Goal: Transaction & Acquisition: Obtain resource

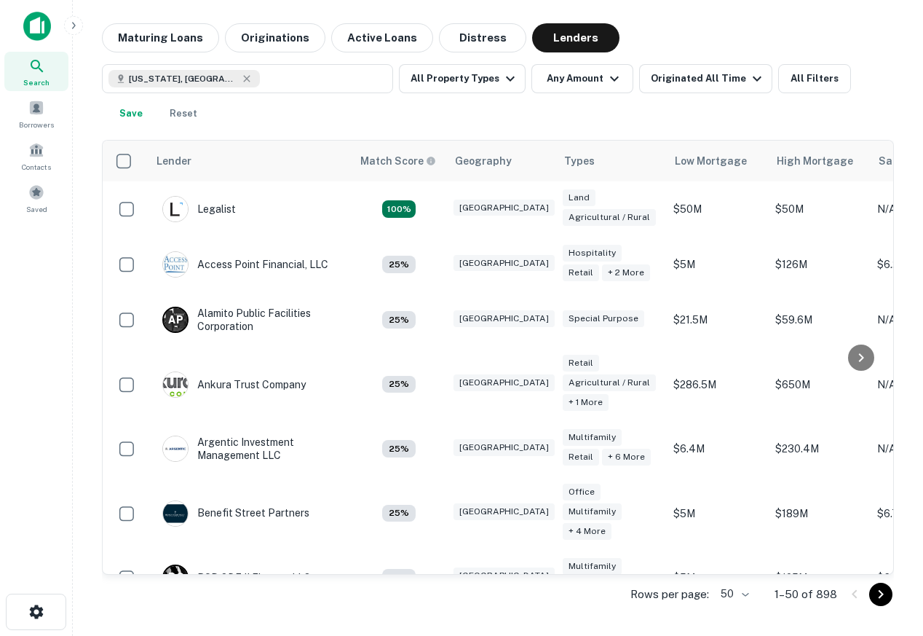
click at [28, 31] on img at bounding box center [37, 26] width 28 height 29
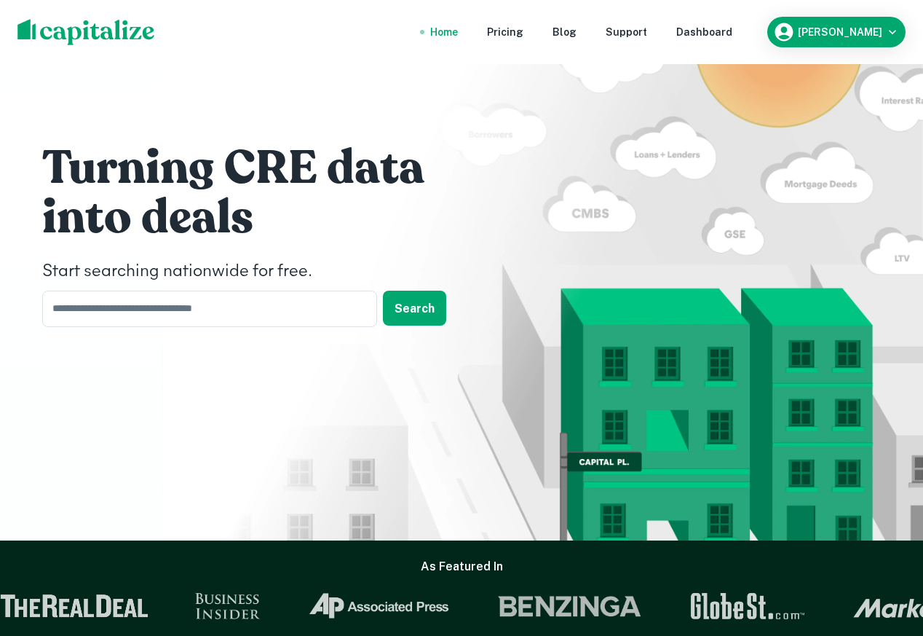
click at [430, 179] on h1 "Turning CRE data" at bounding box center [260, 168] width 437 height 58
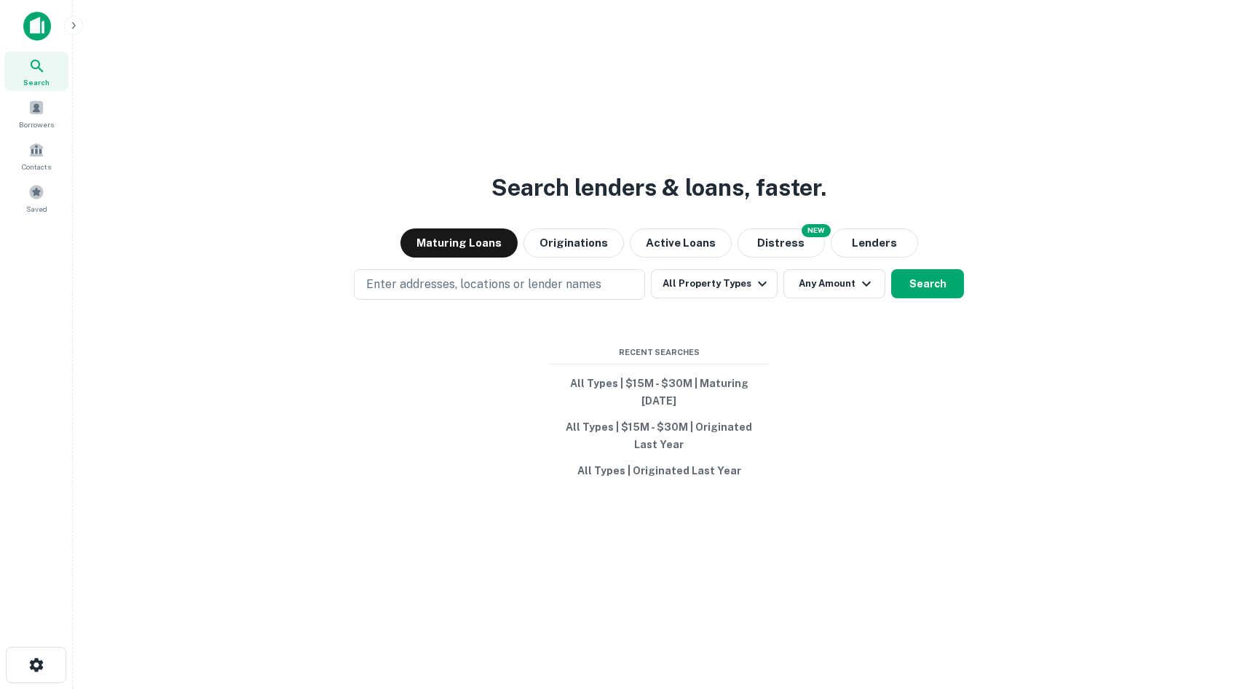
click at [34, 17] on img at bounding box center [37, 26] width 28 height 29
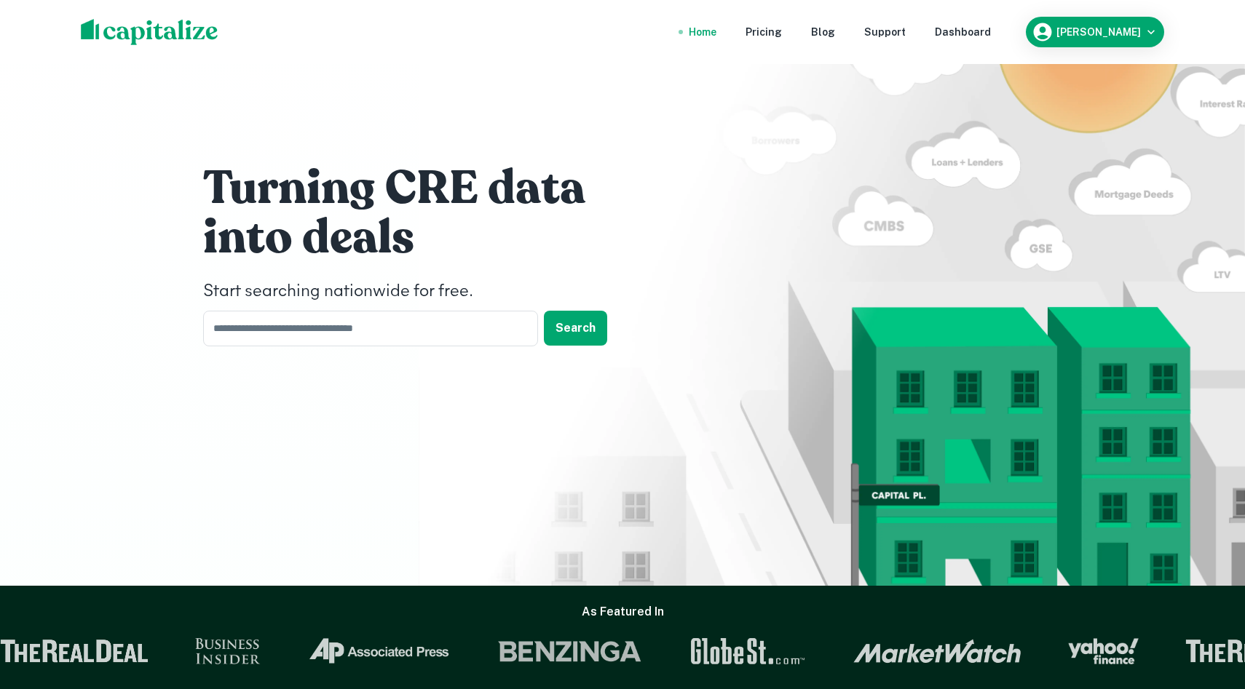
click at [922, 41] on nav "Home Pricing Blog Support Dashboard" at bounding box center [839, 32] width 349 height 32
click at [922, 35] on div "Dashboard" at bounding box center [963, 32] width 56 height 16
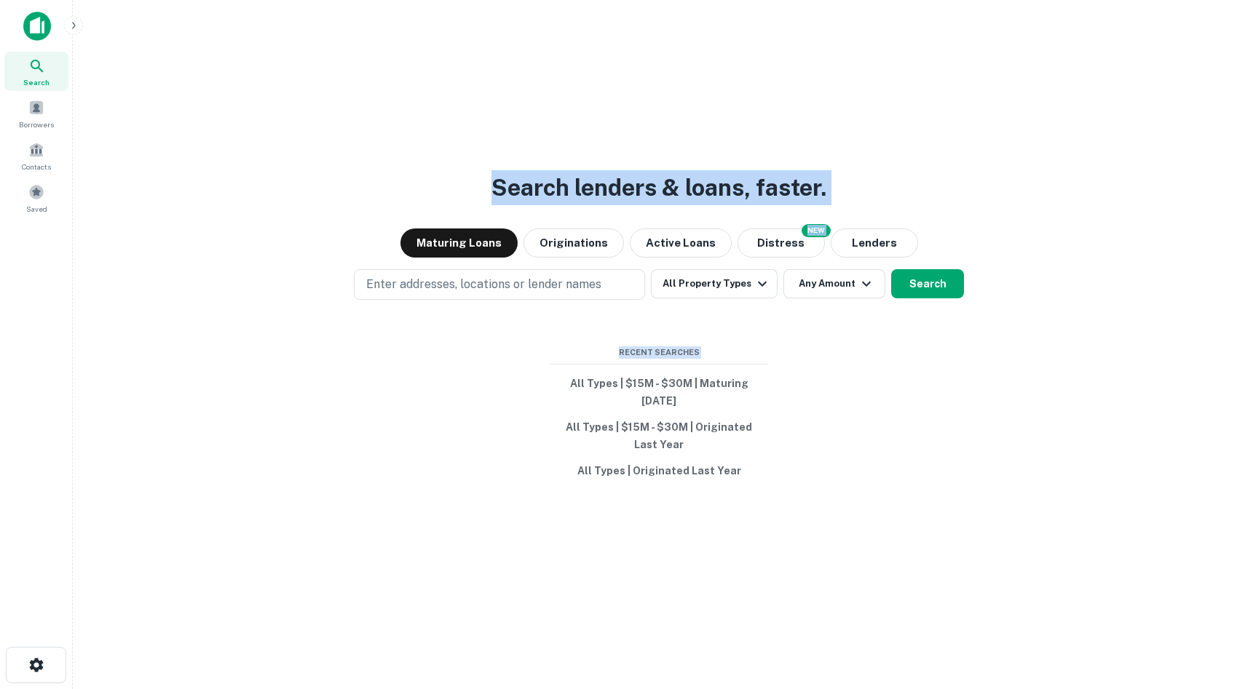
drag, startPoint x: 895, startPoint y: 507, endPoint x: 435, endPoint y: 141, distance: 588.0
click at [438, 141] on div "Search lenders & loans, faster. Maturing Loans Originations Active Loans NEW Di…" at bounding box center [658, 379] width 1149 height 689
click at [435, 141] on div "Search lenders & loans, faster. Maturing Loans Originations Active Loans NEW Di…" at bounding box center [658, 379] width 1149 height 689
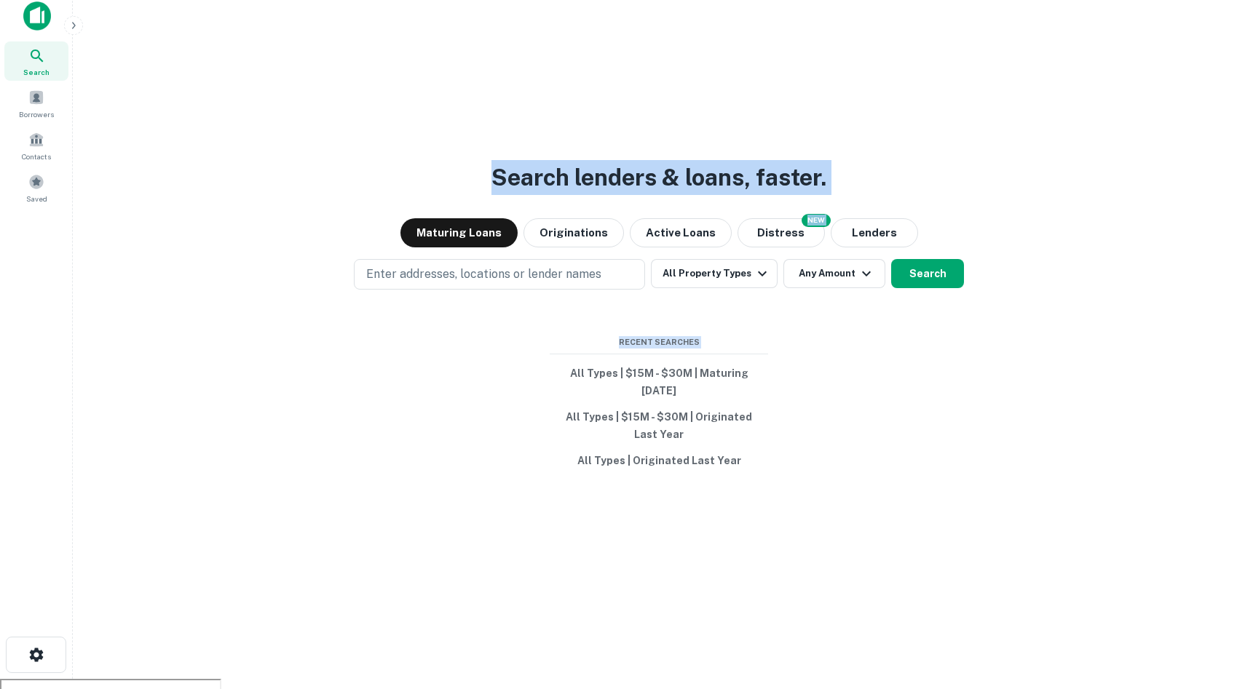
scroll to position [23, 0]
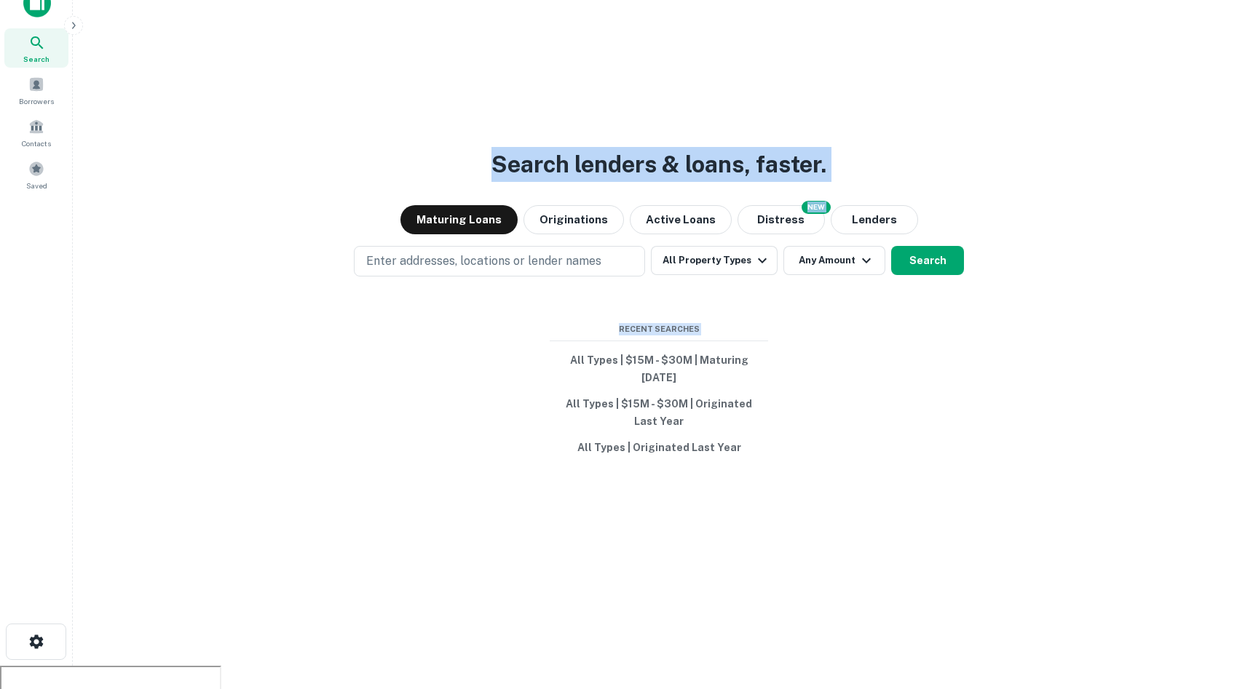
drag, startPoint x: 435, startPoint y: 141, endPoint x: 890, endPoint y: 683, distance: 708.0
click at [890, 635] on div "Search lenders & loans, faster. Maturing Loans Originations Active Loans NEW Di…" at bounding box center [658, 356] width 1149 height 689
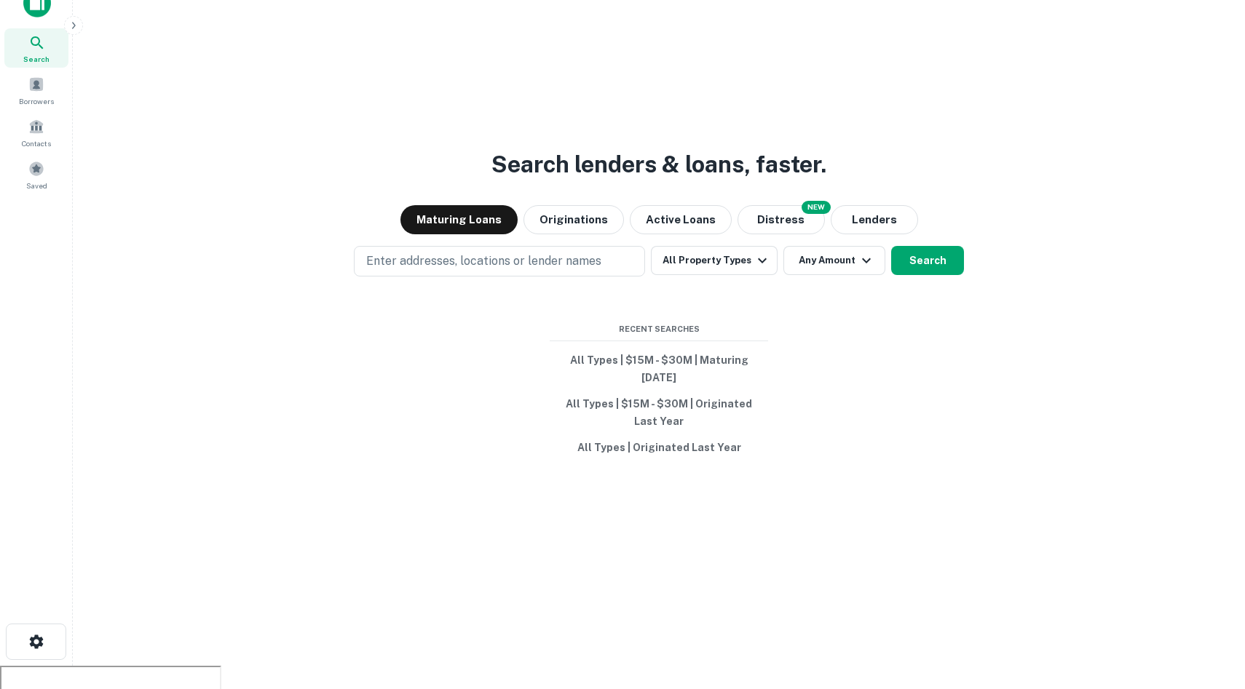
click at [889, 635] on div "Search lenders & loans, faster. Maturing Loans Originations Active Loans NEW Di…" at bounding box center [658, 356] width 1149 height 689
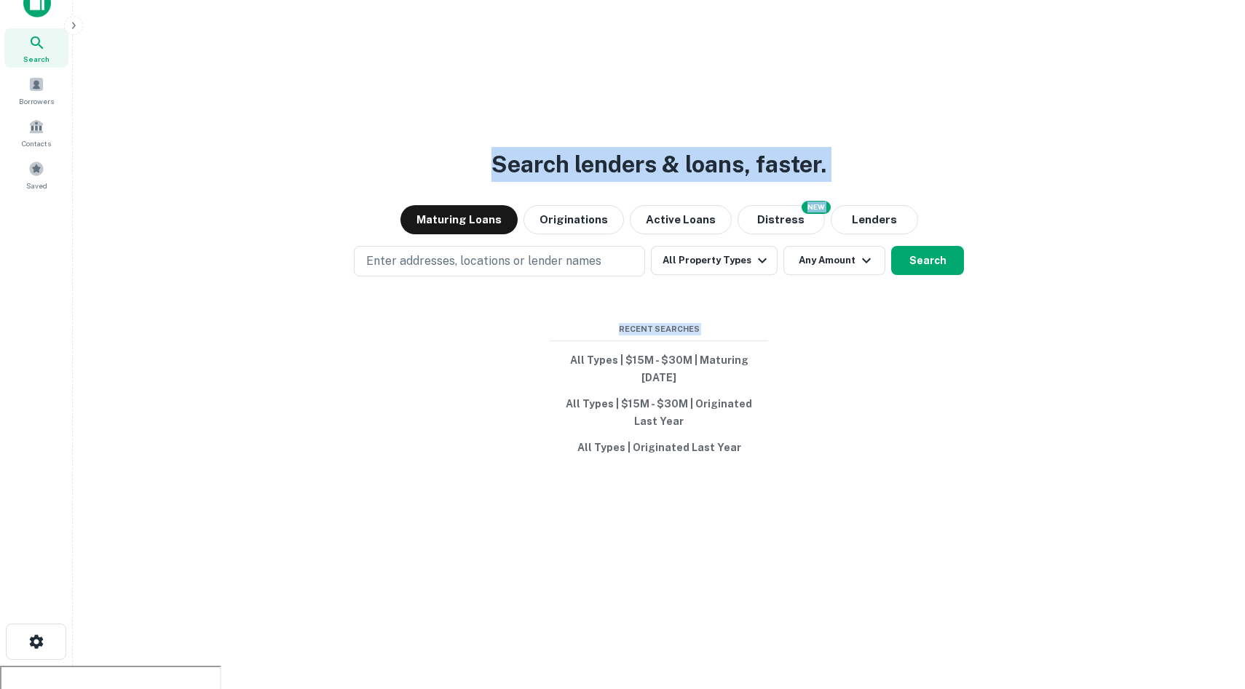
drag, startPoint x: 889, startPoint y: 645, endPoint x: 583, endPoint y: 91, distance: 632.8
click at [583, 91] on div "Search lenders & loans, faster. Maturing Loans Originations Active Loans NEW Di…" at bounding box center [658, 356] width 1149 height 689
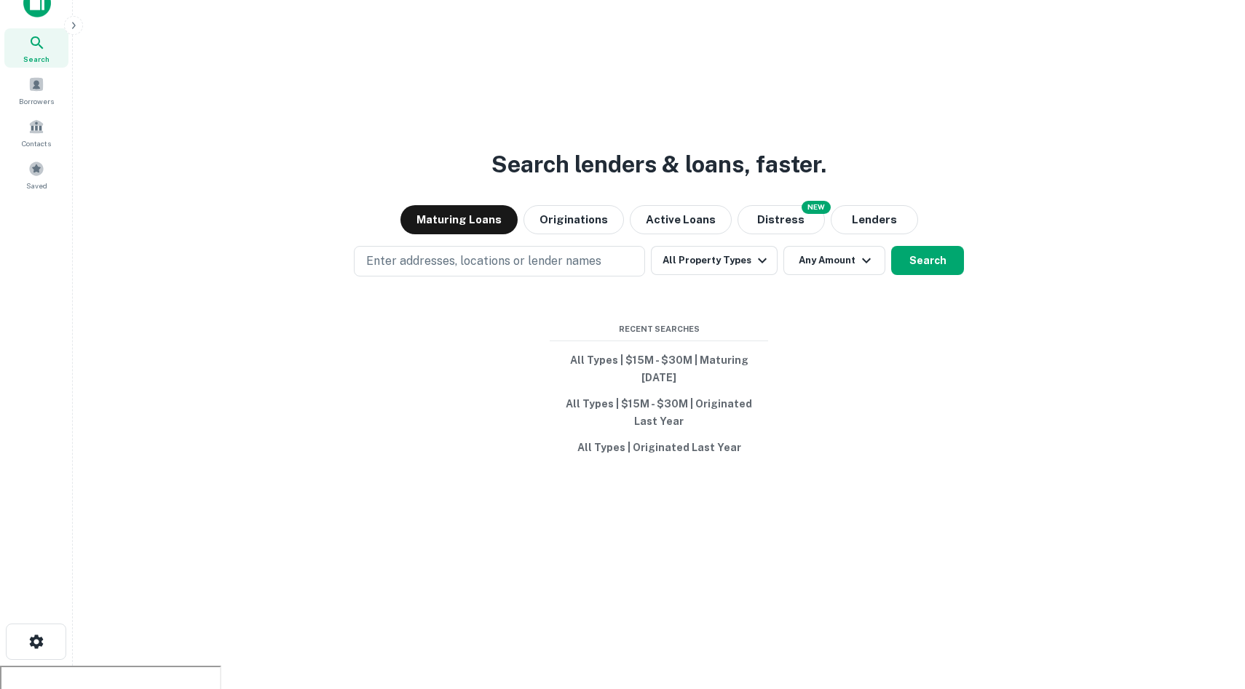
click at [518, 106] on div "Search lenders & loans, faster. Maturing Loans Originations Active Loans NEW Di…" at bounding box center [658, 356] width 1149 height 689
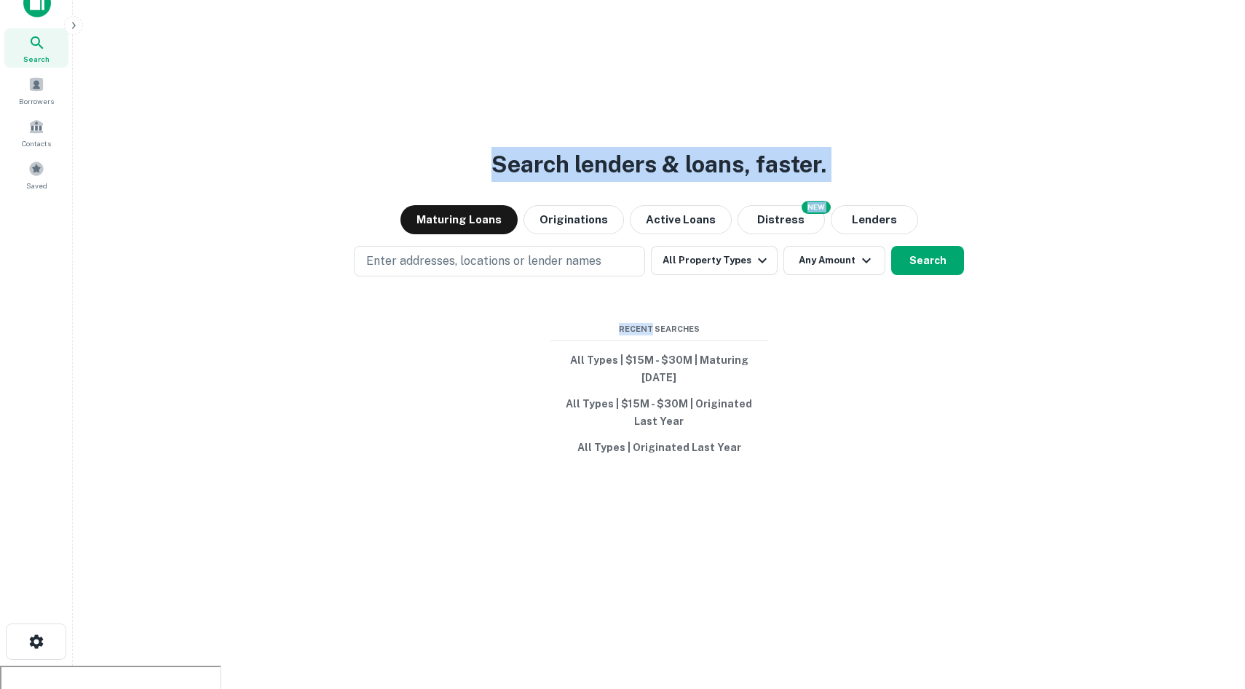
drag, startPoint x: 473, startPoint y: 157, endPoint x: 910, endPoint y: 231, distance: 443.0
click at [910, 231] on div "Search lenders & loans, faster. Maturing Loans Originations Active Loans NEW Di…" at bounding box center [658, 356] width 1149 height 689
click at [556, 113] on div "Search lenders & loans, faster. Maturing Loans Originations Active Loans NEW Di…" at bounding box center [658, 356] width 1149 height 689
drag, startPoint x: 491, startPoint y: 130, endPoint x: 1059, endPoint y: 488, distance: 671.0
click at [922, 488] on div "Search lenders & loans, faster. Maturing Loans Originations Active Loans NEW Di…" at bounding box center [658, 356] width 1149 height 689
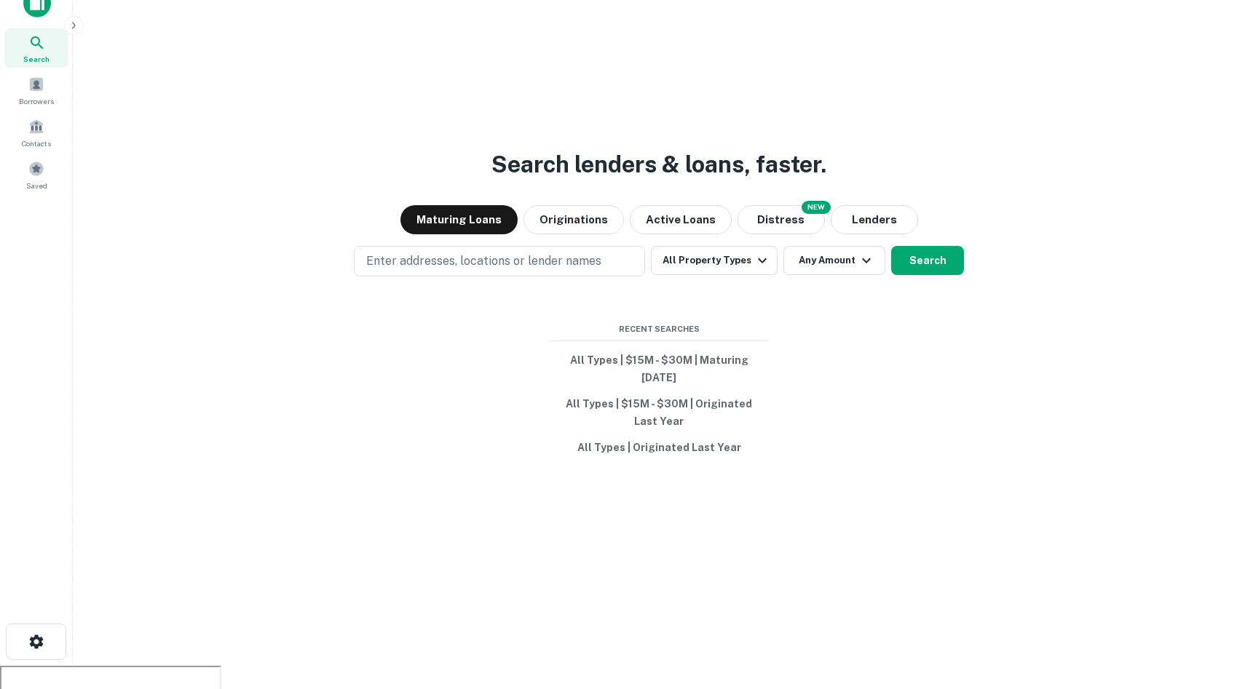
click at [922, 521] on div "Search lenders & loans, faster. Maturing Loans Originations Active Loans NEW Di…" at bounding box center [658, 356] width 1149 height 689
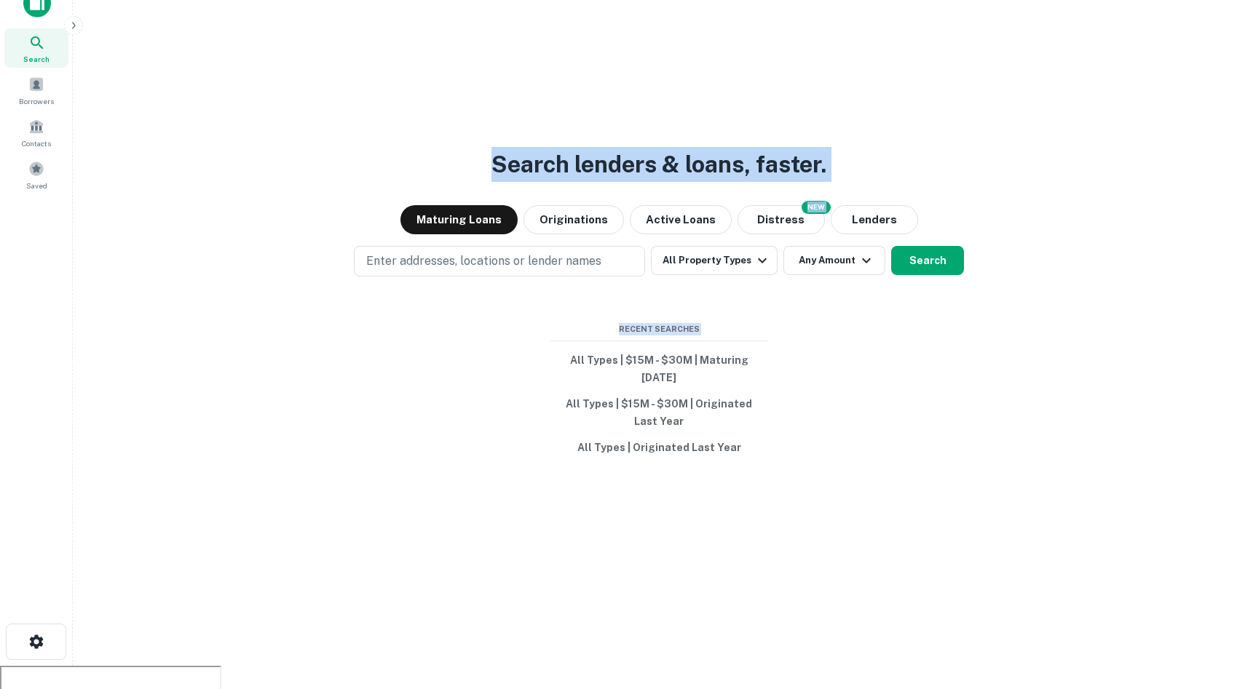
scroll to position [0, 0]
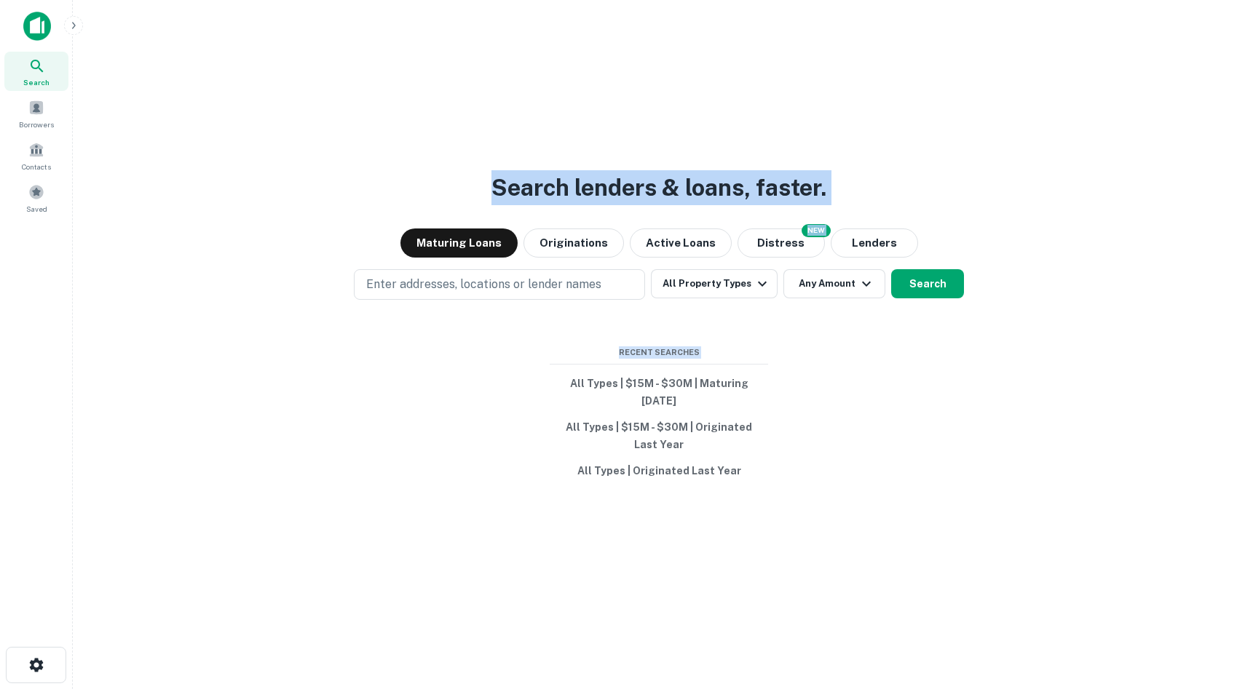
drag, startPoint x: 936, startPoint y: 523, endPoint x: 460, endPoint y: -77, distance: 765.9
click at [460, 0] on html "Search Borrowers Contacts Saved Search lenders & loans, faster. Maturing Loans …" at bounding box center [622, 344] width 1245 height 689
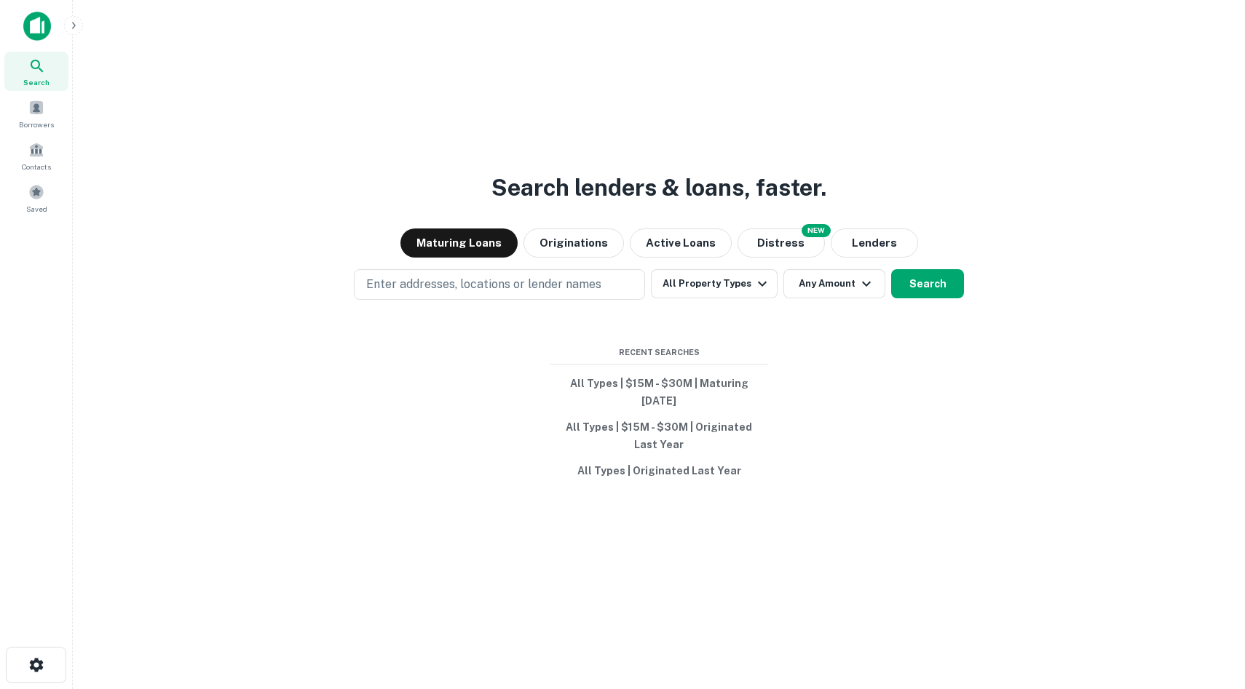
click at [473, 189] on div "Search lenders & loans, faster. Maturing Loans Originations Active Loans NEW Di…" at bounding box center [658, 379] width 1149 height 689
click at [26, 120] on span "Borrowers" at bounding box center [36, 125] width 35 height 12
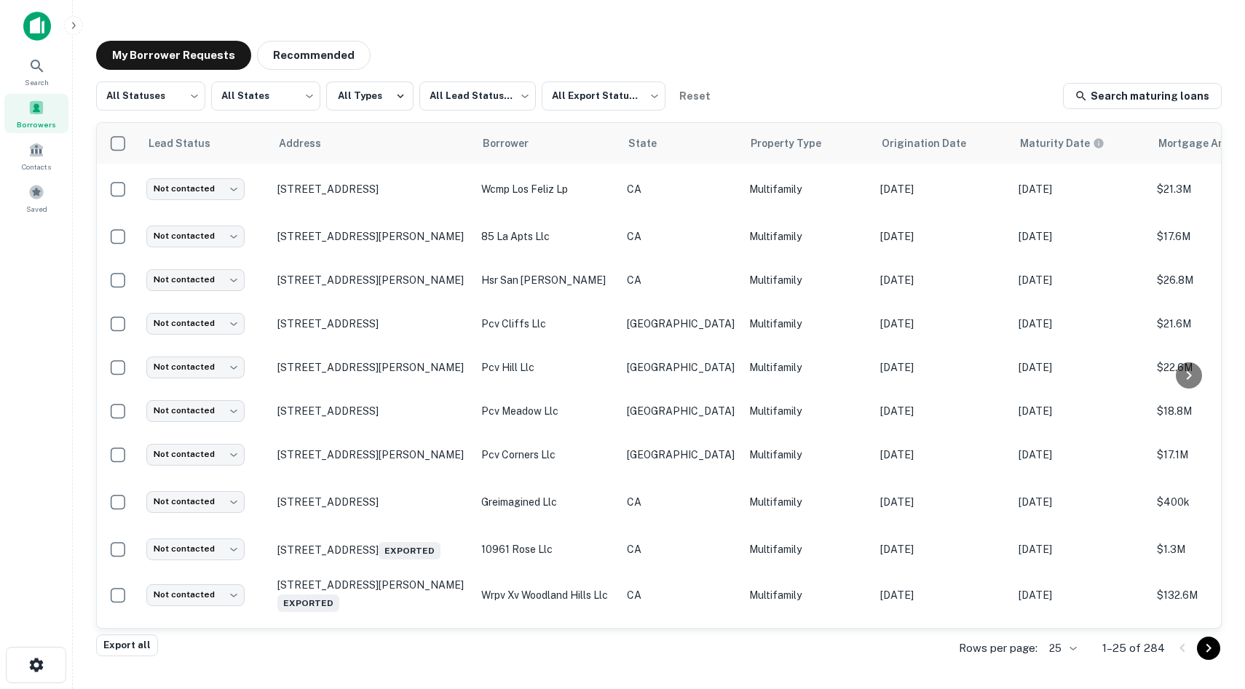
click at [30, 26] on img at bounding box center [37, 26] width 28 height 29
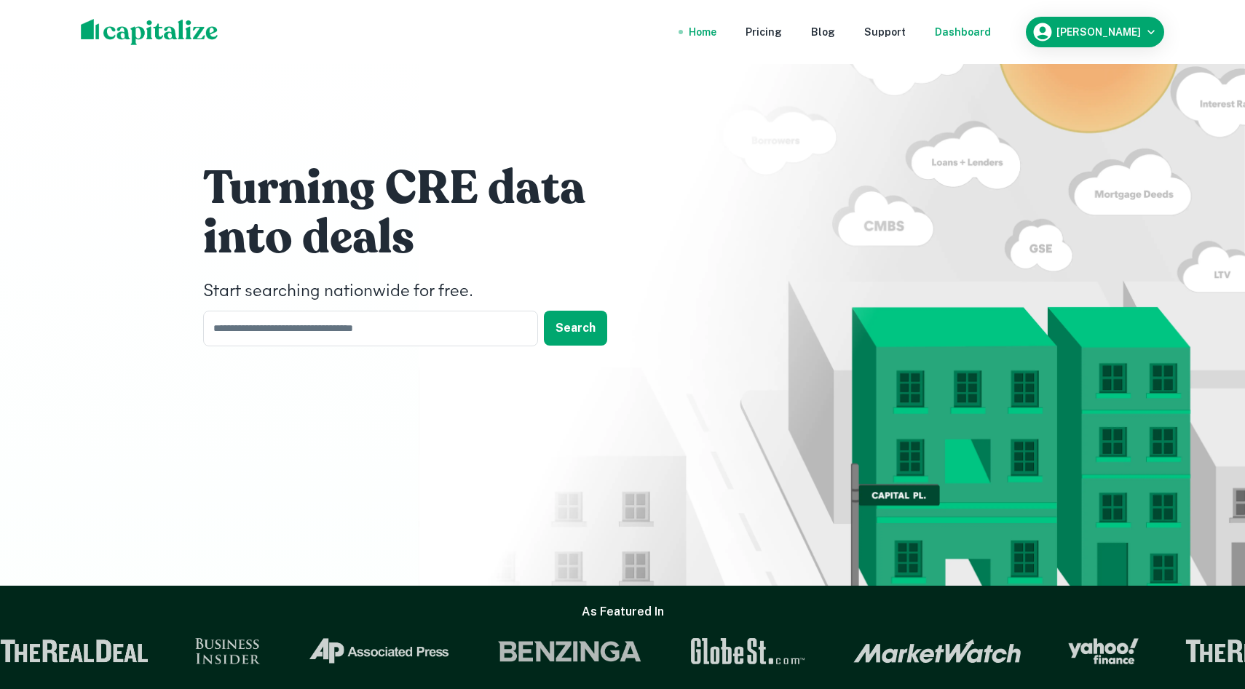
click at [987, 26] on div "Dashboard" at bounding box center [963, 32] width 56 height 16
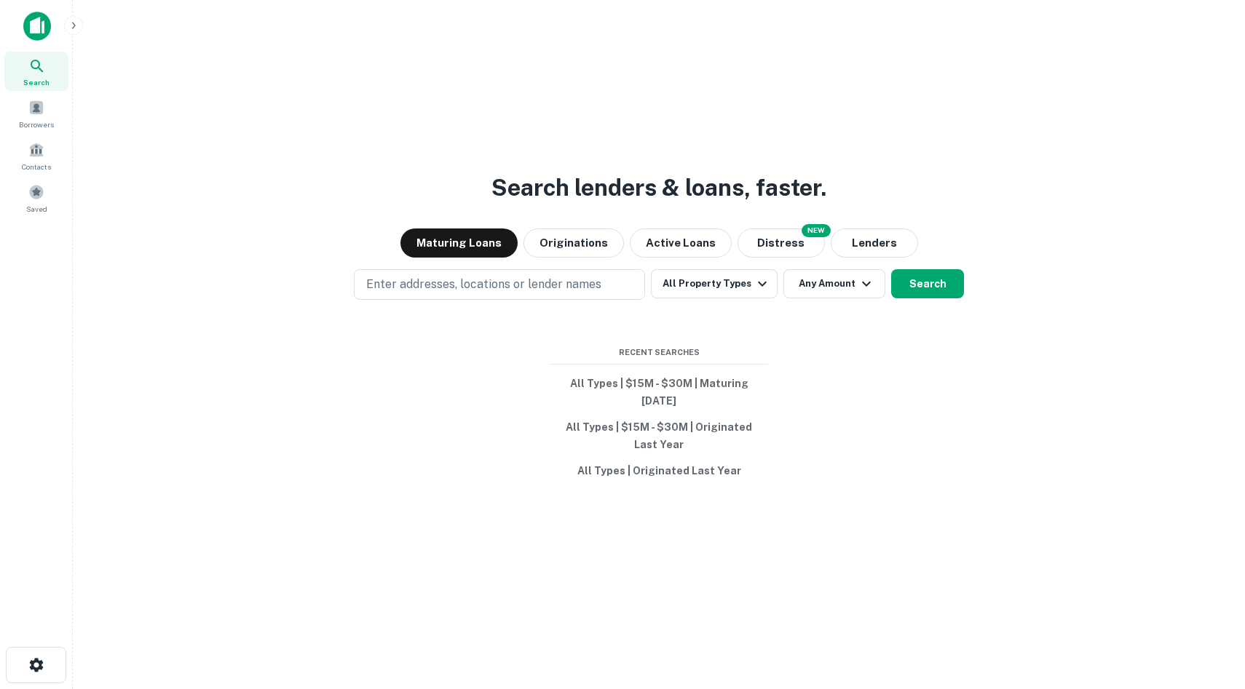
click at [33, 27] on img at bounding box center [37, 26] width 28 height 29
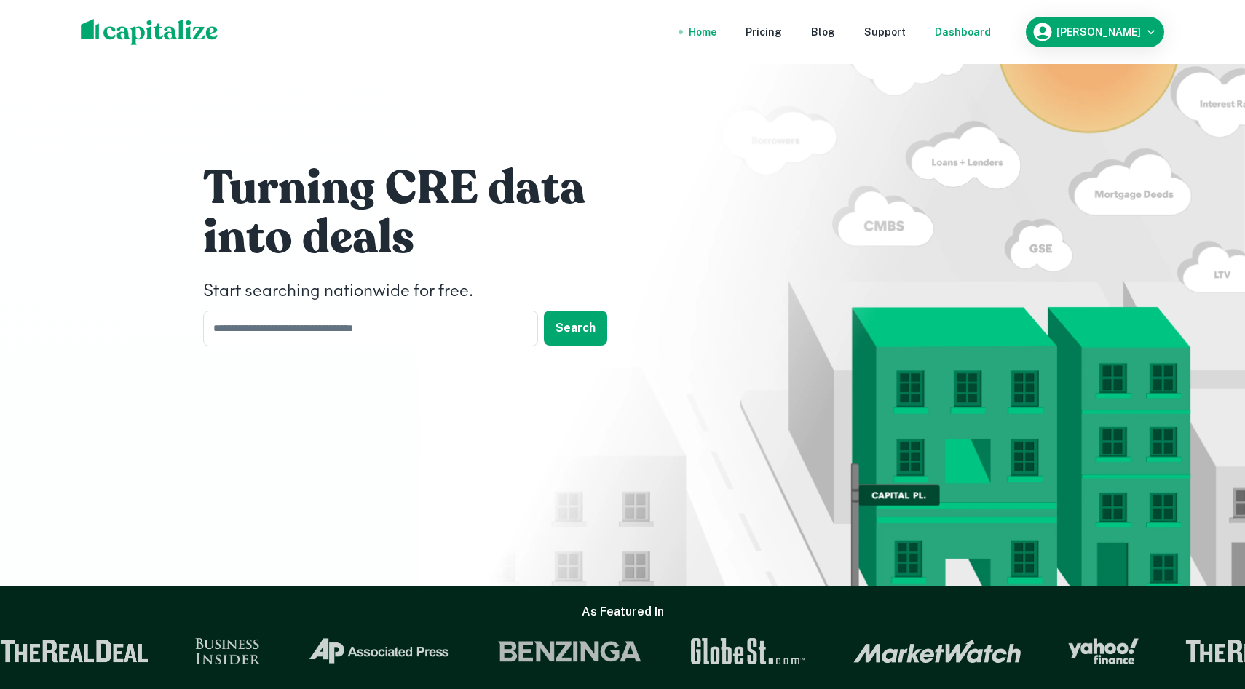
click at [991, 31] on div "Dashboard" at bounding box center [963, 32] width 56 height 16
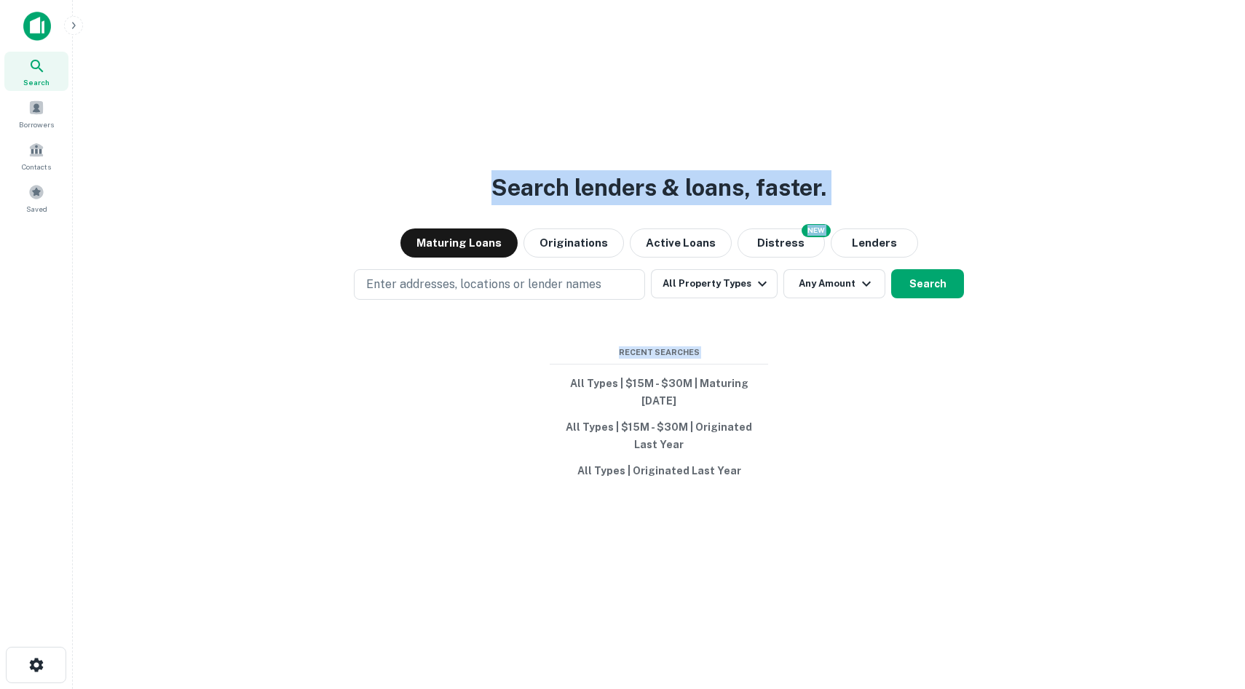
drag, startPoint x: 864, startPoint y: 510, endPoint x: 441, endPoint y: 170, distance: 542.3
click at [441, 168] on div "Search lenders & loans, faster. Maturing Loans Originations Active Loans NEW Di…" at bounding box center [658, 379] width 1149 height 689
click at [441, 170] on div "Search lenders & loans, faster. Maturing Loans Originations Active Loans NEW Di…" at bounding box center [658, 379] width 1149 height 689
drag, startPoint x: 441, startPoint y: 170, endPoint x: 997, endPoint y: 621, distance: 715.3
click at [997, 621] on div "Search lenders & loans, faster. Maturing Loans Originations Active Loans NEW Di…" at bounding box center [658, 379] width 1149 height 689
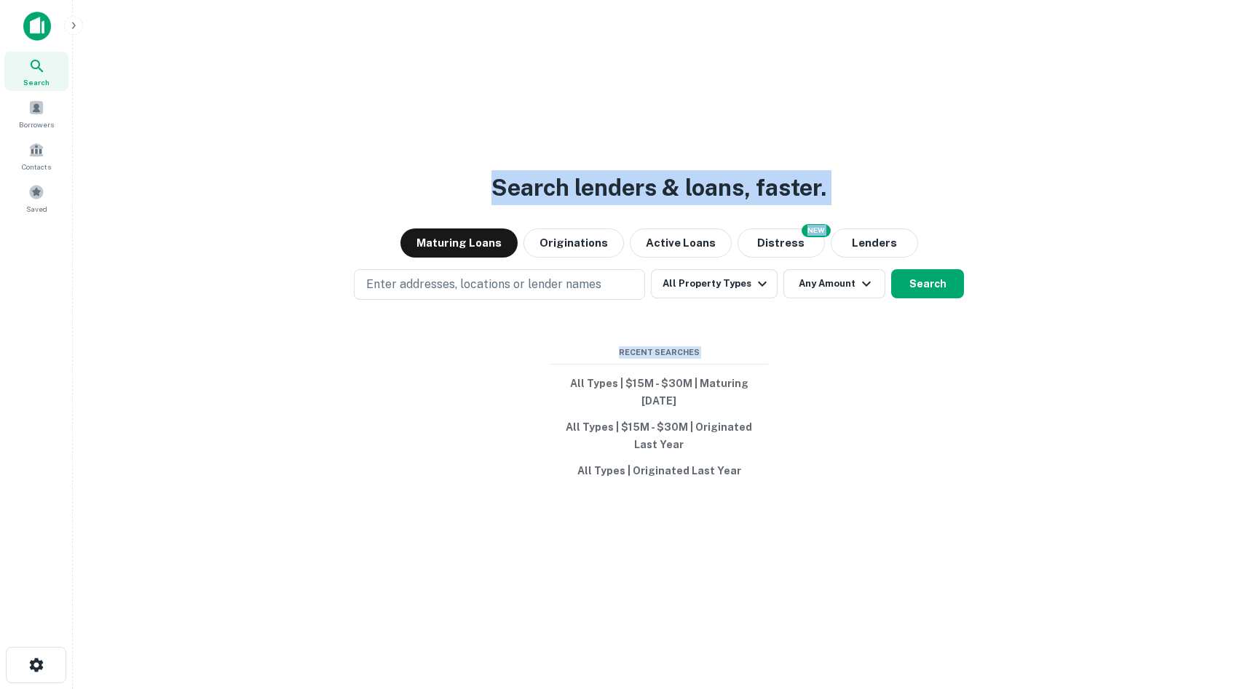
click at [997, 621] on div "Search lenders & loans, faster. Maturing Loans Originations Active Loans NEW Di…" at bounding box center [658, 379] width 1149 height 689
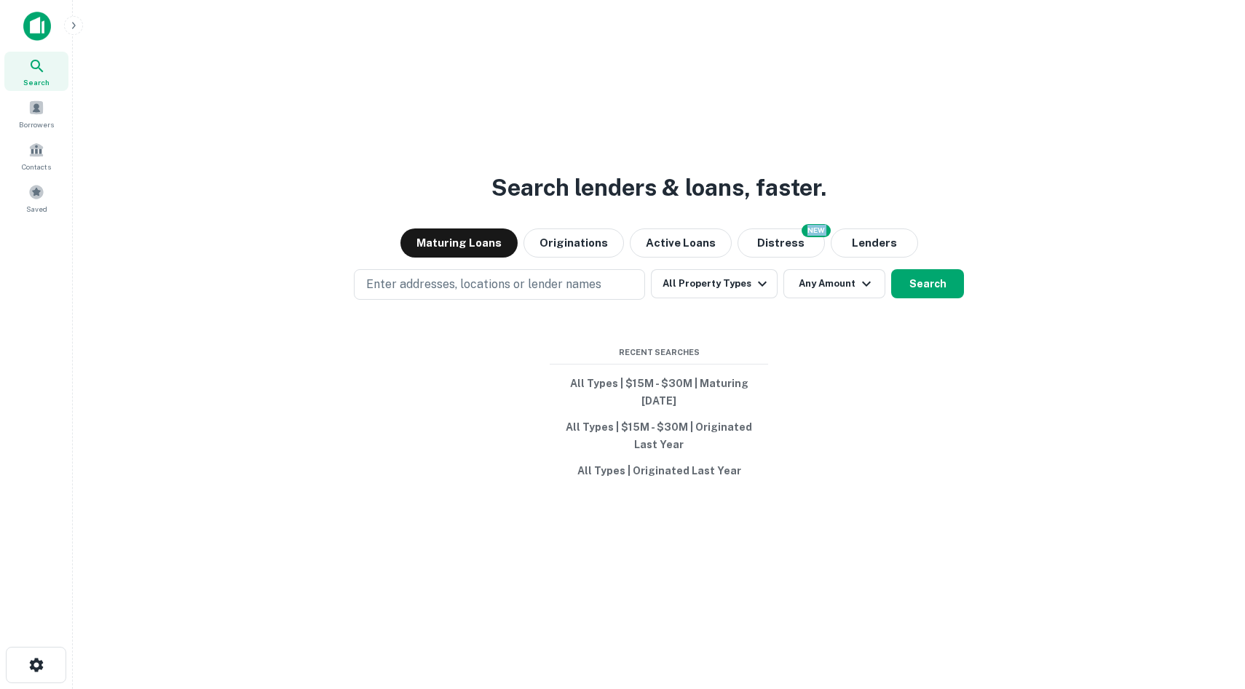
drag, startPoint x: 885, startPoint y: 200, endPoint x: 311, endPoint y: 146, distance: 577.0
click at [311, 146] on div "Search lenders & loans, faster. Maturing Loans Originations Active Loans NEW Di…" at bounding box center [658, 379] width 1149 height 689
click at [357, 159] on div "Search lenders & loans, faster. Maturing Loans Originations Active Loans NEW Di…" at bounding box center [658, 379] width 1149 height 689
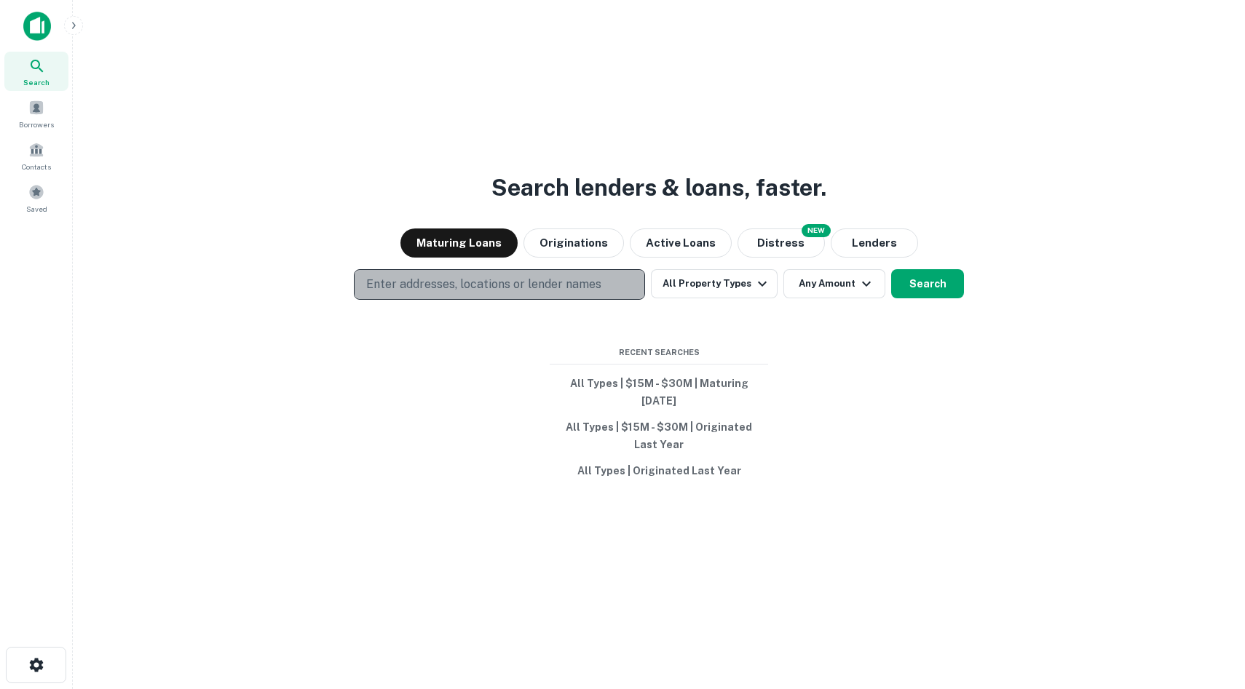
click at [577, 283] on p "Enter addresses, locations or lender names" at bounding box center [483, 284] width 235 height 17
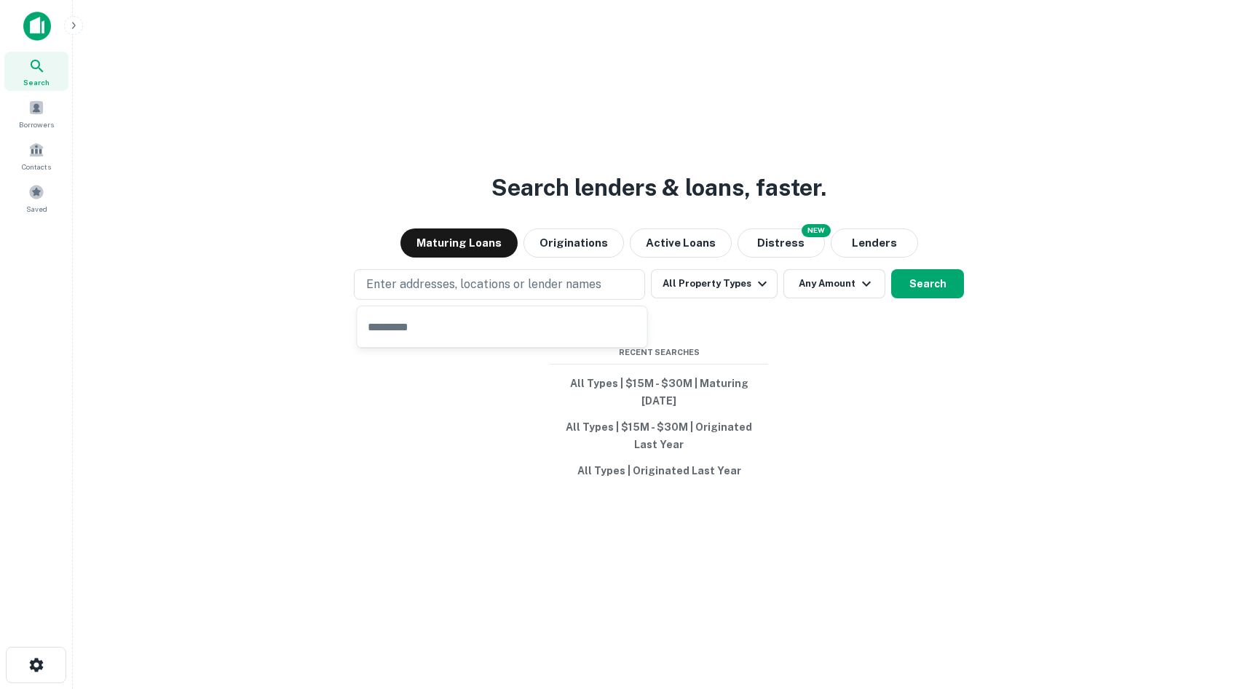
click at [837, 144] on div "Search lenders & loans, faster. Maturing Loans Originations Active Loans NEW Di…" at bounding box center [658, 379] width 1149 height 689
click at [31, 28] on img at bounding box center [37, 26] width 28 height 29
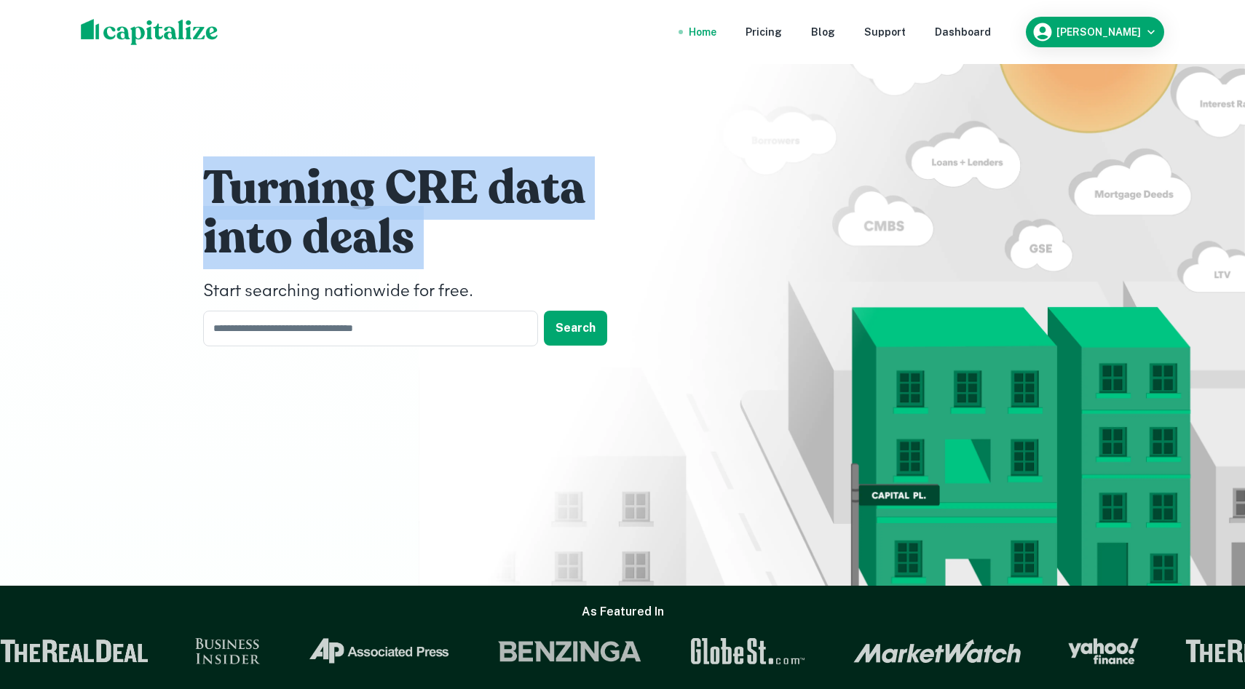
drag, startPoint x: 229, startPoint y: 203, endPoint x: 98, endPoint y: 165, distance: 136.6
click at [98, 165] on div "Turning CRE data into deals Start searching nationwide for free. ​ Search" at bounding box center [622, 293] width 1245 height 586
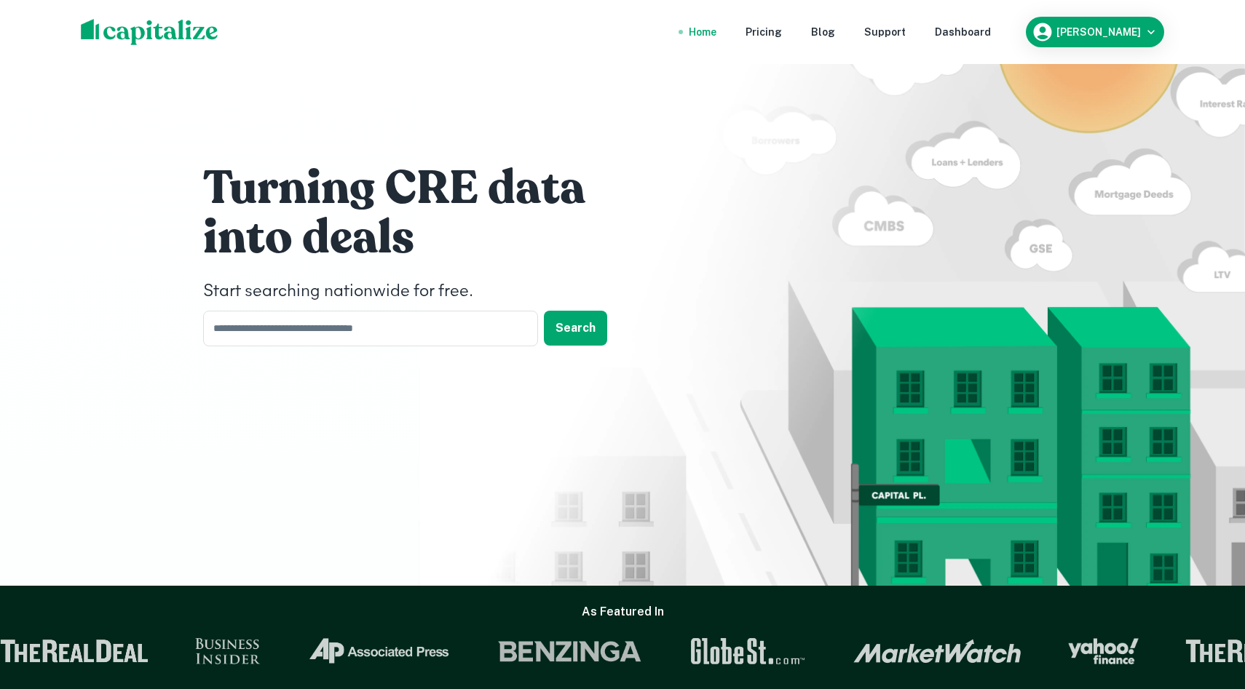
click at [221, 202] on h1 "Turning CRE data" at bounding box center [421, 188] width 437 height 58
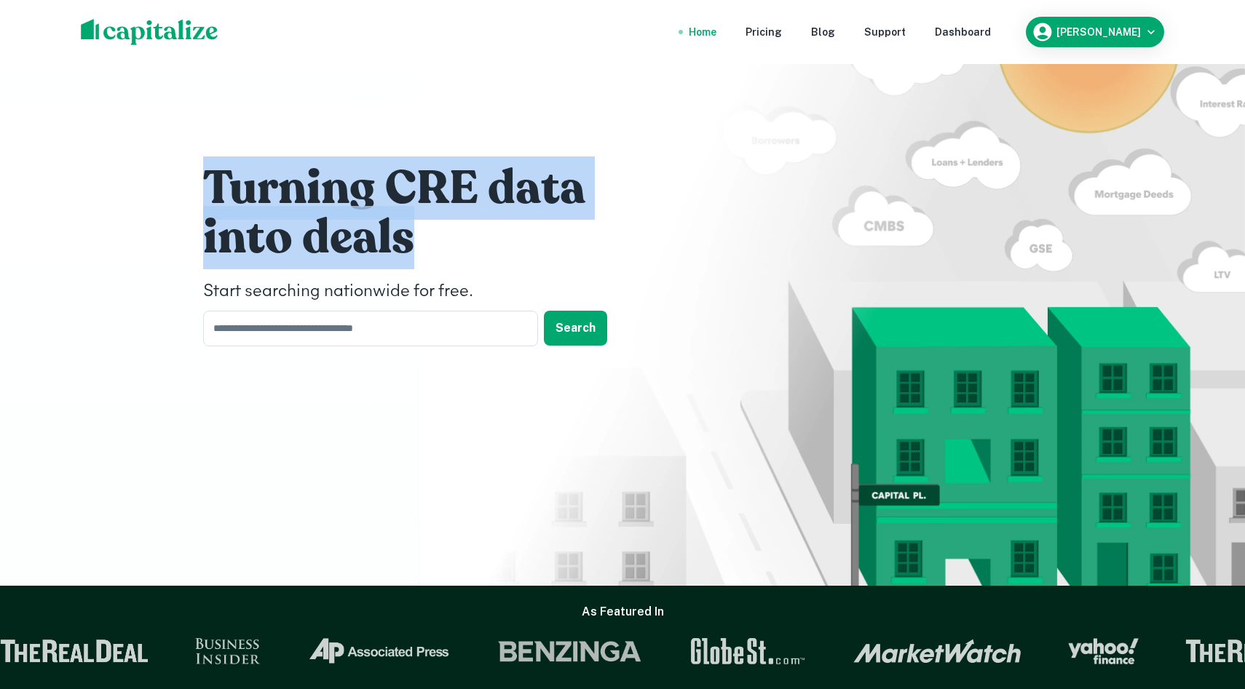
drag, startPoint x: 207, startPoint y: 185, endPoint x: 425, endPoint y: 268, distance: 233.0
click at [425, 268] on div "Turning CRE data into deals Start searching nationwide for free. ​ Search" at bounding box center [421, 252] width 437 height 186
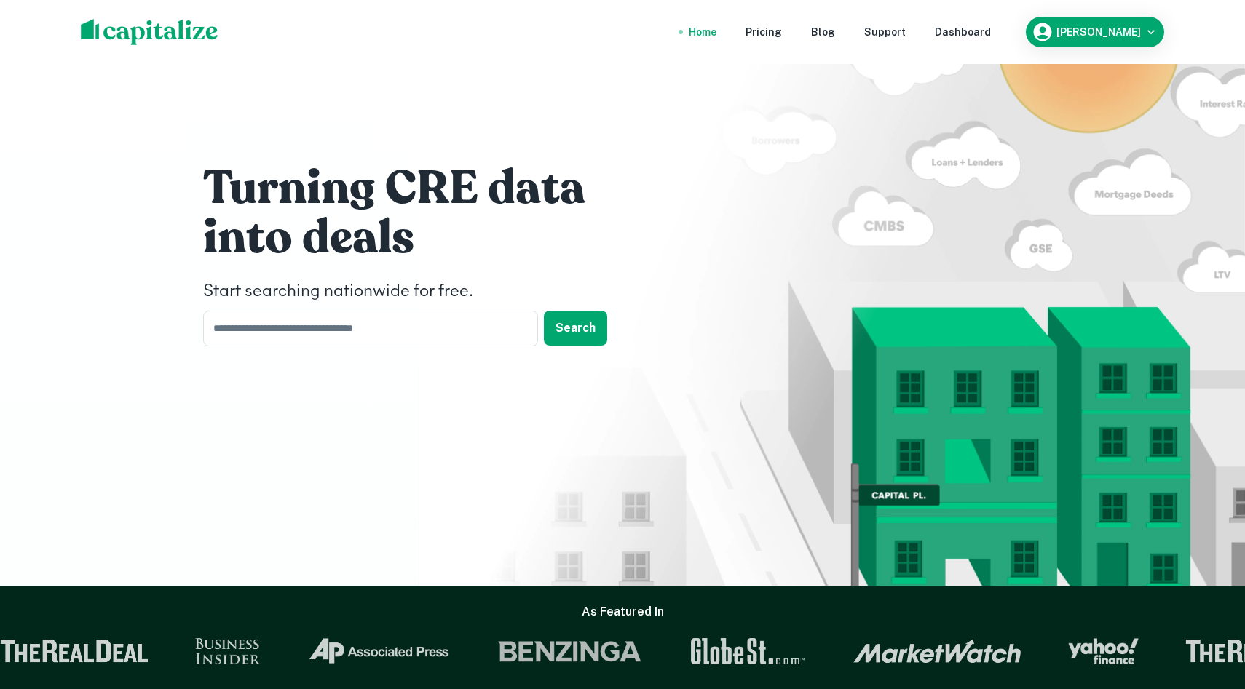
click at [553, 268] on div "Start searching nationwide for free." at bounding box center [421, 286] width 437 height 38
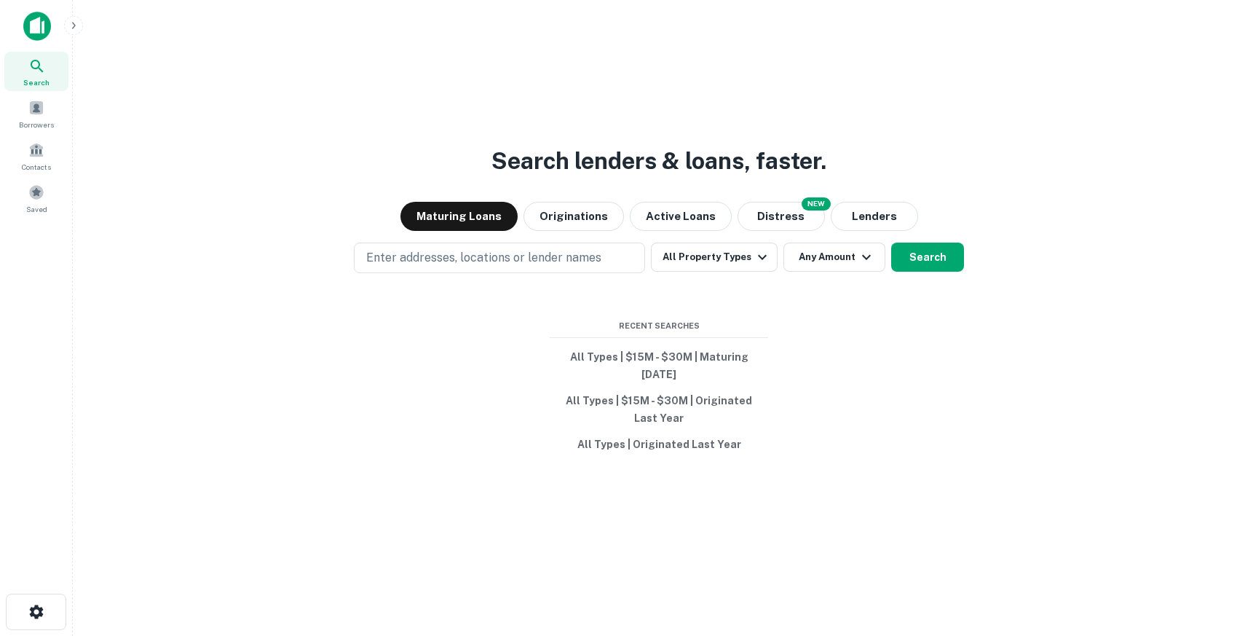
click at [30, 34] on img at bounding box center [37, 26] width 28 height 29
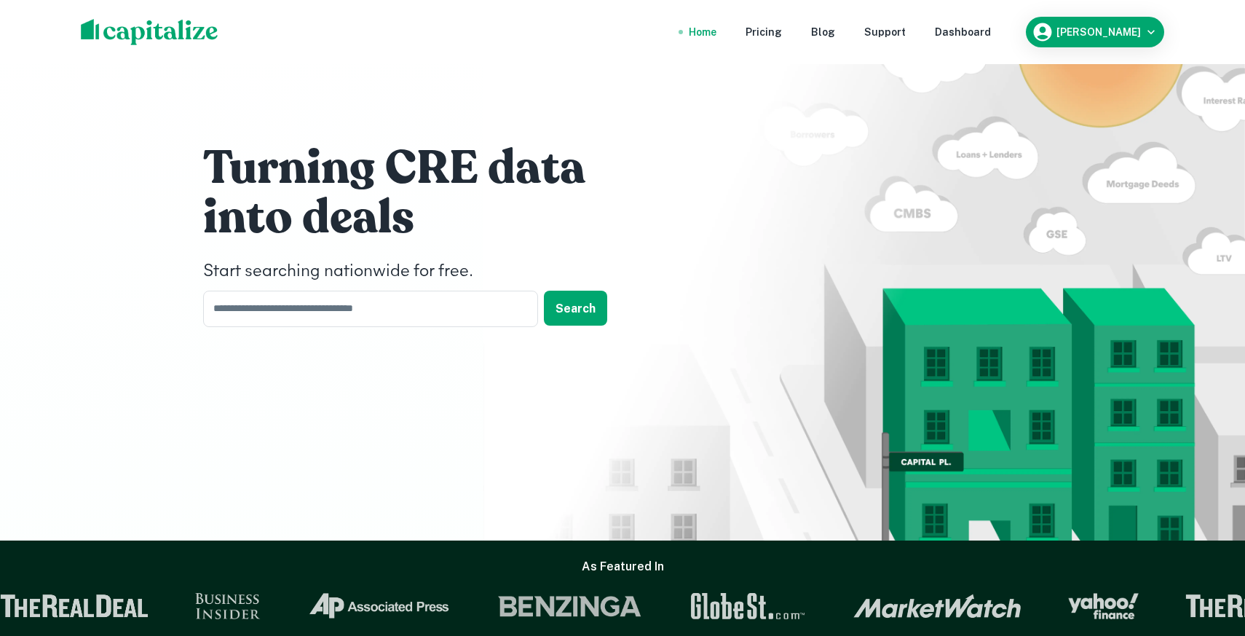
drag, startPoint x: 564, startPoint y: 298, endPoint x: 366, endPoint y: 193, distance: 223.4
click at [366, 193] on div "Turning CRE data into deals Start searching nationwide for free. ​ Search" at bounding box center [421, 232] width 437 height 186
click at [991, 28] on div "Dashboard" at bounding box center [963, 32] width 56 height 16
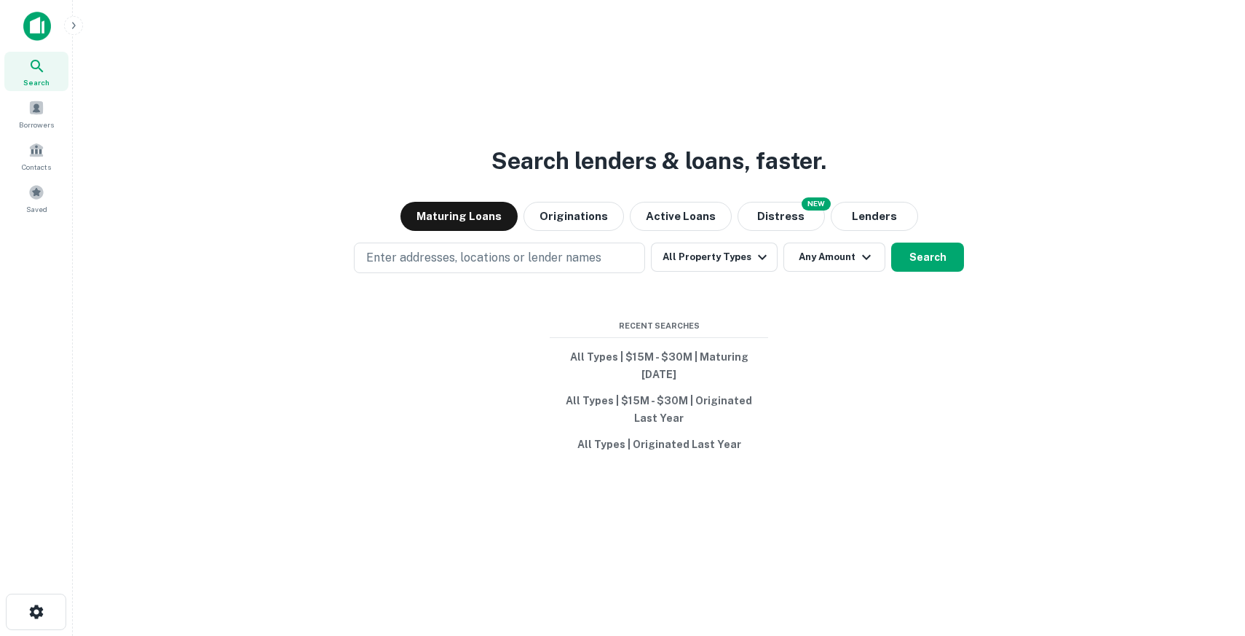
click at [62, 38] on div at bounding box center [96, 26] width 146 height 29
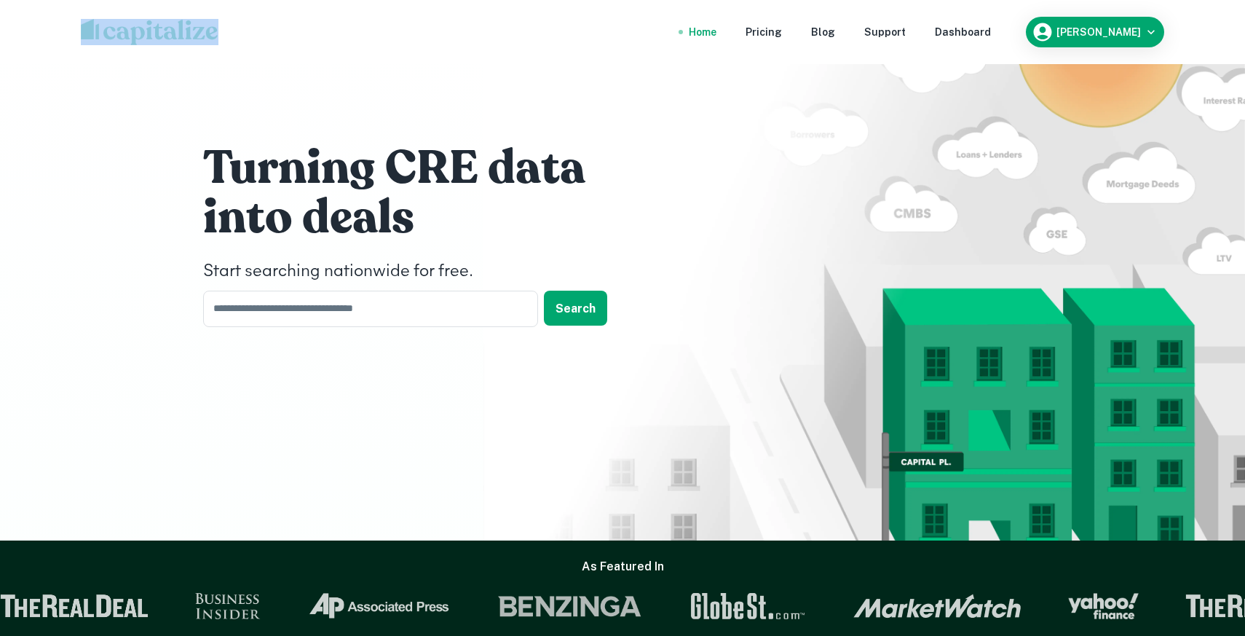
drag, startPoint x: 92, startPoint y: 47, endPoint x: 624, endPoint y: 89, distance: 533.8
click at [620, 85] on div "Home Pricing Blog Support Dashboard Drew Koch Turning CRE data into deals Start…" at bounding box center [622, 318] width 1245 height 636
click at [1163, 37] on button "[PERSON_NAME]" at bounding box center [1095, 32] width 138 height 31
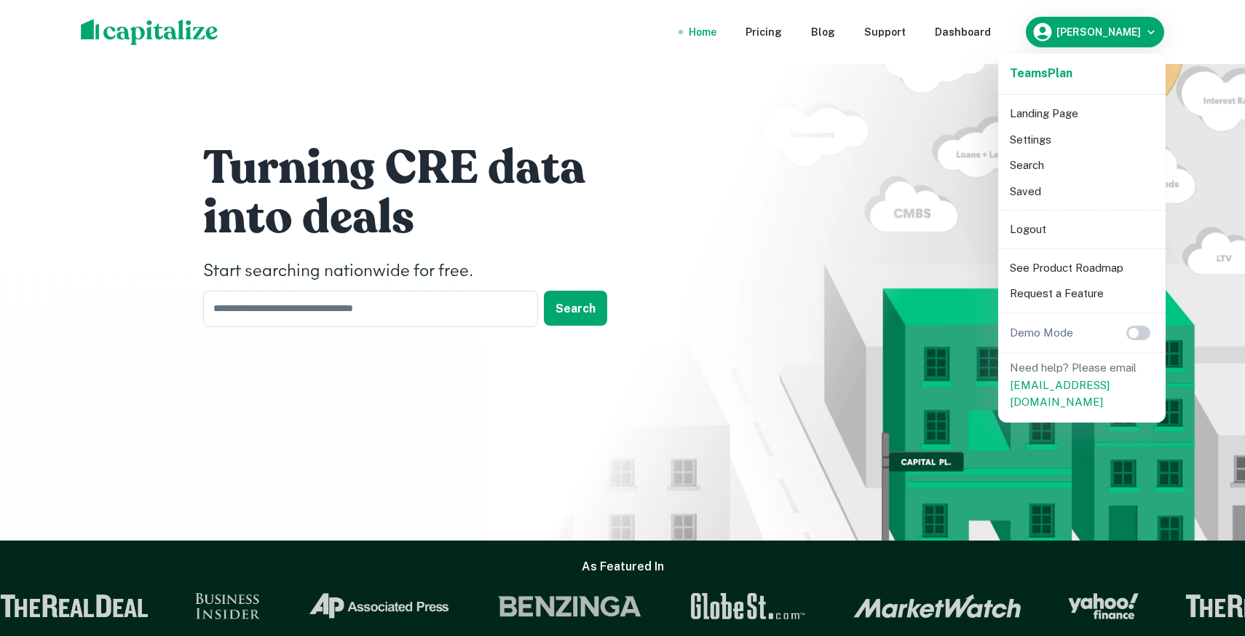
click at [1005, 31] on div at bounding box center [622, 318] width 1245 height 636
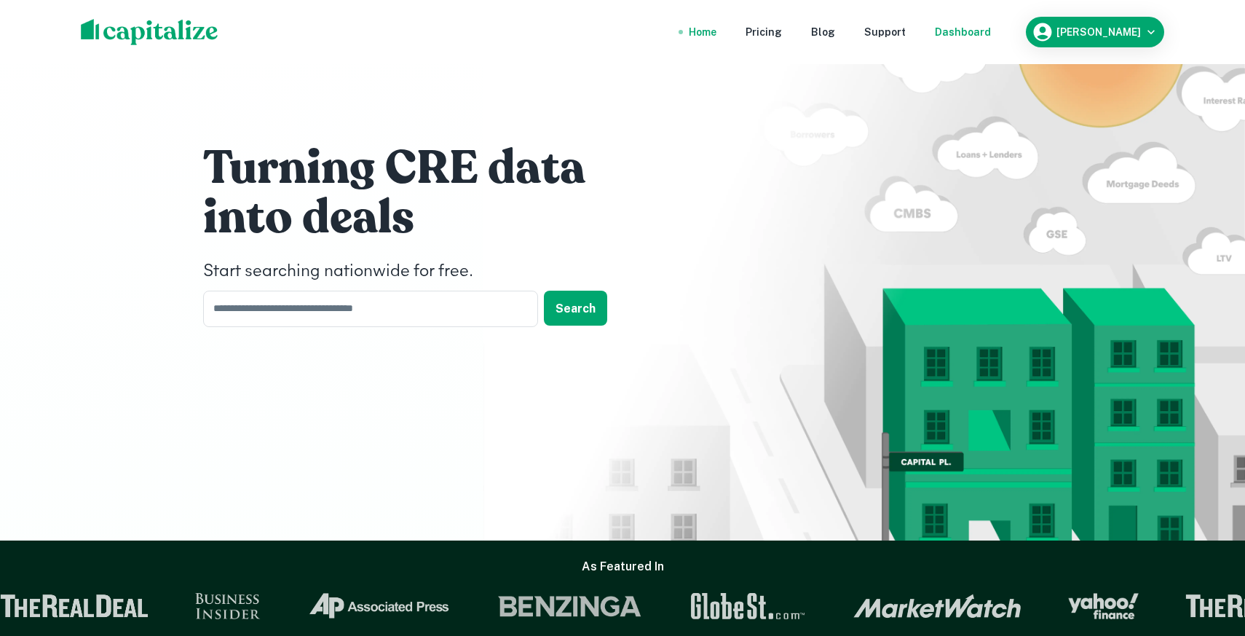
click at [991, 33] on div "Dashboard" at bounding box center [963, 32] width 56 height 16
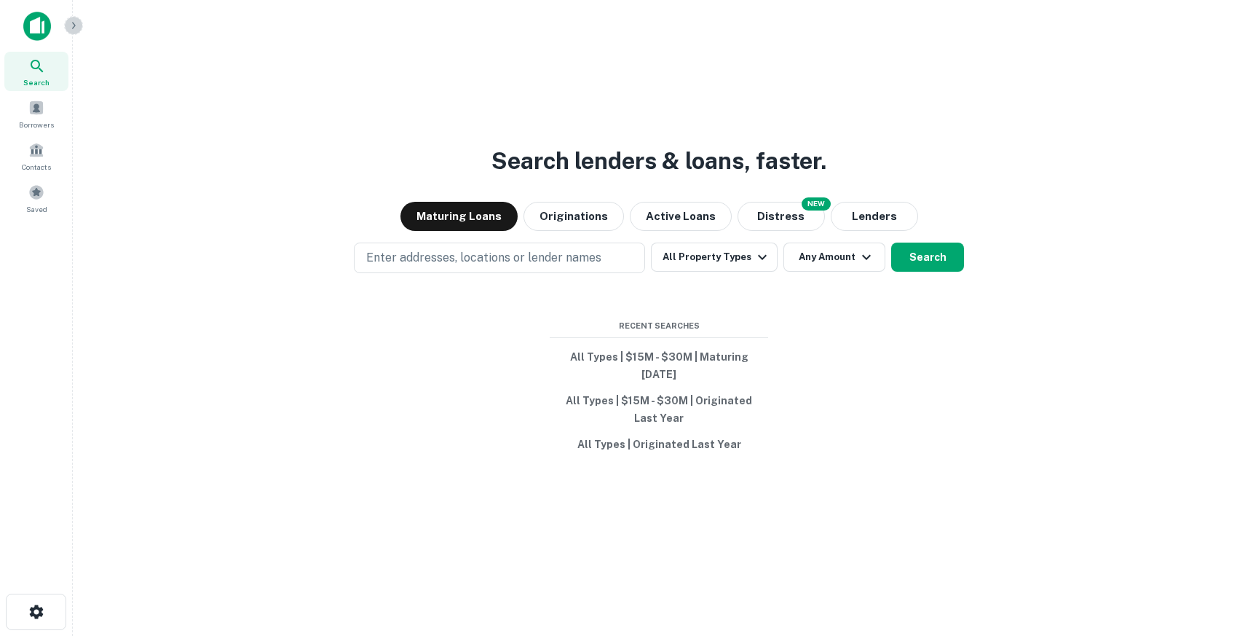
click at [74, 25] on icon "button" at bounding box center [74, 26] width 12 height 12
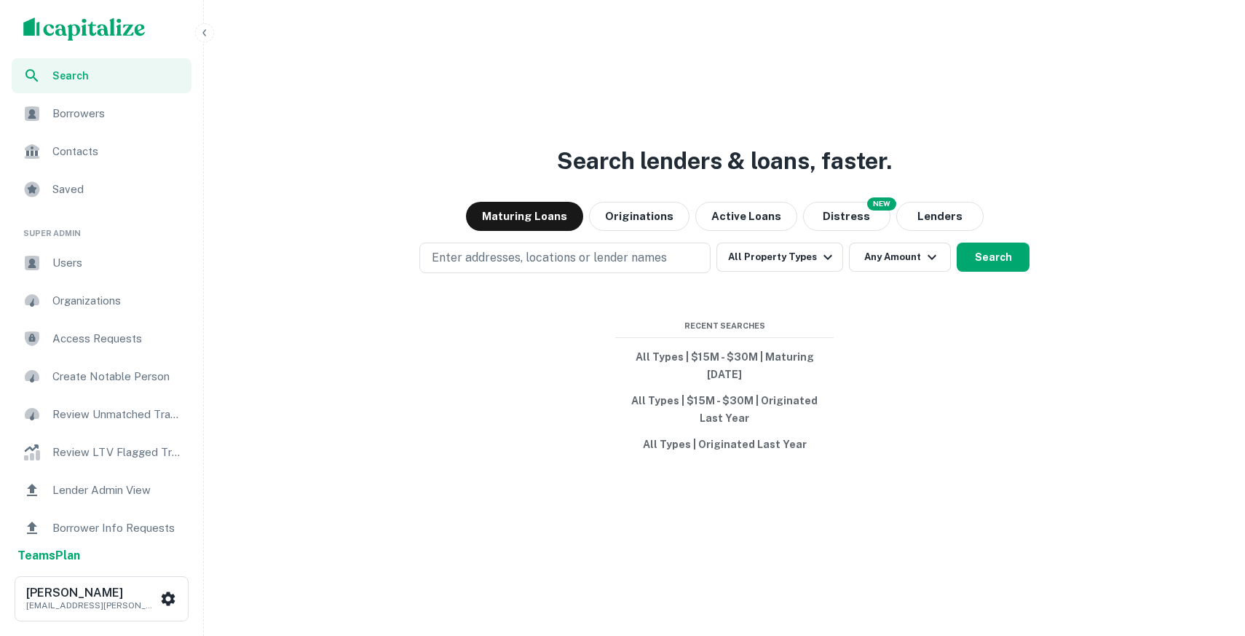
click at [80, 262] on span "Users" at bounding box center [117, 262] width 130 height 17
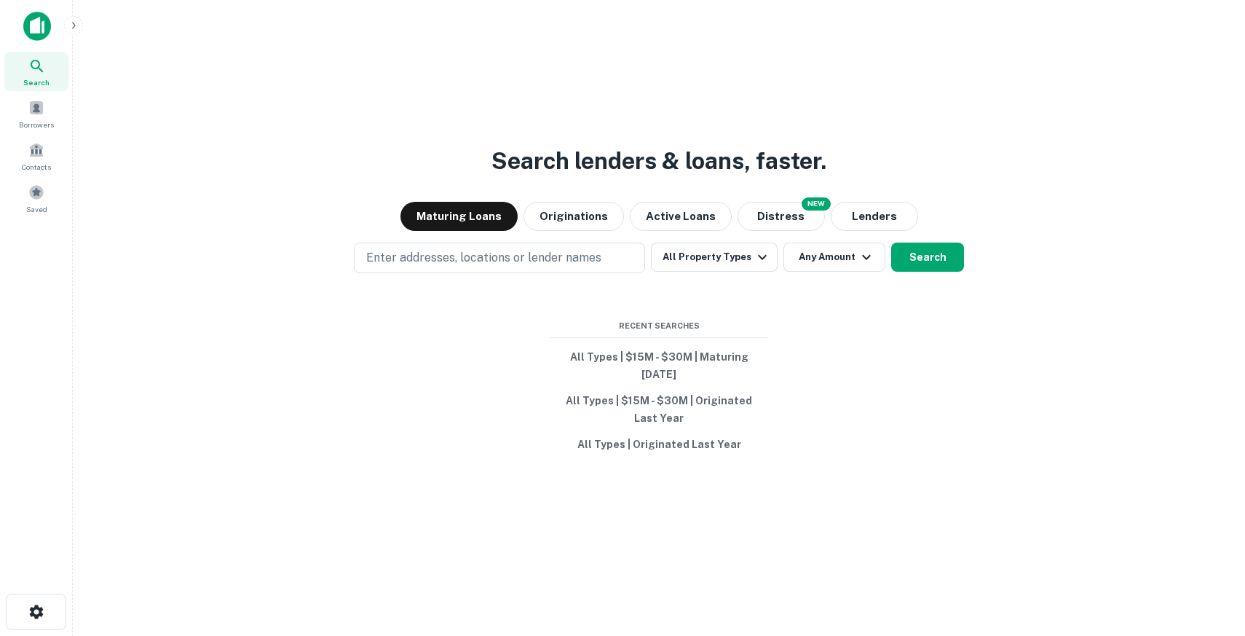
click at [37, 23] on img at bounding box center [37, 26] width 28 height 29
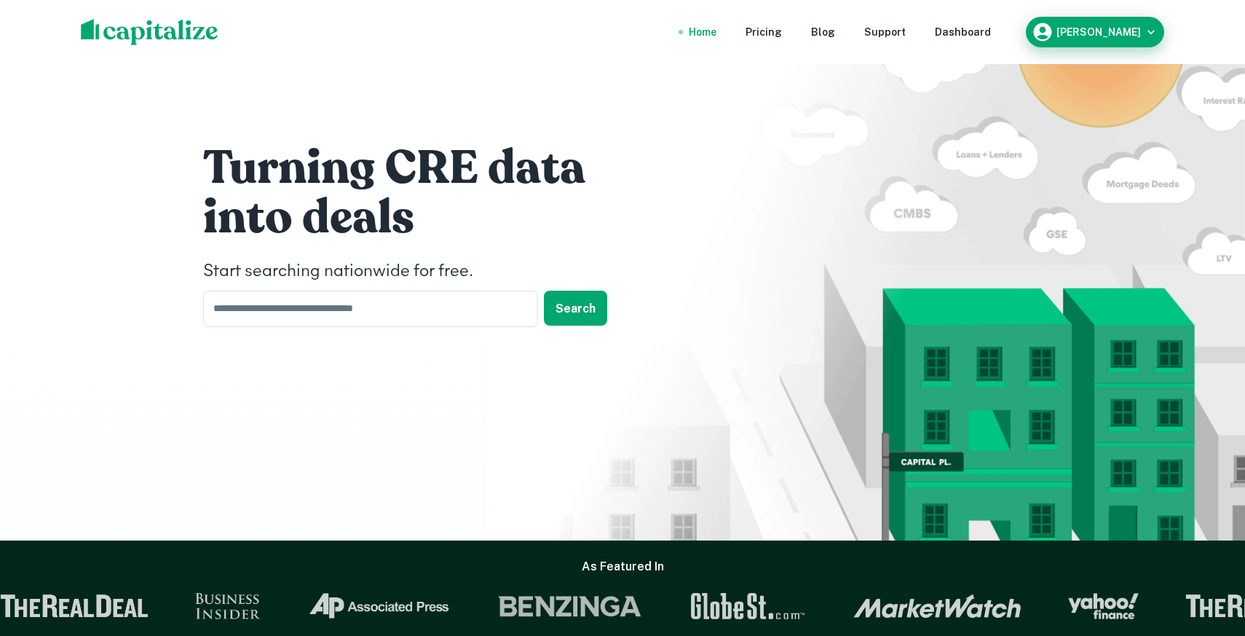
click at [1122, 33] on h6 "[PERSON_NAME]" at bounding box center [1098, 32] width 84 height 10
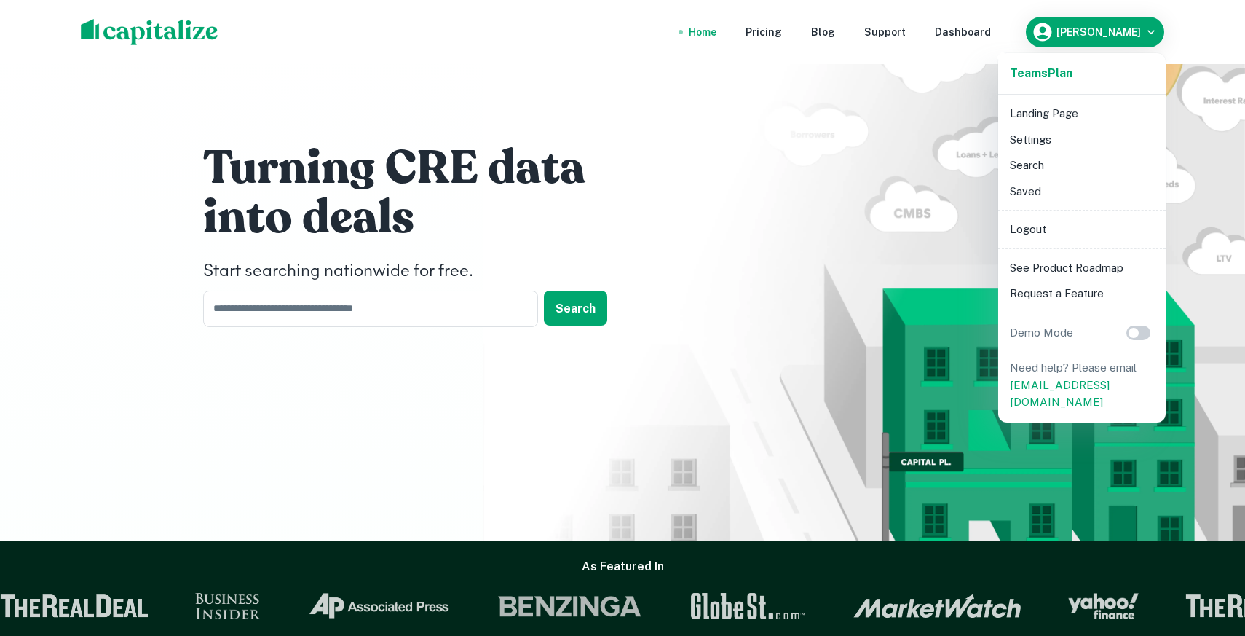
click at [1069, 237] on li "Logout" at bounding box center [1082, 229] width 156 height 26
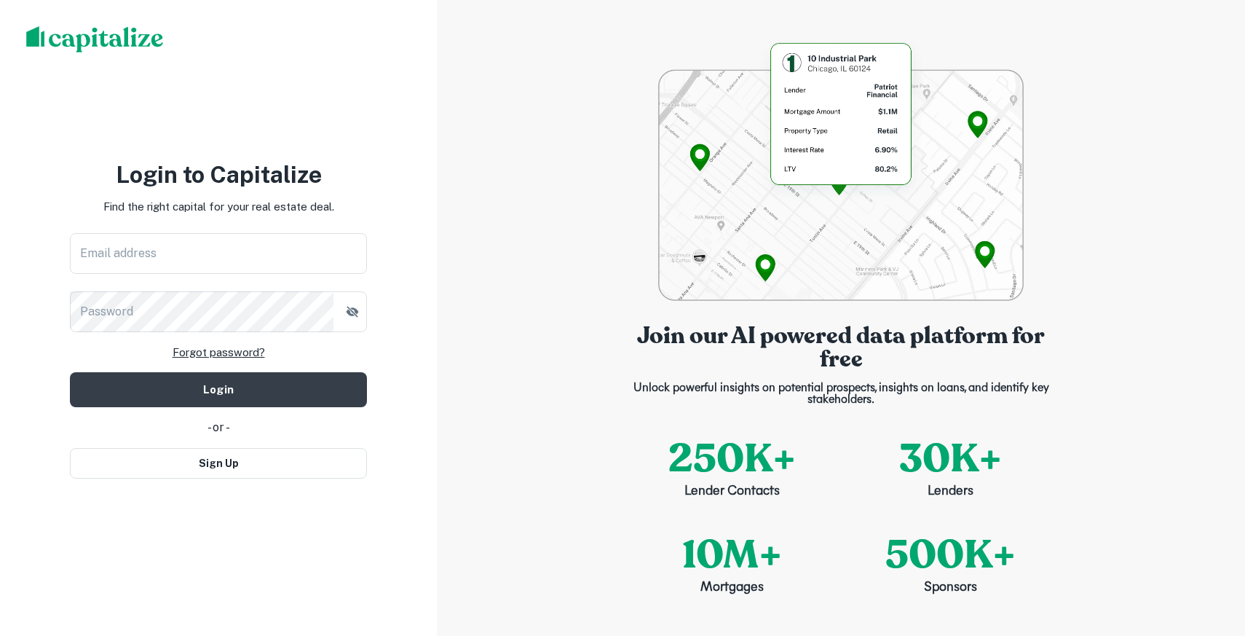
type input "**********"
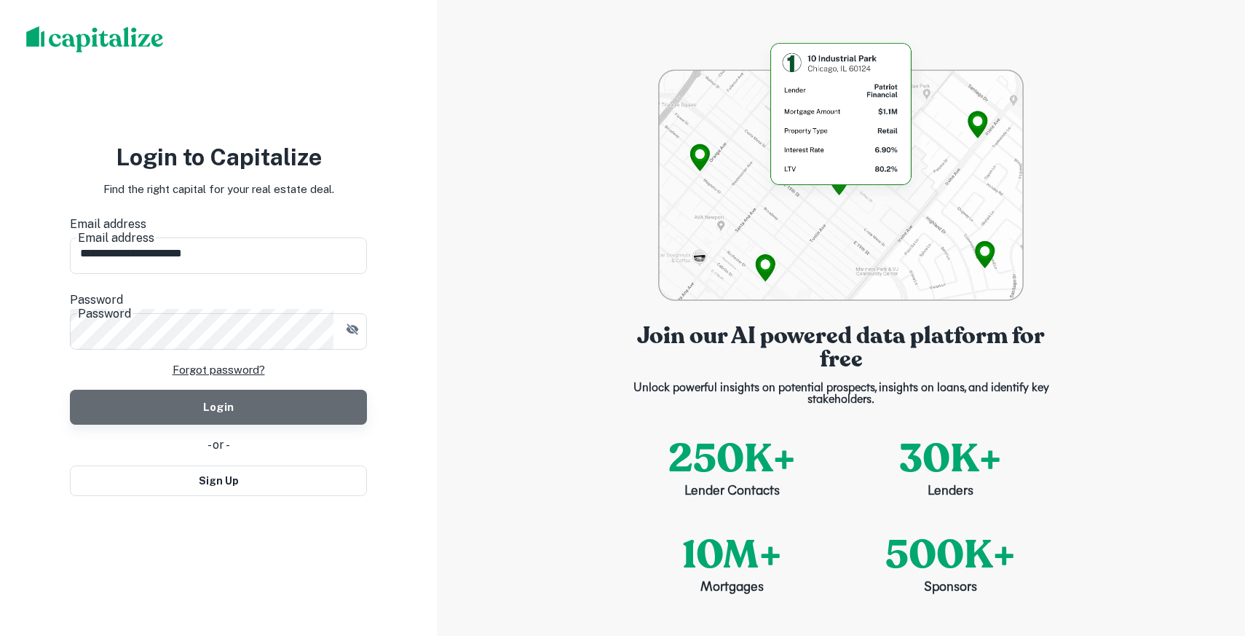
click at [221, 398] on button "Login" at bounding box center [218, 407] width 297 height 35
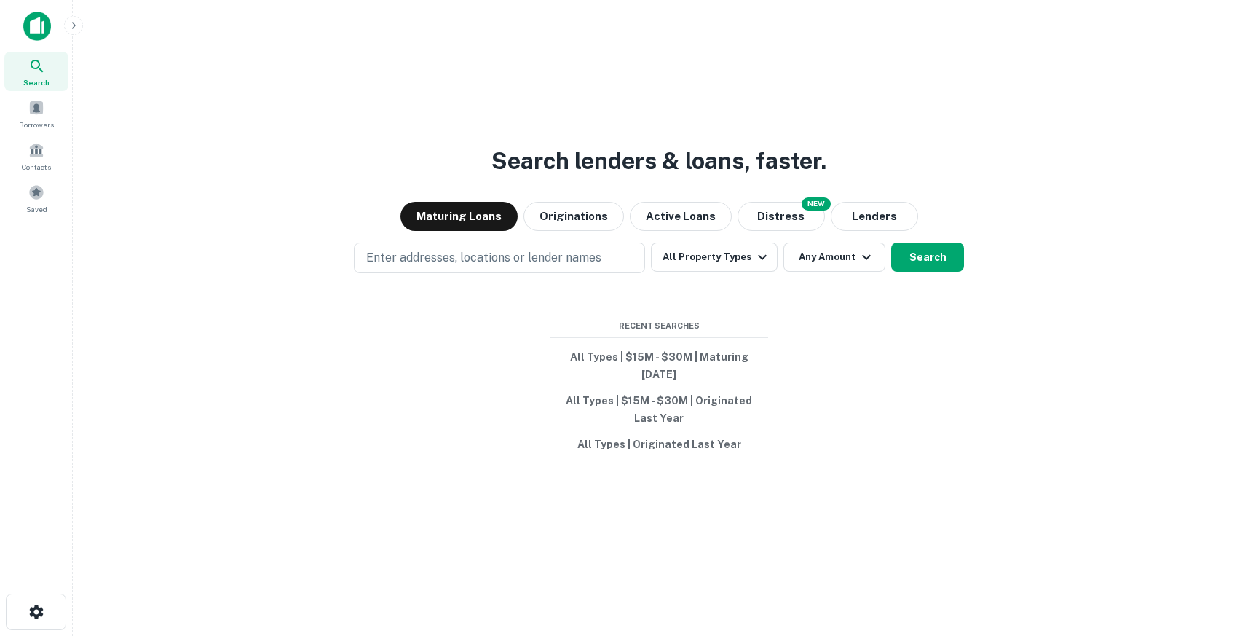
click at [39, 25] on img at bounding box center [37, 26] width 28 height 29
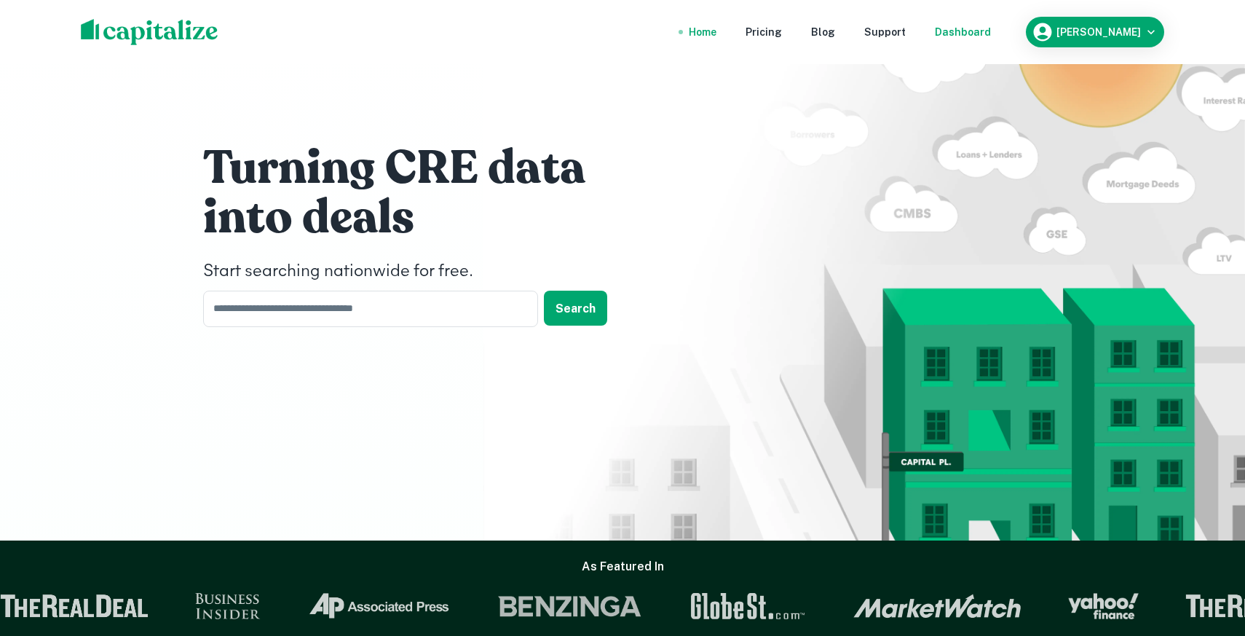
click at [974, 36] on div "Dashboard" at bounding box center [963, 32] width 56 height 16
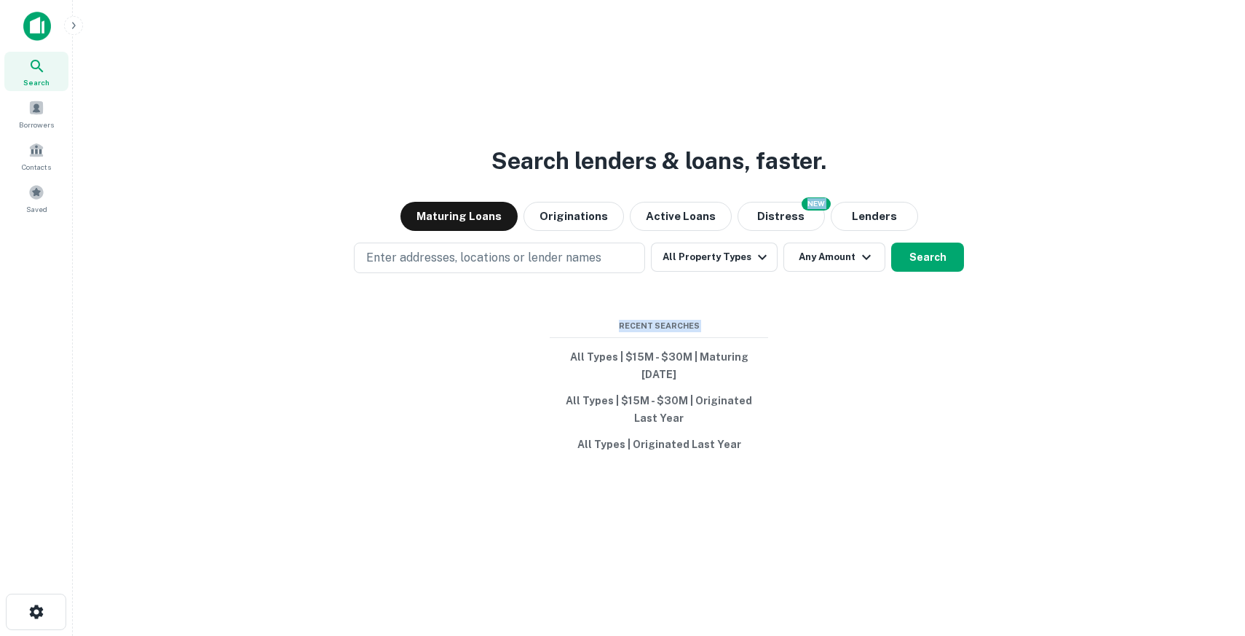
drag, startPoint x: 868, startPoint y: 551, endPoint x: 389, endPoint y: 167, distance: 614.2
click at [389, 167] on div "Search lenders & loans, faster. Maturing Loans Originations Active Loans NEW Di…" at bounding box center [658, 353] width 1149 height 636
click at [669, 301] on div "Search lenders & loans, faster. Maturing Loans Originations Active Loans NEW Di…" at bounding box center [658, 353] width 1149 height 636
click at [774, 213] on button "Distress" at bounding box center [781, 216] width 87 height 29
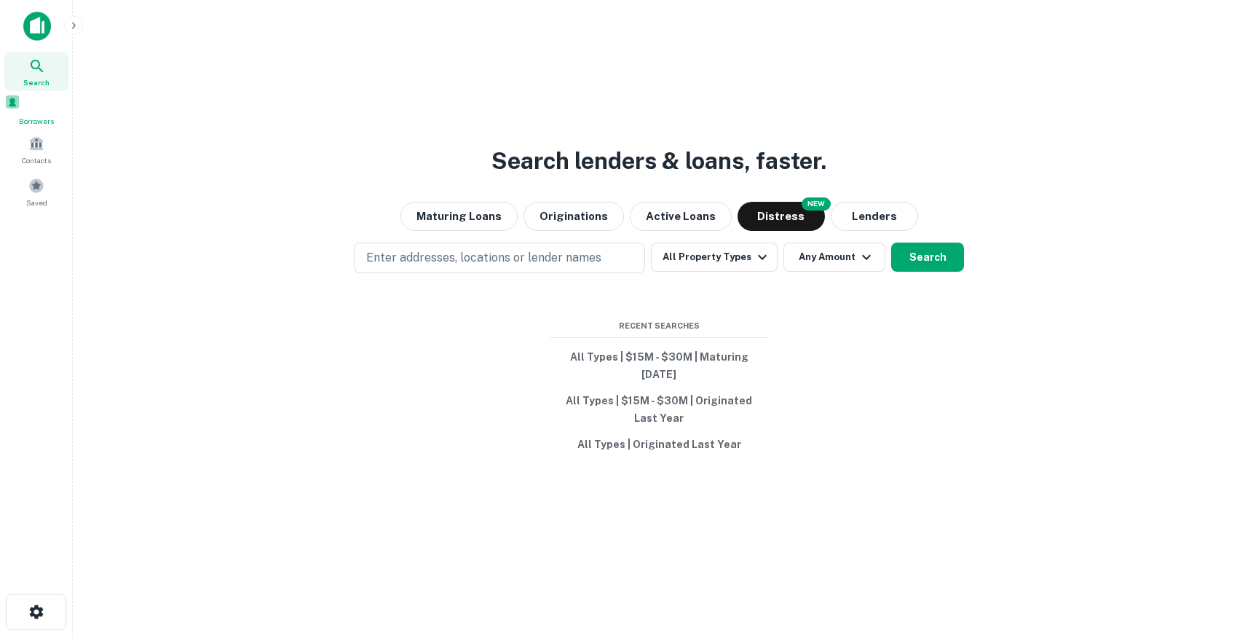
click at [31, 95] on div "Borrowers" at bounding box center [36, 110] width 64 height 33
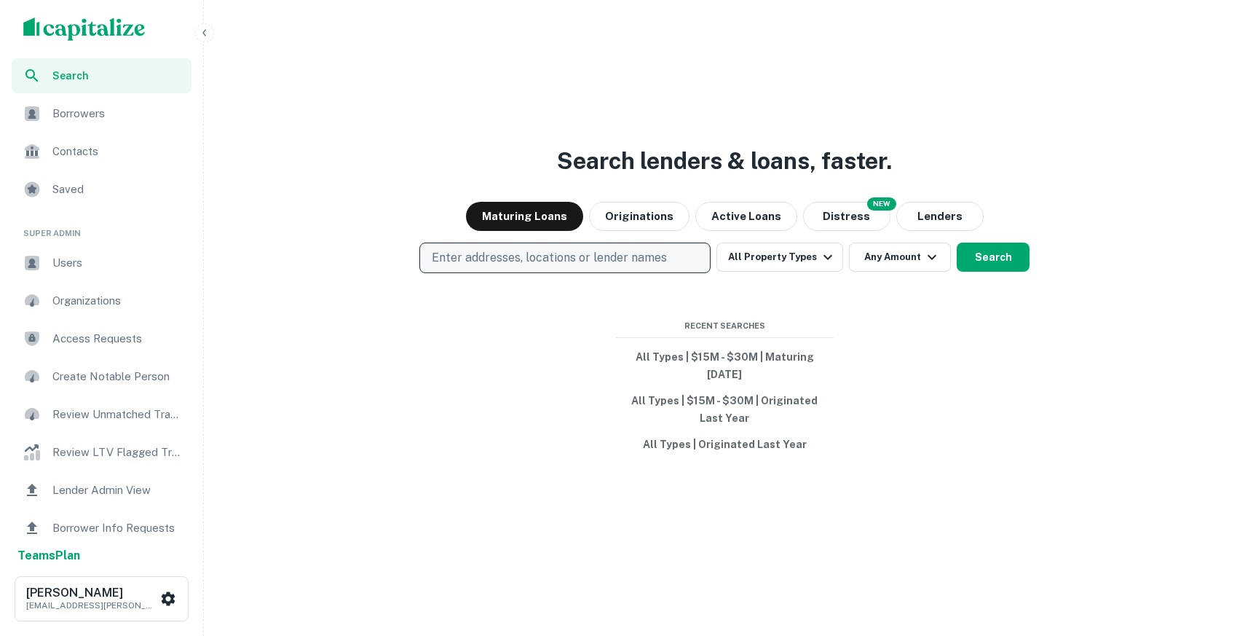
click at [506, 254] on p "Enter addresses, locations or lender names" at bounding box center [549, 257] width 235 height 17
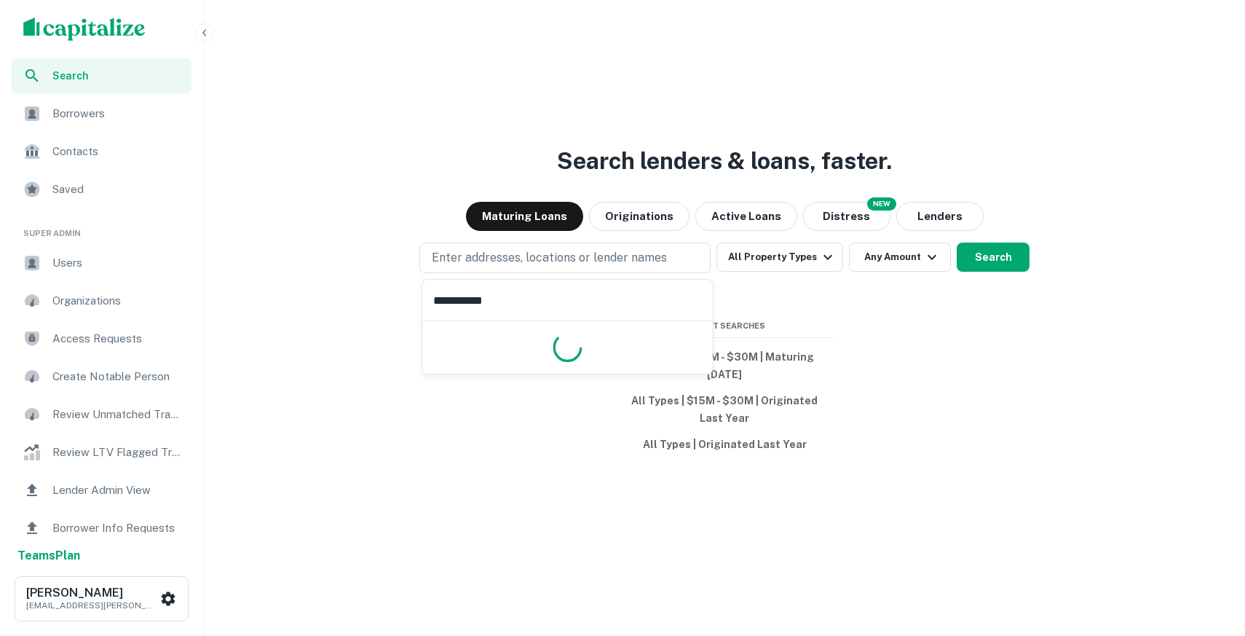
type input "**********"
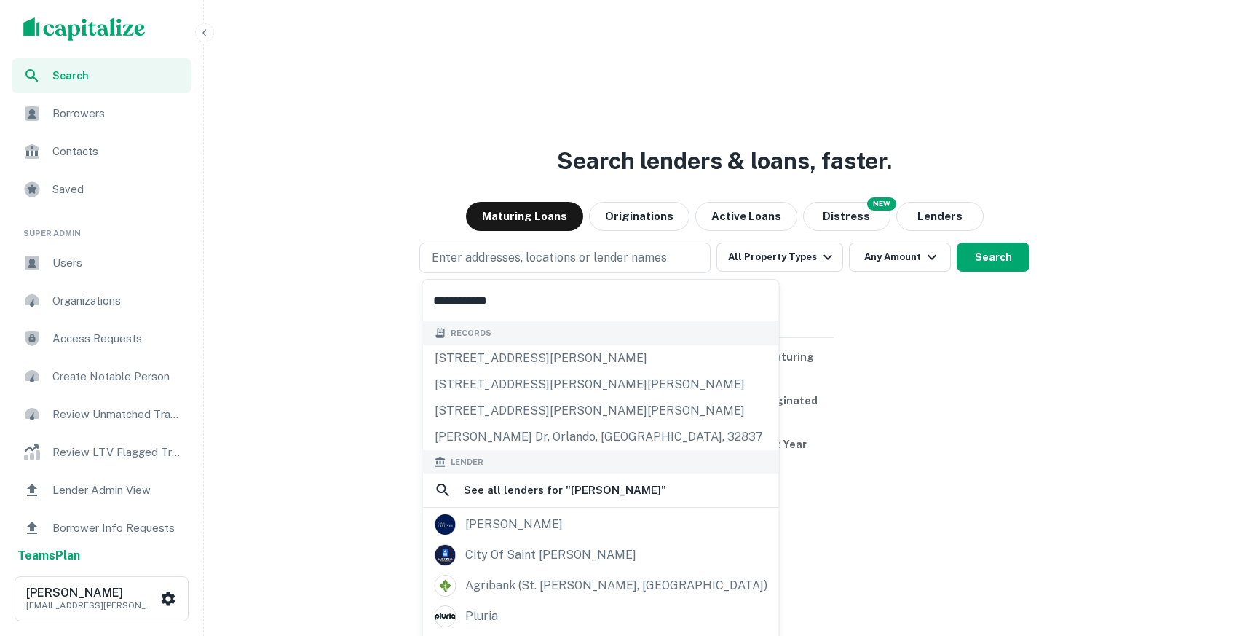
click at [499, 289] on input "**********" at bounding box center [601, 300] width 356 height 41
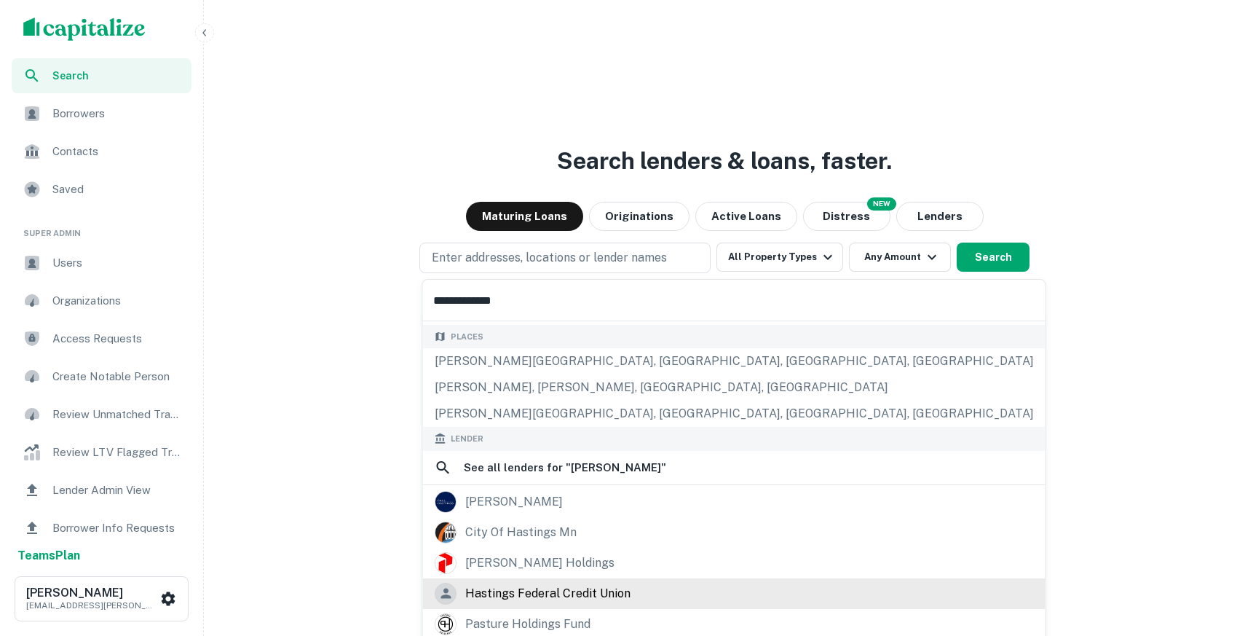
scroll to position [161, 0]
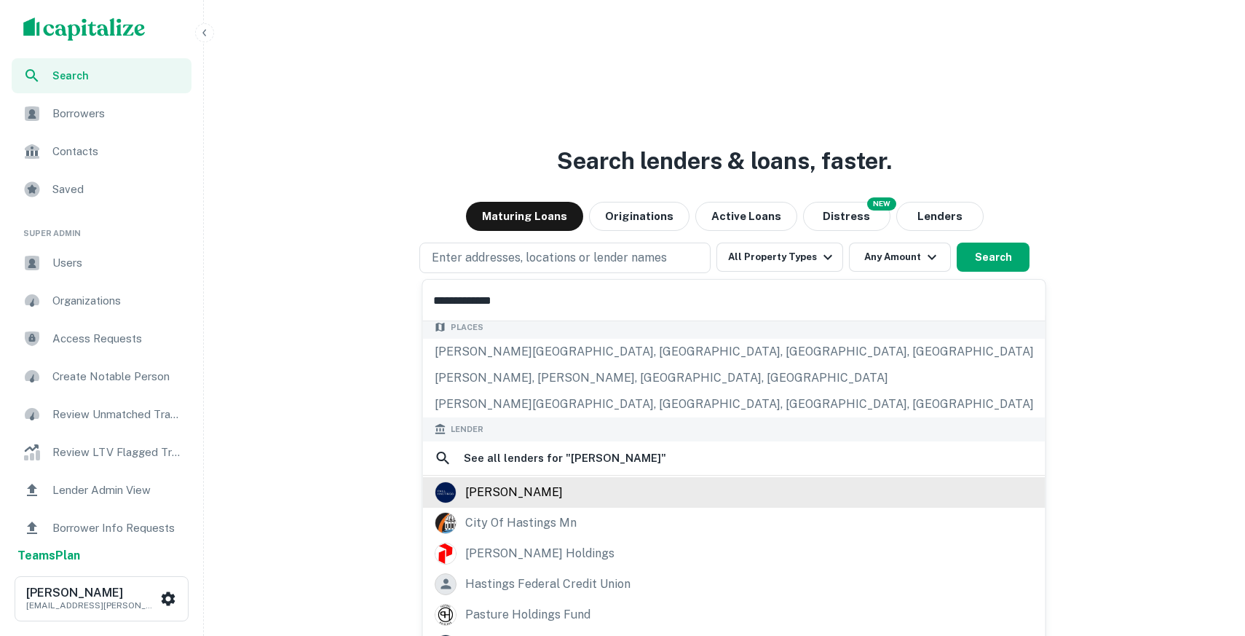
type input "**********"
click at [506, 497] on div "paul hastings" at bounding box center [514, 492] width 98 height 22
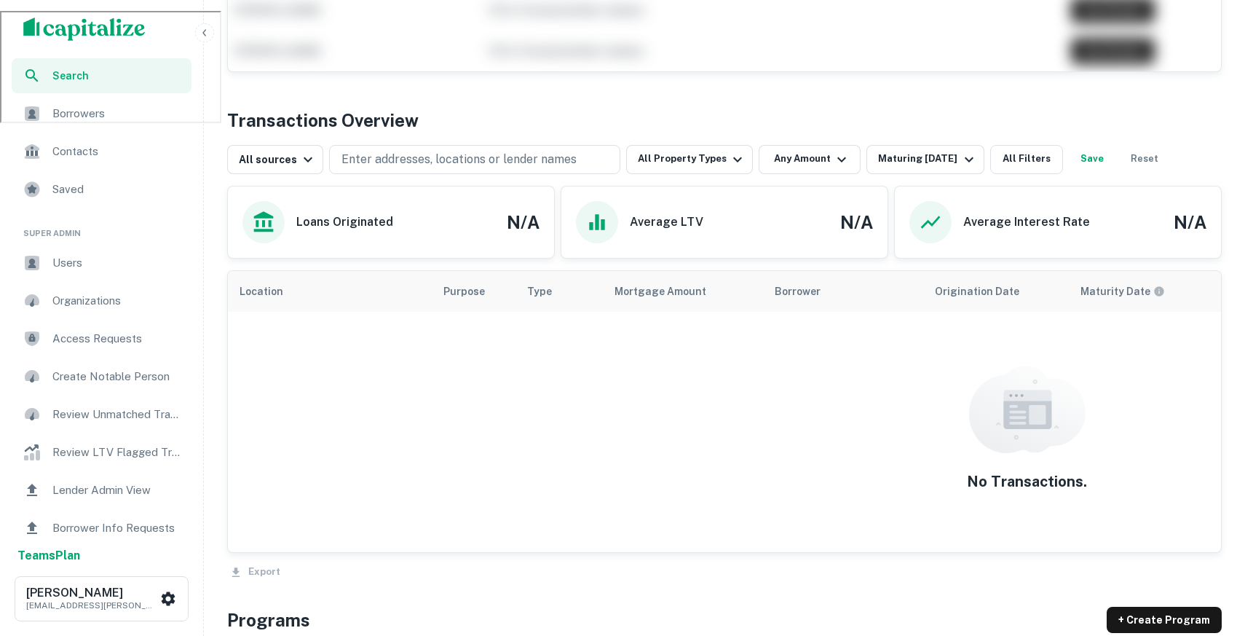
scroll to position [620, 0]
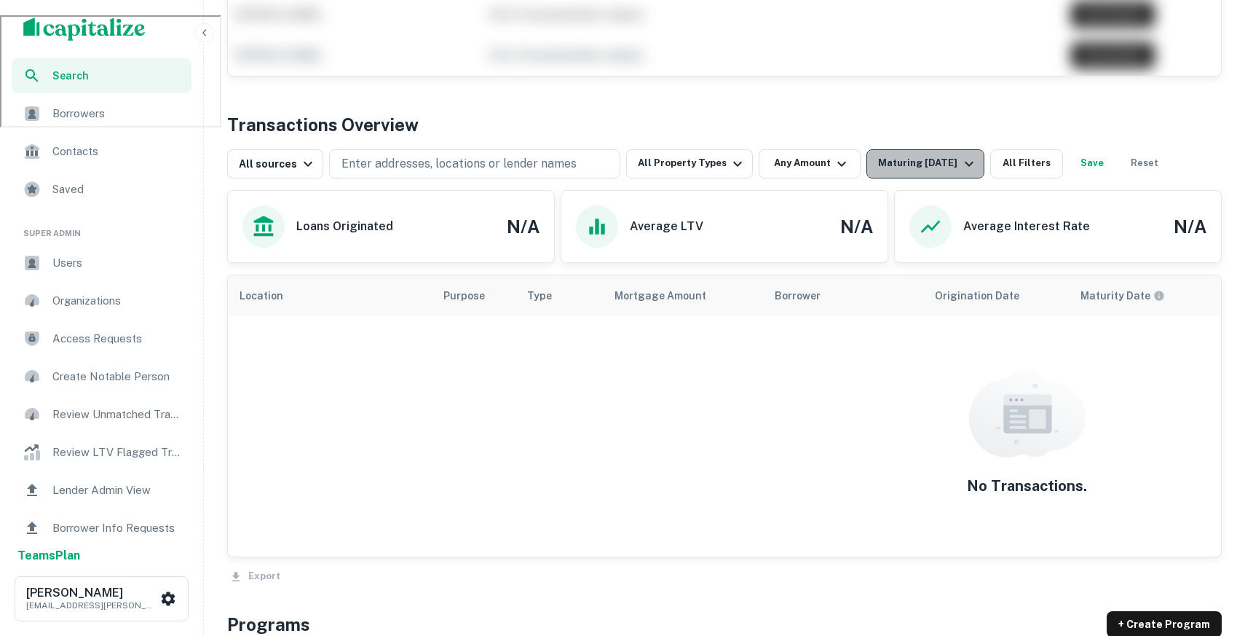
click at [878, 171] on div "Maturing [DATE]" at bounding box center [927, 163] width 99 height 17
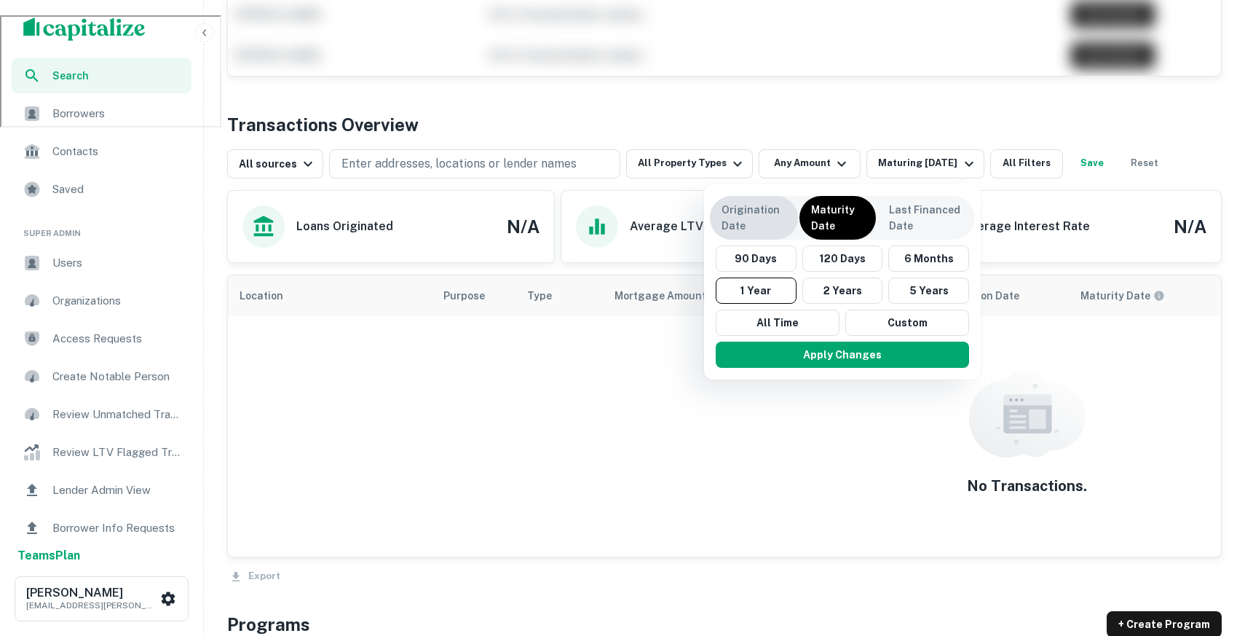
click at [738, 210] on p "Origination Date" at bounding box center [754, 218] width 65 height 32
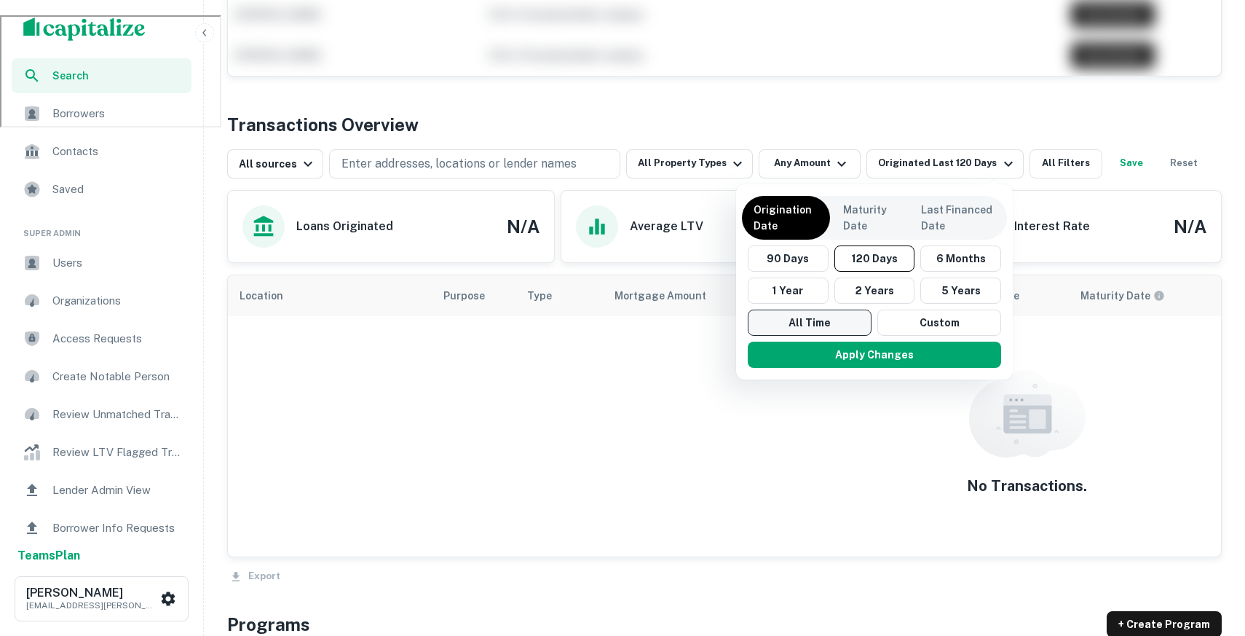
click at [785, 314] on button "All Time" at bounding box center [810, 322] width 124 height 26
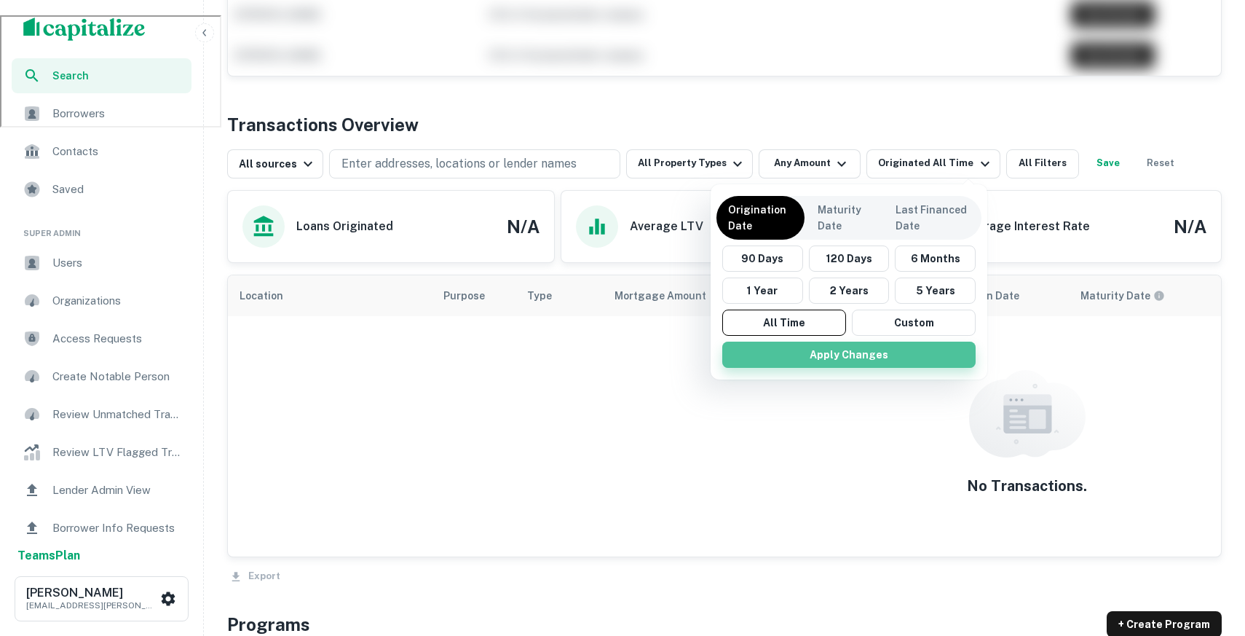
click at [821, 364] on button "Apply Changes" at bounding box center [848, 354] width 253 height 26
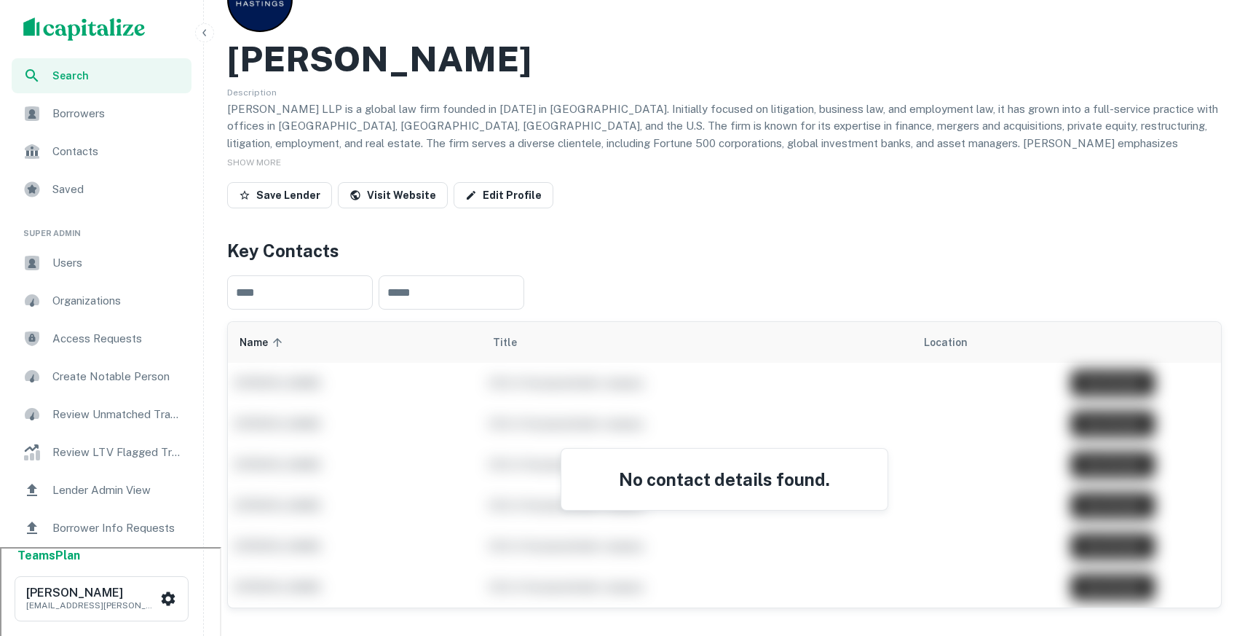
scroll to position [15, 0]
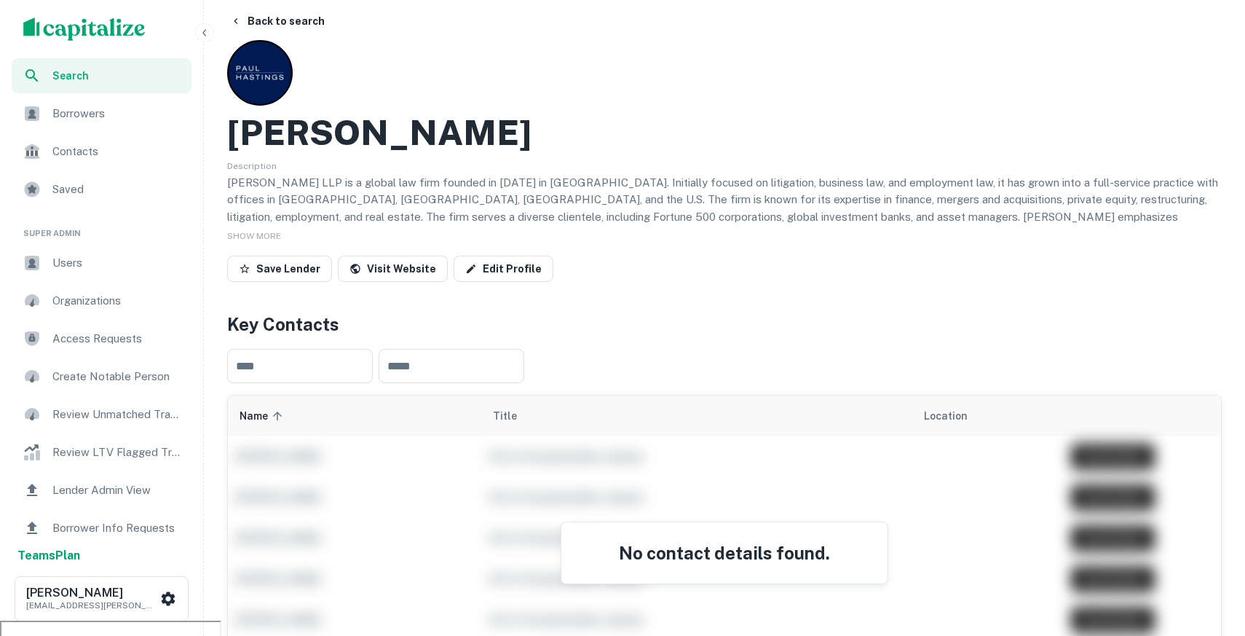
click at [111, 31] on img "scrollable content" at bounding box center [84, 28] width 122 height 23
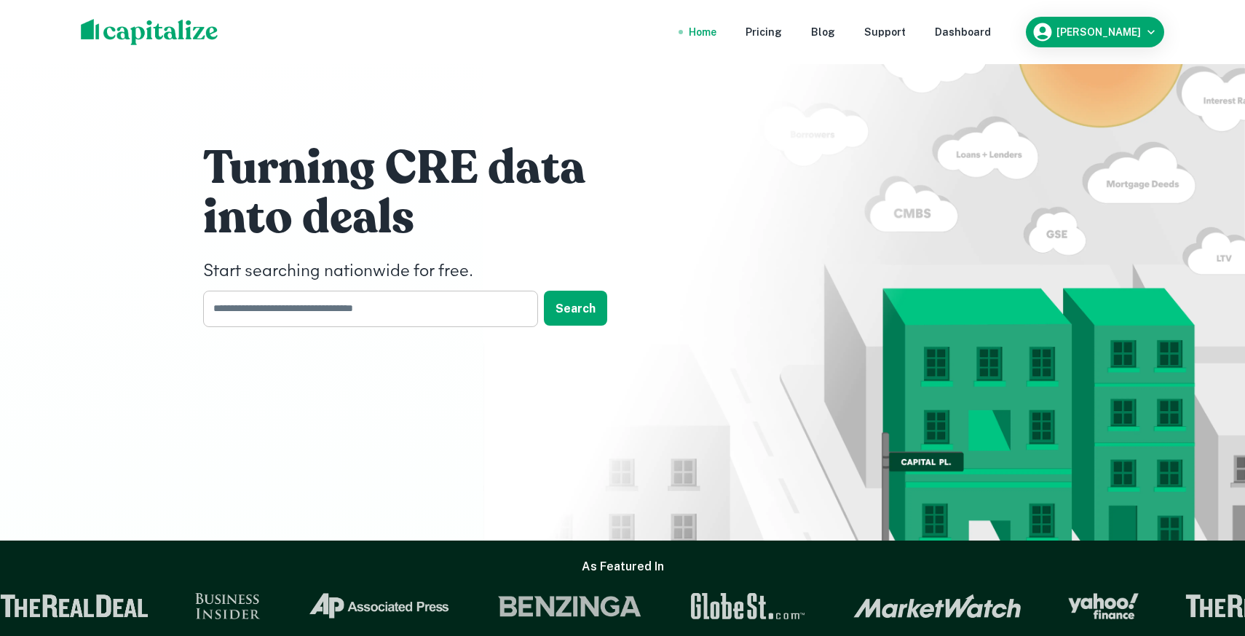
click at [344, 296] on input "text" at bounding box center [365, 308] width 325 height 36
click at [991, 28] on div "Dashboard" at bounding box center [963, 32] width 56 height 16
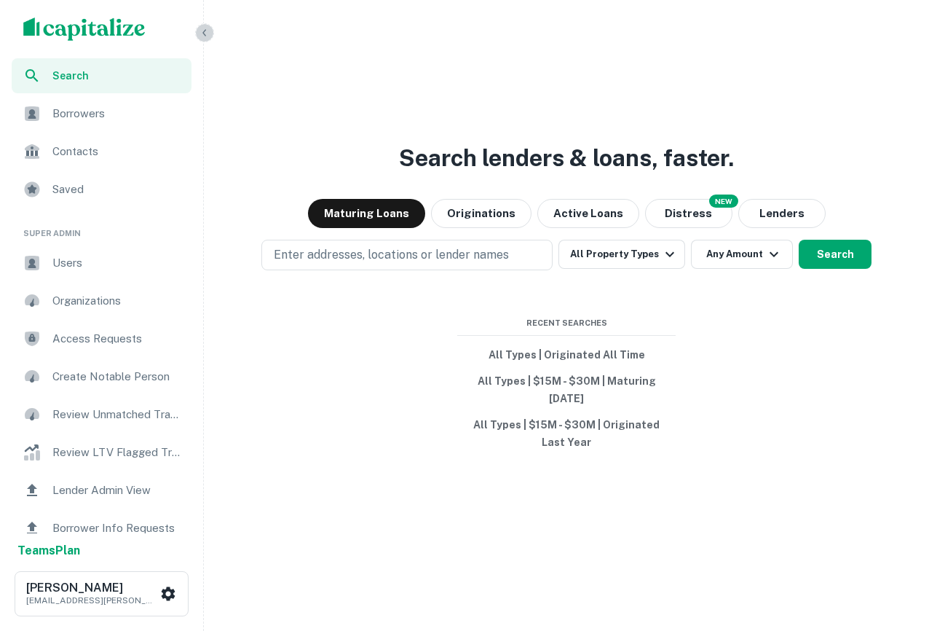
click at [205, 33] on icon "button" at bounding box center [205, 33] width 12 height 12
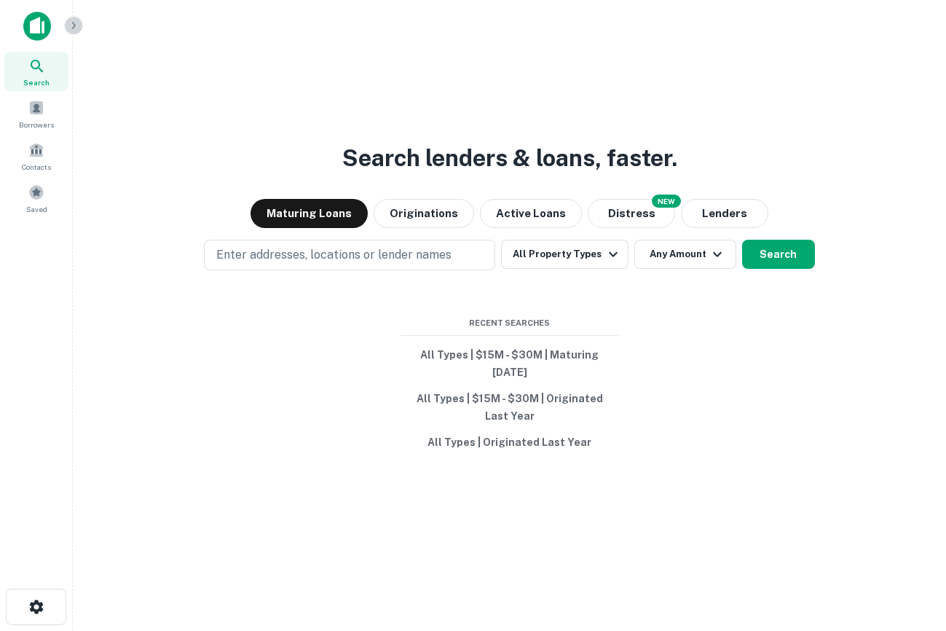
click at [68, 28] on icon "button" at bounding box center [74, 26] width 12 height 12
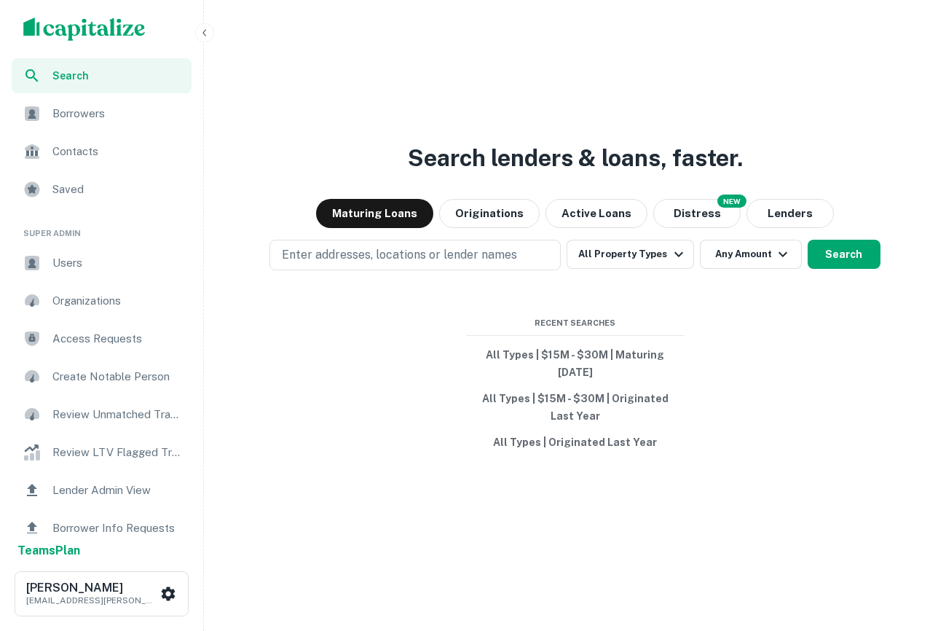
click at [71, 267] on span "Users" at bounding box center [117, 262] width 130 height 17
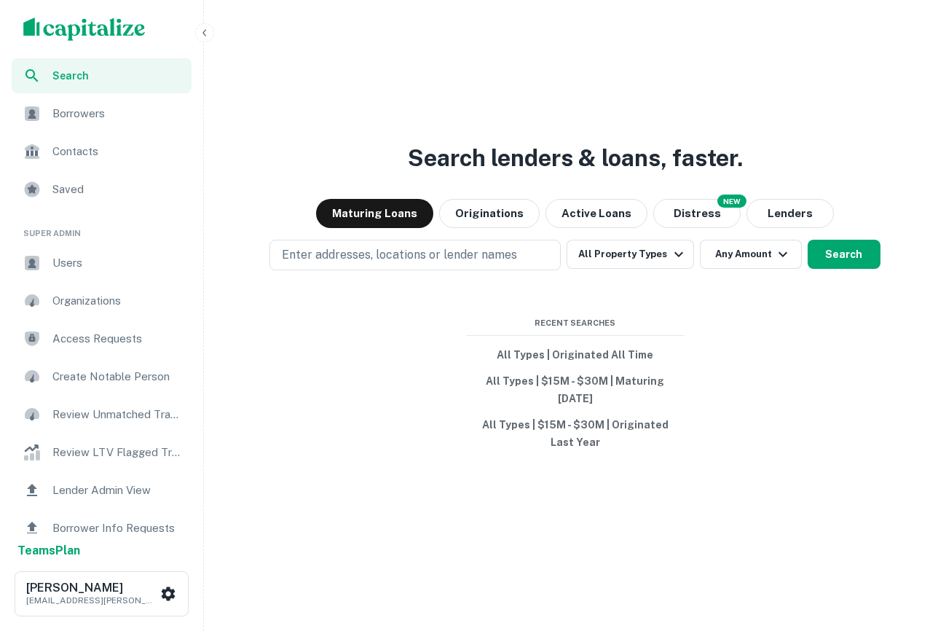
click at [205, 31] on icon "button" at bounding box center [205, 33] width 12 height 12
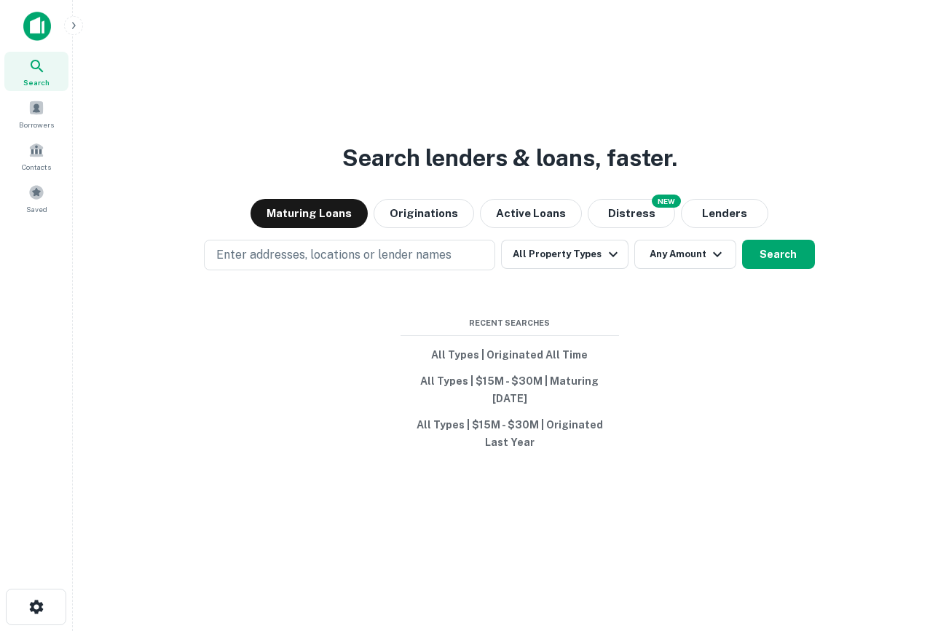
click at [44, 64] on icon at bounding box center [36, 66] width 17 height 17
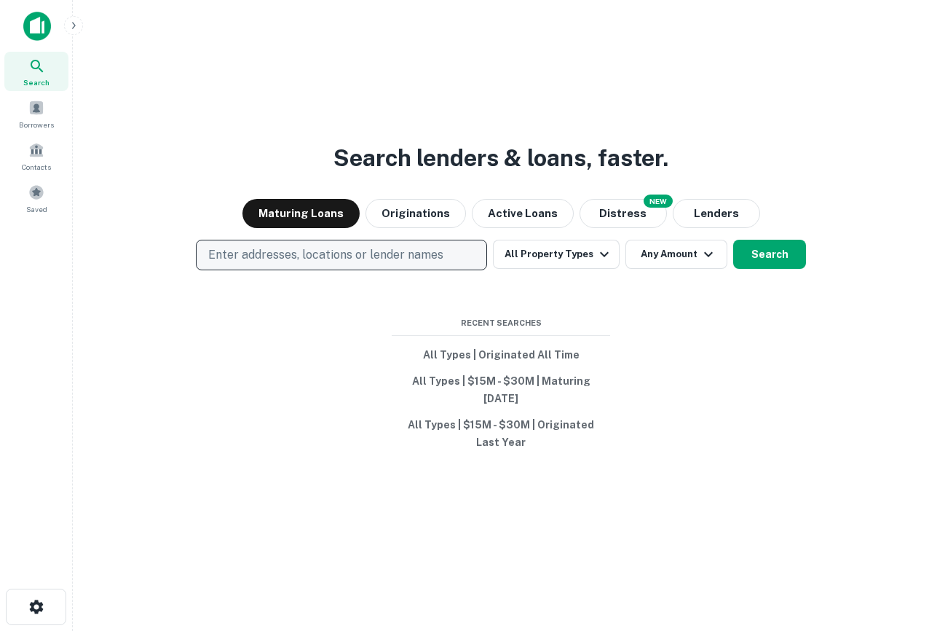
click at [309, 251] on p "Enter addresses, locations or lender names" at bounding box center [325, 254] width 235 height 17
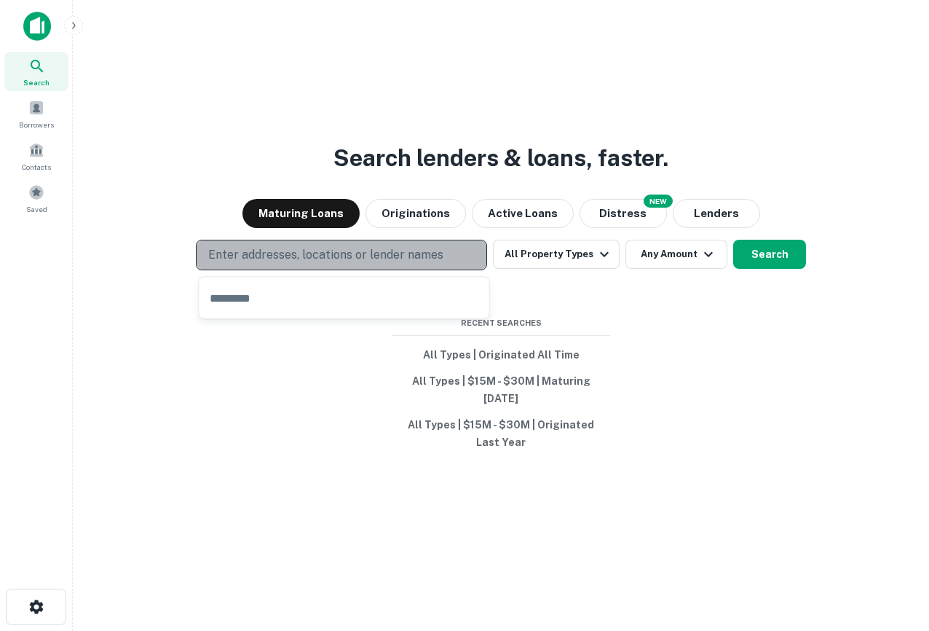
click at [313, 254] on p "Enter addresses, locations or lender names" at bounding box center [325, 254] width 235 height 17
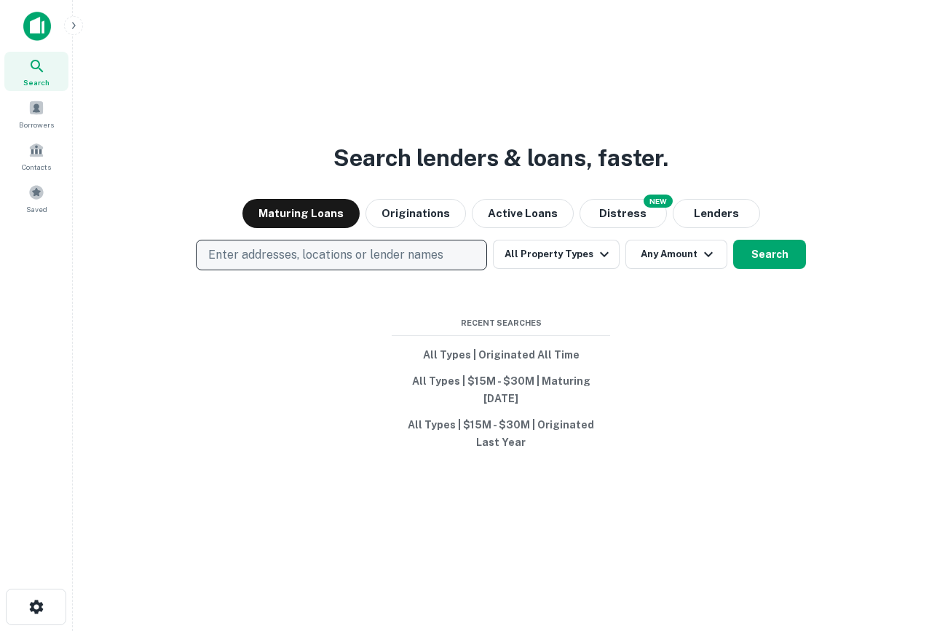
click at [312, 254] on p "Enter addresses, locations or lender names" at bounding box center [325, 254] width 235 height 17
type input "*"
type input "*****"
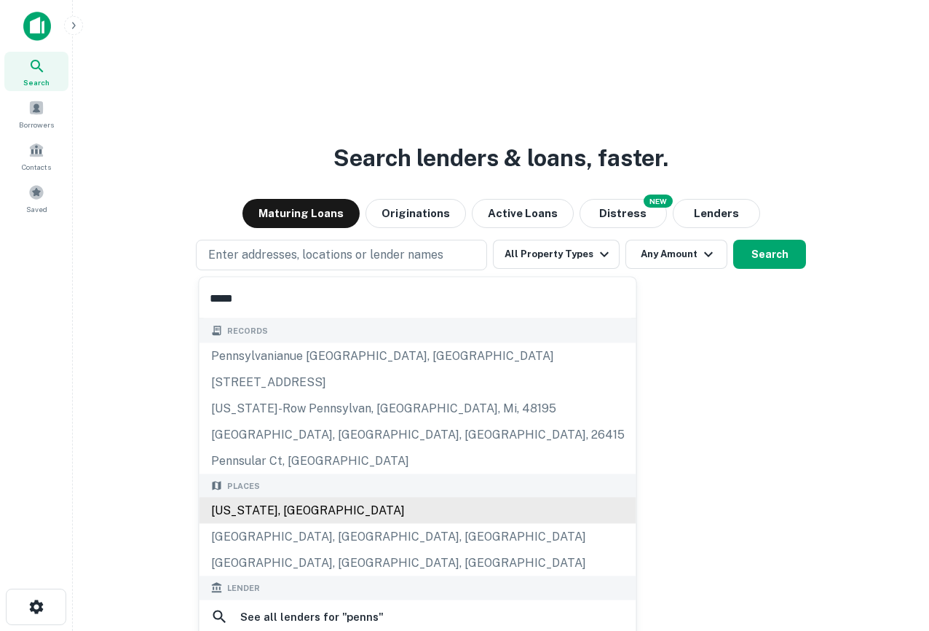
click at [269, 509] on div "[US_STATE], [GEOGRAPHIC_DATA]" at bounding box center [417, 510] width 437 height 26
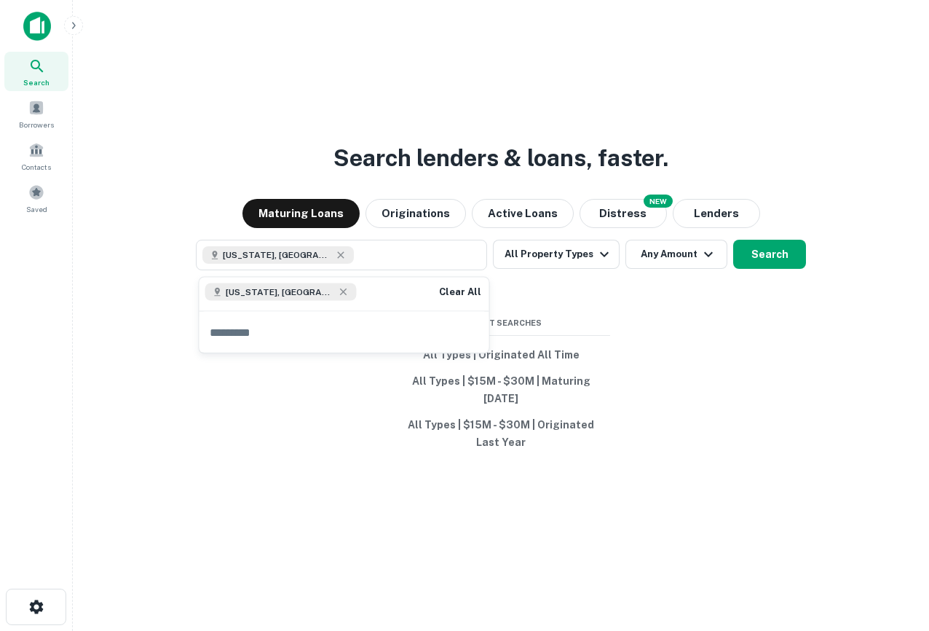
click at [234, 432] on div "Search lenders & loans, faster. Maturing Loans Originations Active Loans NEW Di…" at bounding box center [500, 350] width 833 height 631
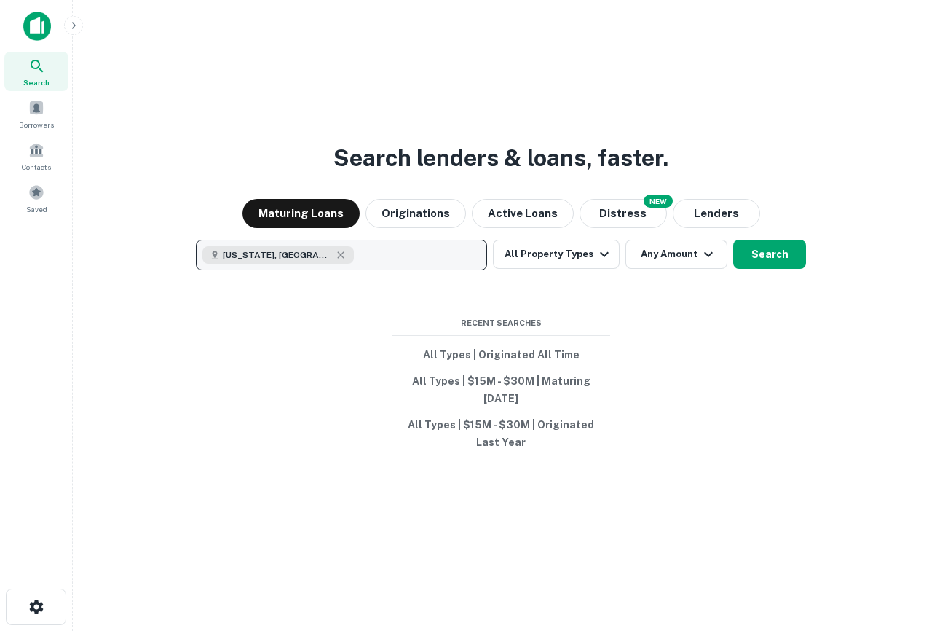
click at [360, 261] on button "[US_STATE], [GEOGRAPHIC_DATA]" at bounding box center [341, 255] width 291 height 31
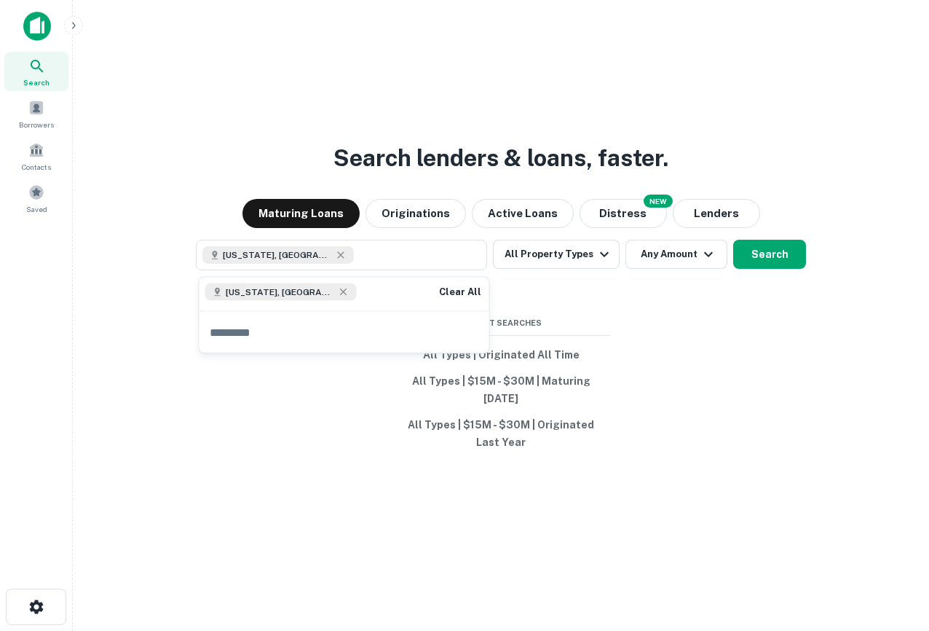
click at [384, 449] on div "Search lenders & loans, faster. Maturing Loans Originations Active Loans NEW Di…" at bounding box center [500, 350] width 833 height 631
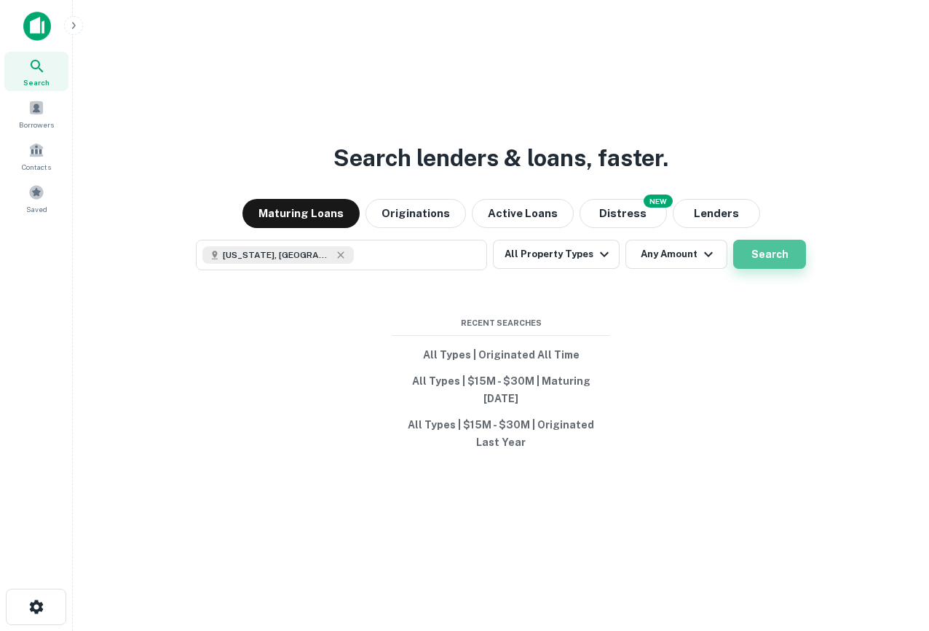
click at [772, 253] on button "Search" at bounding box center [769, 254] width 73 height 29
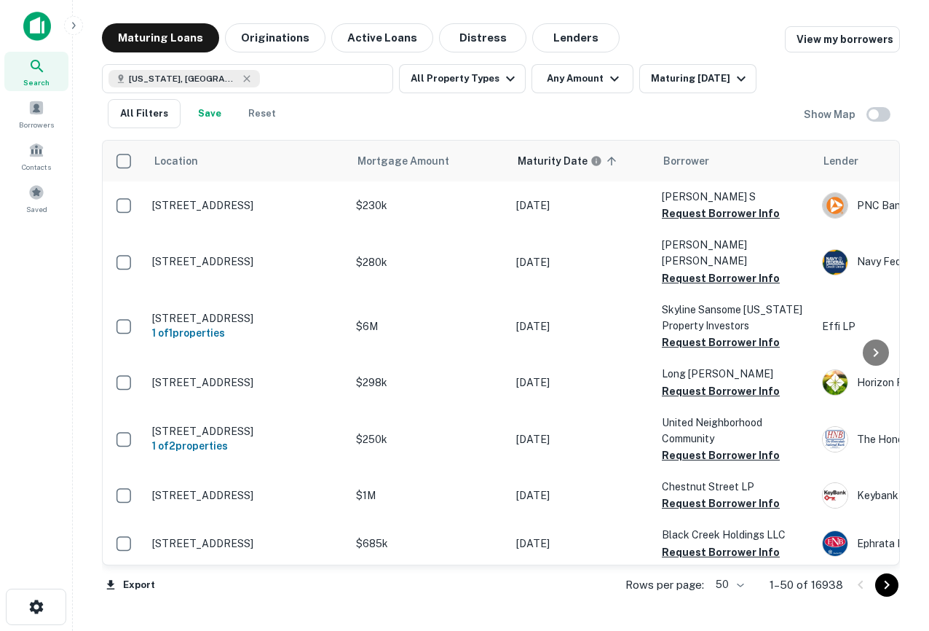
click at [40, 36] on img at bounding box center [37, 26] width 28 height 29
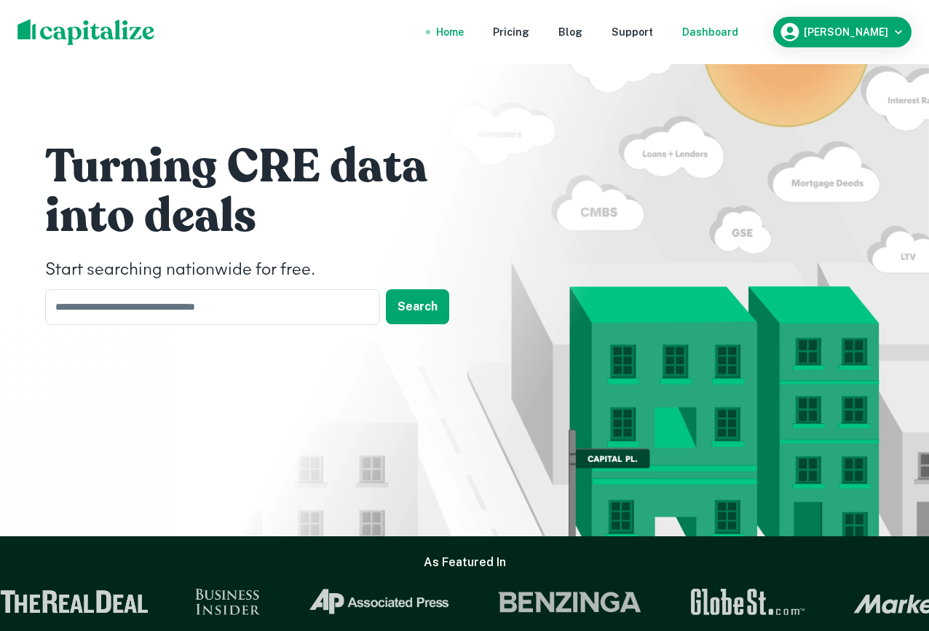
click at [730, 35] on div "Dashboard" at bounding box center [710, 32] width 56 height 16
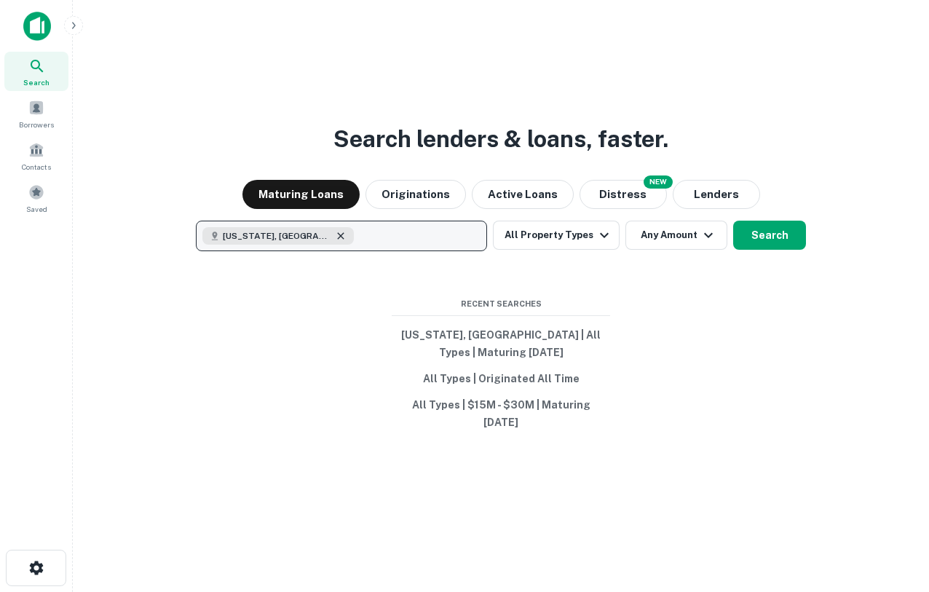
click at [335, 234] on icon "button" at bounding box center [341, 236] width 12 height 12
type input "*******"
click at [392, 226] on button "Enter addresses, locations or lender names" at bounding box center [341, 236] width 291 height 31
type input "*******"
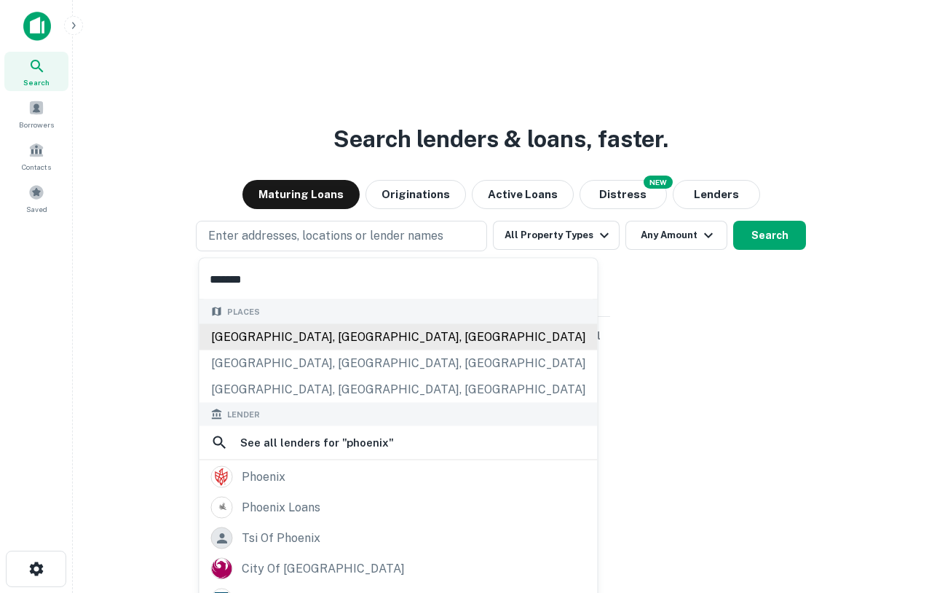
click at [288, 334] on div "Places [GEOGRAPHIC_DATA], [GEOGRAPHIC_DATA], [GEOGRAPHIC_DATA] [GEOGRAPHIC_DATA…" at bounding box center [398, 351] width 398 height 103
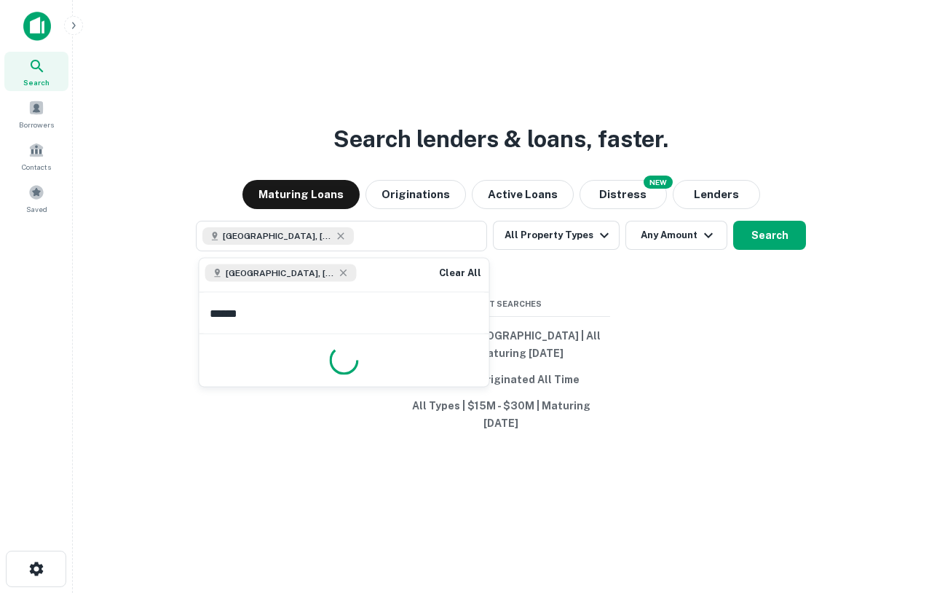
type input "*******"
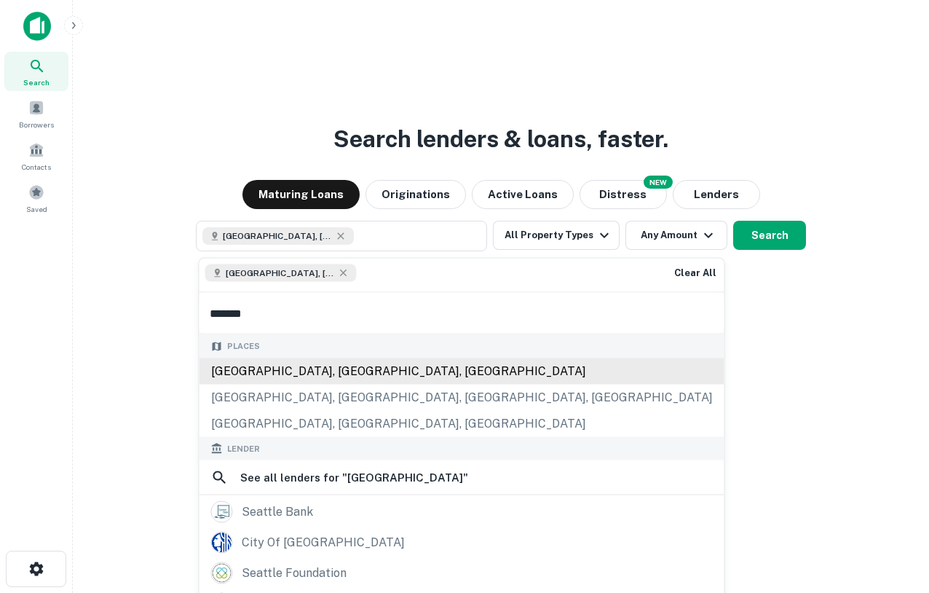
click at [265, 366] on div "[GEOGRAPHIC_DATA], [GEOGRAPHIC_DATA], [GEOGRAPHIC_DATA]" at bounding box center [461, 370] width 525 height 26
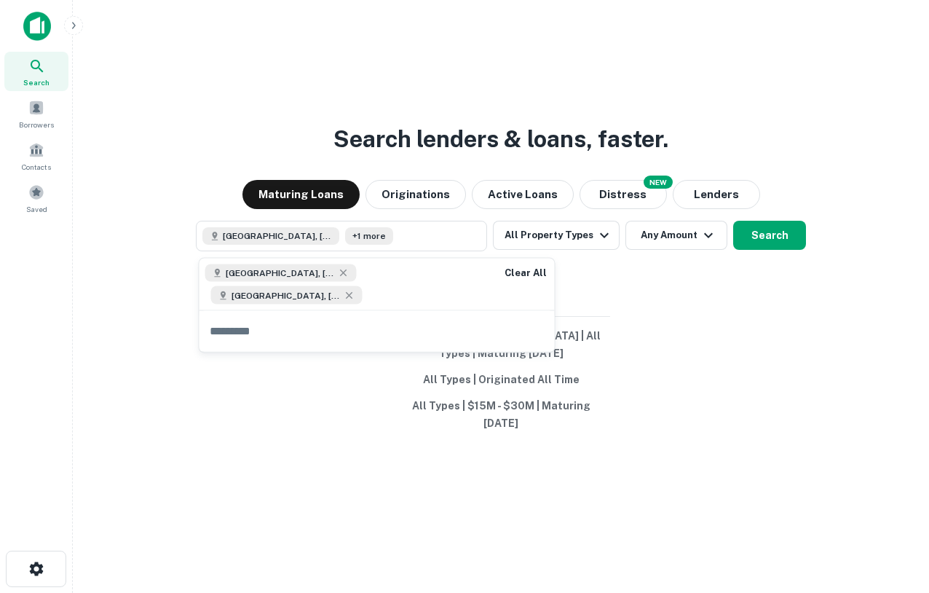
click at [706, 299] on div "Search lenders & loans, faster. Maturing Loans Originations Active Loans NEW Di…" at bounding box center [500, 331] width 833 height 593
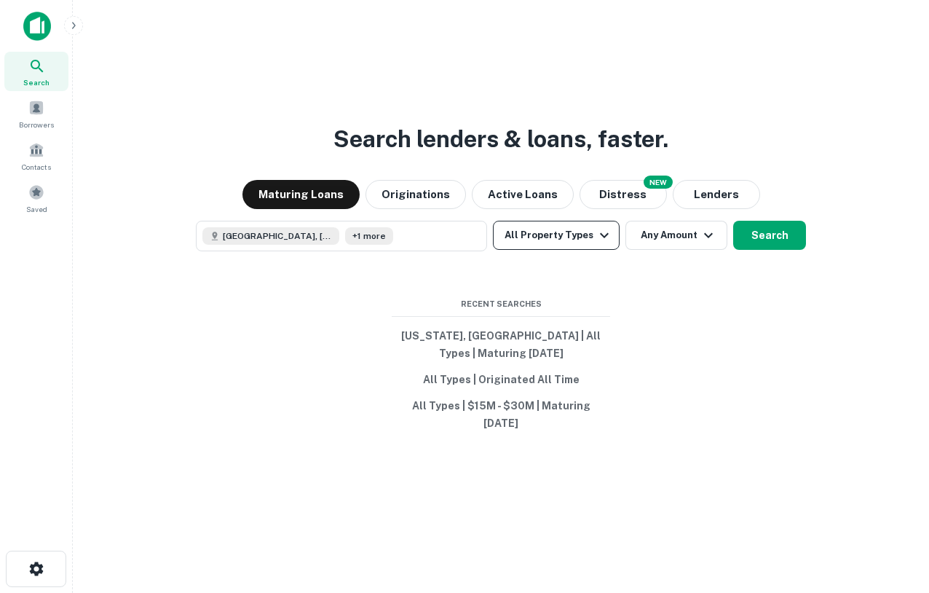
click at [578, 229] on button "All Property Types" at bounding box center [556, 235] width 127 height 29
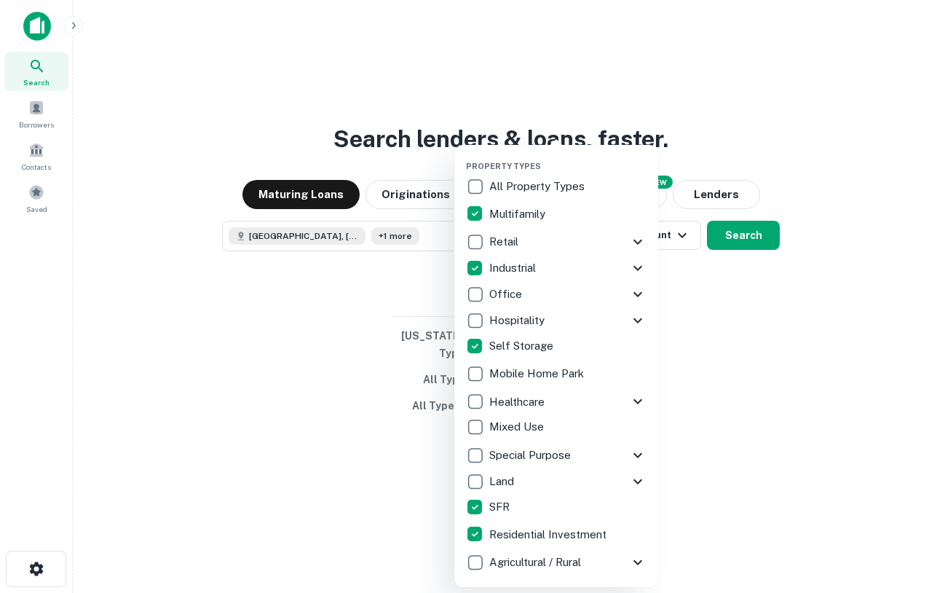
click at [757, 294] on div at bounding box center [464, 296] width 929 height 593
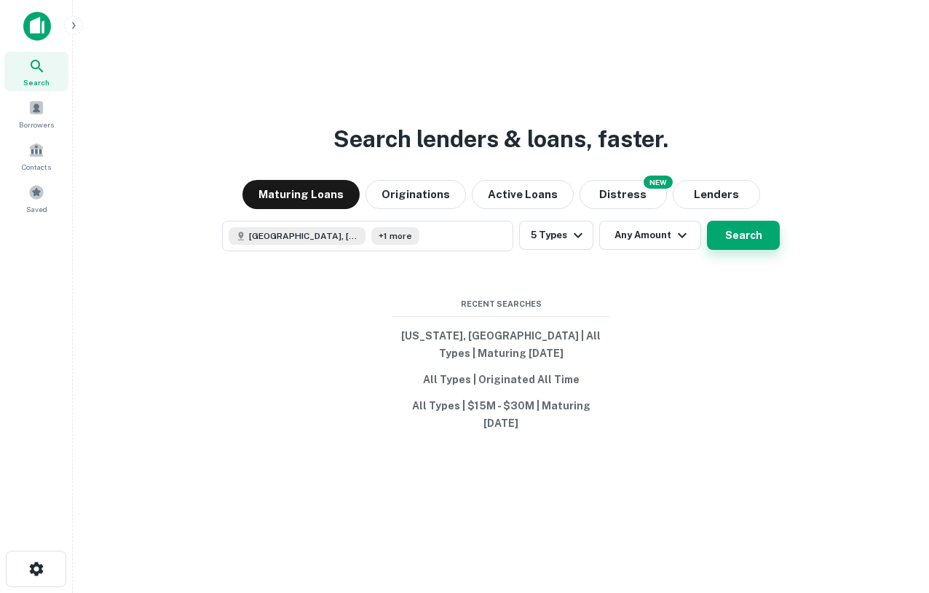
click at [743, 232] on button "Search" at bounding box center [743, 235] width 73 height 29
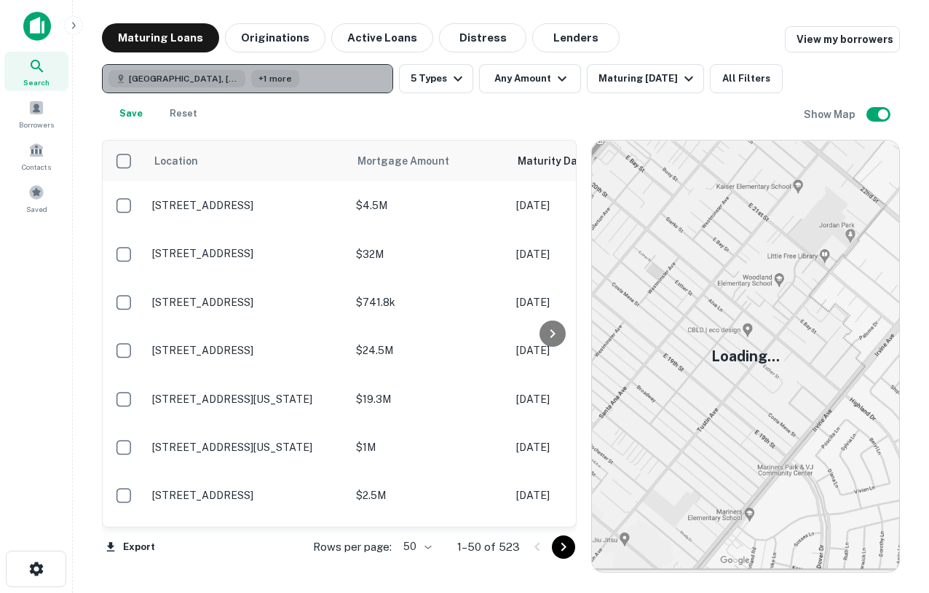
click at [277, 75] on button "Phoenix, AZ, USA +1 more" at bounding box center [247, 78] width 291 height 29
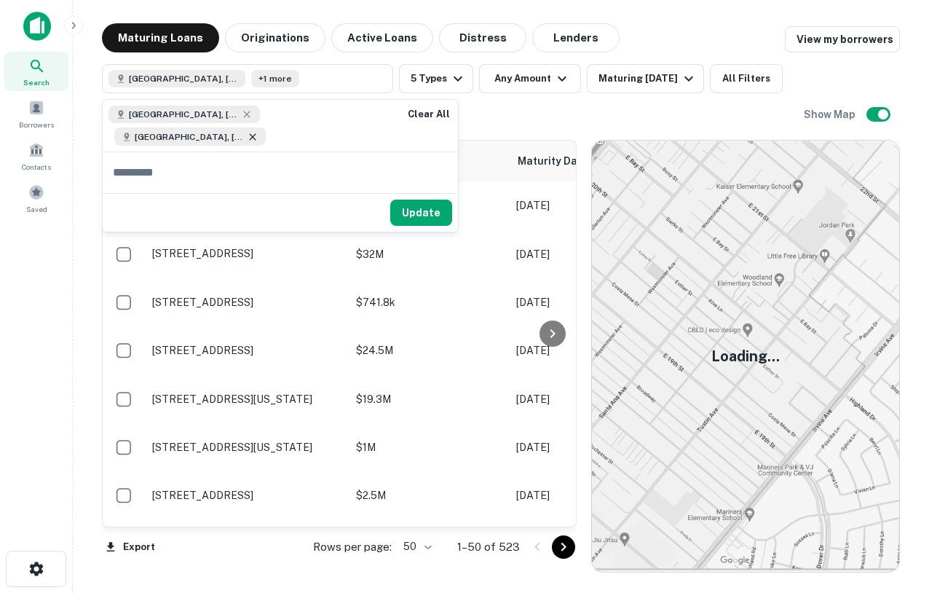
click at [258, 131] on icon at bounding box center [253, 137] width 12 height 12
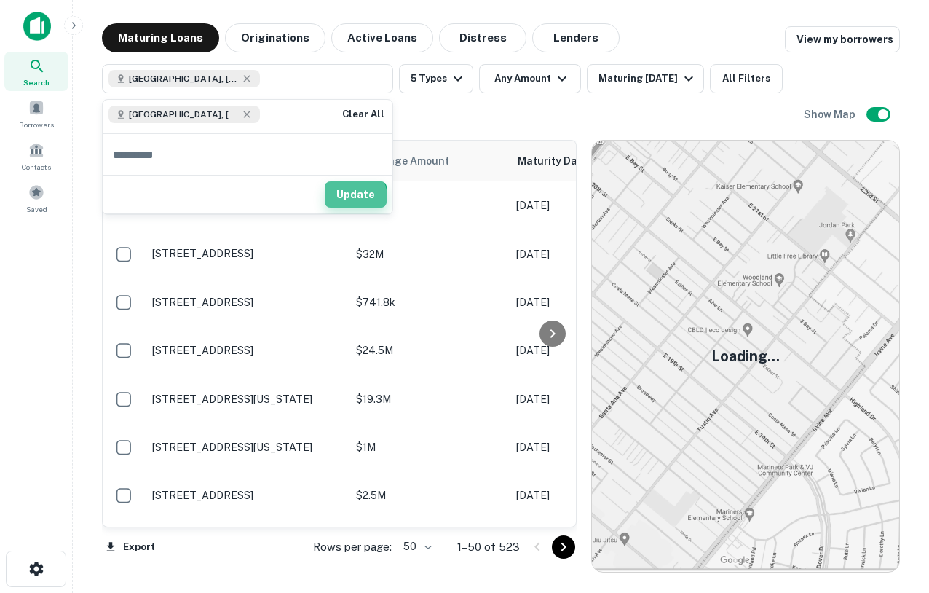
click at [349, 197] on button "Update" at bounding box center [356, 194] width 62 height 26
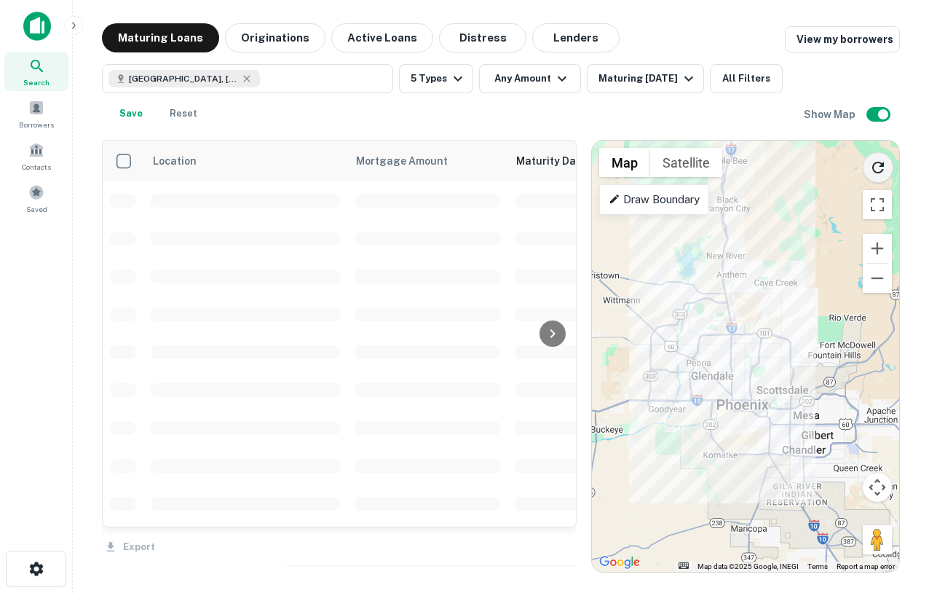
click at [874, 165] on icon "Reload search area" at bounding box center [877, 167] width 17 height 17
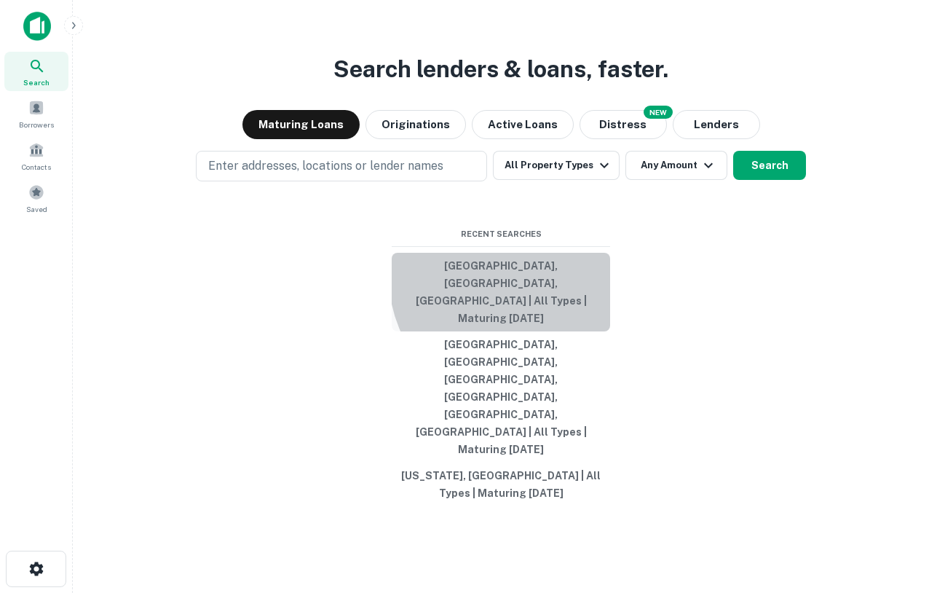
click at [525, 331] on button "[GEOGRAPHIC_DATA], [GEOGRAPHIC_DATA], [GEOGRAPHIC_DATA] | All Types | Maturing …" at bounding box center [501, 292] width 218 height 79
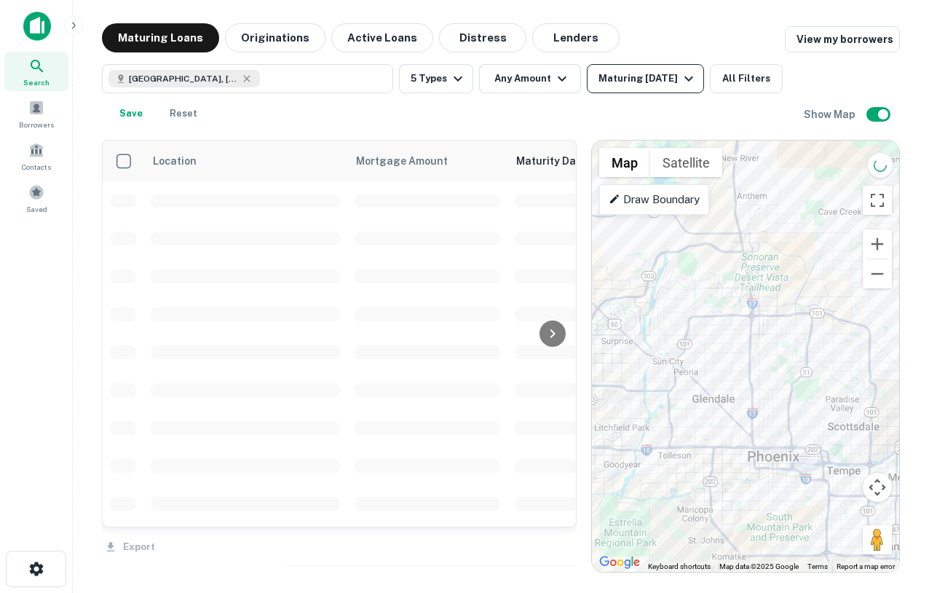
click at [631, 79] on div "Maturing In 1 Year" at bounding box center [647, 78] width 99 height 17
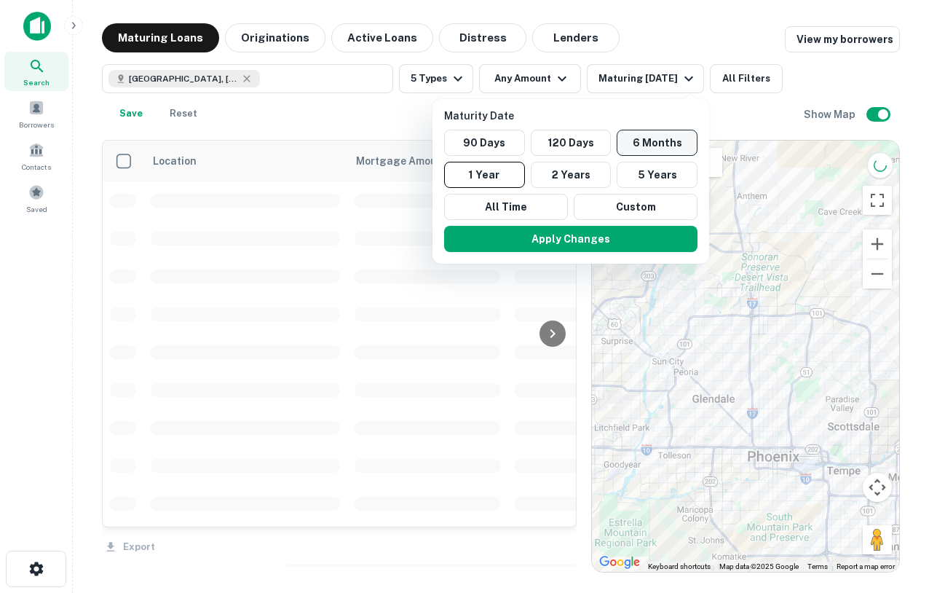
click at [651, 147] on button "6 Months" at bounding box center [657, 143] width 81 height 26
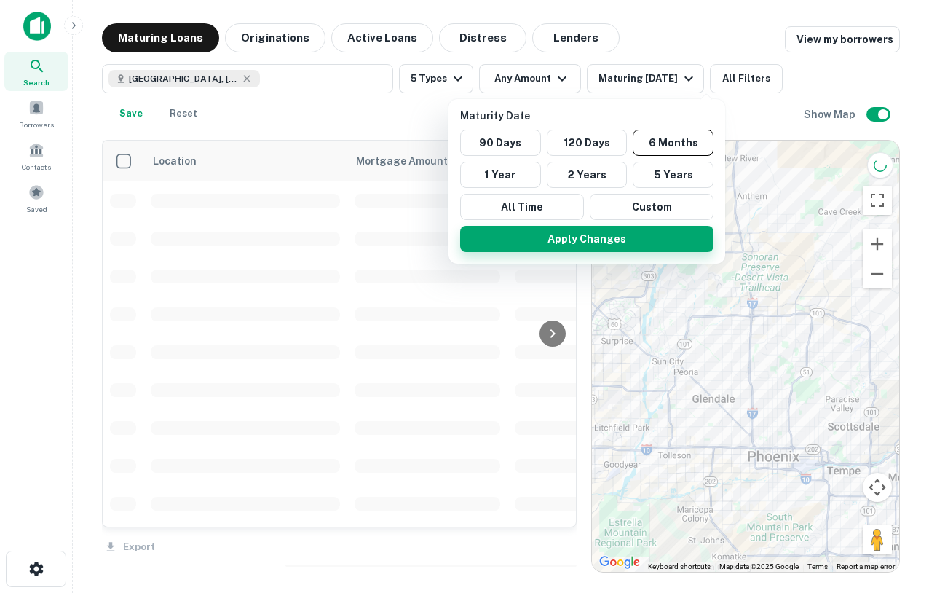
click at [579, 232] on button "Apply Changes" at bounding box center [586, 239] width 253 height 26
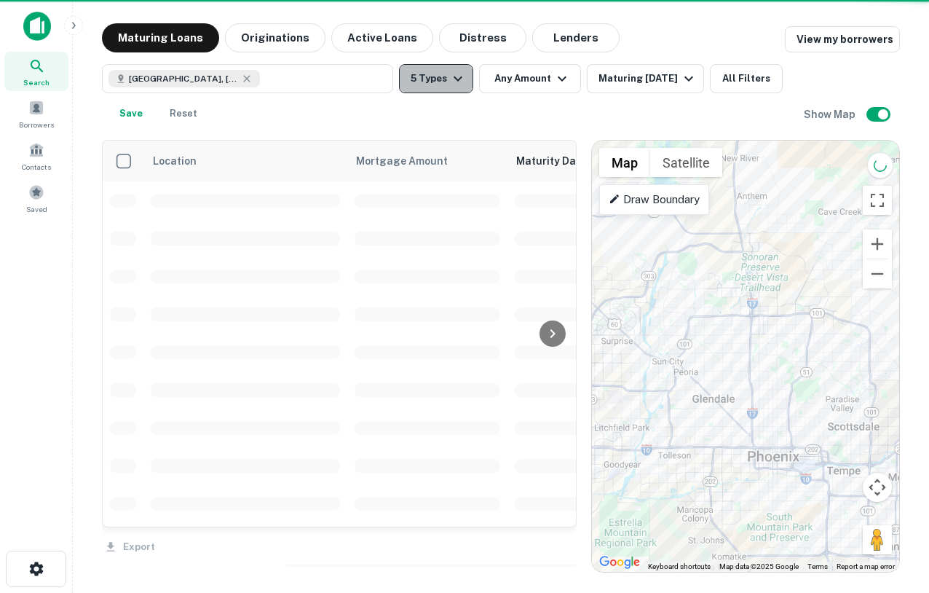
click at [458, 73] on icon "button" at bounding box center [457, 78] width 17 height 17
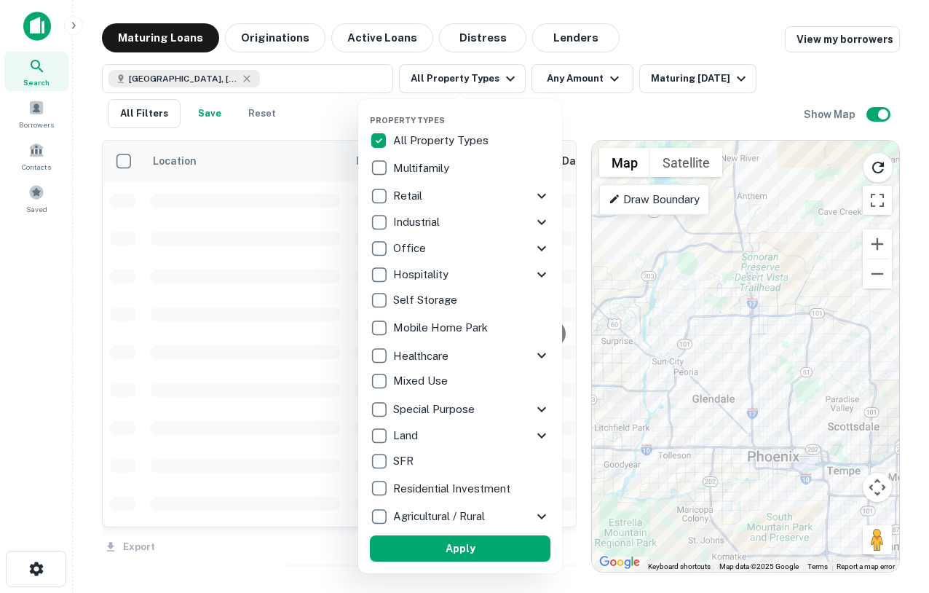
click at [461, 550] on button "Apply" at bounding box center [460, 548] width 181 height 26
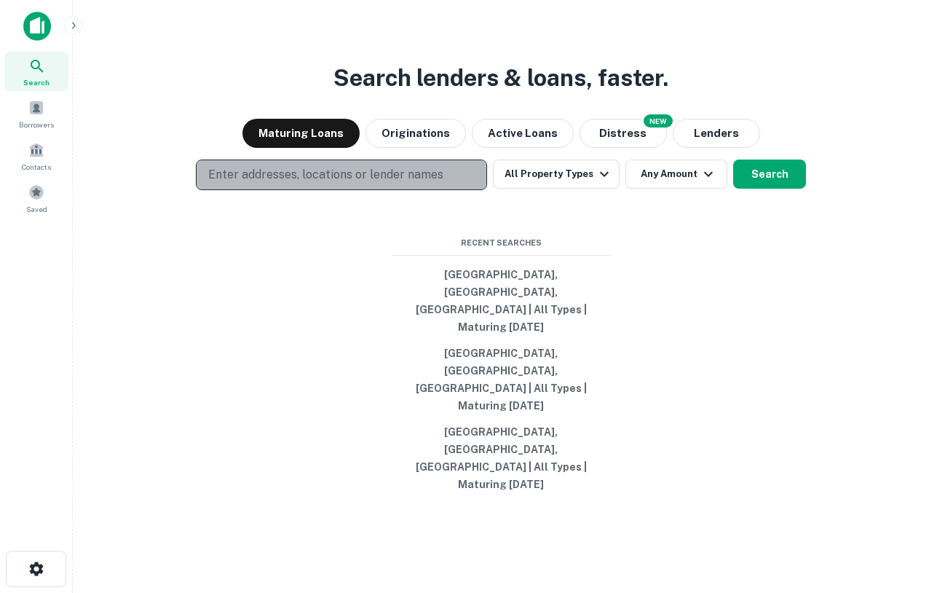
click at [379, 183] on p "Enter addresses, locations or lender names" at bounding box center [325, 174] width 235 height 17
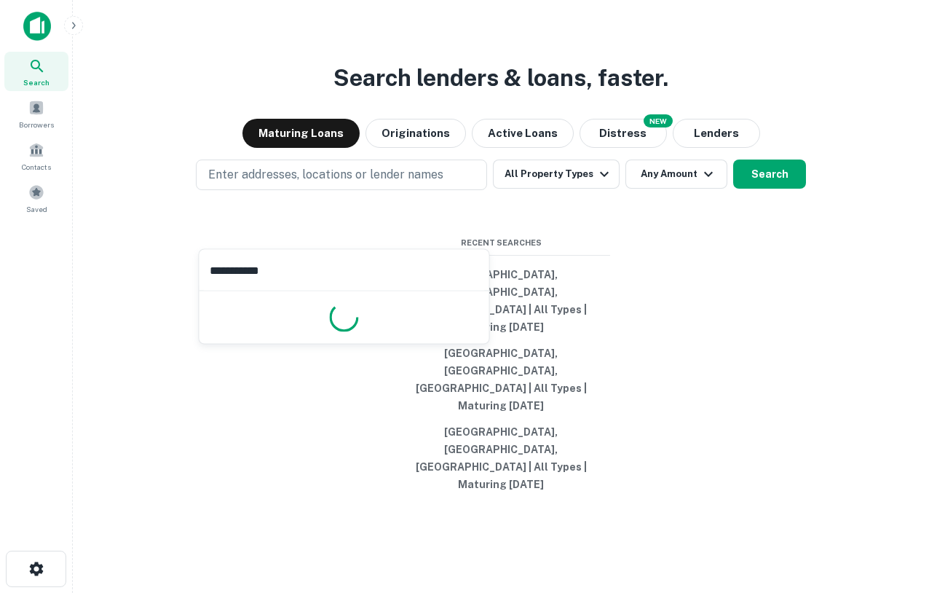
click at [302, 264] on input "**********" at bounding box center [344, 270] width 290 height 41
type input "*"
type input "*******"
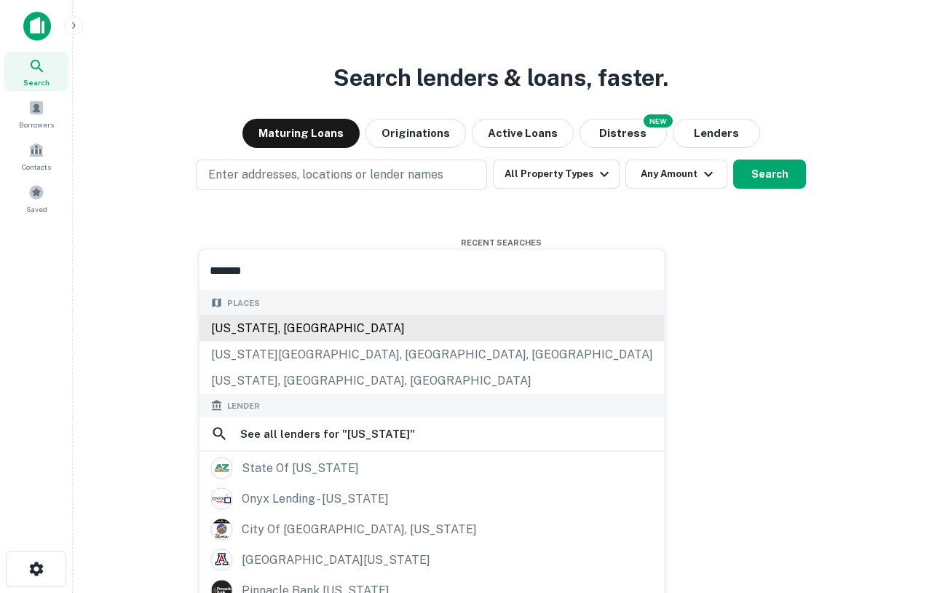
click at [280, 328] on div "Arizona, USA" at bounding box center [431, 328] width 465 height 26
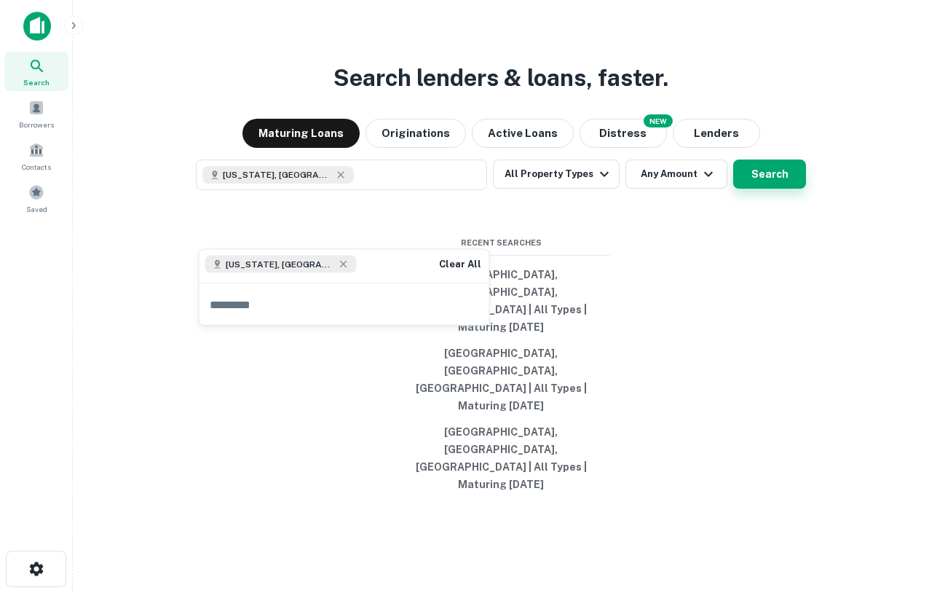
click at [779, 189] on button "Search" at bounding box center [769, 173] width 73 height 29
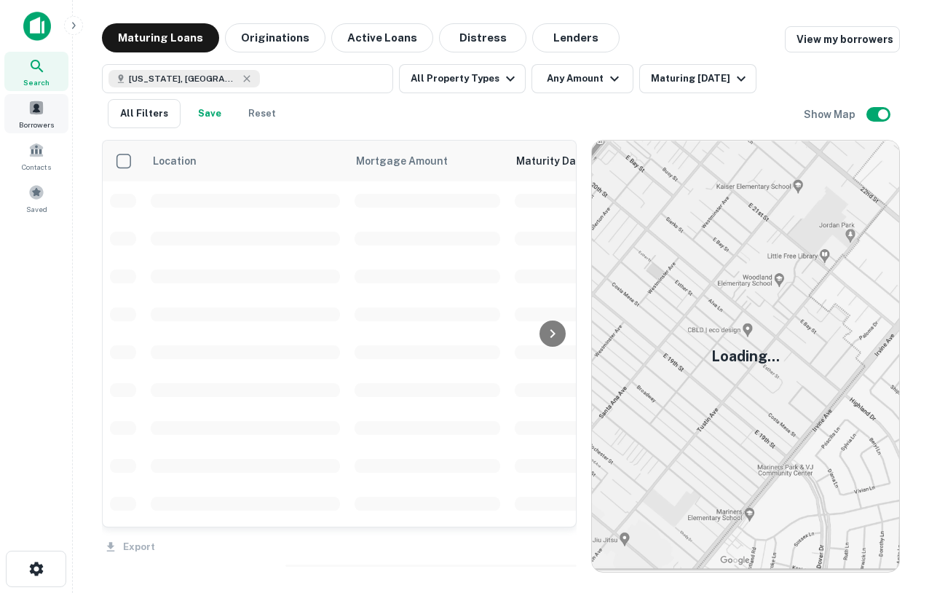
click at [41, 106] on span at bounding box center [36, 108] width 16 height 16
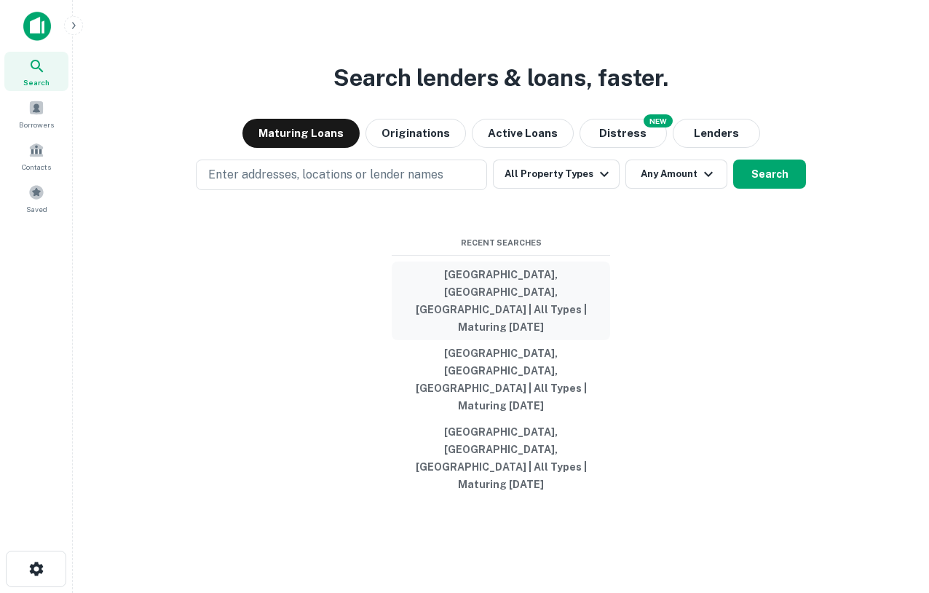
click at [499, 339] on button "[GEOGRAPHIC_DATA], [GEOGRAPHIC_DATA], [GEOGRAPHIC_DATA] | All Types | Maturing …" at bounding box center [501, 300] width 218 height 79
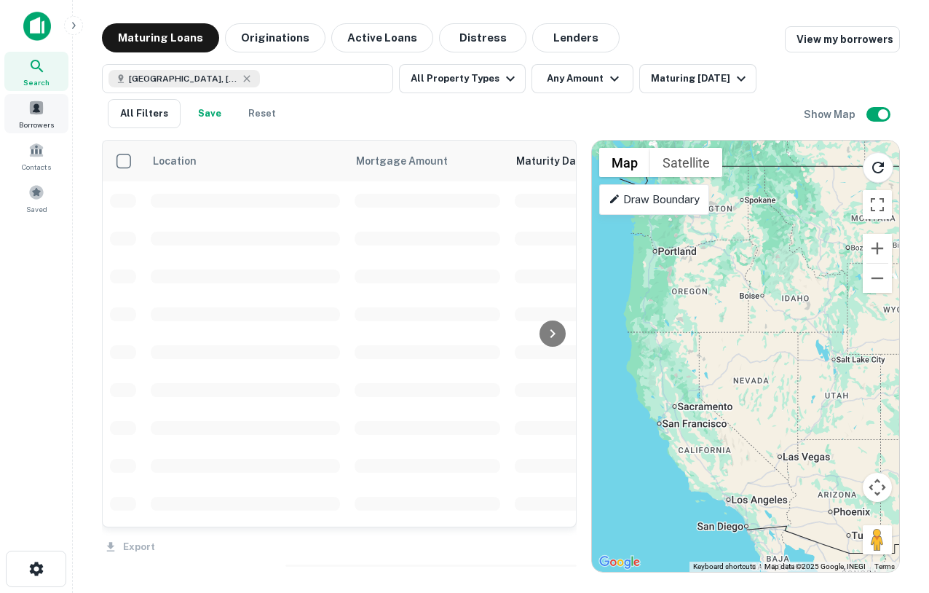
click at [31, 106] on span at bounding box center [36, 108] width 16 height 16
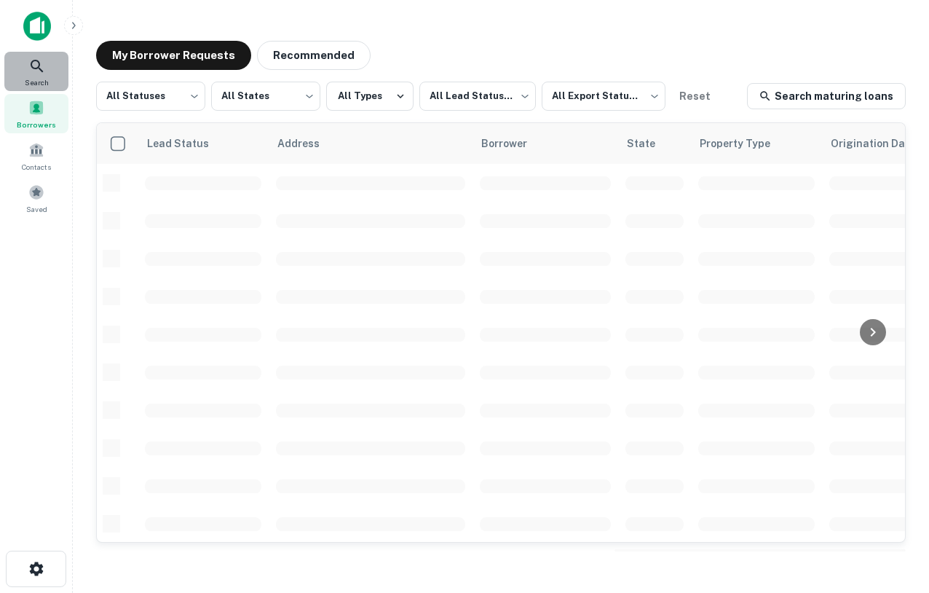
click at [29, 60] on icon at bounding box center [36, 66] width 17 height 17
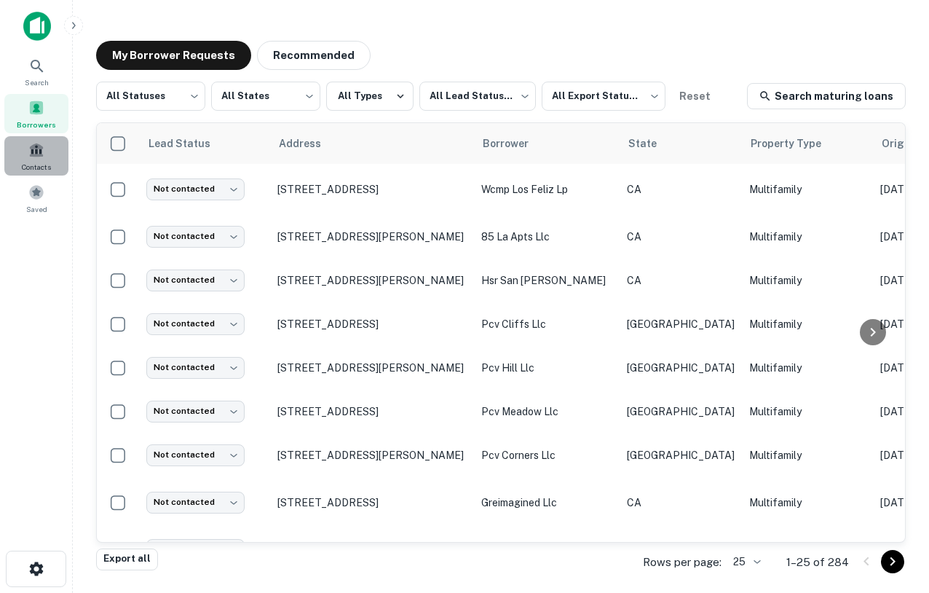
click at [38, 154] on span at bounding box center [36, 150] width 16 height 16
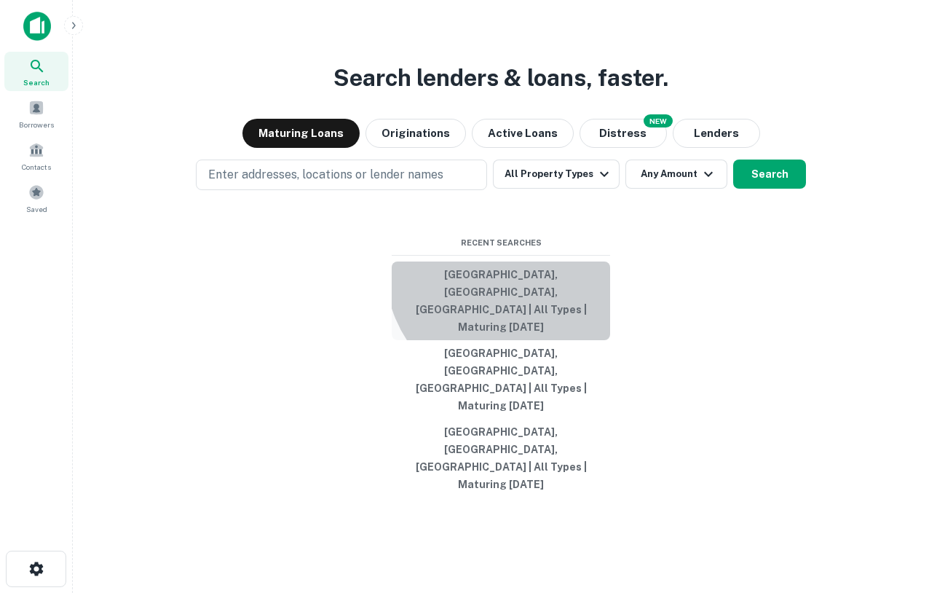
click at [513, 323] on button "[GEOGRAPHIC_DATA], [GEOGRAPHIC_DATA], [GEOGRAPHIC_DATA] | All Types | Maturing …" at bounding box center [501, 300] width 218 height 79
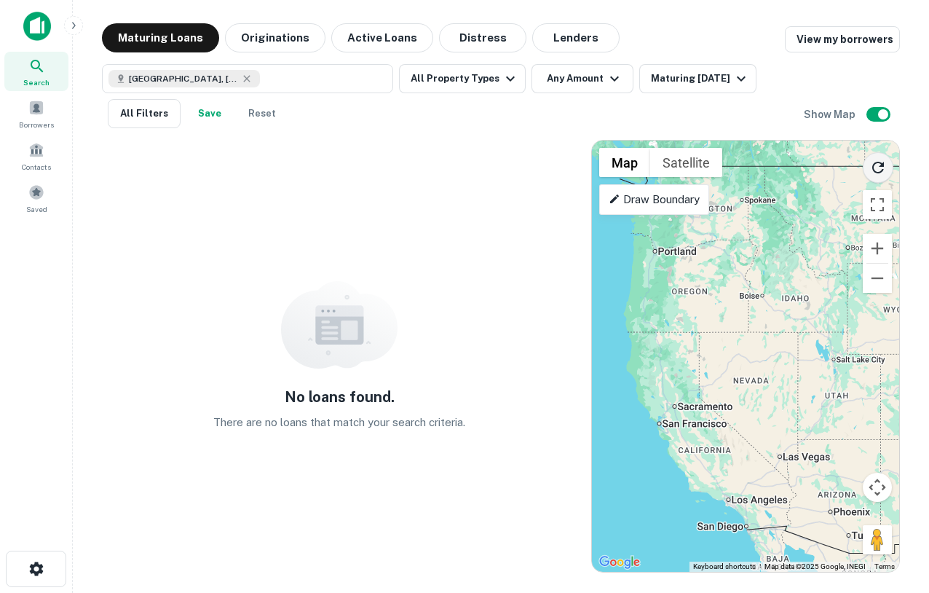
click at [872, 161] on icon "Reload search area" at bounding box center [877, 167] width 17 height 17
click at [880, 164] on icon "Reload search area" at bounding box center [880, 165] width 15 height 15
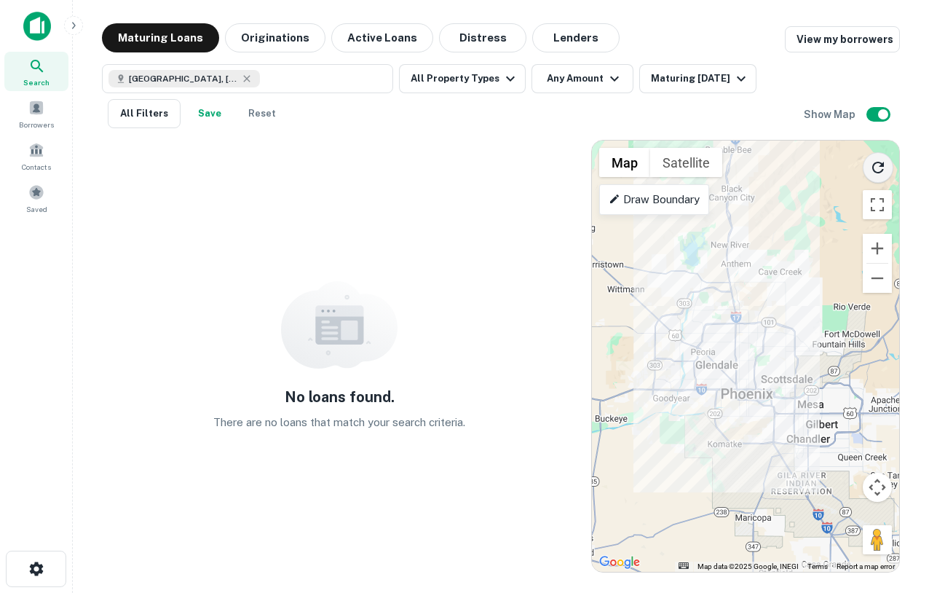
click at [877, 165] on icon "Reload search area" at bounding box center [877, 167] width 17 height 17
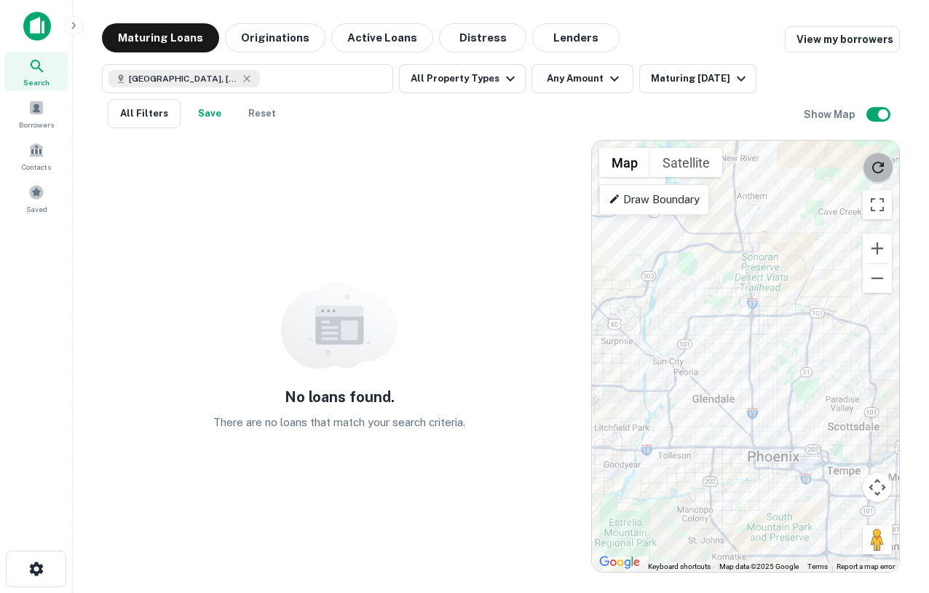
click at [885, 173] on icon "Reload search area" at bounding box center [877, 167] width 17 height 17
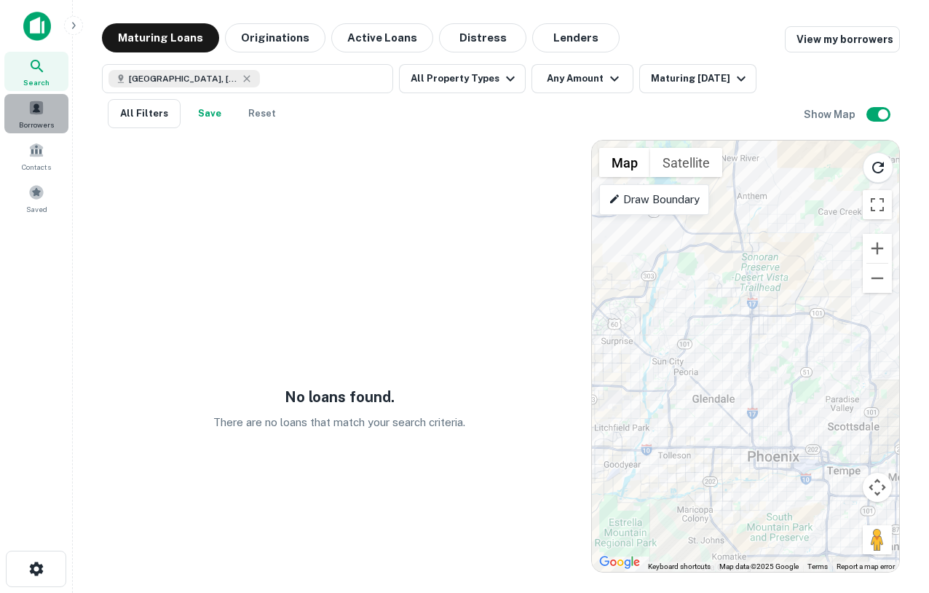
click at [37, 119] on span "Borrowers" at bounding box center [36, 125] width 35 height 12
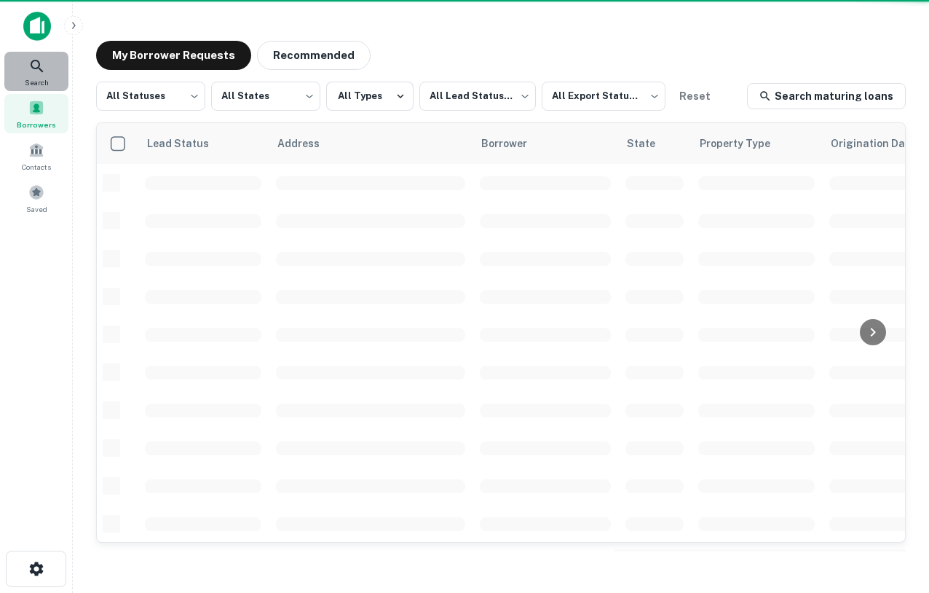
click at [36, 81] on span "Search" at bounding box center [37, 82] width 24 height 12
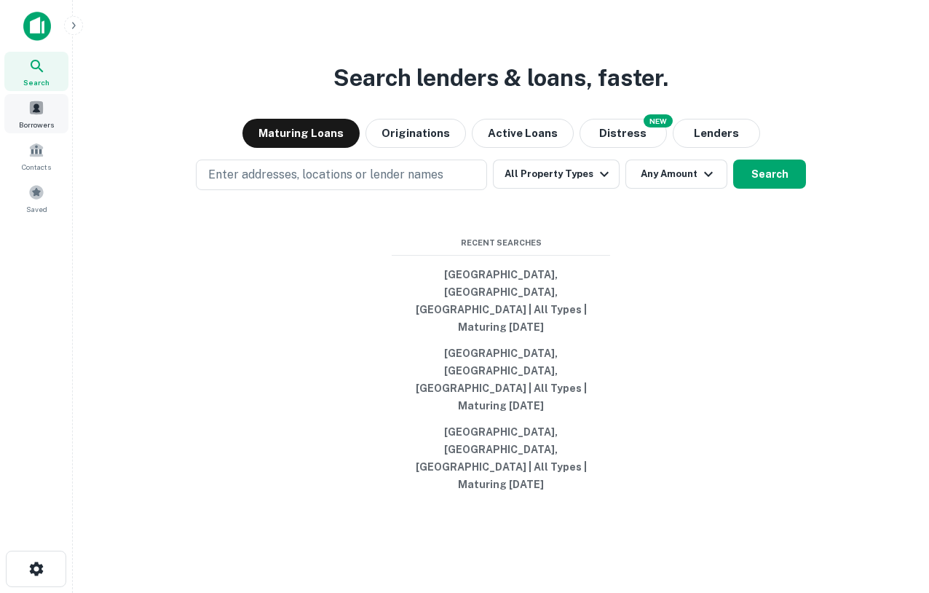
click at [44, 122] on span "Borrowers" at bounding box center [36, 125] width 35 height 12
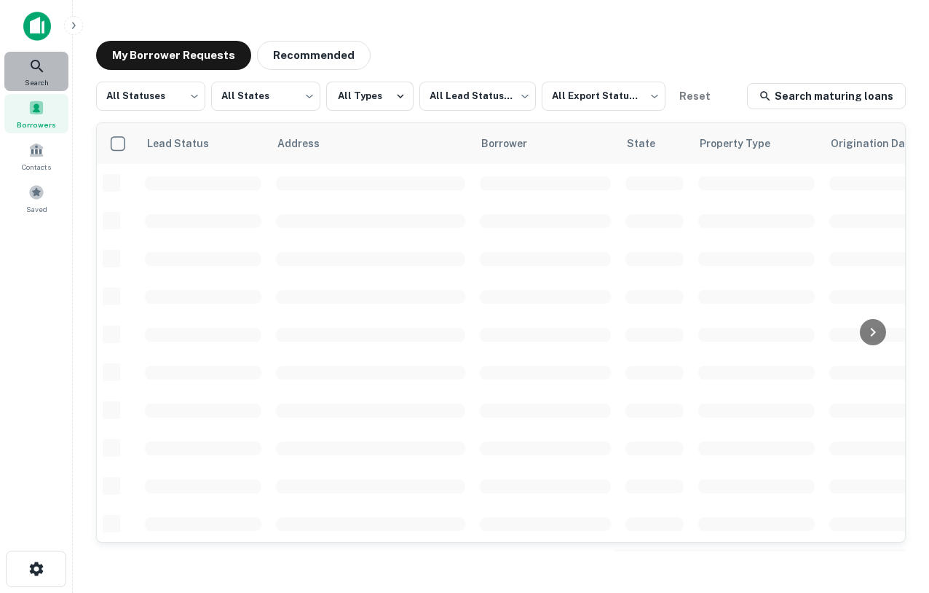
click at [29, 66] on icon at bounding box center [36, 66] width 17 height 17
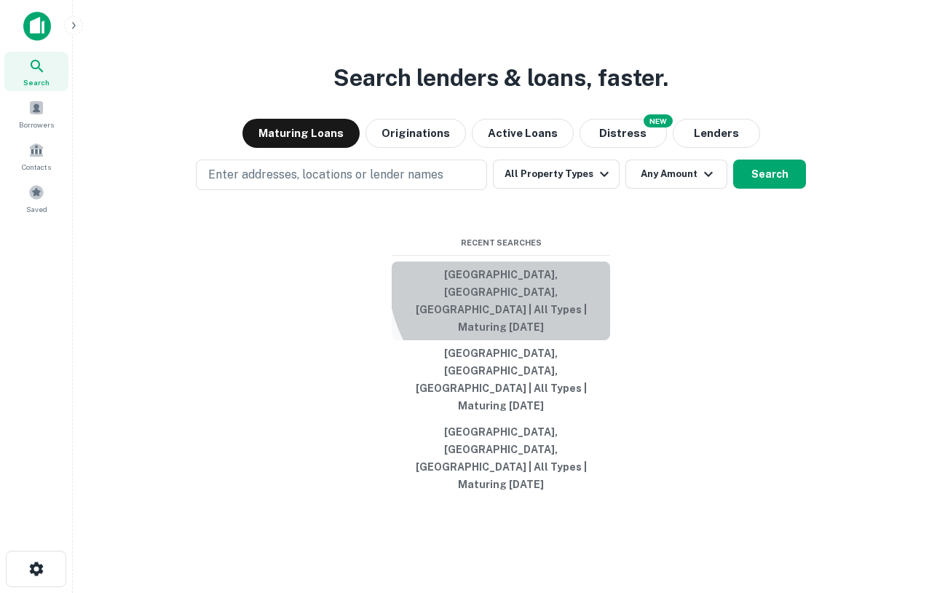
click at [526, 329] on button "[GEOGRAPHIC_DATA], [GEOGRAPHIC_DATA], [GEOGRAPHIC_DATA] | All Types | Maturing …" at bounding box center [501, 300] width 218 height 79
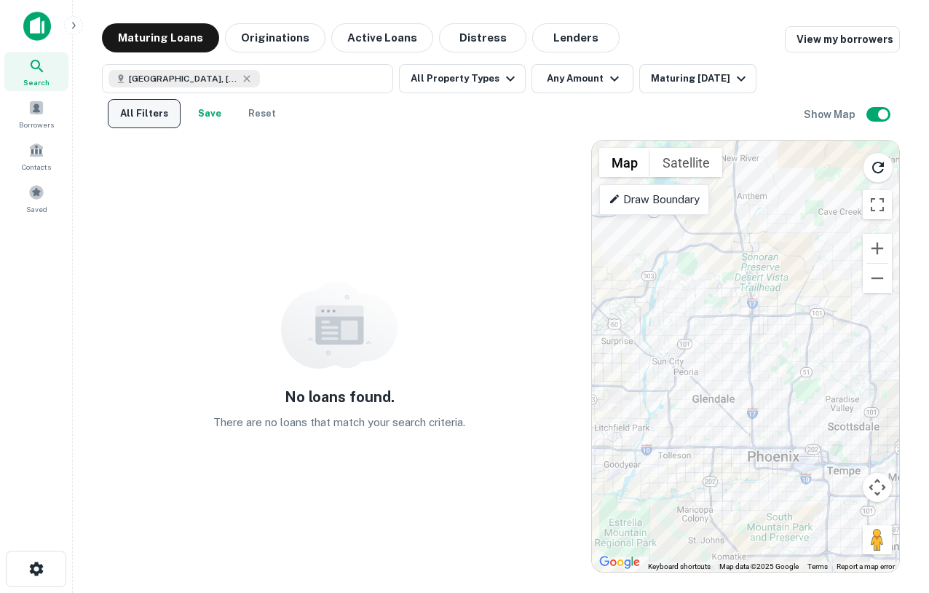
click at [146, 110] on button "All Filters" at bounding box center [144, 113] width 73 height 29
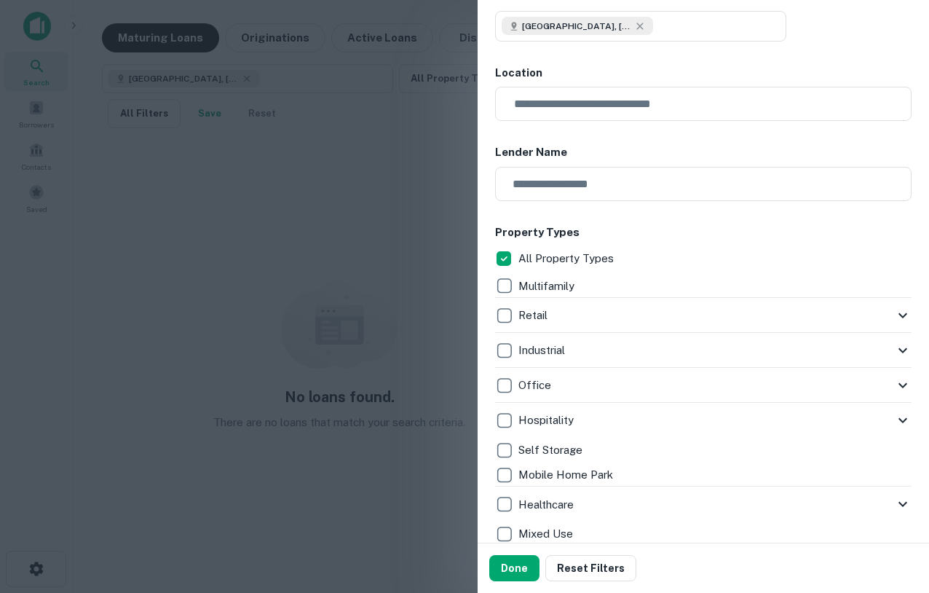
scroll to position [114, 0]
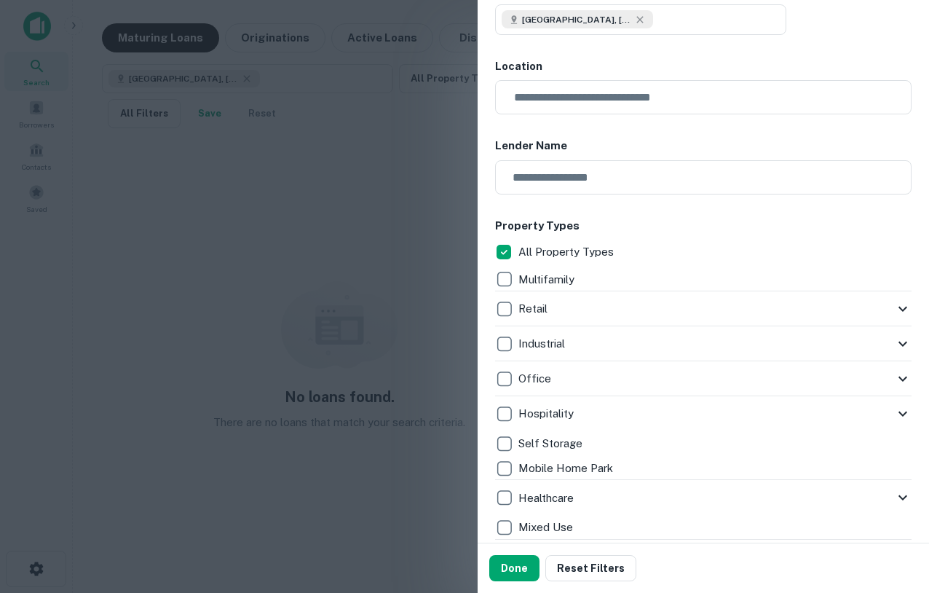
click at [903, 307] on icon at bounding box center [902, 308] width 17 height 17
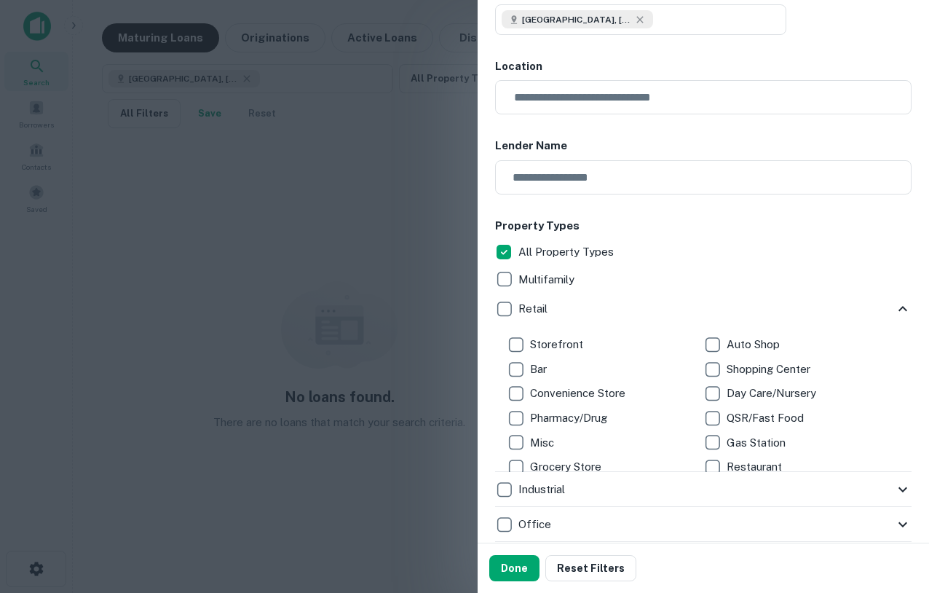
click at [903, 309] on icon at bounding box center [902, 308] width 17 height 17
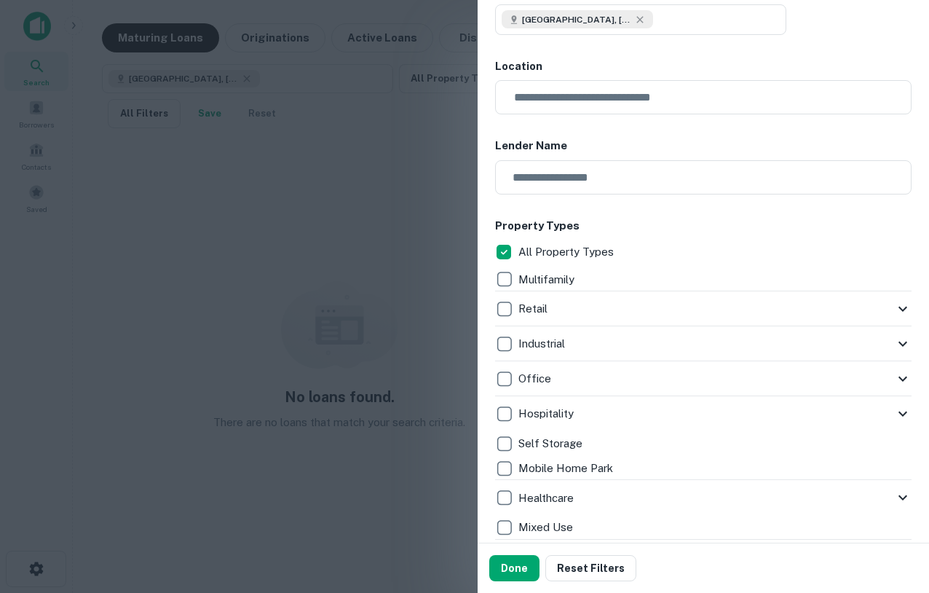
click at [902, 338] on icon at bounding box center [902, 343] width 17 height 17
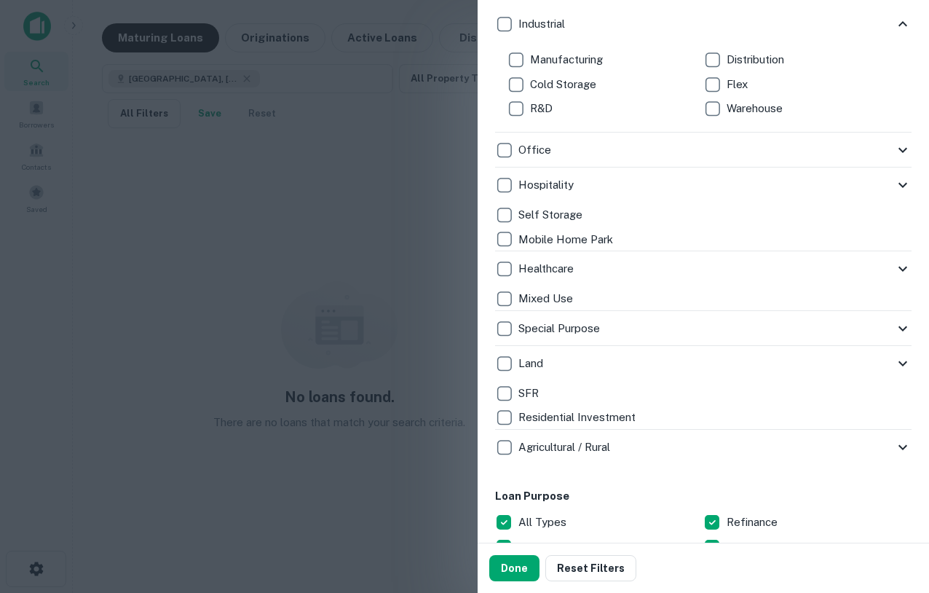
scroll to position [451, 0]
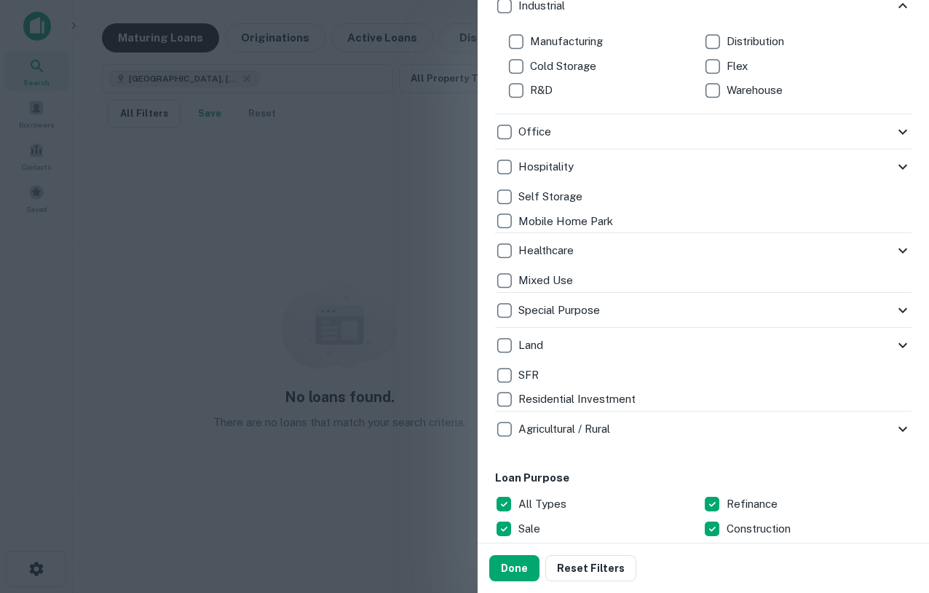
click at [904, 132] on icon at bounding box center [902, 132] width 9 height 5
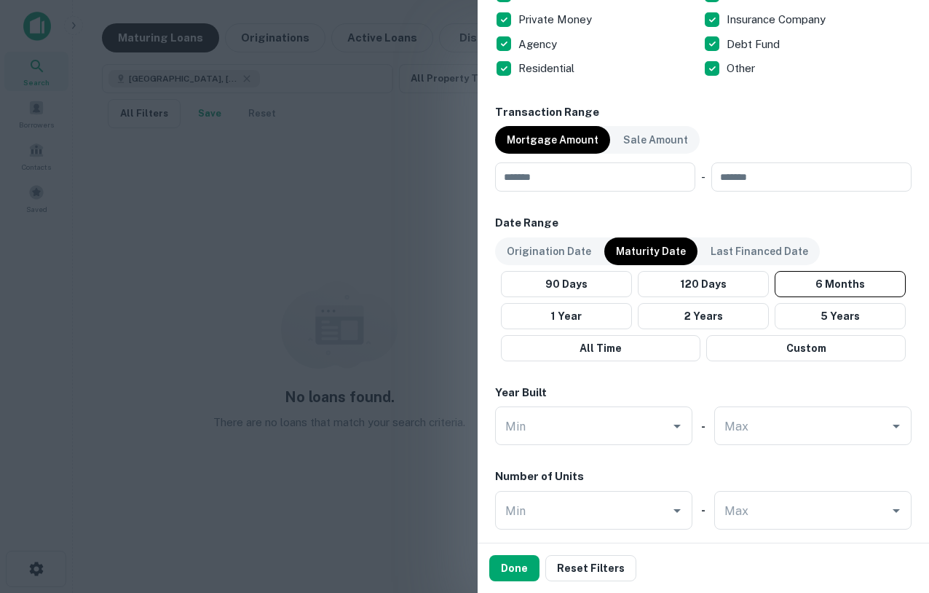
scroll to position [1120, 0]
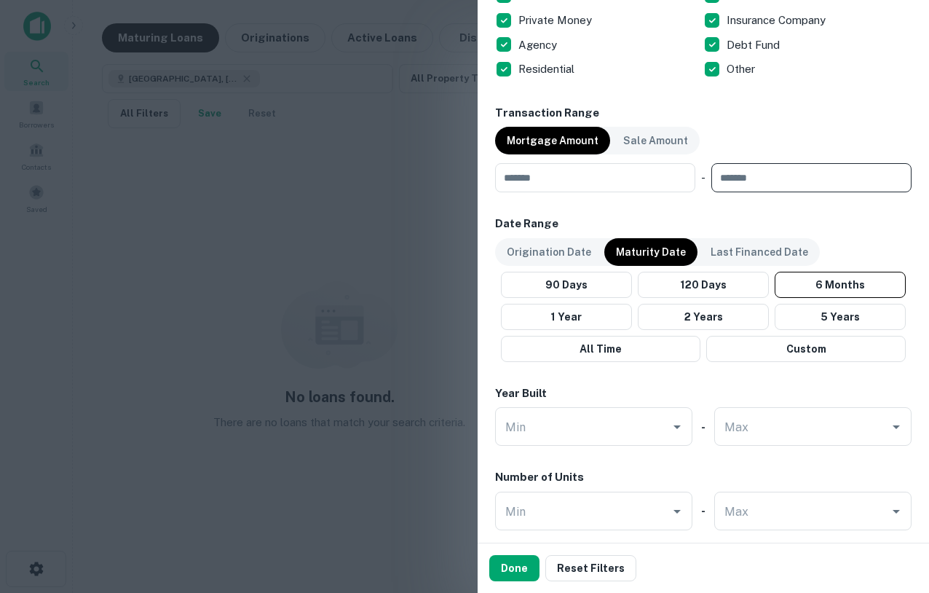
click at [768, 178] on input "number" at bounding box center [806, 177] width 190 height 29
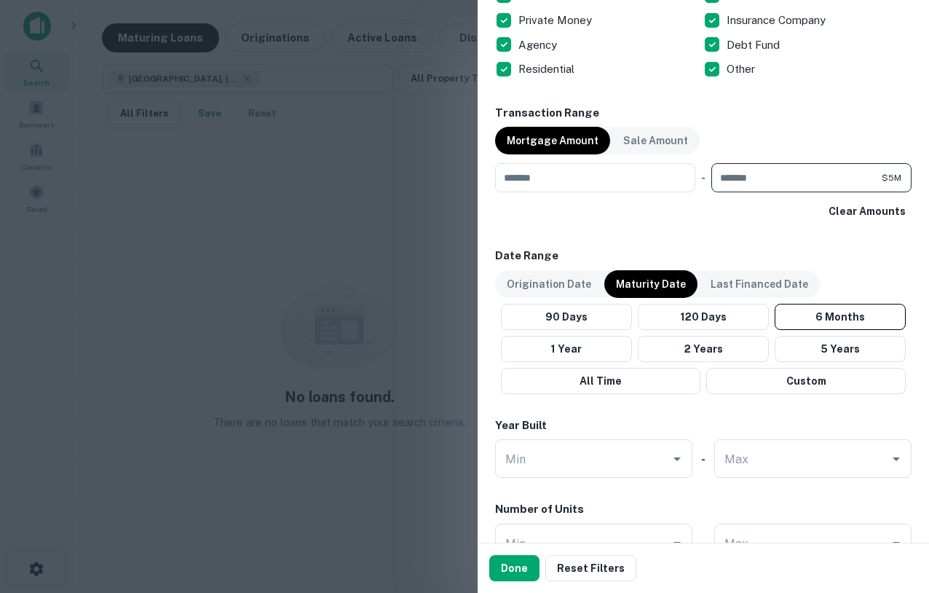
type input "*******"
click at [775, 260] on h6 "Date Range" at bounding box center [703, 256] width 416 height 17
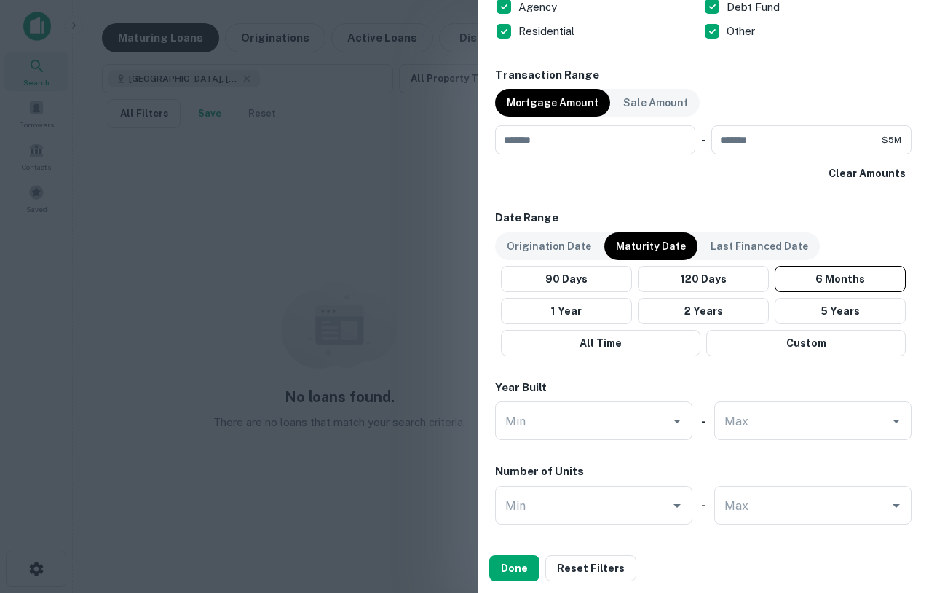
scroll to position [1160, 0]
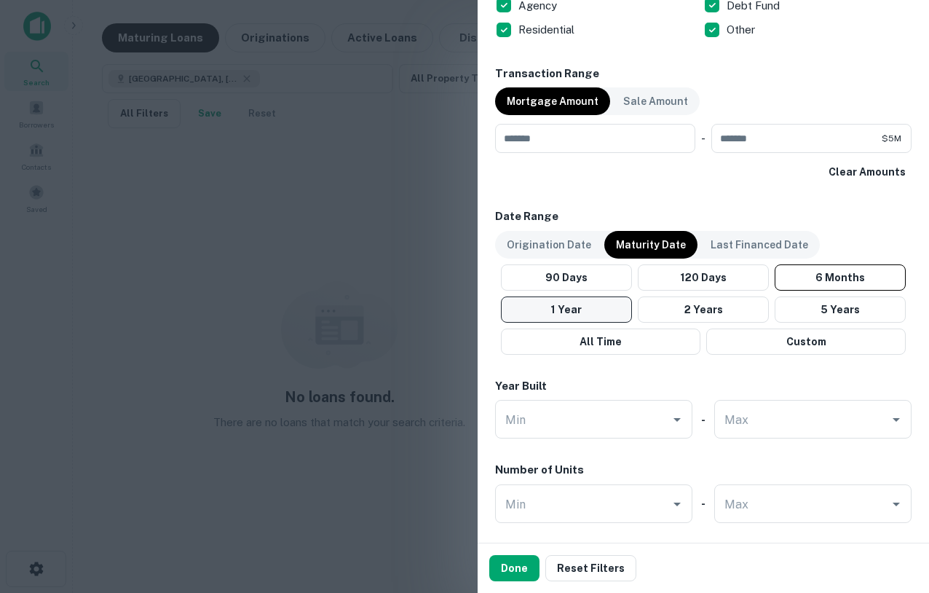
click at [585, 301] on button "1 Year" at bounding box center [566, 309] width 131 height 26
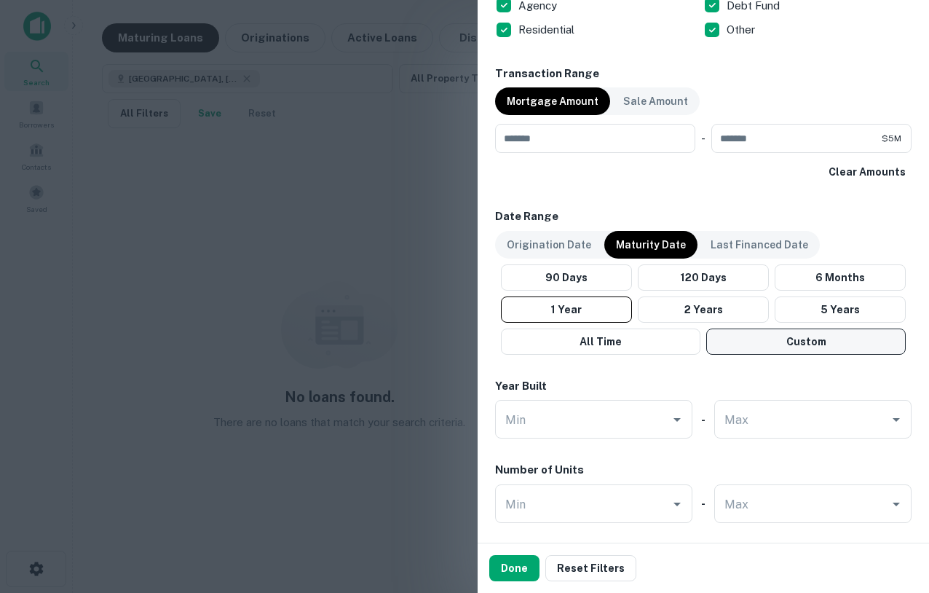
click at [756, 341] on button "Custom" at bounding box center [805, 341] width 199 height 26
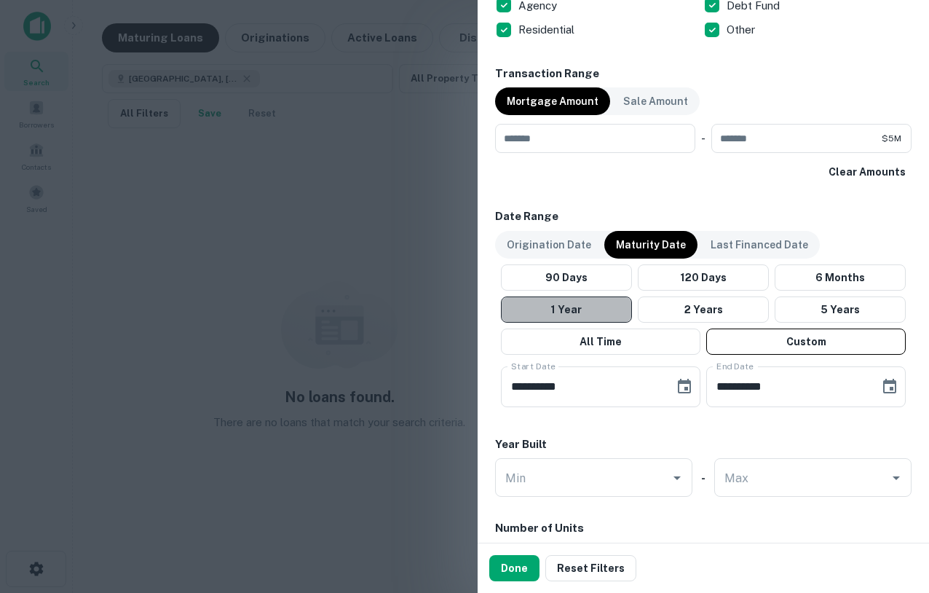
click at [590, 309] on button "1 Year" at bounding box center [566, 309] width 131 height 26
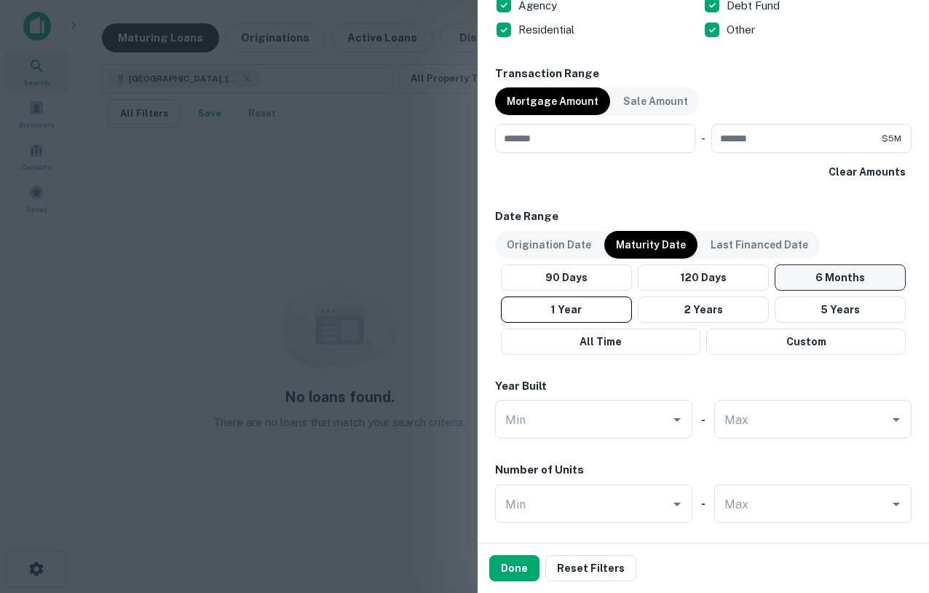
click at [805, 272] on button "6 Months" at bounding box center [840, 277] width 131 height 26
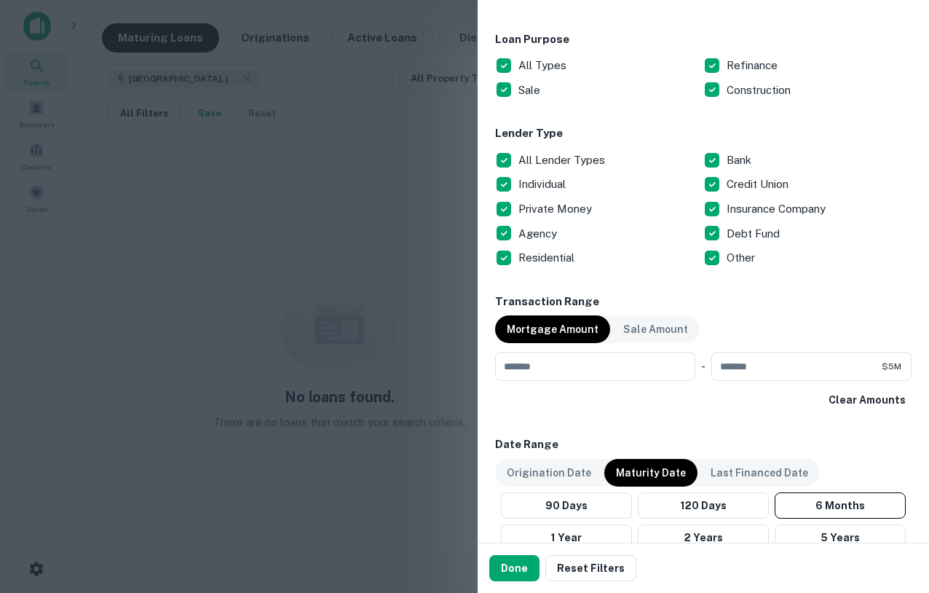
scroll to position [901, 0]
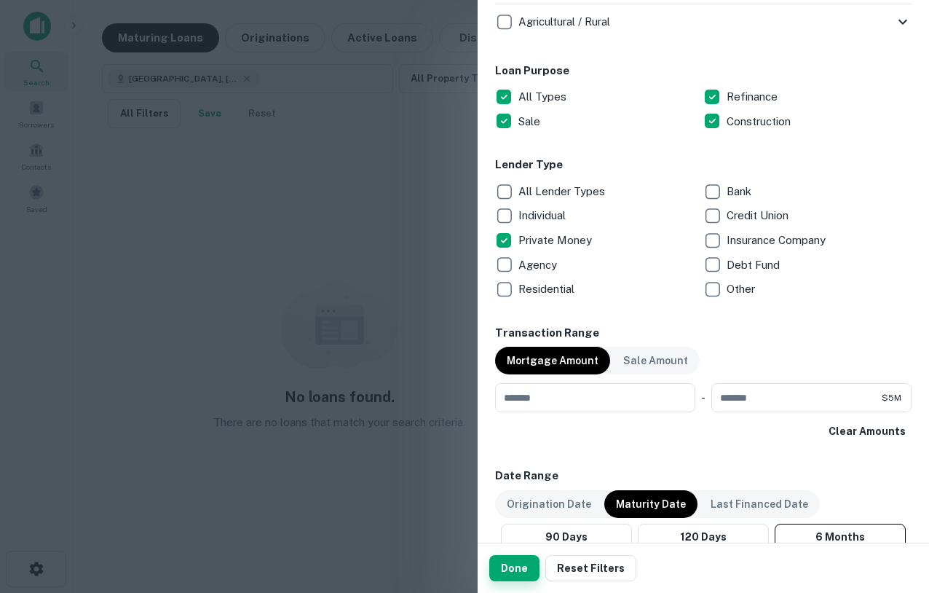
click at [516, 561] on button "Done" at bounding box center [514, 568] width 50 height 26
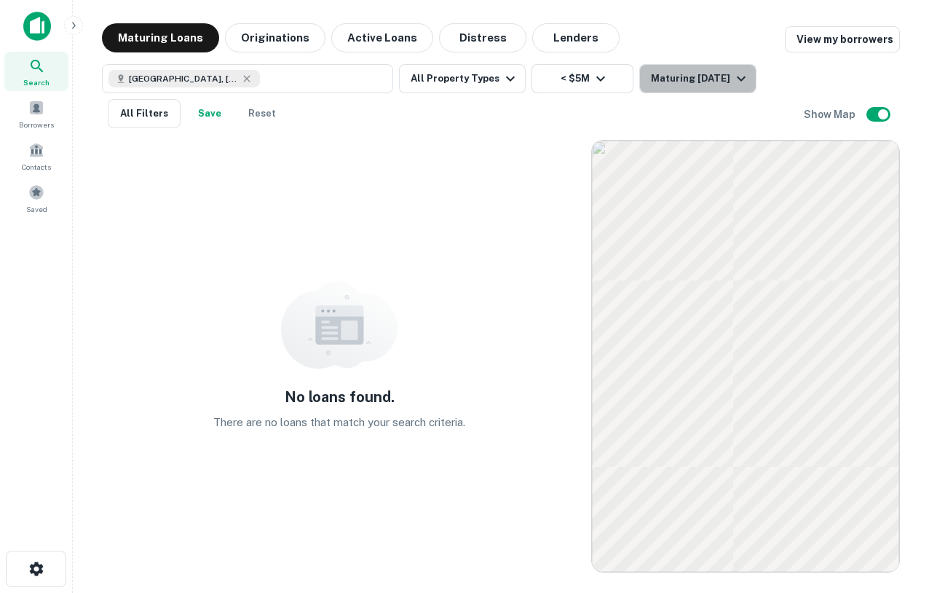
click at [700, 76] on div "Maturing [DATE]" at bounding box center [700, 78] width 99 height 17
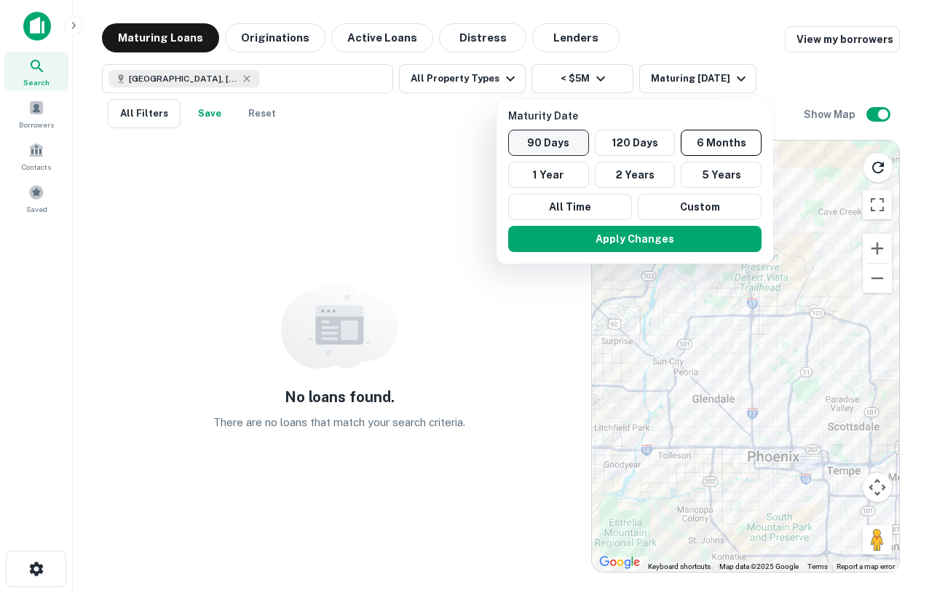
click at [555, 148] on button "90 Days" at bounding box center [548, 143] width 81 height 26
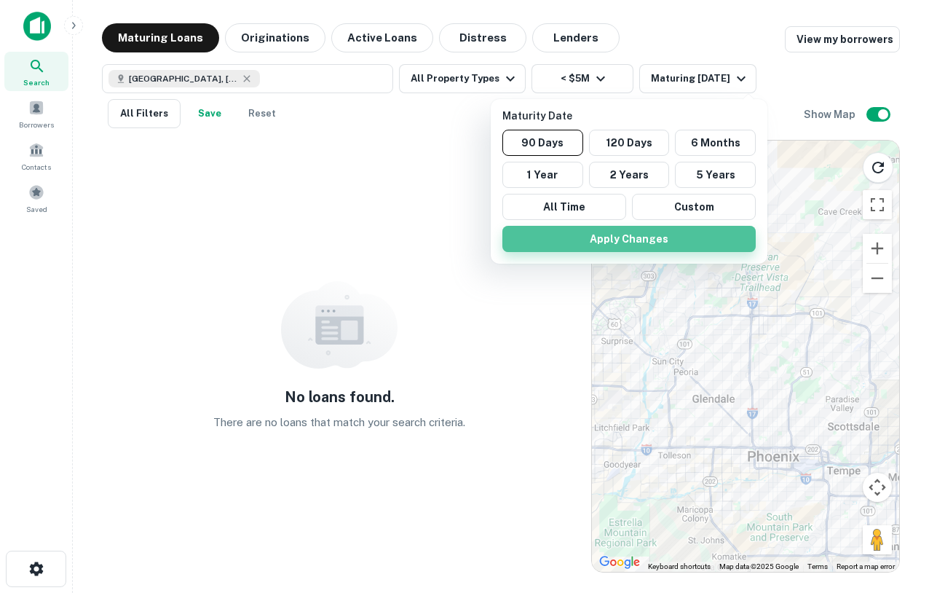
click at [620, 237] on button "Apply Changes" at bounding box center [628, 239] width 253 height 26
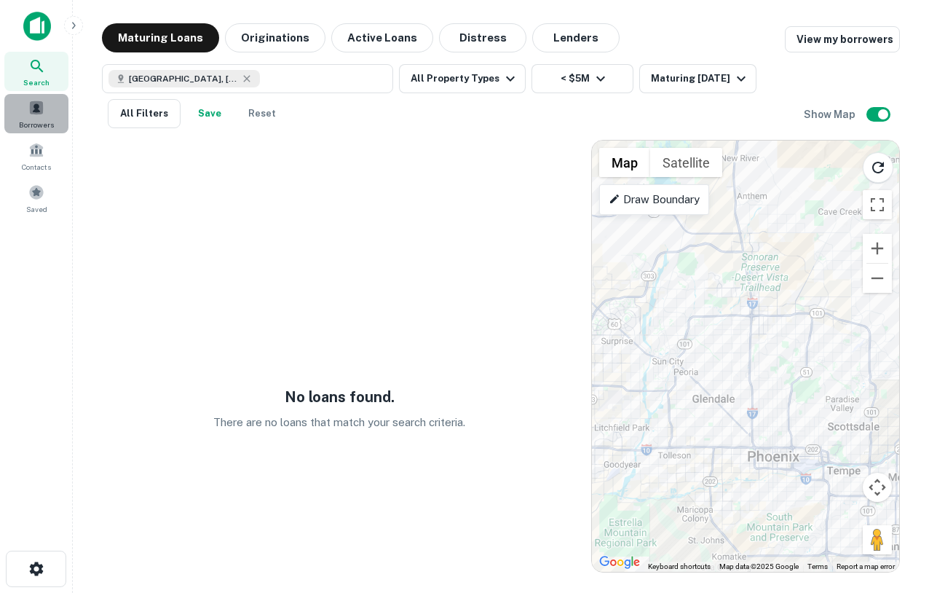
click at [33, 120] on span "Borrowers" at bounding box center [36, 125] width 35 height 12
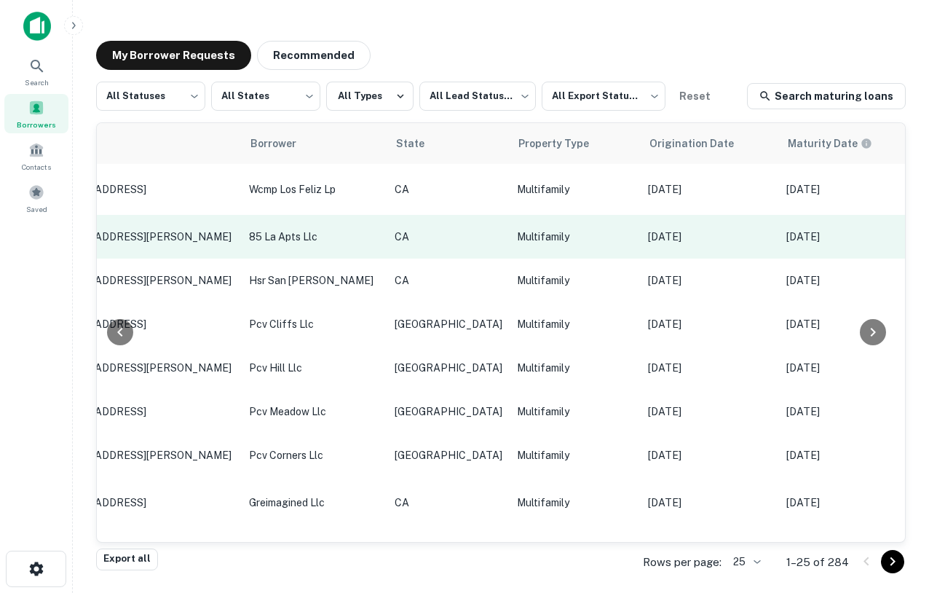
scroll to position [0, 118]
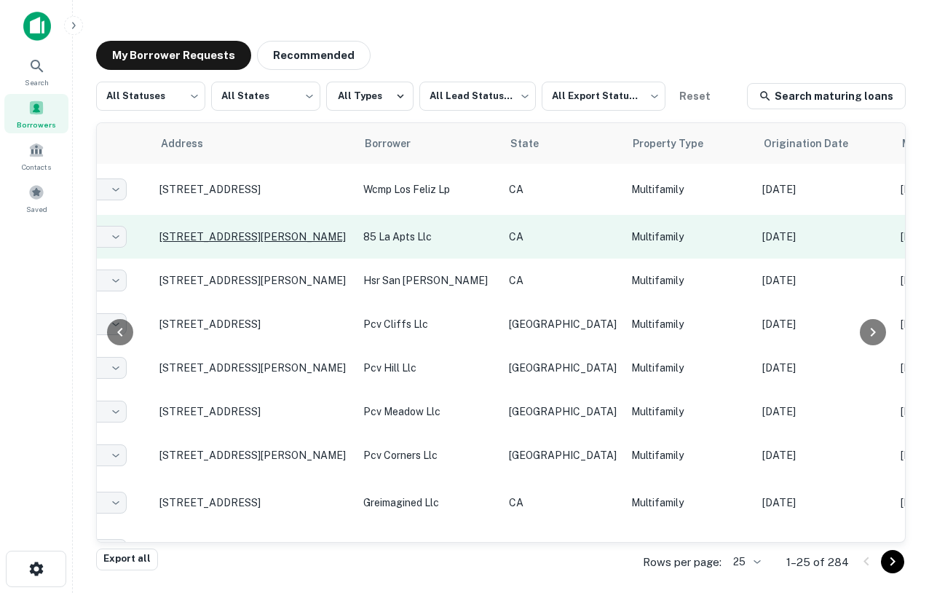
click at [241, 230] on p "[STREET_ADDRESS][PERSON_NAME]" at bounding box center [253, 236] width 189 height 13
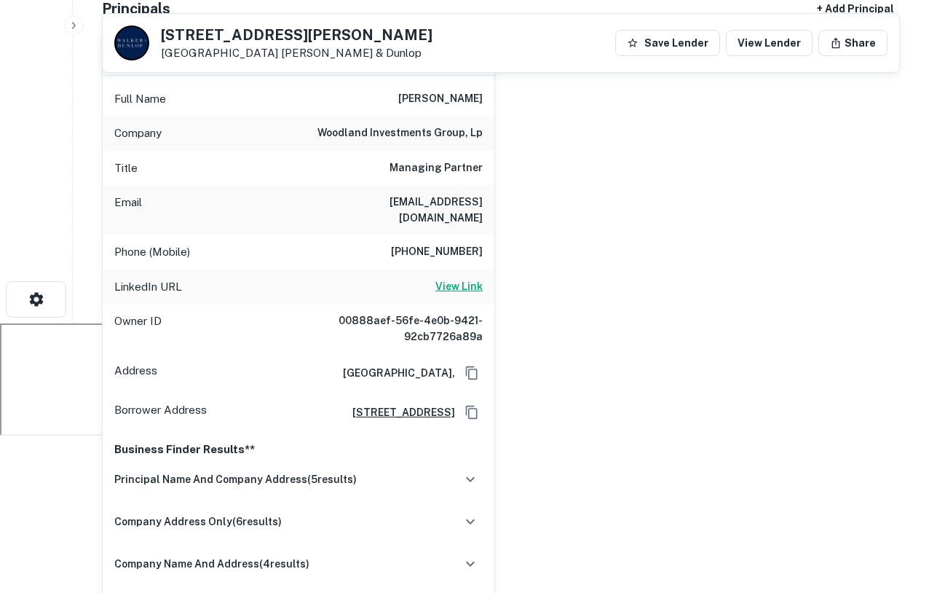
scroll to position [274, 0]
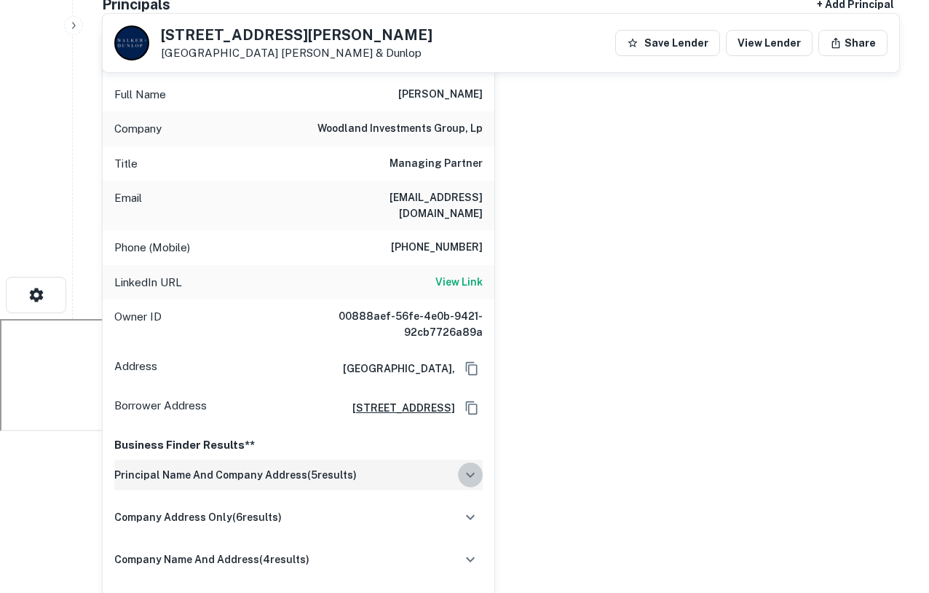
click at [467, 469] on icon "button" at bounding box center [470, 474] width 17 height 17
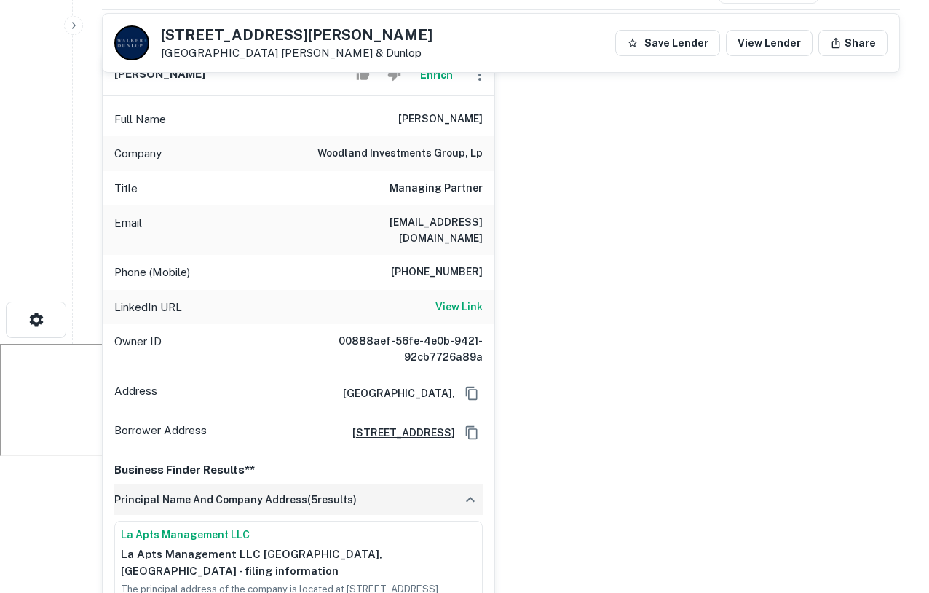
scroll to position [0, 0]
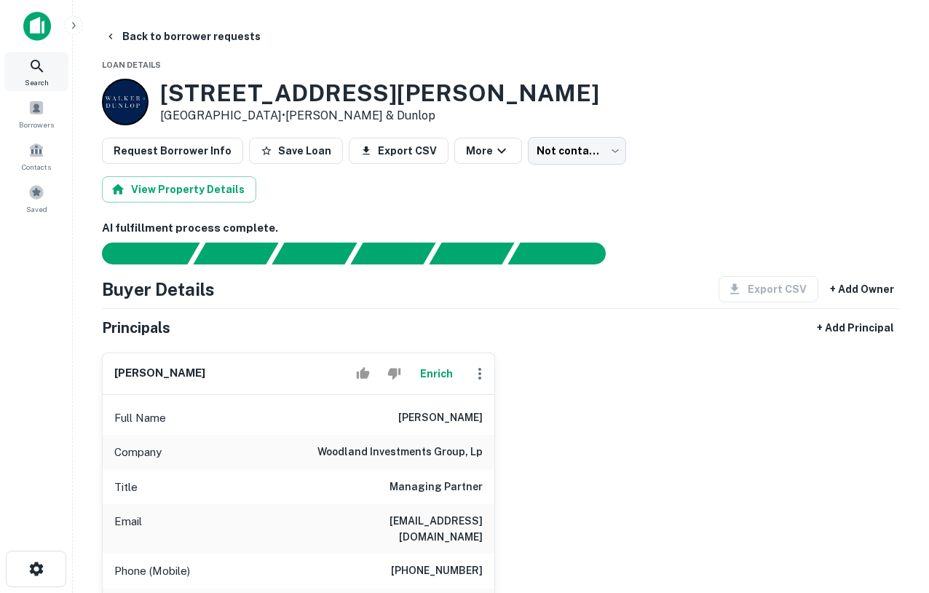
click at [35, 73] on icon at bounding box center [36, 66] width 17 height 17
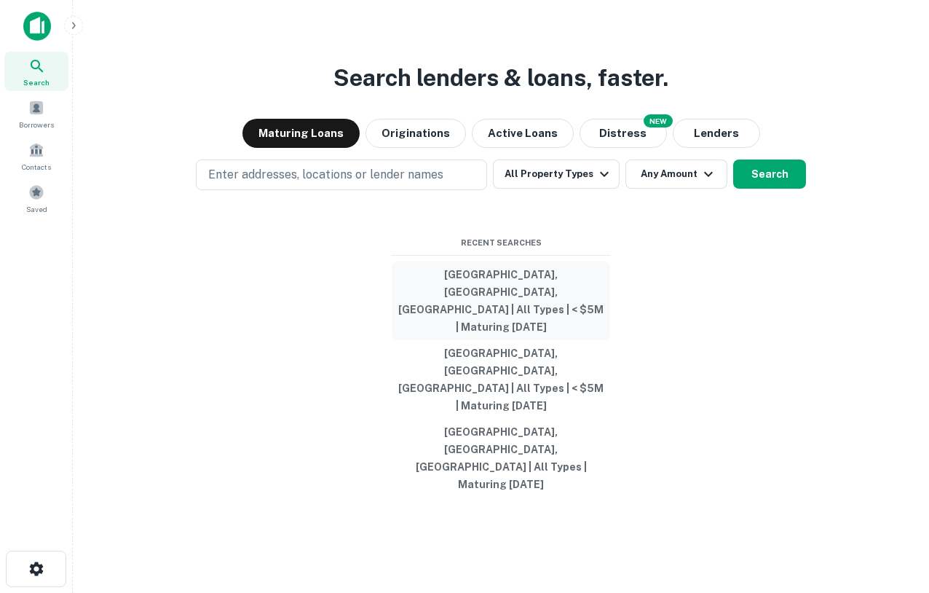
click at [517, 336] on button "[GEOGRAPHIC_DATA], [GEOGRAPHIC_DATA], [GEOGRAPHIC_DATA] | All Types | < $5M | M…" at bounding box center [501, 300] width 218 height 79
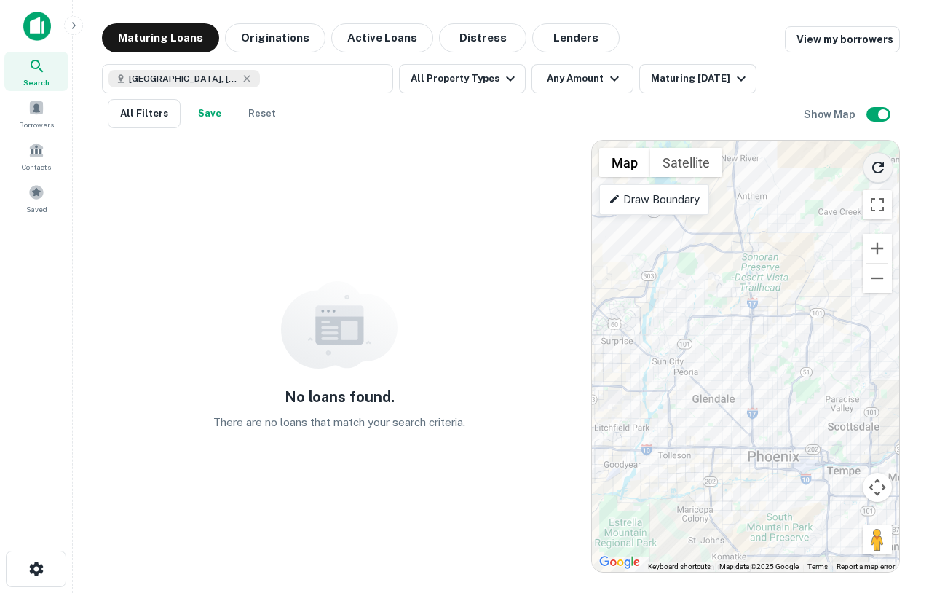
click at [881, 170] on icon "Reload search area" at bounding box center [878, 168] width 12 height 12
click at [281, 109] on button "Reset" at bounding box center [262, 113] width 47 height 29
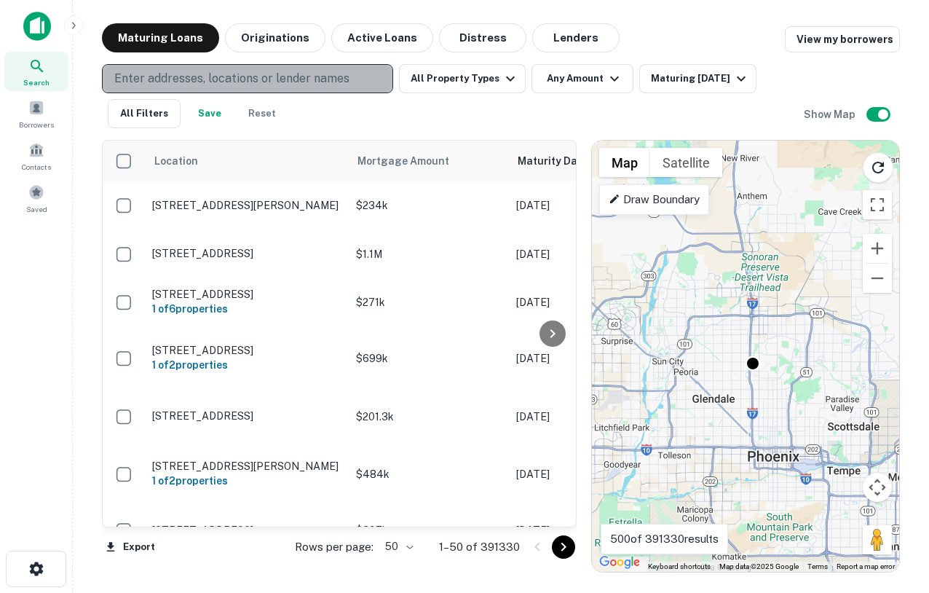
click at [233, 76] on p "Enter addresses, locations or lender names" at bounding box center [231, 78] width 235 height 17
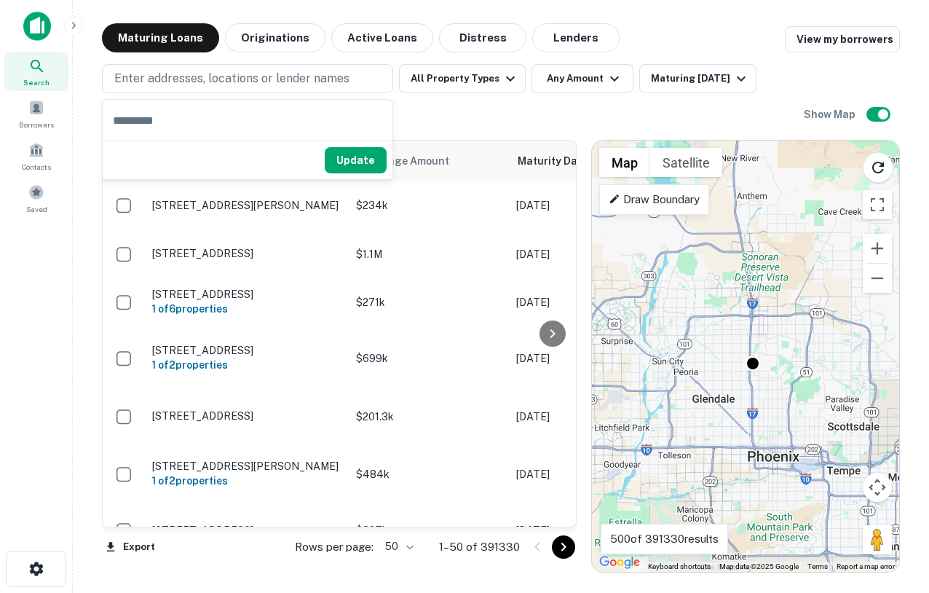
click at [488, 111] on div "Enter addresses, locations or lender names All Property Types Any Amount Maturi…" at bounding box center [453, 96] width 702 height 64
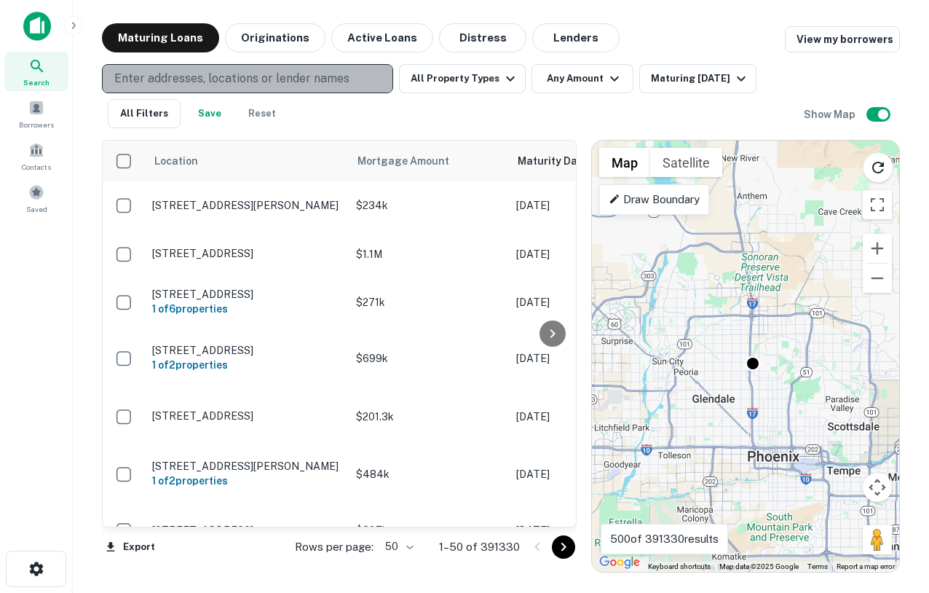
click at [237, 90] on button "Enter addresses, locations or lender names" at bounding box center [247, 78] width 291 height 29
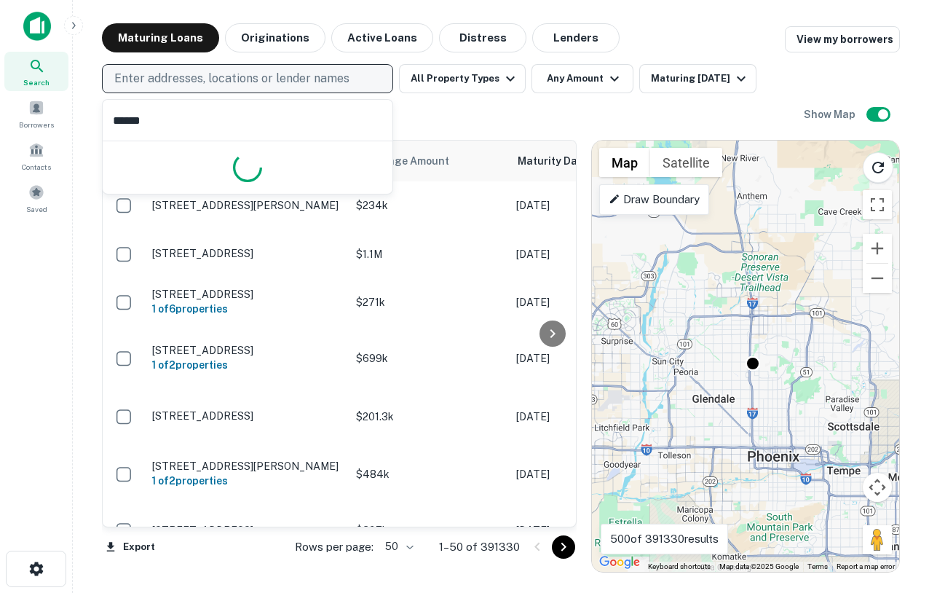
type input "*******"
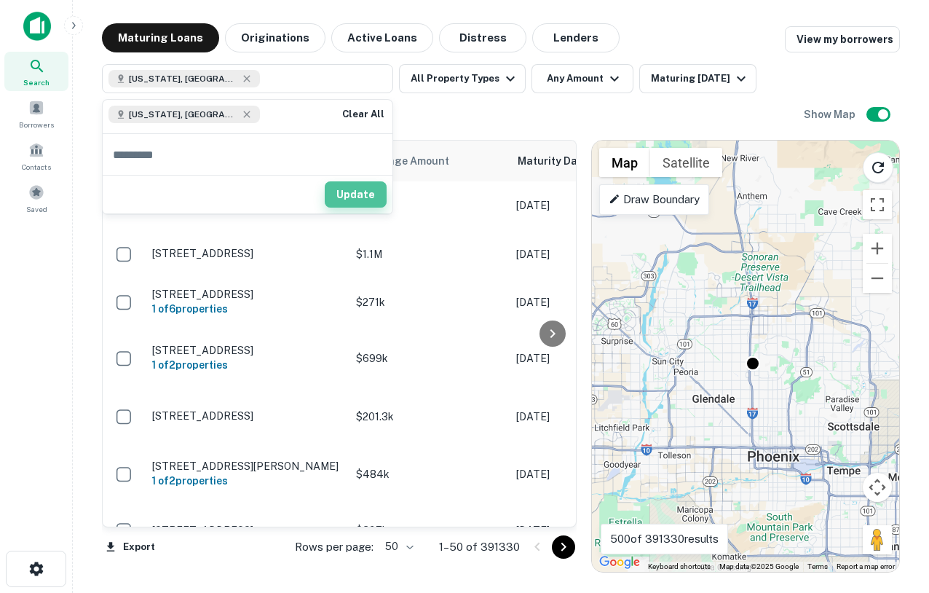
click at [368, 187] on button "Update" at bounding box center [356, 194] width 62 height 26
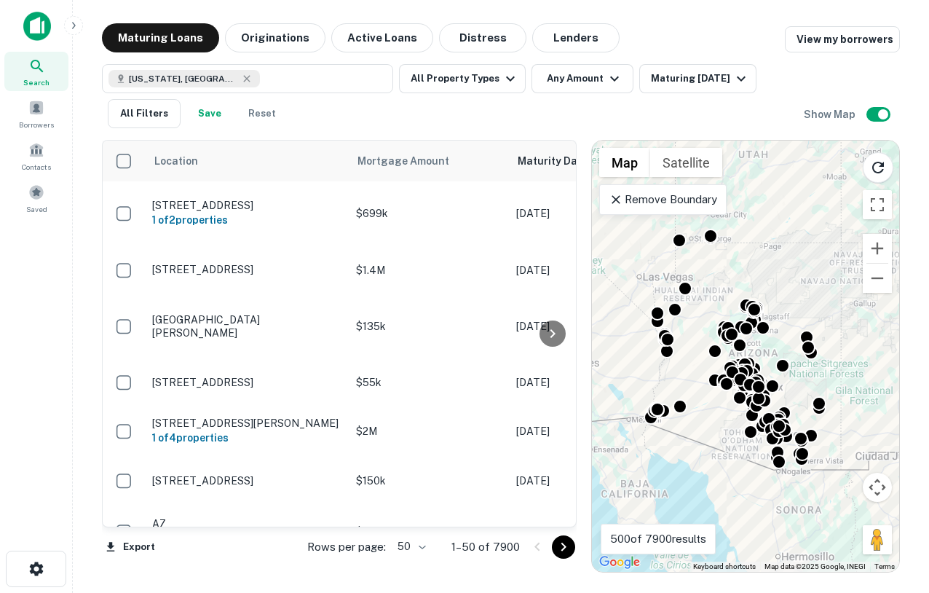
click at [655, 200] on p "Remove Boundary" at bounding box center [663, 199] width 108 height 17
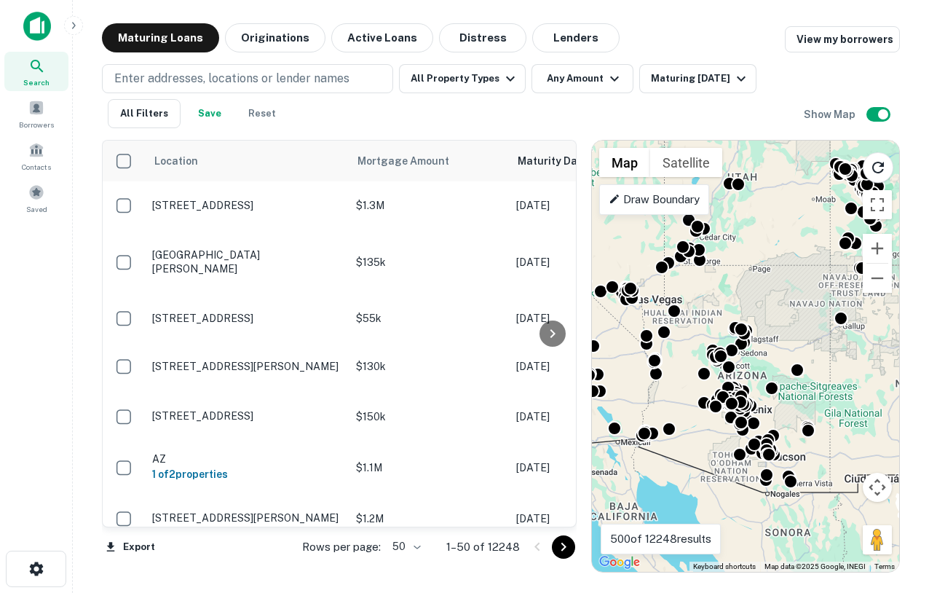
drag, startPoint x: 760, startPoint y: 274, endPoint x: 747, endPoint y: 292, distance: 21.8
click at [747, 292] on div "To activate drag with keyboard, press Alt + Enter. Once in keyboard drag state,…" at bounding box center [745, 356] width 307 height 431
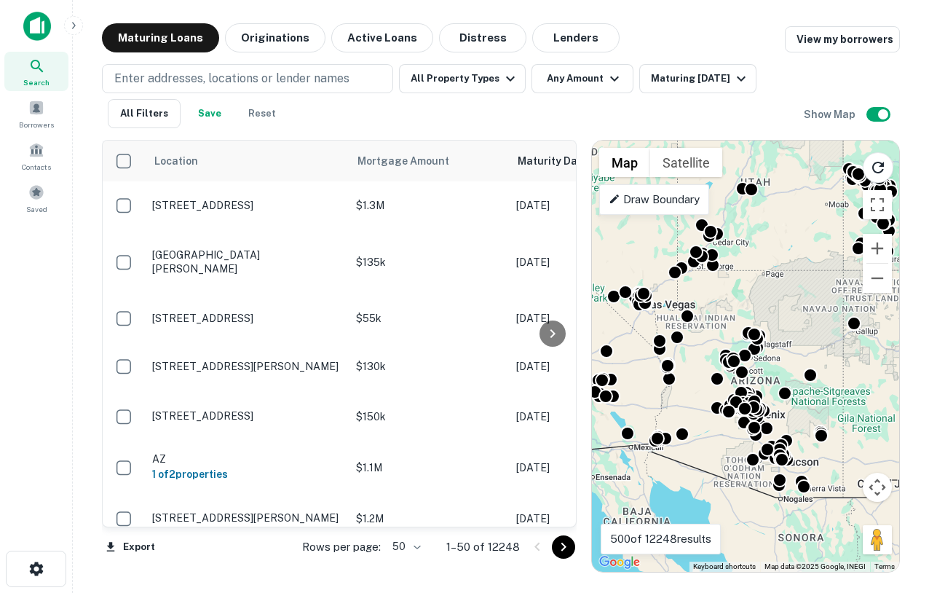
drag, startPoint x: 746, startPoint y: 286, endPoint x: 762, endPoint y: 297, distance: 18.8
click at [762, 298] on div "To activate drag with keyboard, press Alt + Enter. Once in keyboard drag state,…" at bounding box center [745, 356] width 307 height 431
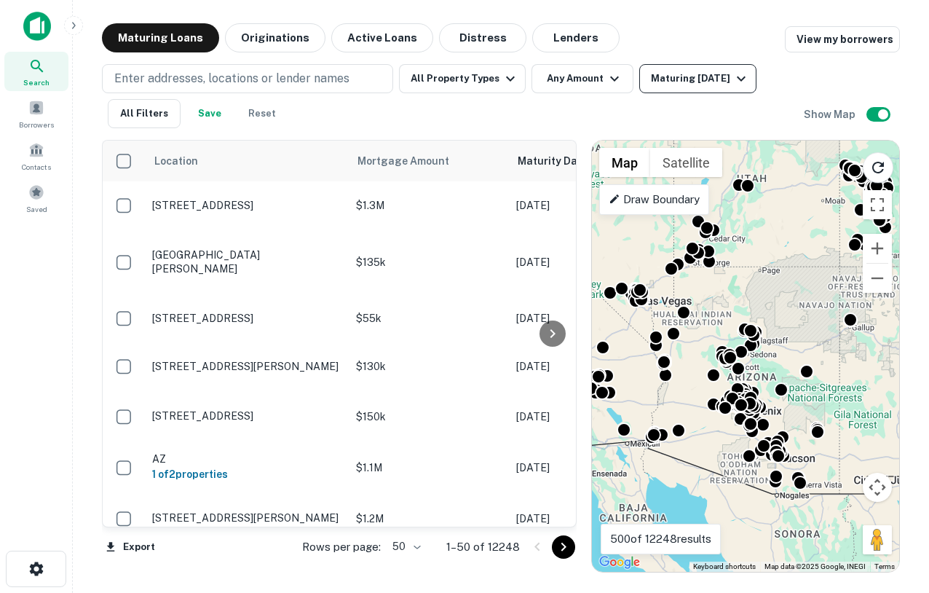
click at [666, 84] on div "Maturing [DATE]" at bounding box center [700, 78] width 99 height 17
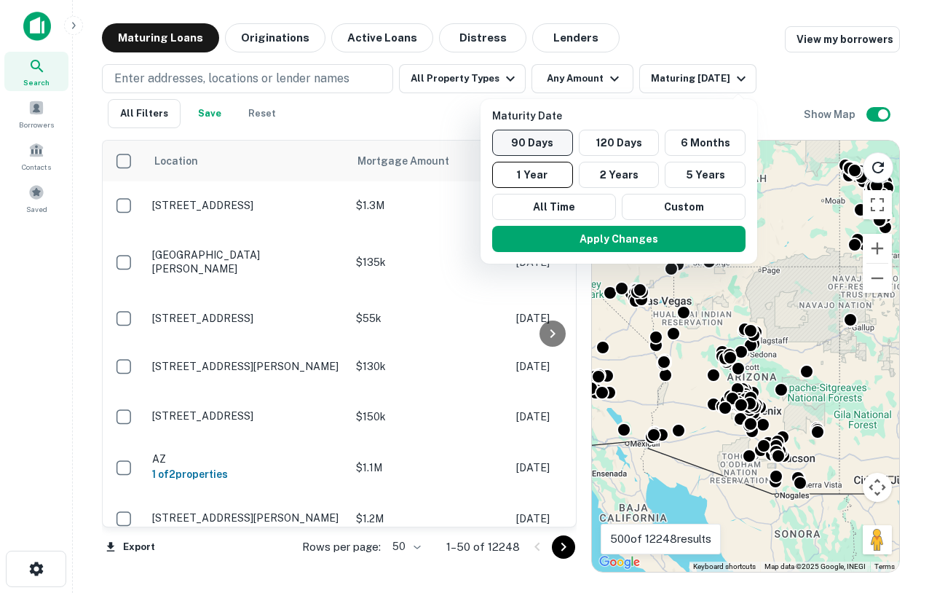
click at [545, 140] on button "90 Days" at bounding box center [532, 143] width 81 height 26
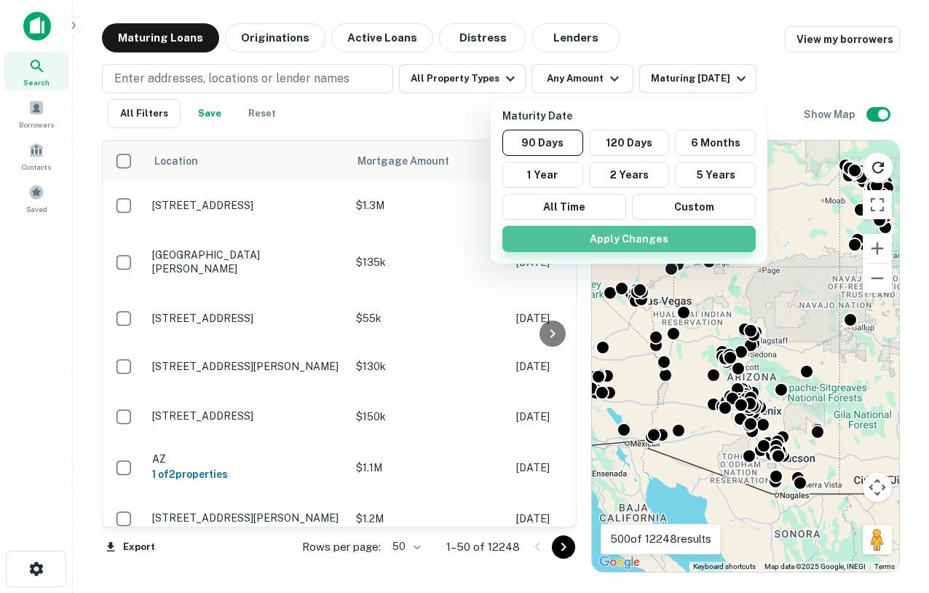
click at [610, 236] on button "Apply Changes" at bounding box center [628, 239] width 253 height 26
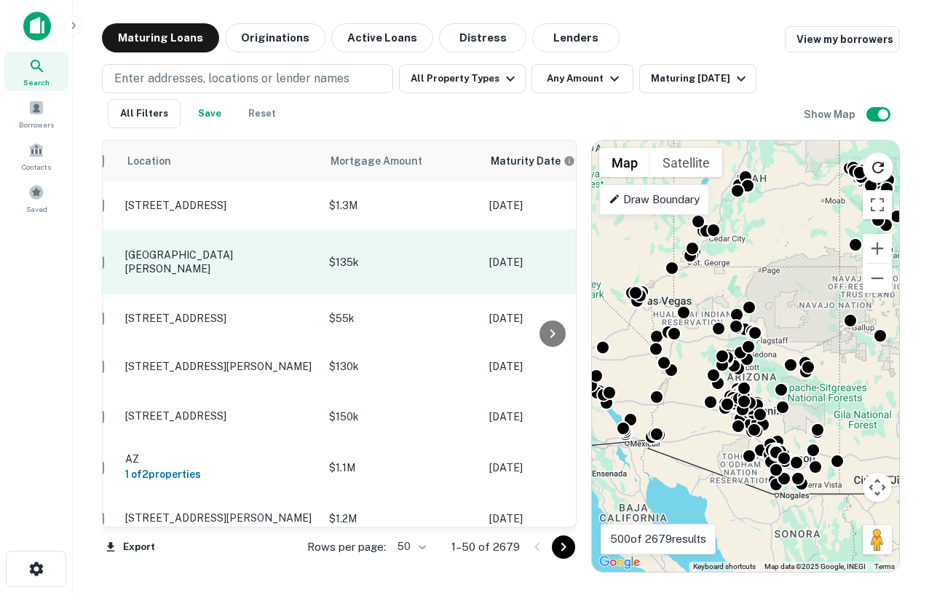
scroll to position [0, 63]
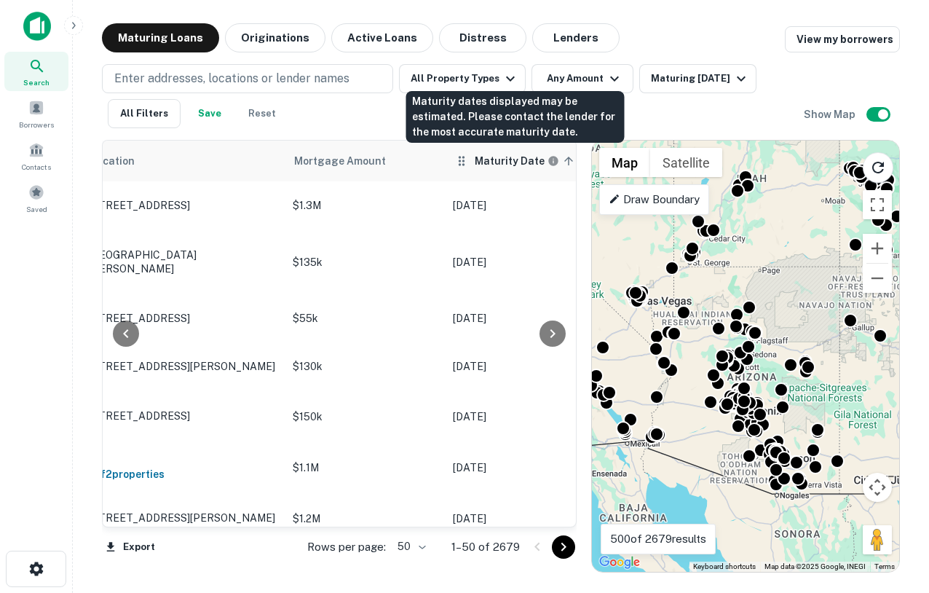
click at [497, 159] on h6 "Maturity Date" at bounding box center [510, 161] width 70 height 16
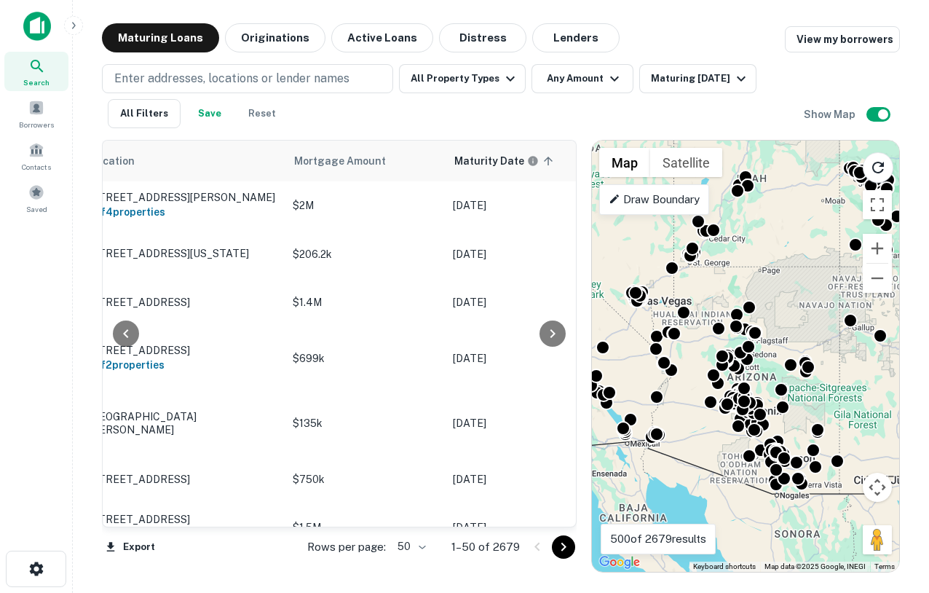
click at [546, 159] on div at bounding box center [552, 334] width 29 height 386
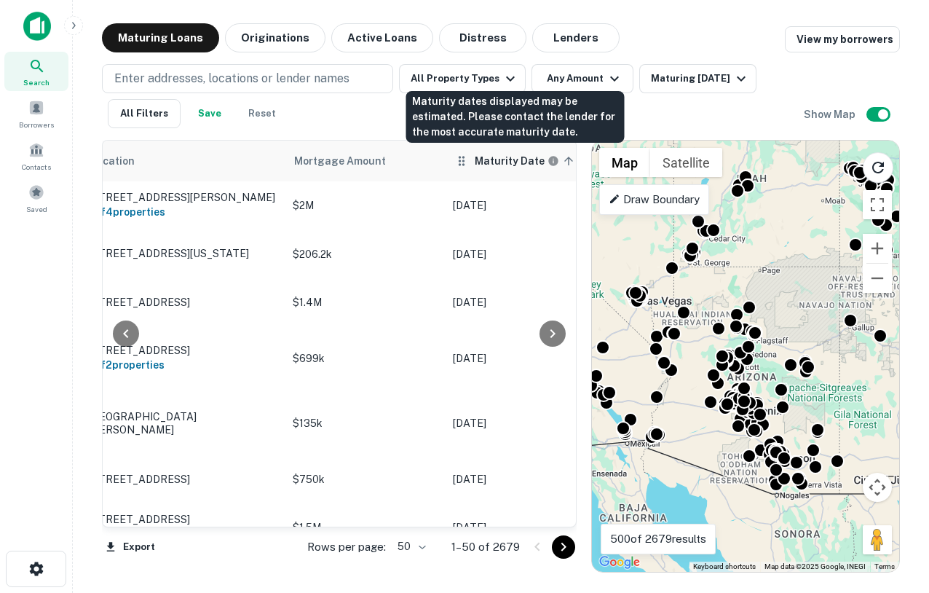
click at [493, 162] on h6 "Maturity Date" at bounding box center [510, 161] width 70 height 16
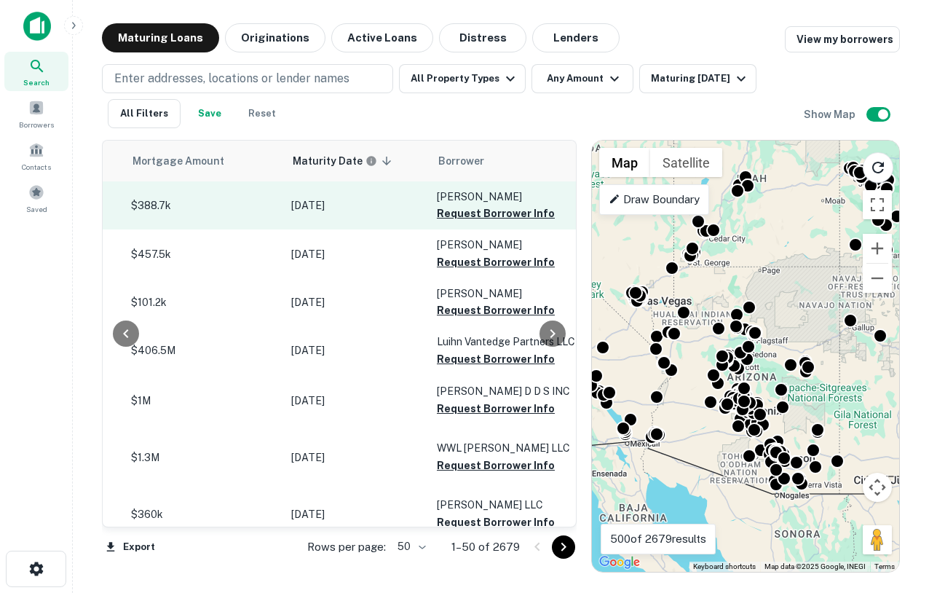
scroll to position [0, 245]
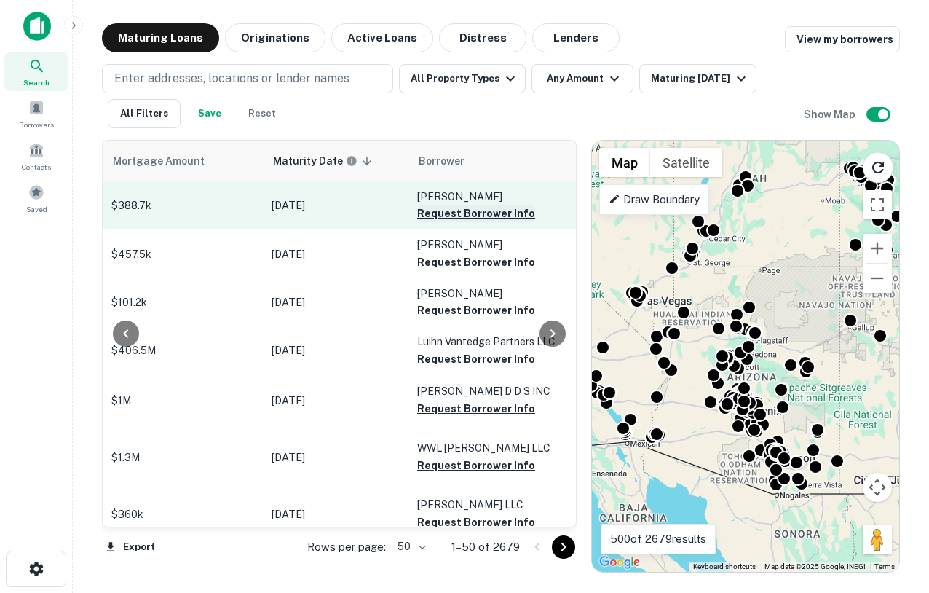
click at [449, 210] on button "Request Borrower Info" at bounding box center [476, 213] width 118 height 17
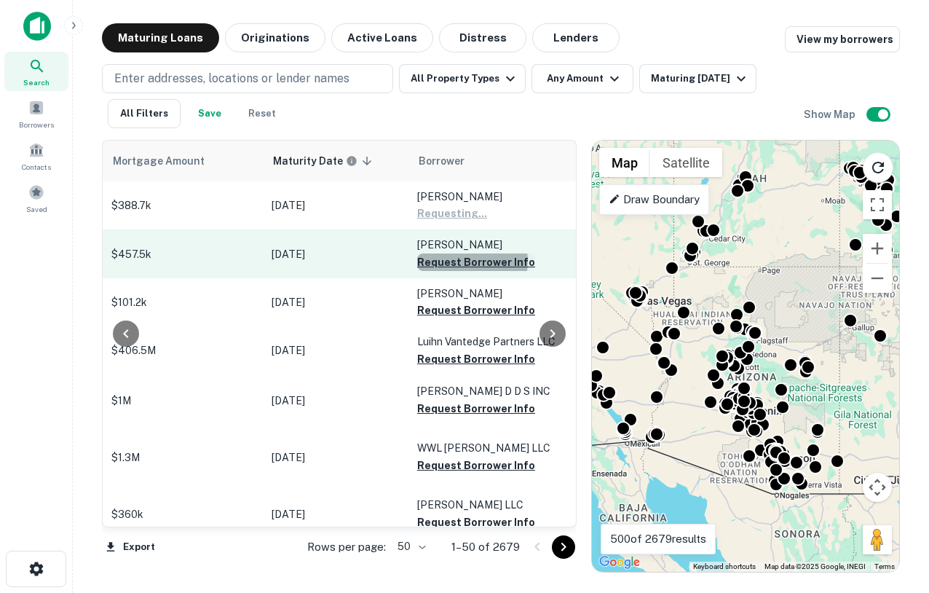
click at [465, 261] on button "Request Borrower Info" at bounding box center [476, 261] width 118 height 17
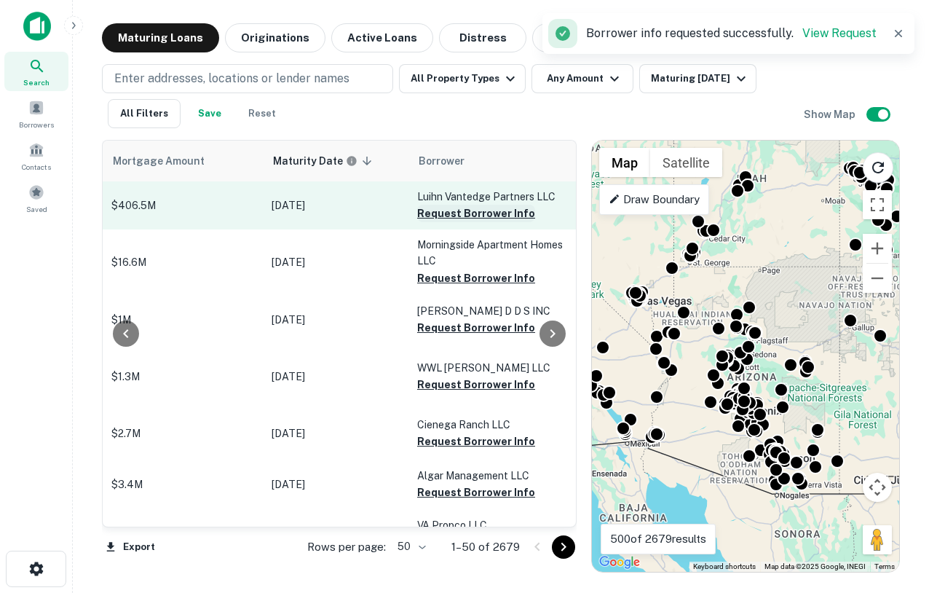
click at [456, 222] on button "Request Borrower Info" at bounding box center [476, 213] width 118 height 17
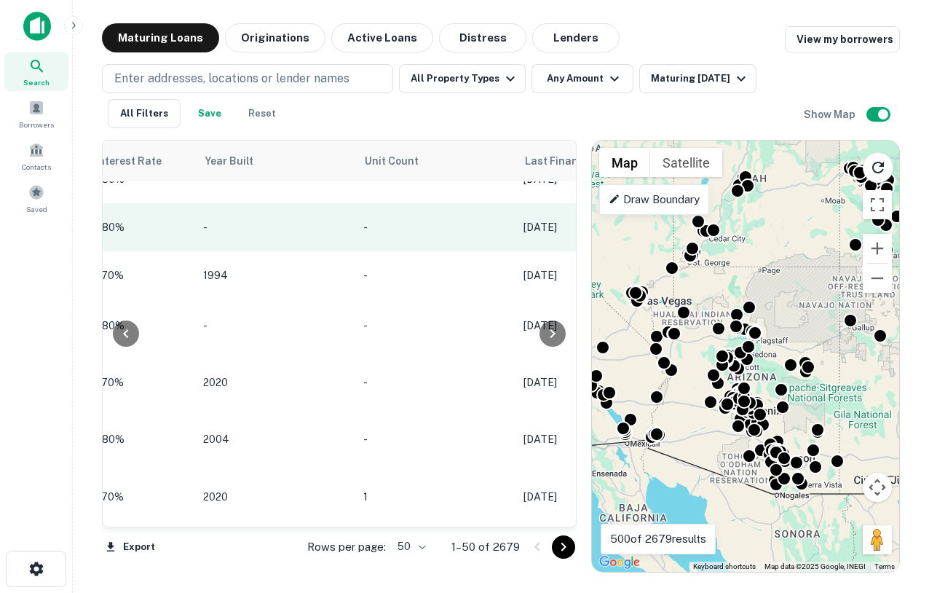
scroll to position [75, 1673]
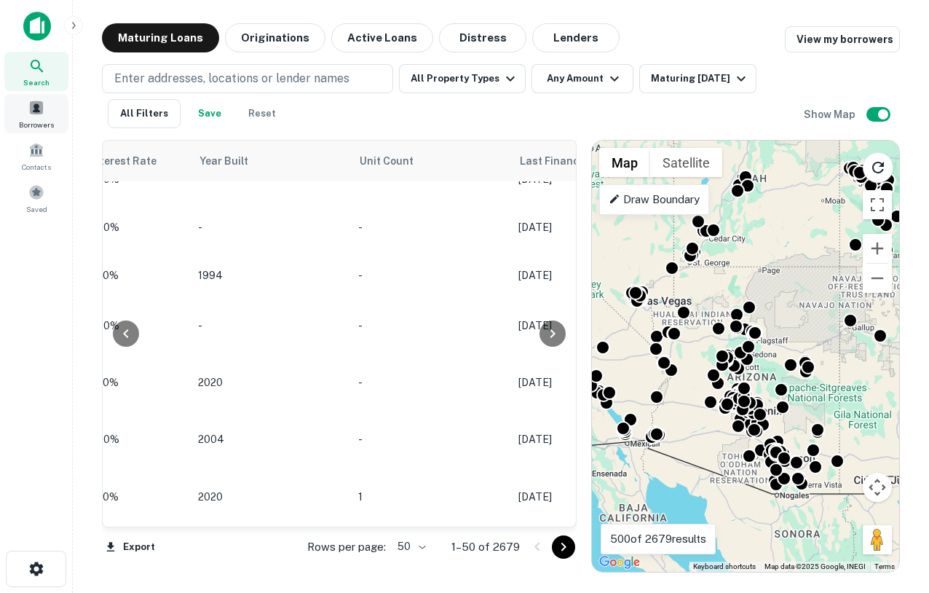
click at [29, 117] on div "Borrowers" at bounding box center [36, 113] width 64 height 39
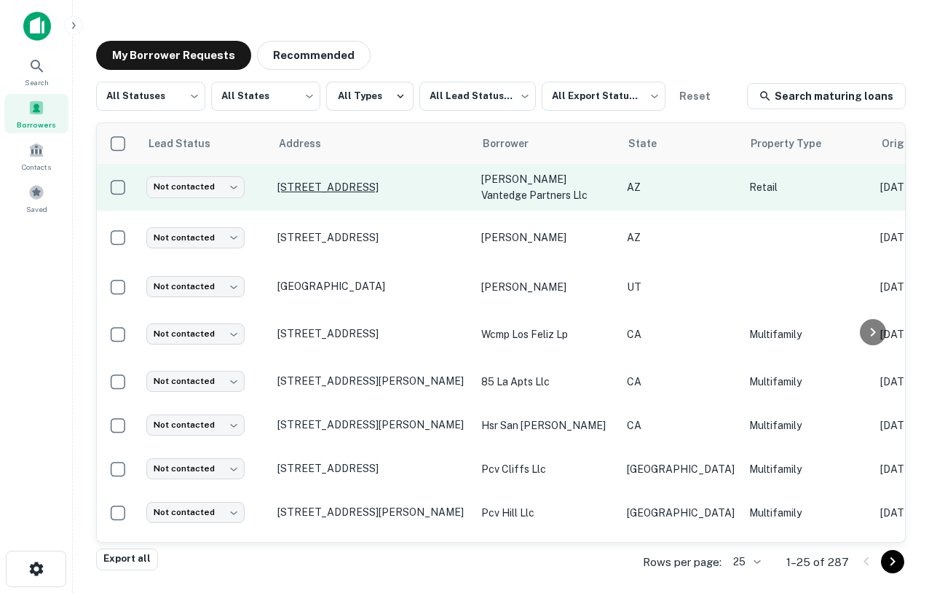
click at [315, 189] on p "[STREET_ADDRESS]" at bounding box center [371, 187] width 189 height 13
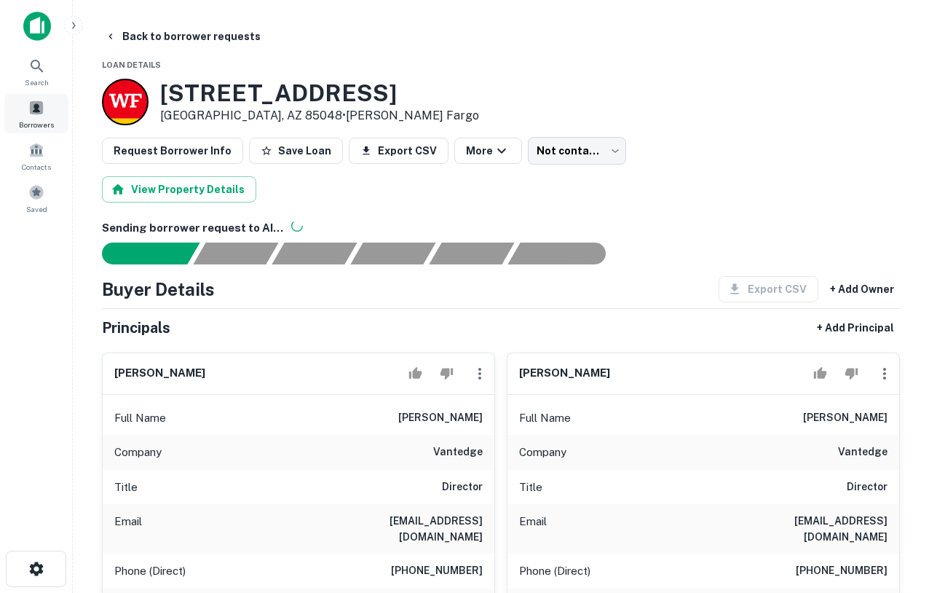
click at [37, 111] on span at bounding box center [36, 108] width 16 height 16
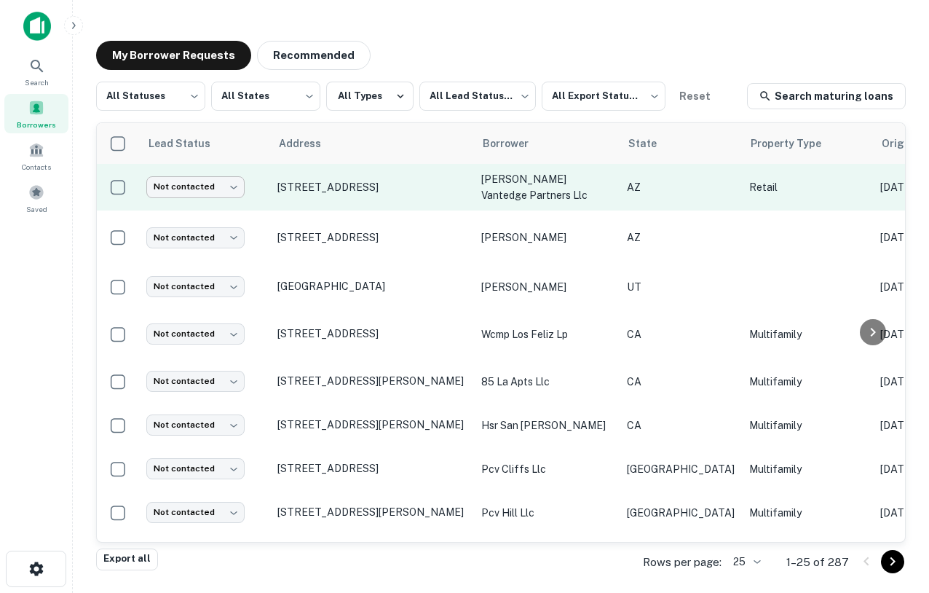
click at [204, 186] on body "Search Borrowers Contacts Saved My Borrower Requests Recommended All Statuses *…" at bounding box center [464, 296] width 929 height 593
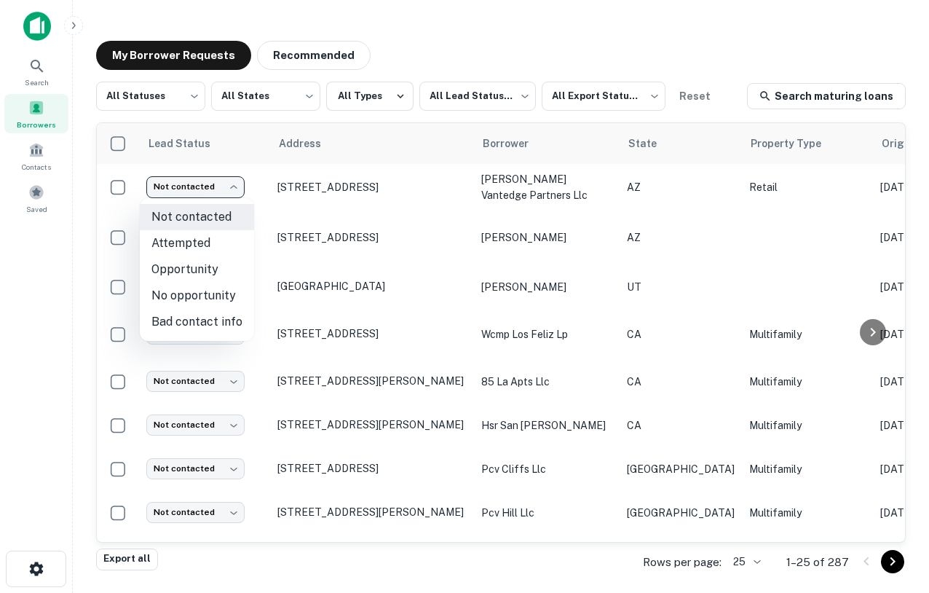
click at [38, 69] on div at bounding box center [464, 296] width 929 height 593
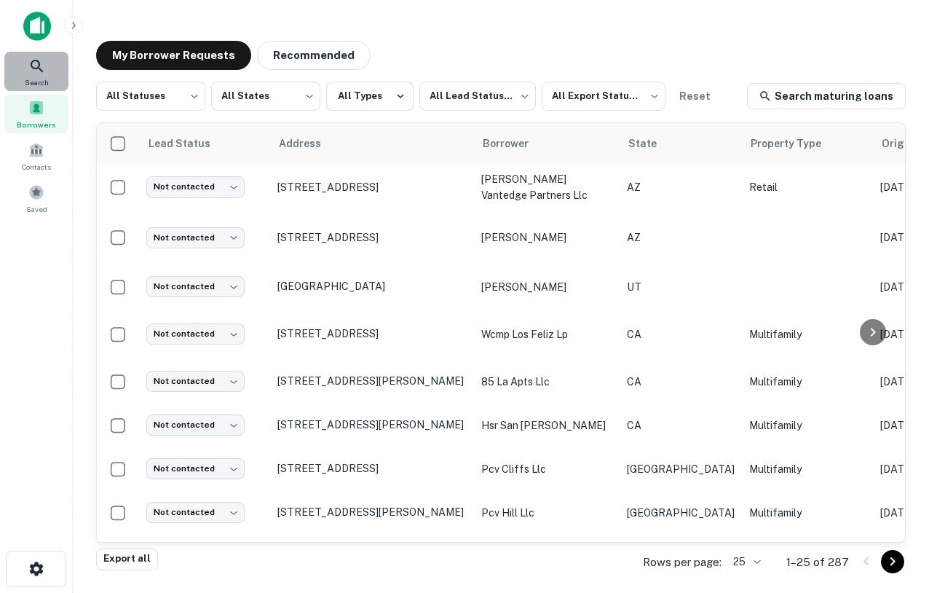
click at [39, 70] on icon at bounding box center [36, 66] width 17 height 17
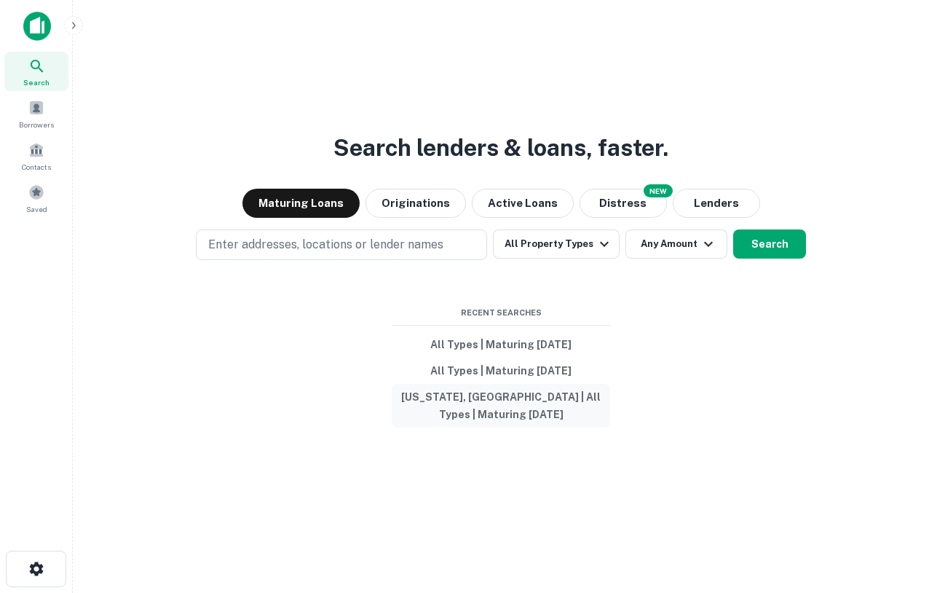
click at [491, 409] on button "[US_STATE], [GEOGRAPHIC_DATA] | All Types | Maturing [DATE]" at bounding box center [501, 406] width 218 height 44
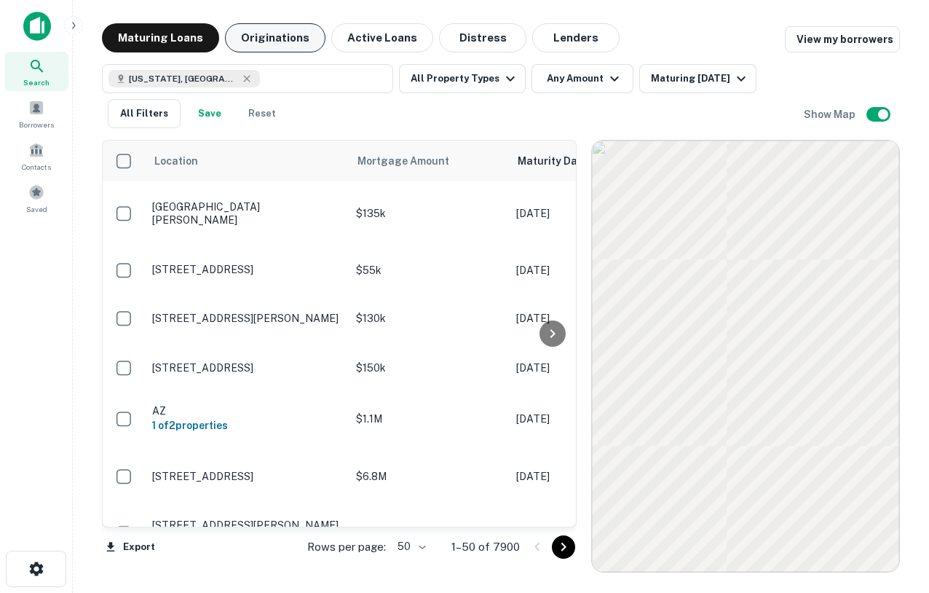
click at [277, 37] on button "Originations" at bounding box center [275, 37] width 100 height 29
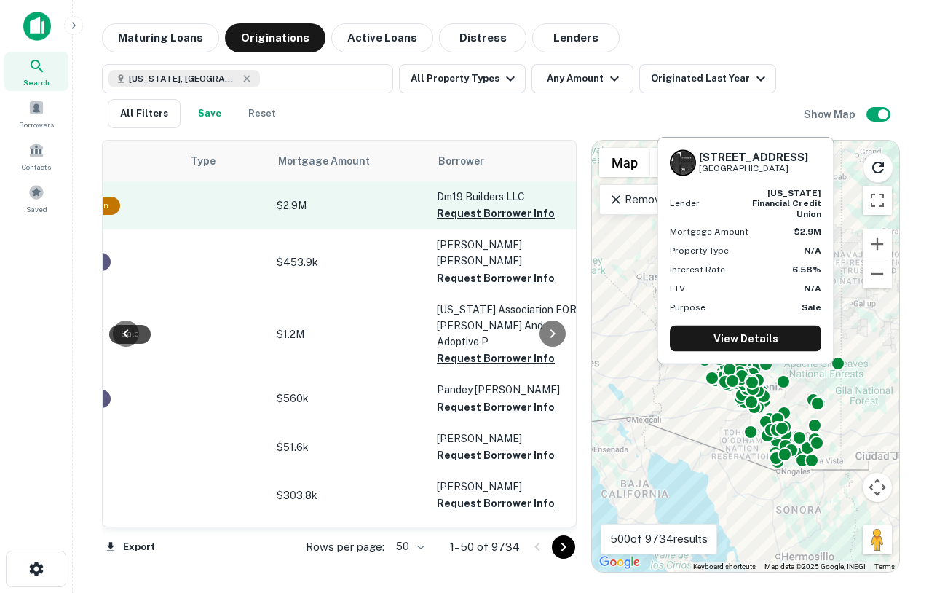
scroll to position [0, 545]
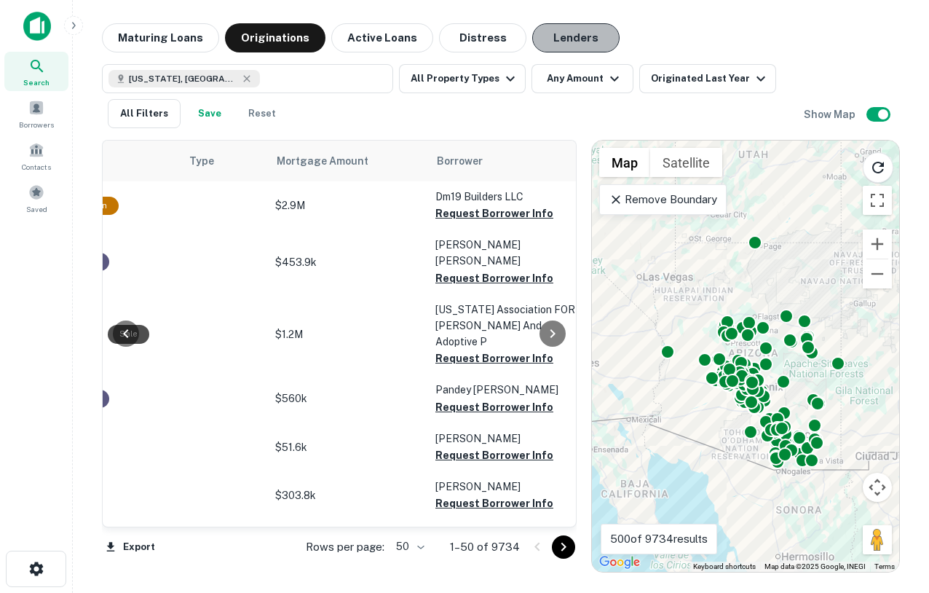
click at [551, 41] on button "Lenders" at bounding box center [575, 37] width 87 height 29
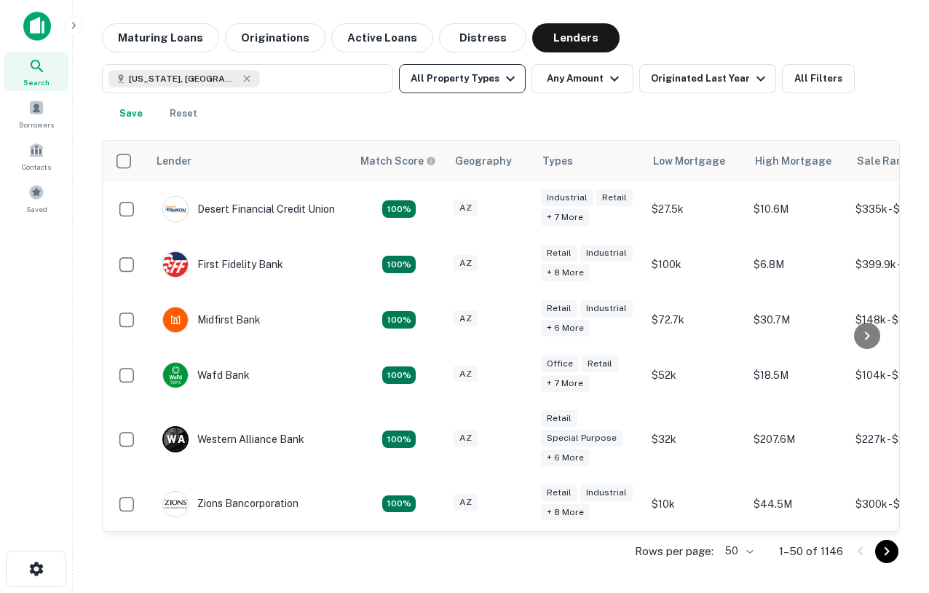
click at [444, 87] on button "All Property Types" at bounding box center [462, 78] width 127 height 29
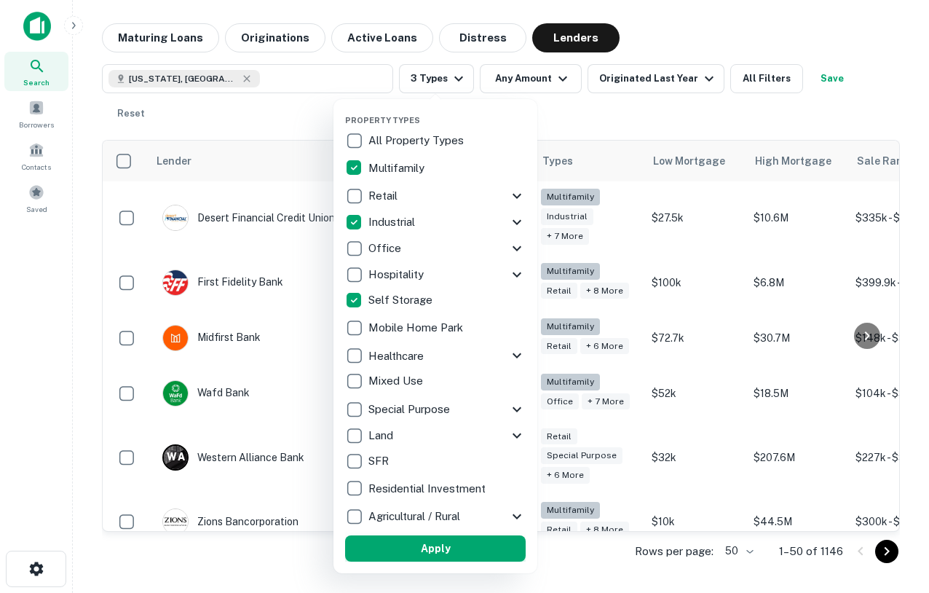
click at [427, 544] on button "Apply" at bounding box center [435, 548] width 181 height 26
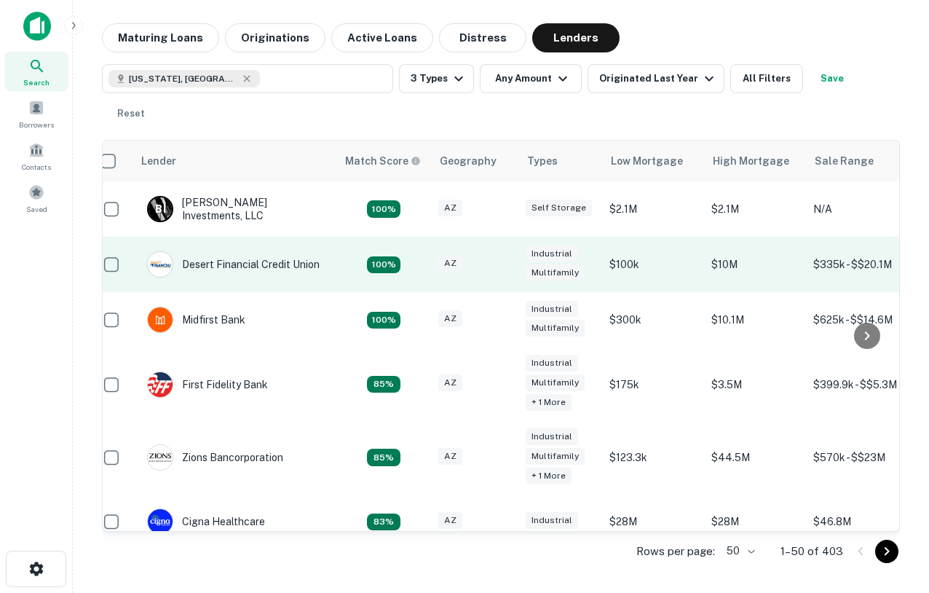
scroll to position [0, 18]
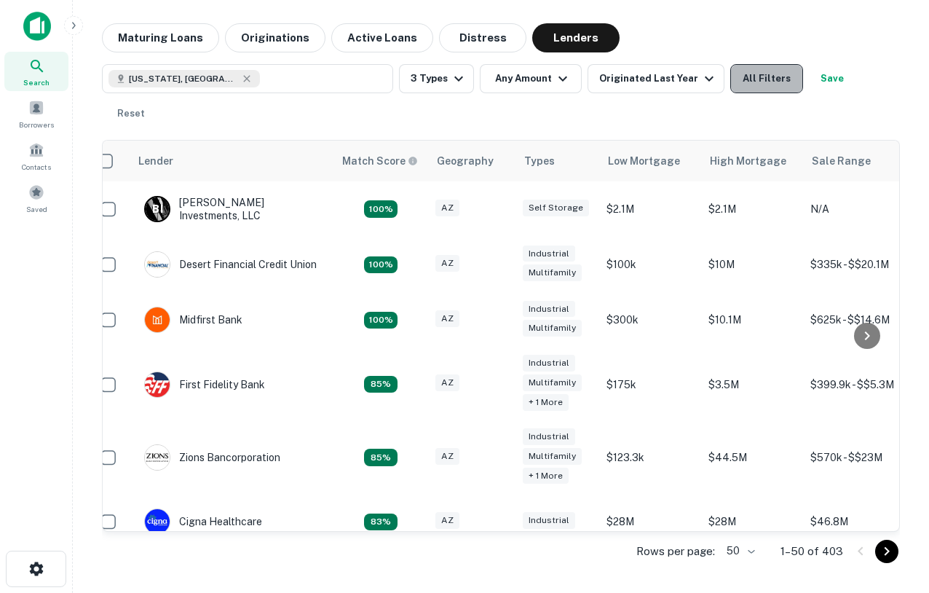
click at [755, 77] on button "All Filters" at bounding box center [766, 78] width 73 height 29
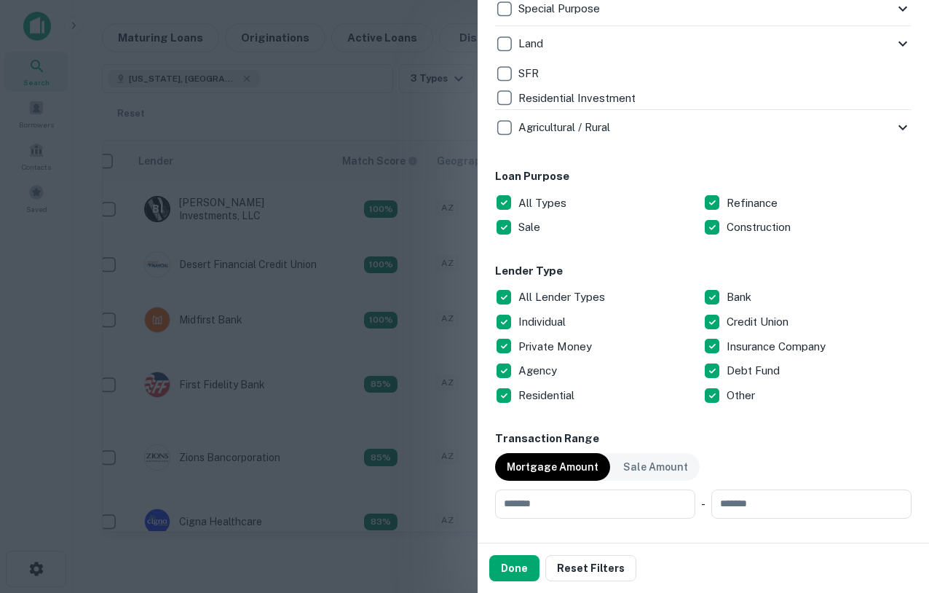
scroll to position [661, 0]
click at [520, 578] on button "Done" at bounding box center [514, 568] width 50 height 26
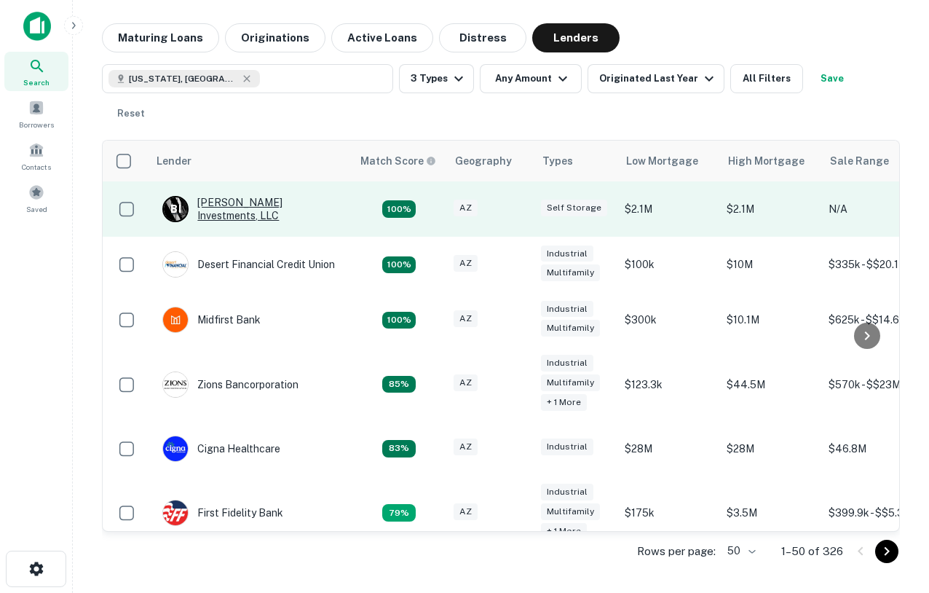
click at [294, 196] on div "B I Boardman Investments, LLC" at bounding box center [249, 209] width 175 height 26
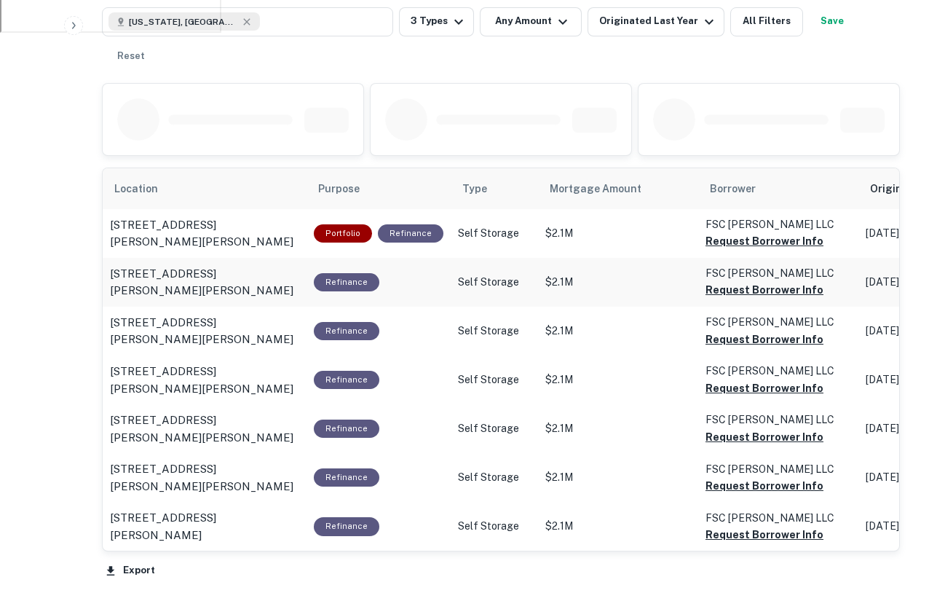
scroll to position [676, 0]
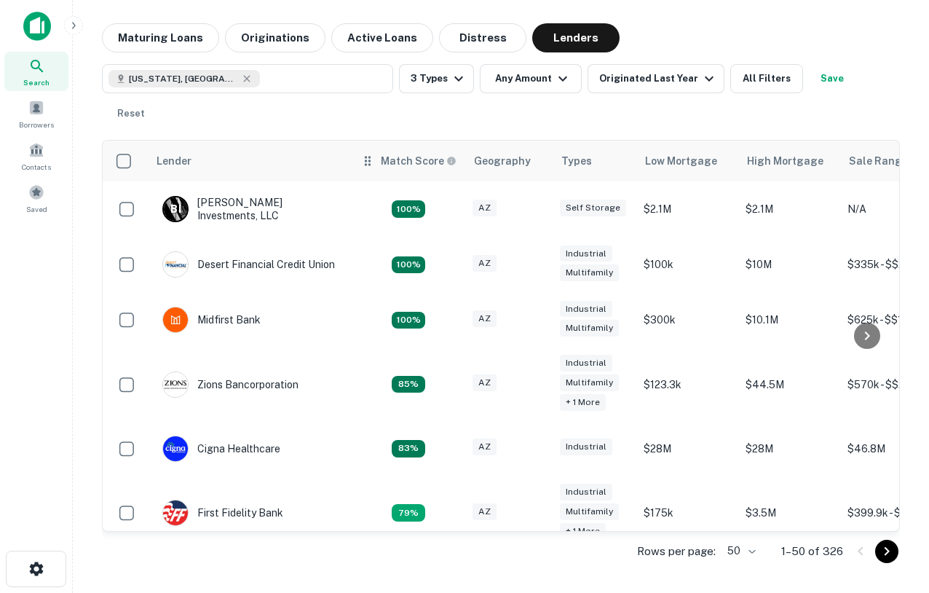
scroll to position [27, 0]
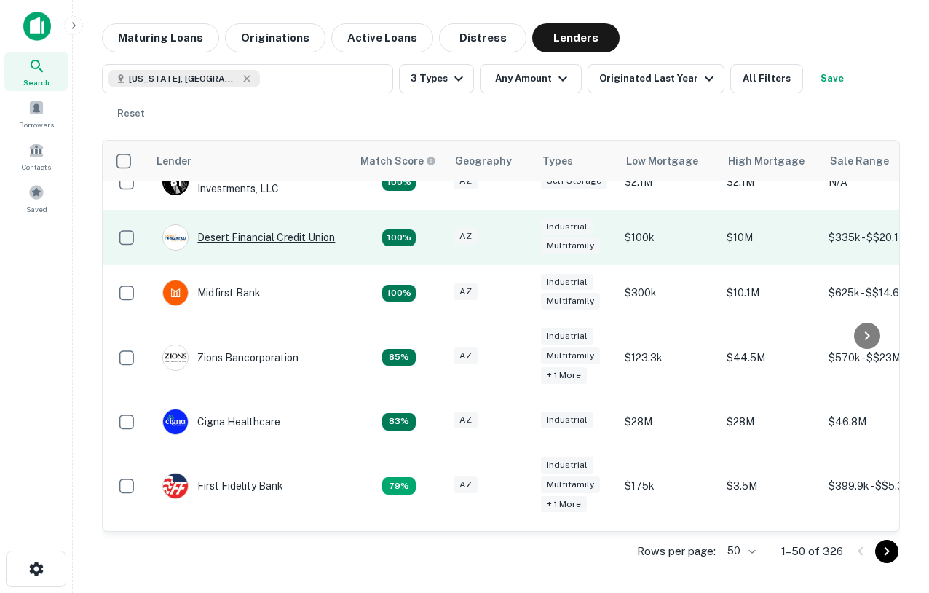
click at [250, 224] on div "Desert Financial Credit Union" at bounding box center [248, 237] width 173 height 26
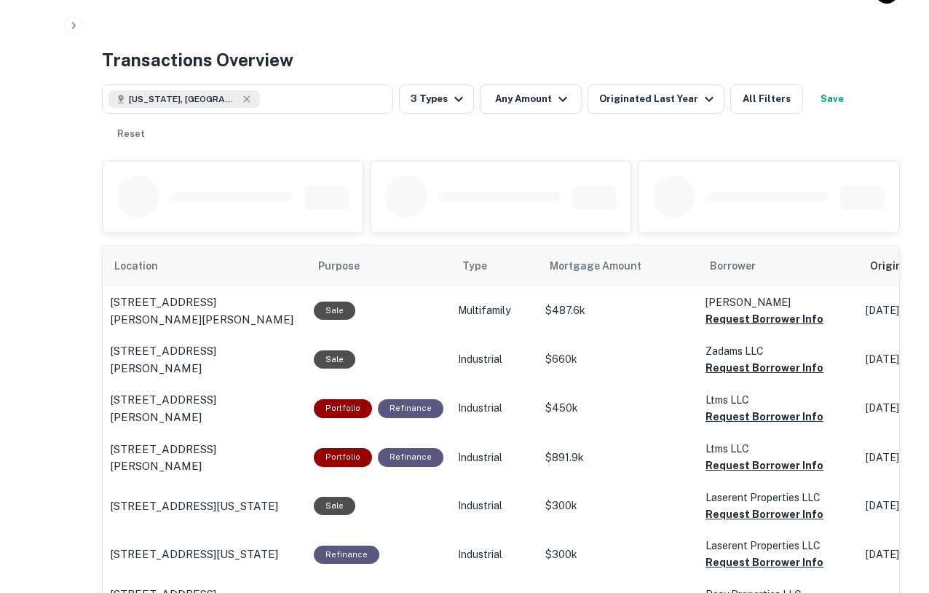
scroll to position [694, 0]
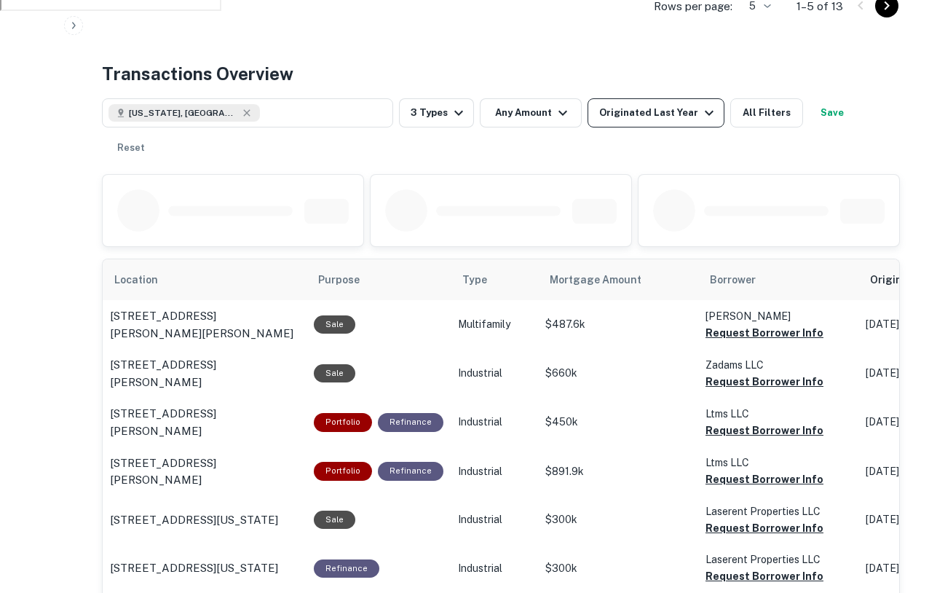
click at [665, 123] on button "Originated Last Year" at bounding box center [656, 112] width 137 height 29
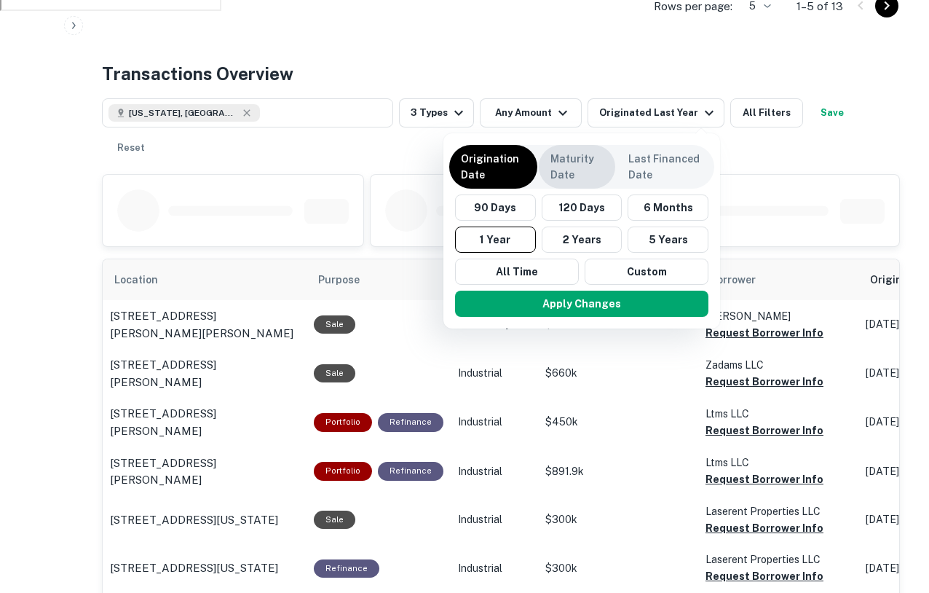
click at [566, 167] on p "Maturity Date" at bounding box center [576, 167] width 53 height 32
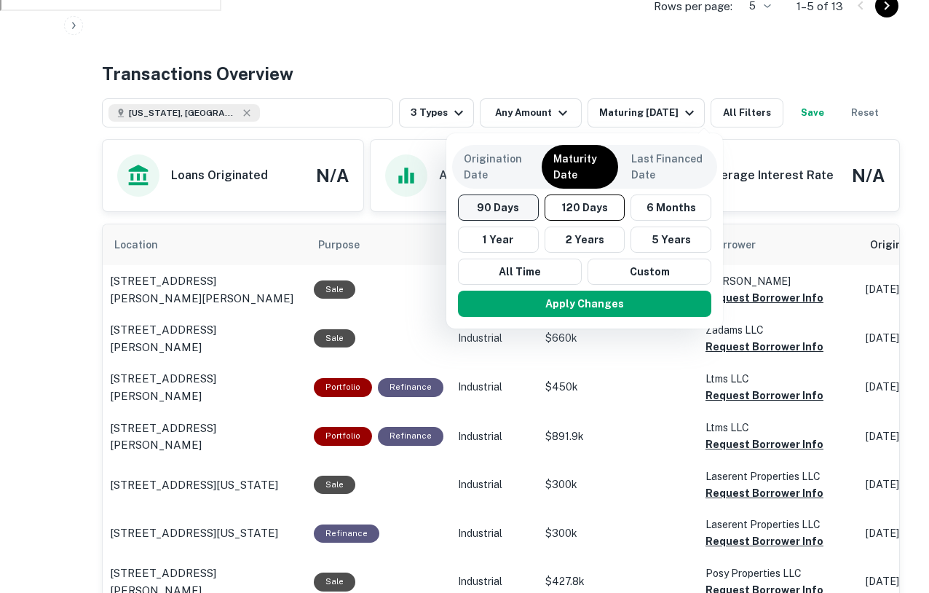
click at [495, 220] on div "90 Days 120 Days 6 Months 1 Year 2 Years 5 Years All Time Custom" at bounding box center [584, 239] width 265 height 90
click at [502, 216] on button "90 Days" at bounding box center [498, 207] width 81 height 26
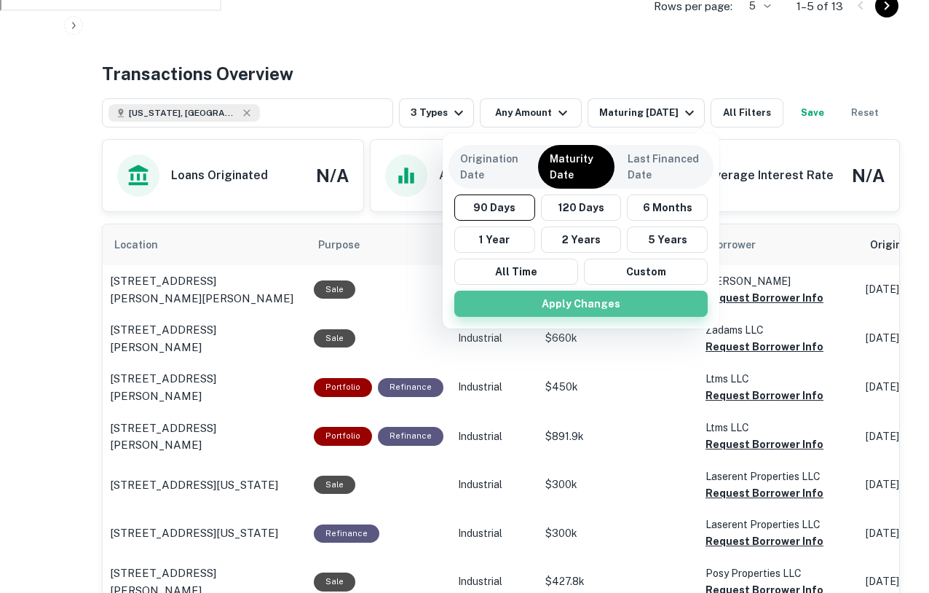
click at [585, 308] on button "Apply Changes" at bounding box center [580, 303] width 253 height 26
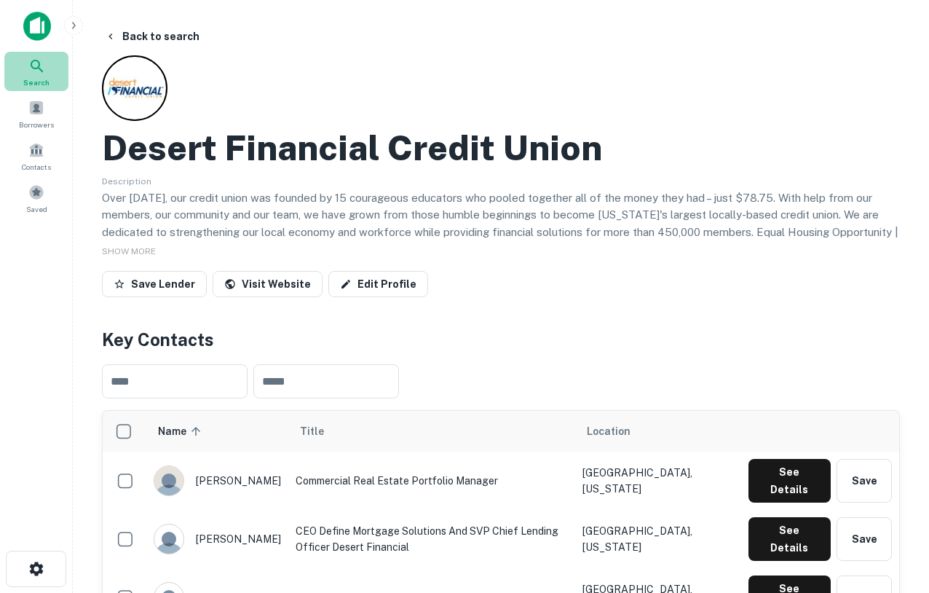
click at [28, 68] on div "Search" at bounding box center [36, 71] width 64 height 39
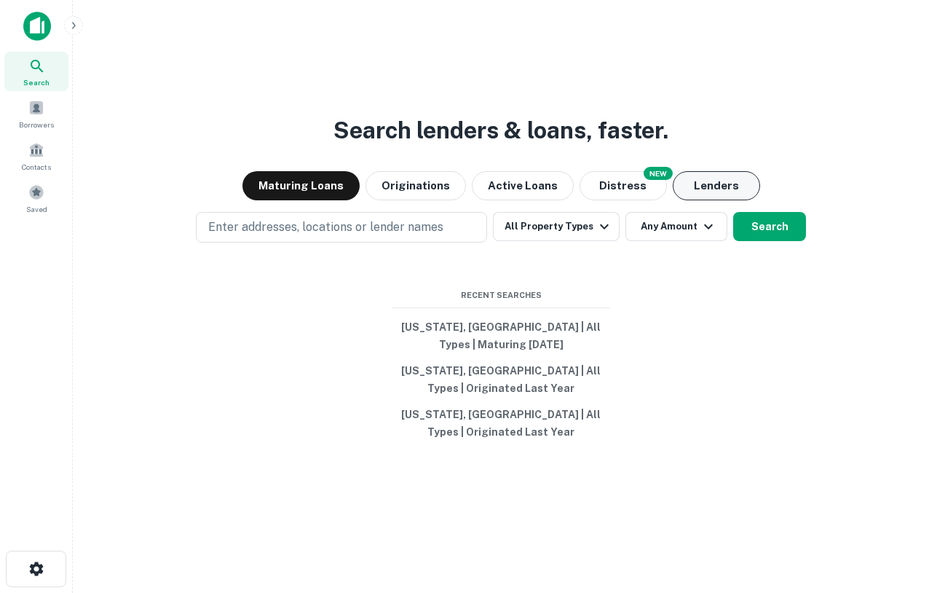
click at [719, 184] on button "Lenders" at bounding box center [716, 185] width 87 height 29
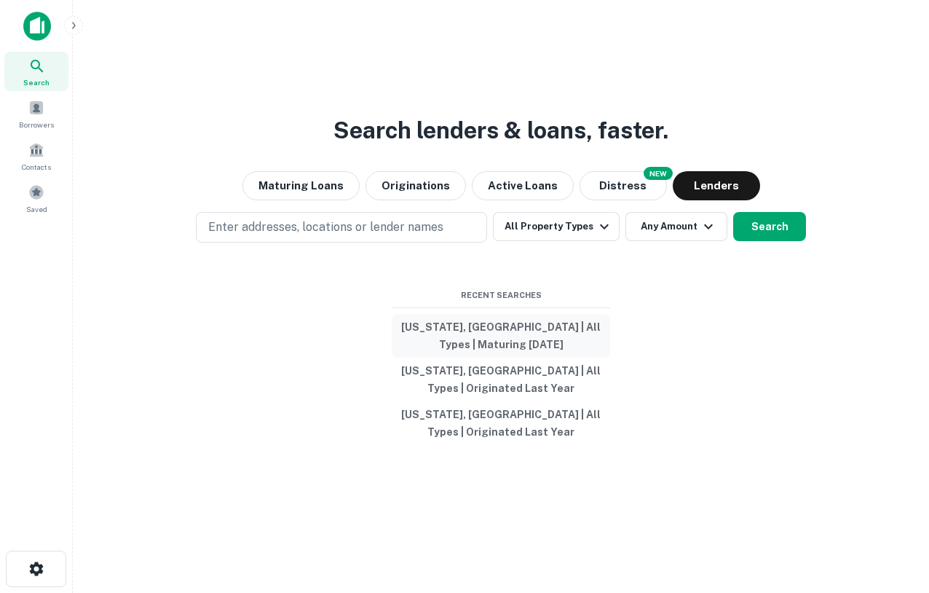
click at [510, 334] on button "Arizona, USA | All Types | Maturing In 90 Days" at bounding box center [501, 336] width 218 height 44
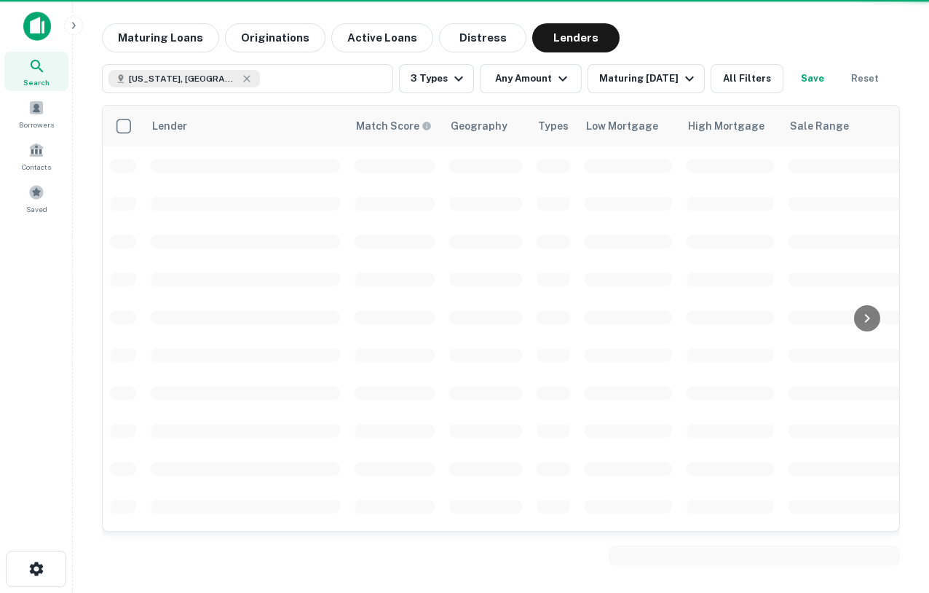
scroll to position [27, 0]
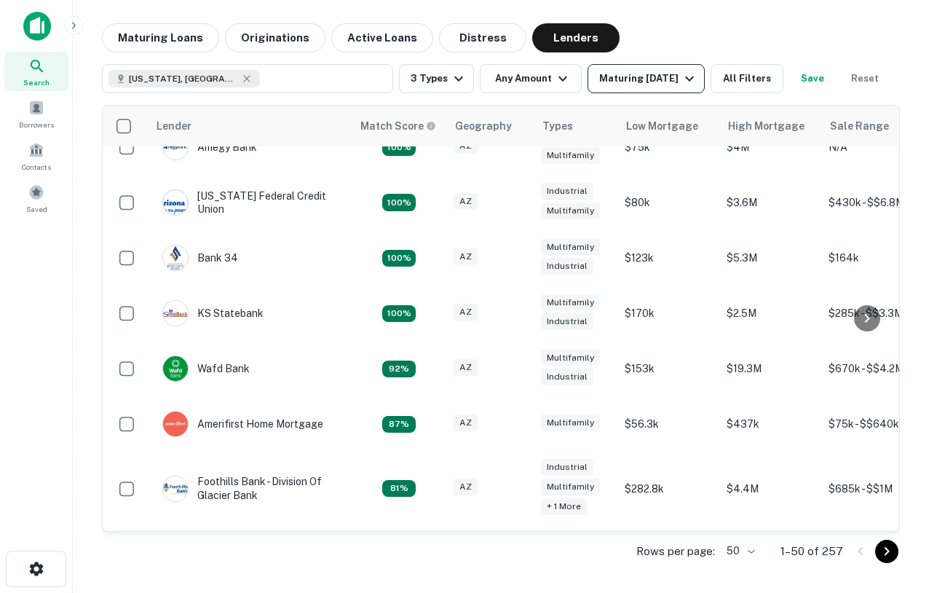
click at [637, 67] on button "Maturing In 90 Days" at bounding box center [646, 78] width 117 height 29
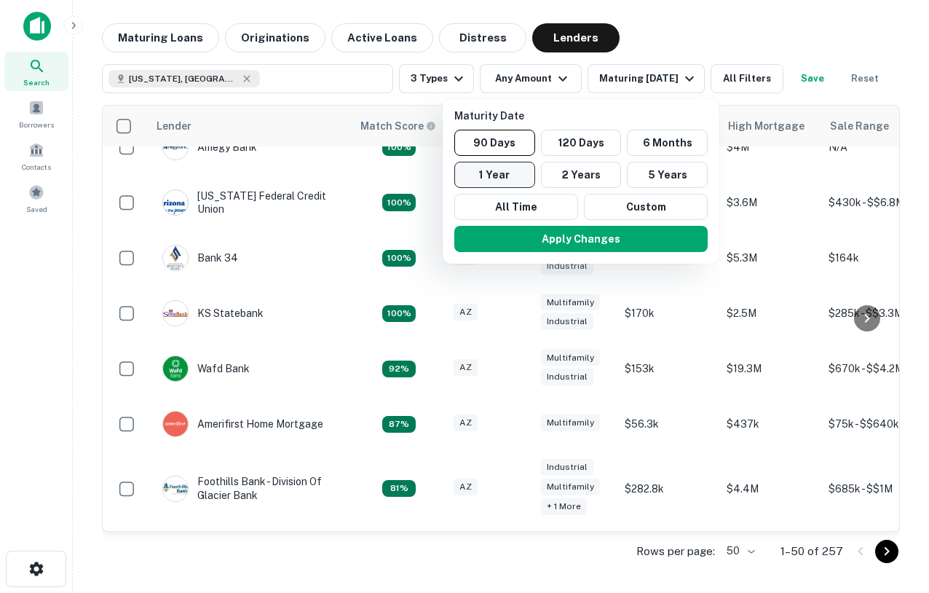
click at [518, 168] on button "1 Year" at bounding box center [494, 175] width 81 height 26
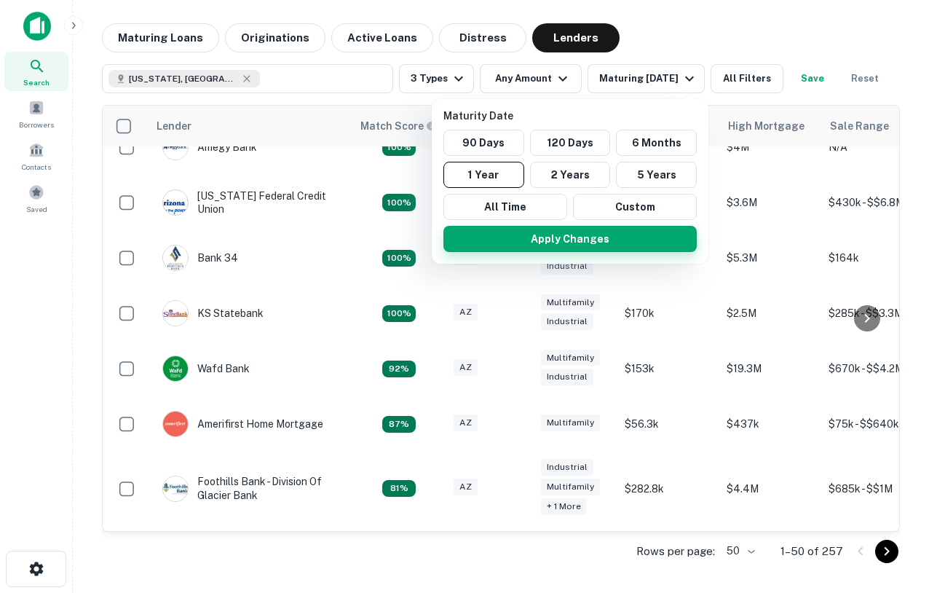
click at [557, 226] on button "Apply Changes" at bounding box center [569, 239] width 253 height 26
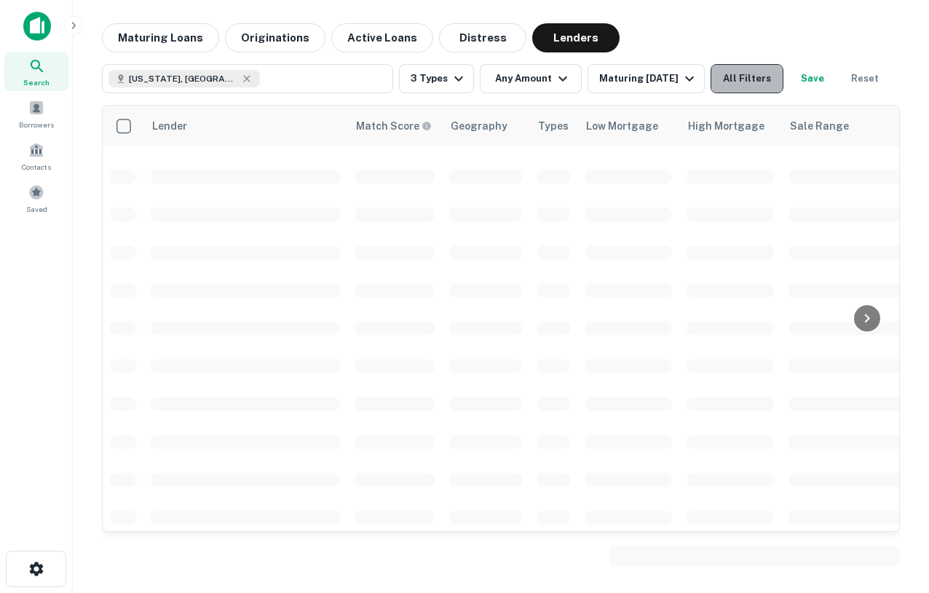
click at [743, 84] on button "All Filters" at bounding box center [747, 78] width 73 height 29
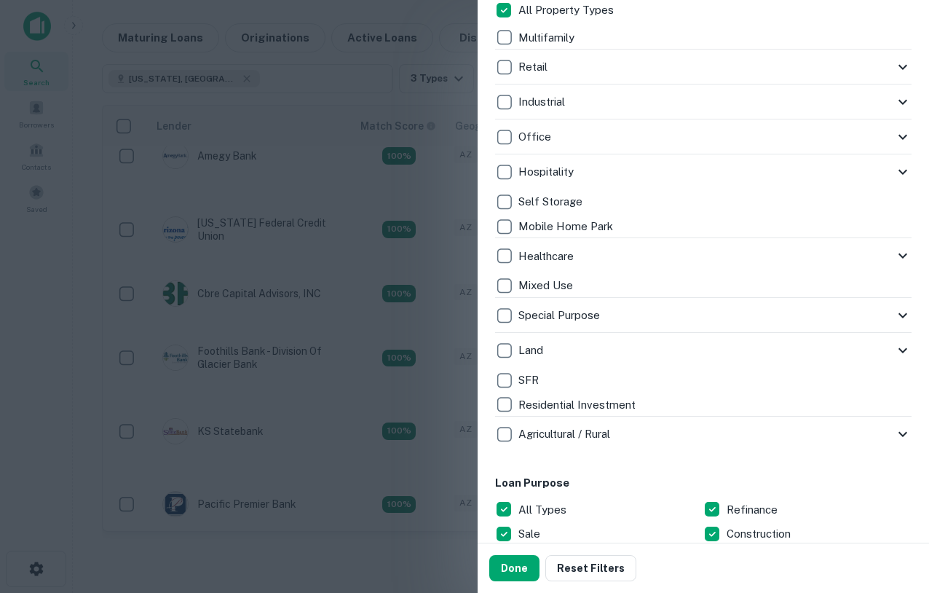
scroll to position [360, 0]
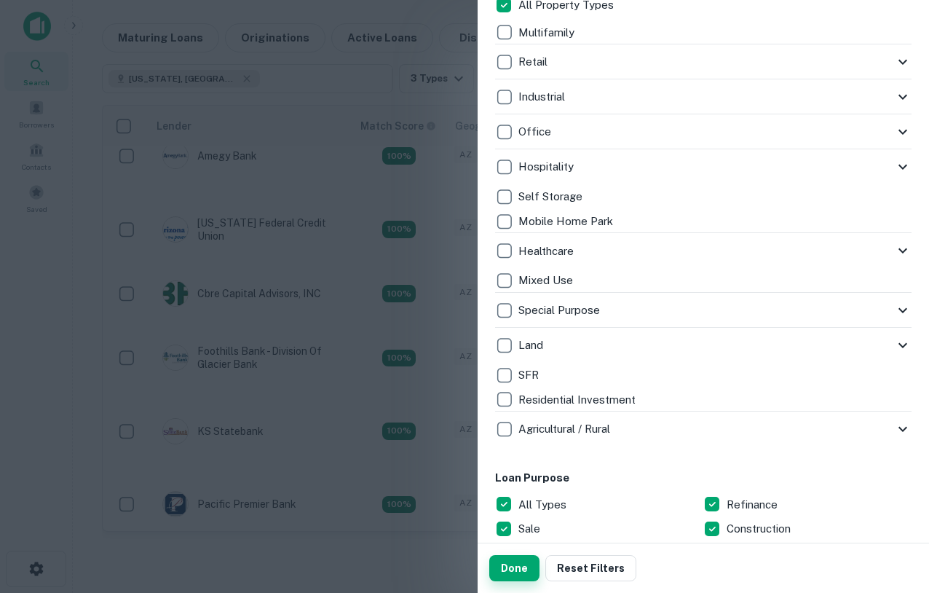
click at [509, 574] on button "Done" at bounding box center [514, 568] width 50 height 26
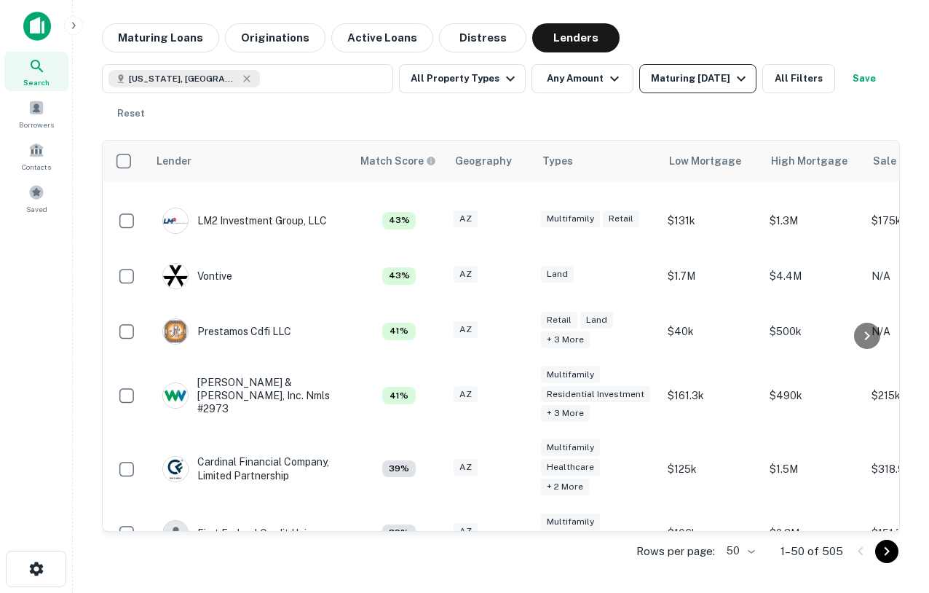
scroll to position [813, 0]
click at [677, 80] on div "Maturing In 1 Year" at bounding box center [700, 78] width 99 height 17
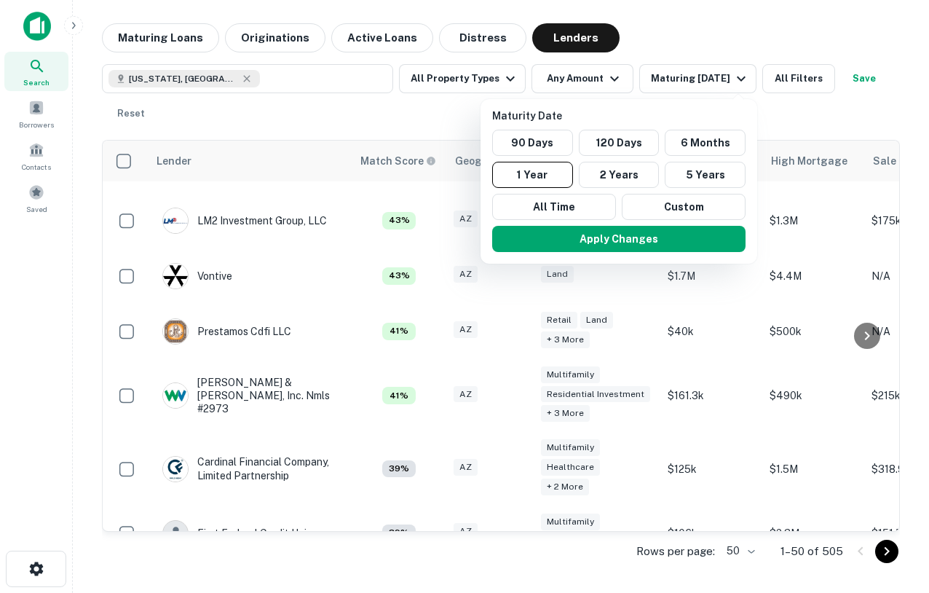
click at [627, 100] on div "Maturity Date 90 Days 120 Days 6 Months 1 Year 2 Years 5 Years All Time Custom …" at bounding box center [619, 181] width 277 height 165
click at [815, 80] on div at bounding box center [464, 296] width 929 height 593
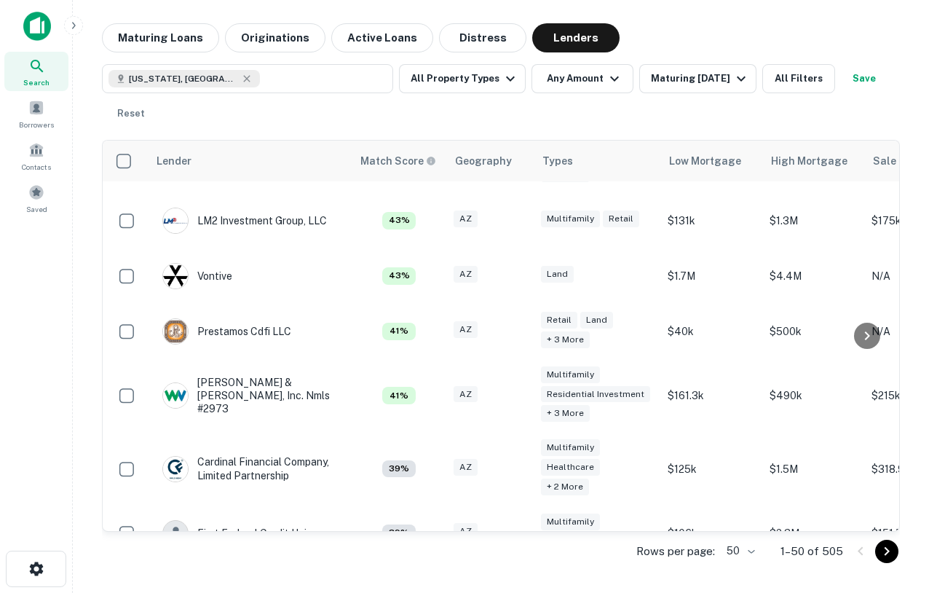
click at [793, 80] on button "All Filters" at bounding box center [798, 78] width 73 height 29
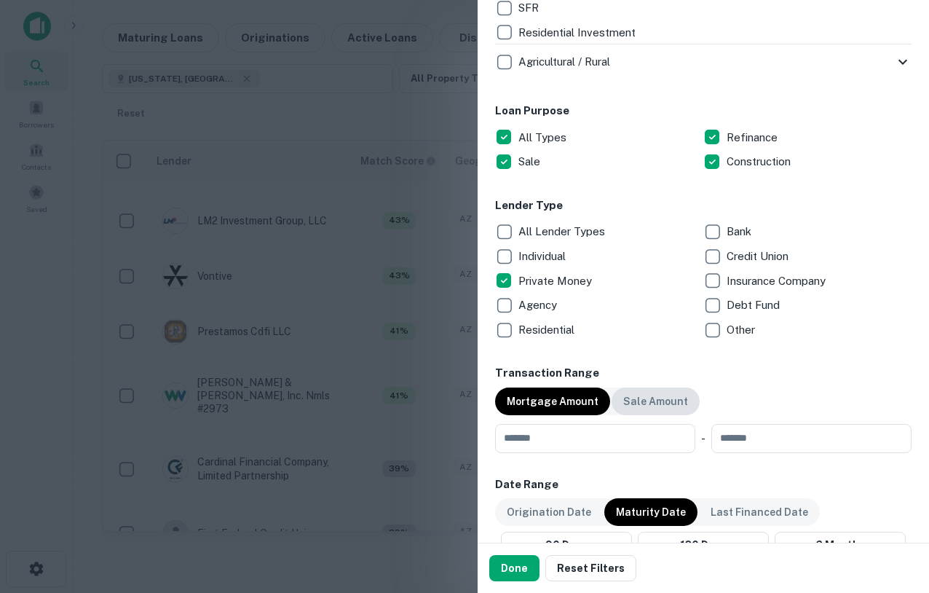
scroll to position [826, 0]
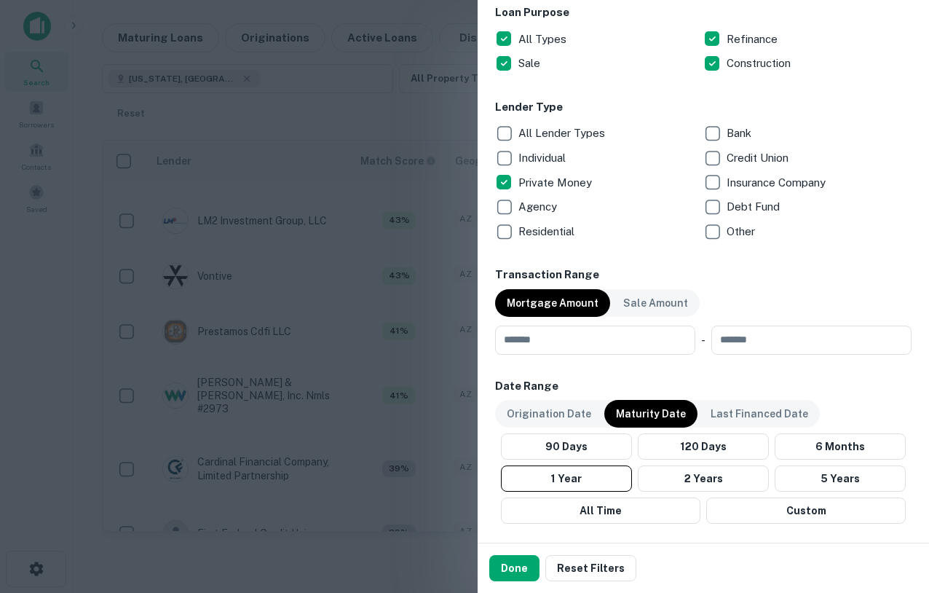
click at [577, 400] on div "Origination Date" at bounding box center [549, 414] width 108 height 28
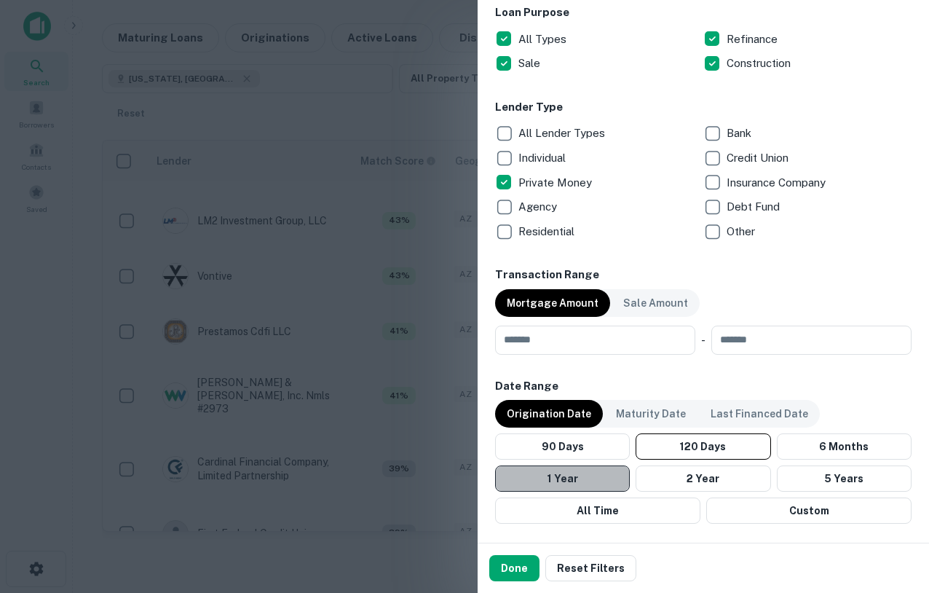
click at [576, 475] on button "1 Year" at bounding box center [562, 478] width 135 height 26
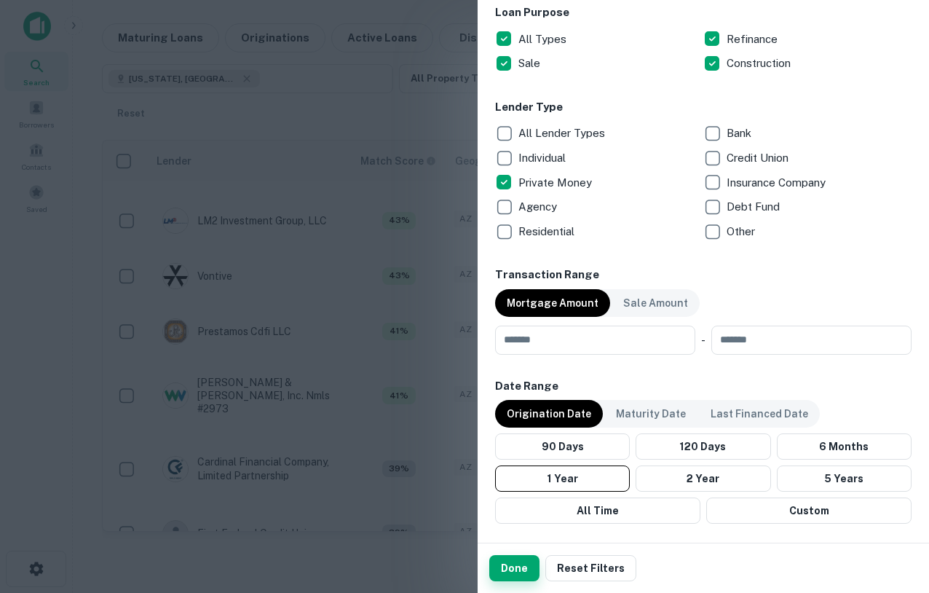
click at [510, 564] on button "Done" at bounding box center [514, 568] width 50 height 26
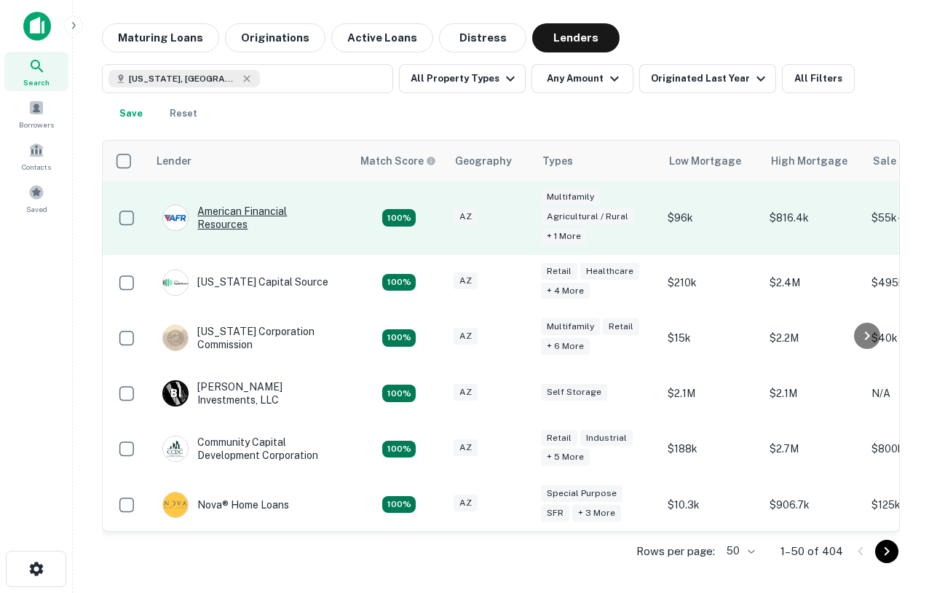
click at [222, 220] on div "American Financial Resources" at bounding box center [249, 218] width 175 height 26
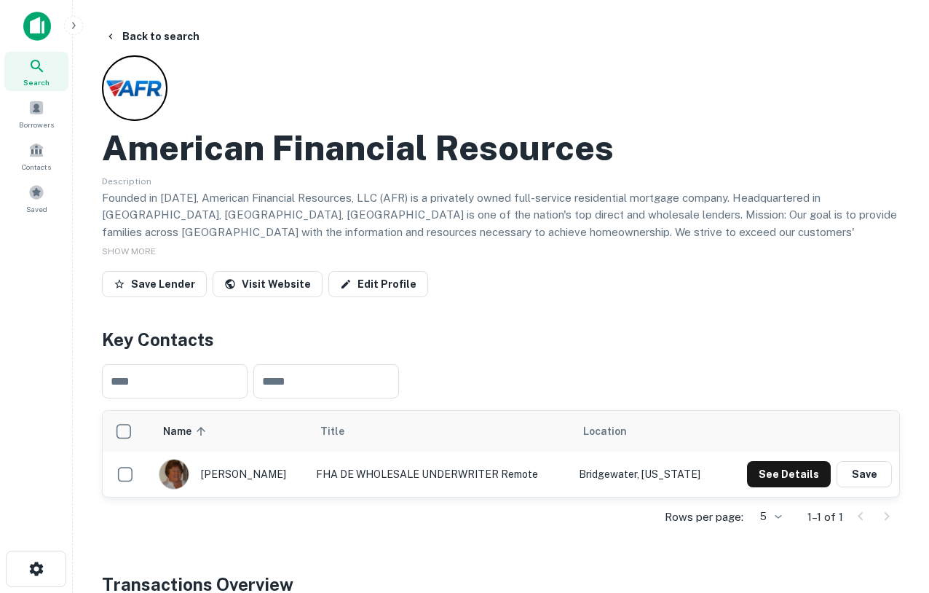
scroll to position [7, 0]
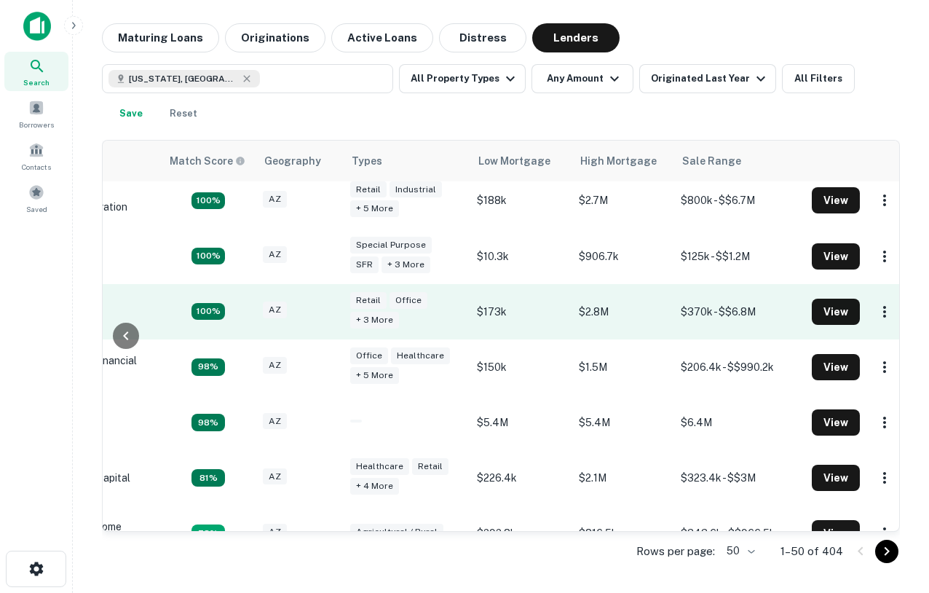
scroll to position [248, 0]
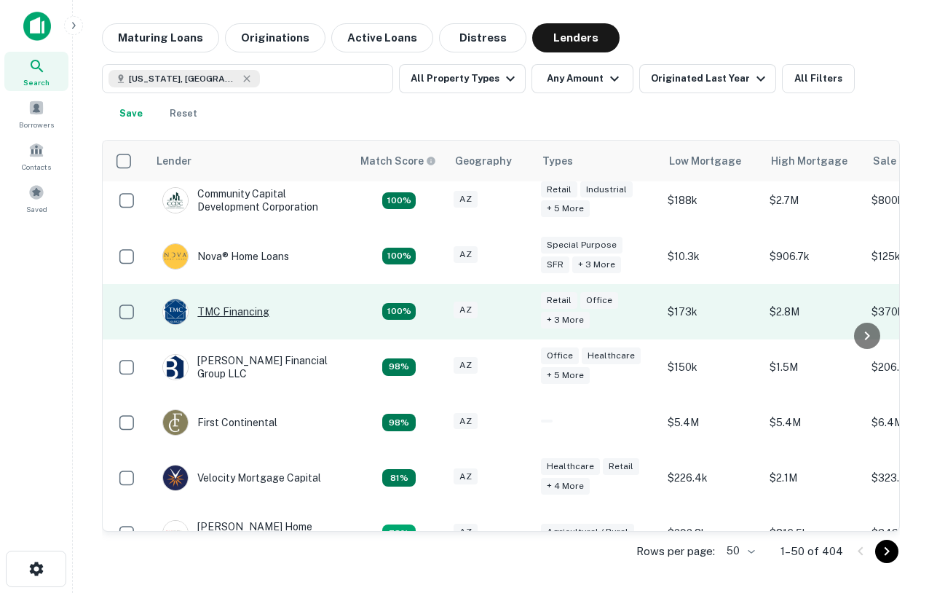
click at [234, 312] on div "TMC Financing" at bounding box center [215, 312] width 107 height 26
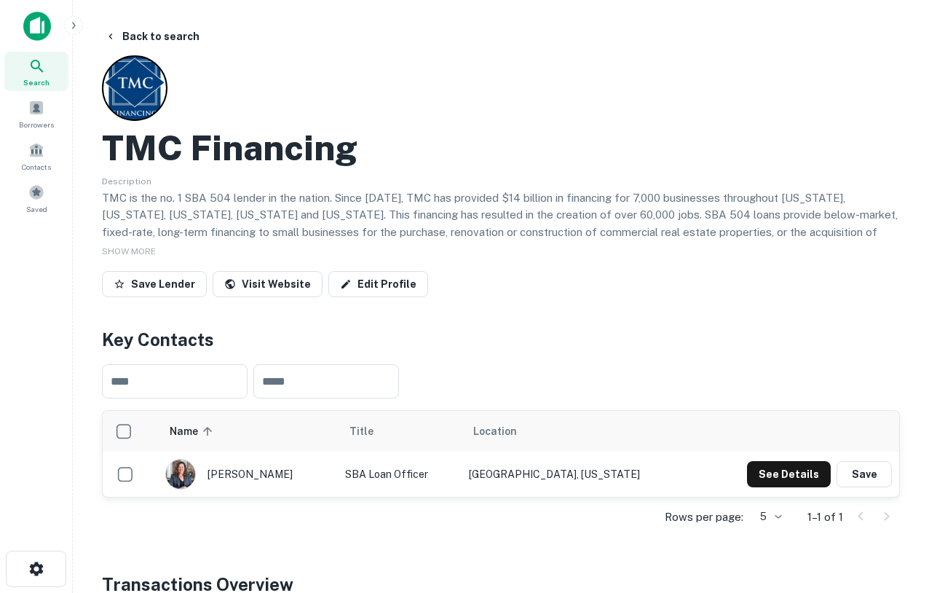
click at [35, 54] on div "Search" at bounding box center [36, 71] width 64 height 39
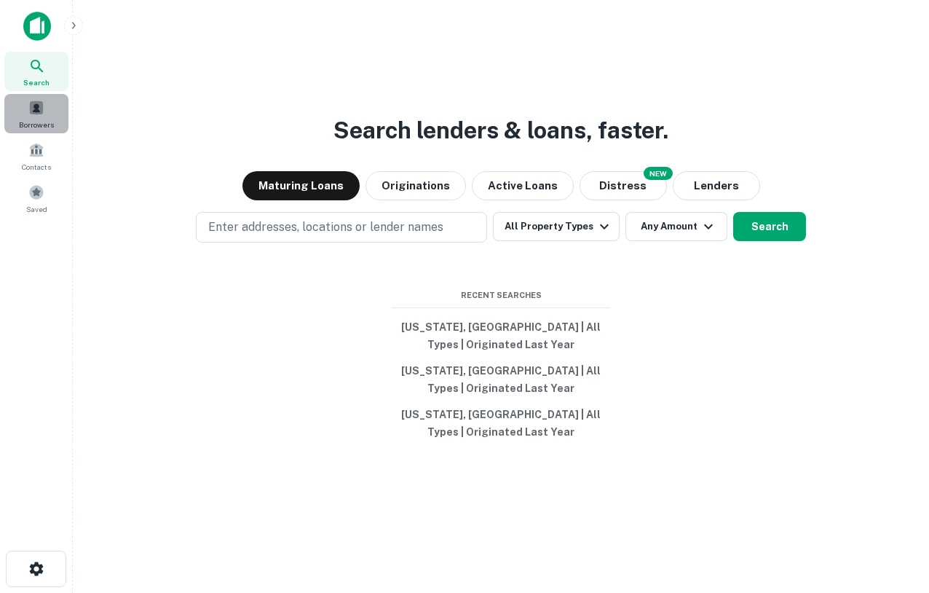
click at [46, 120] on span "Borrowers" at bounding box center [36, 125] width 35 height 12
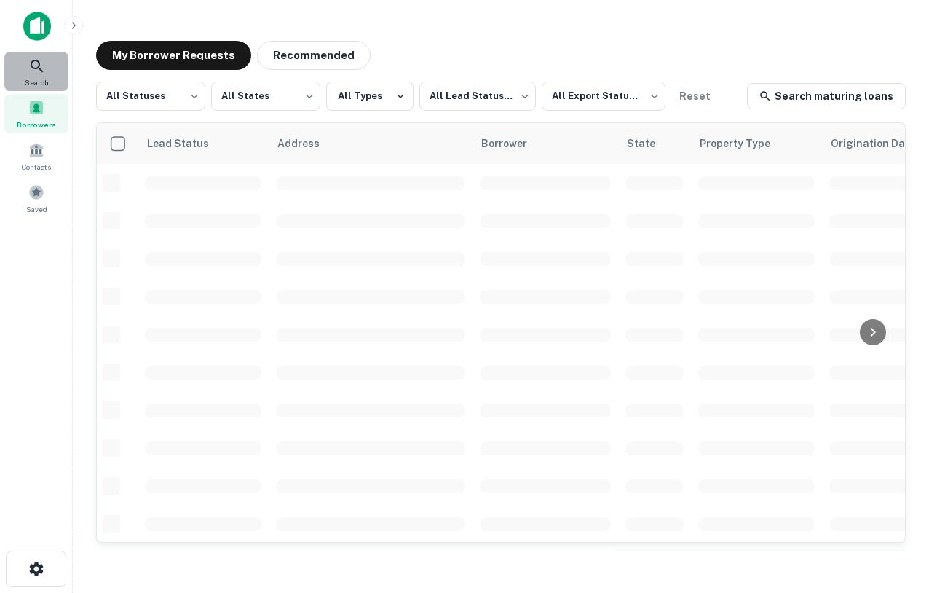
click at [42, 64] on icon at bounding box center [36, 66] width 17 height 17
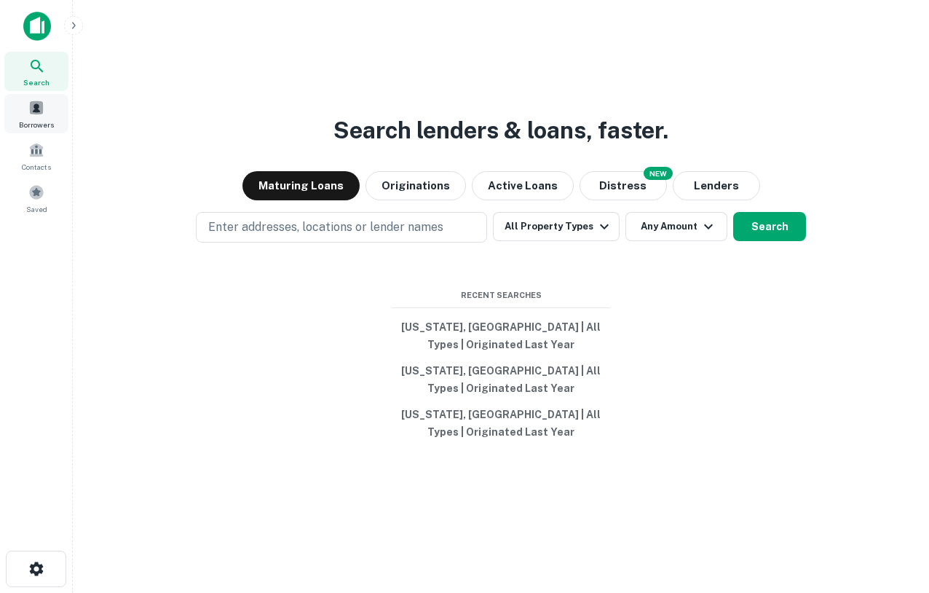
click at [44, 110] on div "Borrowers" at bounding box center [36, 113] width 64 height 39
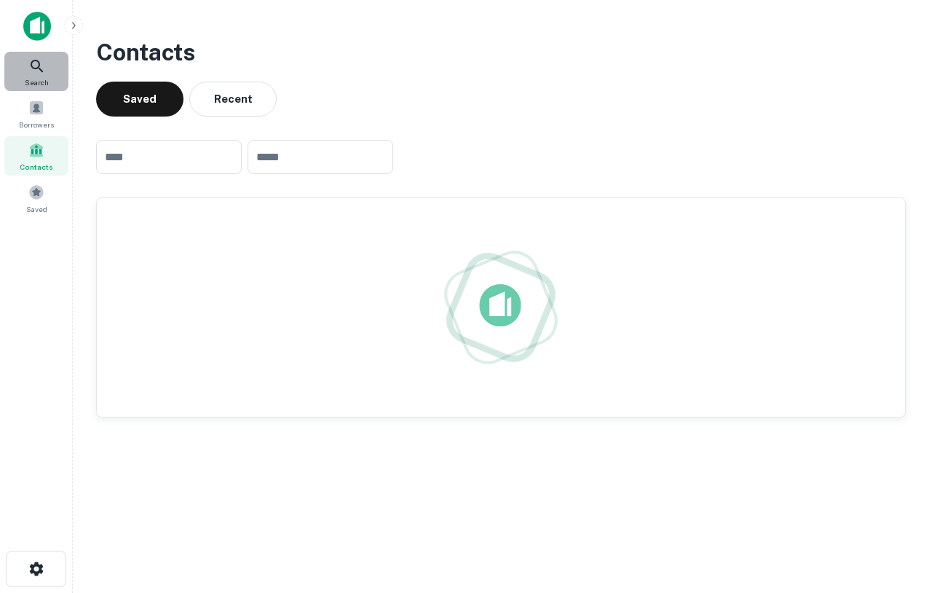
click at [38, 71] on icon at bounding box center [36, 66] width 17 height 17
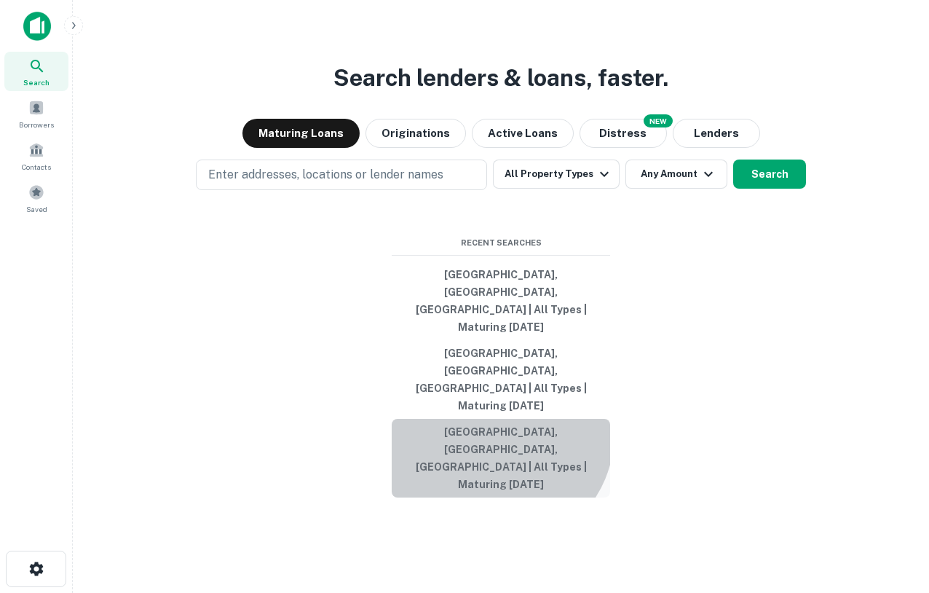
click at [494, 419] on button "[GEOGRAPHIC_DATA], [GEOGRAPHIC_DATA], [GEOGRAPHIC_DATA] | All Types | Maturing …" at bounding box center [501, 458] width 218 height 79
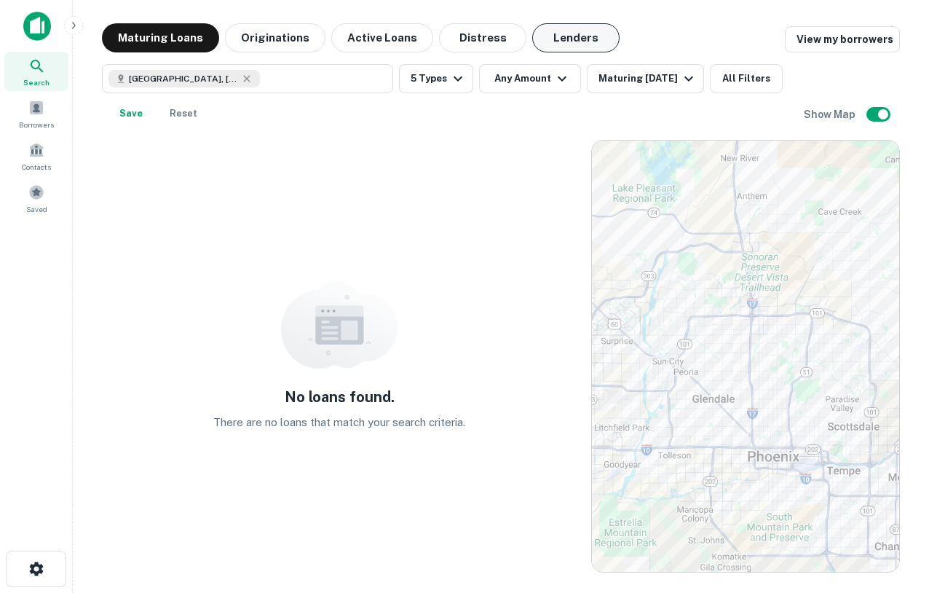
click at [553, 33] on button "Lenders" at bounding box center [575, 37] width 87 height 29
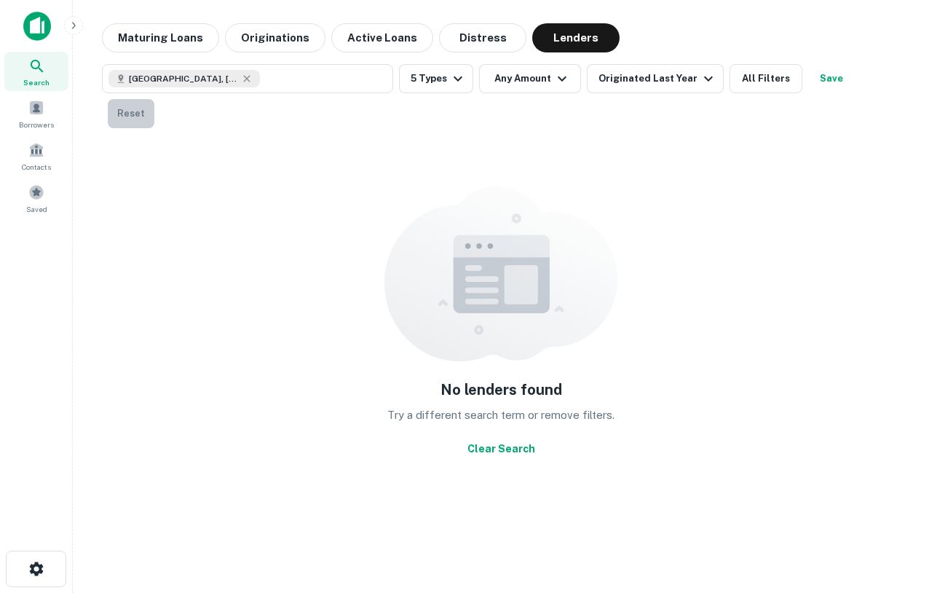
click at [154, 99] on button "Reset" at bounding box center [131, 113] width 47 height 29
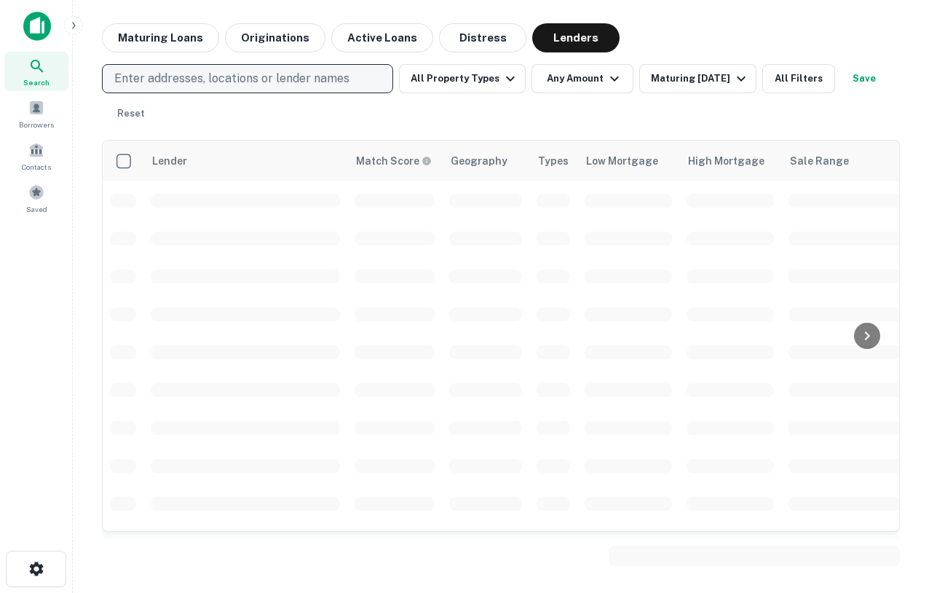
click at [309, 75] on p "Enter addresses, locations or lender names" at bounding box center [231, 78] width 235 height 17
type input "*******"
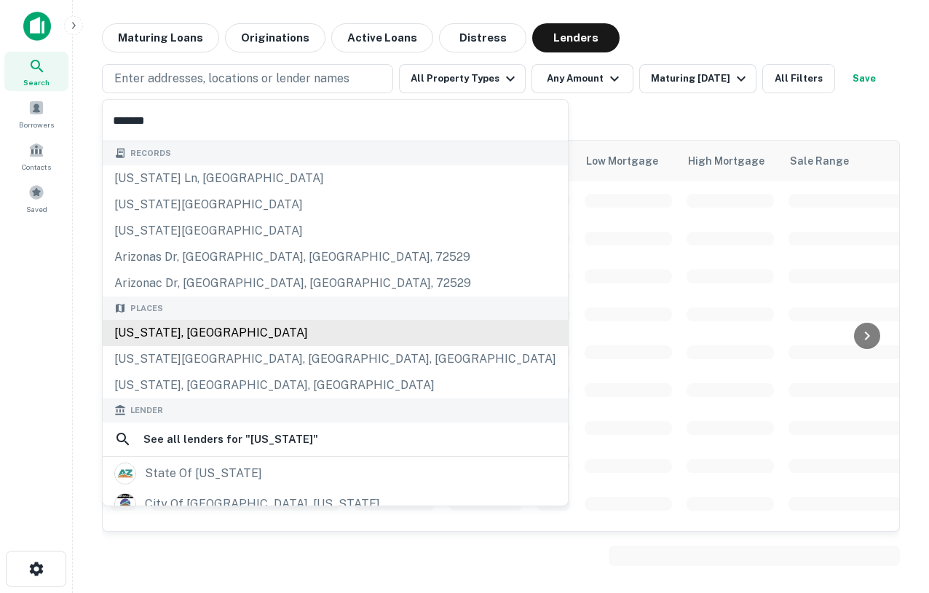
click at [196, 328] on div "[US_STATE], [GEOGRAPHIC_DATA]" at bounding box center [335, 333] width 465 height 26
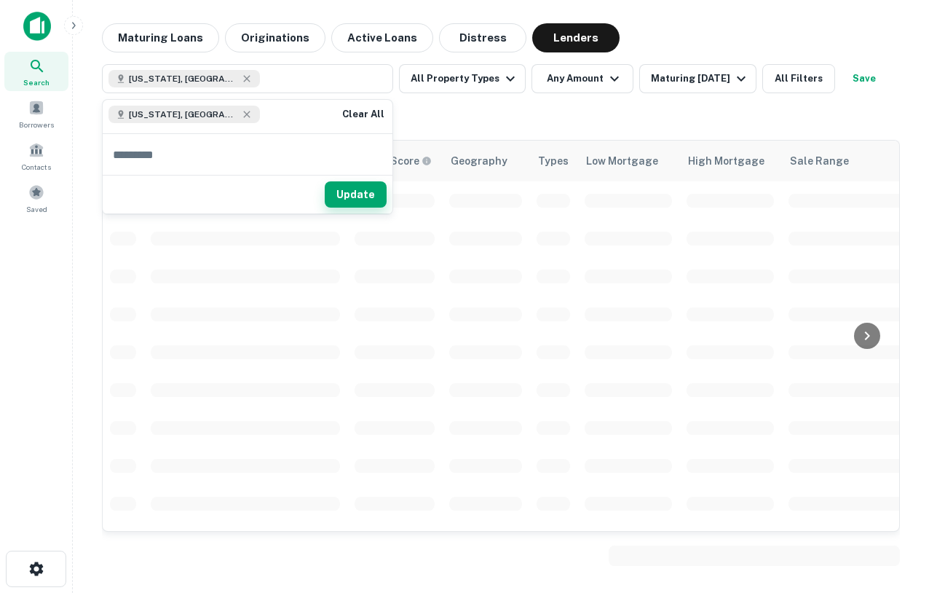
click at [363, 197] on button "Update" at bounding box center [356, 194] width 62 height 26
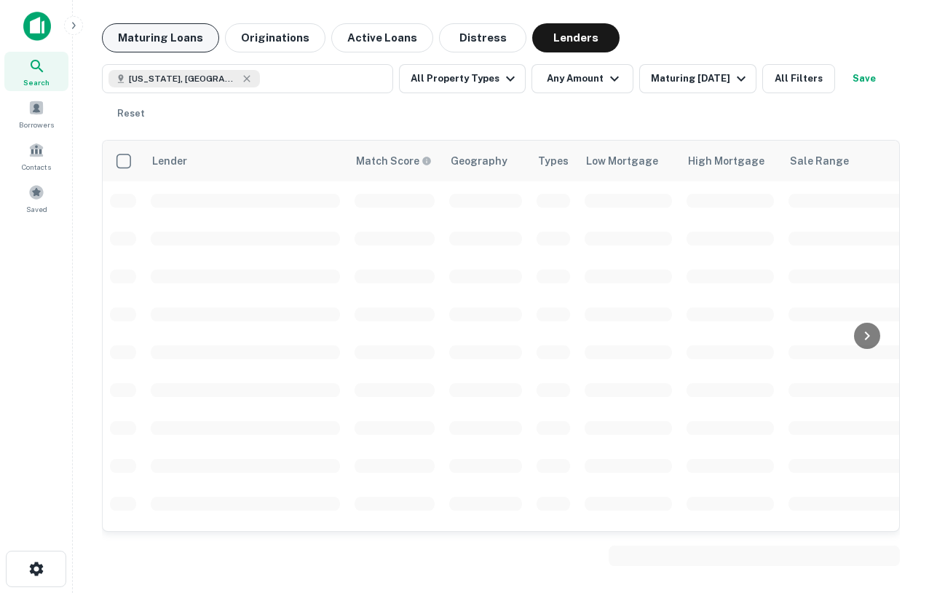
click at [167, 33] on button "Maturing Loans" at bounding box center [160, 37] width 117 height 29
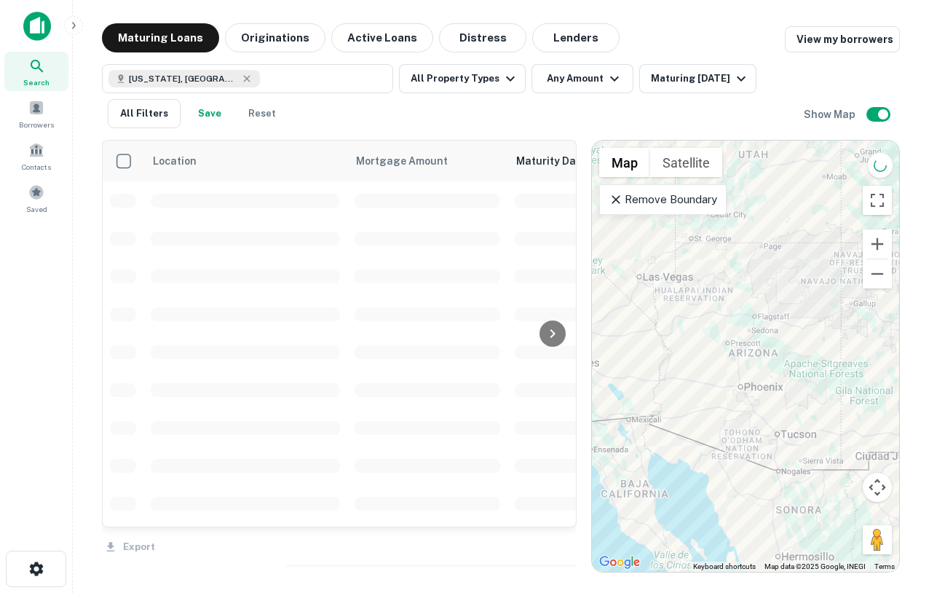
click at [39, 76] on span "Search" at bounding box center [36, 82] width 26 height 12
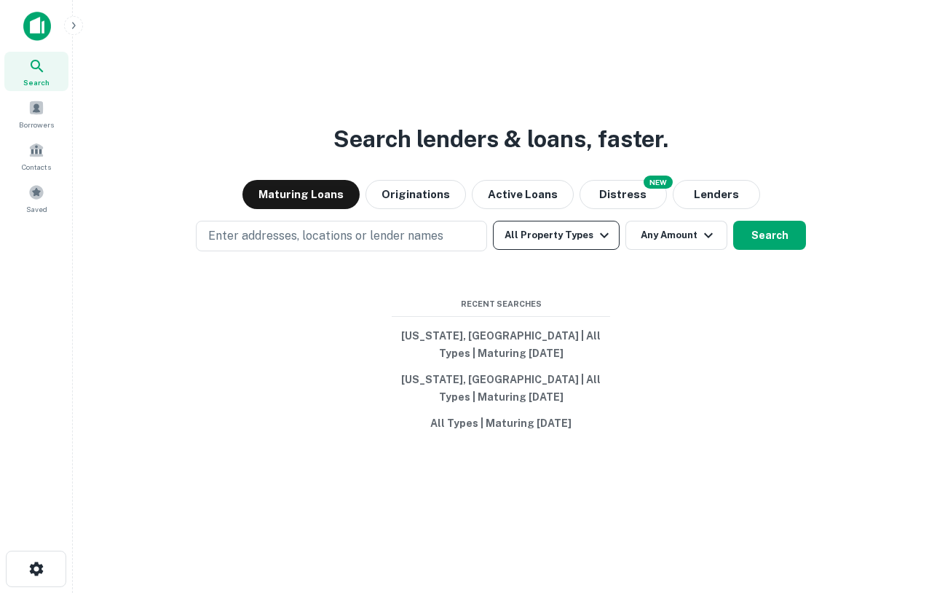
click at [600, 235] on icon "button" at bounding box center [604, 235] width 9 height 5
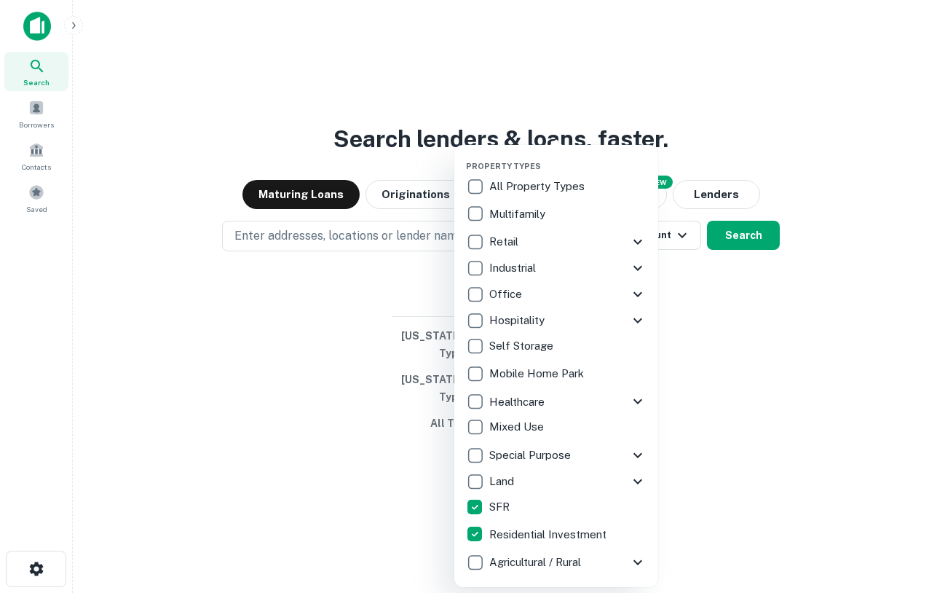
click at [343, 427] on div at bounding box center [464, 296] width 929 height 593
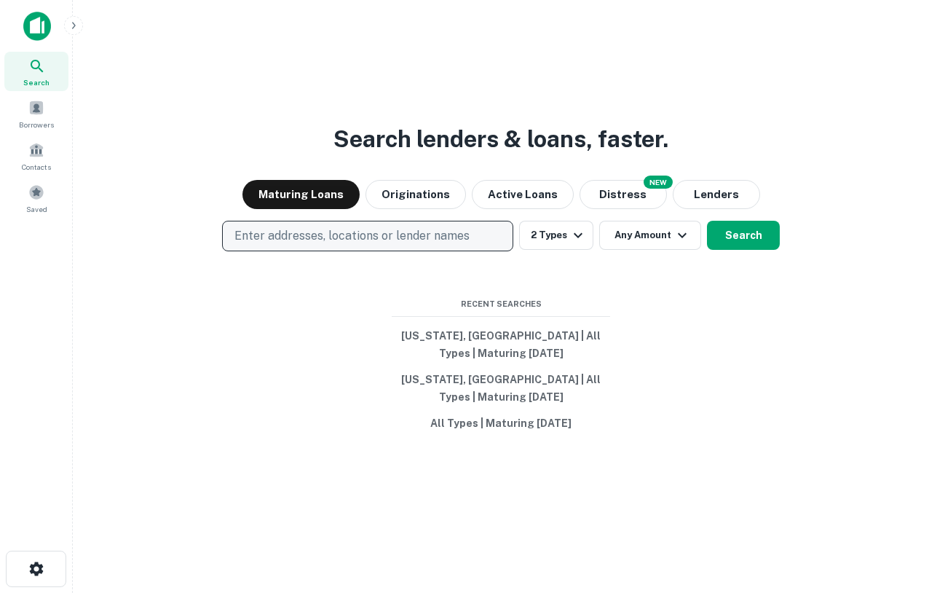
click at [385, 244] on p "Enter addresses, locations or lender names" at bounding box center [351, 235] width 235 height 17
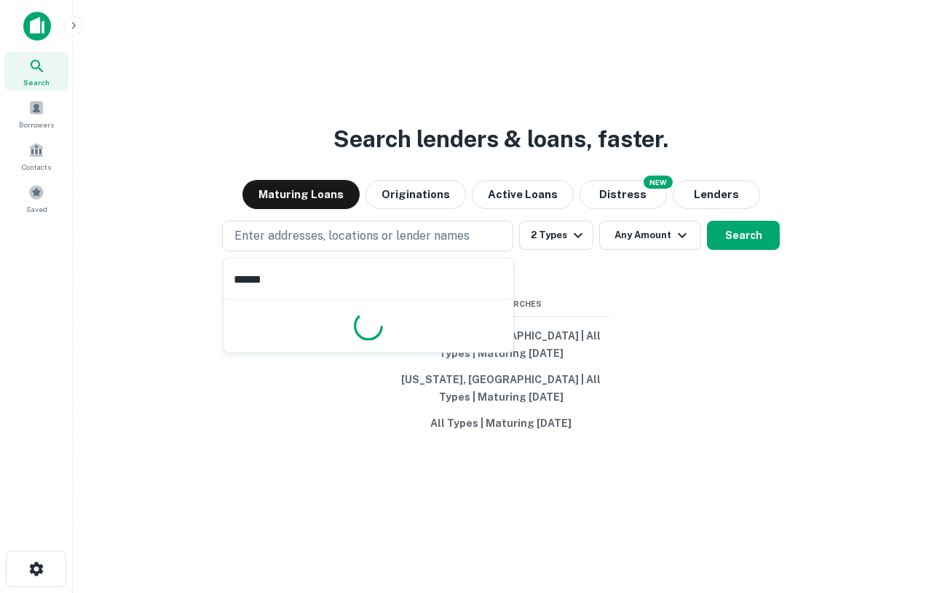
type input "*******"
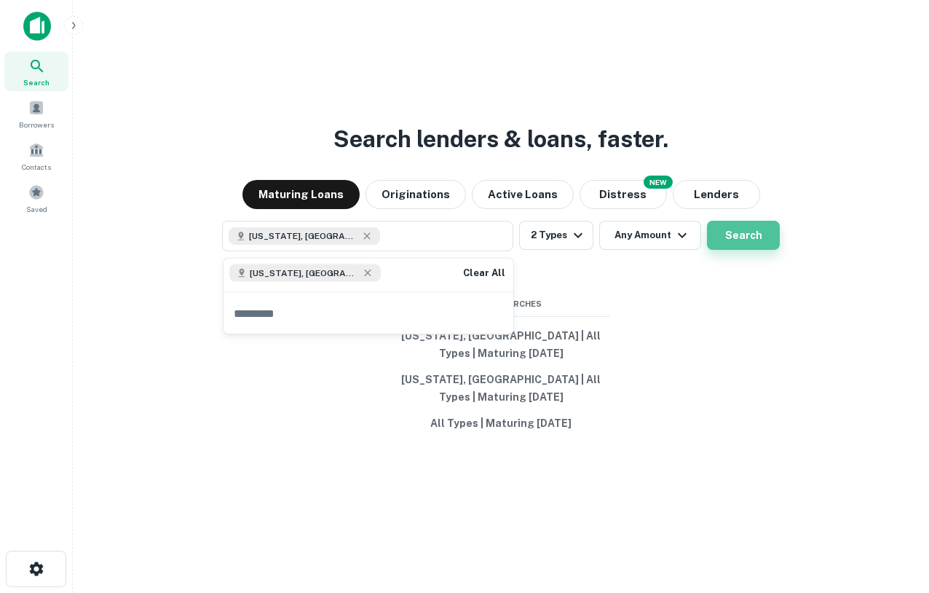
click at [748, 249] on button "Search" at bounding box center [743, 235] width 73 height 29
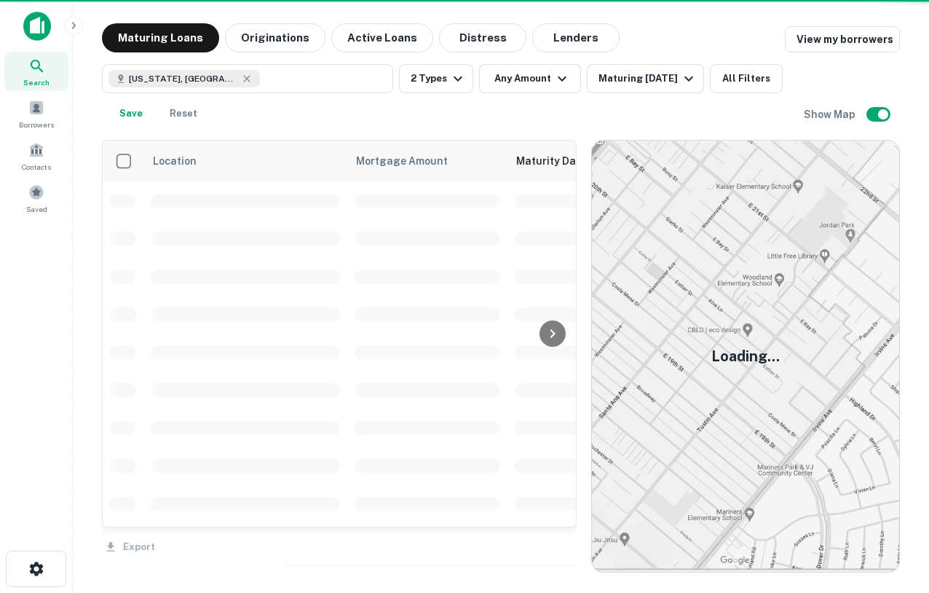
click at [743, 234] on img at bounding box center [745, 356] width 307 height 431
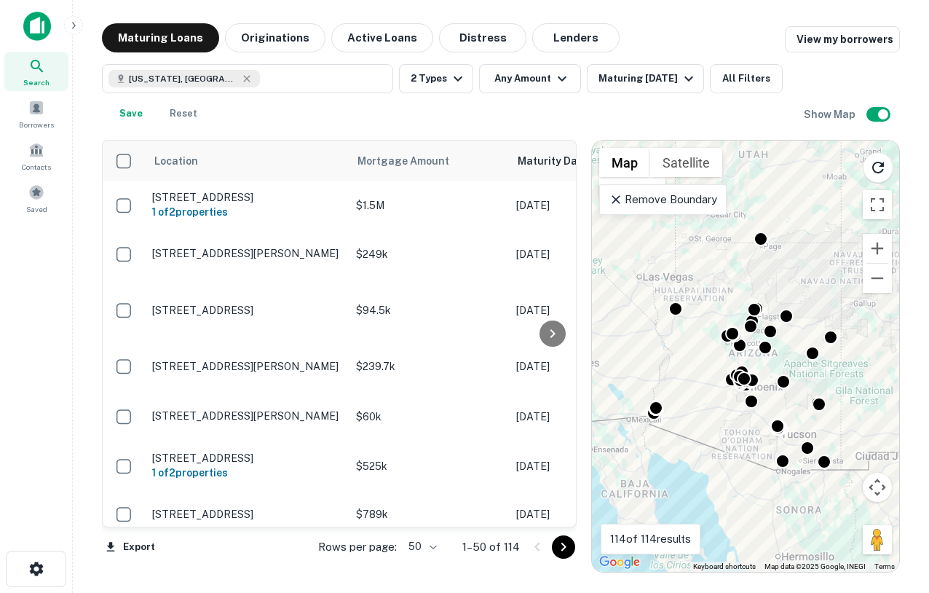
click at [670, 205] on p "Remove Boundary" at bounding box center [663, 199] width 108 height 17
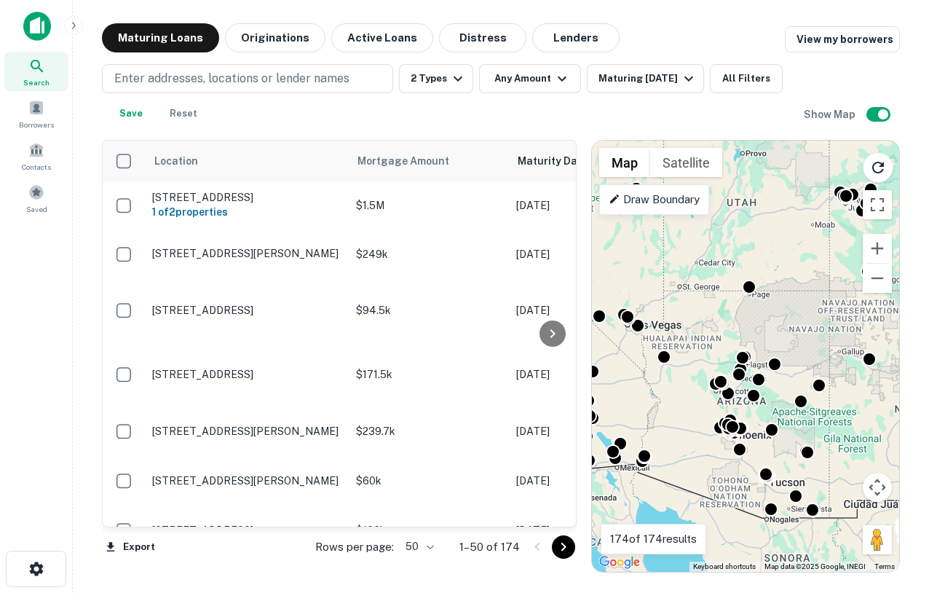
drag, startPoint x: 766, startPoint y: 390, endPoint x: 752, endPoint y: 440, distance: 52.1
click at [752, 440] on div "To activate drag with keyboard, press Alt + Enter. Once in keyboard drag state,…" at bounding box center [745, 356] width 307 height 431
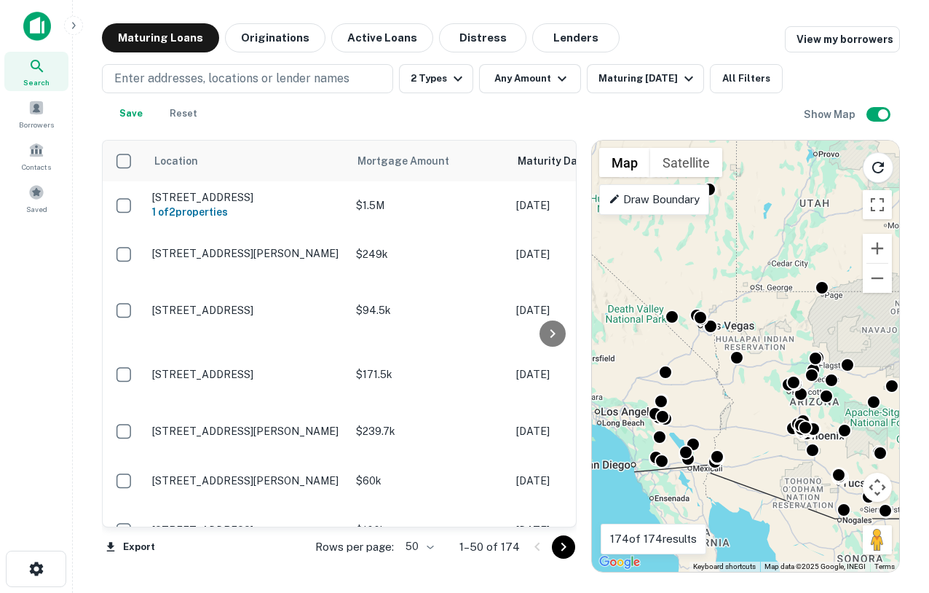
drag, startPoint x: 667, startPoint y: 416, endPoint x: 740, endPoint y: 415, distance: 73.5
click at [740, 415] on div "To activate drag with keyboard, press Alt + Enter. Once in keyboard drag state,…" at bounding box center [745, 356] width 307 height 431
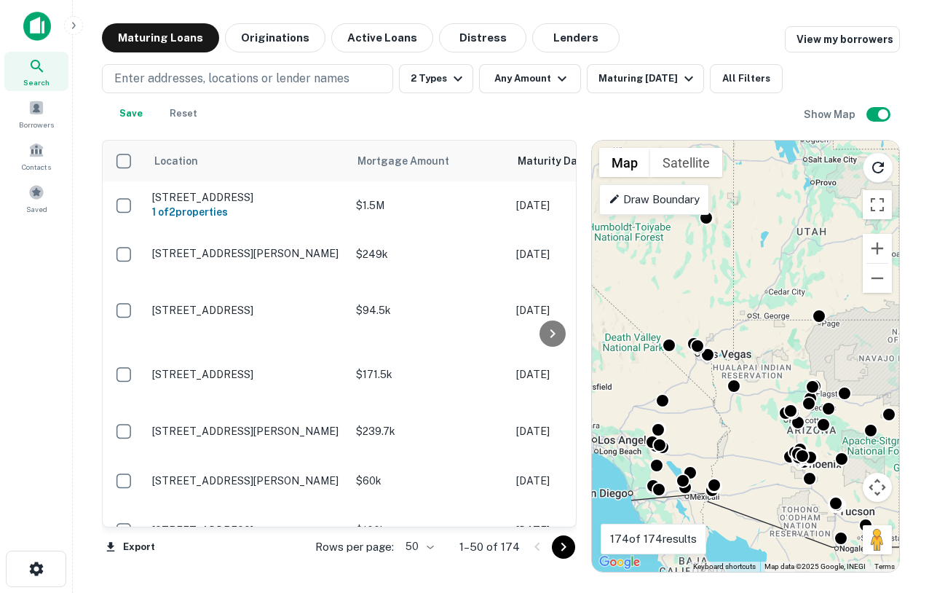
drag, startPoint x: 679, startPoint y: 322, endPoint x: 678, endPoint y: 362, distance: 40.1
click at [678, 362] on div "To activate drag with keyboard, press Alt + Enter. Once in keyboard drag state,…" at bounding box center [745, 356] width 307 height 431
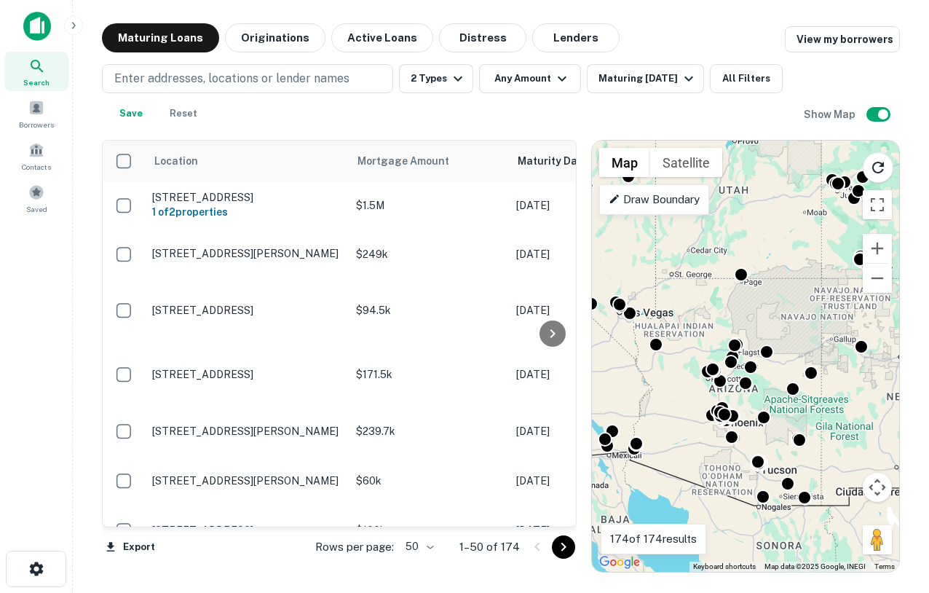
drag, startPoint x: 797, startPoint y: 473, endPoint x: 722, endPoint y: 421, distance: 91.7
click at [722, 305] on div at bounding box center [822, 305] width 307 height 0
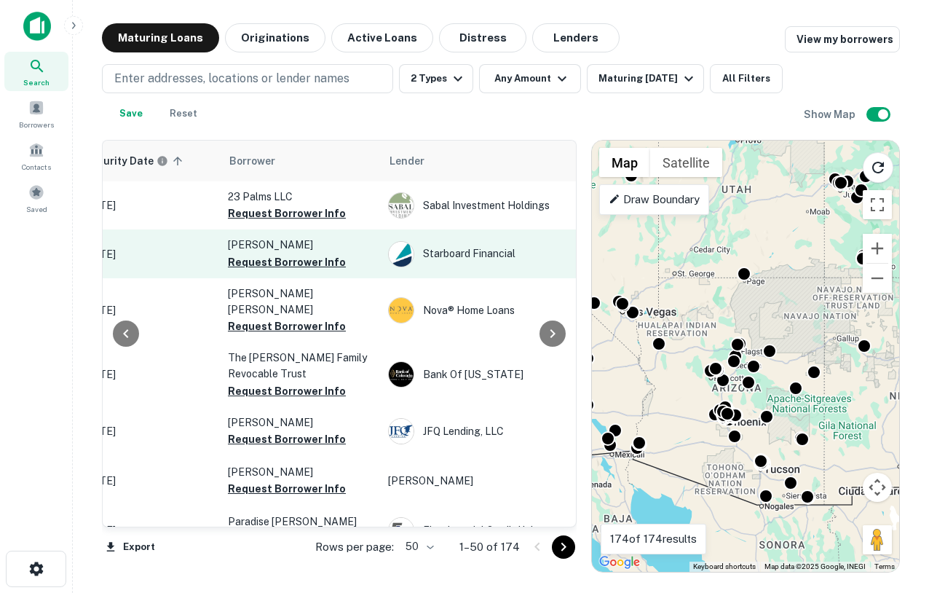
scroll to position [0, 433]
click at [299, 266] on button "Request Borrower Info" at bounding box center [288, 261] width 118 height 17
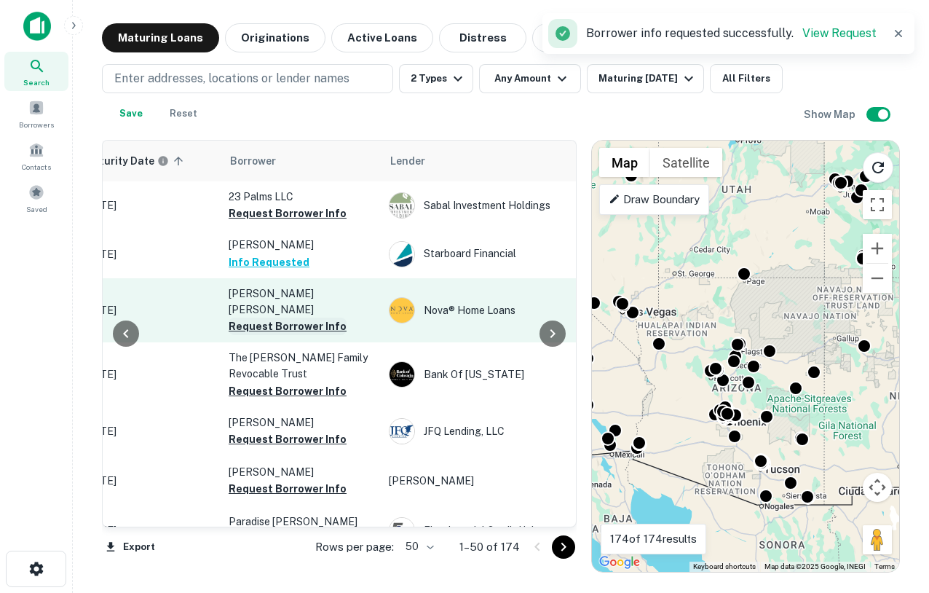
click at [305, 317] on button "Request Borrower Info" at bounding box center [288, 325] width 118 height 17
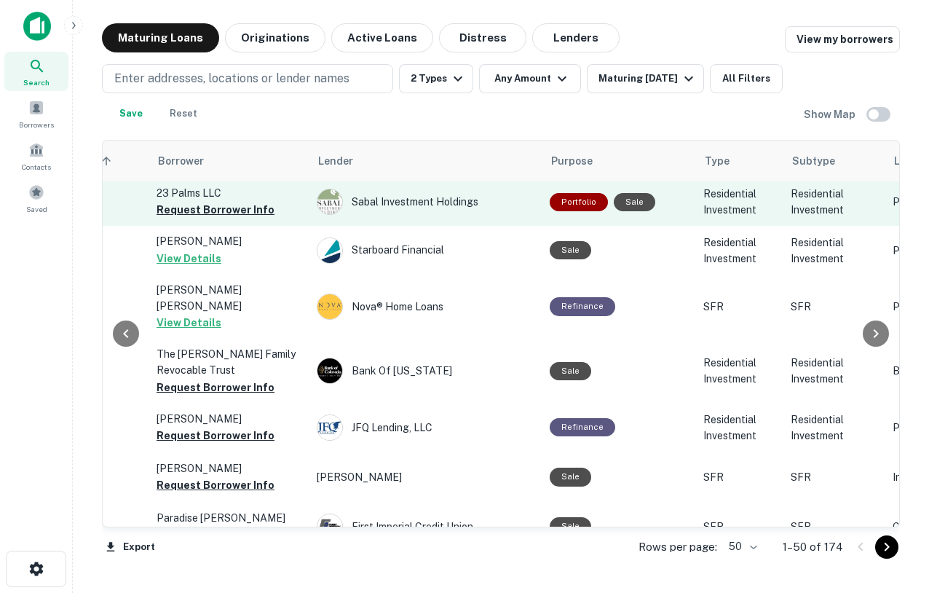
scroll to position [4, 414]
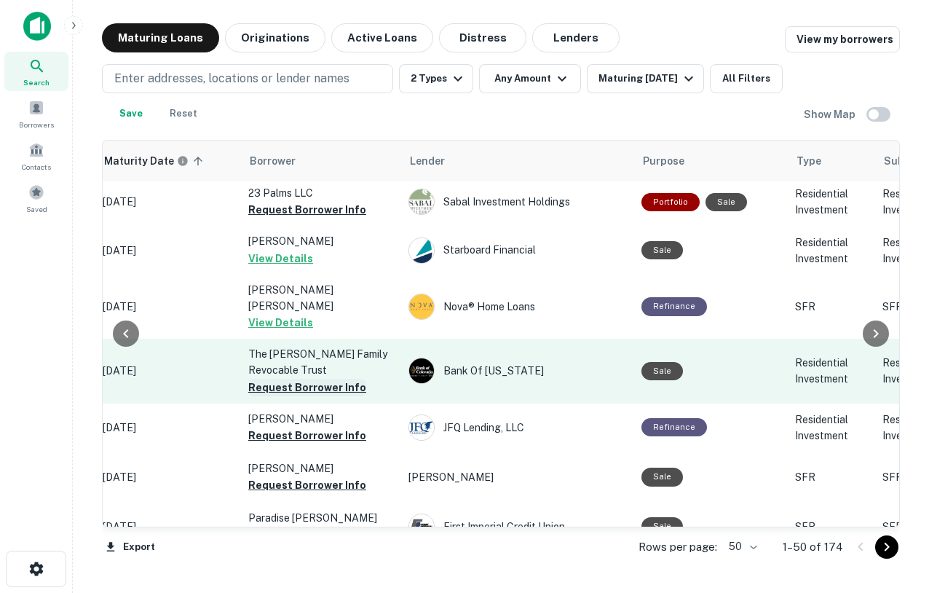
click at [322, 379] on button "Request Borrower Info" at bounding box center [307, 387] width 118 height 17
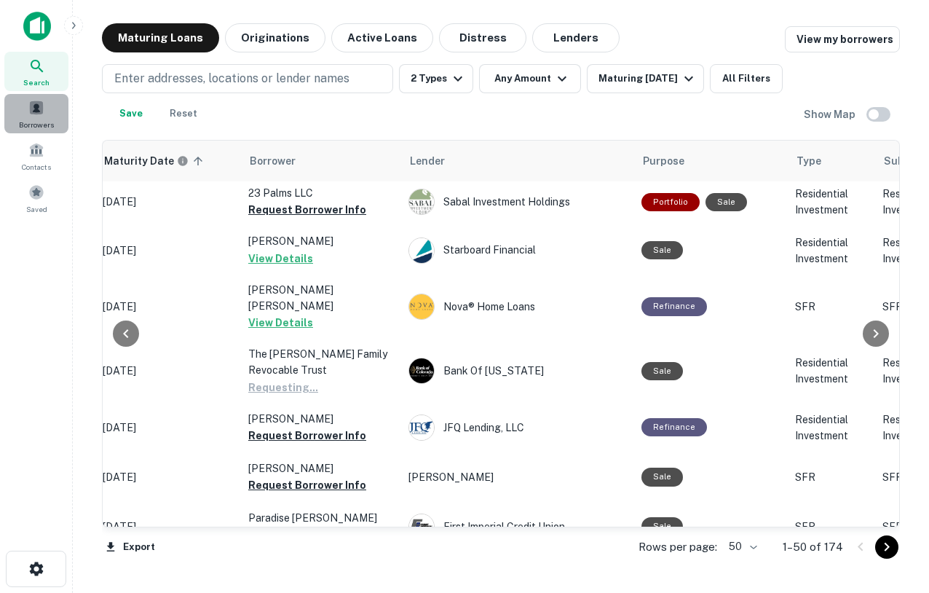
click at [38, 110] on span at bounding box center [36, 108] width 16 height 16
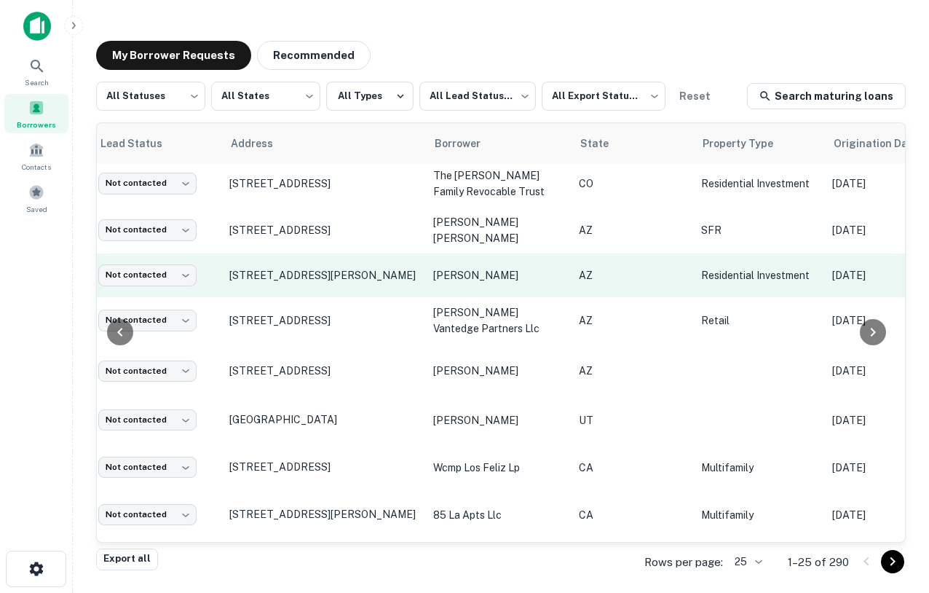
scroll to position [4, 0]
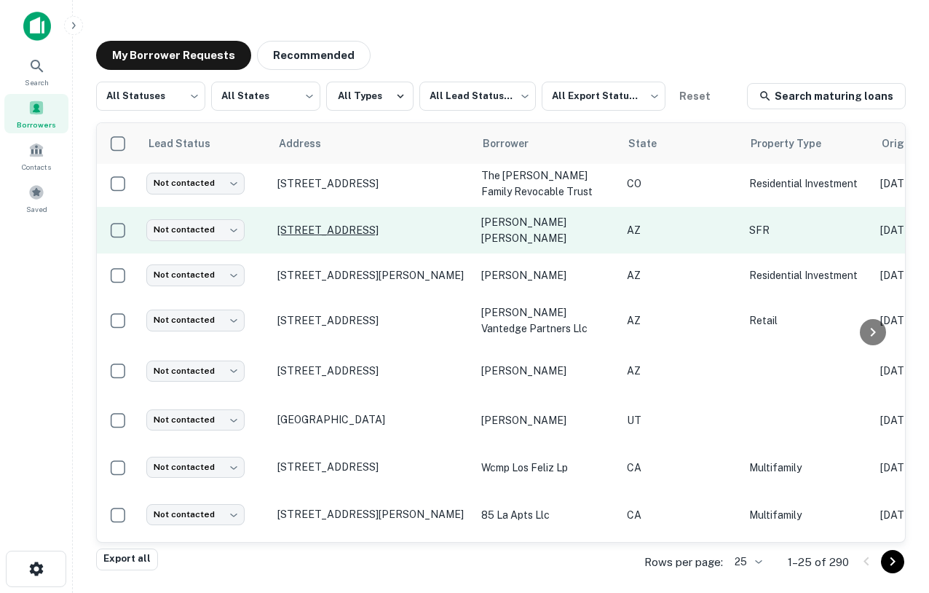
click at [338, 224] on p "[STREET_ADDRESS]" at bounding box center [371, 230] width 189 height 13
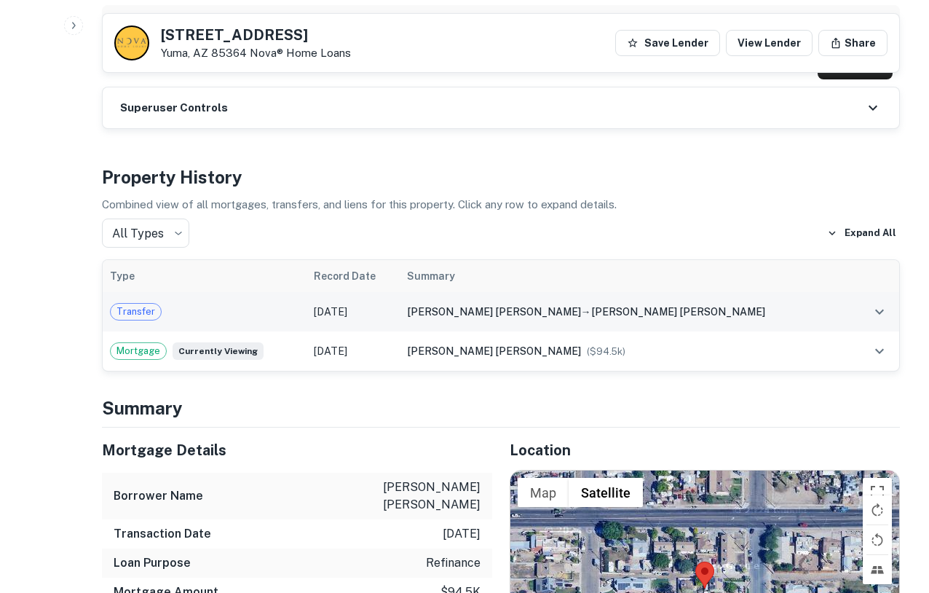
scroll to position [842, 0]
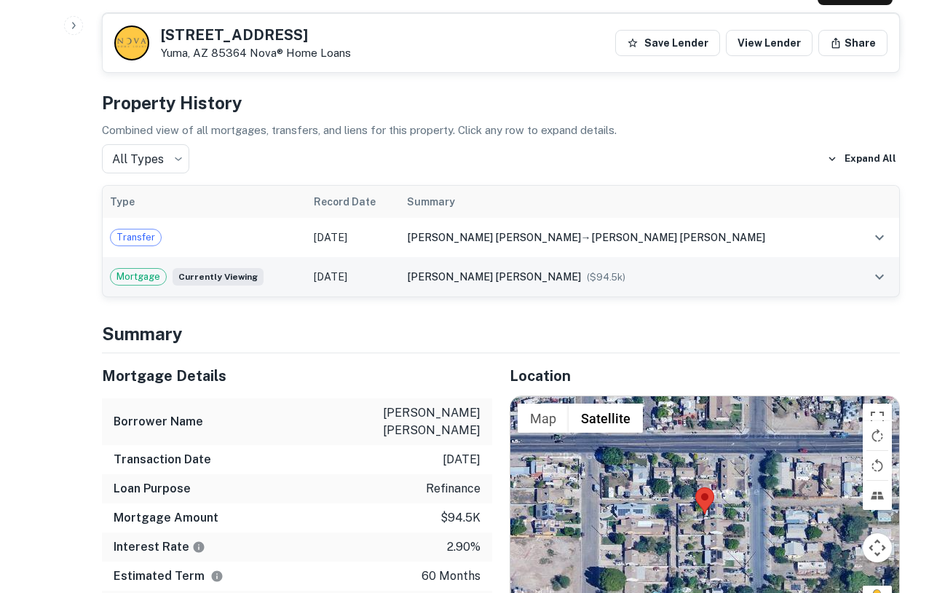
click at [657, 291] on td "[PERSON_NAME] [PERSON_NAME] ($ 94.5k )" at bounding box center [626, 276] width 452 height 39
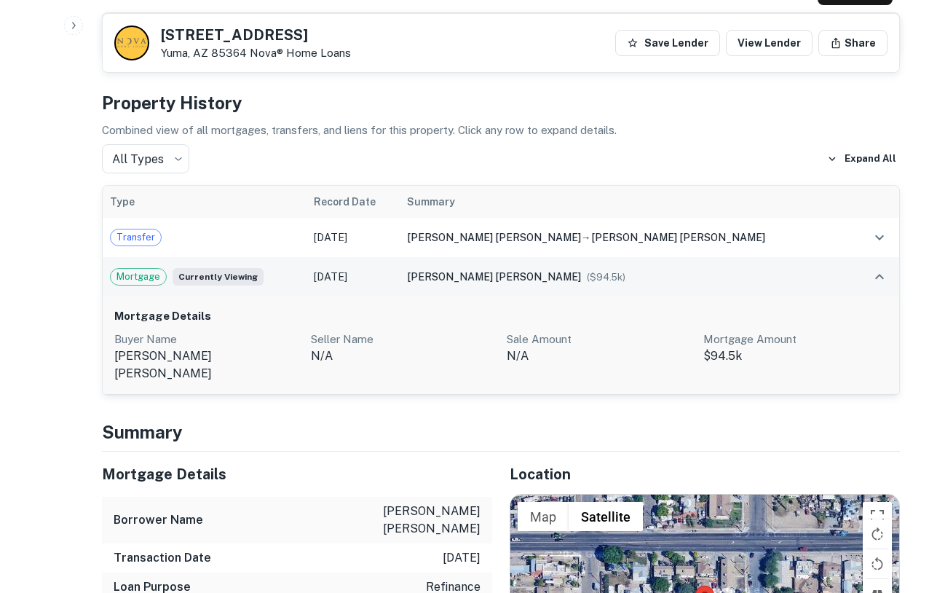
click at [657, 291] on td "[PERSON_NAME] [PERSON_NAME] ($ 94.5k )" at bounding box center [626, 276] width 452 height 39
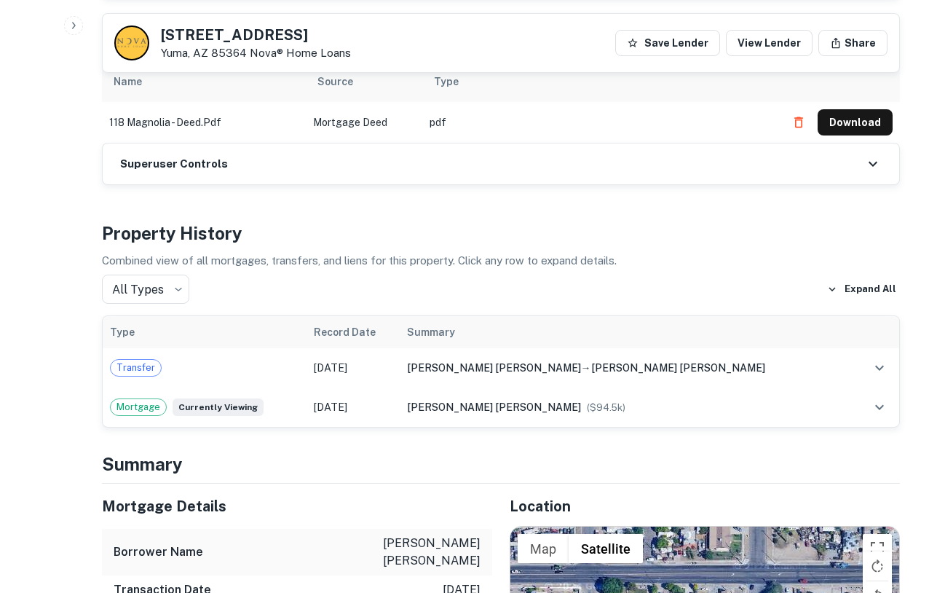
scroll to position [681, 0]
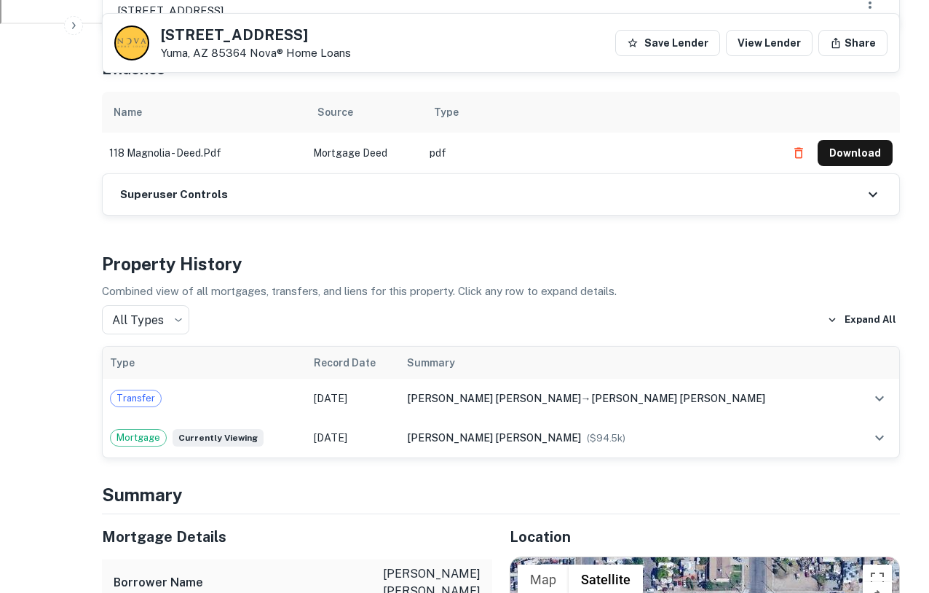
click at [135, 44] on div at bounding box center [131, 42] width 35 height 35
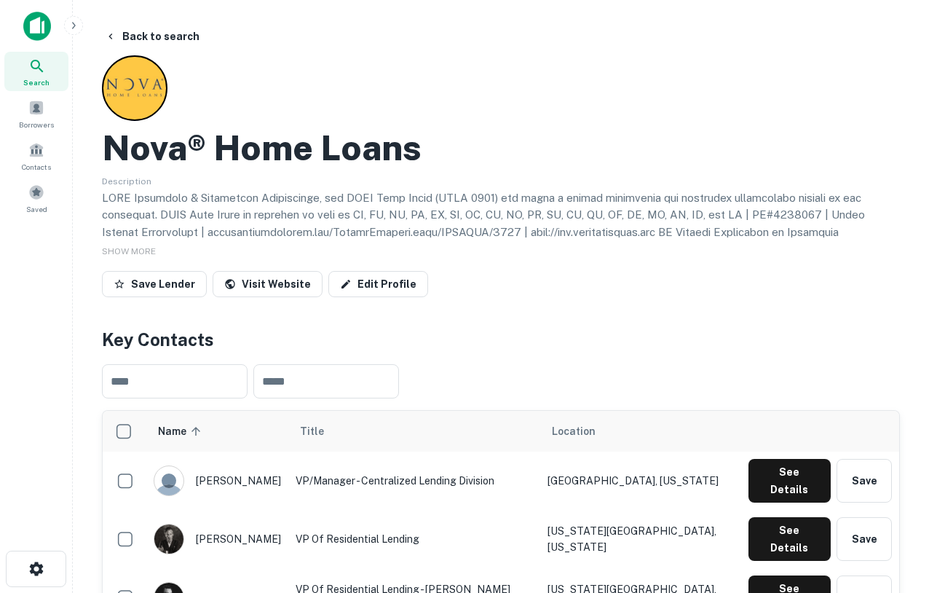
click at [44, 69] on icon at bounding box center [36, 66] width 17 height 17
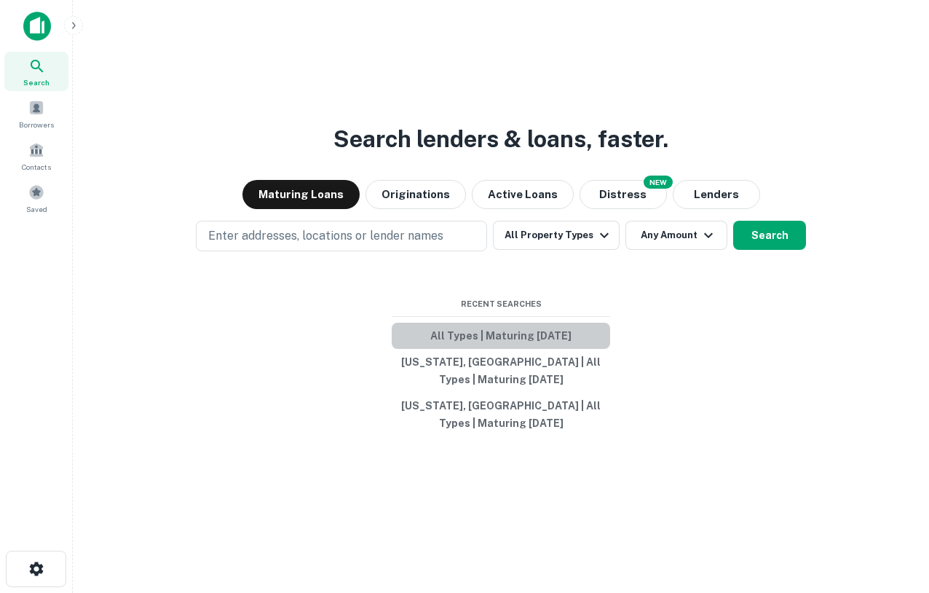
click at [480, 334] on button "All Types | Maturing [DATE]" at bounding box center [501, 336] width 218 height 26
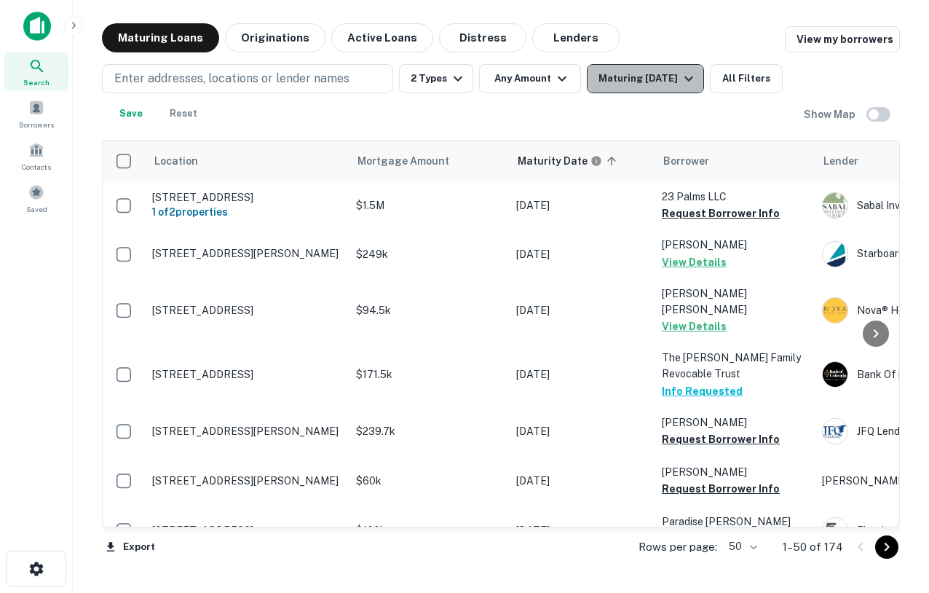
click at [662, 75] on div "Maturing [DATE]" at bounding box center [647, 78] width 99 height 17
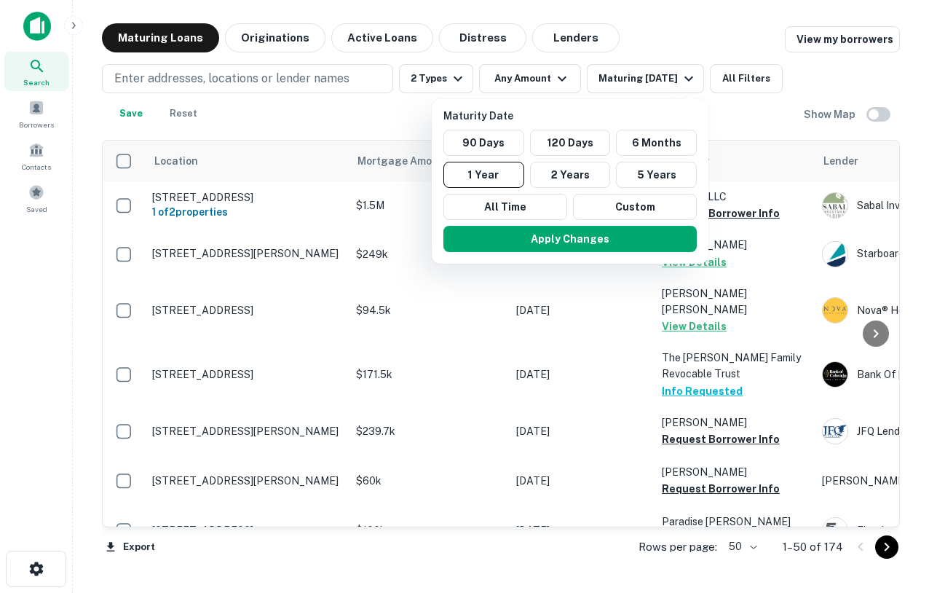
click at [640, 41] on div at bounding box center [464, 296] width 929 height 593
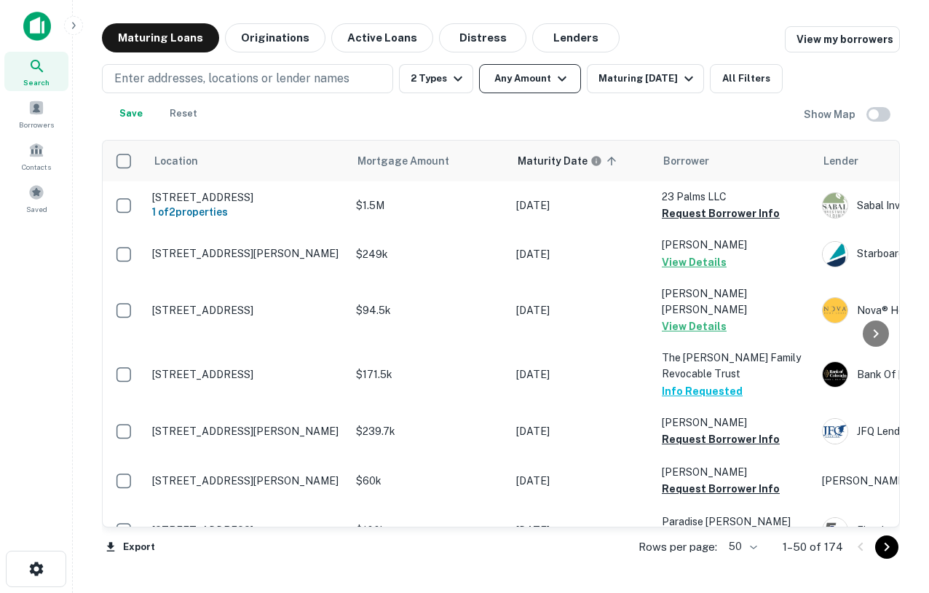
click at [513, 90] on button "Any Amount" at bounding box center [530, 78] width 102 height 29
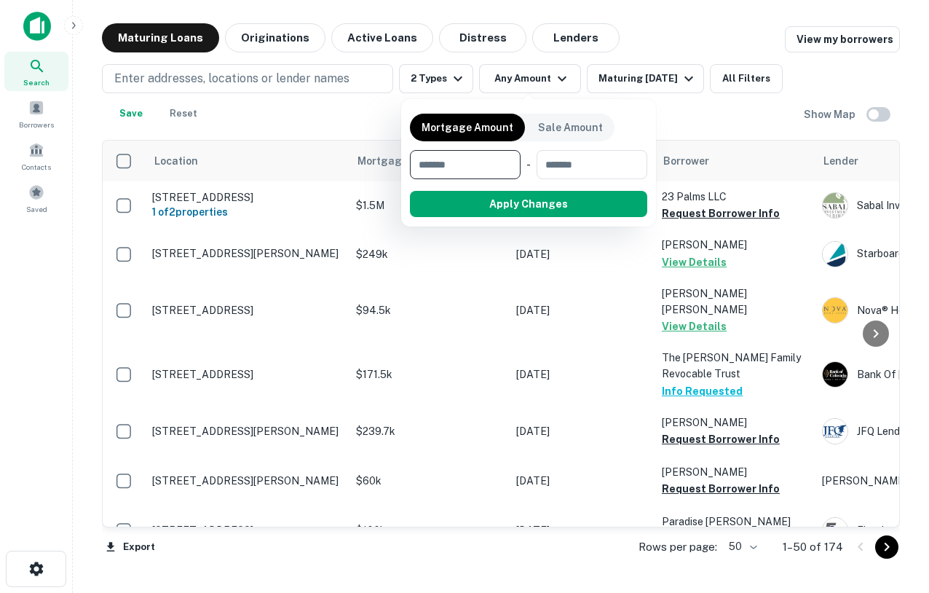
click at [764, 82] on div at bounding box center [464, 296] width 929 height 593
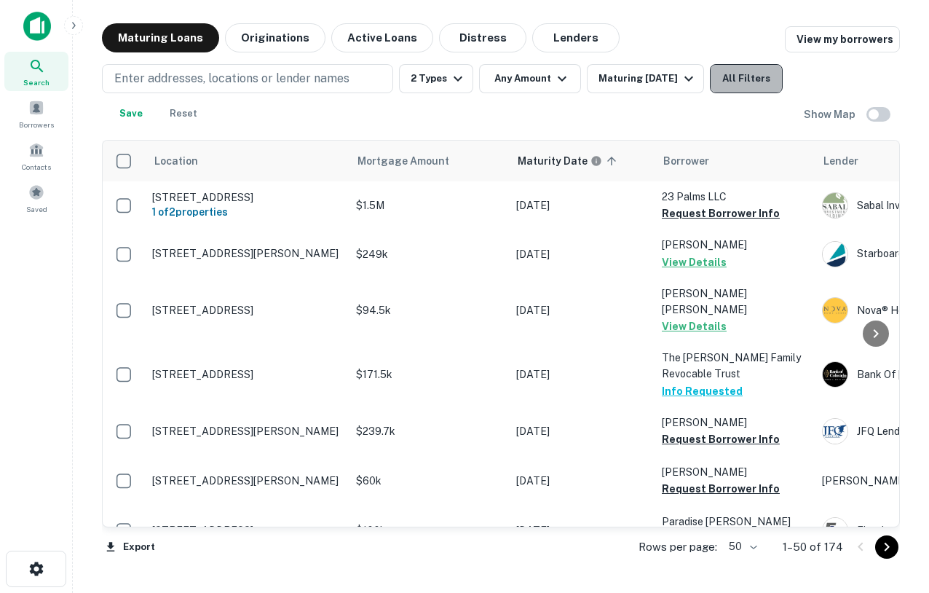
click at [732, 87] on button "All Filters" at bounding box center [746, 78] width 73 height 29
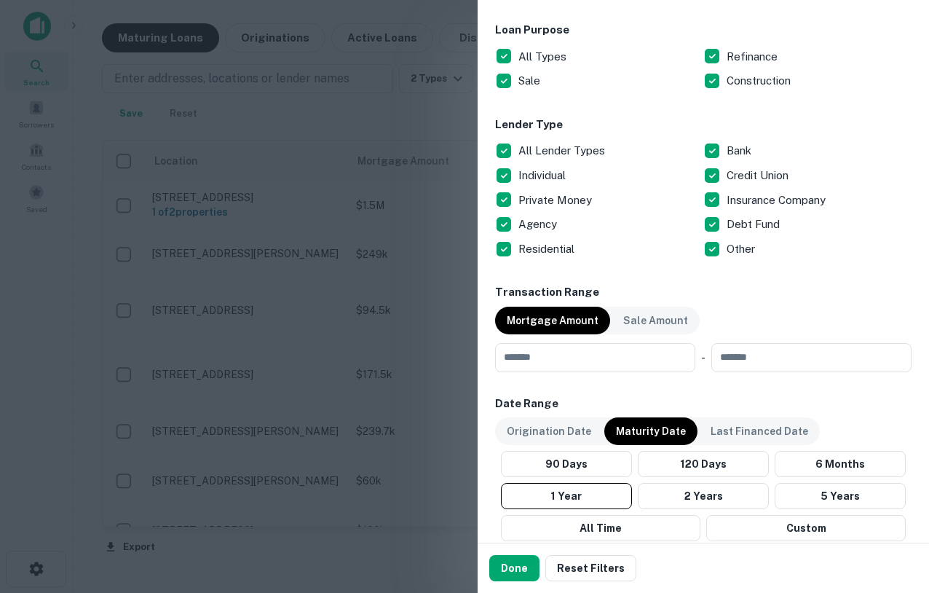
scroll to position [779, 0]
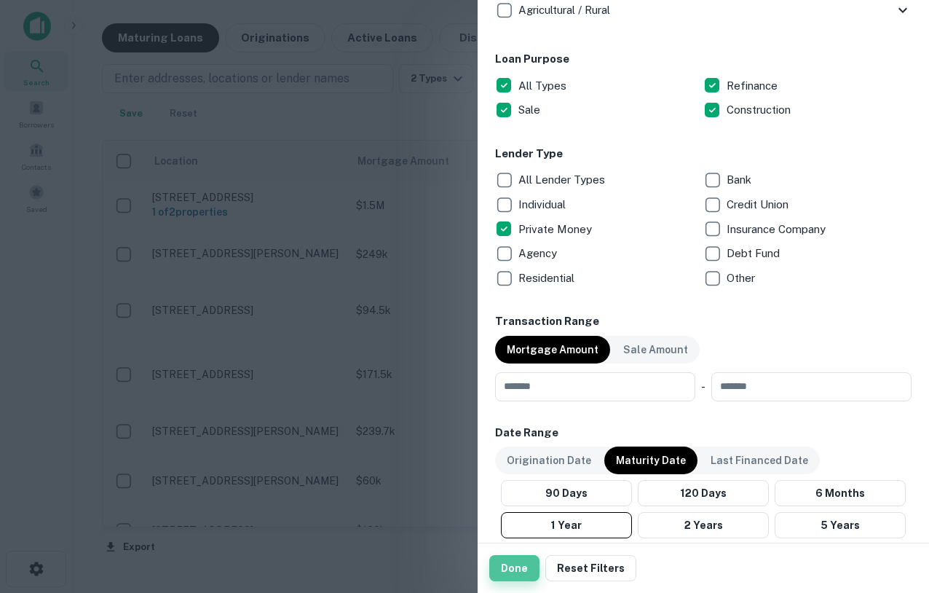
click at [502, 576] on button "Done" at bounding box center [514, 568] width 50 height 26
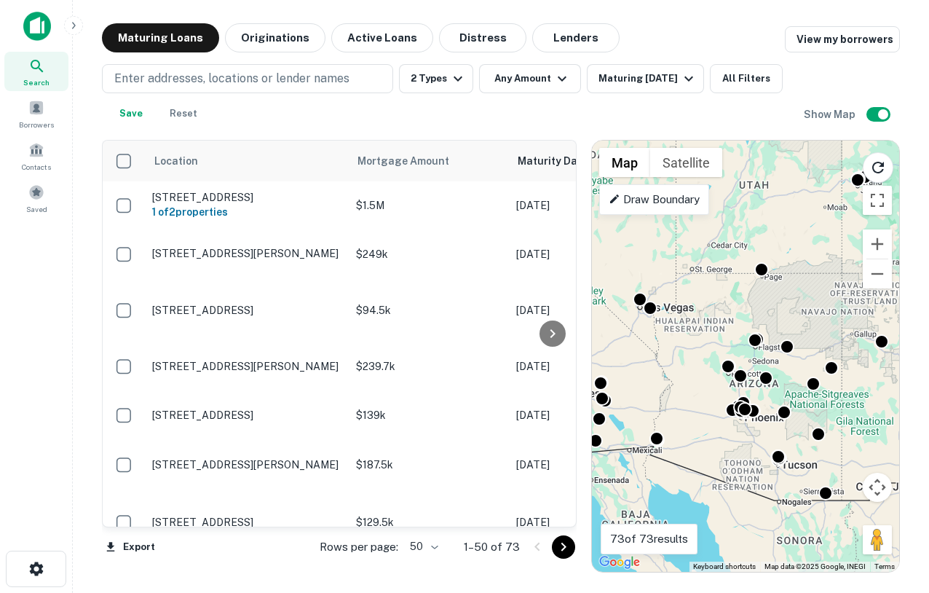
drag, startPoint x: 775, startPoint y: 456, endPoint x: 775, endPoint y: 487, distance: 30.6
click at [775, 487] on div "To activate drag with keyboard, press Alt + Enter. Once in keyboard drag state,…" at bounding box center [745, 356] width 307 height 431
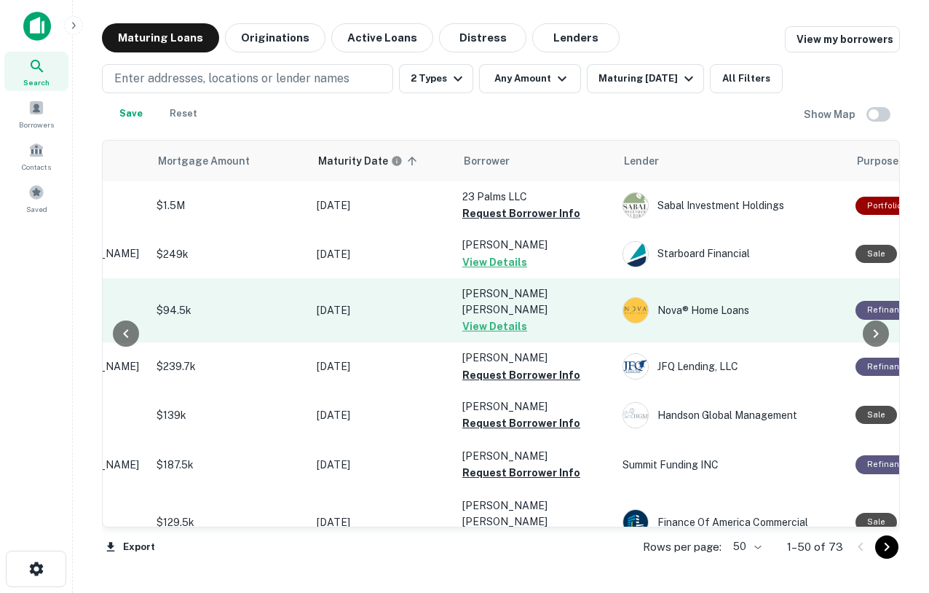
scroll to position [0, 204]
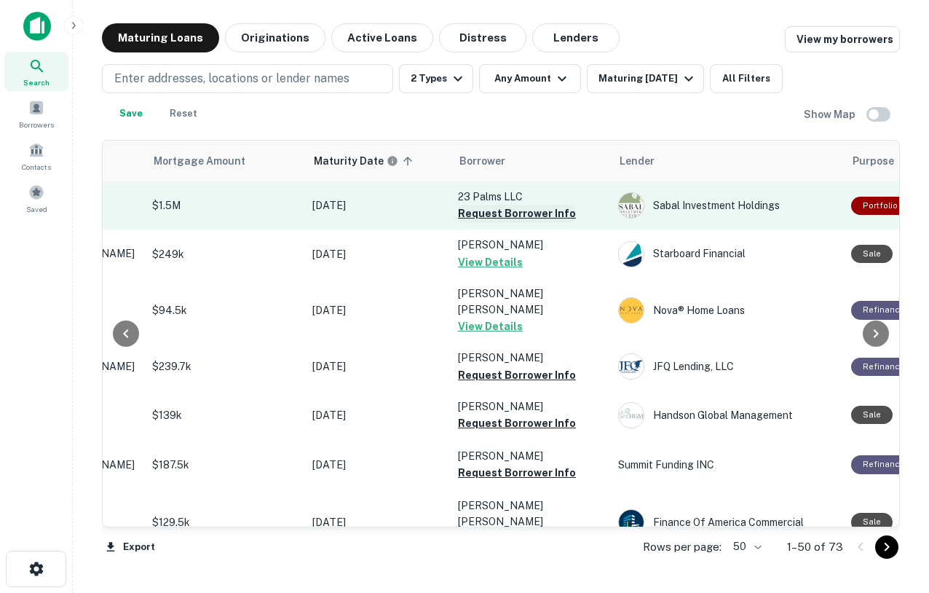
click at [503, 214] on button "Request Borrower Info" at bounding box center [517, 213] width 118 height 17
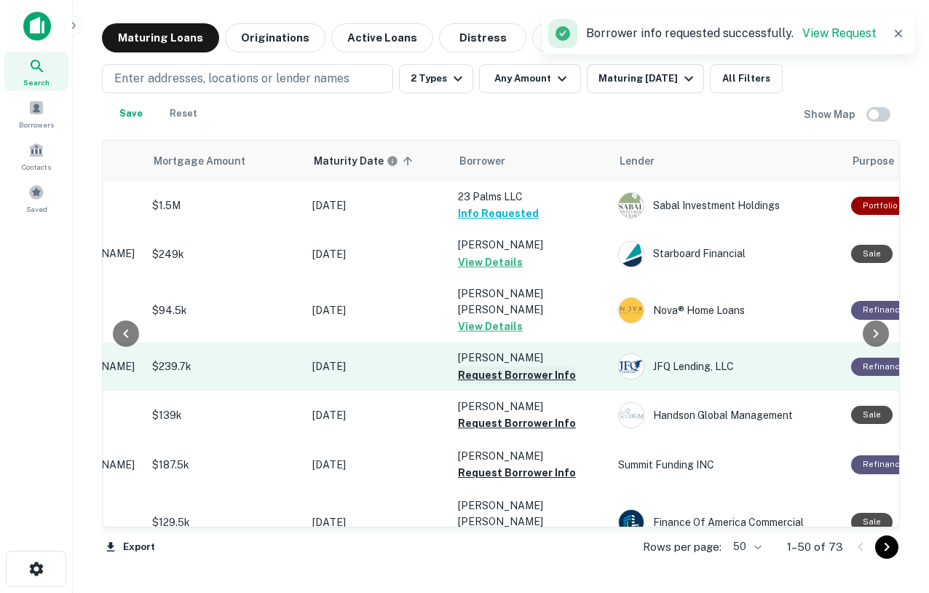
click at [511, 366] on button "Request Borrower Info" at bounding box center [517, 374] width 118 height 17
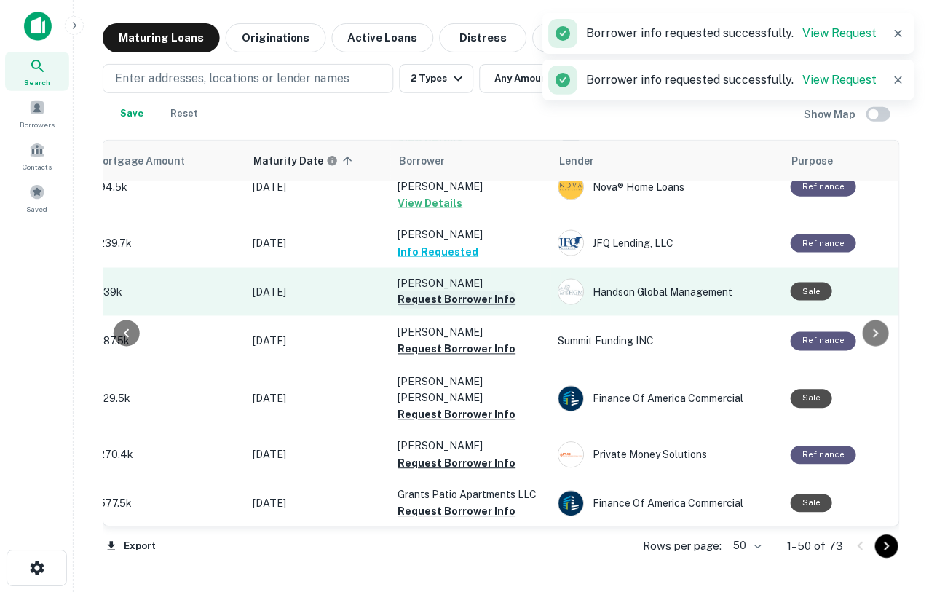
scroll to position [124, 264]
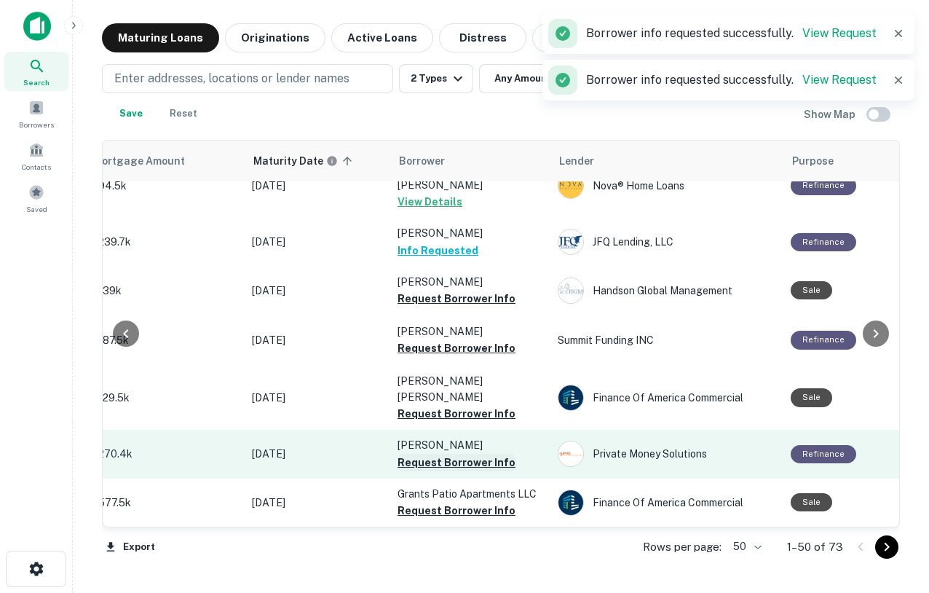
click at [447, 454] on button "Request Borrower Info" at bounding box center [457, 462] width 118 height 17
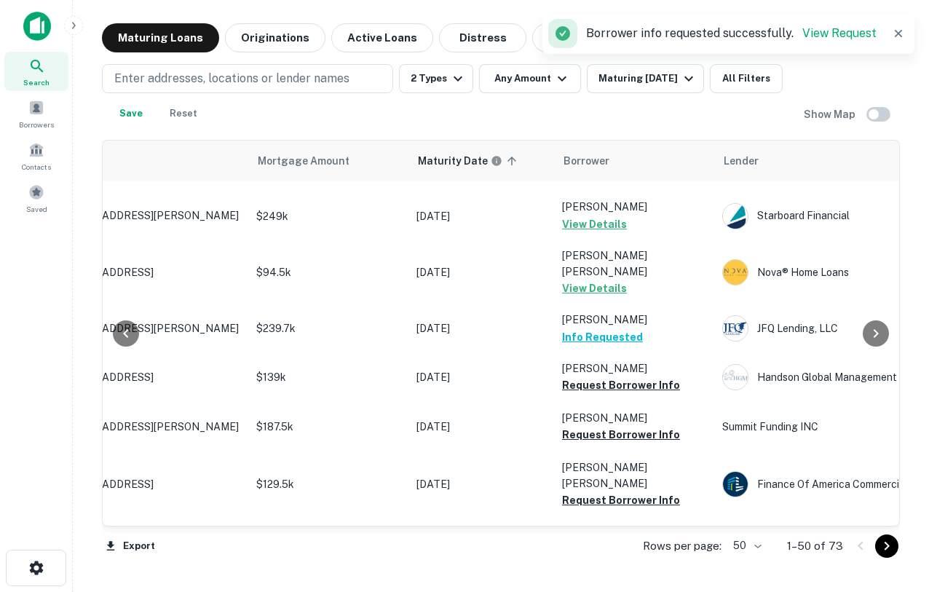
scroll to position [47, 100]
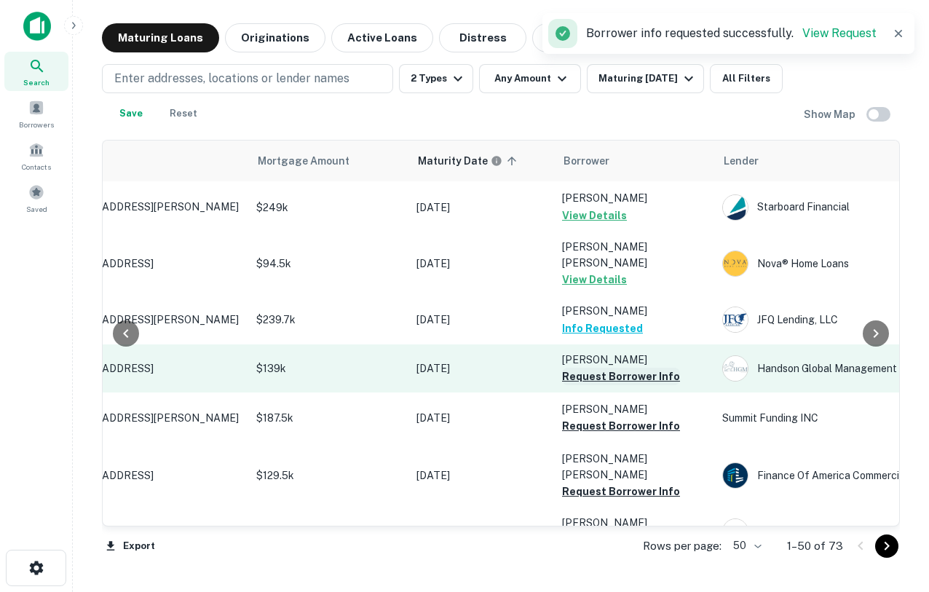
click at [619, 368] on button "Request Borrower Info" at bounding box center [621, 376] width 118 height 17
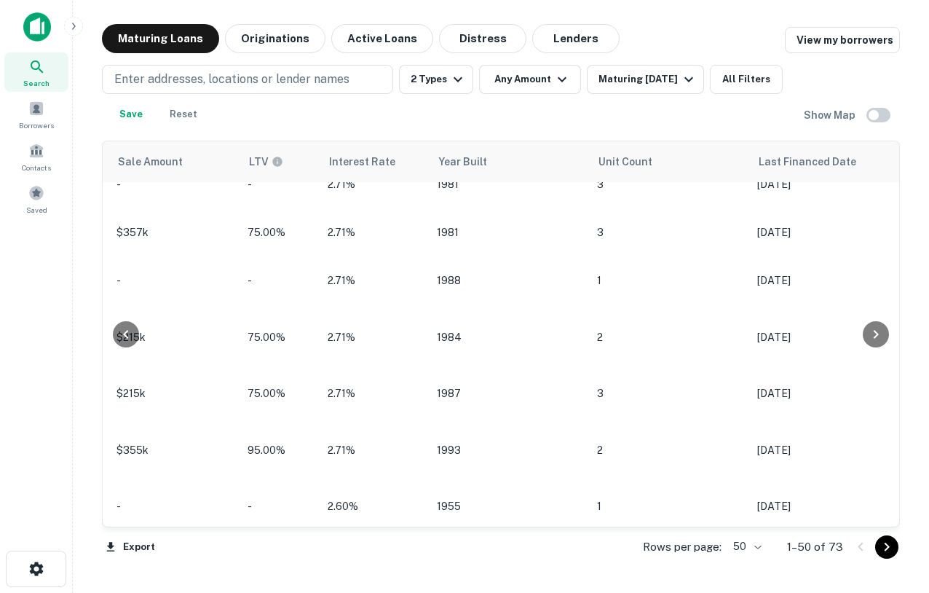
scroll to position [1298, 1412]
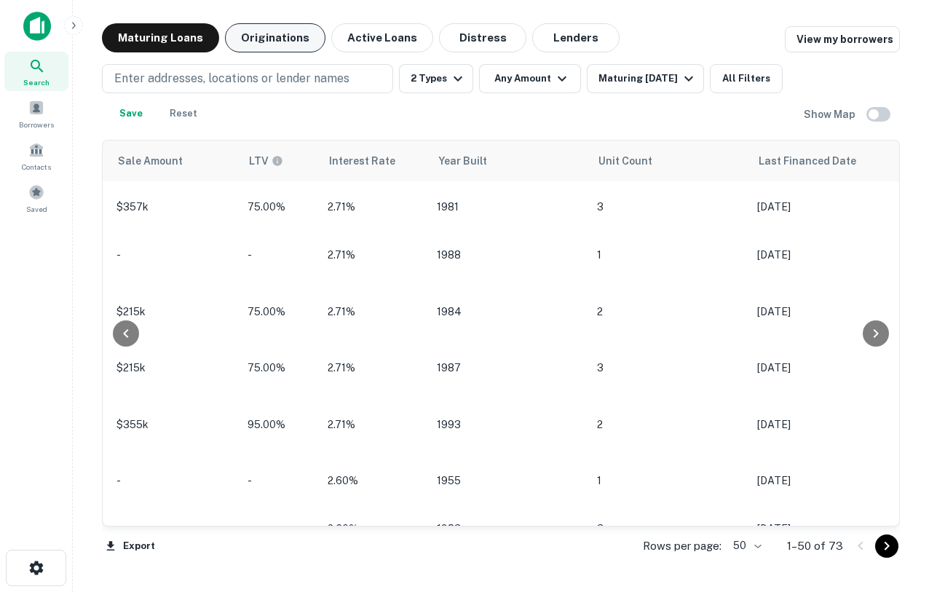
click at [276, 48] on button "Originations" at bounding box center [275, 37] width 100 height 29
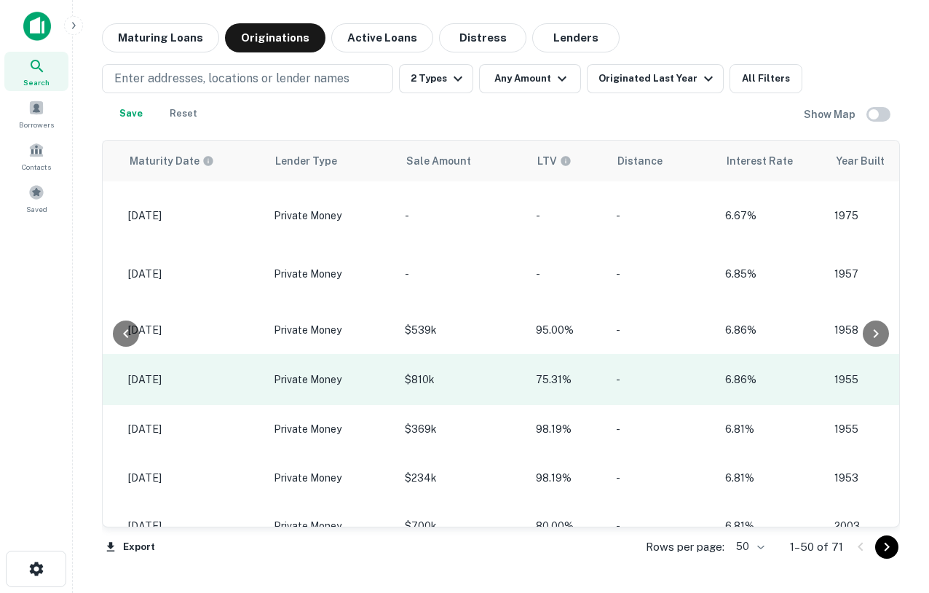
scroll to position [45, 1134]
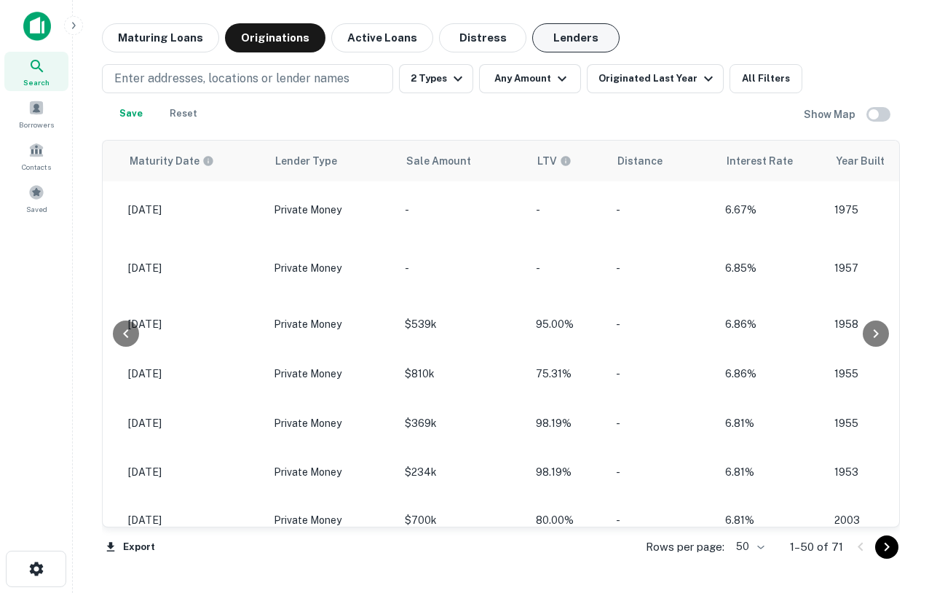
click at [574, 39] on button "Lenders" at bounding box center [575, 37] width 87 height 29
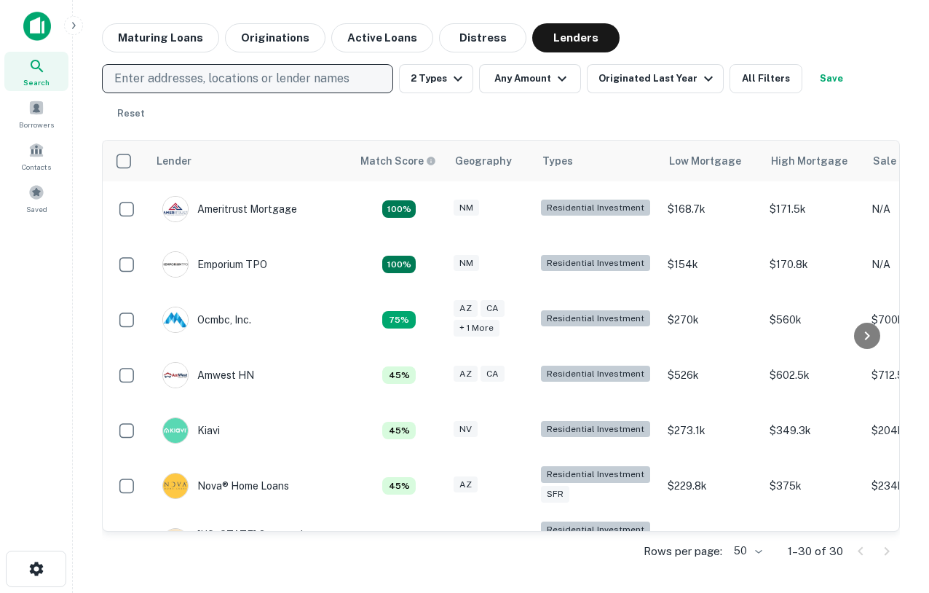
click at [304, 80] on p "Enter addresses, locations or lender names" at bounding box center [231, 78] width 235 height 17
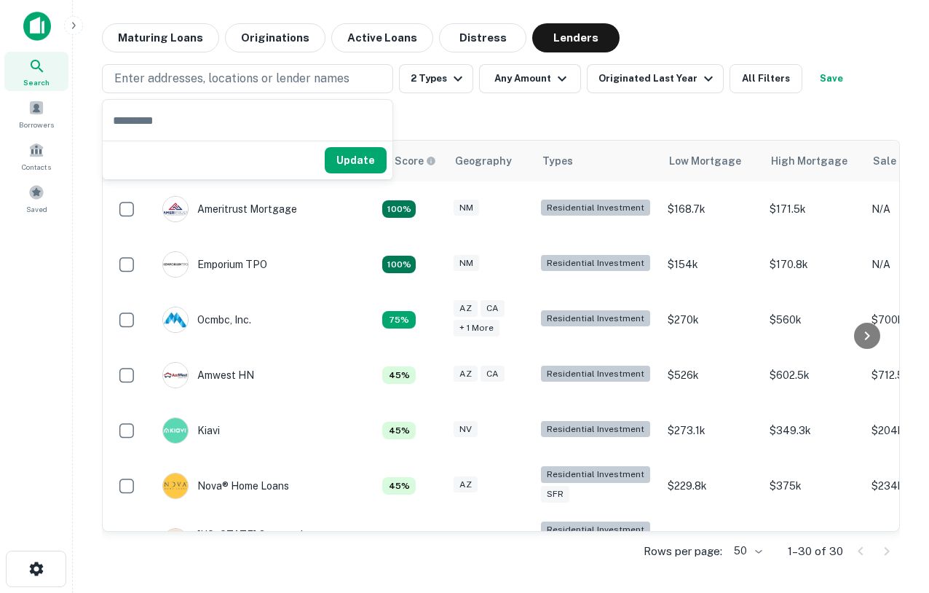
click at [63, 426] on div "Search Borrowers Contacts Saved" at bounding box center [36, 274] width 72 height 548
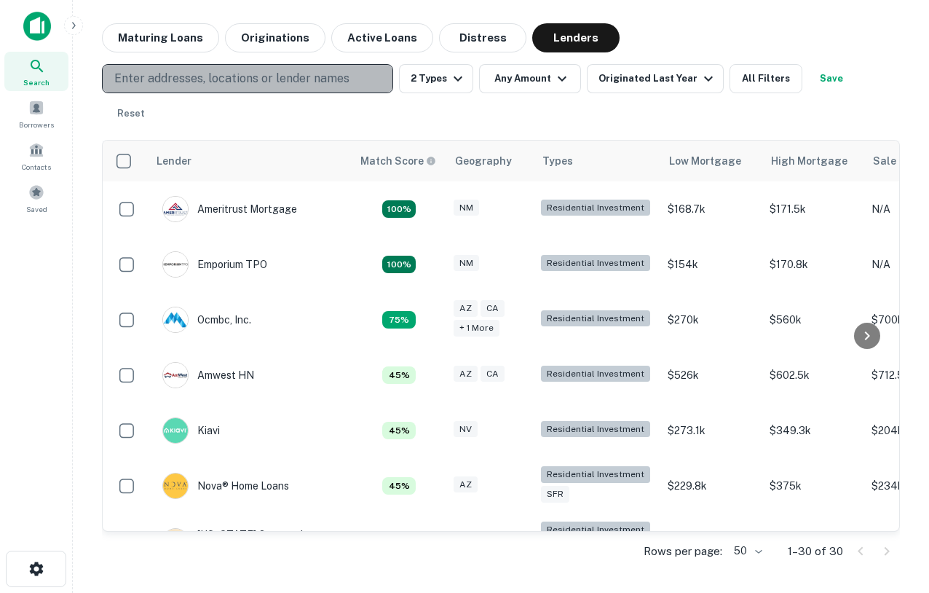
click at [223, 87] on button "Enter addresses, locations or lender names" at bounding box center [247, 78] width 291 height 29
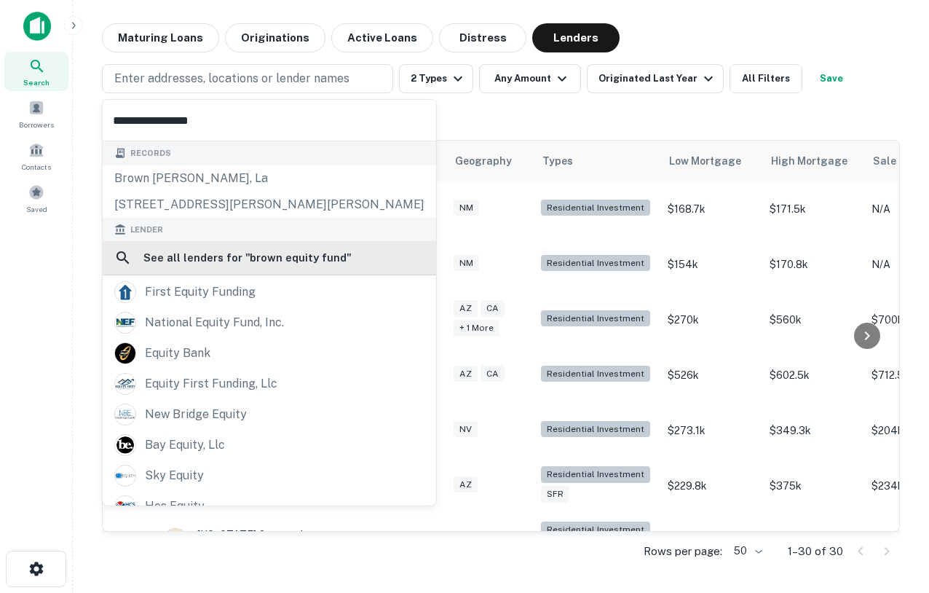
type input "**********"
click at [221, 257] on h6 "See all lenders for " brown equity fund "" at bounding box center [247, 257] width 208 height 17
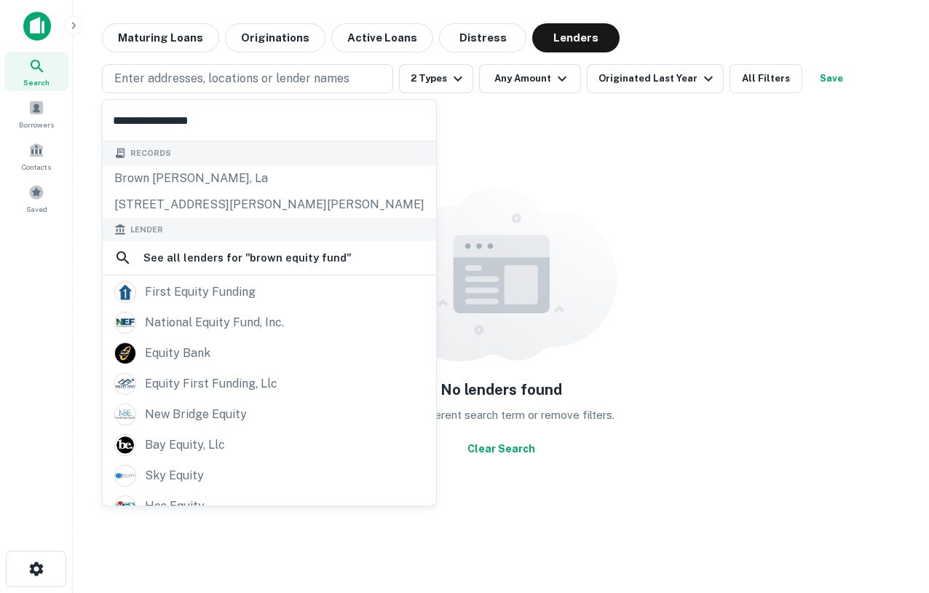
click at [526, 319] on img at bounding box center [500, 273] width 233 height 175
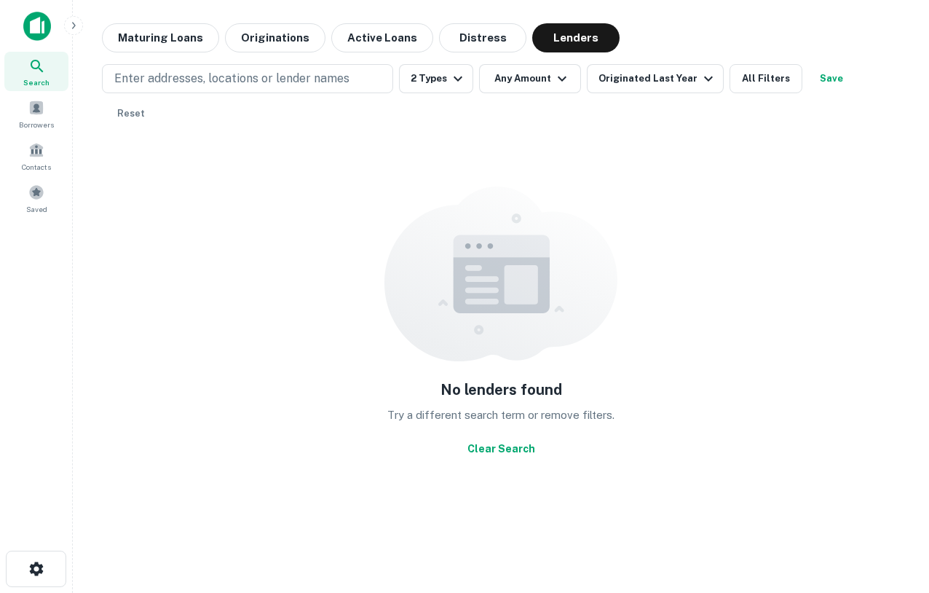
click at [76, 25] on icon "button" at bounding box center [74, 26] width 12 height 12
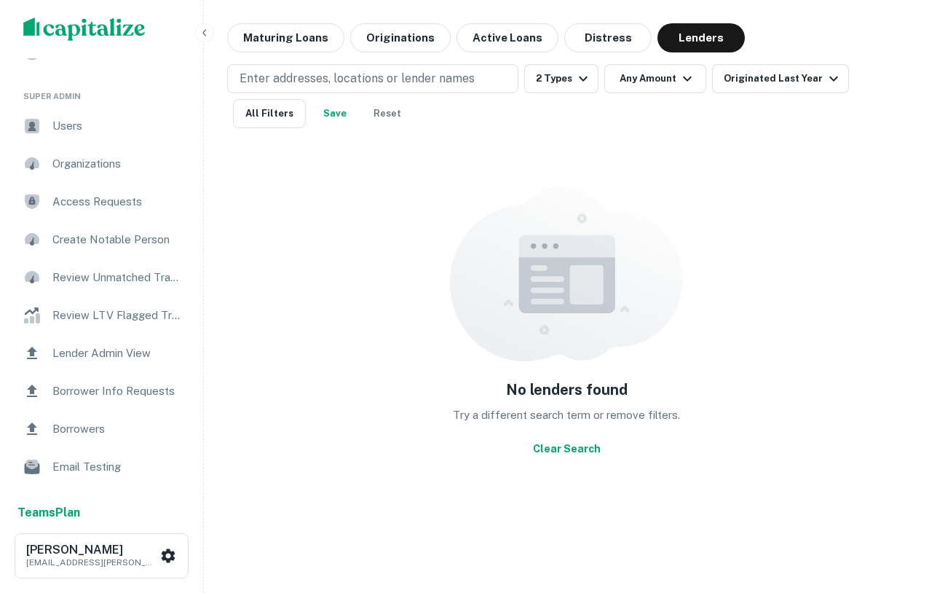
scroll to position [205, 0]
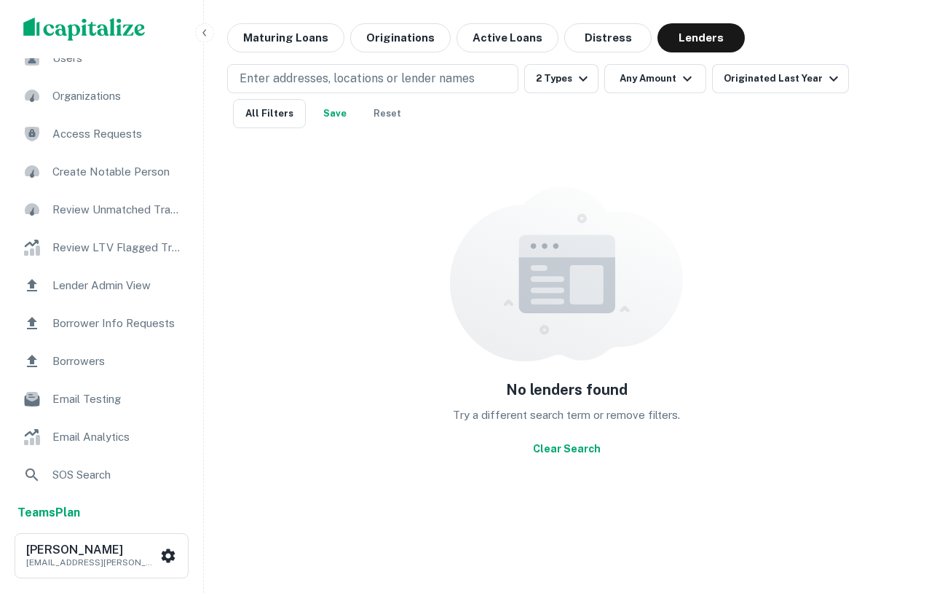
click at [107, 296] on div "Lender Admin View" at bounding box center [102, 285] width 180 height 35
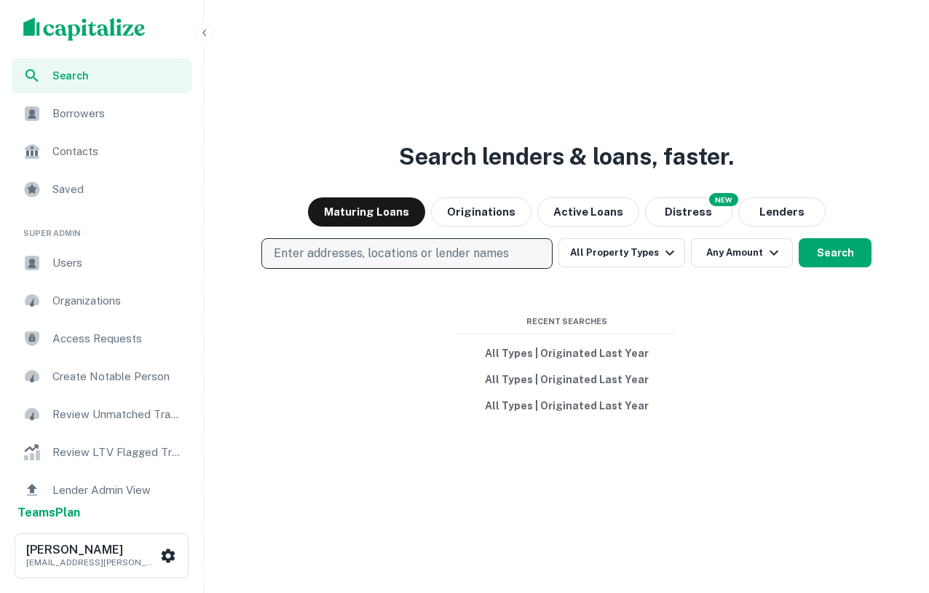
click at [372, 254] on p "Enter addresses, locations or lender names" at bounding box center [391, 253] width 235 height 17
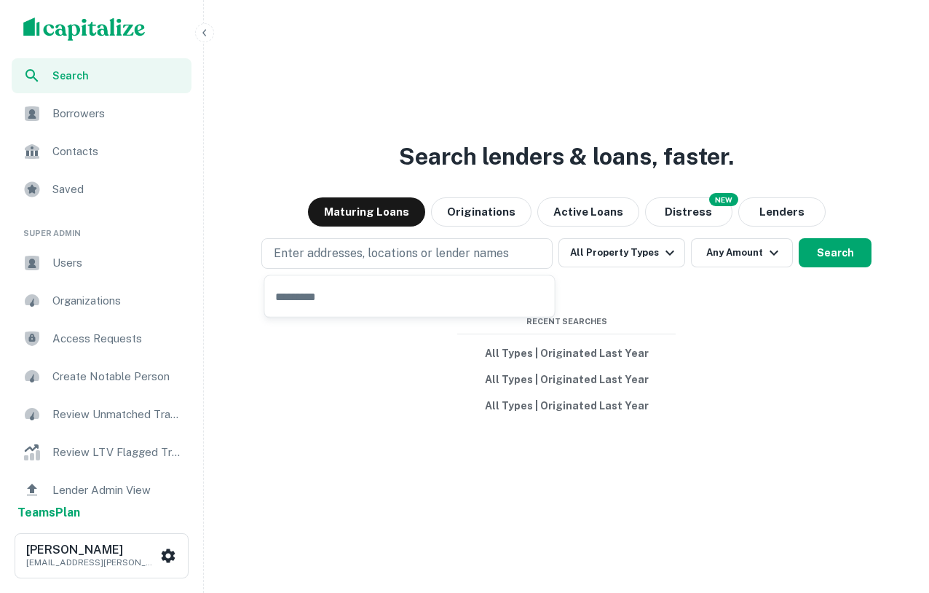
click at [207, 34] on icon "button" at bounding box center [205, 33] width 12 height 12
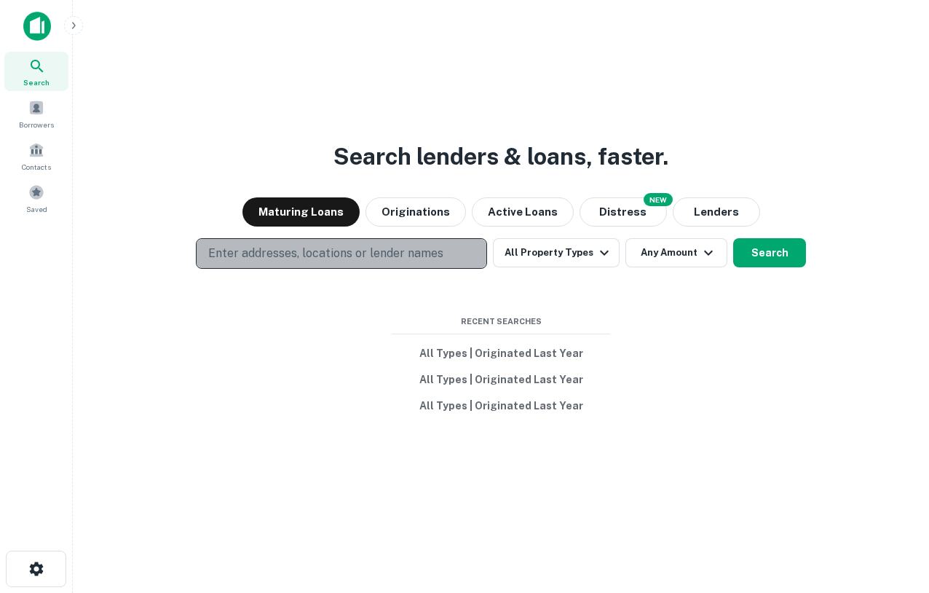
click at [279, 260] on p "Enter addresses, locations or lender names" at bounding box center [325, 253] width 235 height 17
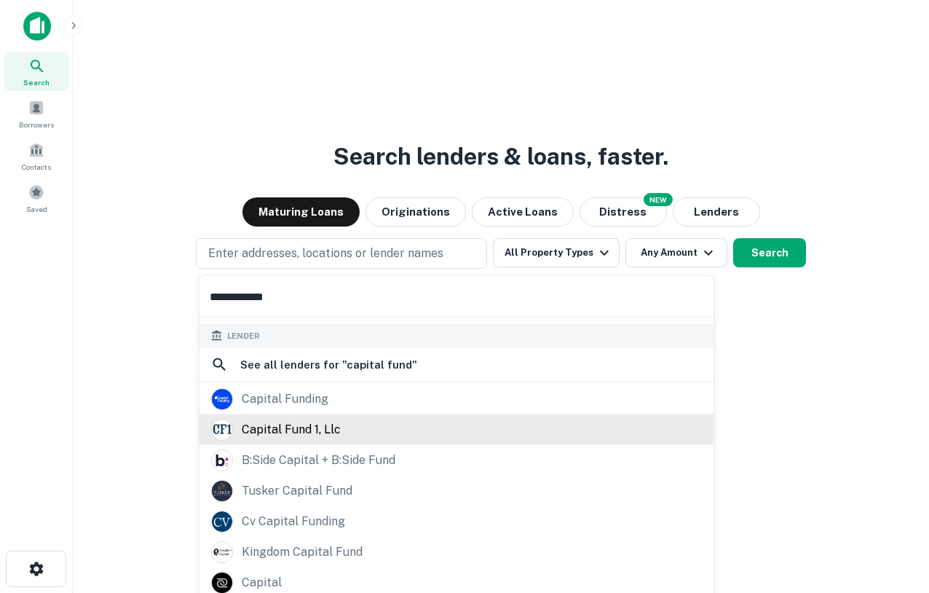
scroll to position [174, 0]
type input "**********"
click at [290, 422] on div "capital fund 1, llc" at bounding box center [291, 427] width 99 height 22
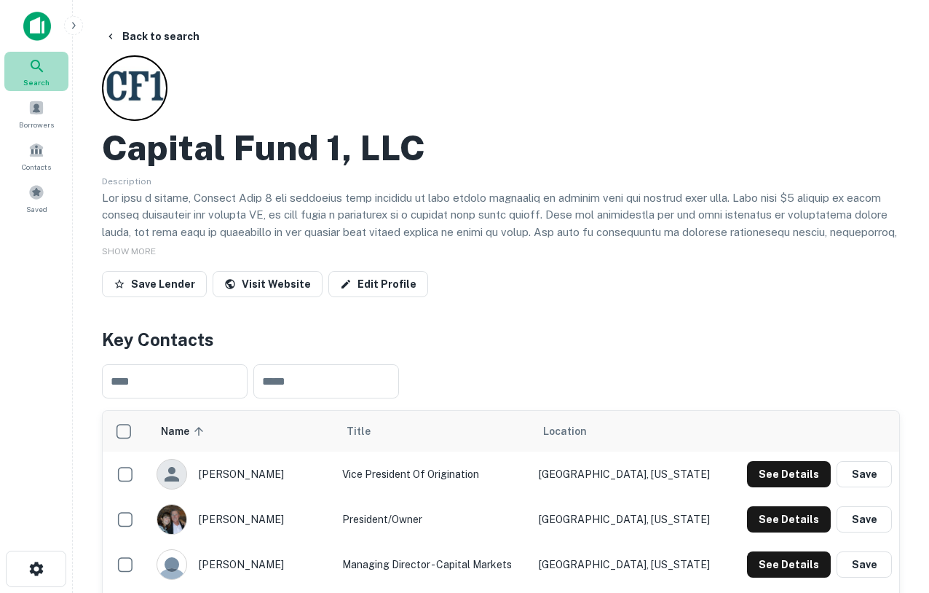
click at [39, 68] on icon at bounding box center [37, 66] width 12 height 12
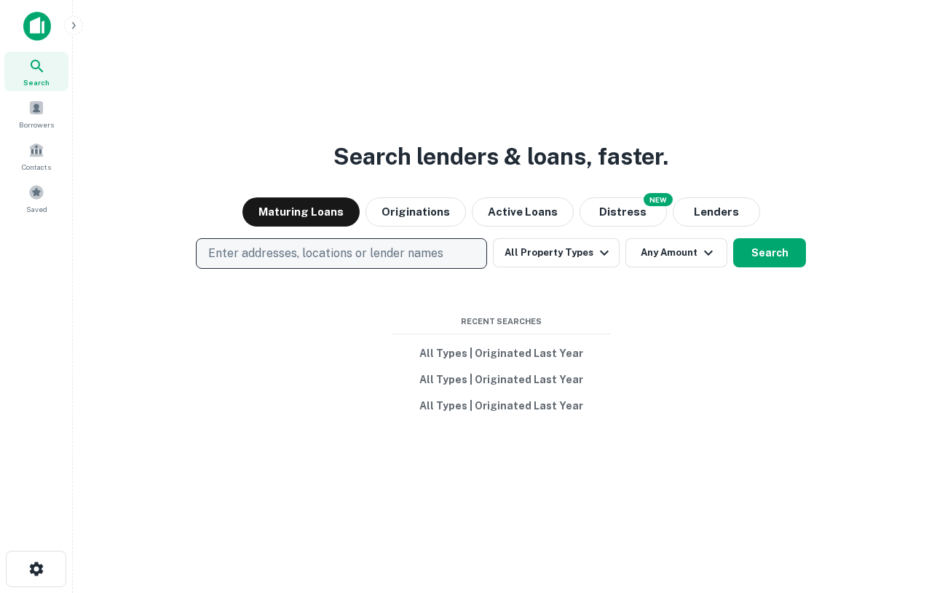
click at [328, 261] on p "Enter addresses, locations or lender names" at bounding box center [325, 253] width 235 height 17
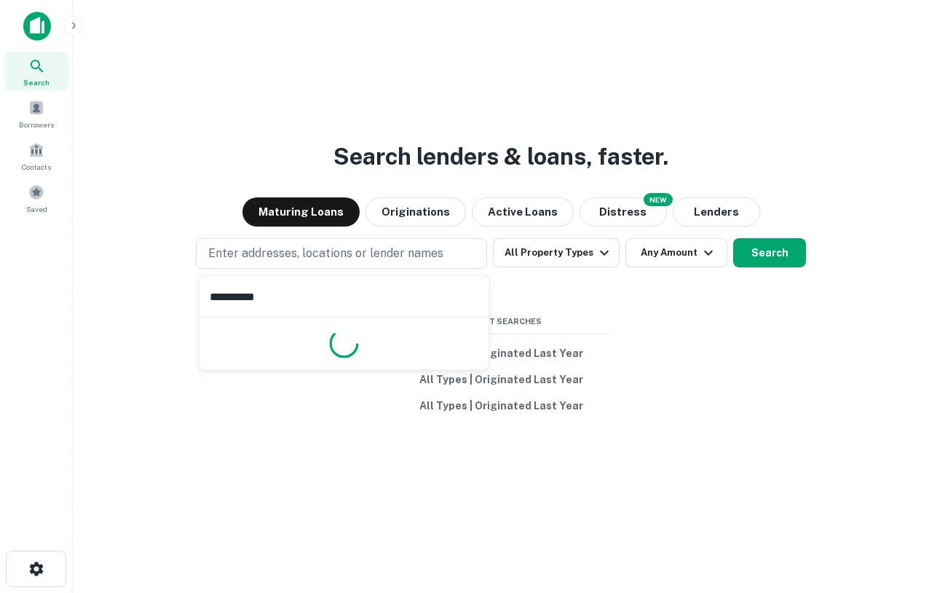
click at [226, 299] on input "**********" at bounding box center [344, 296] width 290 height 41
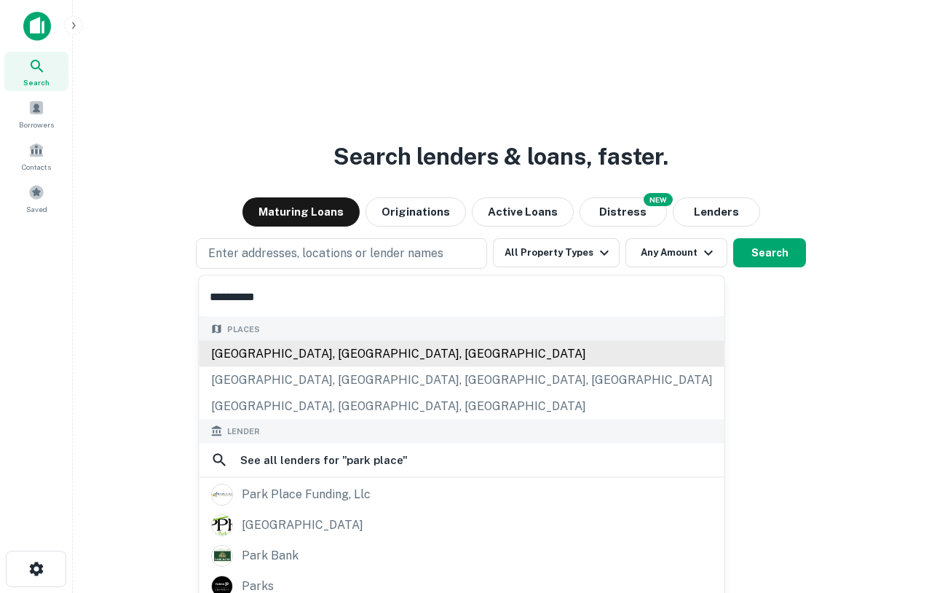
scroll to position [134, 0]
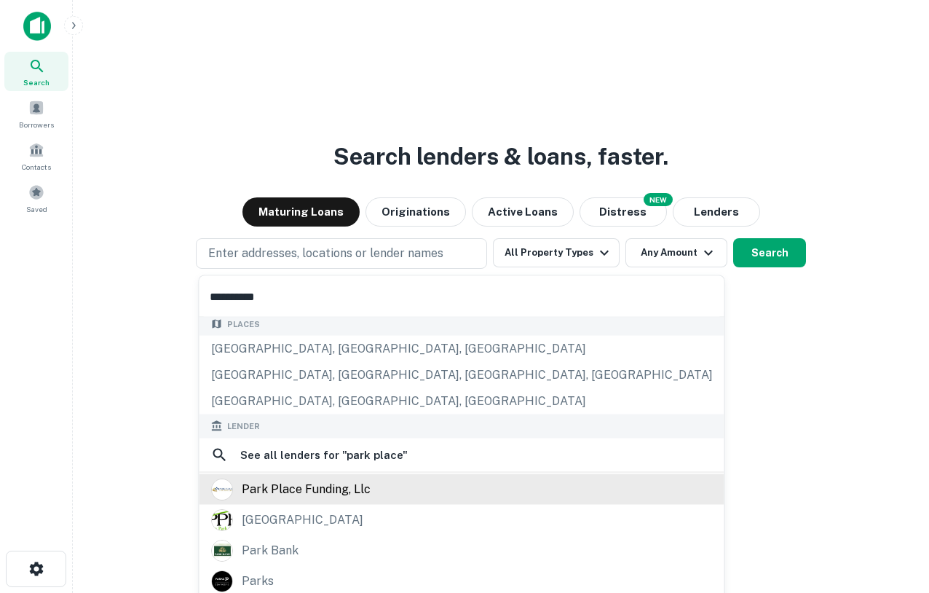
type input "**********"
click at [337, 494] on div "park place funding, llc" at bounding box center [306, 489] width 129 height 22
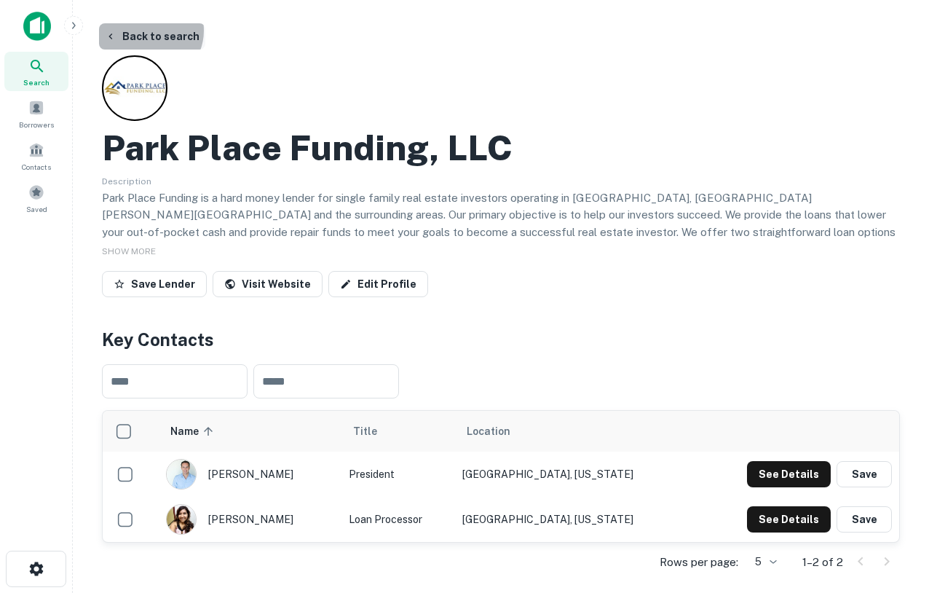
click at [148, 31] on button "Back to search" at bounding box center [152, 36] width 106 height 26
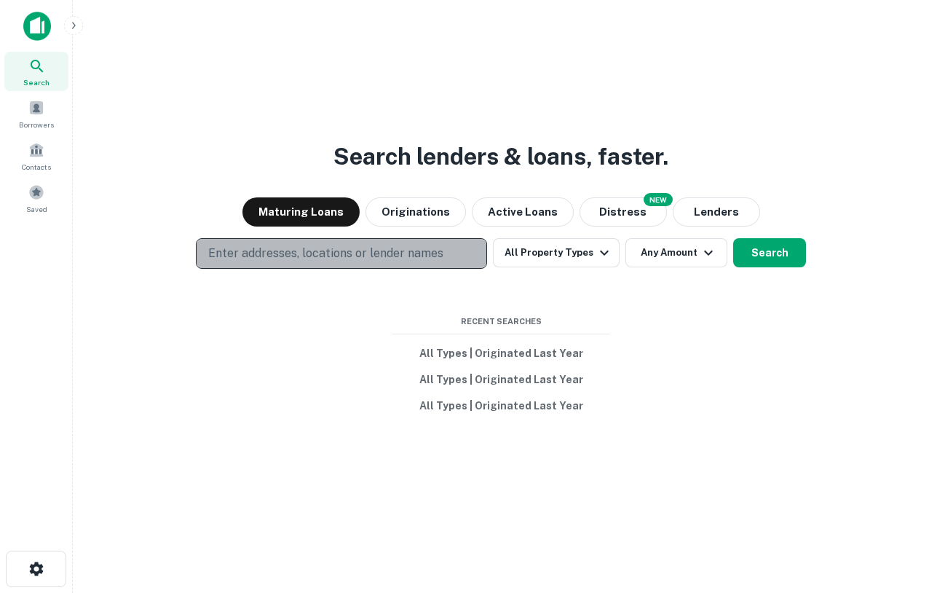
click at [264, 245] on p "Enter addresses, locations or lender names" at bounding box center [325, 253] width 235 height 17
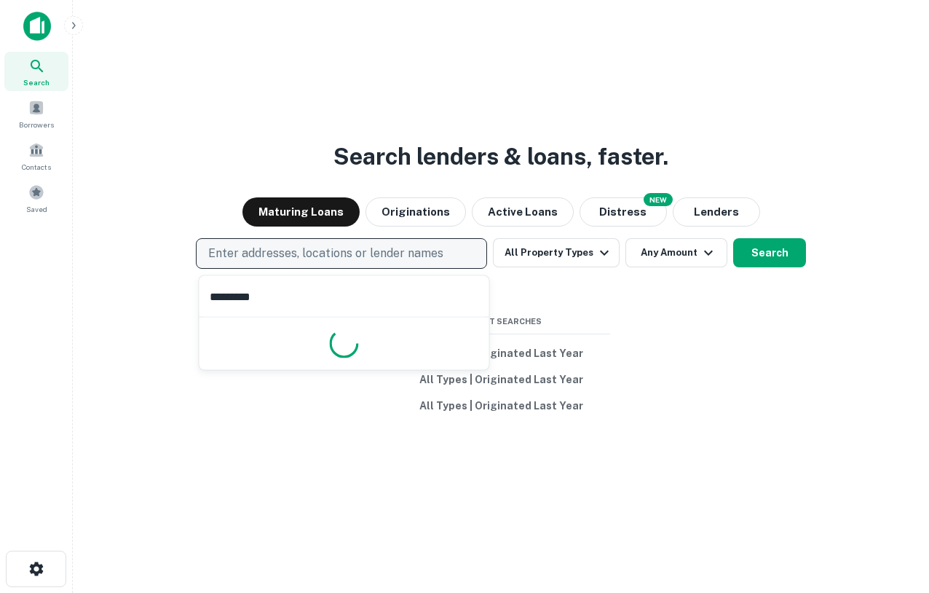
type input "**********"
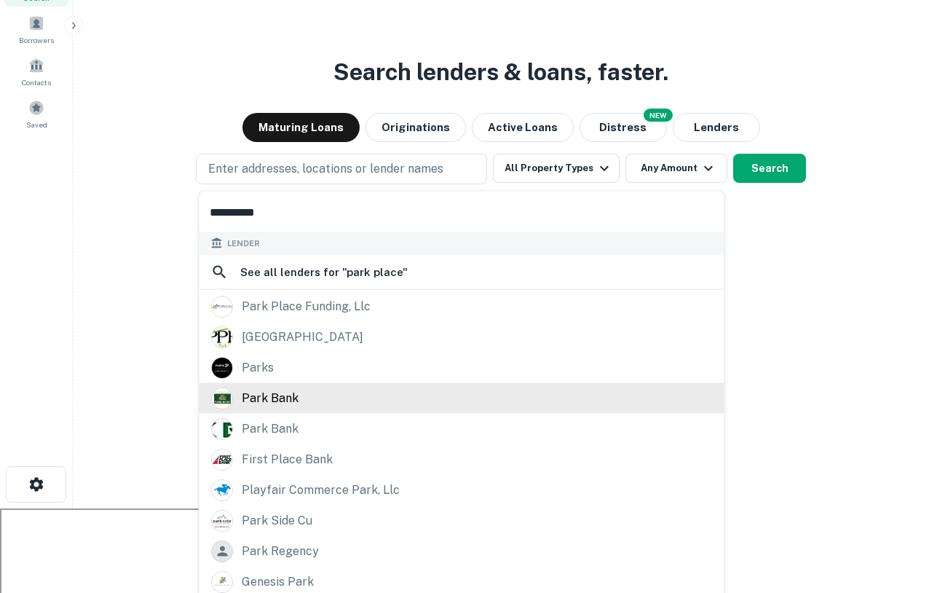
scroll to position [89, 0]
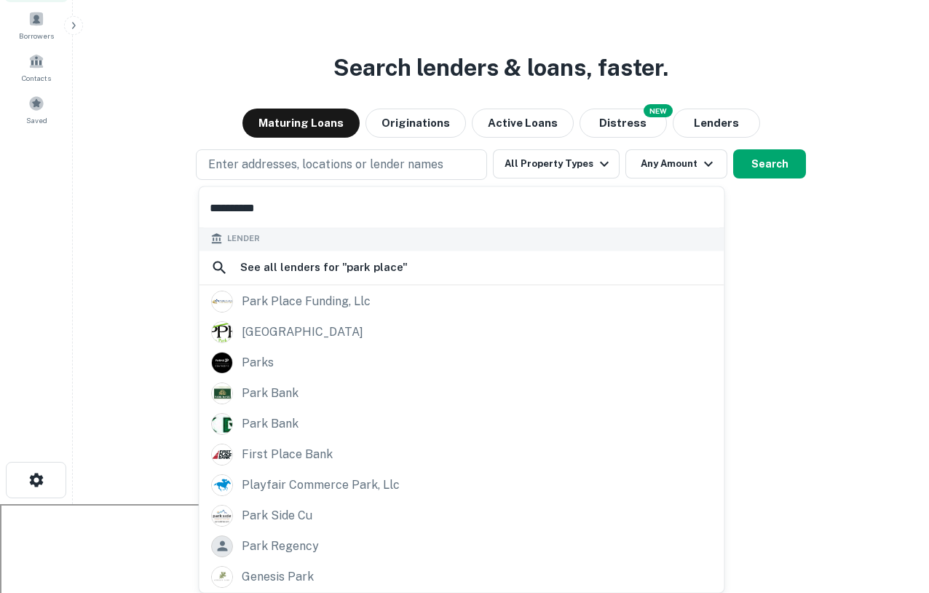
drag, startPoint x: 307, startPoint y: 203, endPoint x: 0, endPoint y: 193, distance: 306.7
click at [0, 193] on body "**********" at bounding box center [464, 207] width 929 height 593
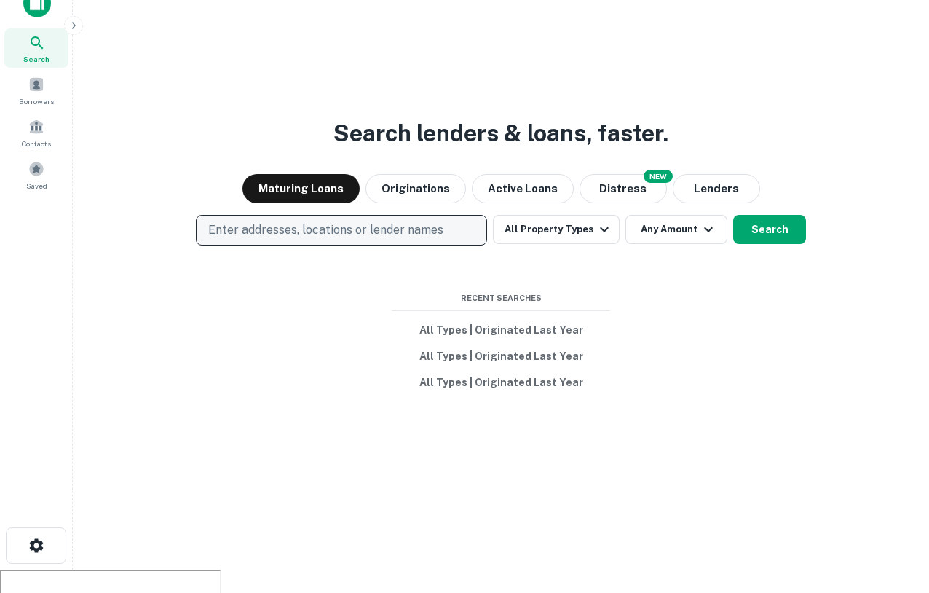
click at [288, 230] on p "Enter addresses, locations or lender names" at bounding box center [325, 229] width 235 height 17
type input "*"
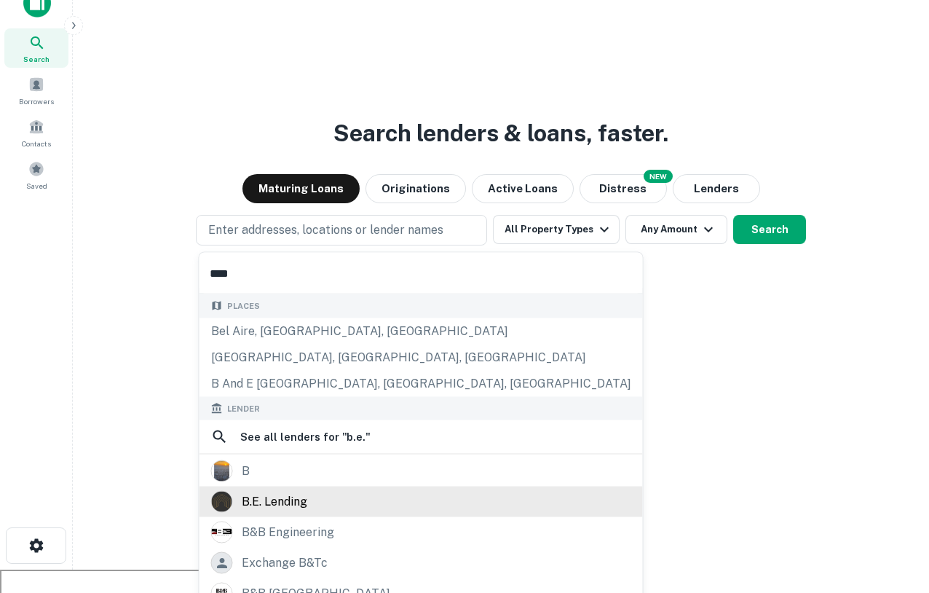
type input "****"
click at [319, 502] on div "b.e. lending" at bounding box center [421, 502] width 420 height 22
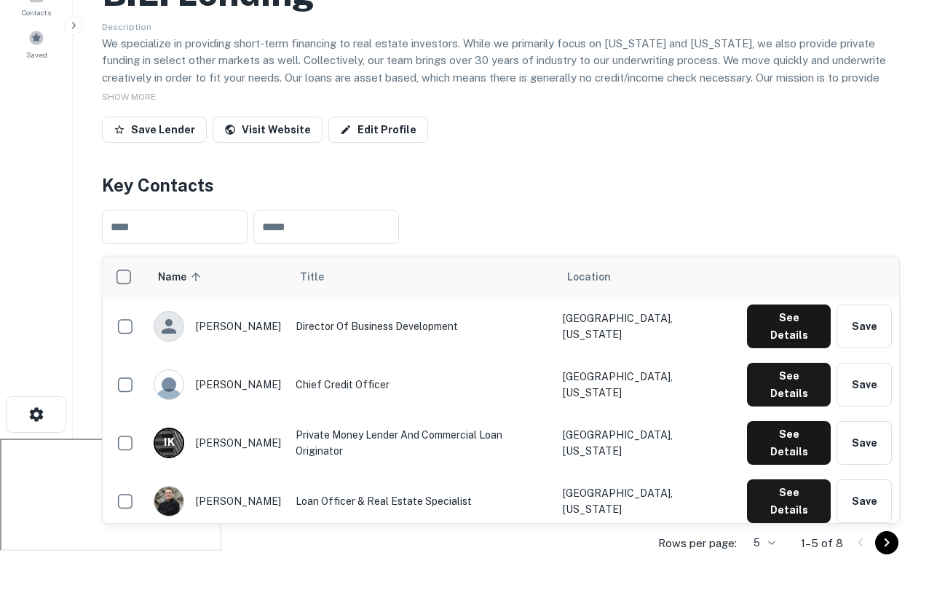
scroll to position [150, 0]
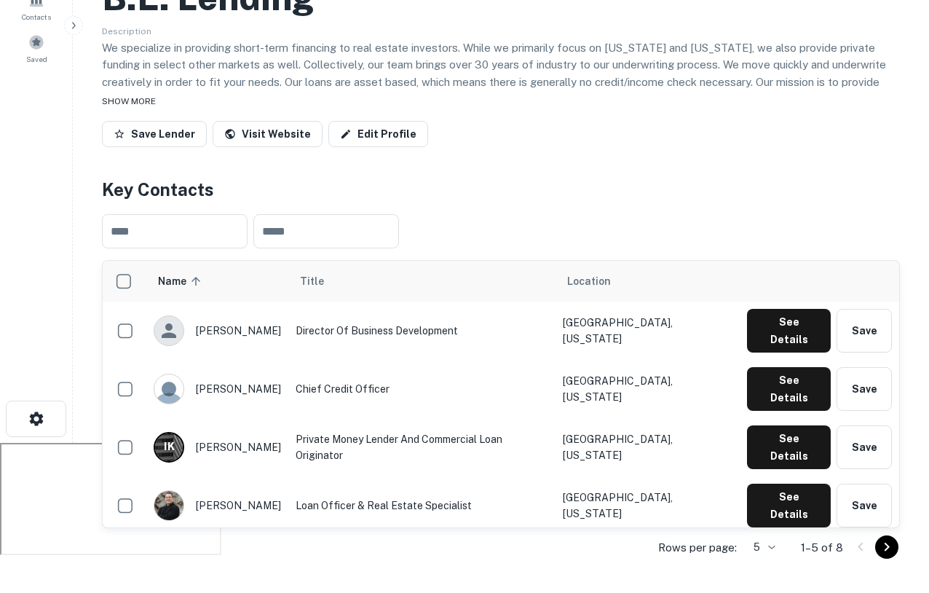
click at [138, 97] on span "SHOW MORE" at bounding box center [129, 101] width 54 height 10
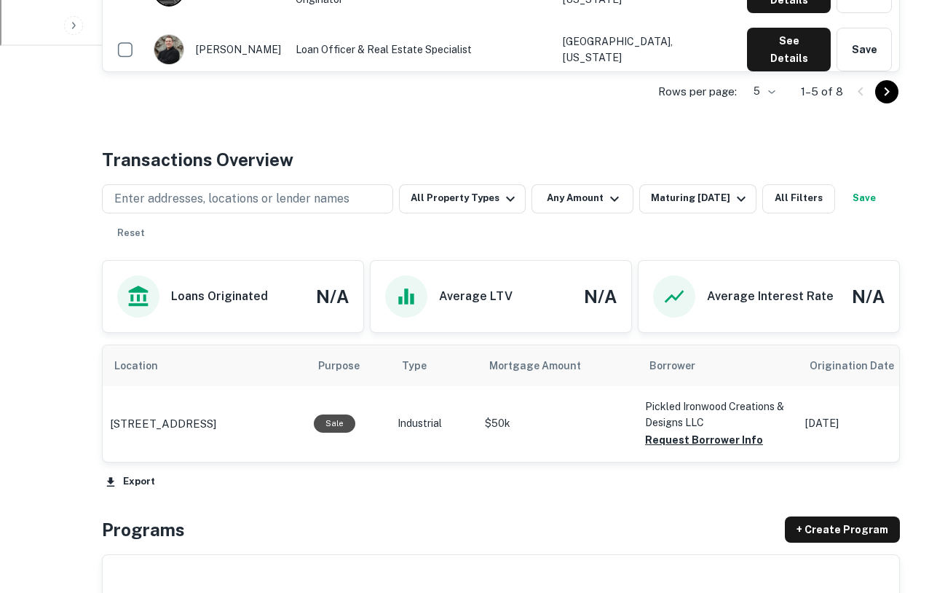
scroll to position [660, 0]
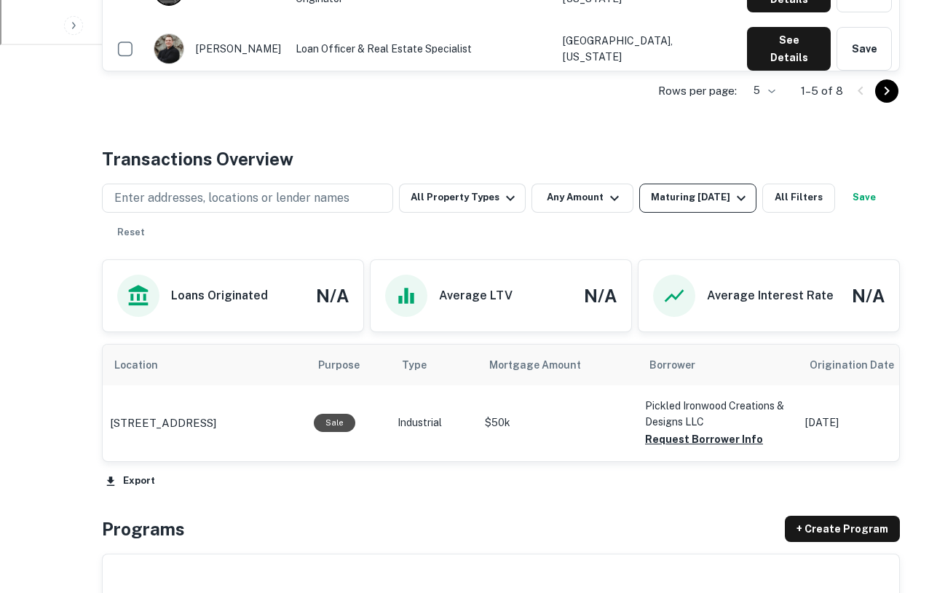
click at [711, 207] on button "Maturing [DATE]" at bounding box center [697, 197] width 117 height 29
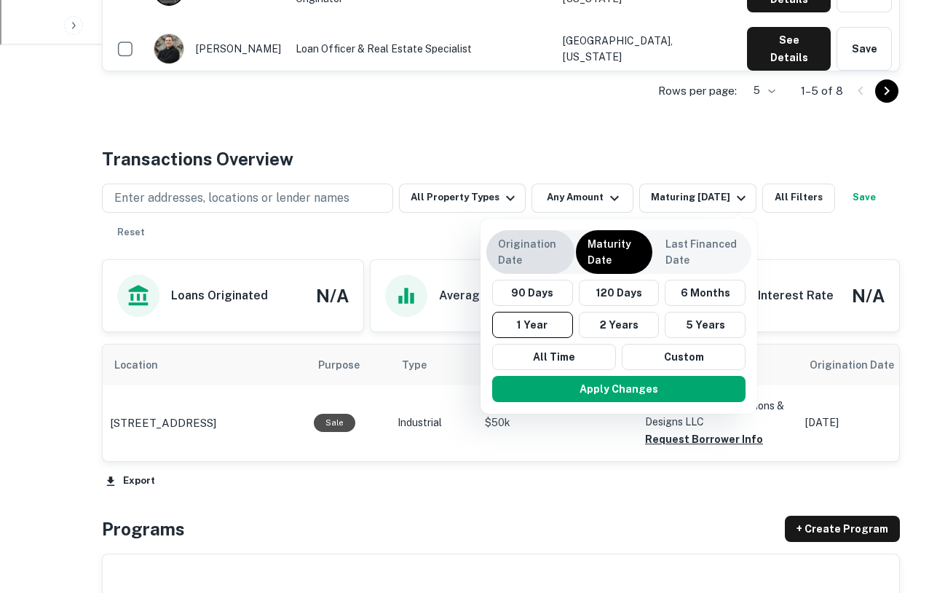
click at [540, 248] on p "Origination Date" at bounding box center [530, 252] width 65 height 32
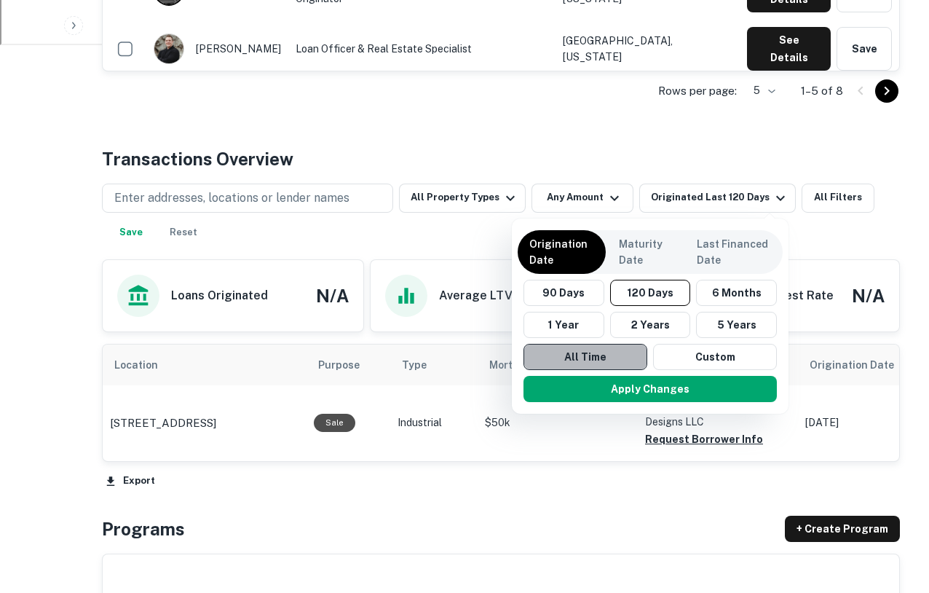
click at [602, 365] on button "All Time" at bounding box center [585, 357] width 124 height 26
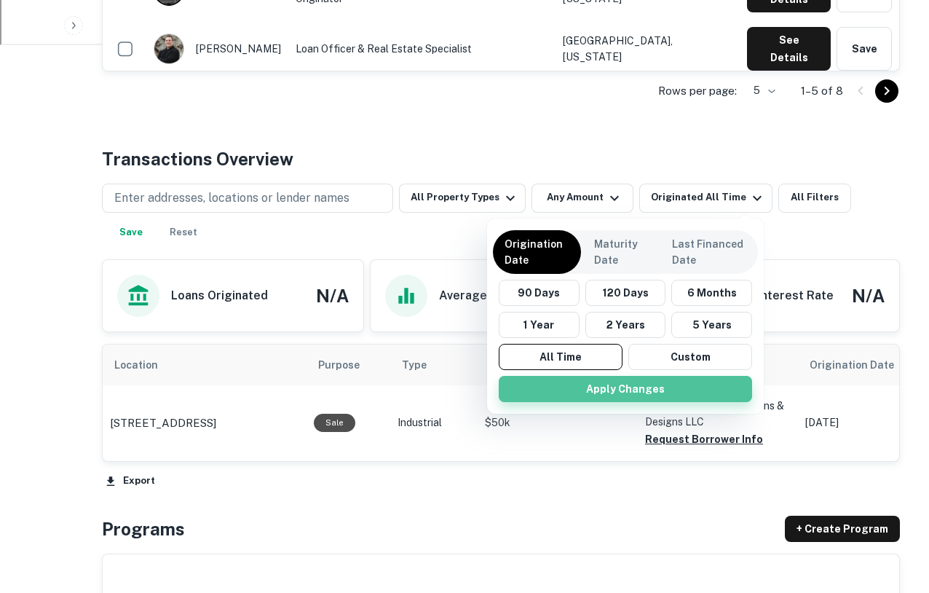
click at [628, 392] on button "Apply Changes" at bounding box center [625, 389] width 253 height 26
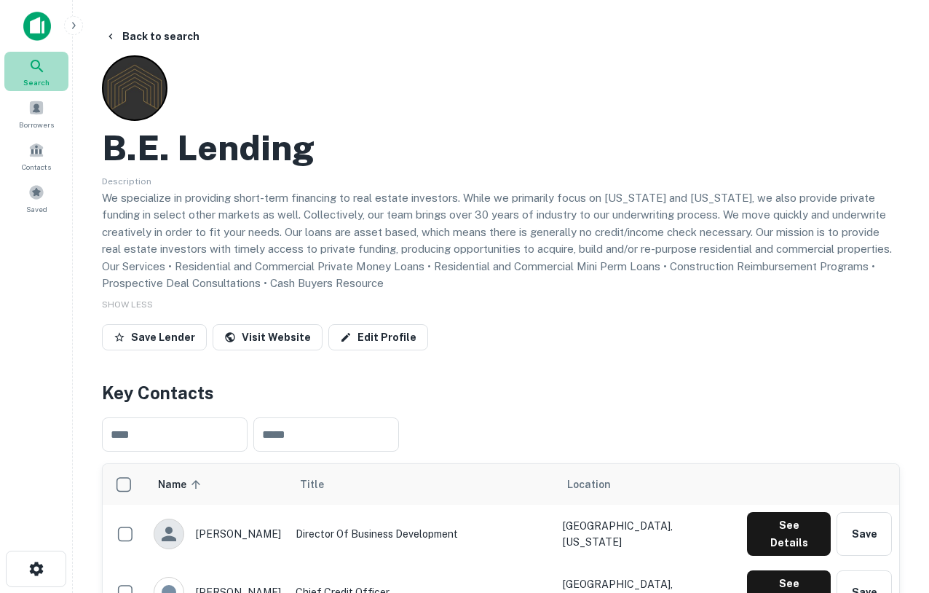
click at [44, 79] on span "Search" at bounding box center [36, 82] width 26 height 12
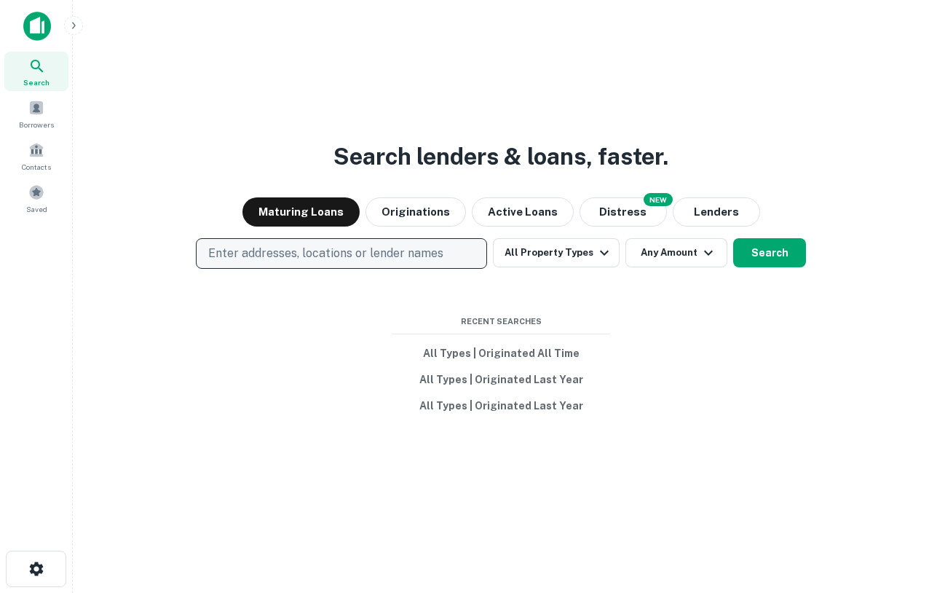
click at [288, 248] on p "Enter addresses, locations or lender names" at bounding box center [325, 253] width 235 height 17
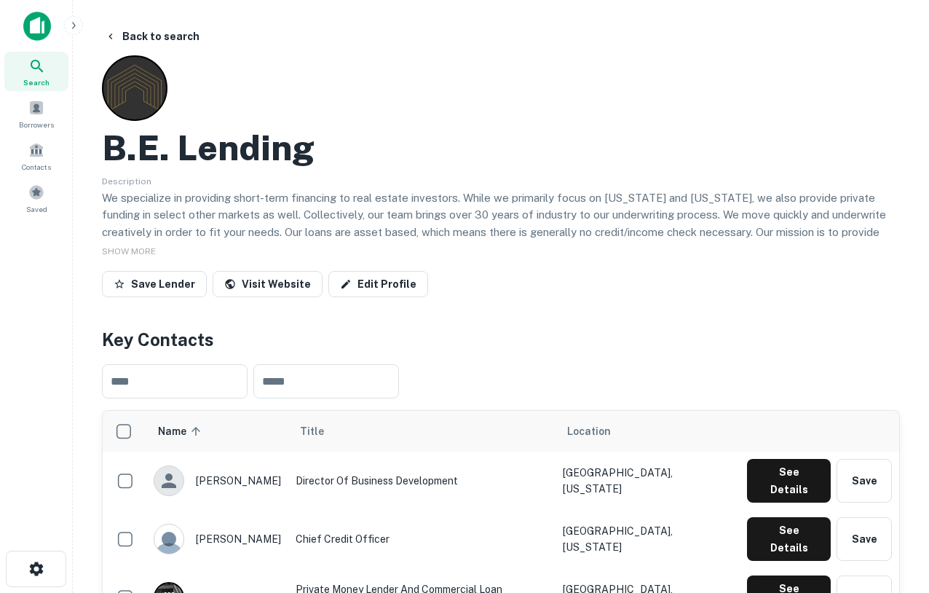
click at [40, 63] on icon at bounding box center [36, 66] width 17 height 17
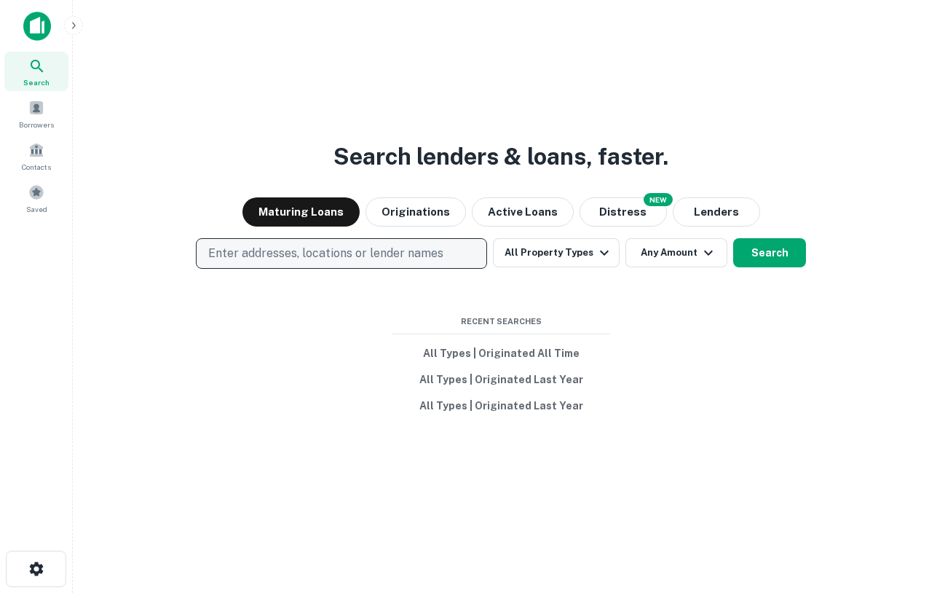
click at [253, 260] on p "Enter addresses, locations or lender names" at bounding box center [325, 253] width 235 height 17
type input "**********"
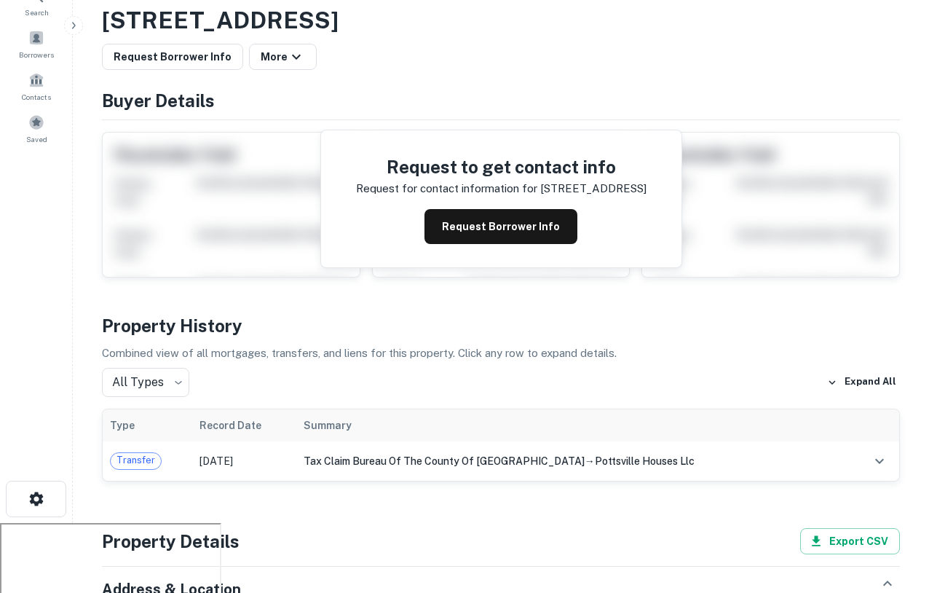
scroll to position [92, 0]
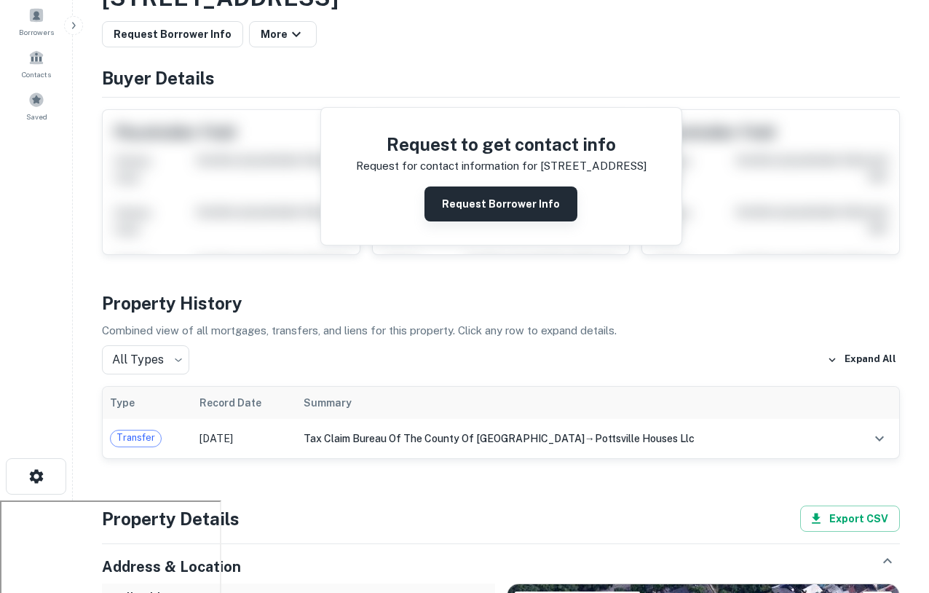
click at [466, 202] on button "Request Borrower Info" at bounding box center [500, 203] width 153 height 35
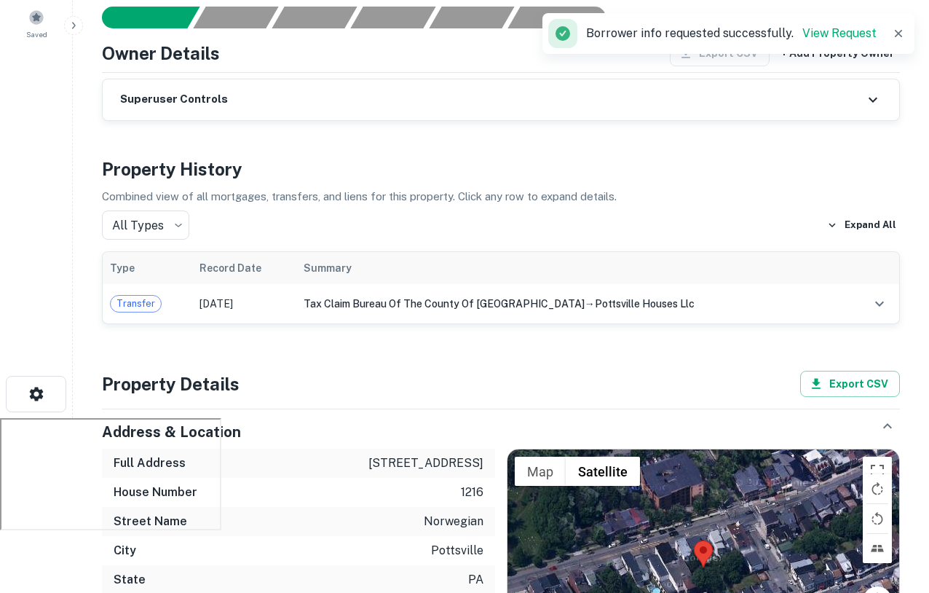
scroll to position [180, 0]
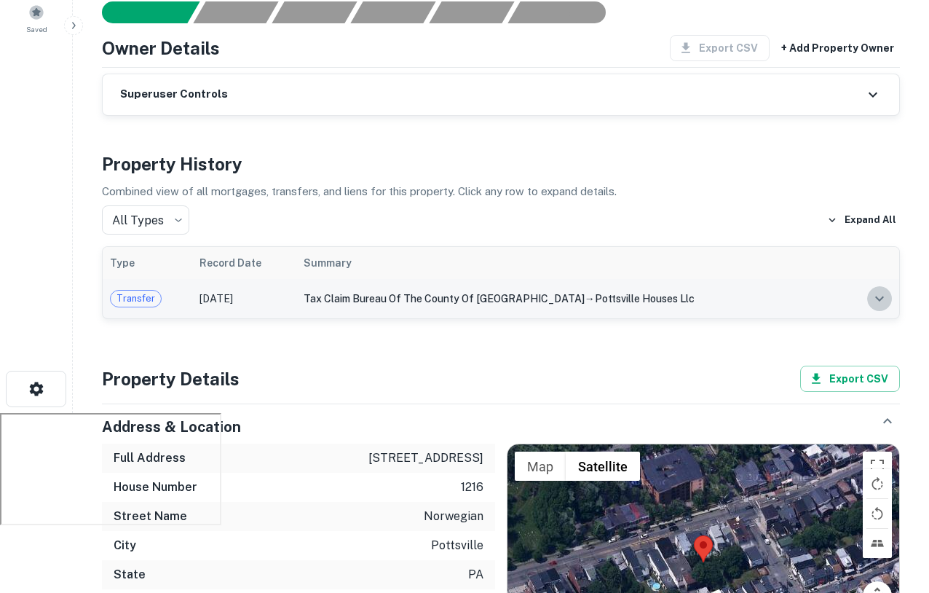
click at [876, 302] on icon "expand row" at bounding box center [879, 298] width 17 height 17
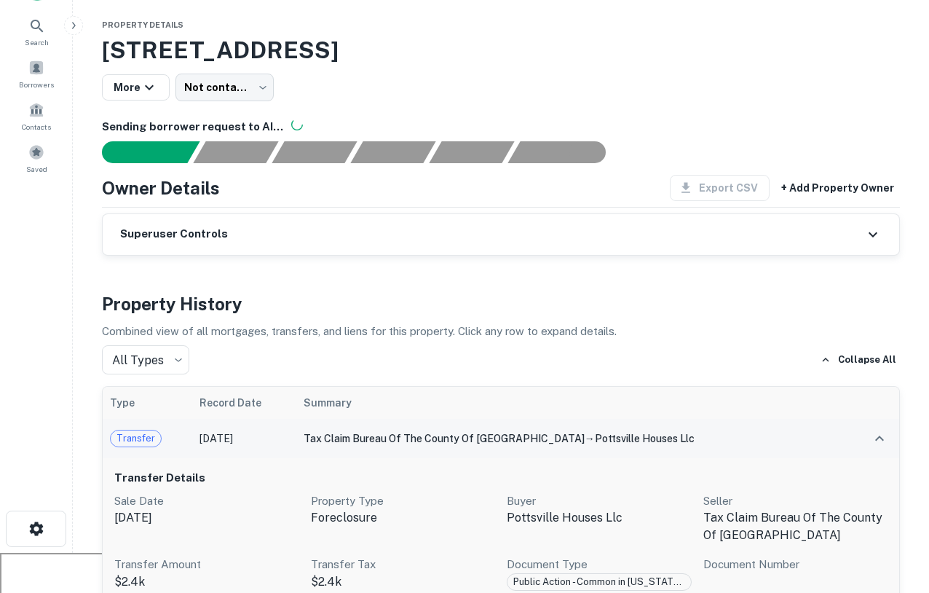
scroll to position [27, 0]
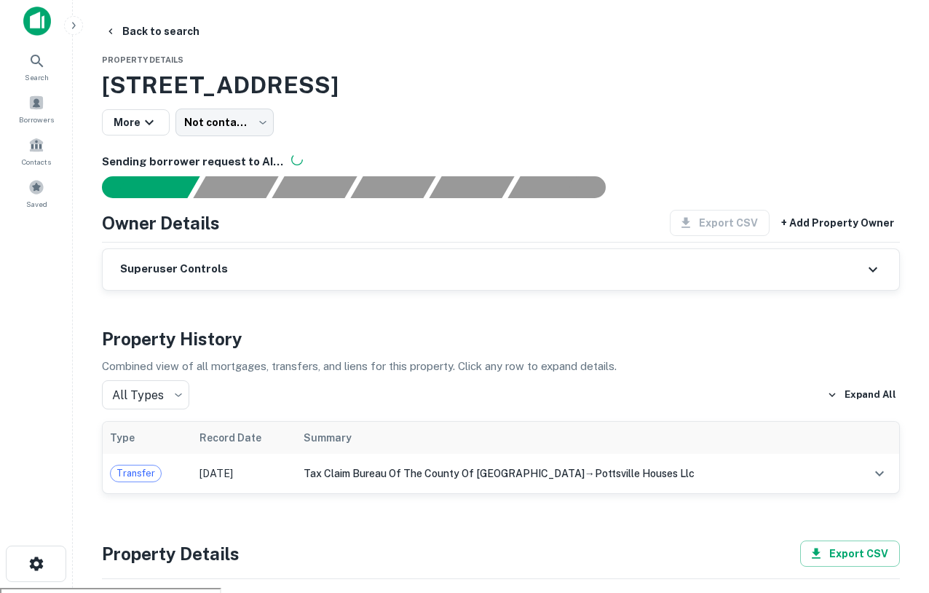
scroll to position [3, 0]
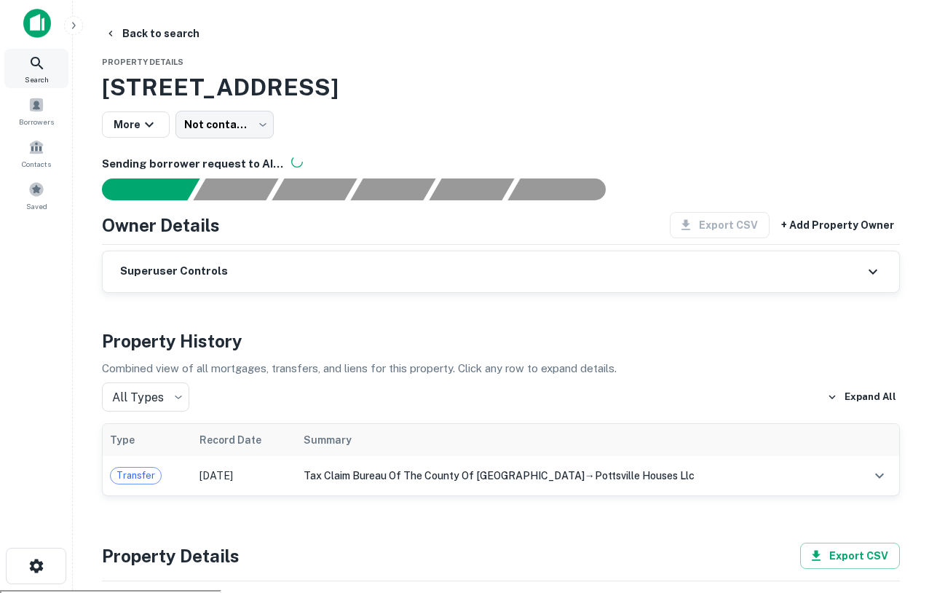
click at [25, 54] on div "Search" at bounding box center [36, 68] width 64 height 39
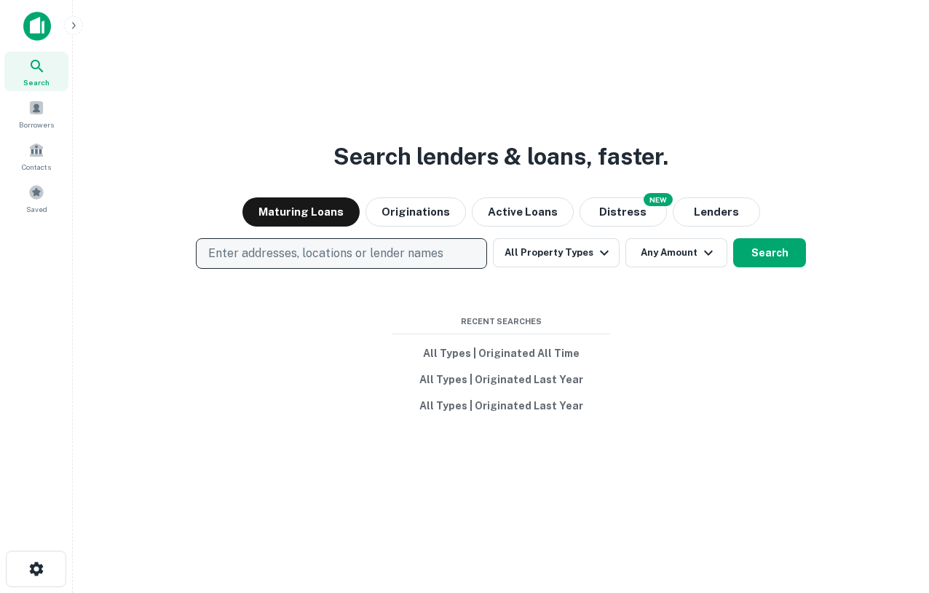
click at [304, 248] on p "Enter addresses, locations or lender names" at bounding box center [325, 253] width 235 height 17
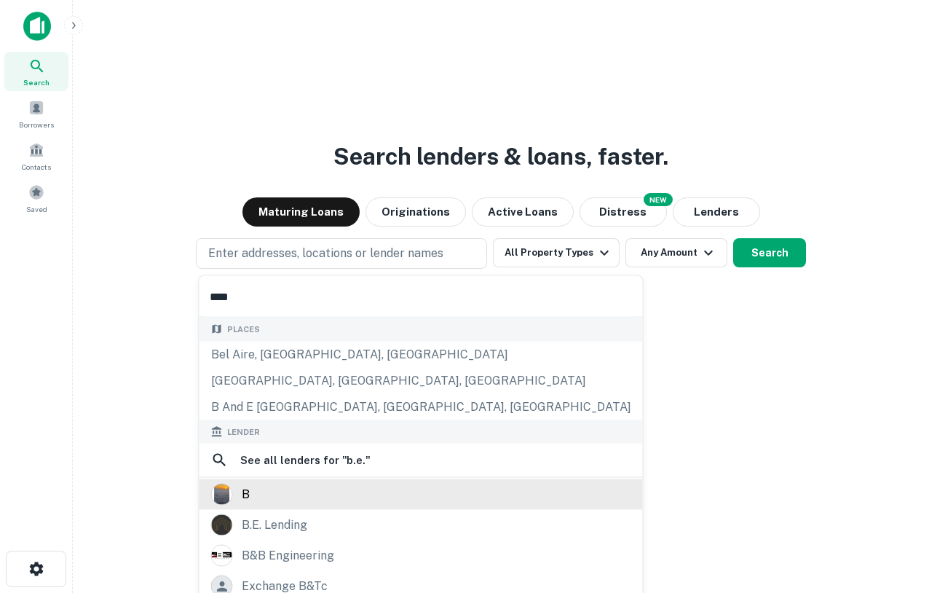
scroll to position [103, 0]
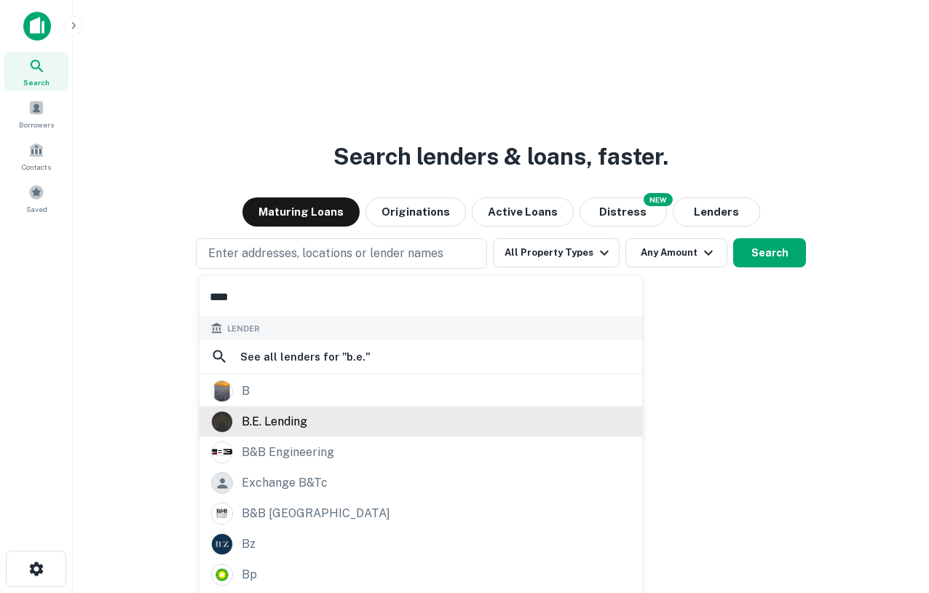
type input "****"
click at [283, 427] on div "b.e. lending" at bounding box center [275, 422] width 66 height 22
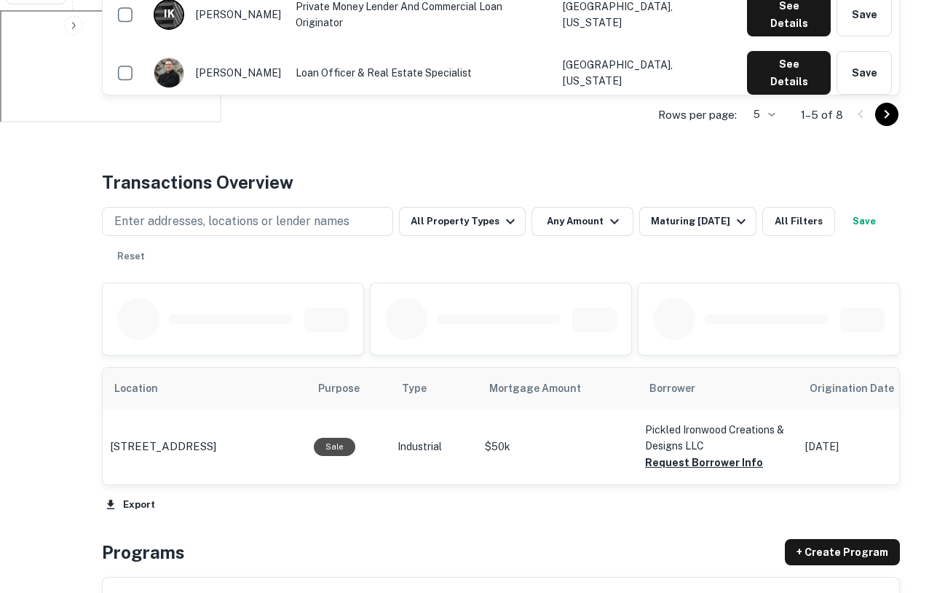
scroll to position [530, 0]
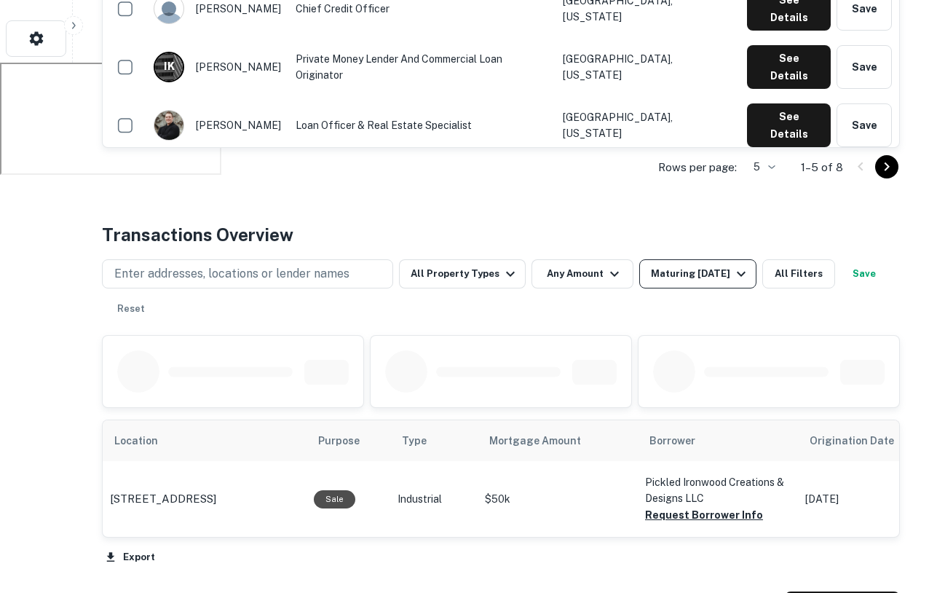
click at [676, 277] on div "Maturing In 1 Year" at bounding box center [700, 273] width 99 height 17
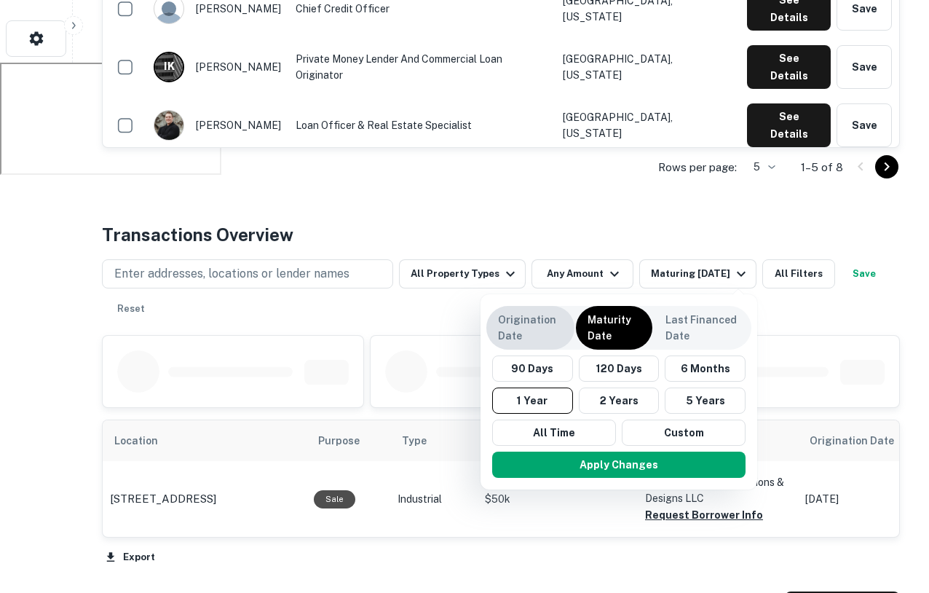
click at [550, 321] on p "Origination Date" at bounding box center [530, 328] width 65 height 32
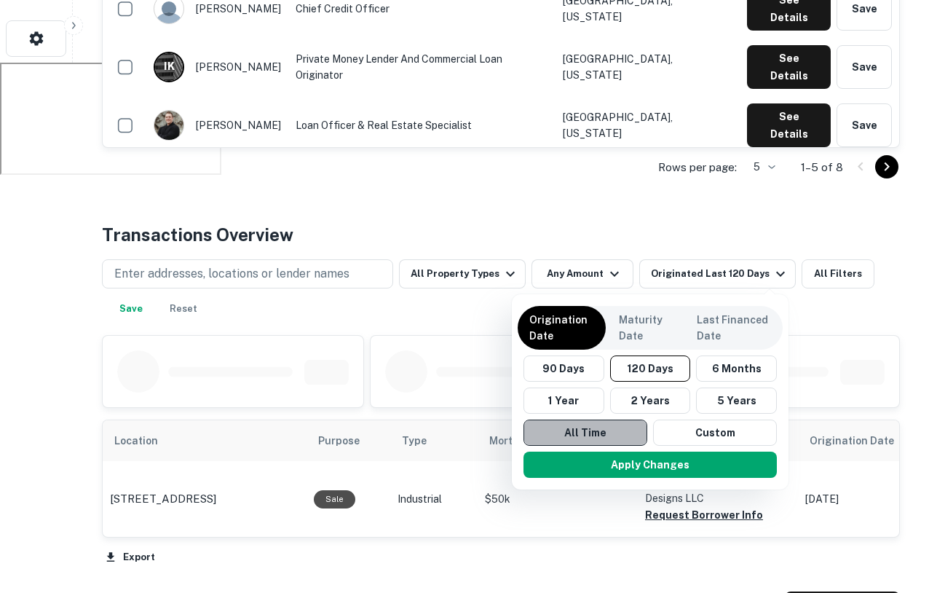
click at [589, 419] on button "All Time" at bounding box center [585, 432] width 124 height 26
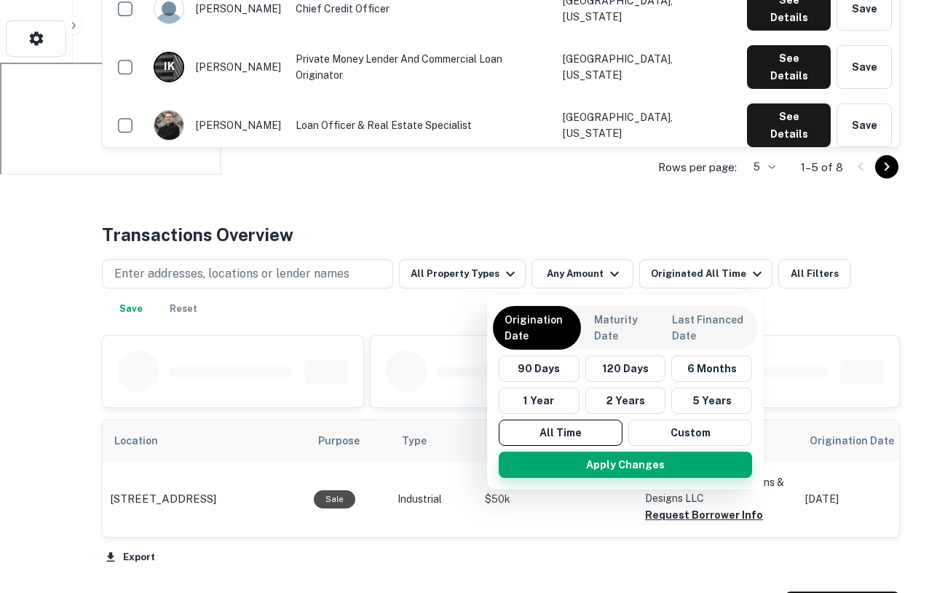
click at [613, 470] on button "Apply Changes" at bounding box center [625, 464] width 253 height 26
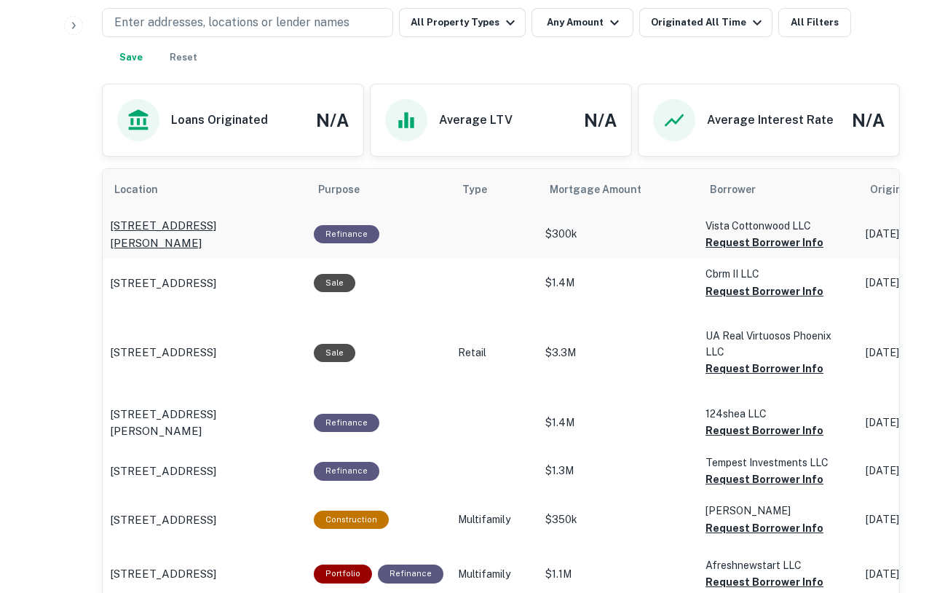
click at [229, 217] on p "[STREET_ADDRESS][PERSON_NAME]" at bounding box center [204, 234] width 189 height 34
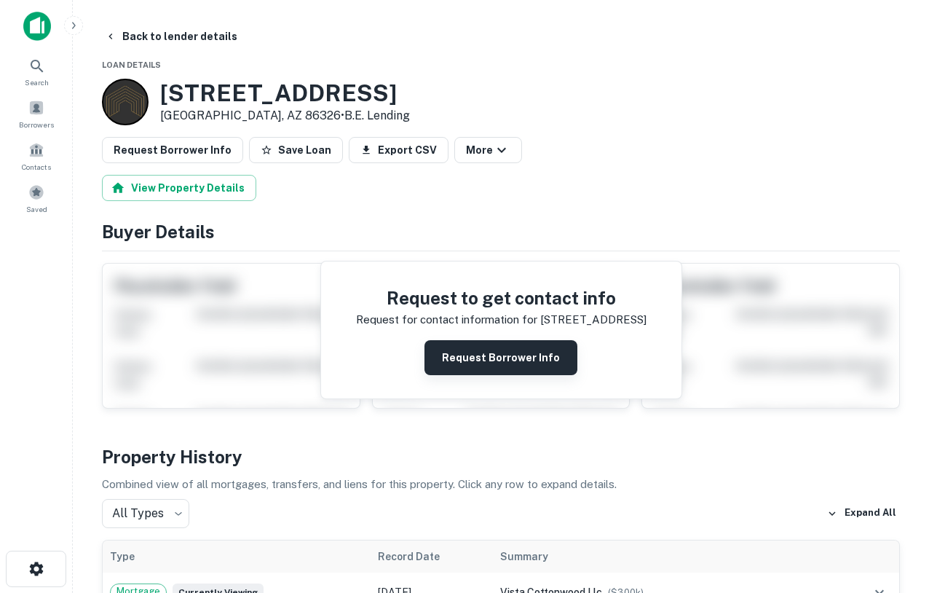
click at [499, 349] on button "Request Borrower Info" at bounding box center [500, 357] width 153 height 35
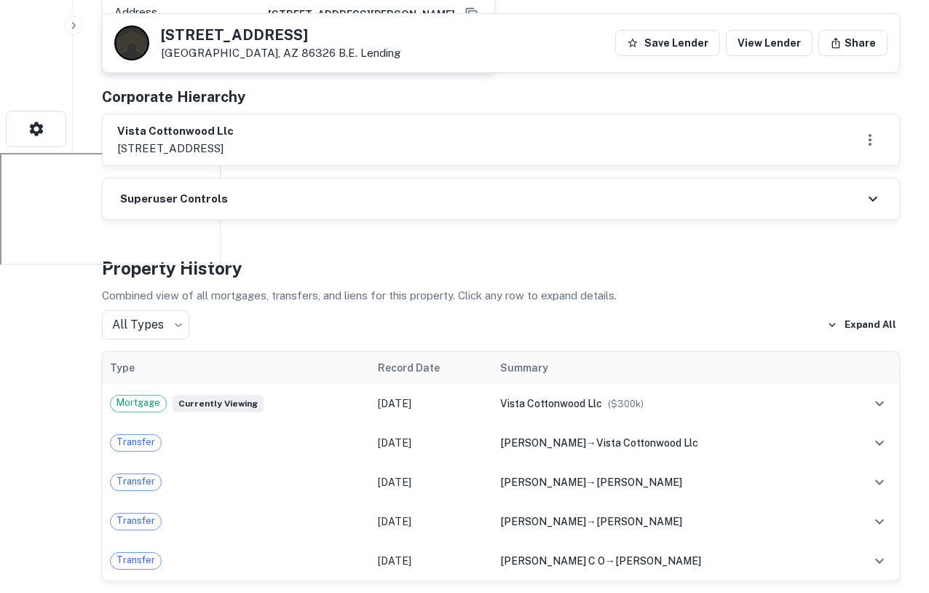
scroll to position [478, 0]
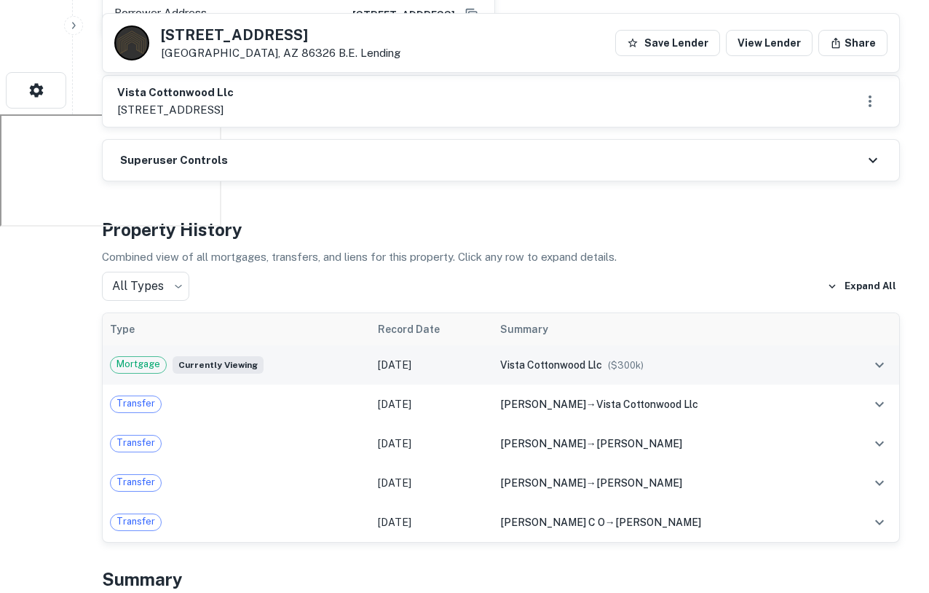
click at [637, 364] on span "($ 300k )" at bounding box center [626, 365] width 36 height 11
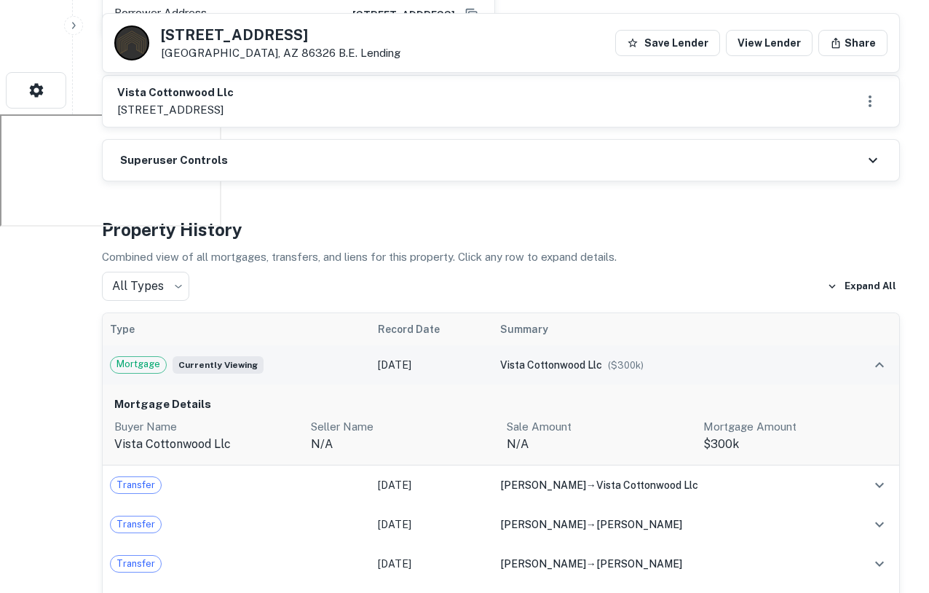
click at [637, 364] on span "($ 300k )" at bounding box center [626, 365] width 36 height 11
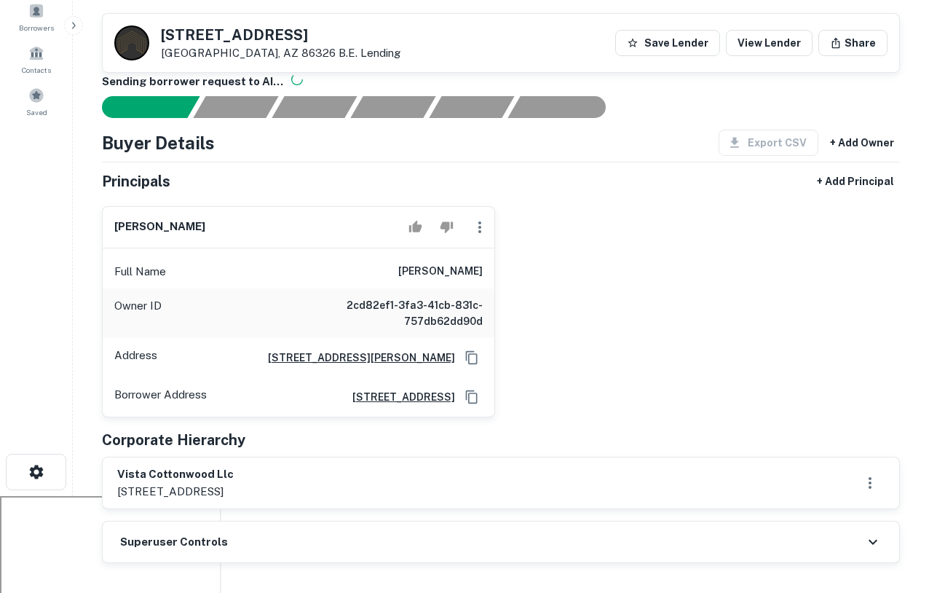
scroll to position [0, 0]
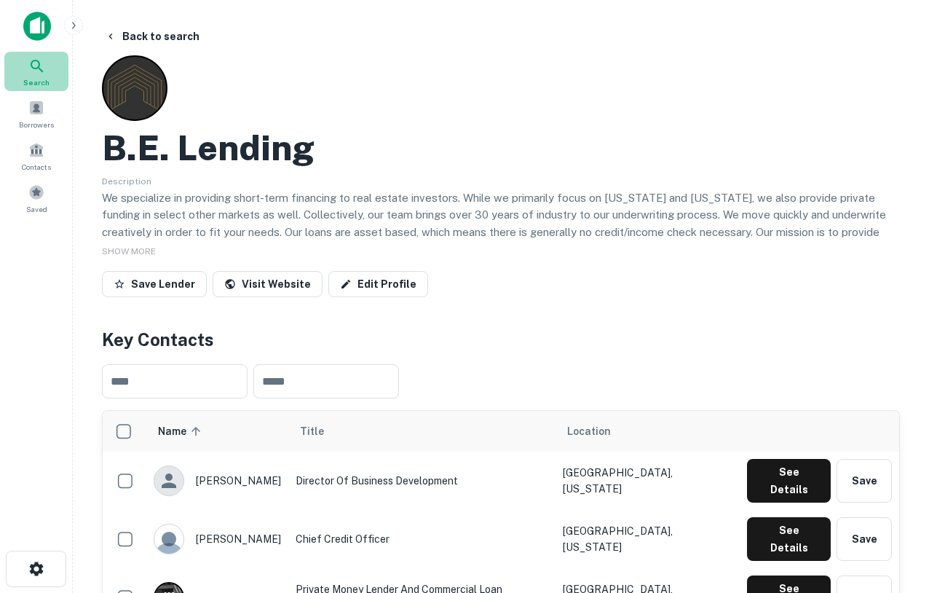
click at [28, 76] on span "Search" at bounding box center [36, 82] width 26 height 12
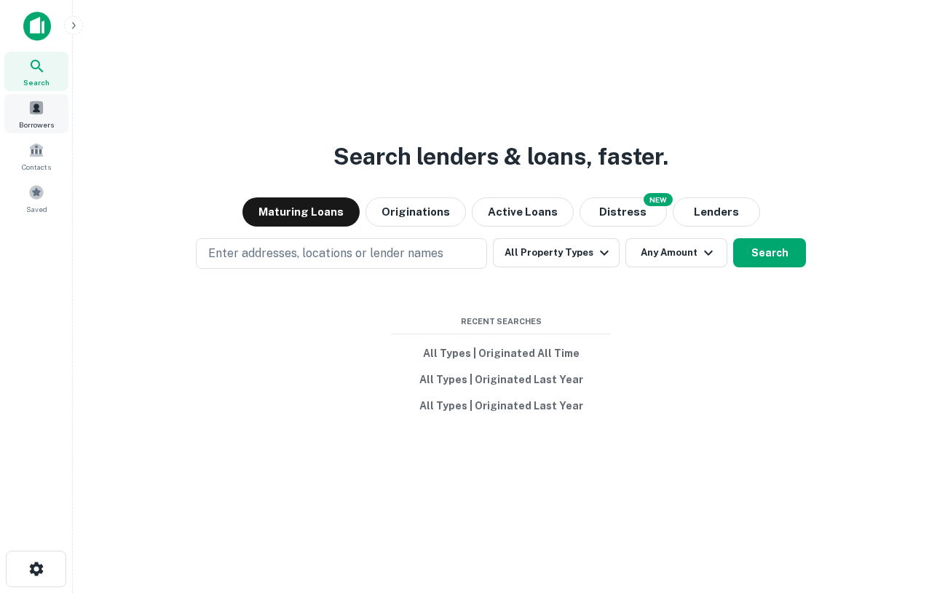
click at [37, 110] on span at bounding box center [36, 108] width 16 height 16
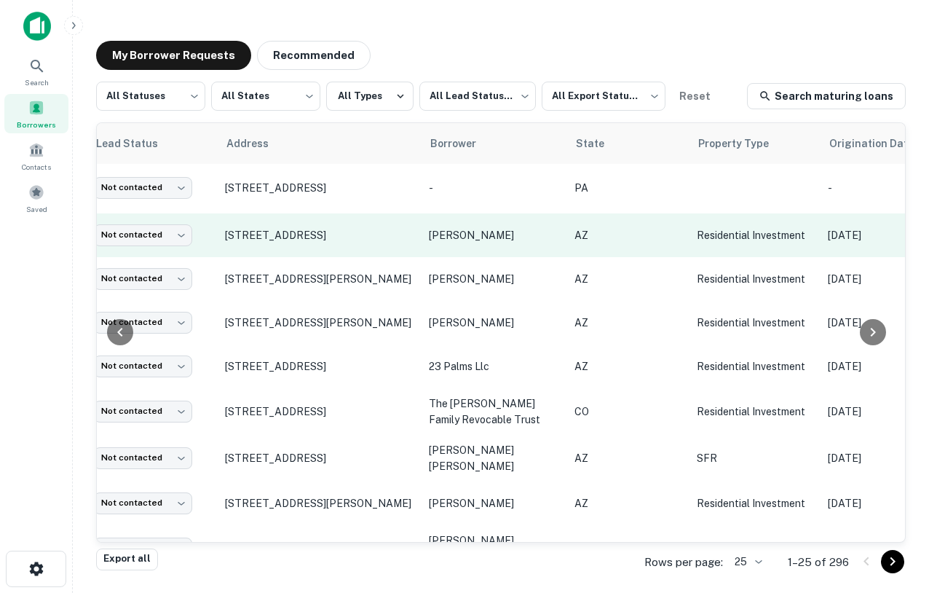
scroll to position [45, 63]
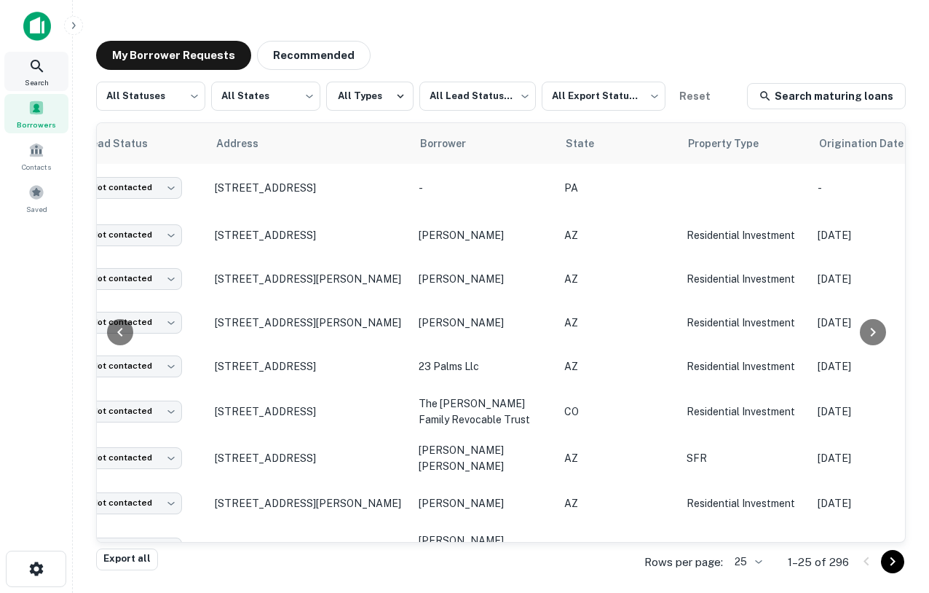
click at [48, 60] on div "Search" at bounding box center [36, 71] width 64 height 39
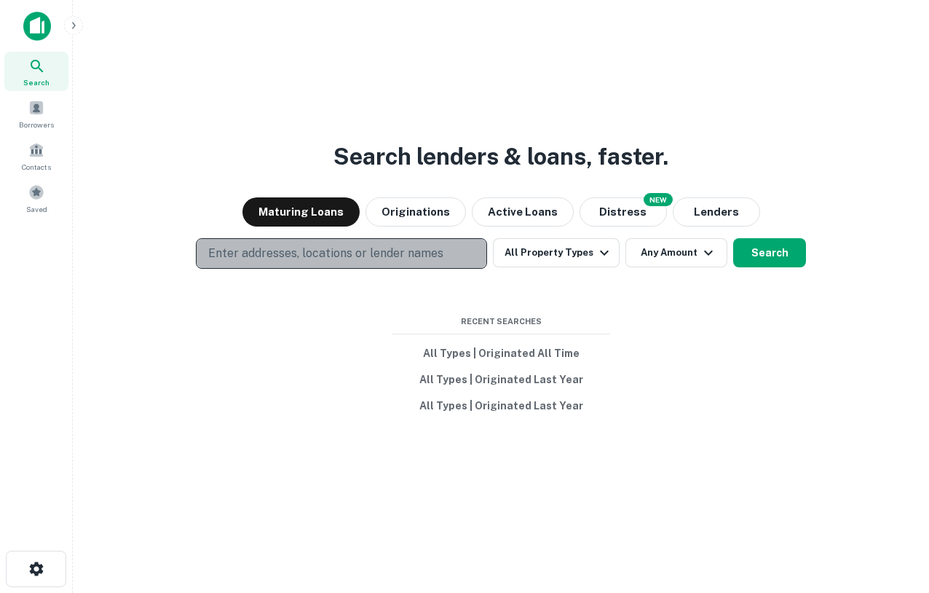
click at [269, 245] on p "Enter addresses, locations or lender names" at bounding box center [325, 253] width 235 height 17
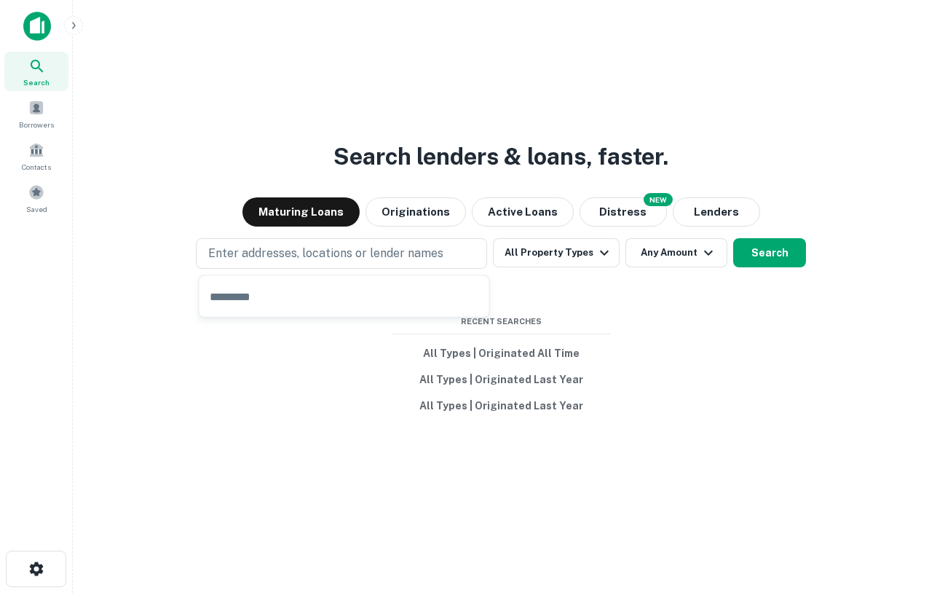
click at [598, 125] on div "Search lenders & loans, faster. Maturing Loans Originations Active Loans NEW Di…" at bounding box center [500, 331] width 833 height 593
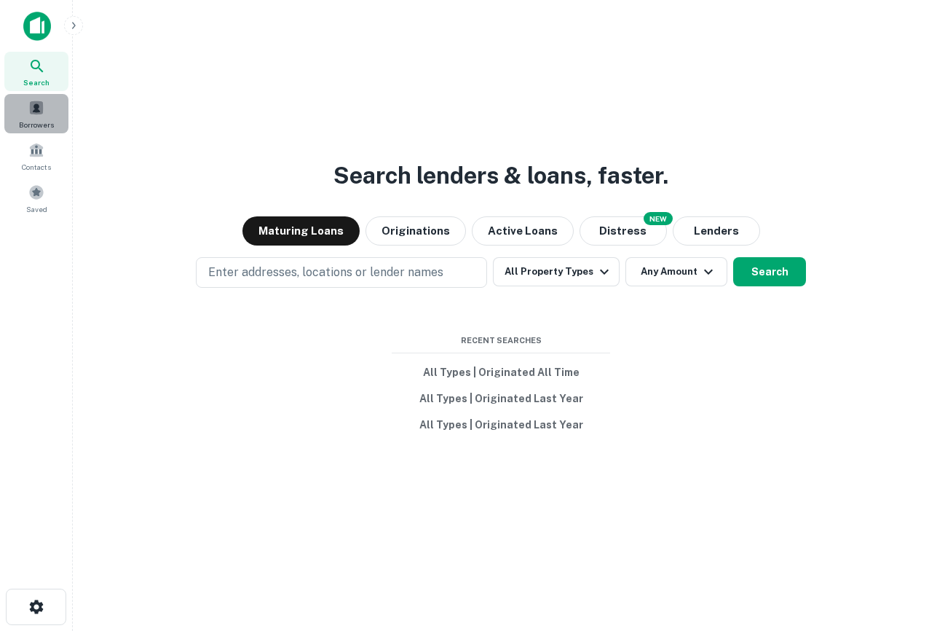
click at [36, 104] on span at bounding box center [36, 108] width 16 height 16
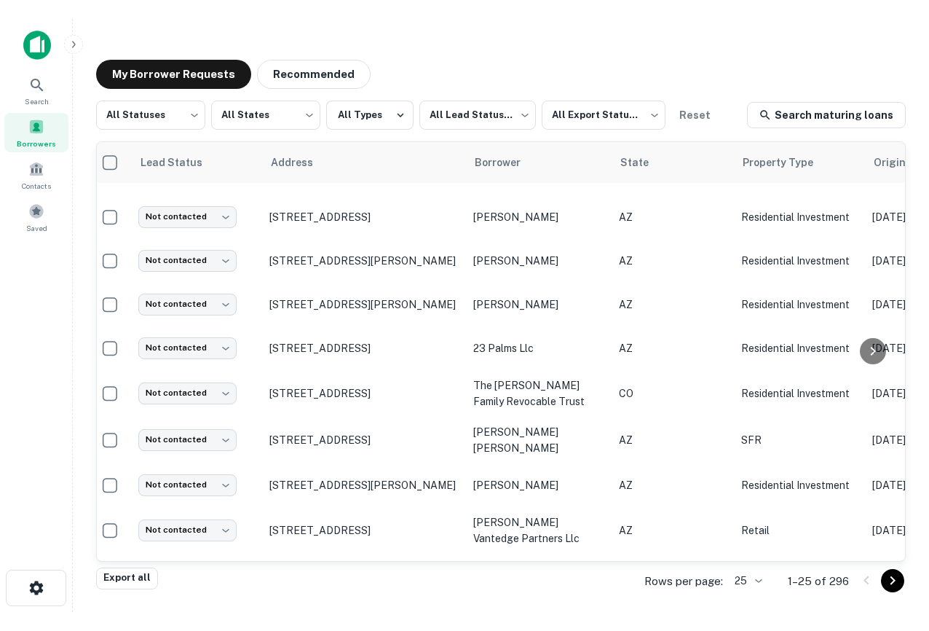
scroll to position [82, 9]
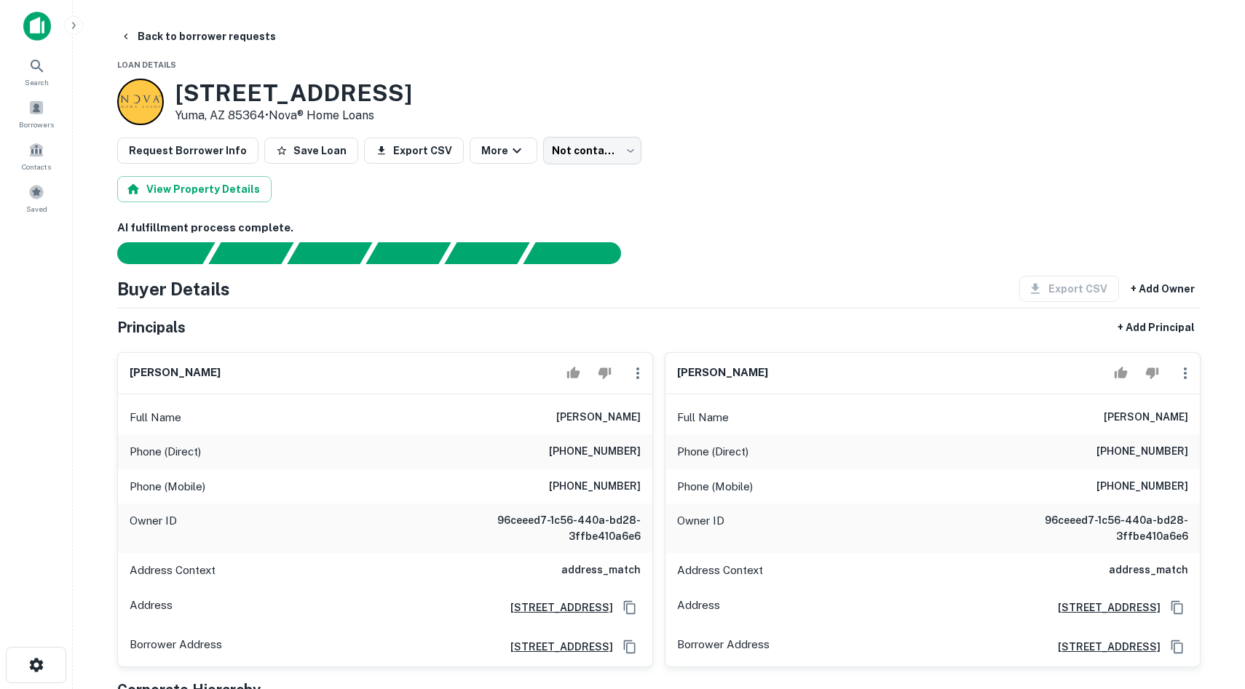
click at [36, 27] on img at bounding box center [37, 26] width 28 height 29
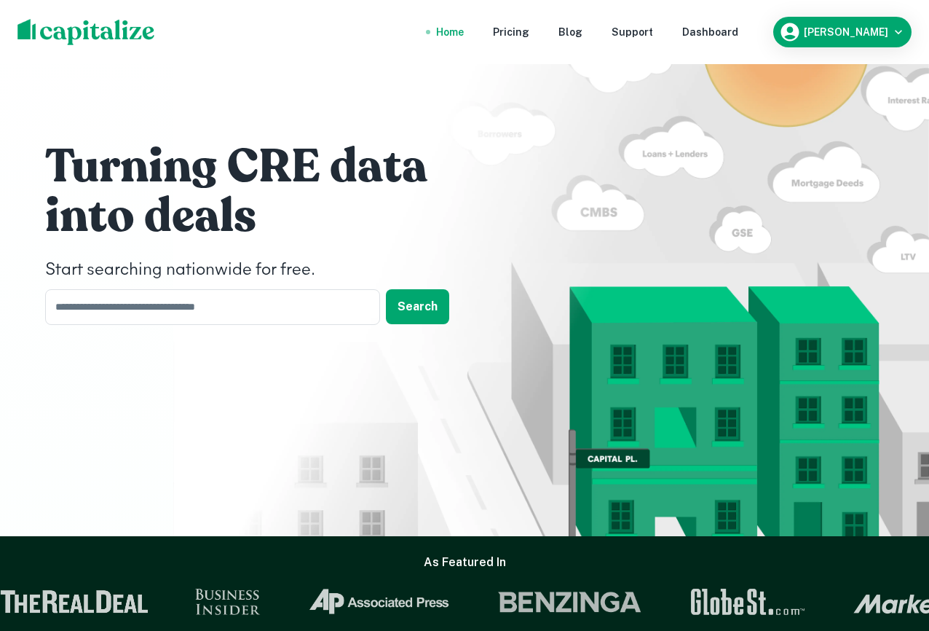
click at [727, 40] on nav "Home Pricing Blog Support Dashboard" at bounding box center [587, 32] width 349 height 32
click at [738, 28] on div "Dashboard" at bounding box center [710, 32] width 56 height 16
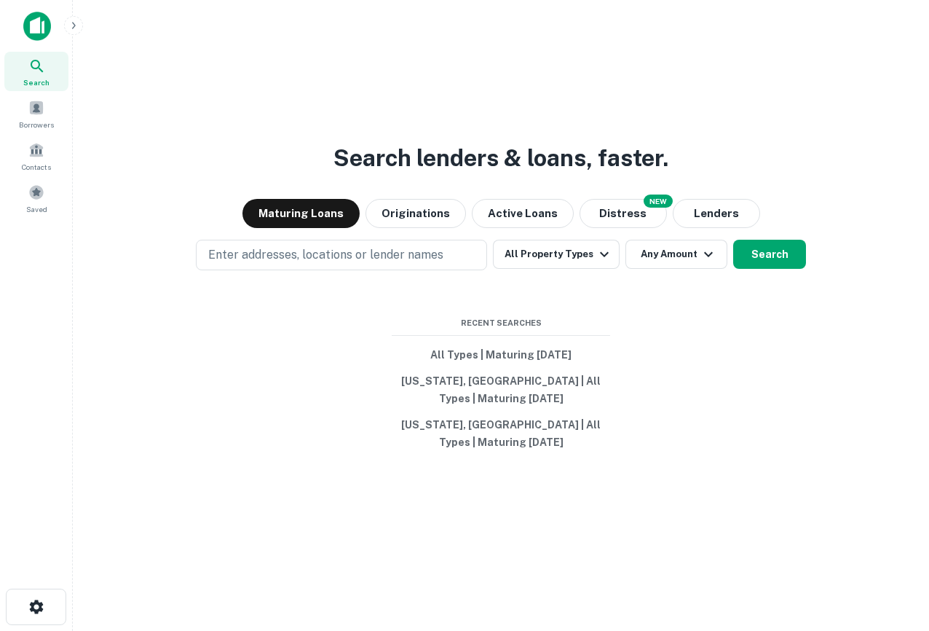
click at [72, 28] on icon "button" at bounding box center [74, 26] width 12 height 12
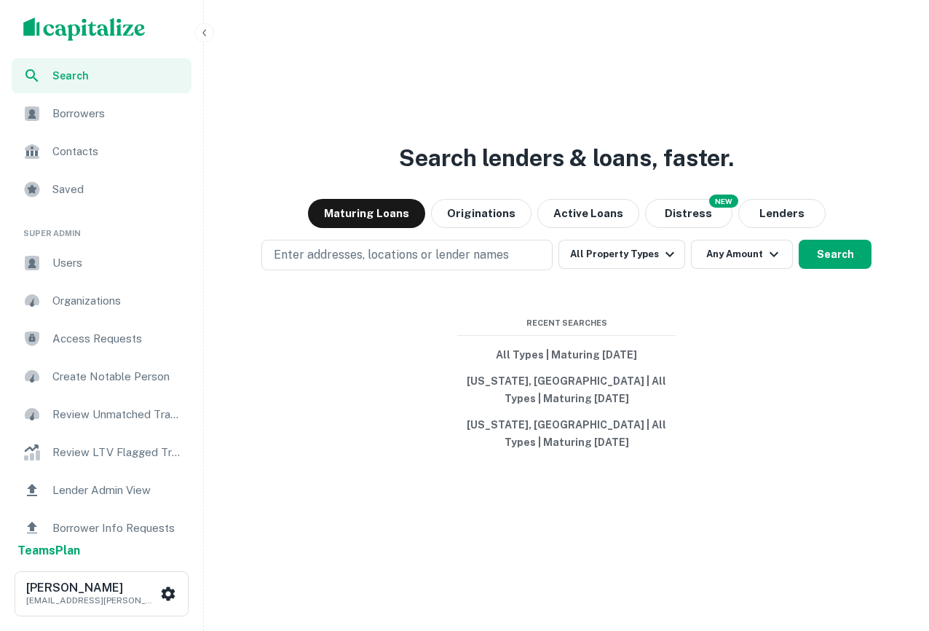
click at [90, 266] on span "Users" at bounding box center [117, 262] width 130 height 17
click at [203, 28] on icon "button" at bounding box center [205, 33] width 12 height 12
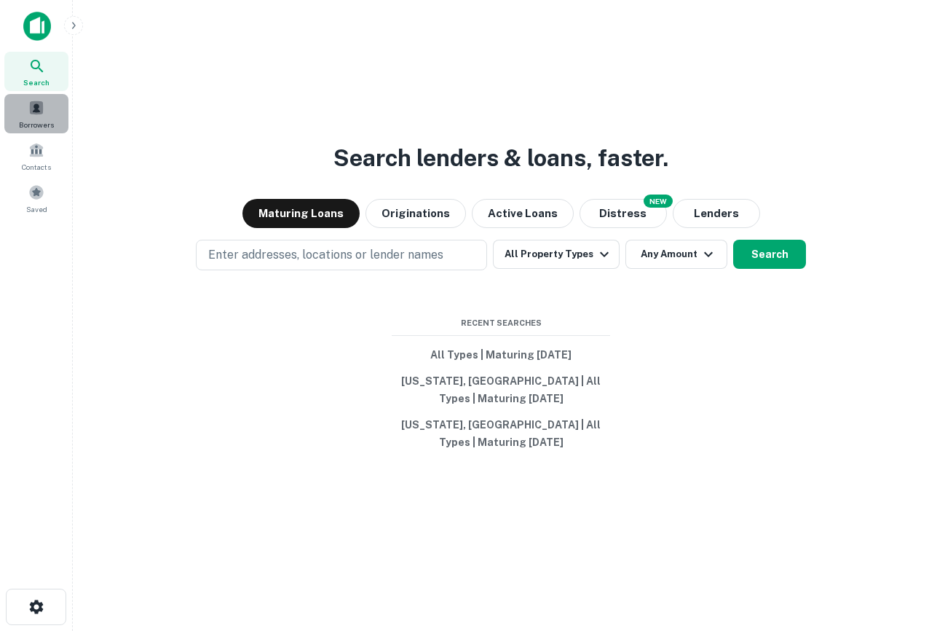
click at [34, 106] on span at bounding box center [36, 108] width 16 height 16
click at [36, 25] on img at bounding box center [37, 26] width 28 height 29
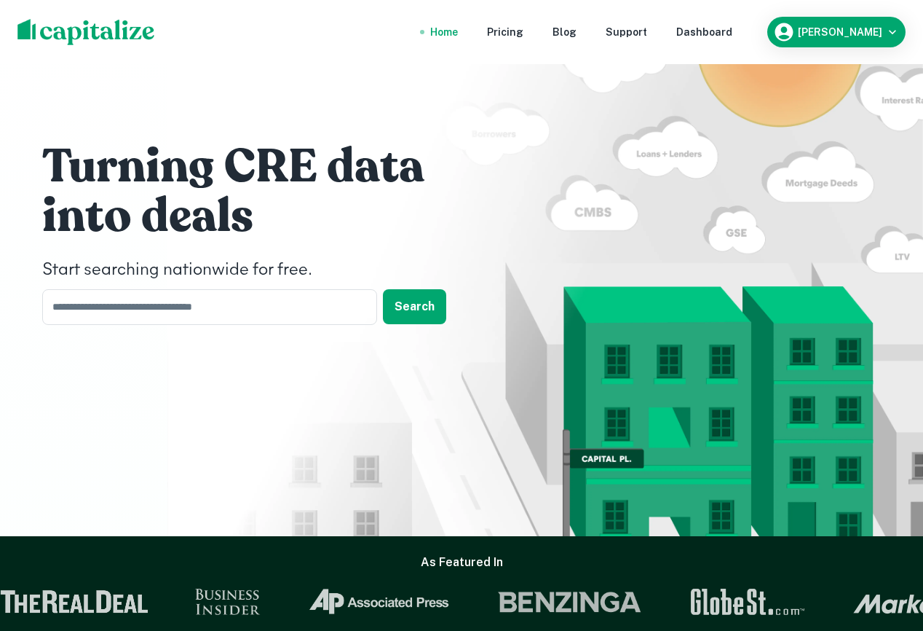
click at [430, 165] on h1 "Turning CRE data" at bounding box center [260, 167] width 437 height 58
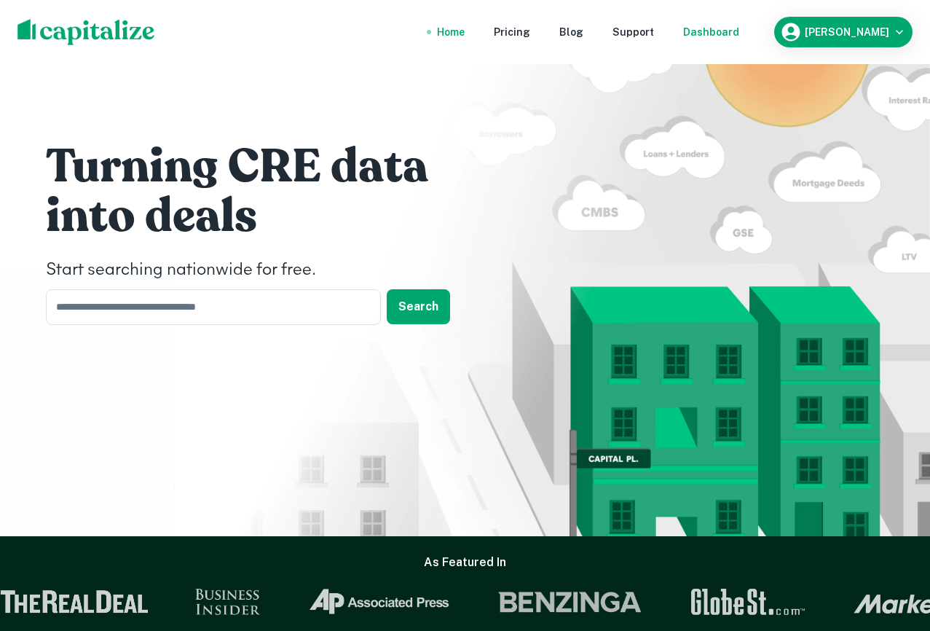
click at [739, 31] on div "Dashboard" at bounding box center [711, 32] width 56 height 16
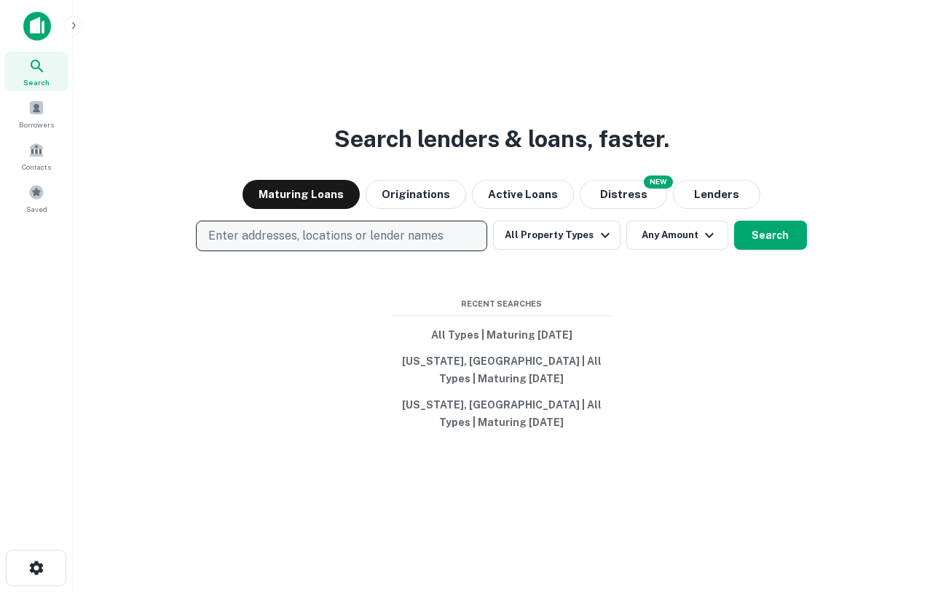
click at [368, 243] on p "Enter addresses, locations or lender names" at bounding box center [325, 235] width 235 height 17
type input "**********"
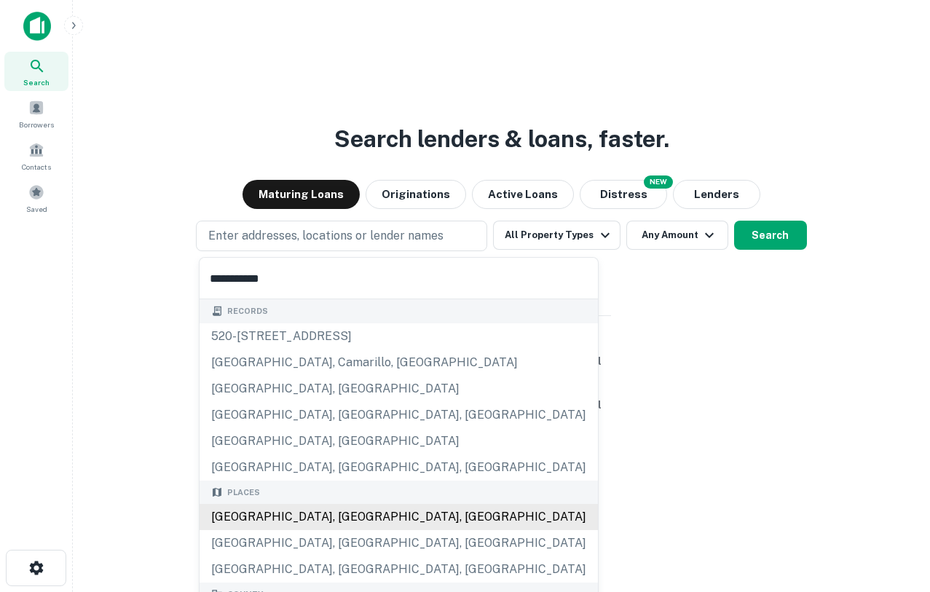
click at [282, 512] on div "Los Angeles, CA, USA" at bounding box center [398, 517] width 398 height 26
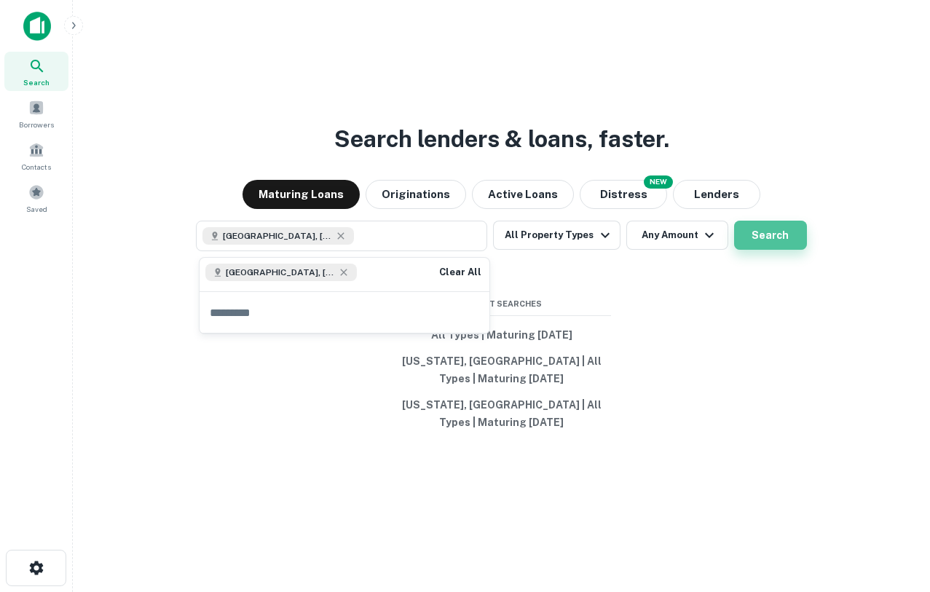
click at [747, 245] on button "Search" at bounding box center [770, 235] width 73 height 29
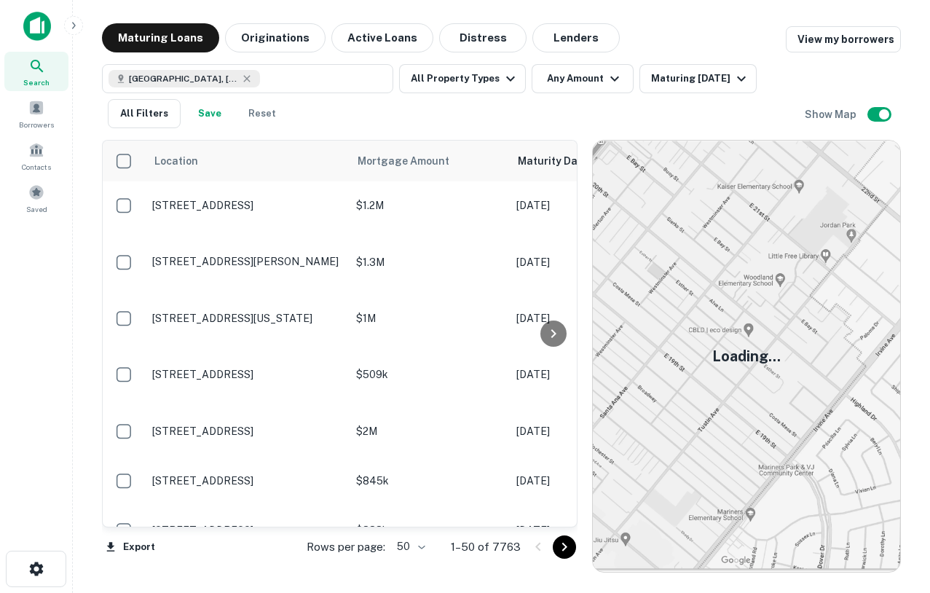
scroll to position [1, 0]
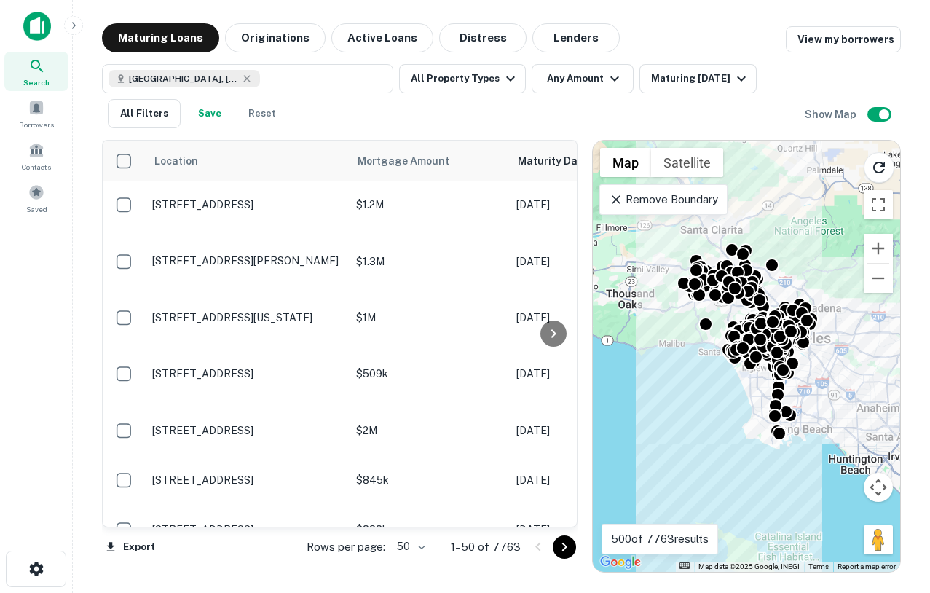
click at [660, 195] on p "Remove Boundary" at bounding box center [663, 199] width 108 height 17
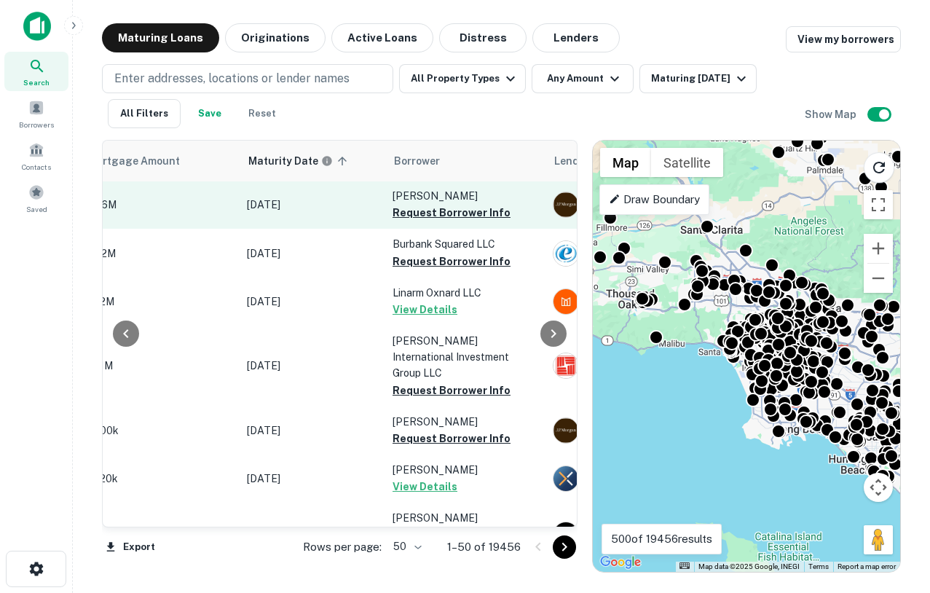
scroll to position [1, 283]
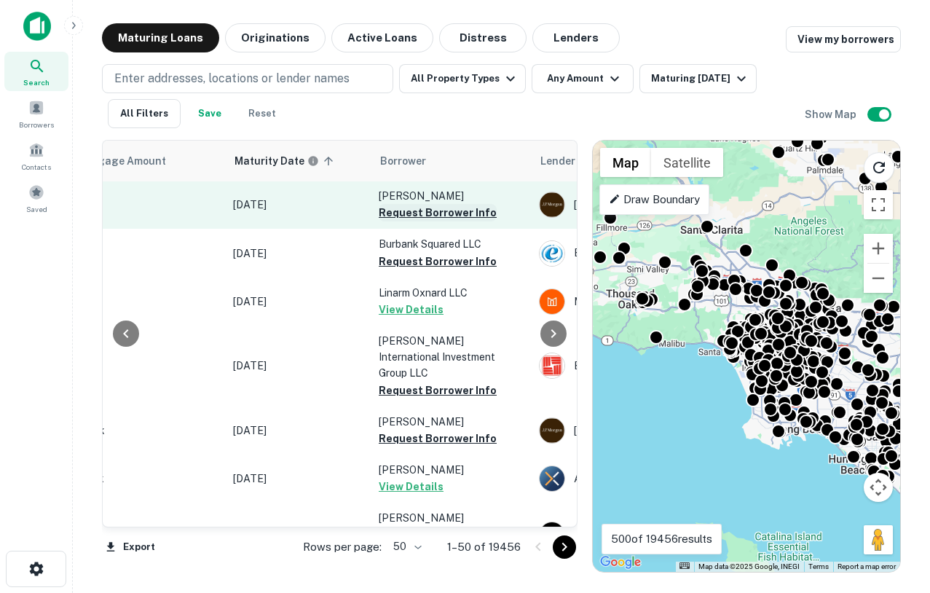
click at [441, 211] on button "Request Borrower Info" at bounding box center [438, 212] width 118 height 17
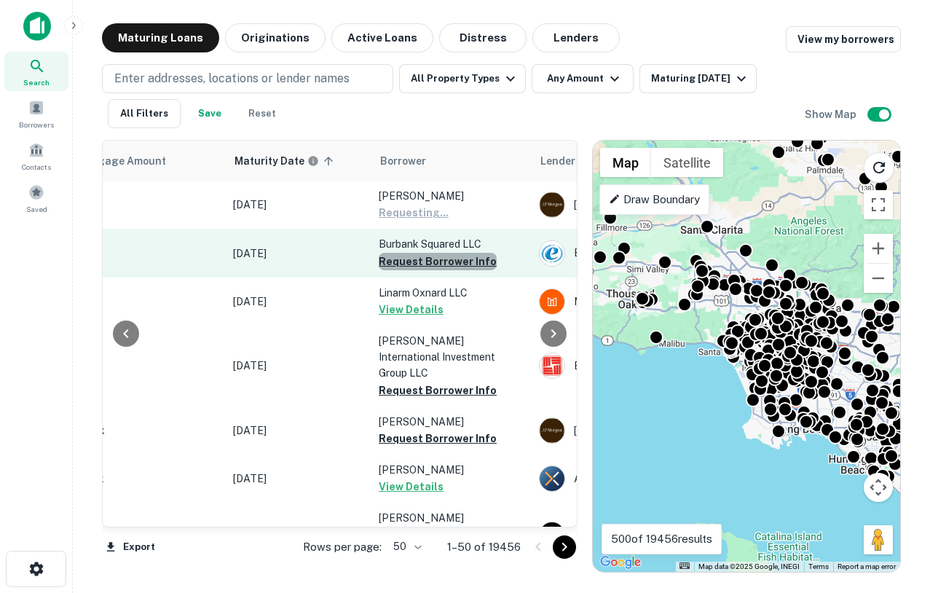
click at [439, 265] on button "Request Borrower Info" at bounding box center [438, 261] width 118 height 17
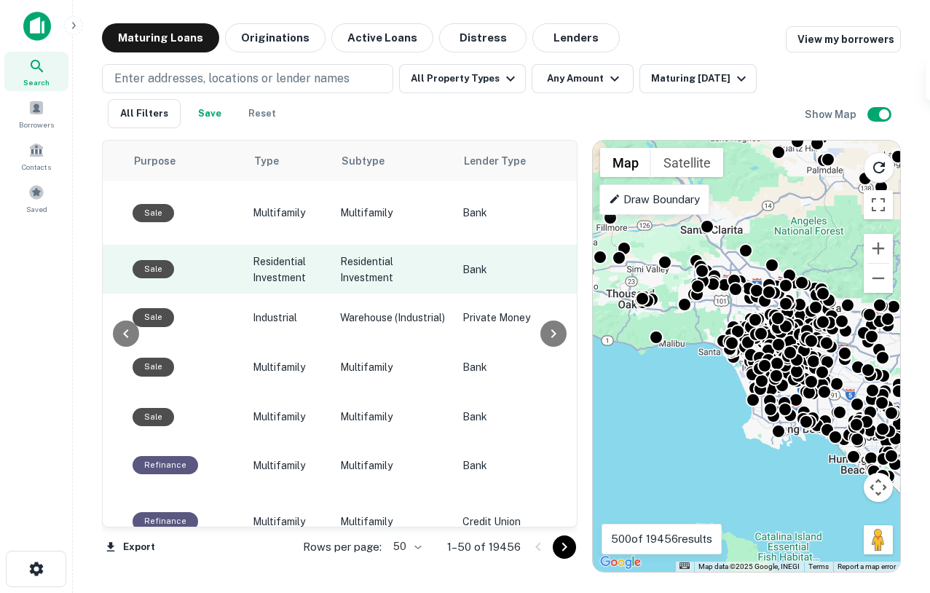
scroll to position [1, 942]
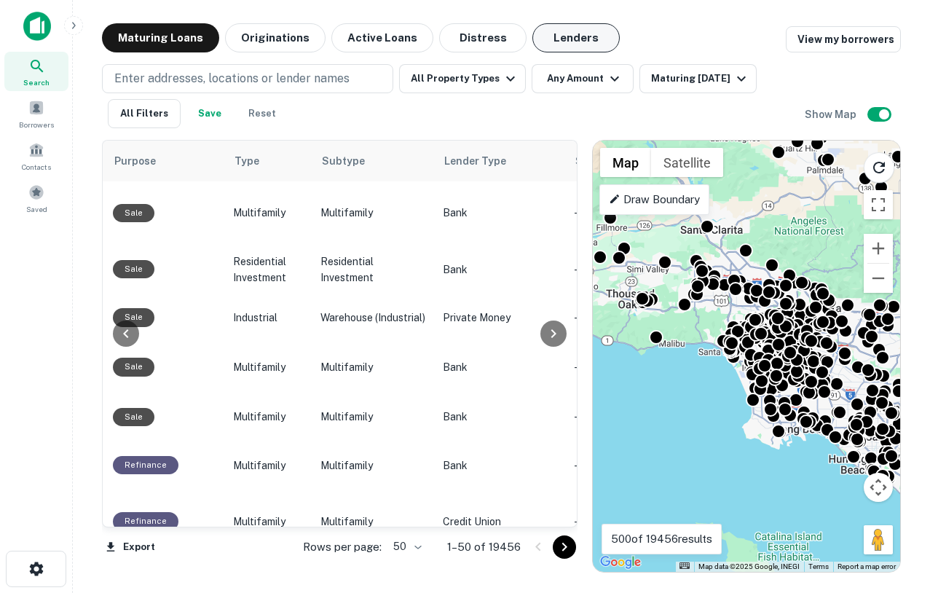
click at [570, 39] on button "Lenders" at bounding box center [575, 37] width 87 height 29
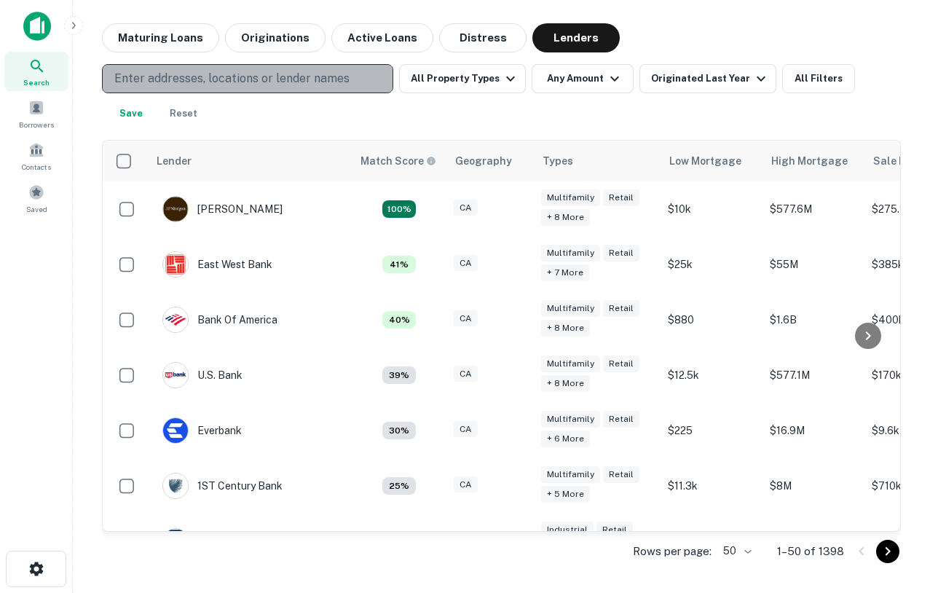
click at [264, 83] on p "Enter addresses, locations or lender names" at bounding box center [231, 78] width 235 height 17
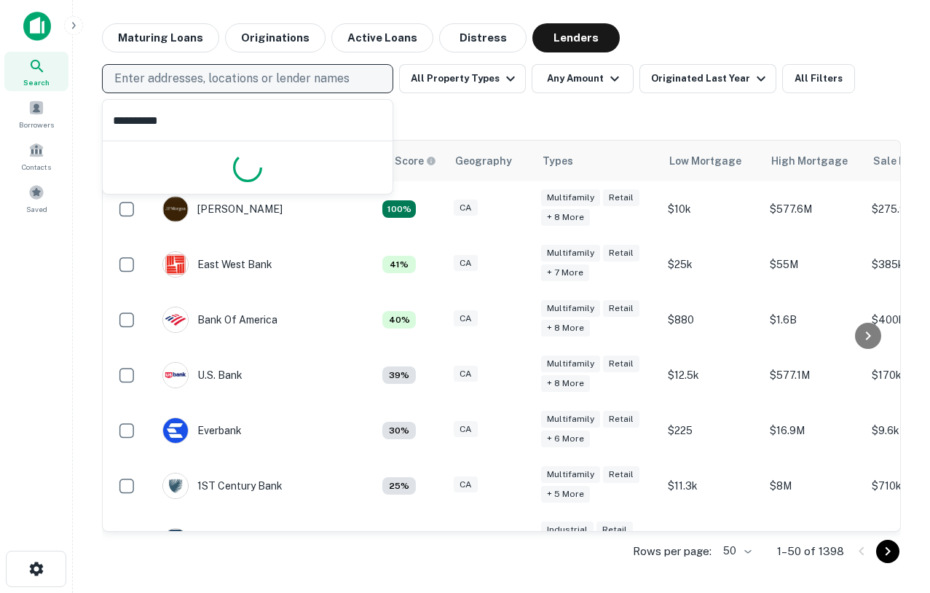
type input "**********"
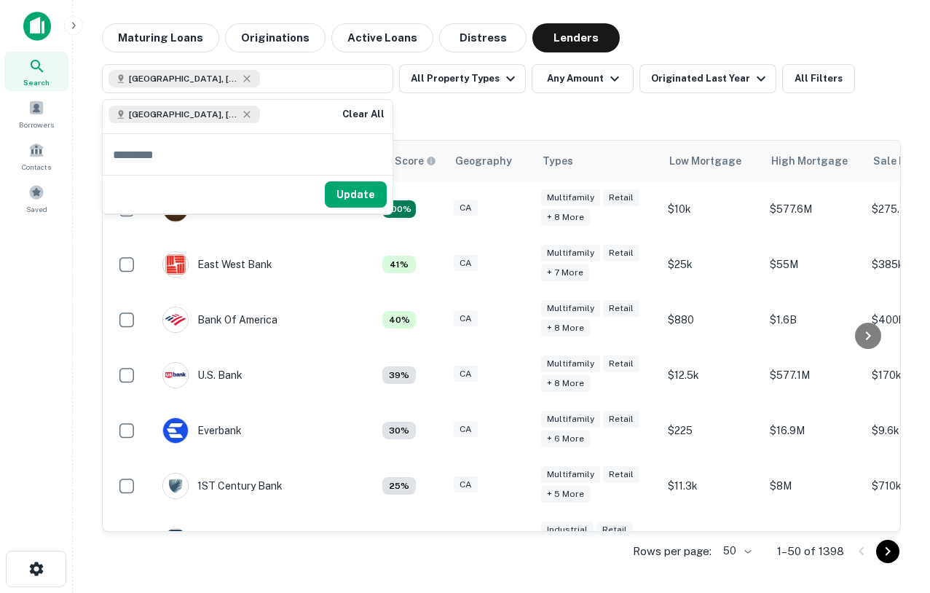
click at [492, 116] on div "Los Angeles, CA, USA All Property Types Any Amount Originated Last Year All Fil…" at bounding box center [501, 96] width 799 height 64
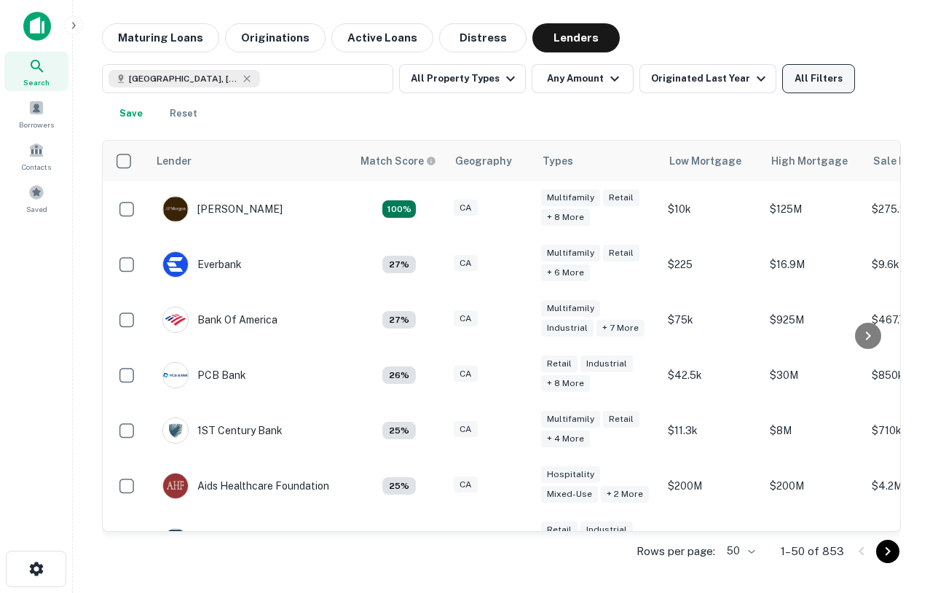
click at [817, 71] on button "All Filters" at bounding box center [818, 78] width 73 height 29
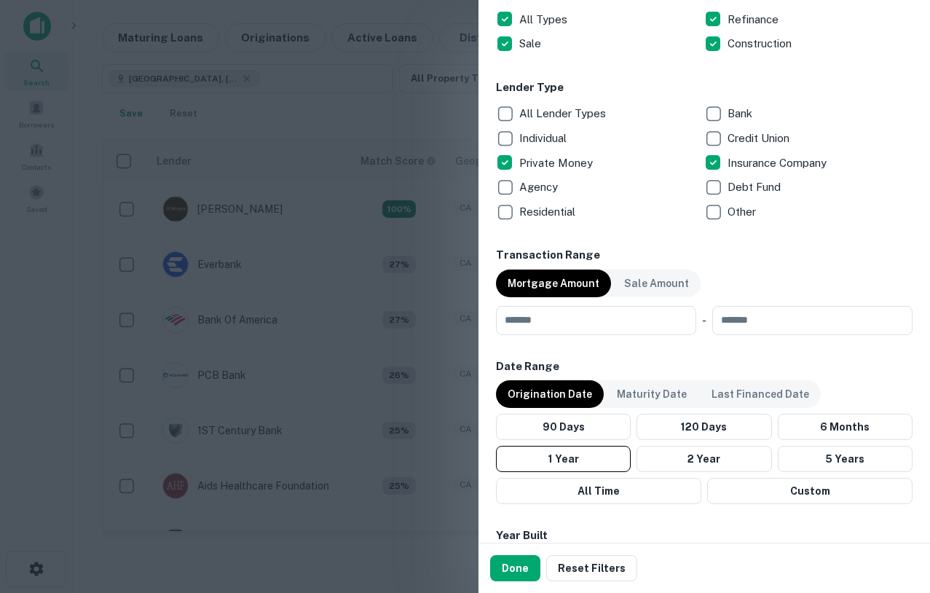
scroll to position [850, 0]
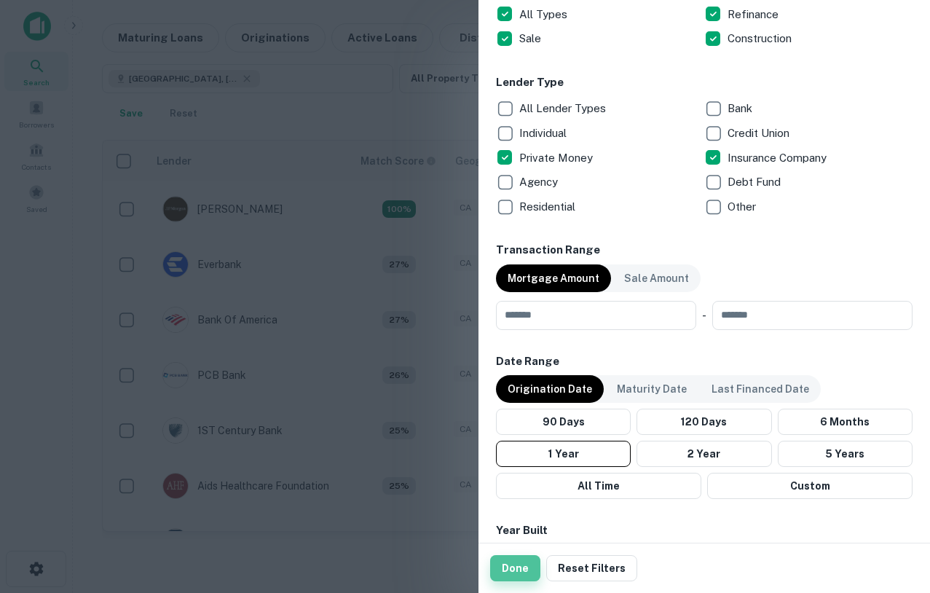
click at [499, 572] on button "Done" at bounding box center [515, 568] width 50 height 26
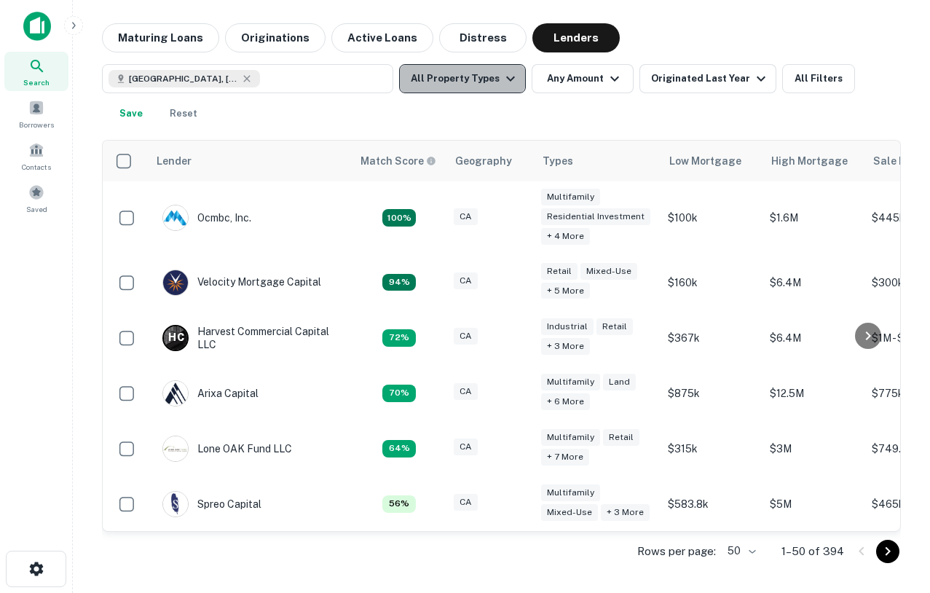
click at [505, 76] on icon "button" at bounding box center [510, 78] width 17 height 17
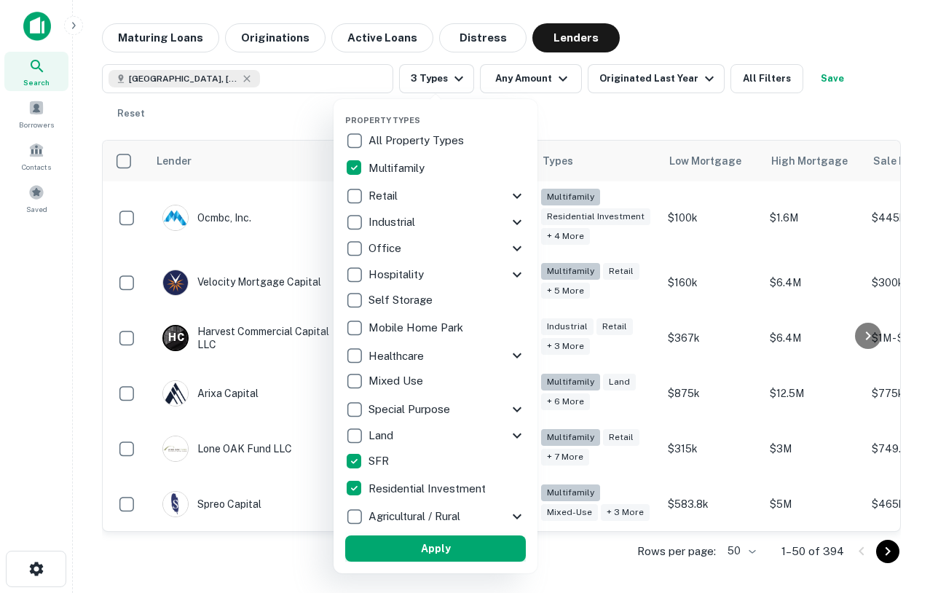
click at [427, 553] on button "Apply" at bounding box center [435, 548] width 181 height 26
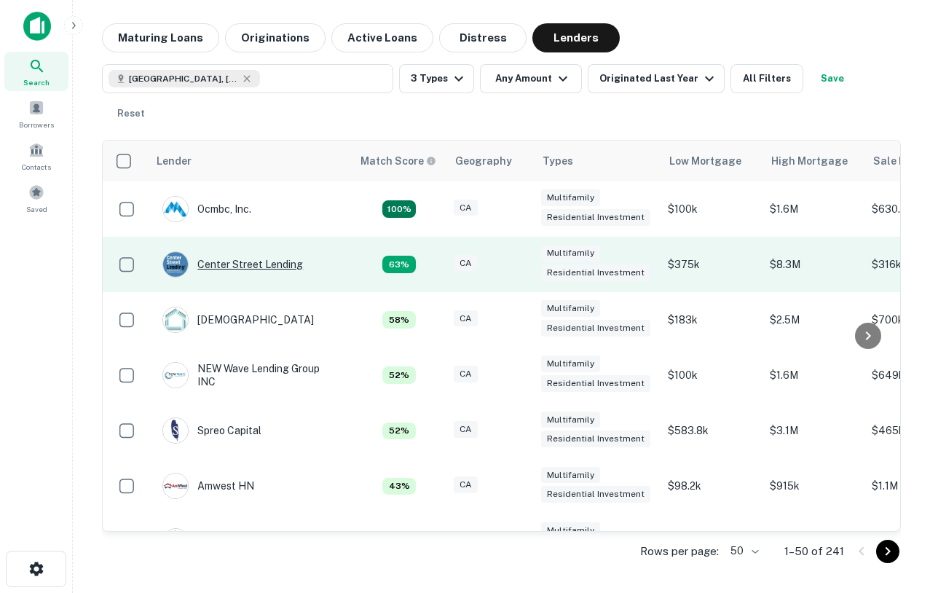
click at [265, 251] on div "Center Street Lending" at bounding box center [232, 264] width 141 height 26
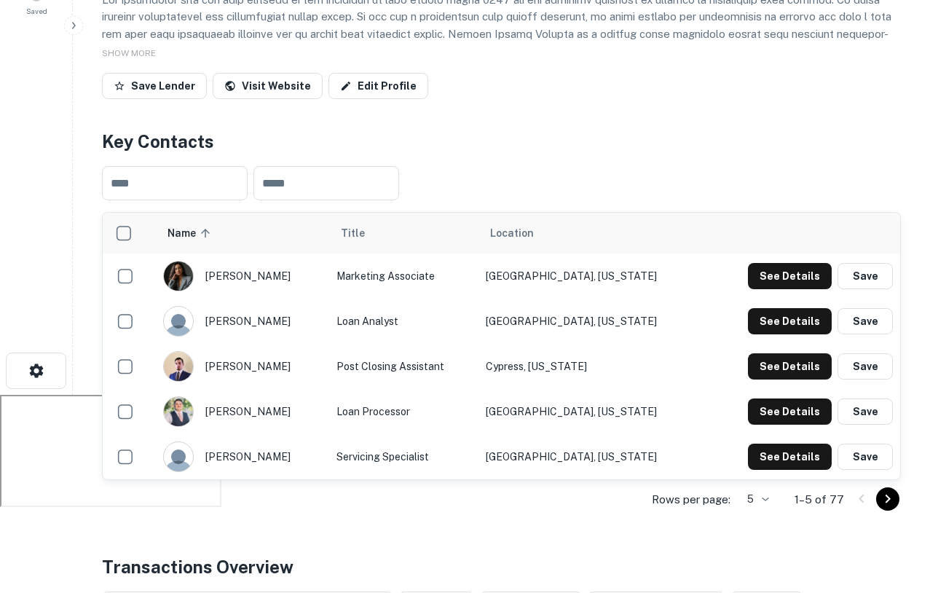
scroll to position [218, 0]
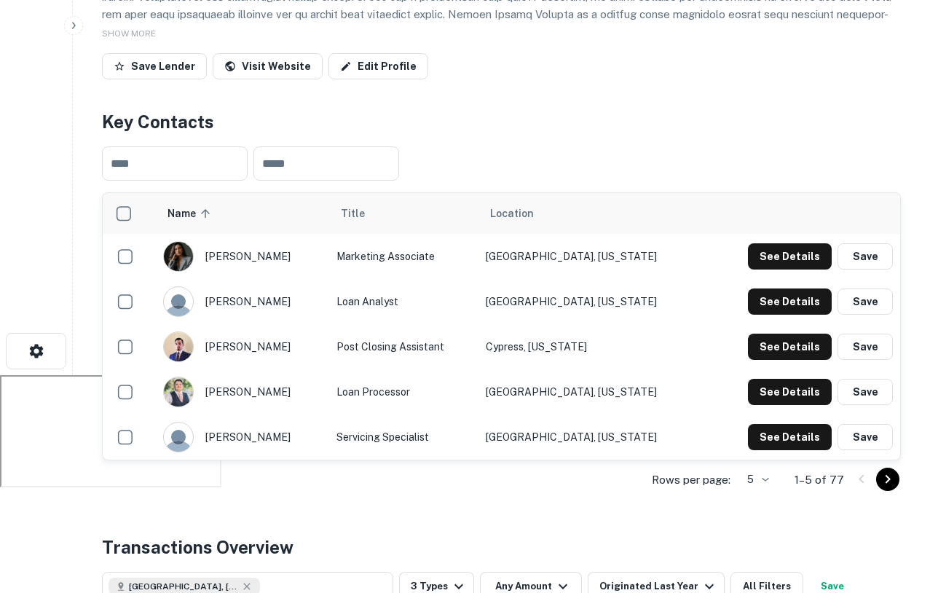
click at [882, 474] on icon "Go to next page" at bounding box center [887, 478] width 17 height 17
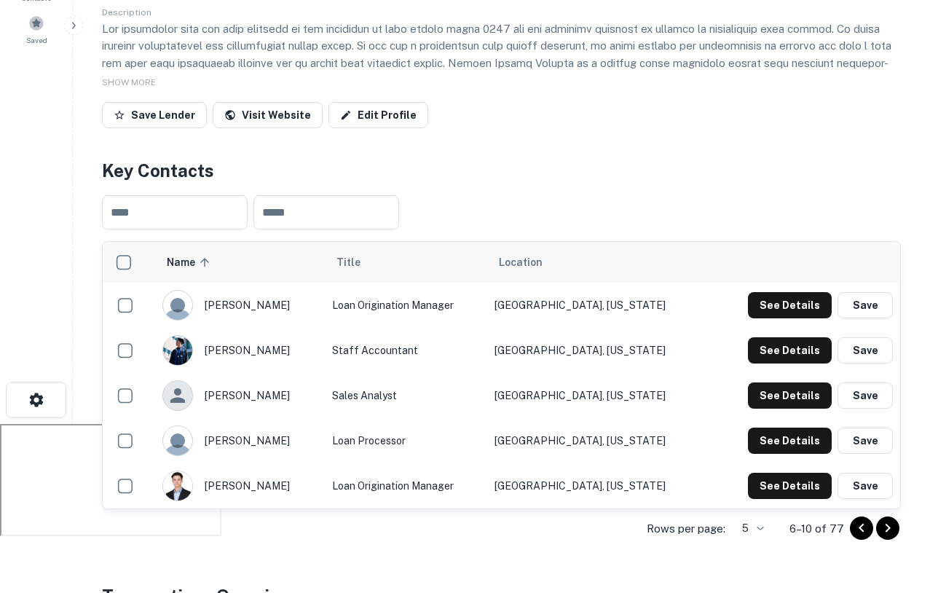
scroll to position [190, 0]
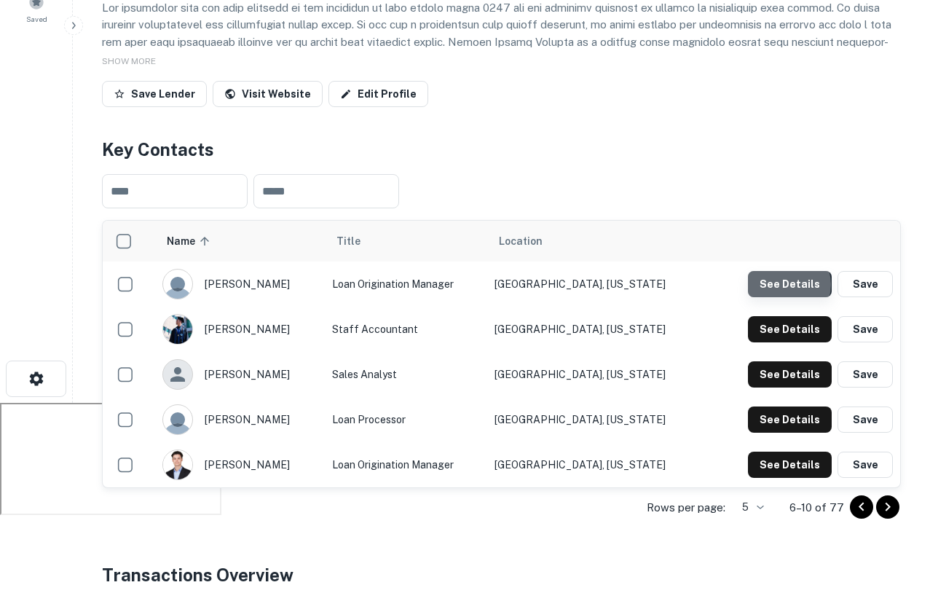
click at [789, 285] on button "See Details" at bounding box center [790, 284] width 84 height 26
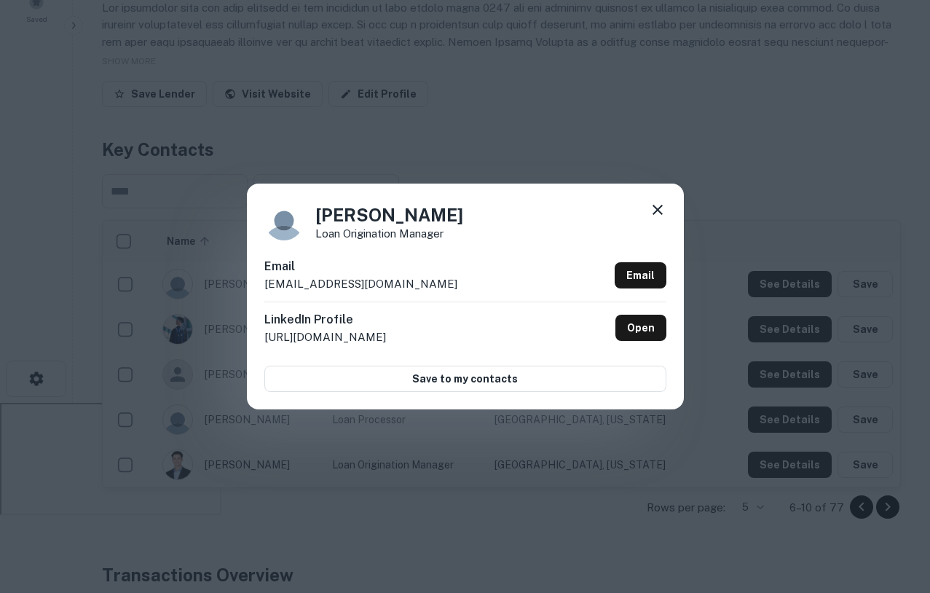
click at [661, 207] on icon at bounding box center [657, 209] width 17 height 17
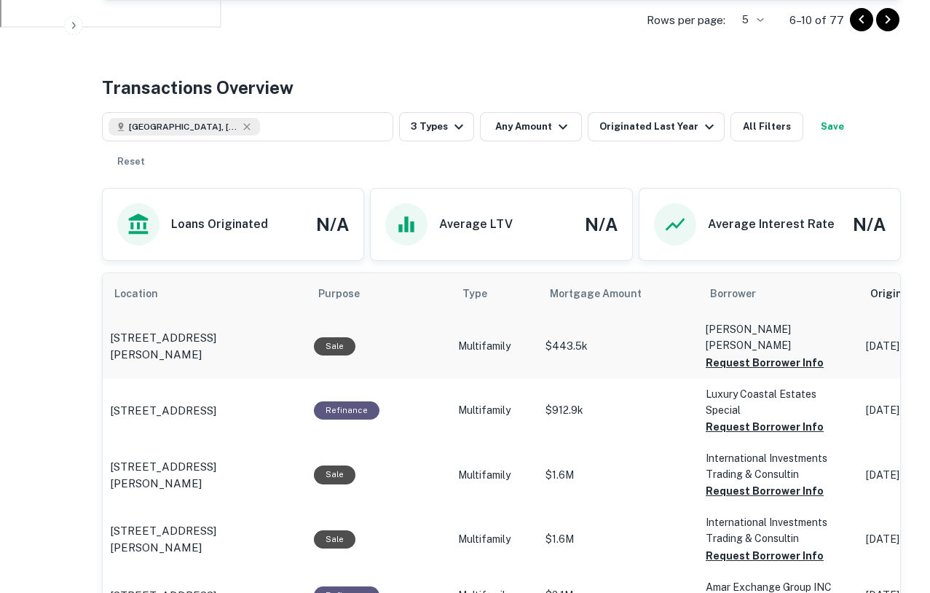
scroll to position [678, 0]
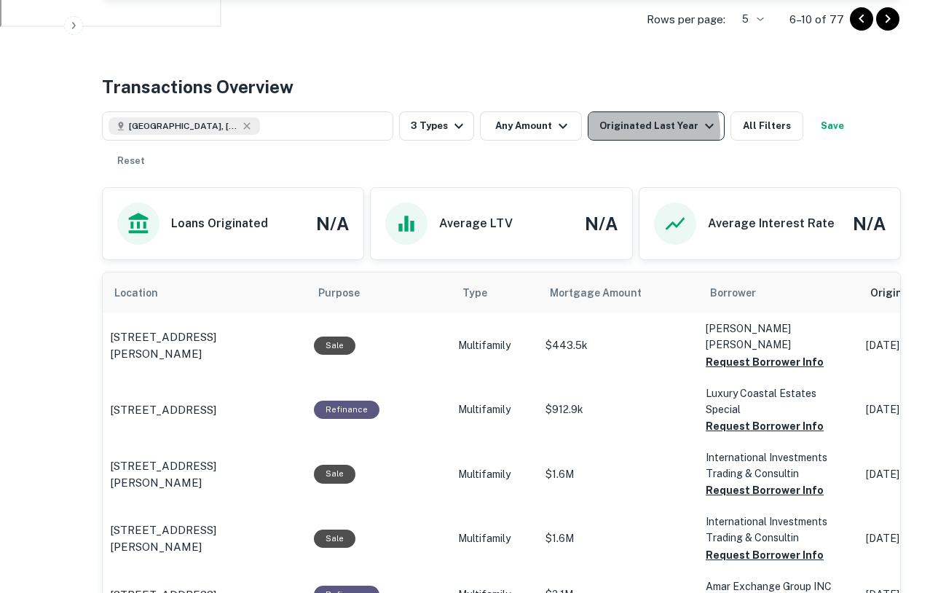
click at [639, 131] on div "Originated Last Year" at bounding box center [658, 125] width 119 height 17
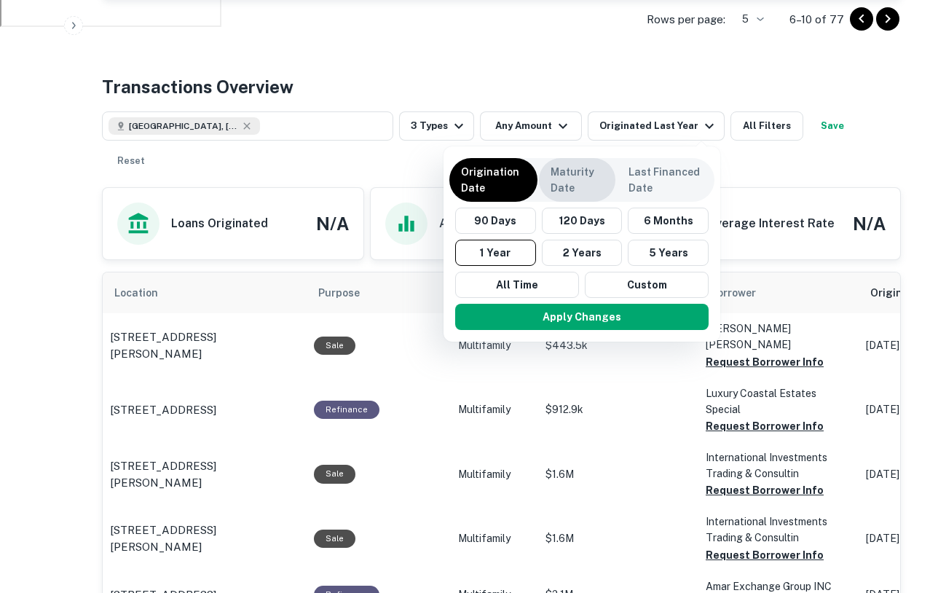
click at [568, 170] on p "Maturity Date" at bounding box center [576, 180] width 53 height 32
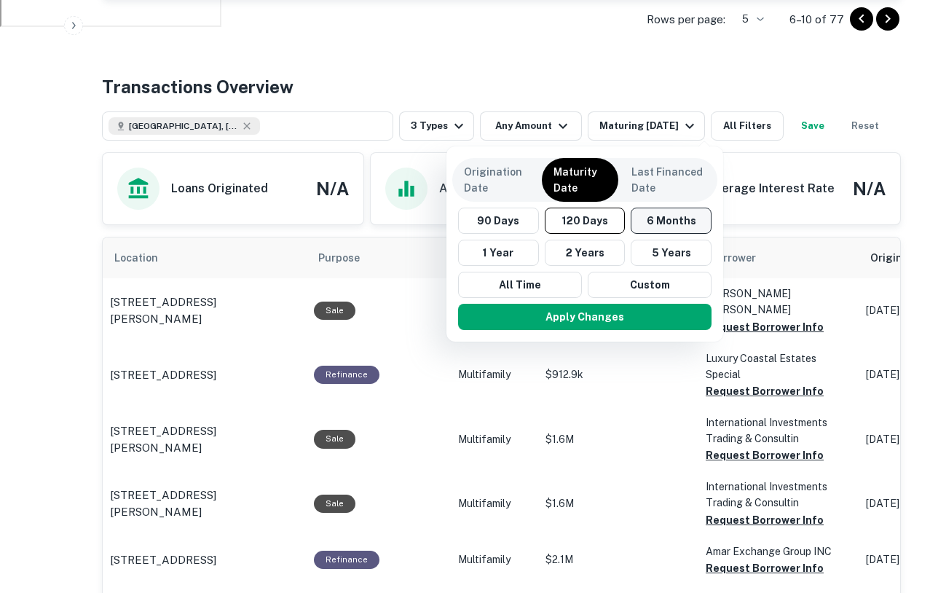
click at [668, 220] on button "6 Months" at bounding box center [671, 220] width 81 height 26
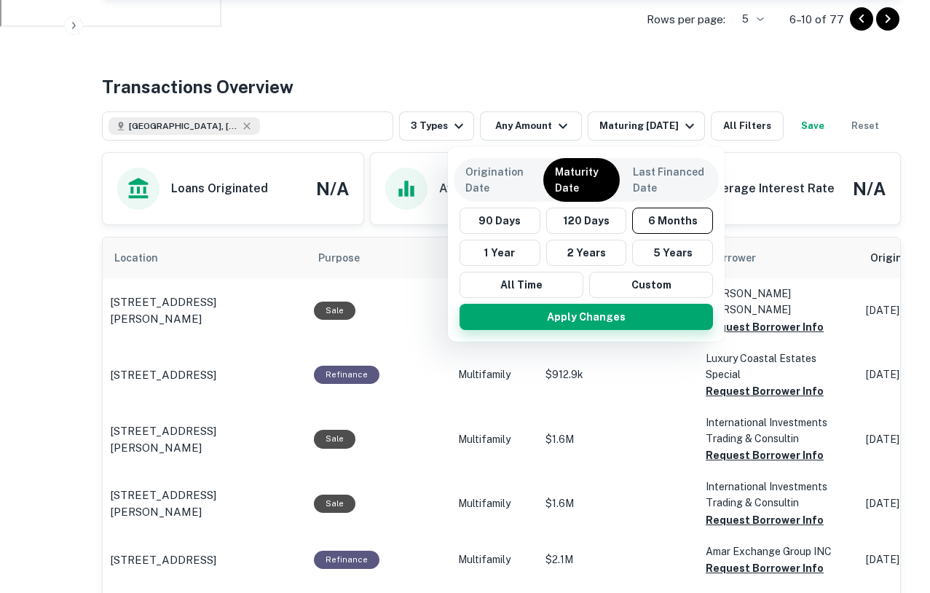
click at [627, 317] on button "Apply Changes" at bounding box center [585, 317] width 253 height 26
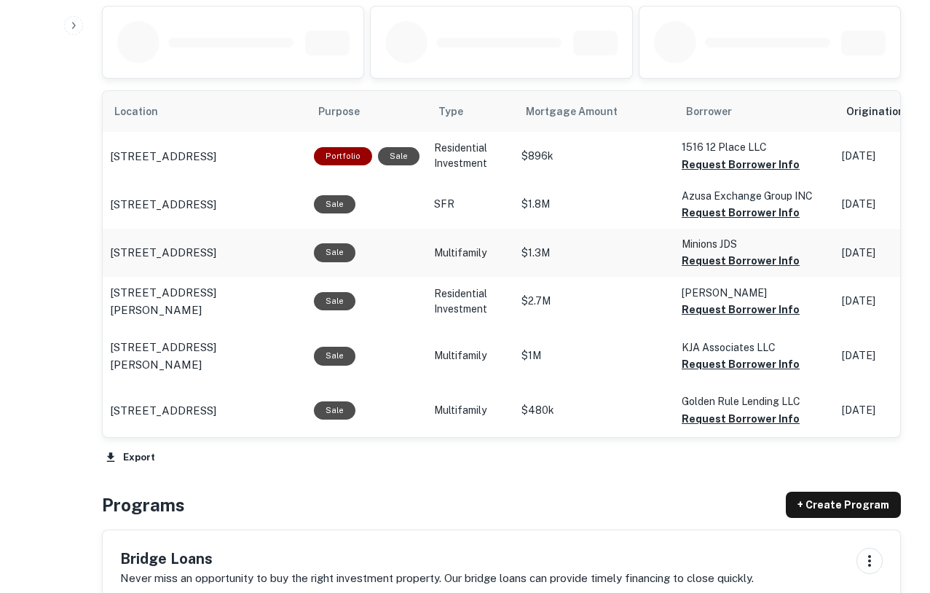
scroll to position [776, 0]
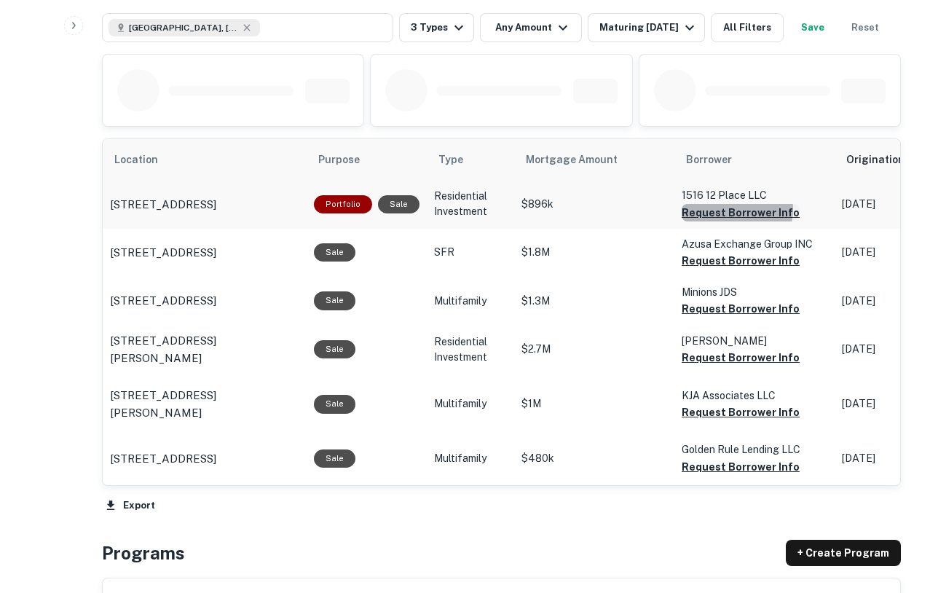
click at [729, 221] on button "Request Borrower Info" at bounding box center [740, 212] width 118 height 17
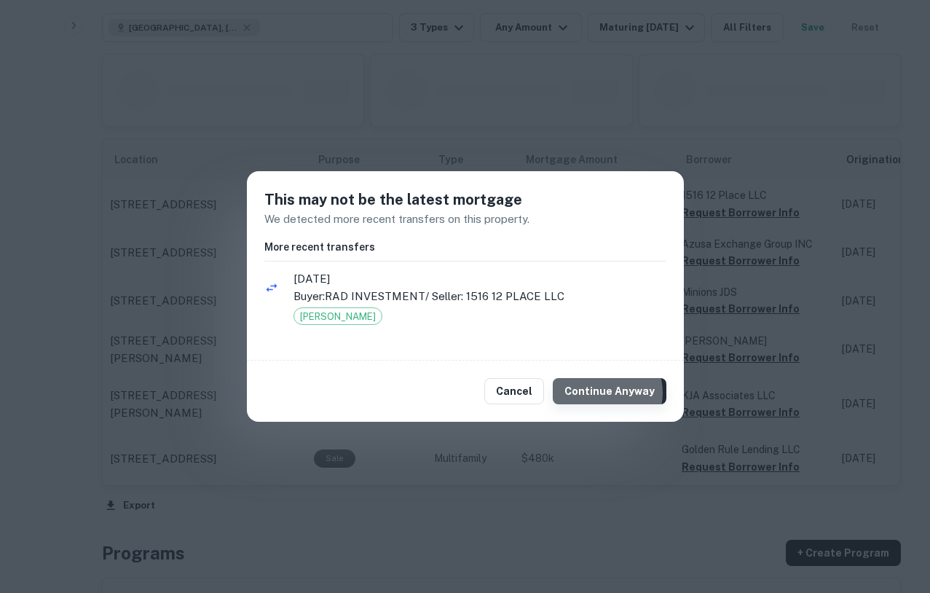
click at [605, 392] on button "Continue Anyway" at bounding box center [610, 391] width 114 height 26
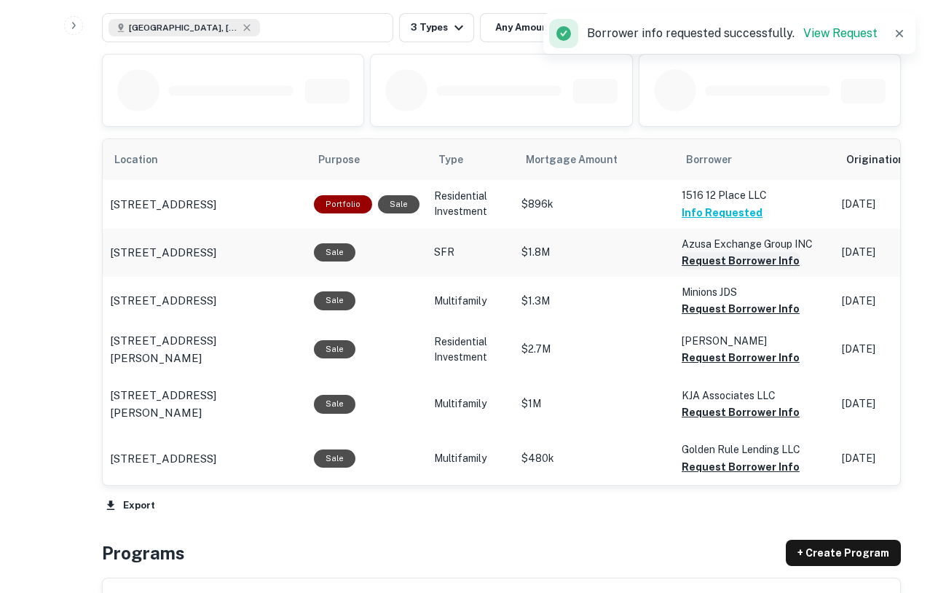
click at [720, 269] on button "Request Borrower Info" at bounding box center [740, 260] width 118 height 17
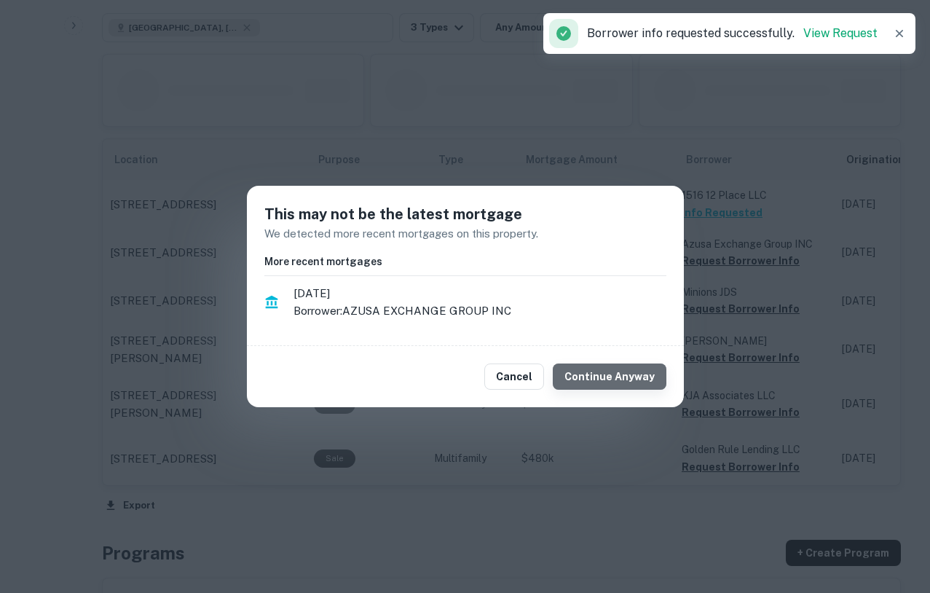
click at [617, 373] on button "Continue Anyway" at bounding box center [610, 376] width 114 height 26
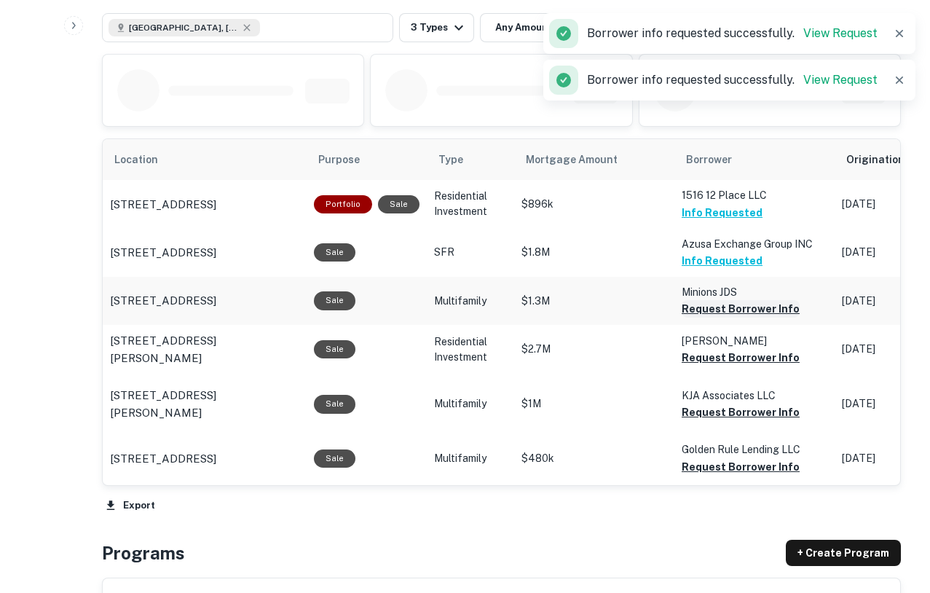
click at [694, 317] on button "Request Borrower Info" at bounding box center [740, 308] width 118 height 17
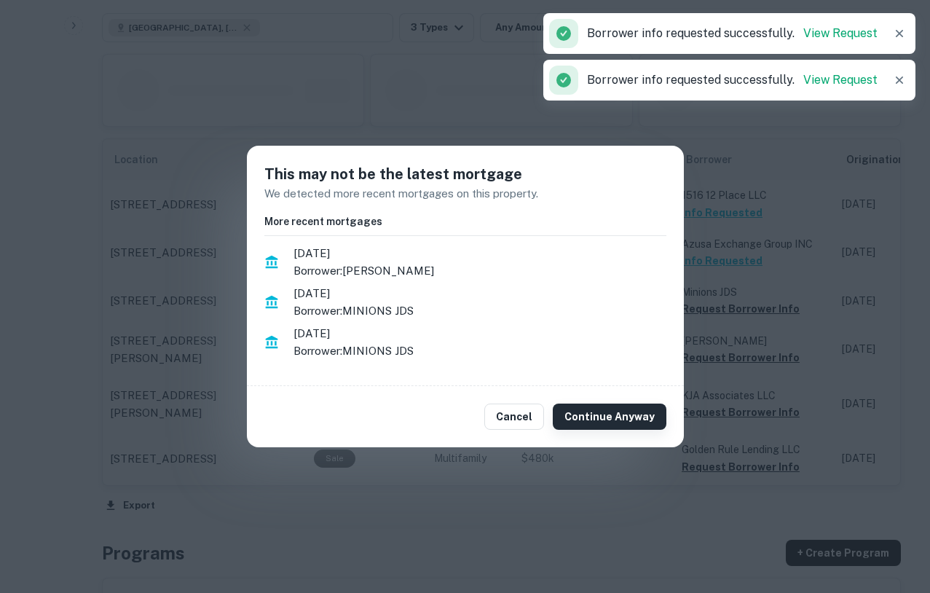
click at [617, 408] on button "Continue Anyway" at bounding box center [610, 416] width 114 height 26
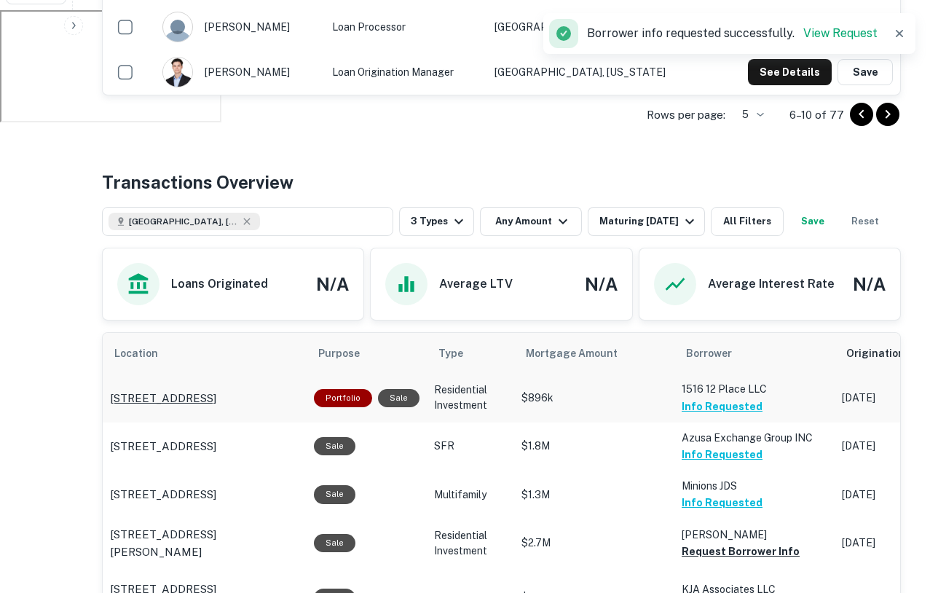
scroll to position [586, 0]
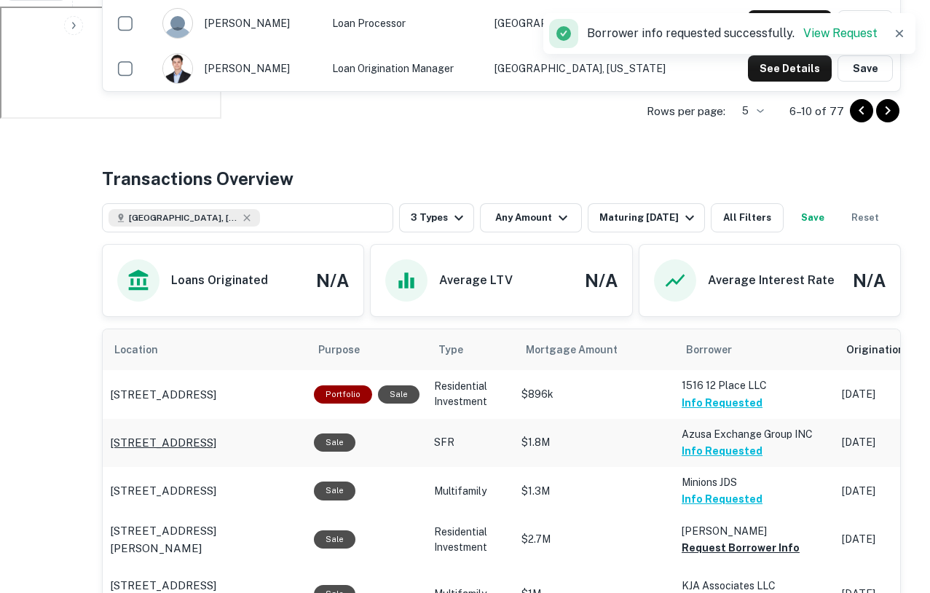
click at [165, 451] on p "6344 Camellia Ave North Hollywood, CA 91606" at bounding box center [163, 442] width 106 height 17
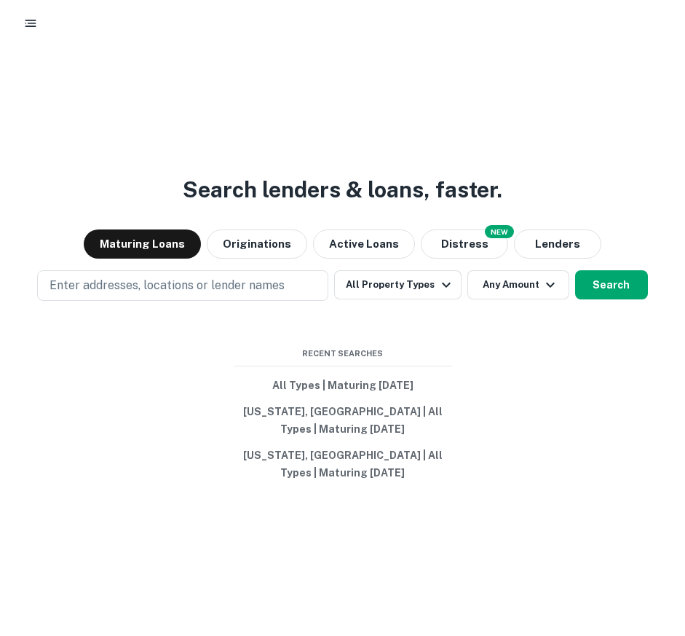
click at [185, 301] on div "Search lenders & loans, faster. Maturing Loans Originations Active Loans NEW Di…" at bounding box center [342, 382] width 685 height 636
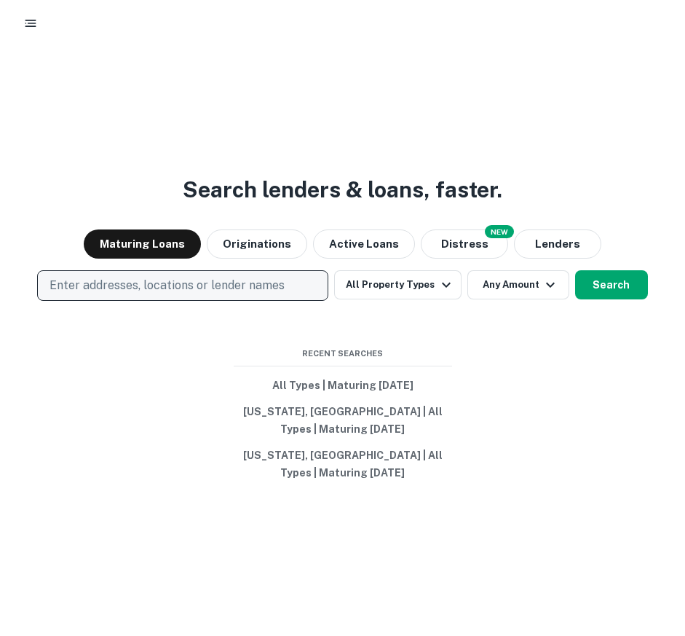
click at [183, 290] on p "Enter addresses, locations or lender names" at bounding box center [167, 285] width 235 height 17
type input "*"
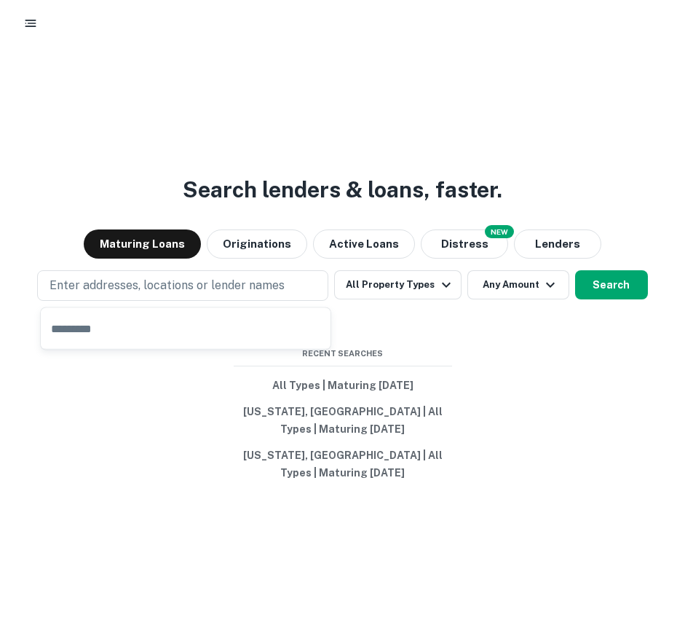
click at [186, 304] on div "​" at bounding box center [185, 325] width 291 height 49
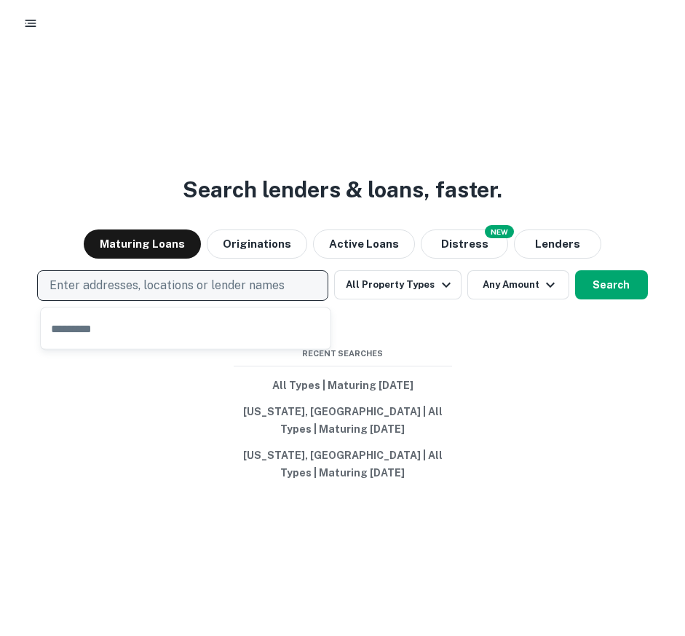
click at [141, 292] on p "Enter addresses, locations or lender names" at bounding box center [167, 285] width 235 height 17
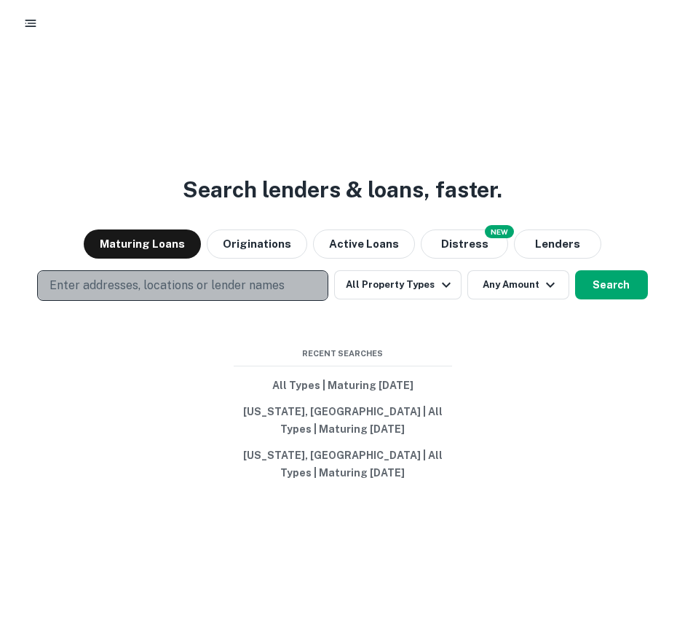
click at [124, 275] on button "Enter addresses, locations or lender names" at bounding box center [182, 285] width 291 height 31
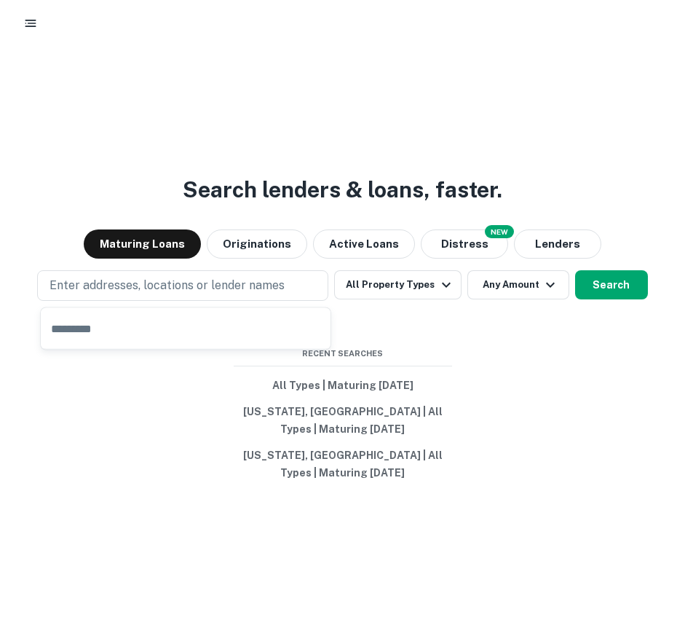
click at [117, 342] on input "text" at bounding box center [186, 328] width 290 height 41
type input "*"
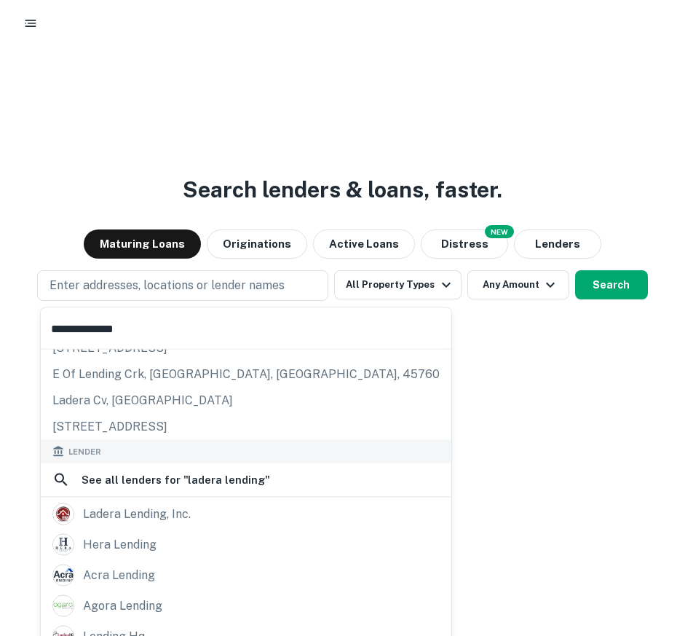
scroll to position [125, 0]
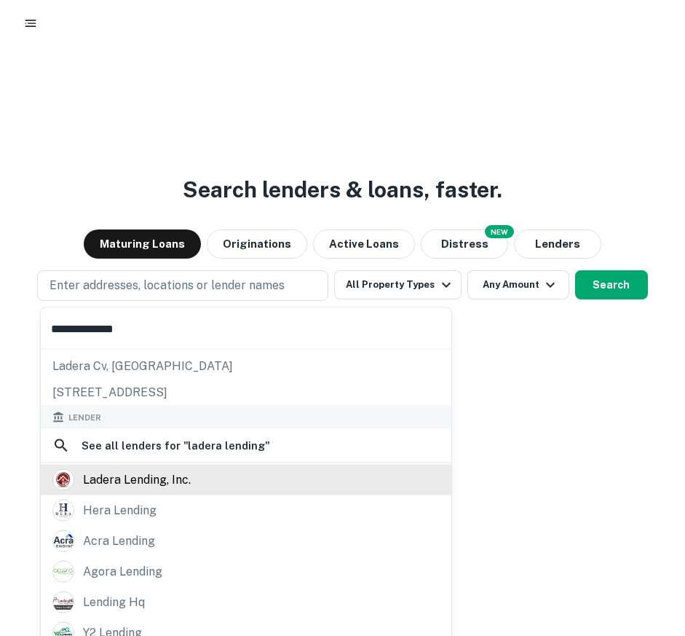
type input "**********"
click at [135, 484] on div "ladera lending, inc." at bounding box center [137, 480] width 108 height 22
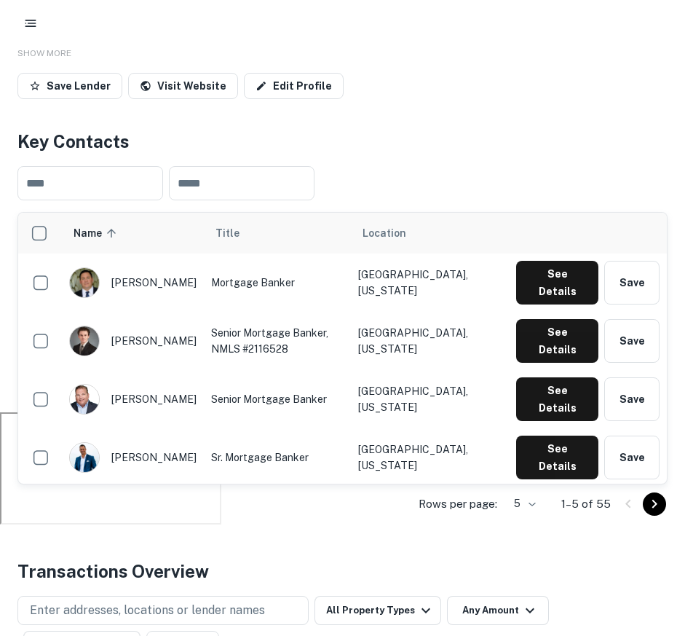
scroll to position [203, 0]
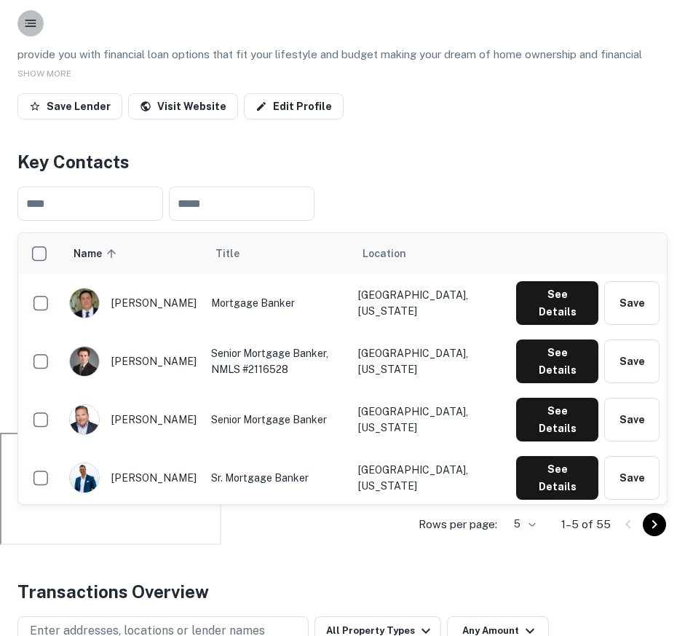
click at [36, 21] on icon "button" at bounding box center [30, 23] width 15 height 15
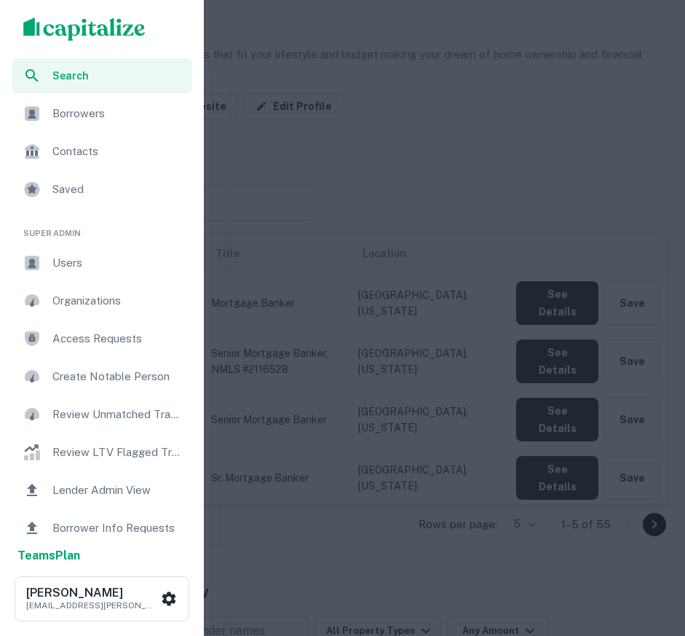
click at [337, 117] on div at bounding box center [342, 318] width 685 height 636
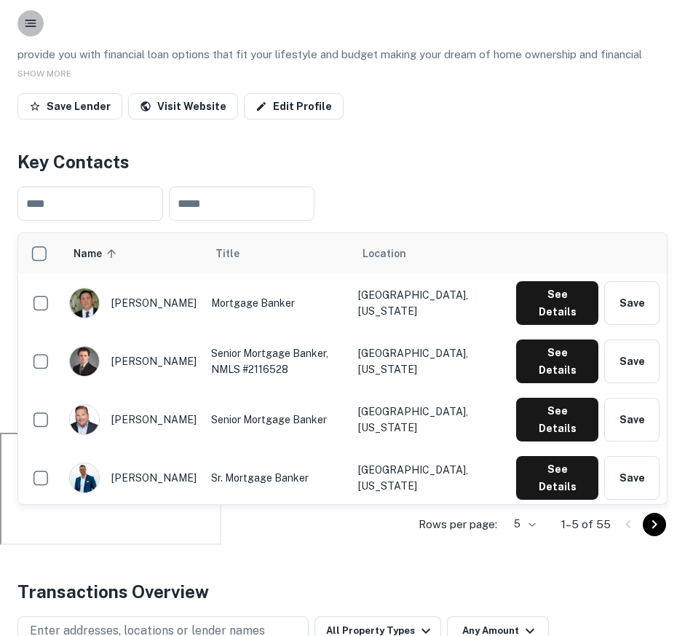
click at [38, 23] on button "button" at bounding box center [30, 23] width 26 height 26
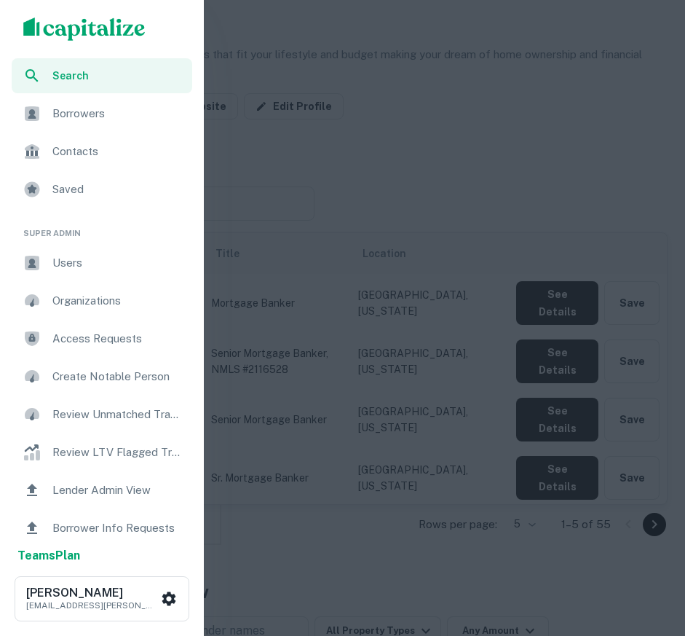
click at [90, 118] on span "Borrowers" at bounding box center [117, 113] width 131 height 17
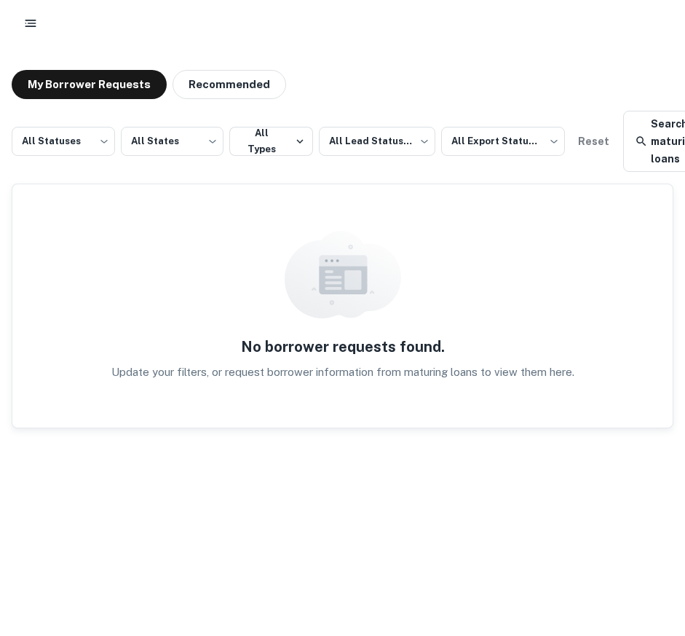
click at [35, 28] on icon "button" at bounding box center [30, 23] width 15 height 15
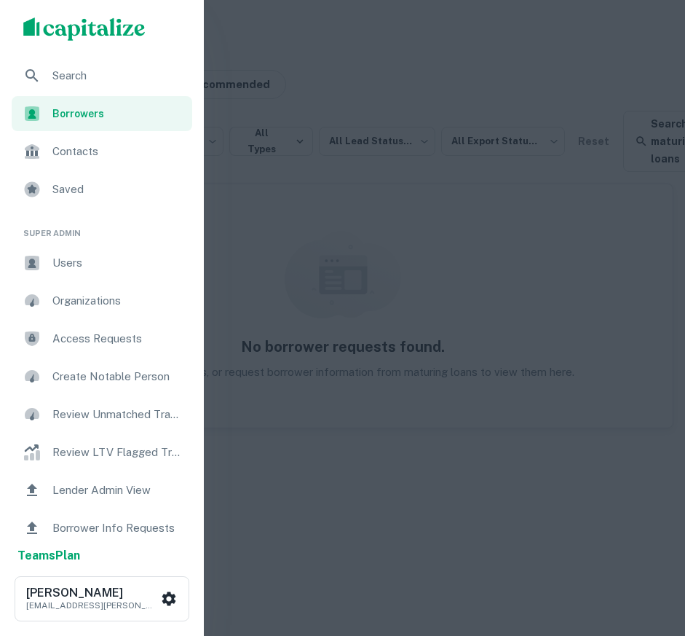
click at [99, 127] on div "Borrowers" at bounding box center [102, 113] width 181 height 35
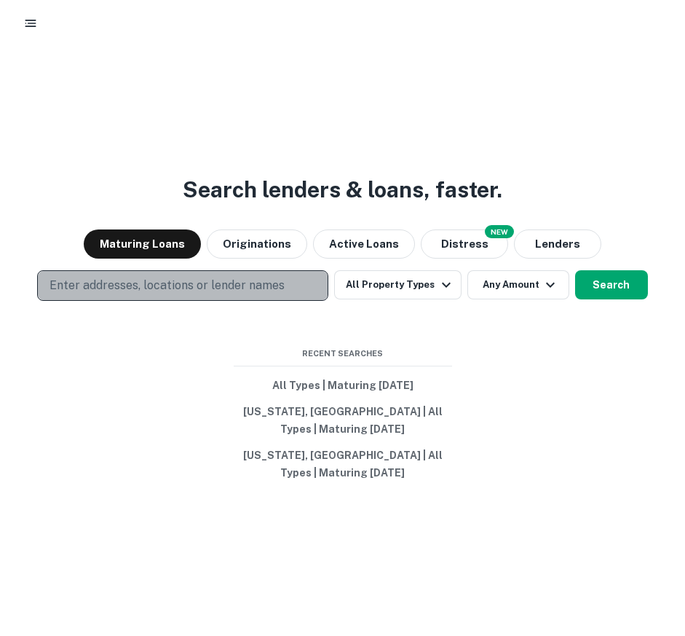
click at [292, 280] on button "Enter addresses, locations or lender names" at bounding box center [182, 285] width 291 height 31
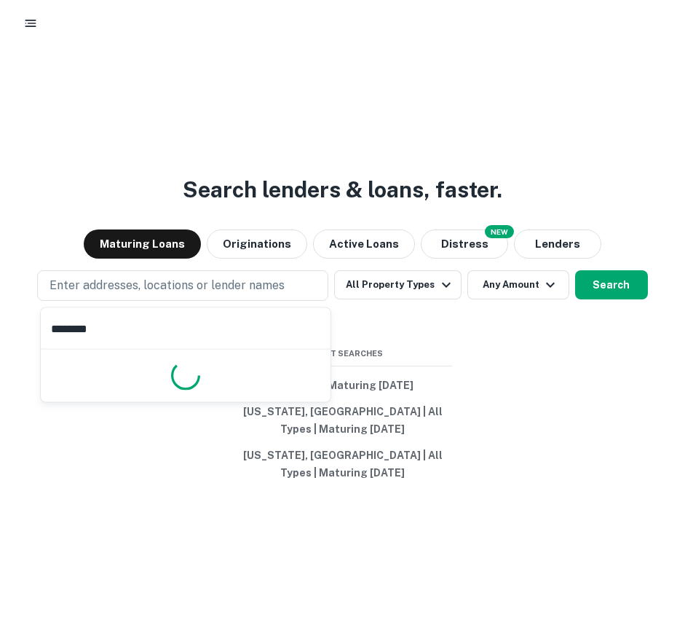
type input "*********"
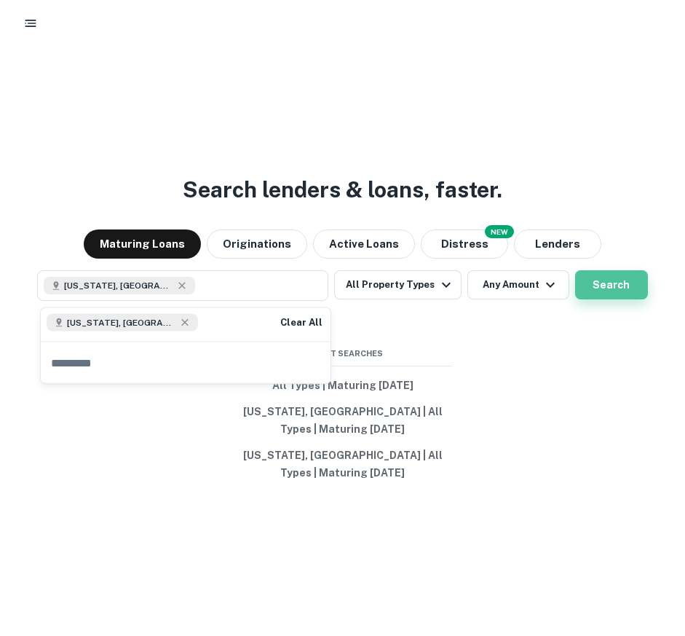
click at [621, 282] on button "Search" at bounding box center [611, 284] width 73 height 29
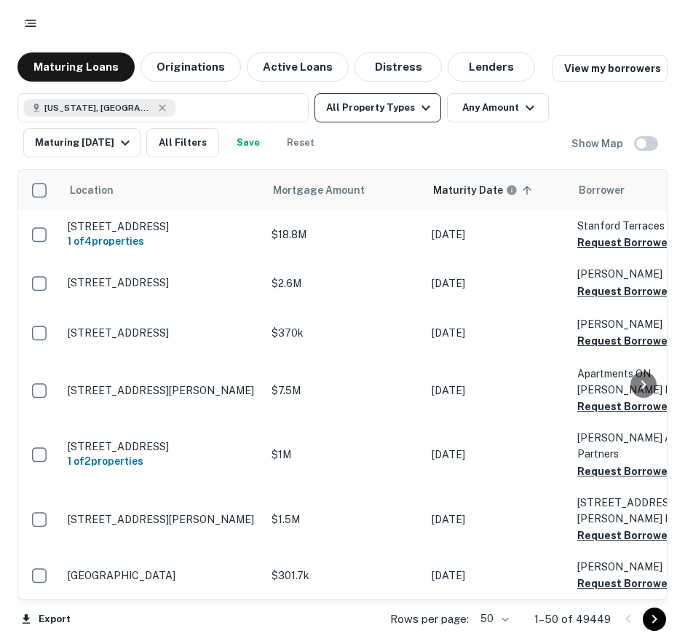
click at [400, 119] on button "All Property Types" at bounding box center [378, 107] width 127 height 29
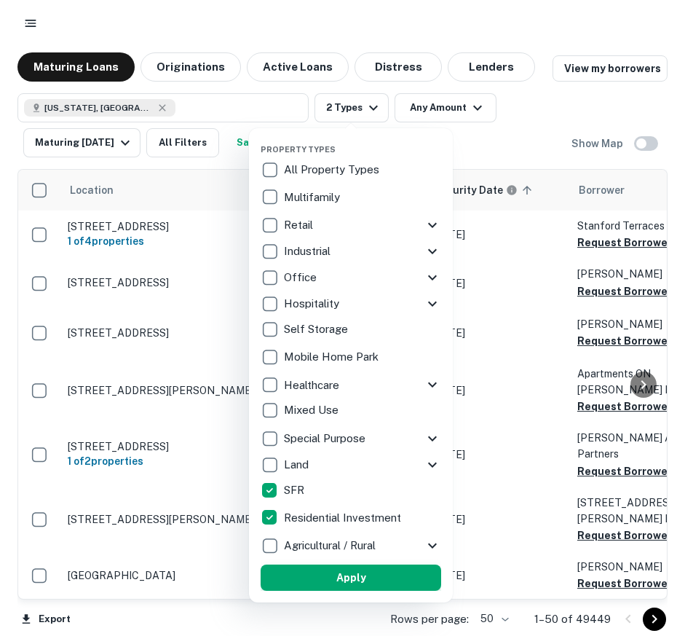
click at [299, 571] on button "Apply" at bounding box center [351, 577] width 181 height 26
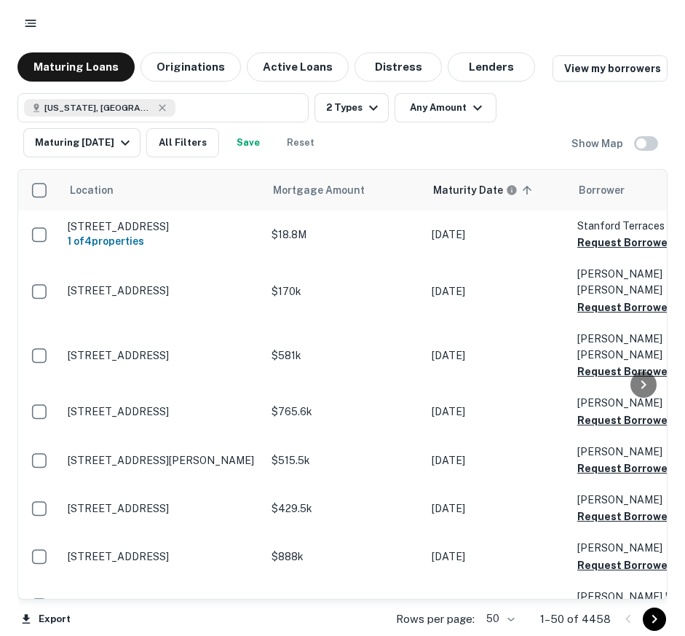
scroll to position [1, 0]
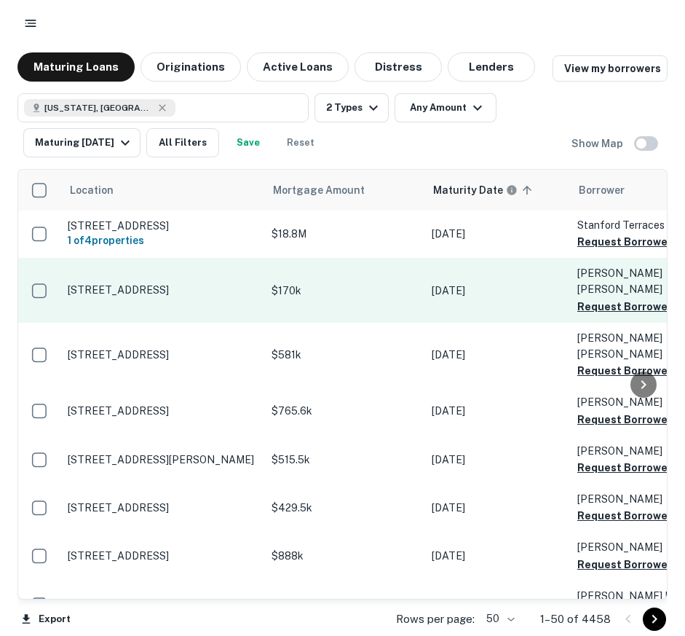
click at [162, 283] on p "[STREET_ADDRESS]" at bounding box center [162, 289] width 189 height 13
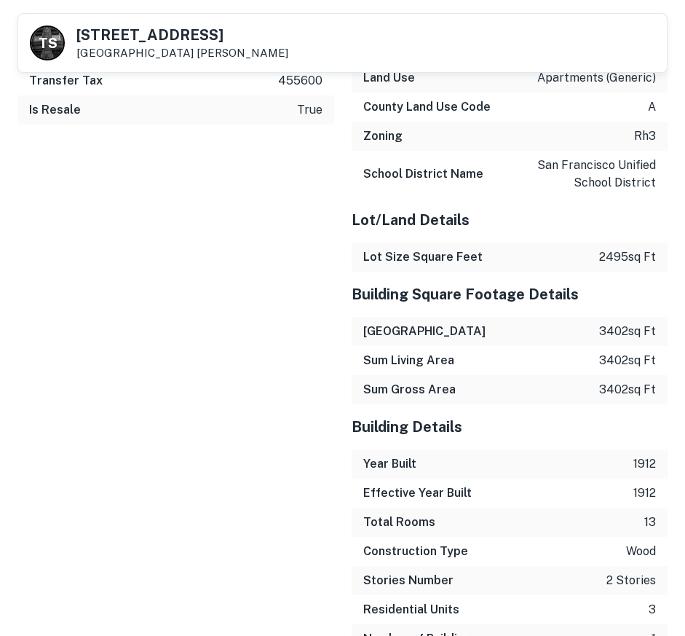
scroll to position [1699, 0]
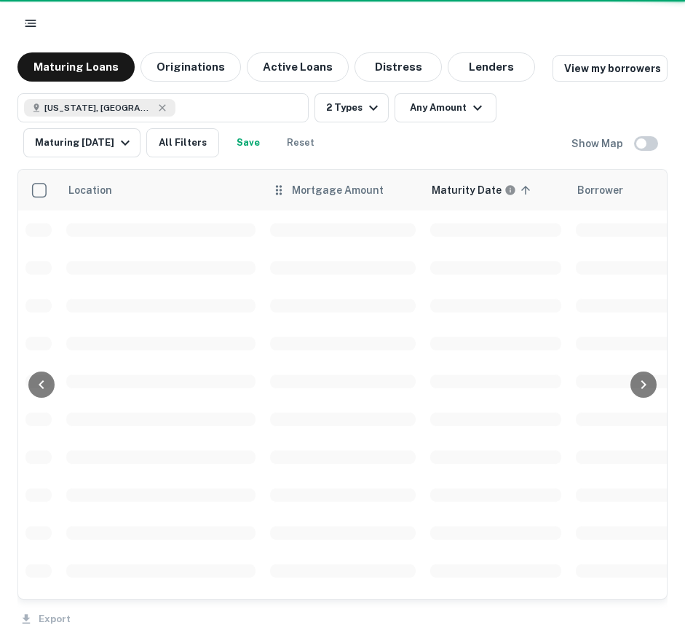
scroll to position [1, 0]
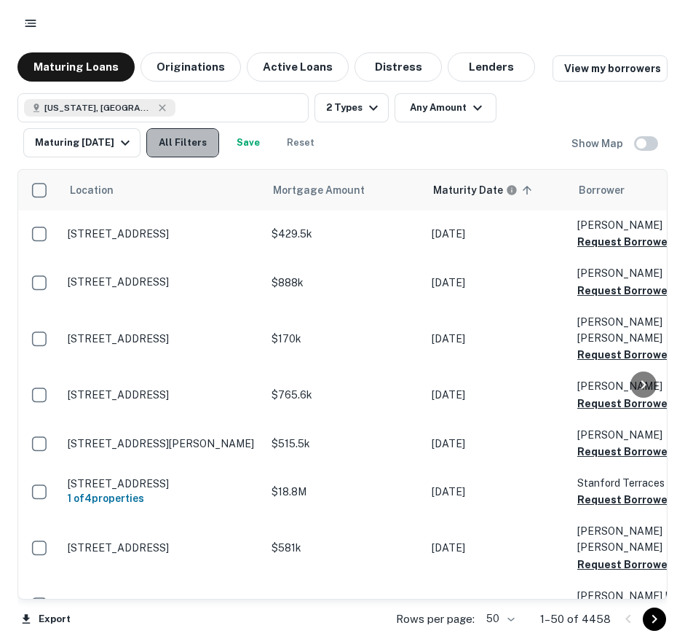
click at [192, 151] on button "All Filters" at bounding box center [182, 142] width 73 height 29
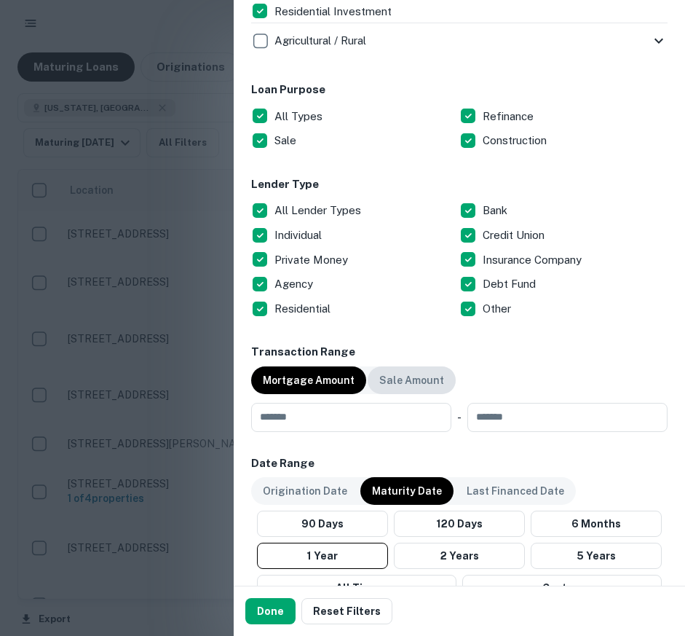
scroll to position [761, 0]
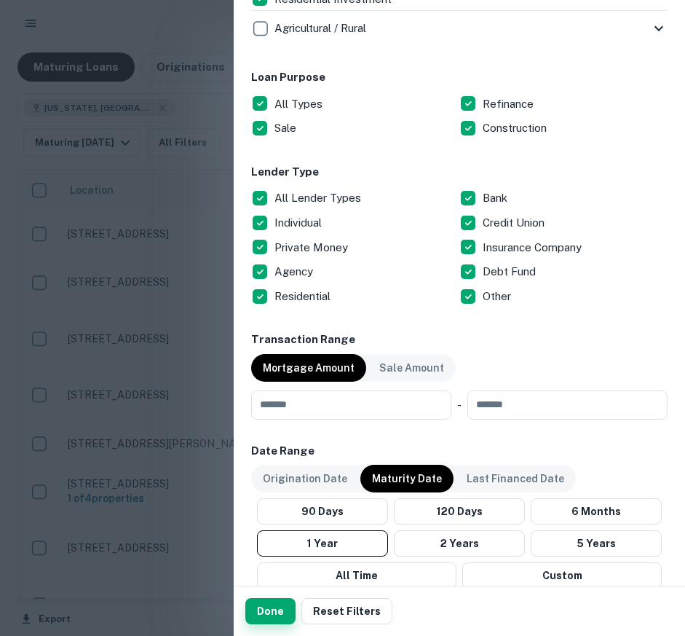
click at [272, 609] on button "Done" at bounding box center [270, 611] width 50 height 26
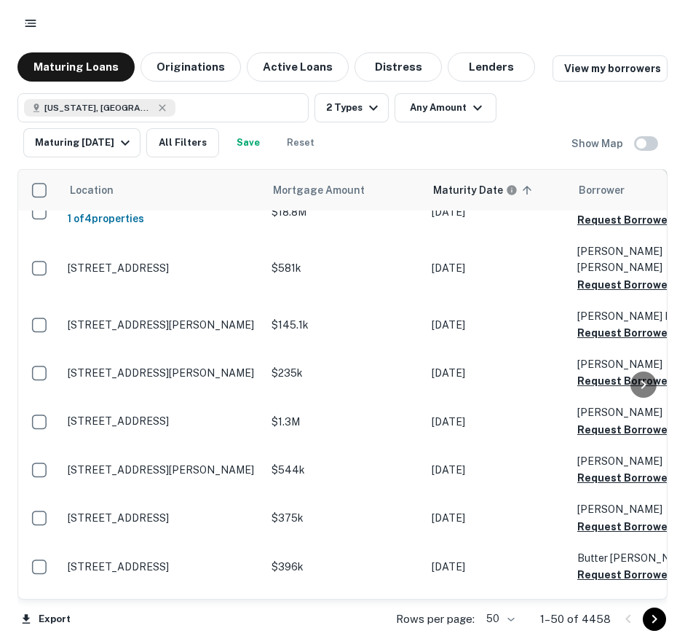
scroll to position [283, 0]
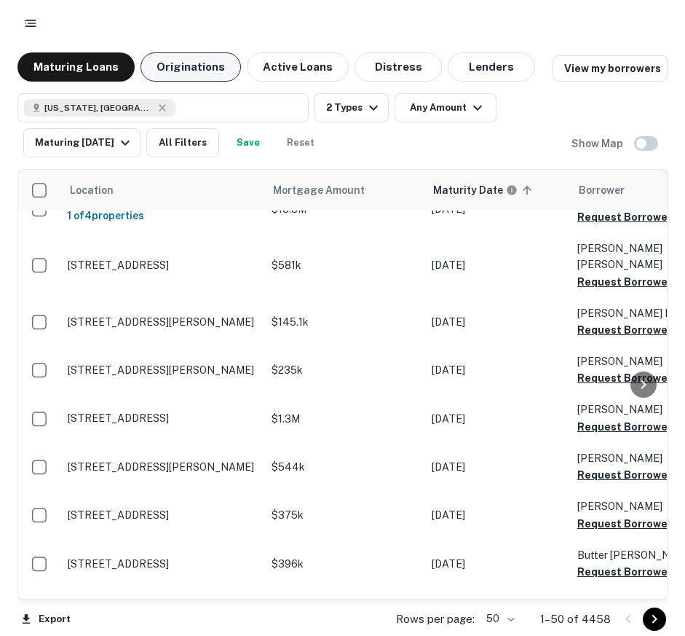
click at [184, 65] on button "Originations" at bounding box center [191, 66] width 100 height 29
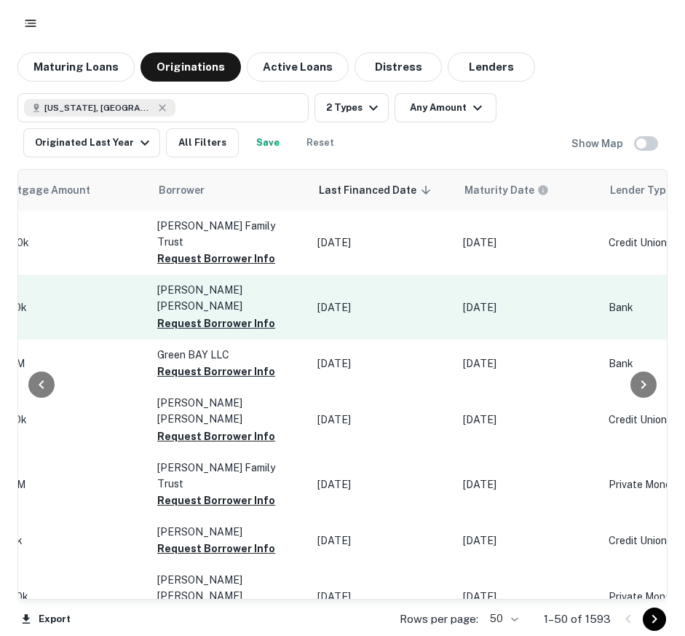
scroll to position [0, 709]
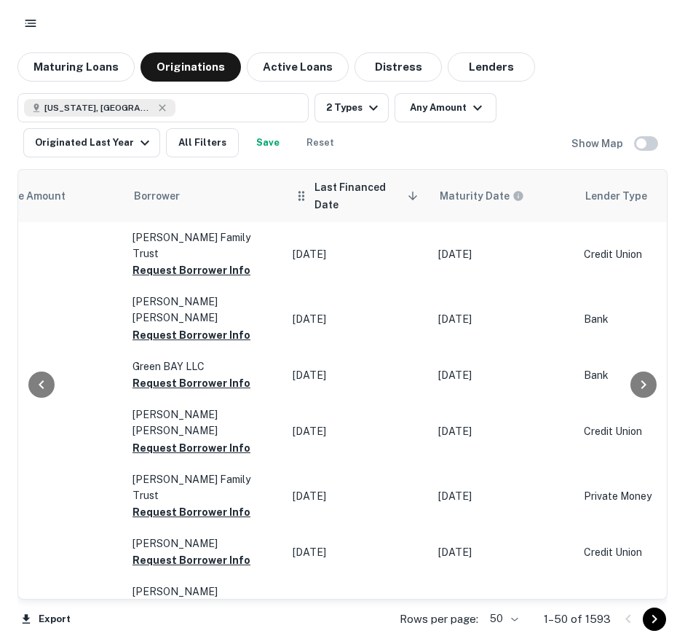
click at [367, 193] on span "Last Financed Date sorted descending" at bounding box center [369, 195] width 108 height 35
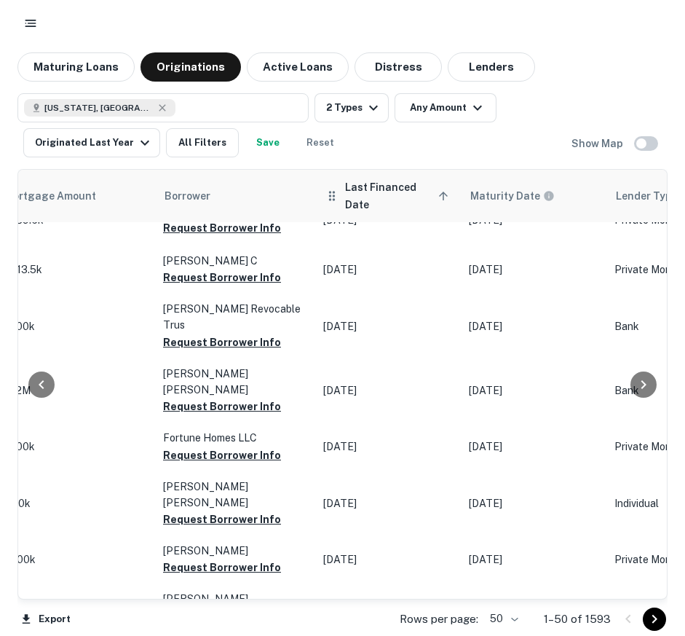
scroll to position [39, 709]
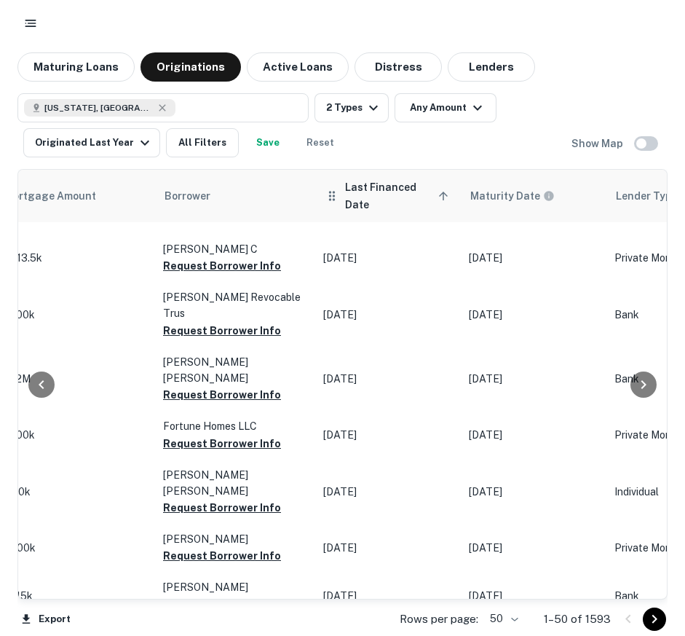
click at [368, 194] on span "Last Financed Date sorted ascending" at bounding box center [399, 195] width 108 height 35
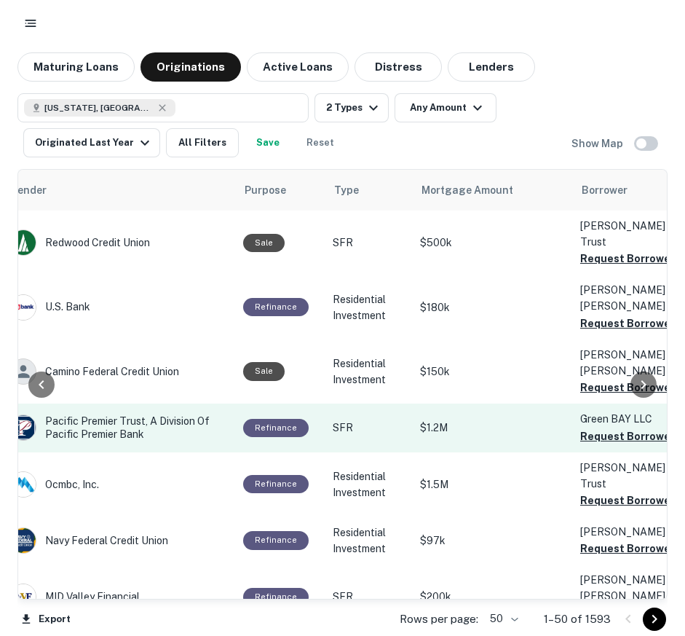
scroll to position [0, 245]
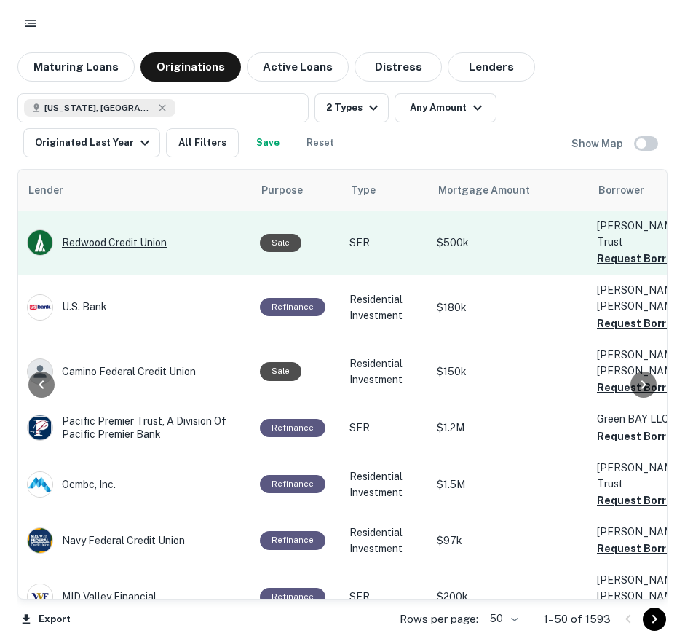
click at [115, 236] on div "Redwood Credit Union" at bounding box center [136, 242] width 218 height 26
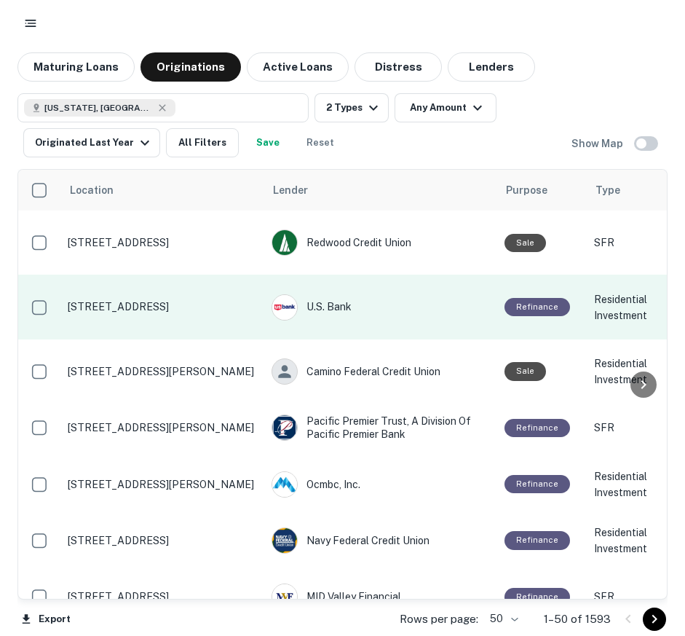
click at [168, 300] on p "640 W 73rd St Los Angeles, CA 90044" at bounding box center [162, 306] width 189 height 13
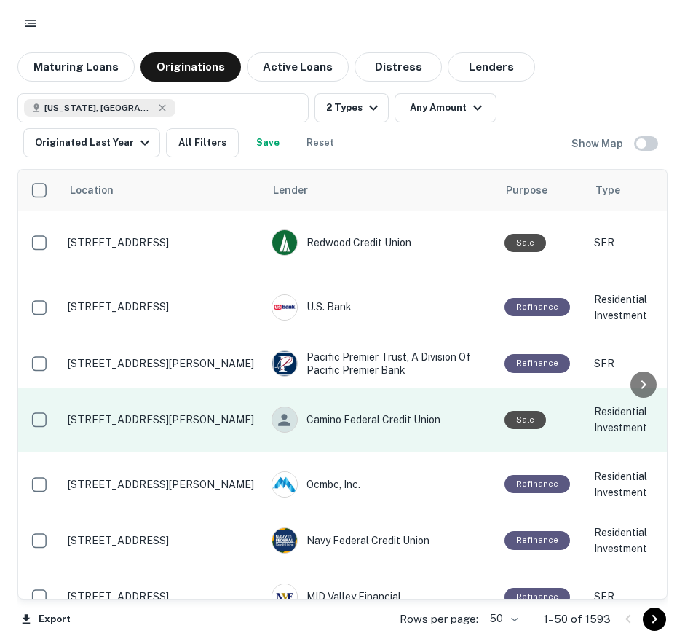
click at [124, 413] on p "7727 S Figueroa St Los Angeles, CA 90003" at bounding box center [162, 419] width 189 height 13
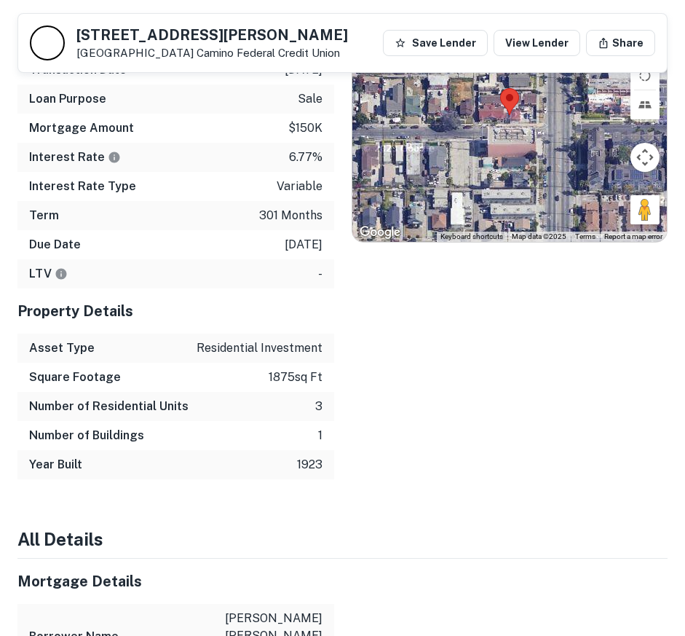
scroll to position [822, 0]
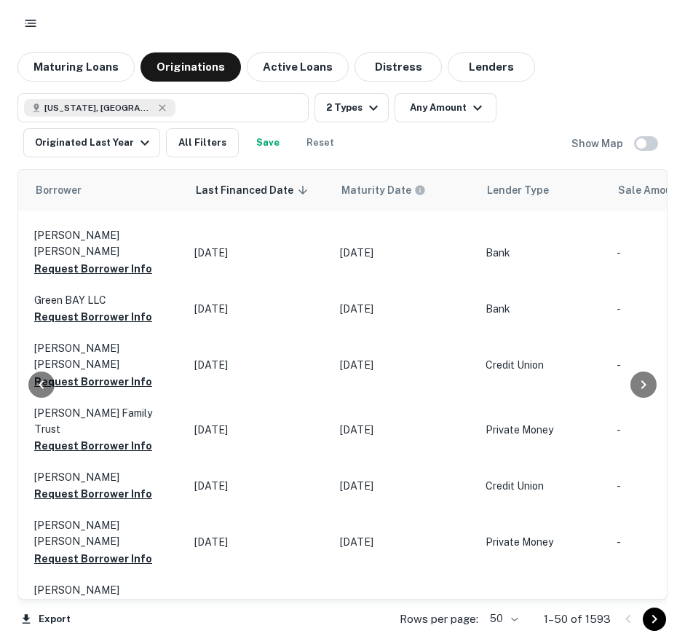
scroll to position [0, 807]
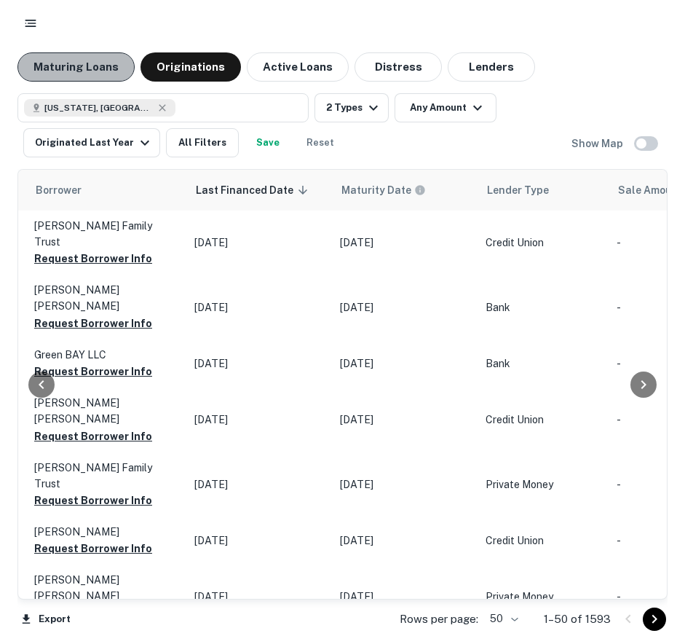
click at [111, 69] on button "Maturing Loans" at bounding box center [75, 66] width 117 height 29
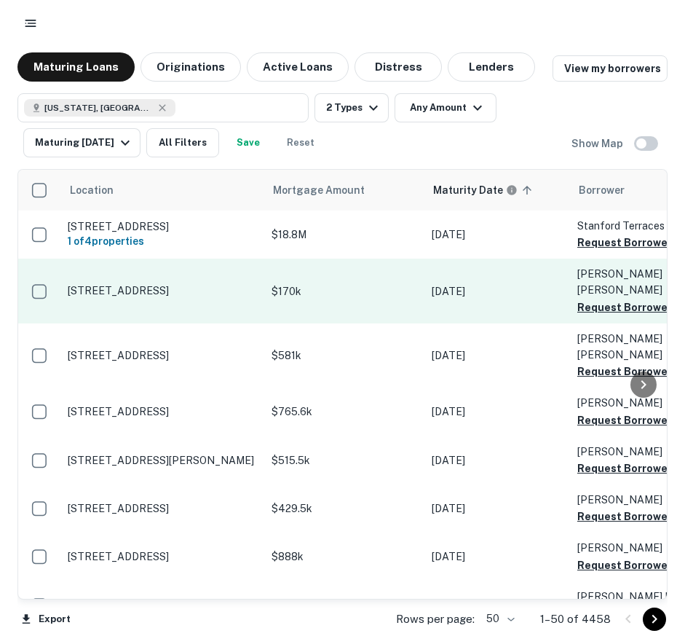
scroll to position [0, 12]
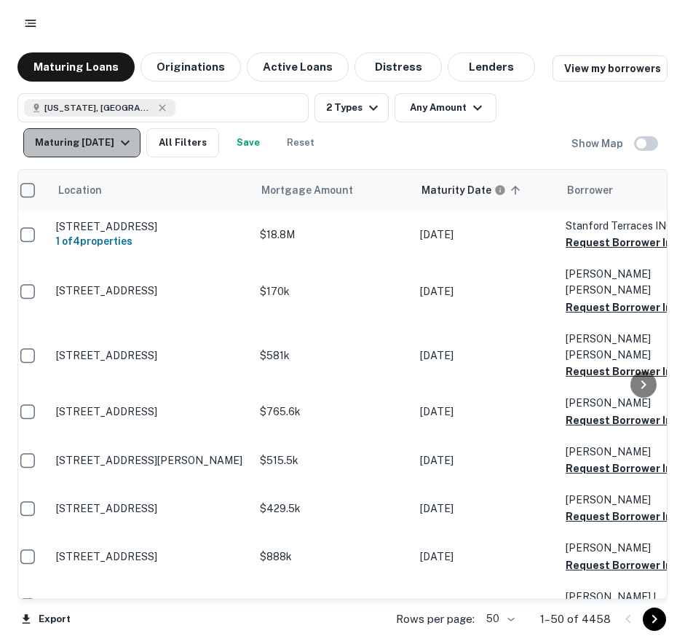
click at [106, 140] on div "Maturing In 1 Year" at bounding box center [84, 142] width 99 height 17
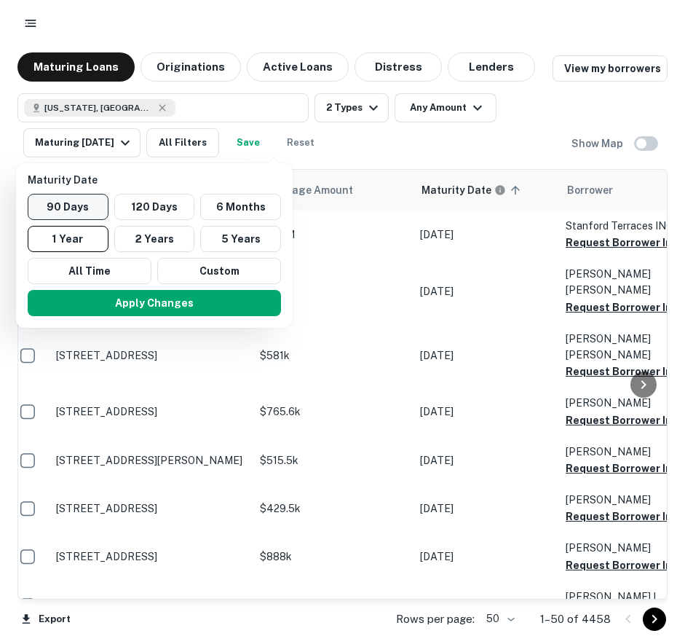
click at [82, 195] on button "90 Days" at bounding box center [68, 207] width 81 height 26
click at [143, 202] on button "120 Days" at bounding box center [154, 207] width 81 height 26
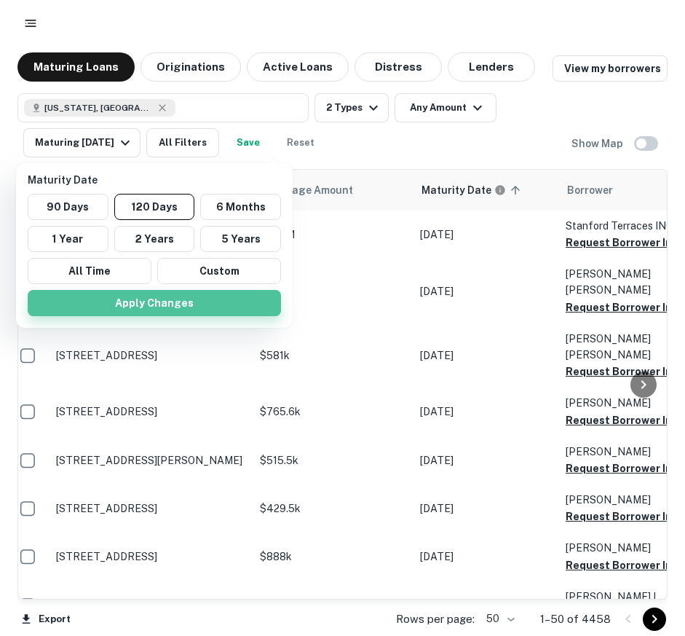
click at [155, 296] on button "Apply Changes" at bounding box center [154, 303] width 253 height 26
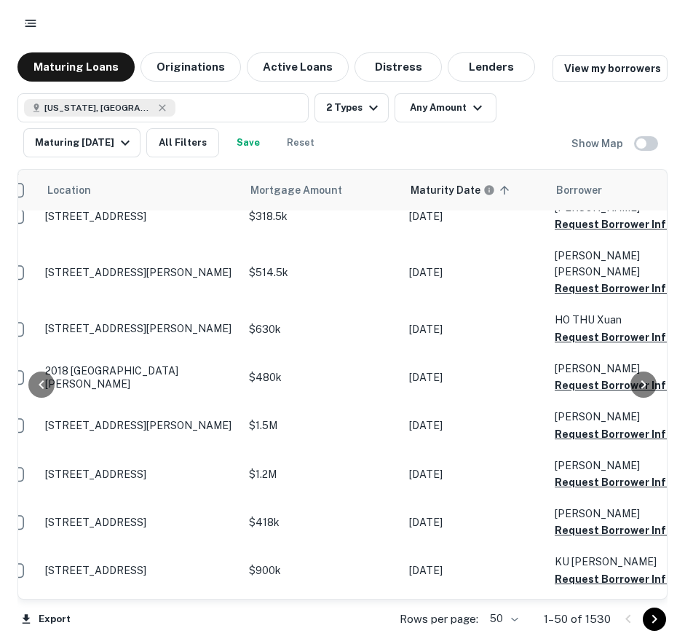
scroll to position [791, 0]
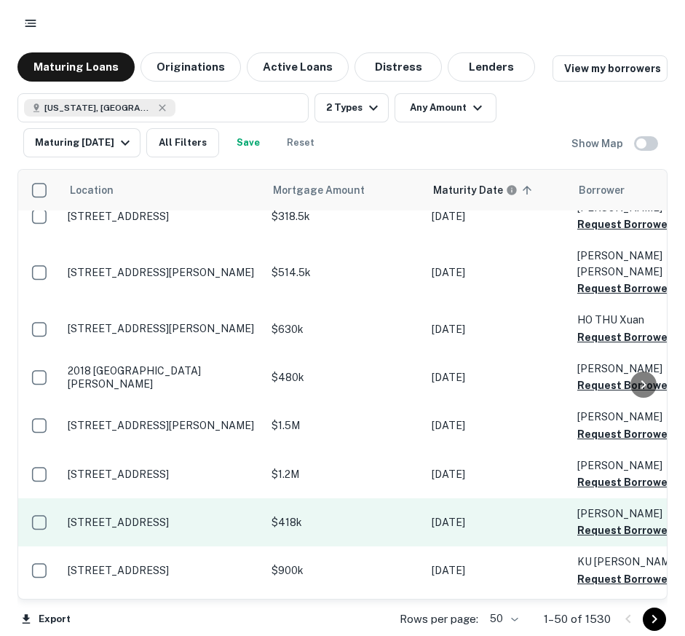
click at [119, 515] on p "4067 W 132nd St Hawthorne, CA 90250" at bounding box center [162, 521] width 189 height 13
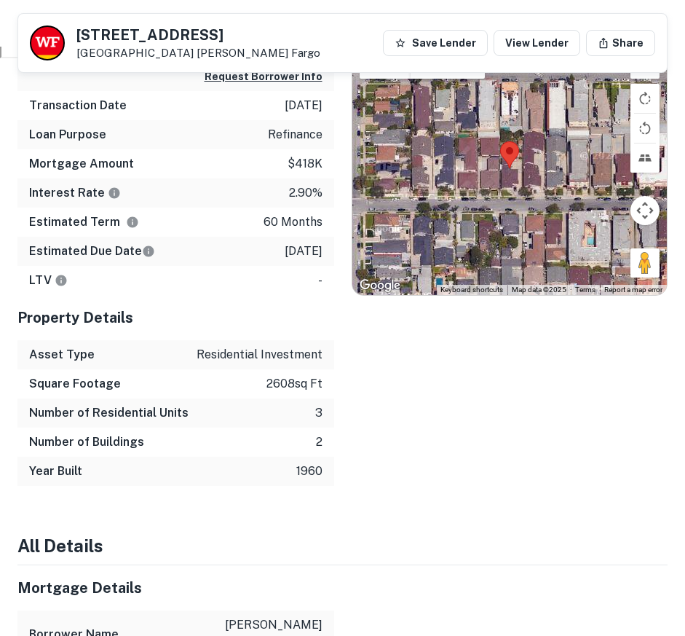
scroll to position [688, 0]
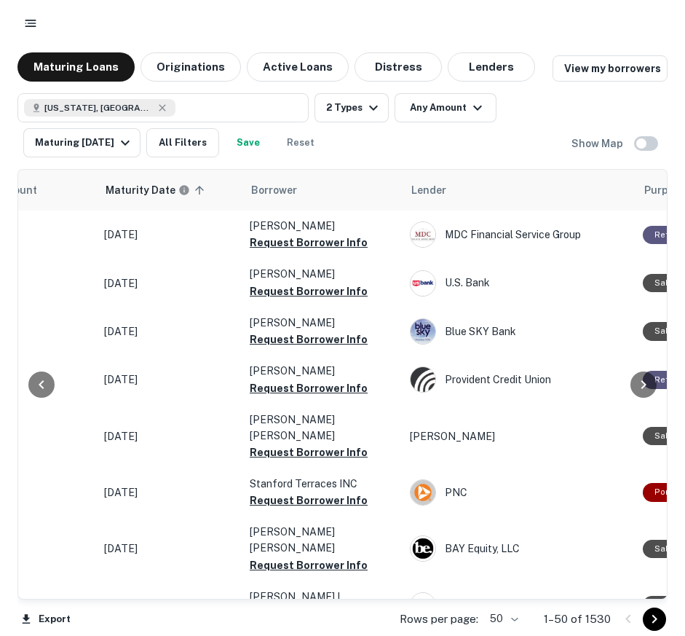
scroll to position [1, 0]
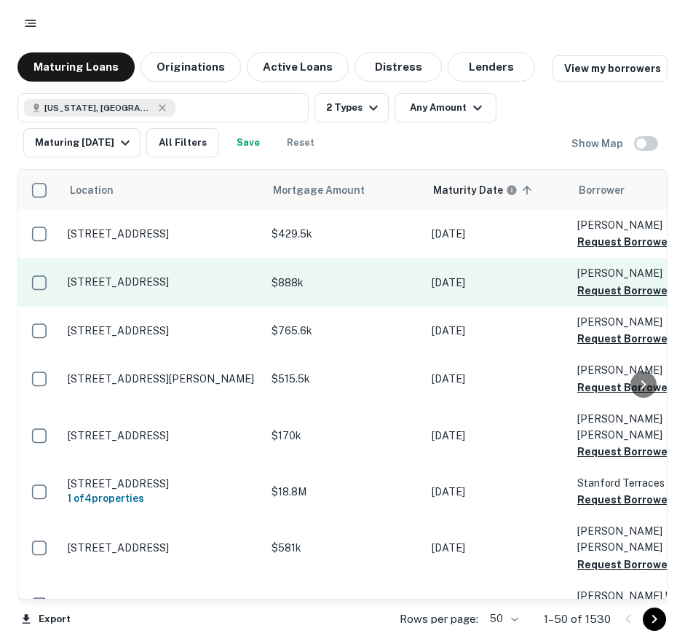
click at [178, 275] on p "5718 Fountain Ave Los Angeles, CA 90028" at bounding box center [162, 281] width 189 height 13
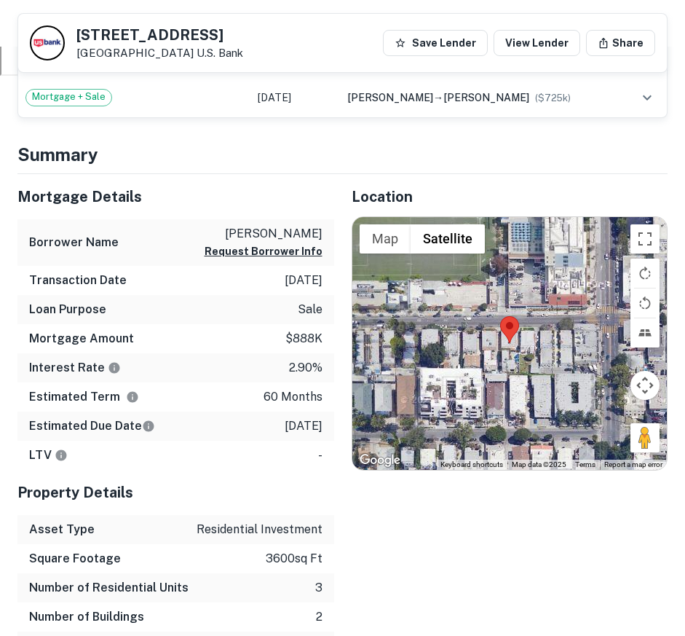
scroll to position [671, 0]
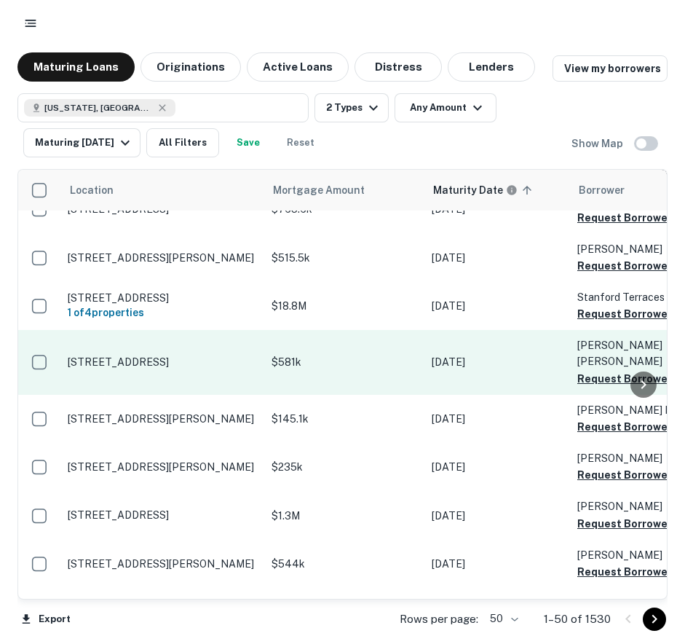
click at [119, 355] on p "4670 Kensington Dr San Diego, CA 92116" at bounding box center [162, 361] width 189 height 13
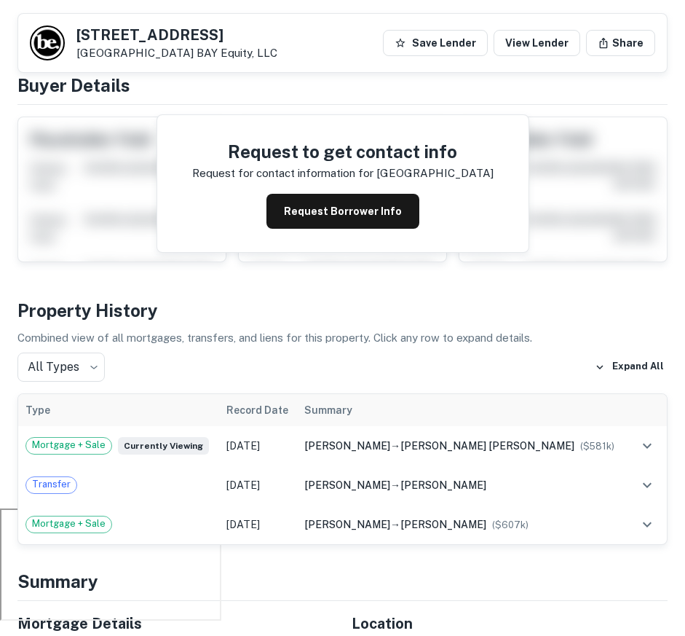
scroll to position [124, 0]
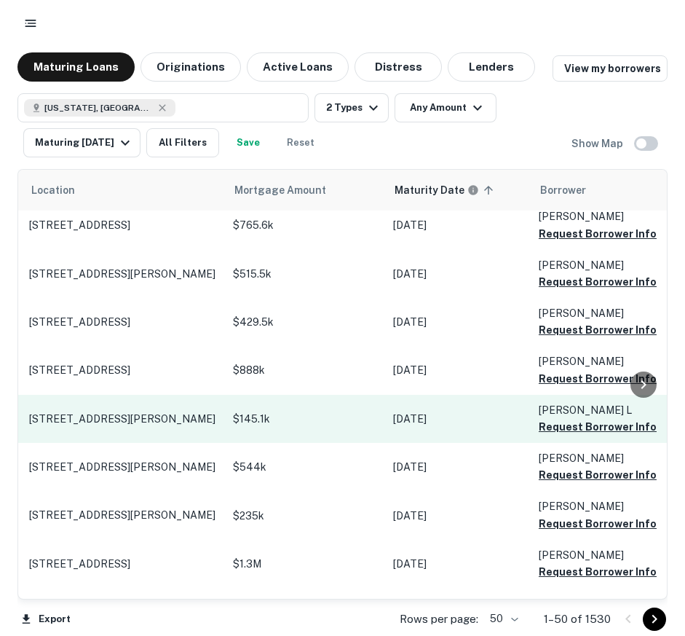
scroll to position [186, 38]
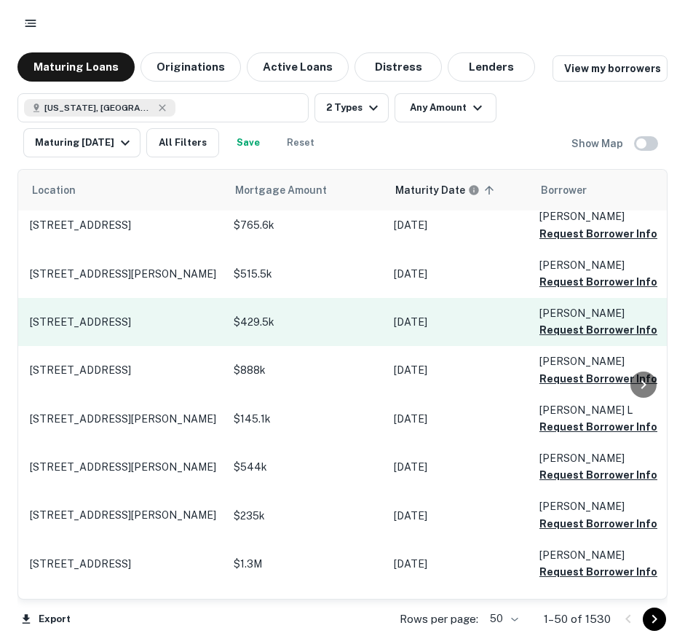
click at [154, 315] on p "6120 Tarragona Dr San Diego, CA 92115" at bounding box center [124, 321] width 189 height 13
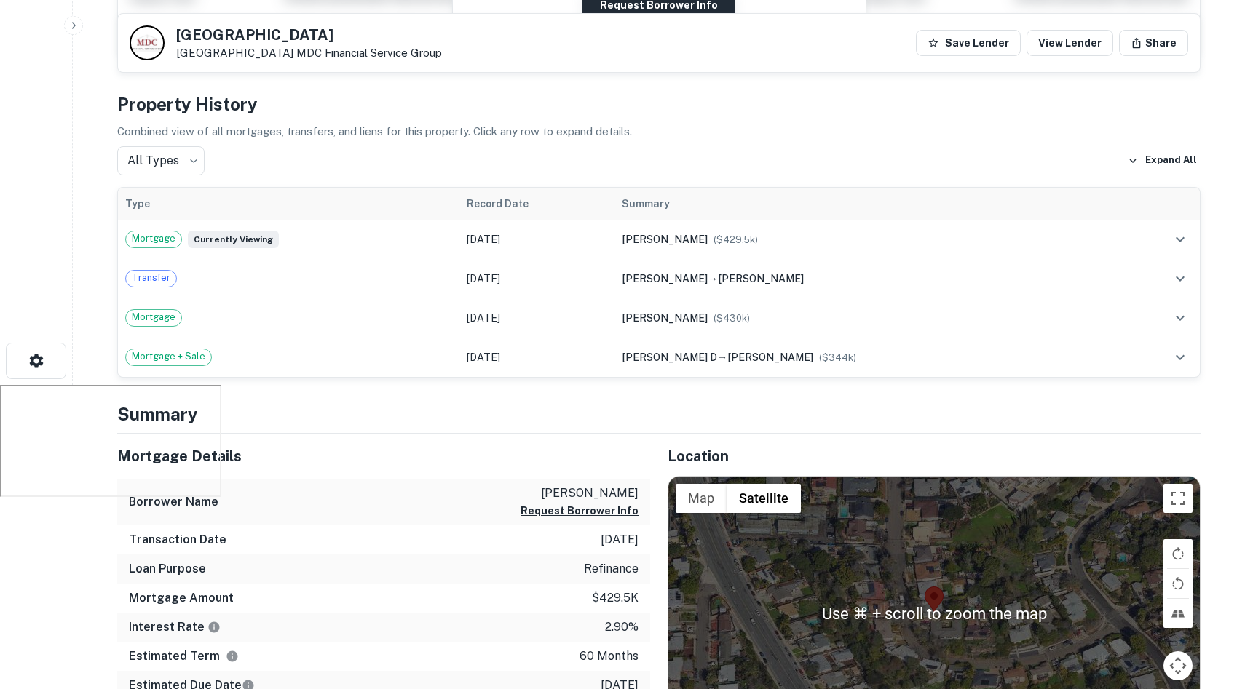
scroll to position [302, 0]
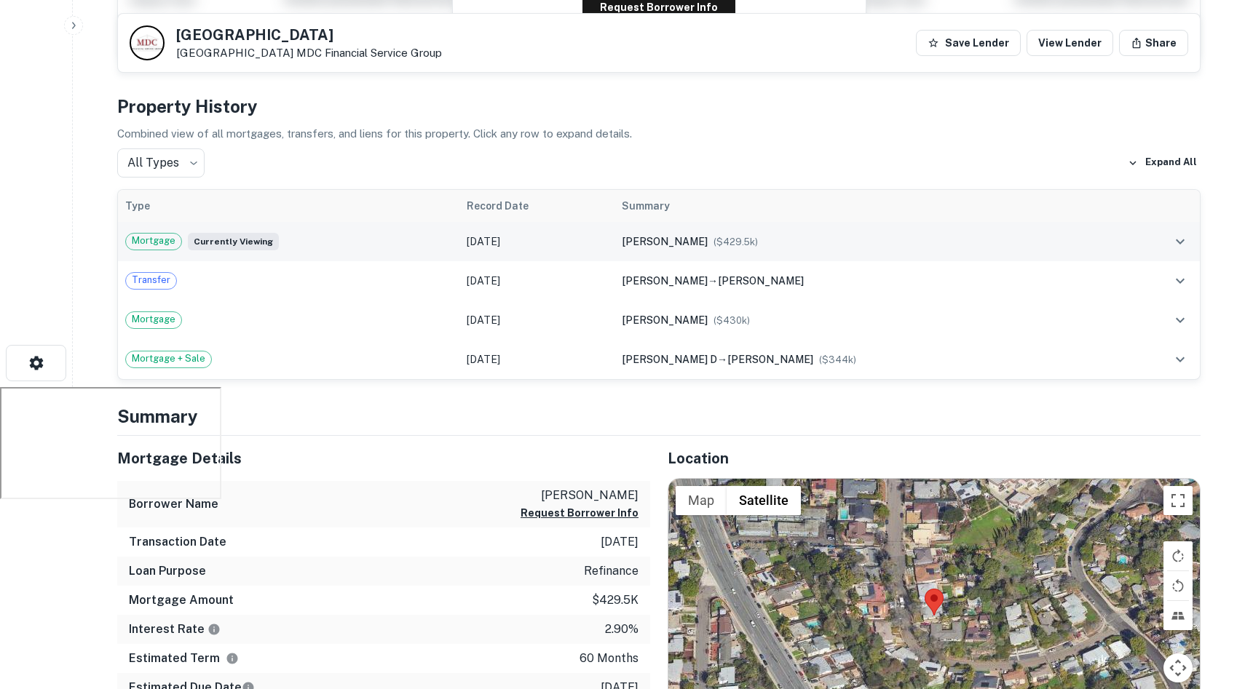
click at [684, 240] on div "maloney jillian m ($ 429.5k )" at bounding box center [867, 242] width 491 height 16
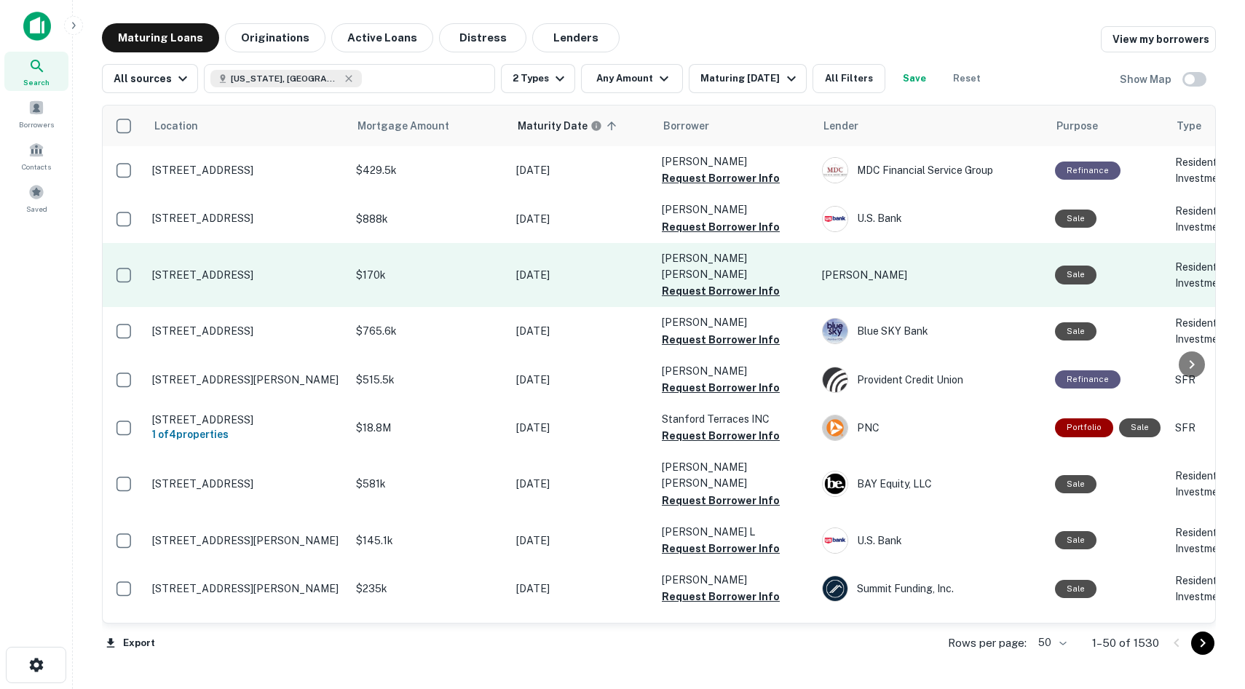
click at [248, 281] on td "1430 Judah St San Francisco, CA 94122" at bounding box center [247, 275] width 204 height 64
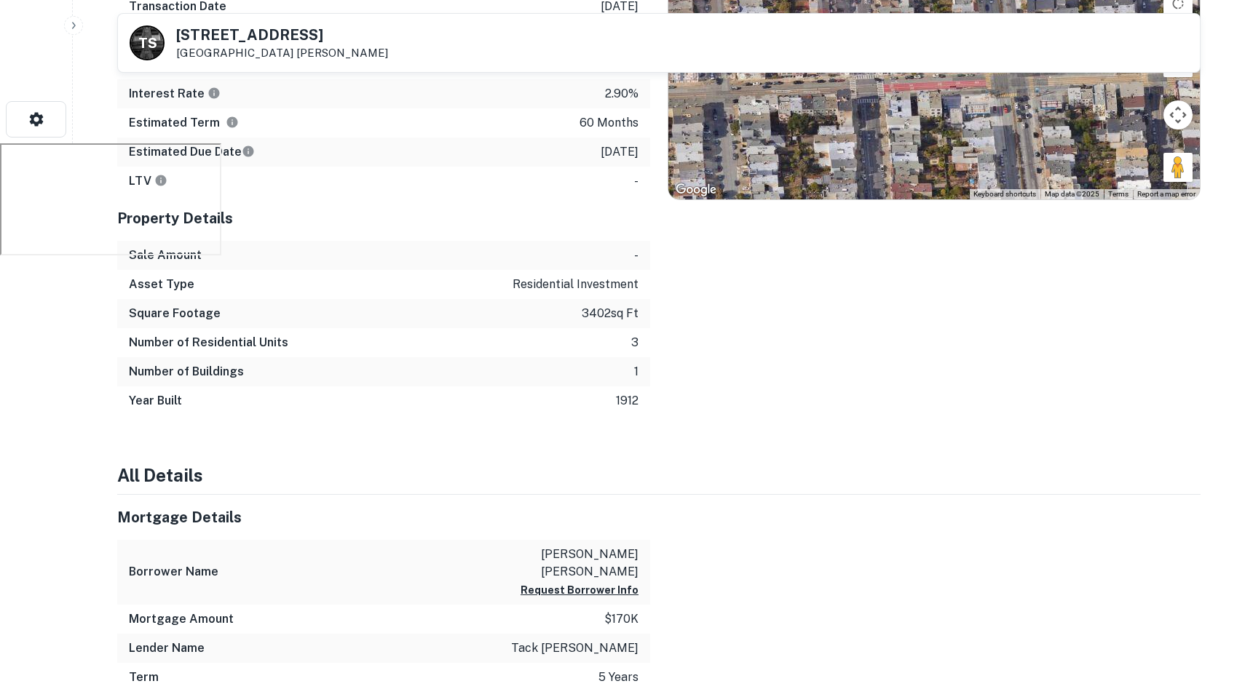
scroll to position [545, 0]
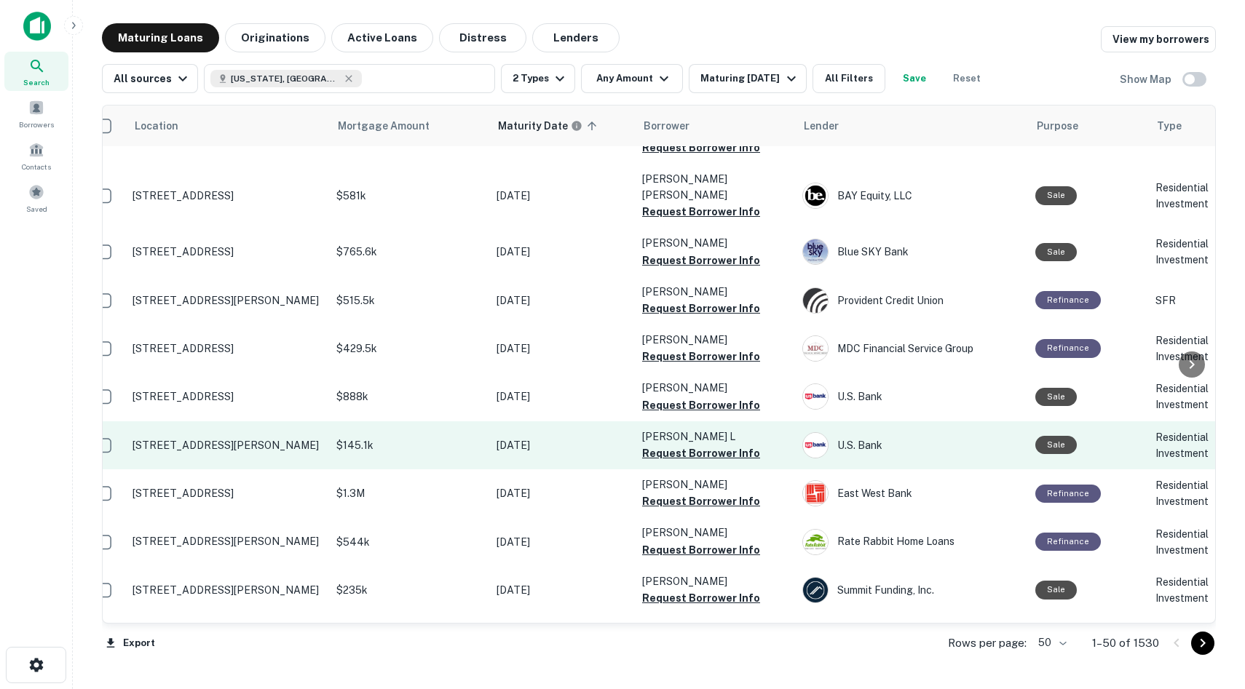
scroll to position [95, 13]
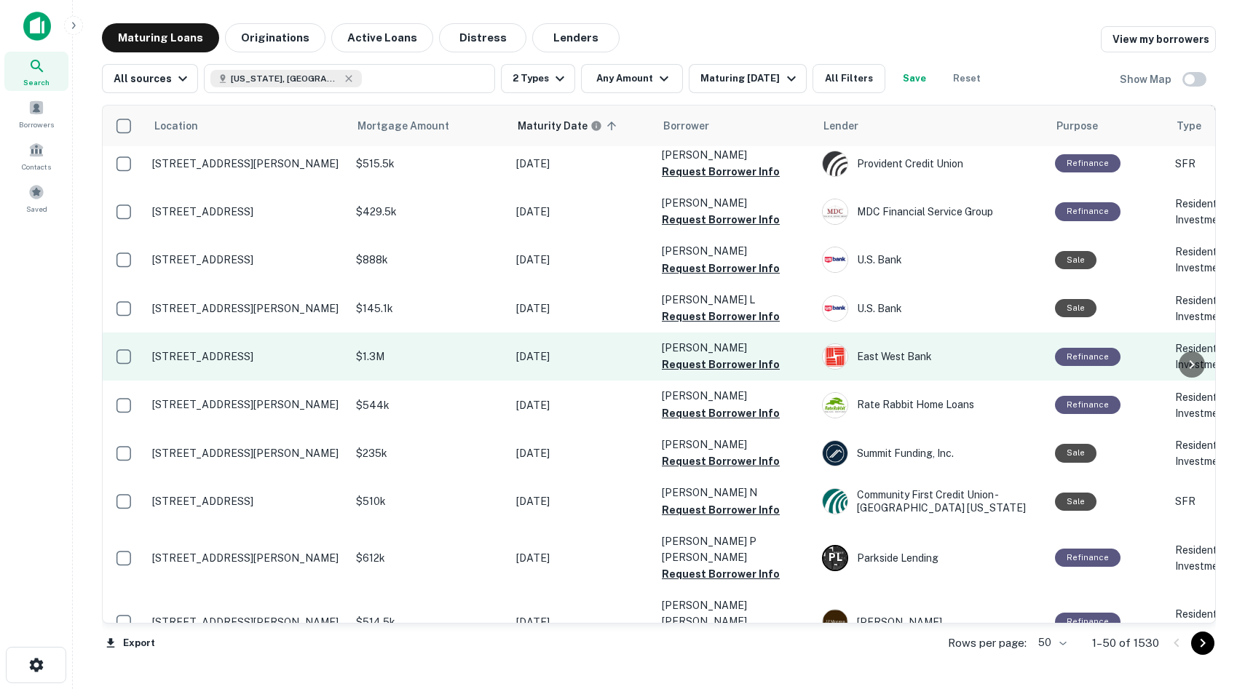
click at [236, 350] on p "611 Circle Dr East Palo Alto, CA 94303" at bounding box center [246, 356] width 189 height 13
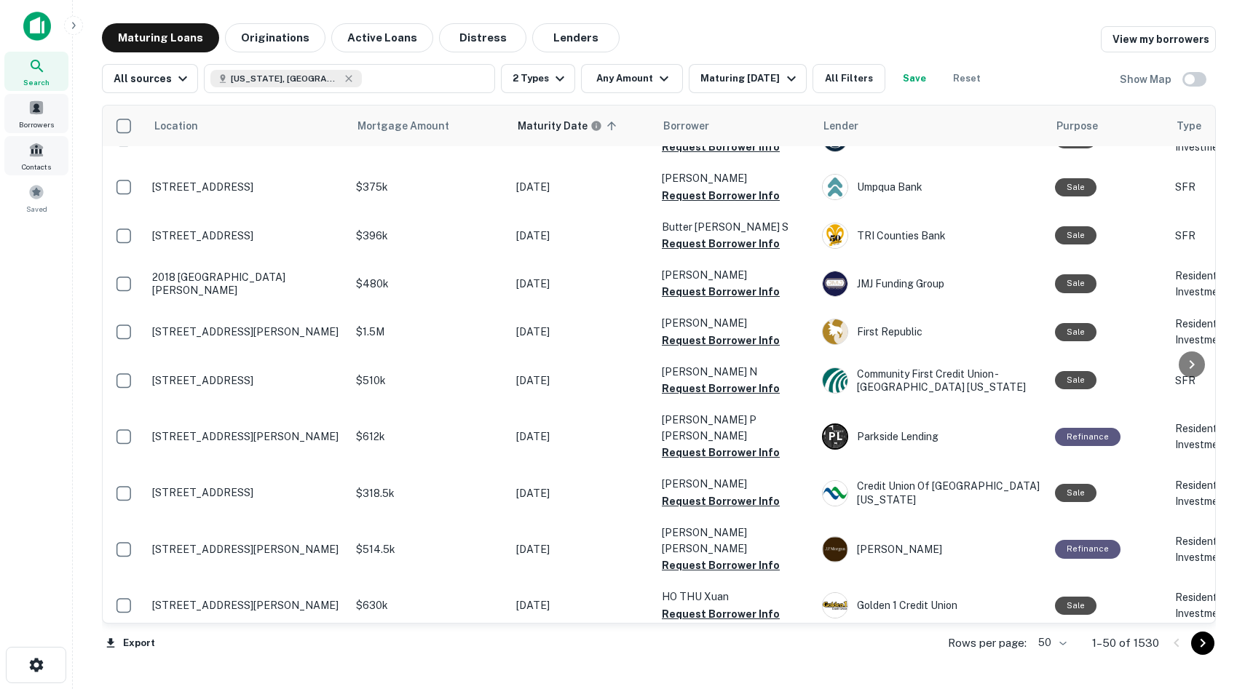
click at [33, 124] on span "Borrowers" at bounding box center [36, 125] width 35 height 12
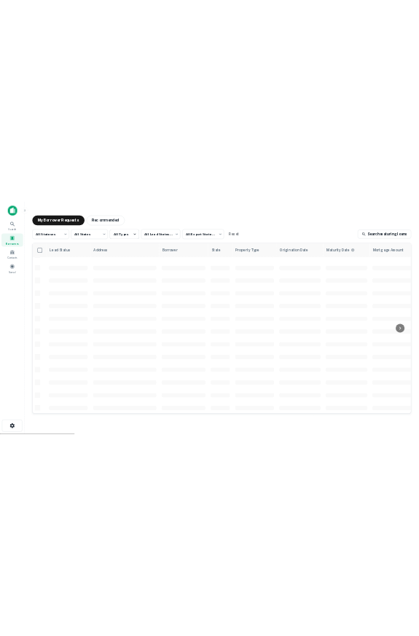
scroll to position [481, 0]
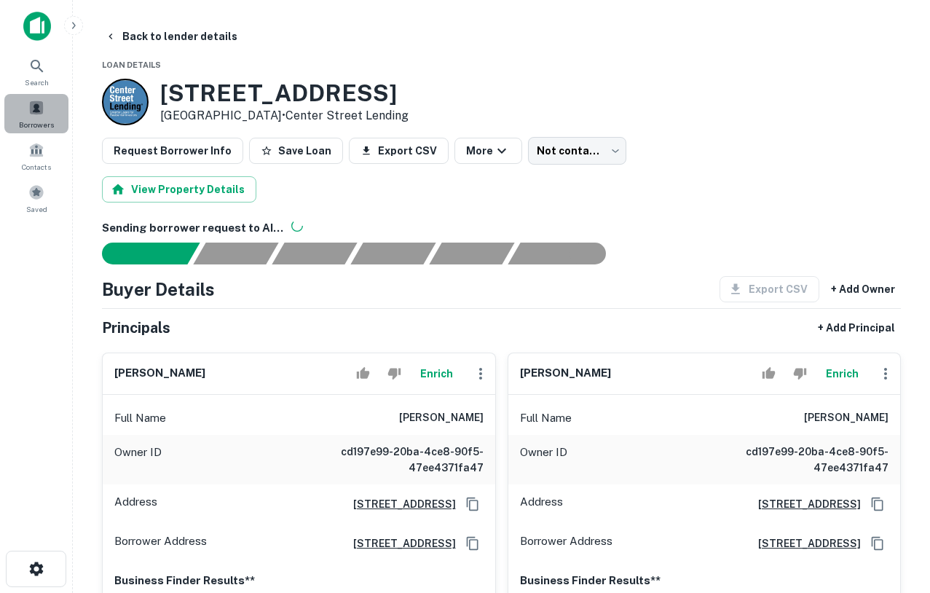
click at [25, 116] on div "Borrowers" at bounding box center [36, 113] width 64 height 39
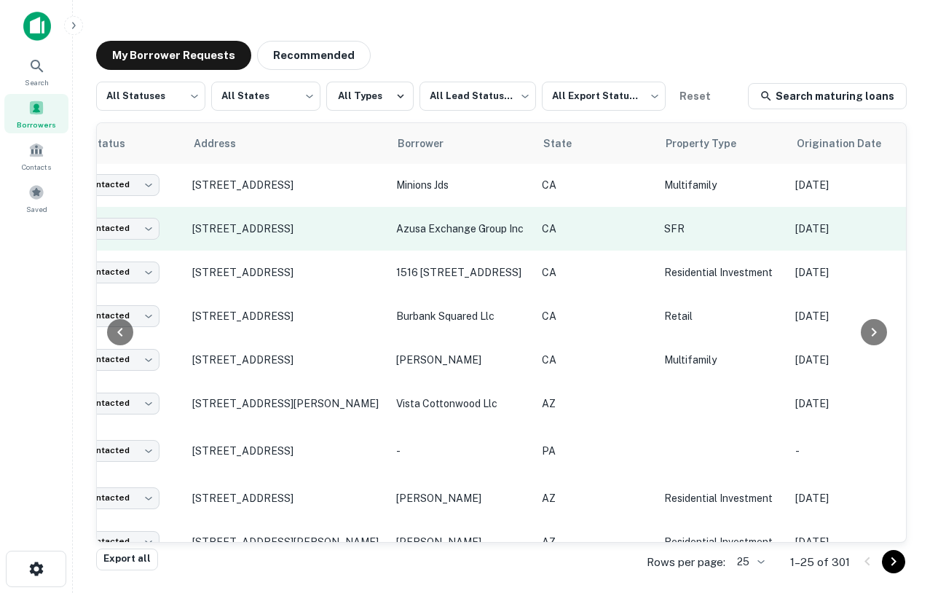
scroll to position [1, 0]
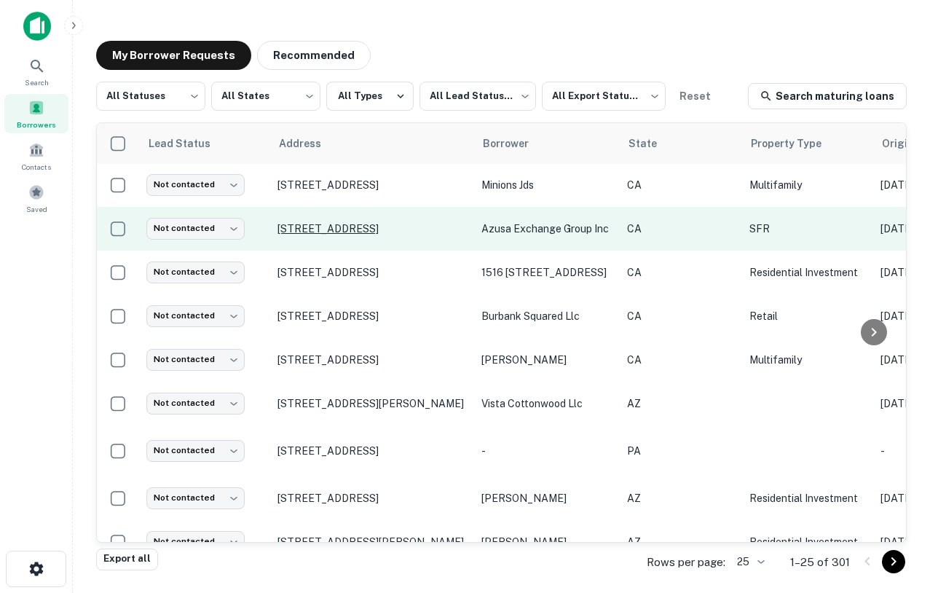
click at [398, 222] on p "[STREET_ADDRESS]" at bounding box center [371, 228] width 189 height 13
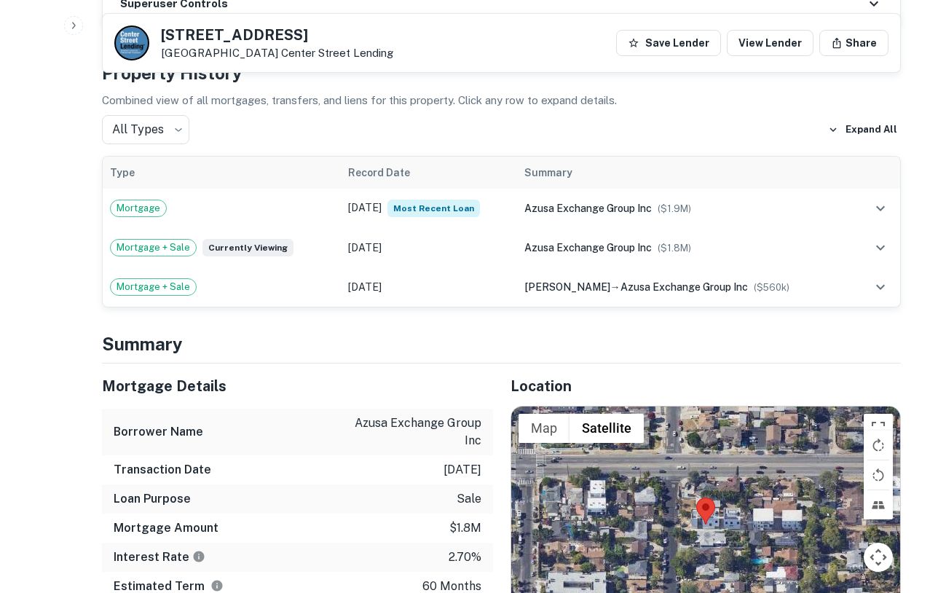
scroll to position [987, 0]
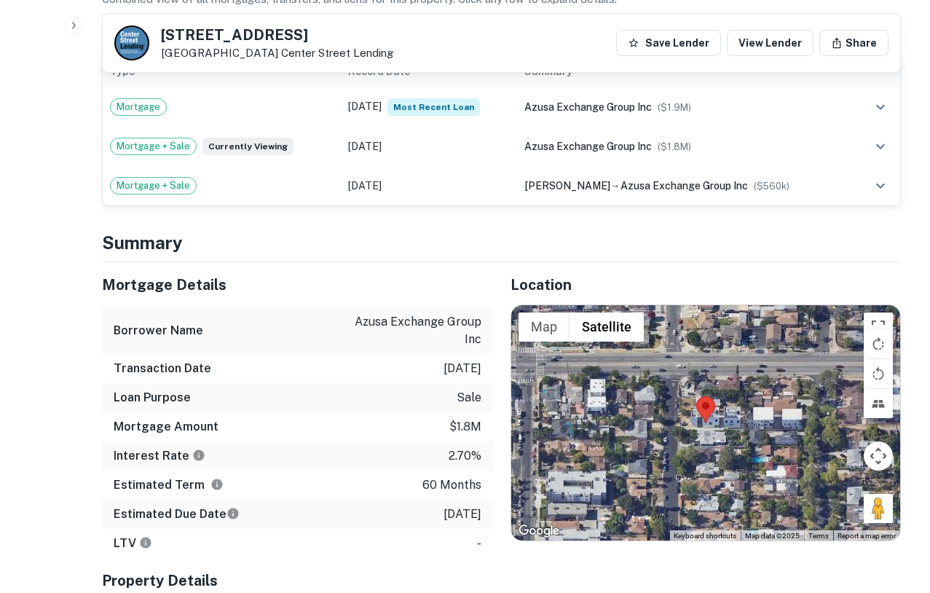
click at [699, 420] on img at bounding box center [705, 409] width 19 height 27
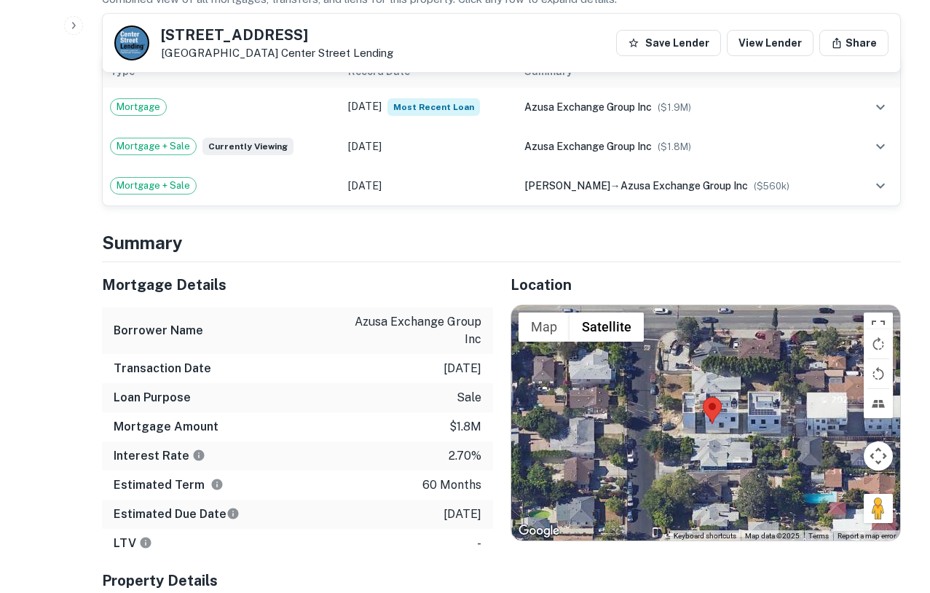
click at [728, 442] on div at bounding box center [706, 423] width 390 height 236
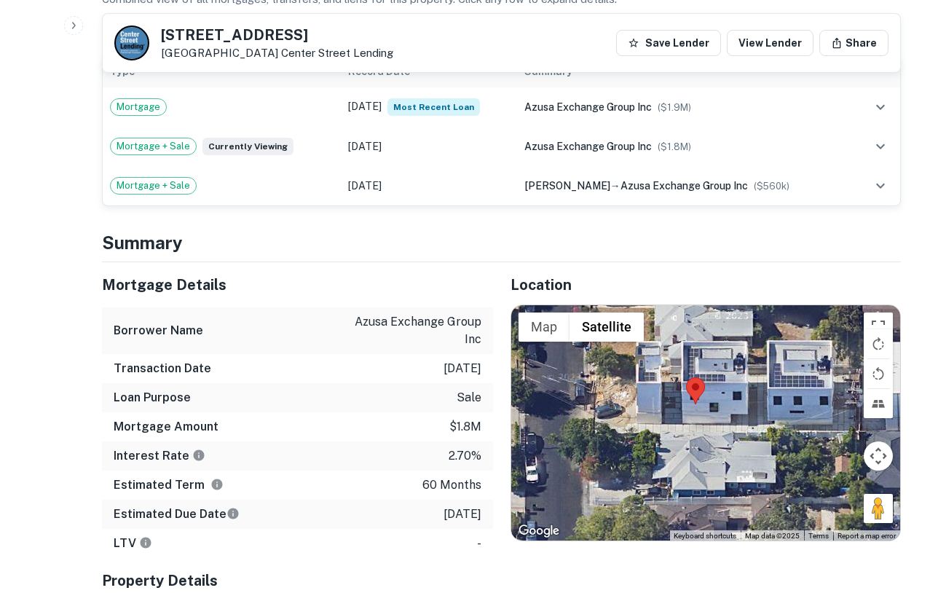
drag, startPoint x: 728, startPoint y: 444, endPoint x: 727, endPoint y: 455, distance: 11.0
click at [727, 456] on div at bounding box center [706, 423] width 390 height 236
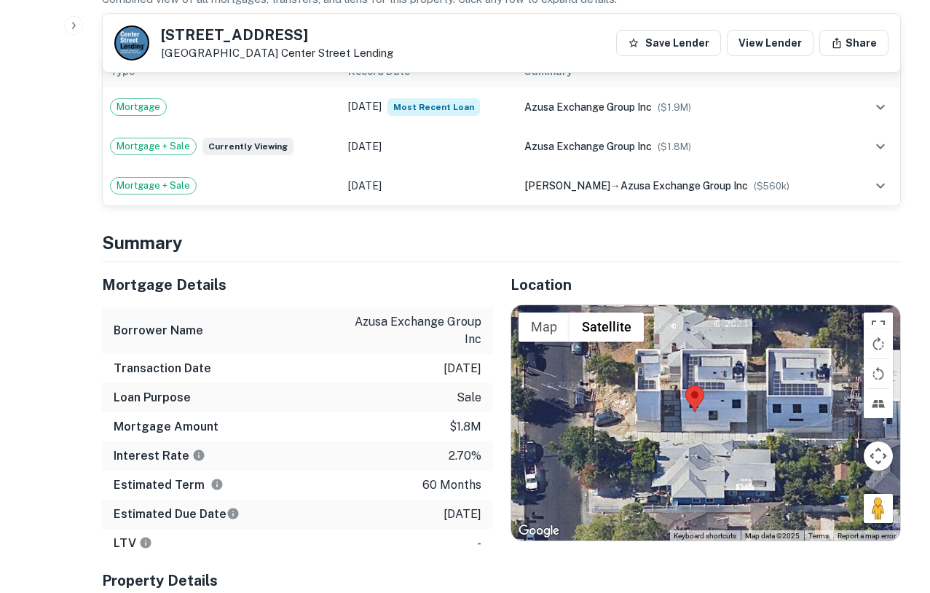
scroll to position [1178, 0]
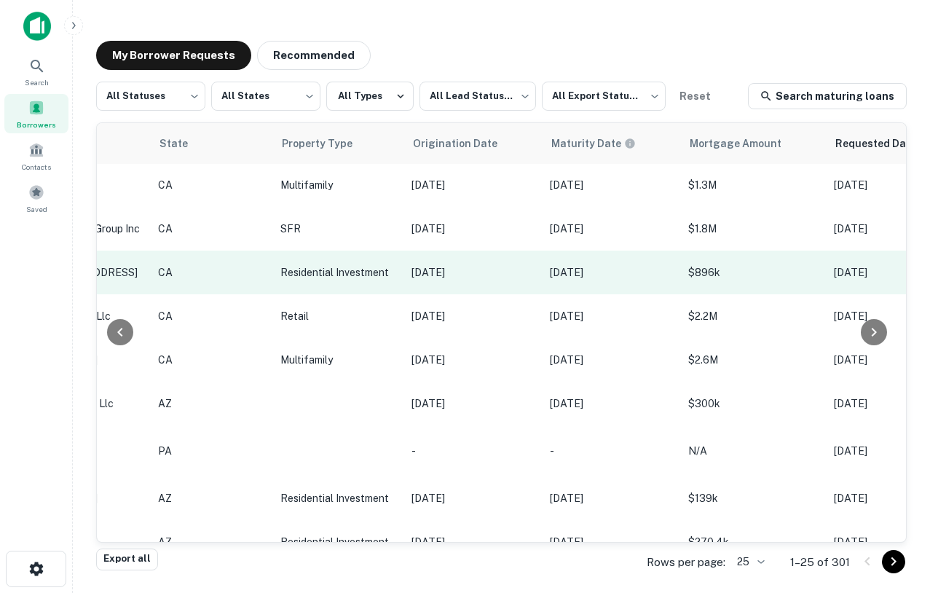
scroll to position [1, 0]
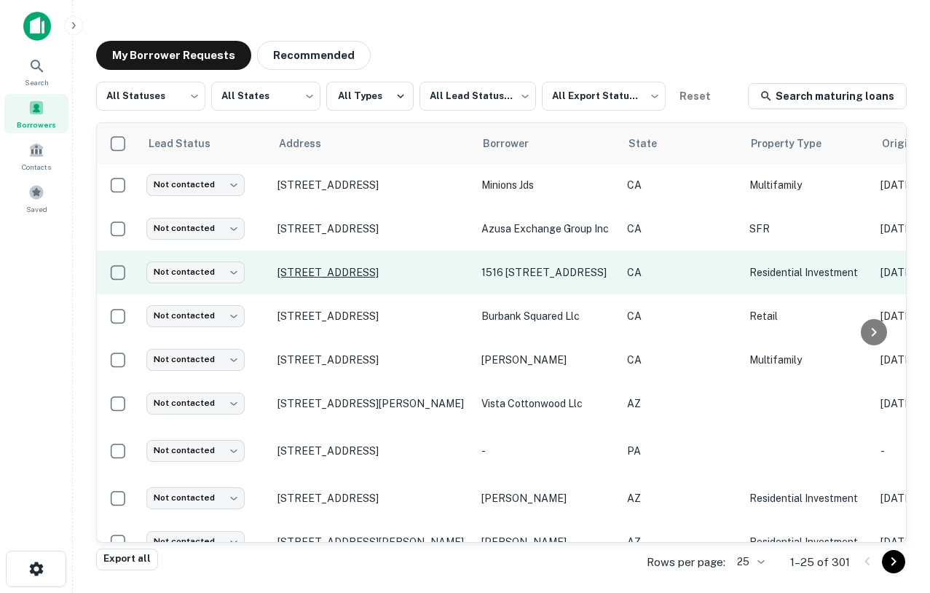
click at [354, 272] on p "[STREET_ADDRESS]" at bounding box center [371, 272] width 189 height 13
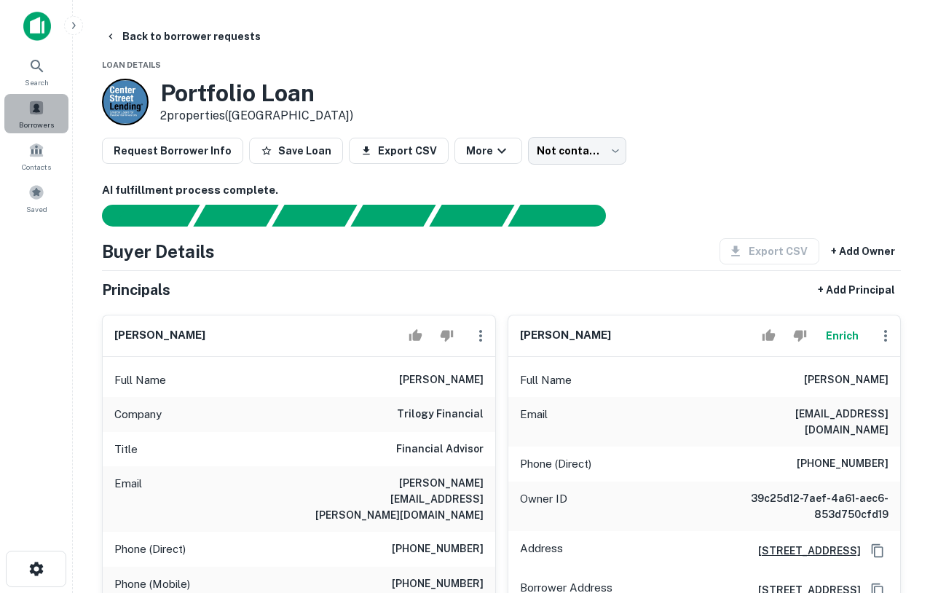
click at [26, 98] on div "Borrowers" at bounding box center [36, 113] width 64 height 39
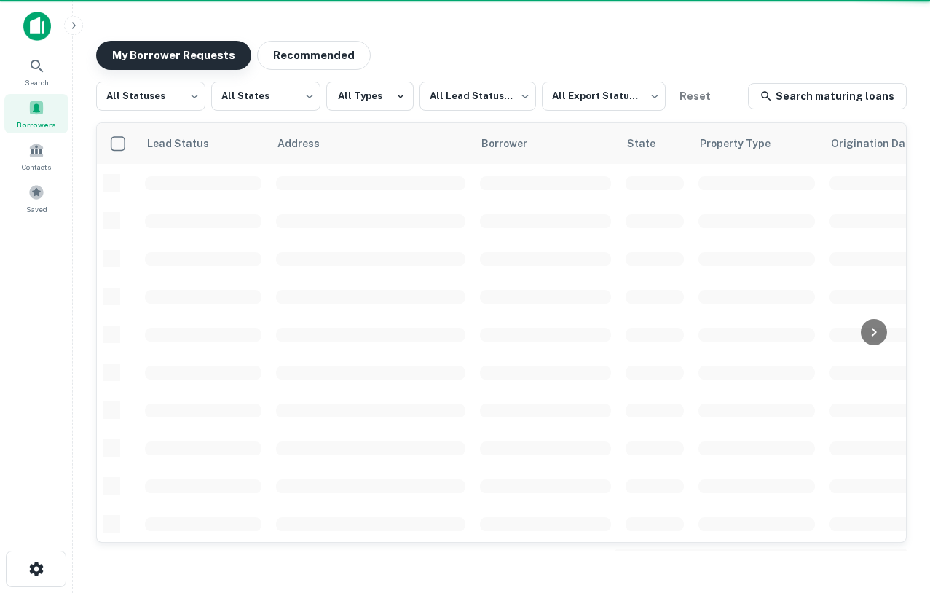
scroll to position [1, 0]
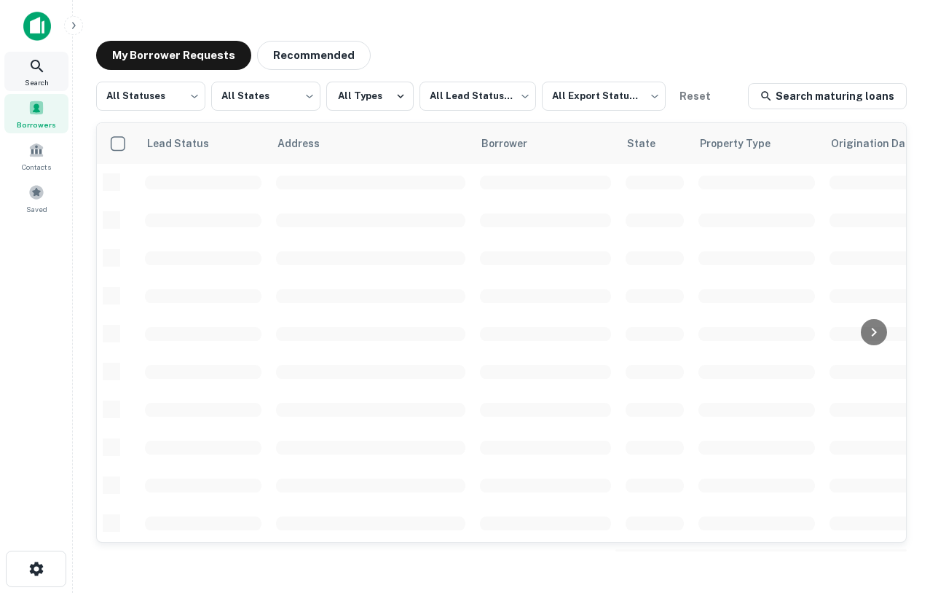
click at [28, 82] on span "Search" at bounding box center [37, 82] width 24 height 12
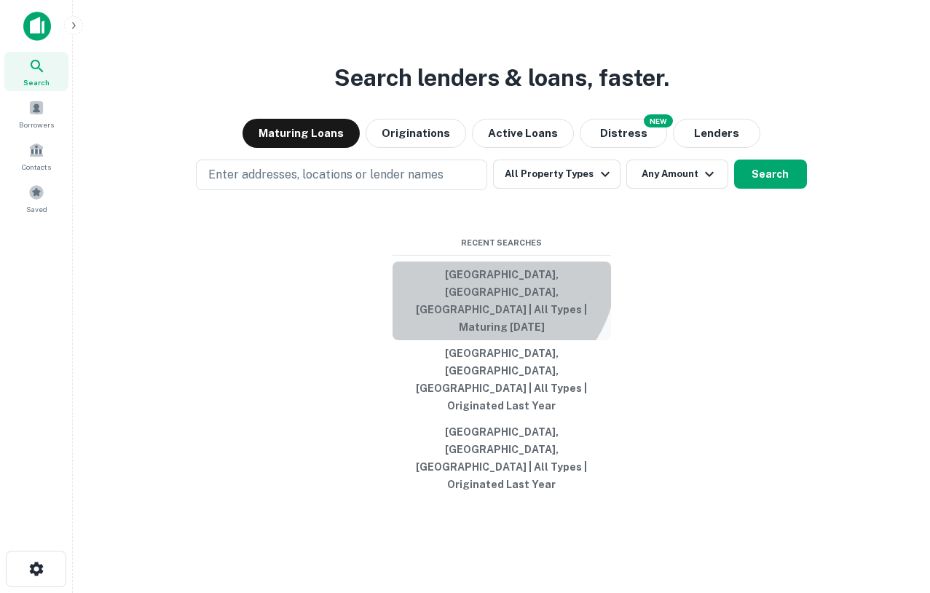
click at [488, 324] on button "[GEOGRAPHIC_DATA], [GEOGRAPHIC_DATA], [GEOGRAPHIC_DATA] | All Types | Maturing …" at bounding box center [501, 300] width 218 height 79
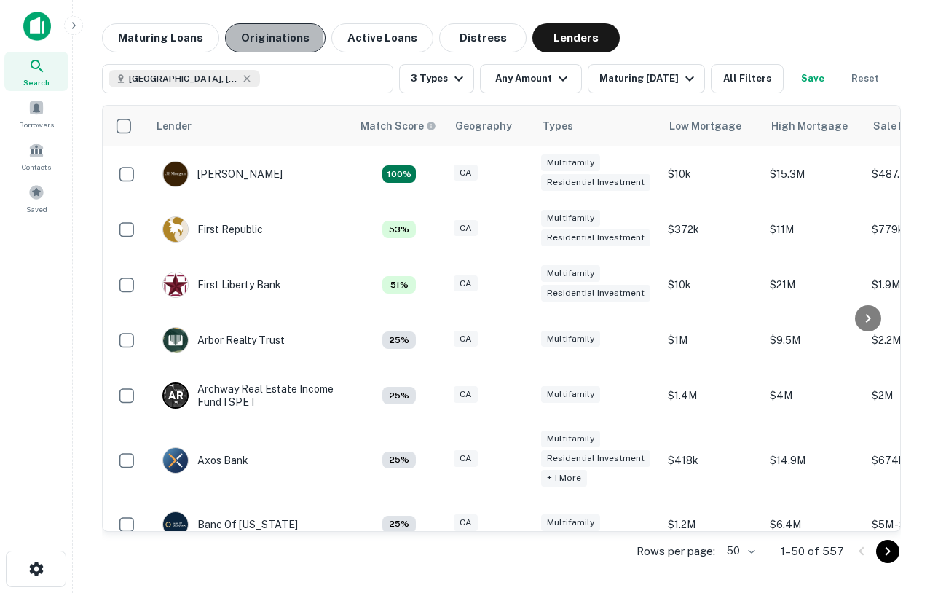
click at [265, 37] on button "Originations" at bounding box center [275, 37] width 100 height 29
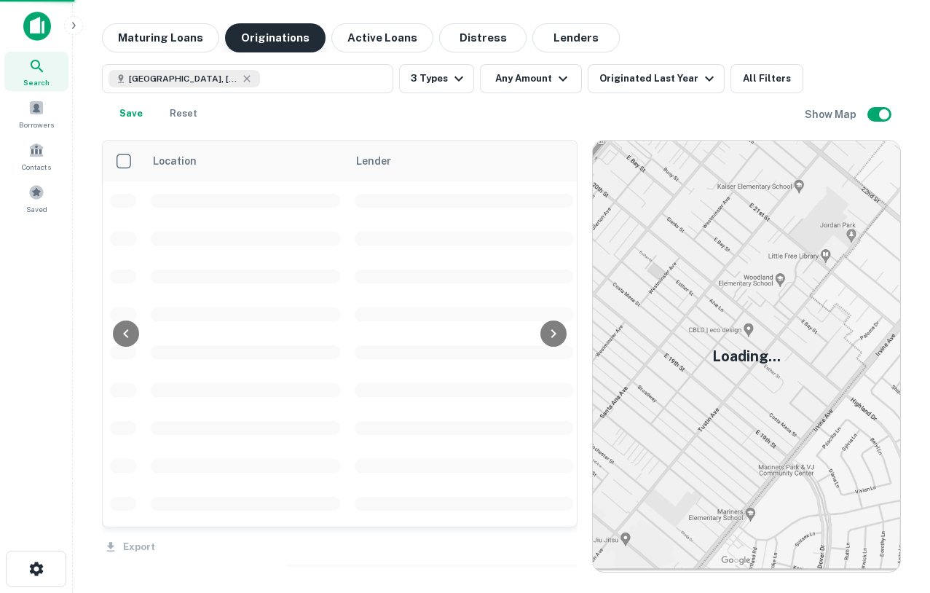
scroll to position [1, 0]
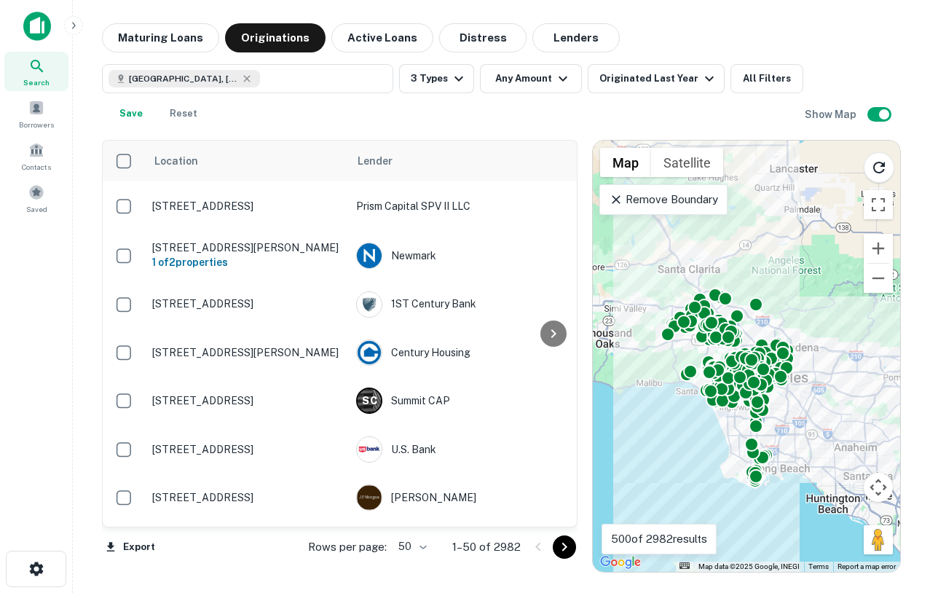
drag, startPoint x: 826, startPoint y: 379, endPoint x: 803, endPoint y: 422, distance: 48.2
click at [803, 422] on div "To activate drag with keyboard, press Alt + Enter. Once in keyboard drag state,…" at bounding box center [746, 356] width 307 height 431
click at [807, 415] on div "To activate drag with keyboard, press Alt + Enter. Once in keyboard drag state,…" at bounding box center [746, 356] width 307 height 431
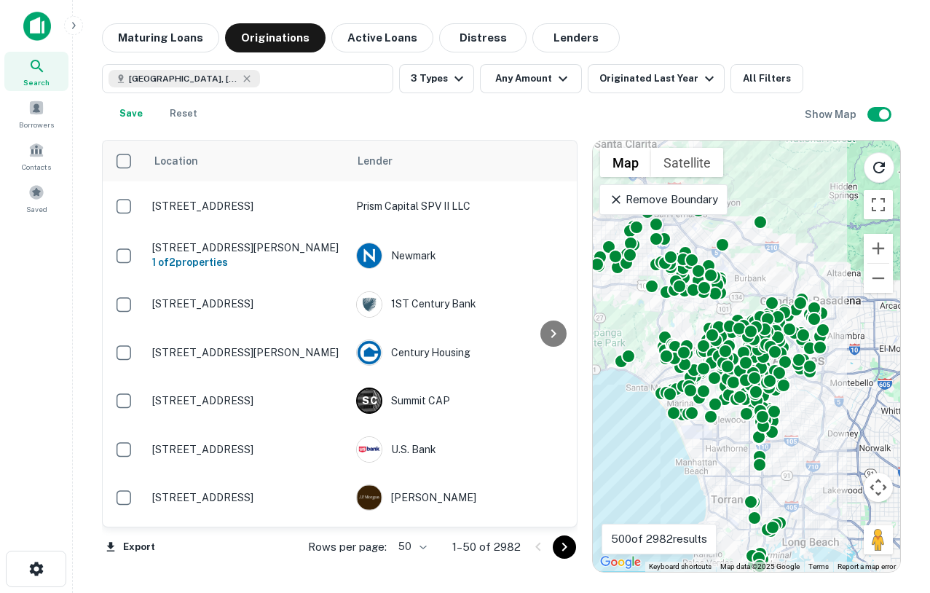
drag, startPoint x: 777, startPoint y: 376, endPoint x: 837, endPoint y: 397, distance: 64.0
click at [837, 397] on div "To activate drag with keyboard, press Alt + Enter. Once in keyboard drag state,…" at bounding box center [746, 356] width 307 height 431
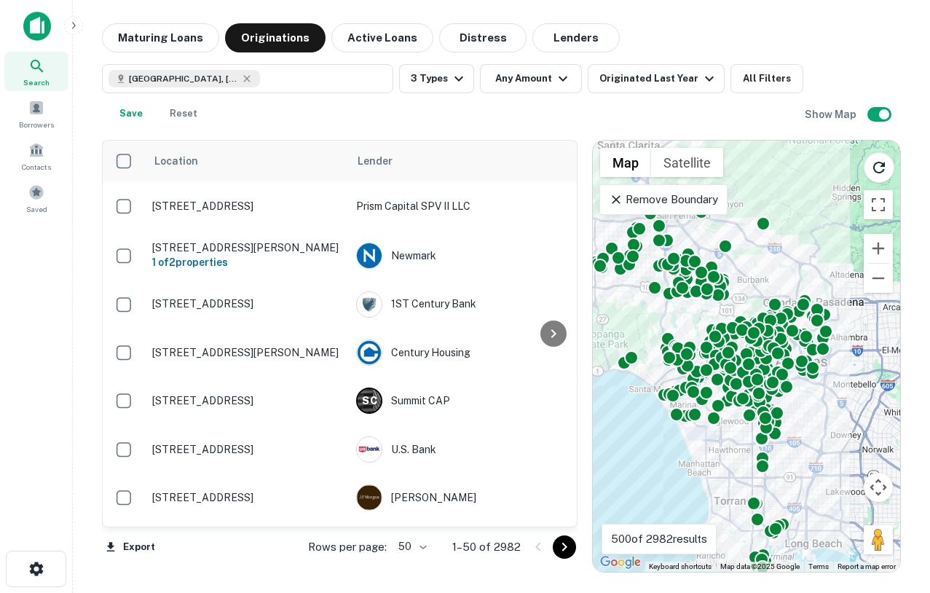
click at [674, 211] on div "Remove Boundary" at bounding box center [662, 199] width 127 height 31
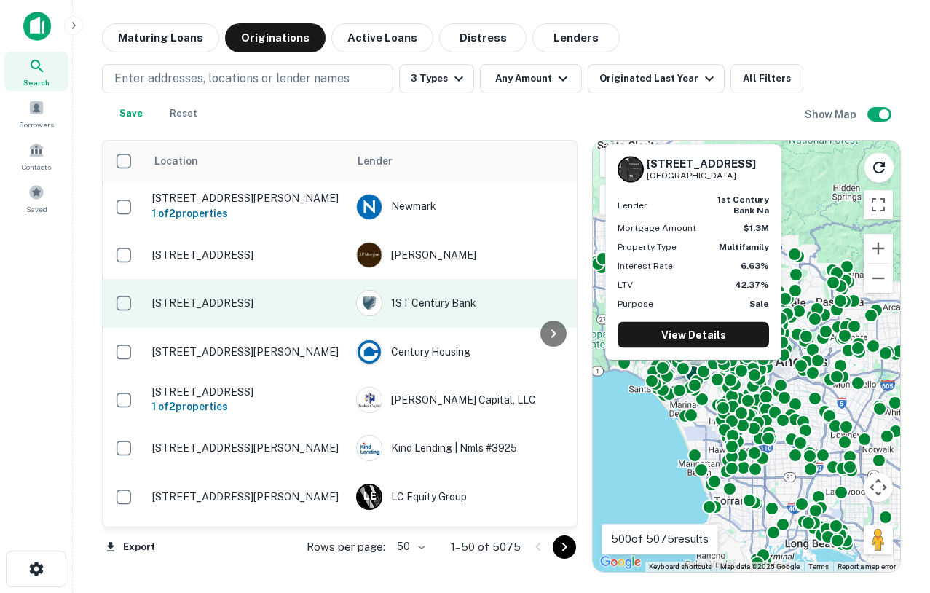
scroll to position [85, 0]
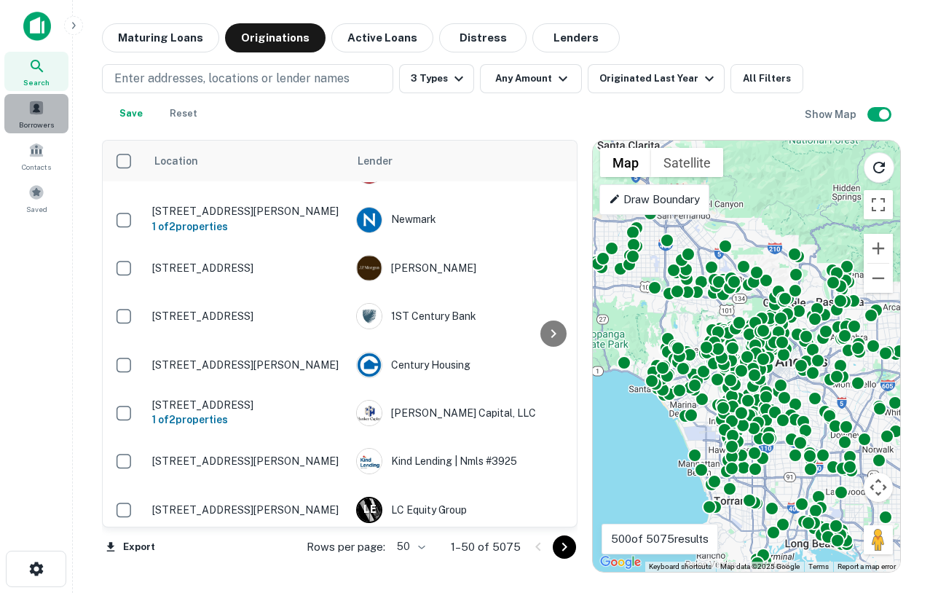
click at [33, 116] on div "Borrowers" at bounding box center [36, 113] width 64 height 39
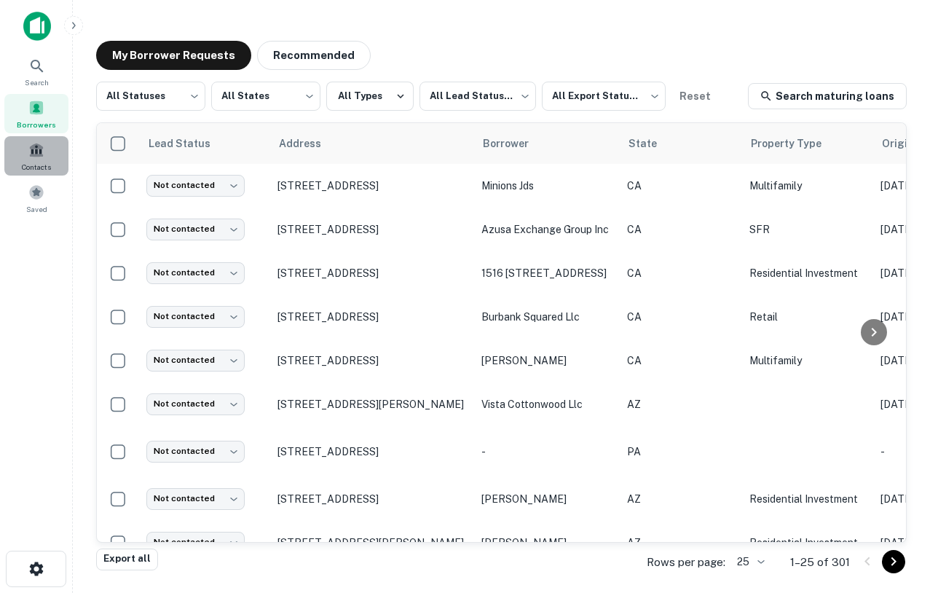
click at [26, 145] on div "Contacts" at bounding box center [36, 155] width 64 height 39
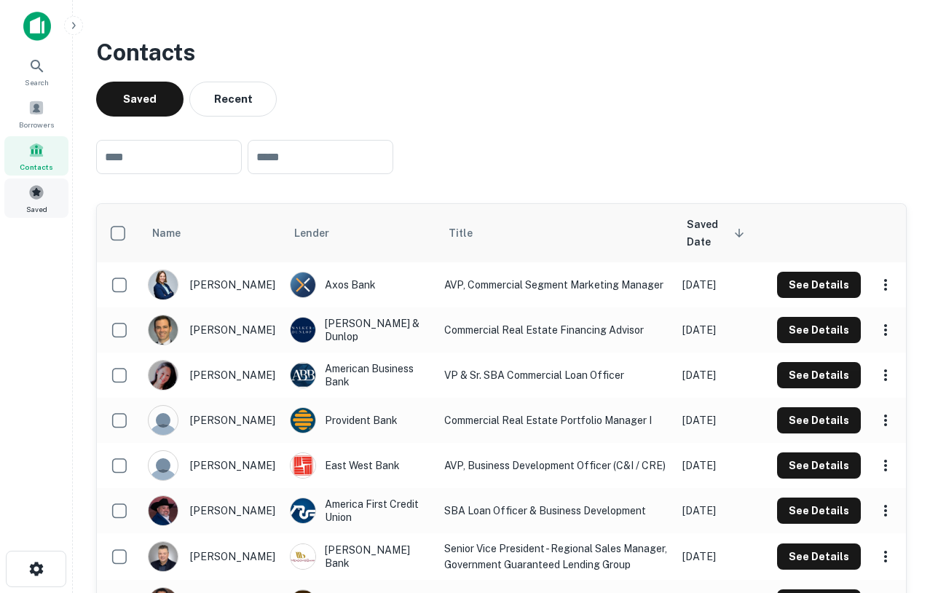
click at [46, 198] on div "Saved" at bounding box center [36, 197] width 64 height 39
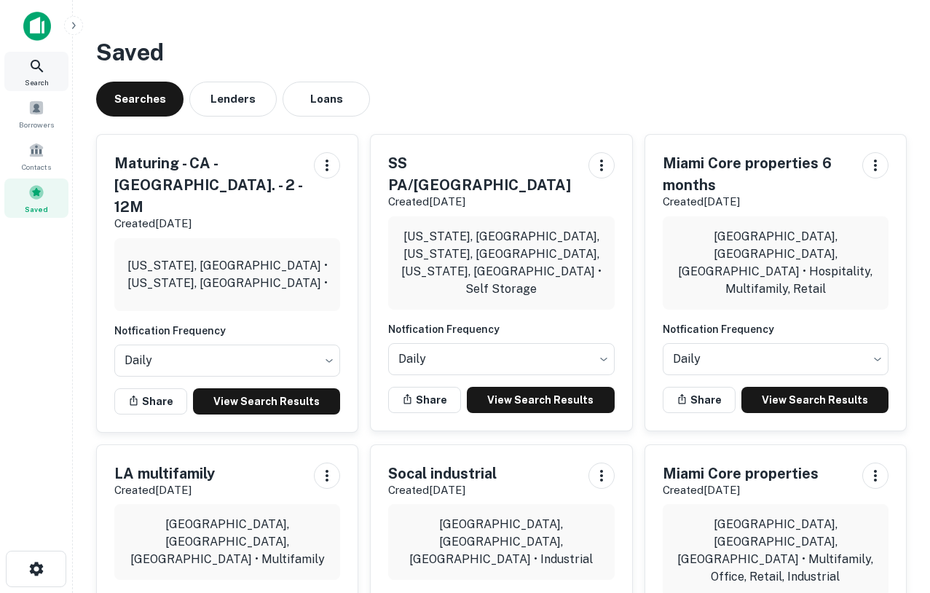
click at [32, 60] on icon at bounding box center [37, 66] width 12 height 12
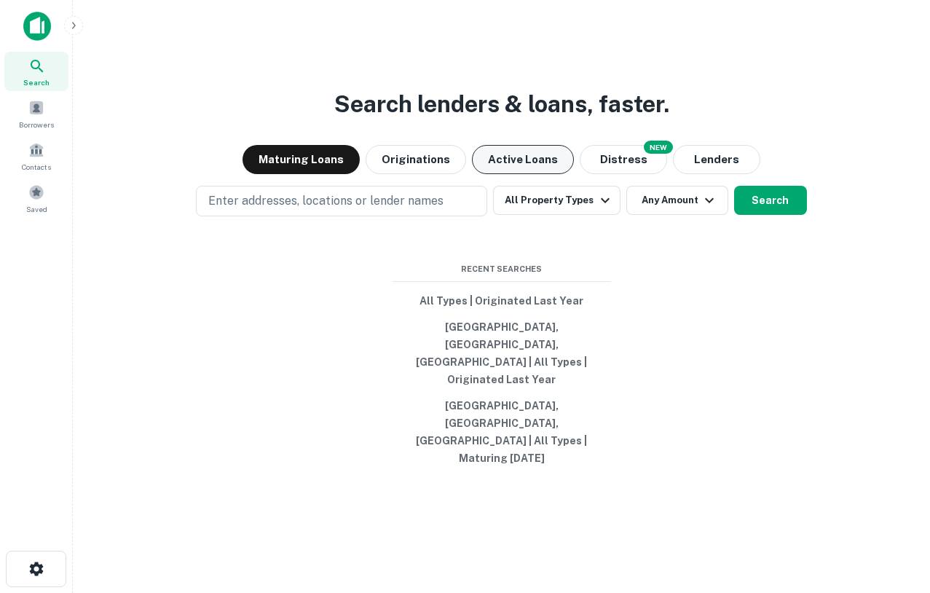
click at [494, 174] on button "Active Loans" at bounding box center [523, 159] width 102 height 29
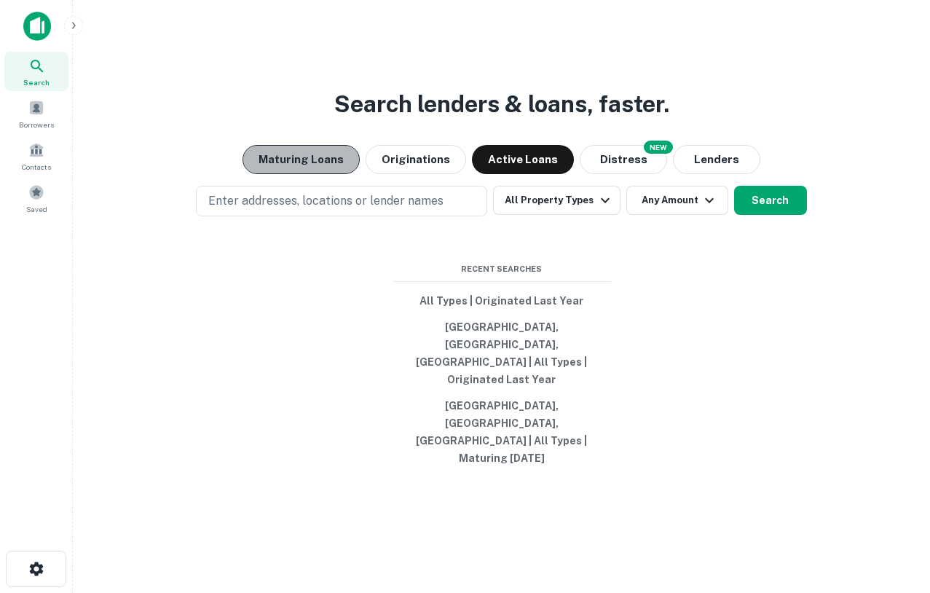
click at [319, 174] on button "Maturing Loans" at bounding box center [300, 159] width 117 height 29
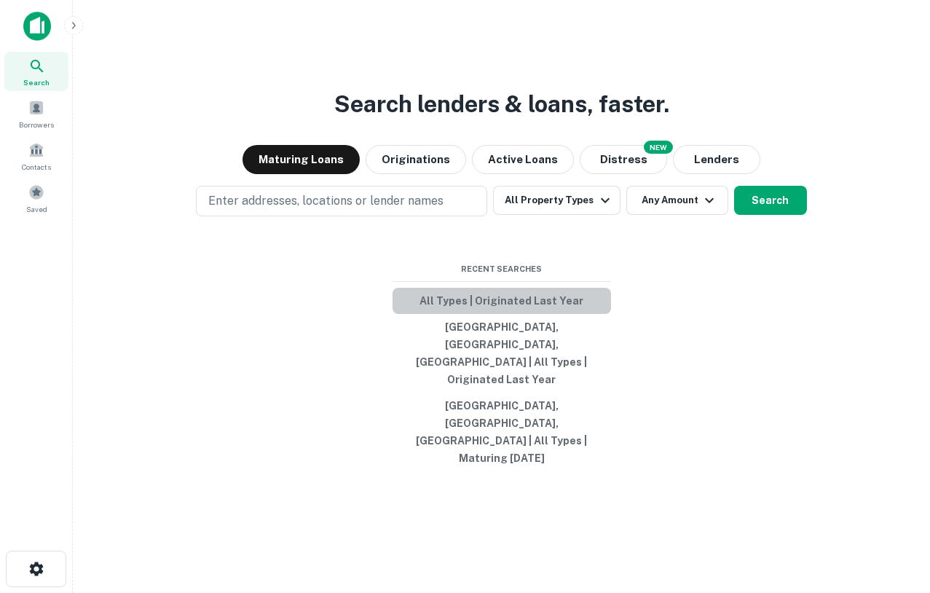
click at [489, 314] on button "All Types | Originated Last Year" at bounding box center [501, 301] width 218 height 26
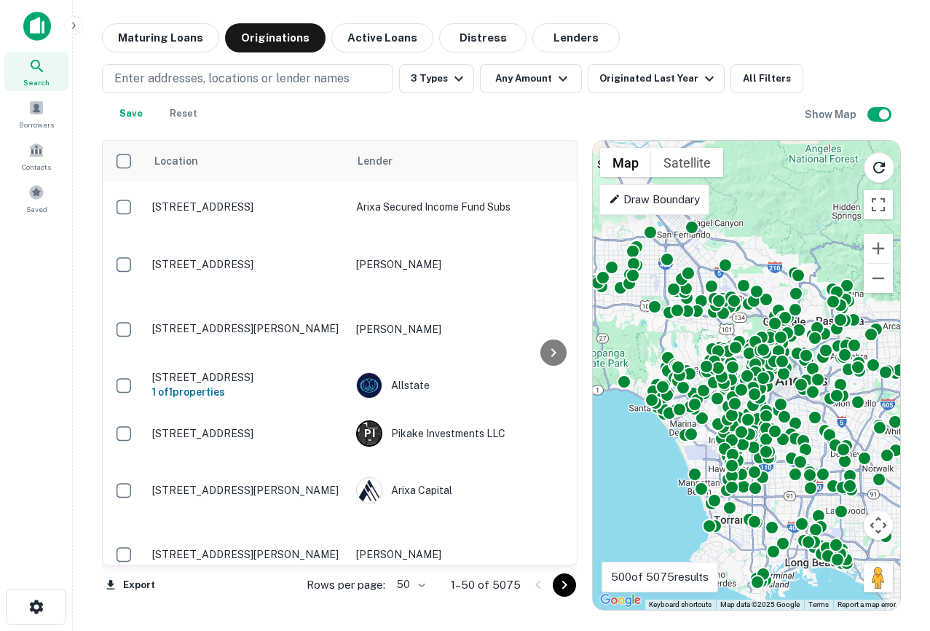
click at [44, 24] on img at bounding box center [37, 26] width 28 height 29
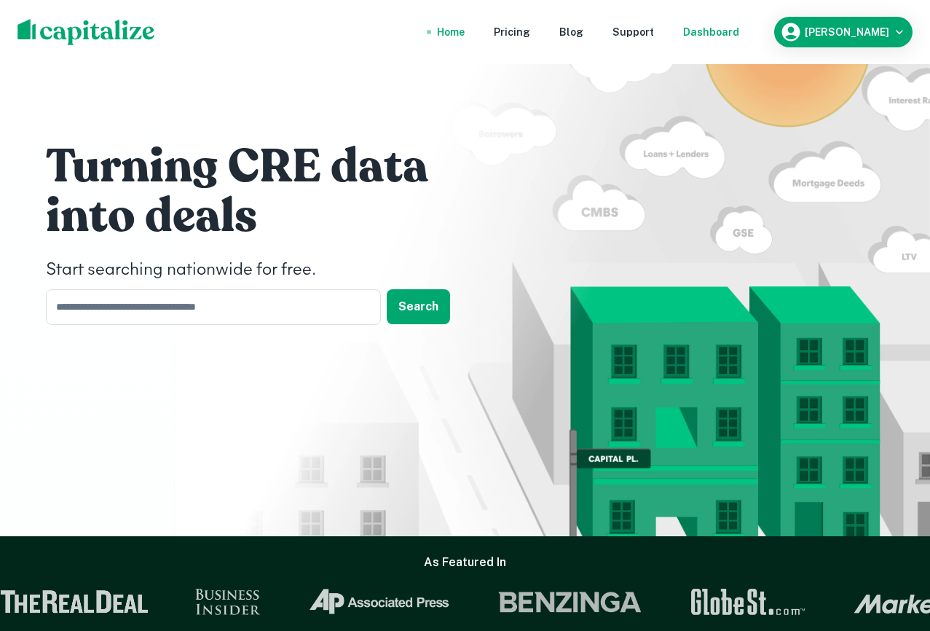
click at [739, 36] on div "Dashboard" at bounding box center [711, 32] width 56 height 16
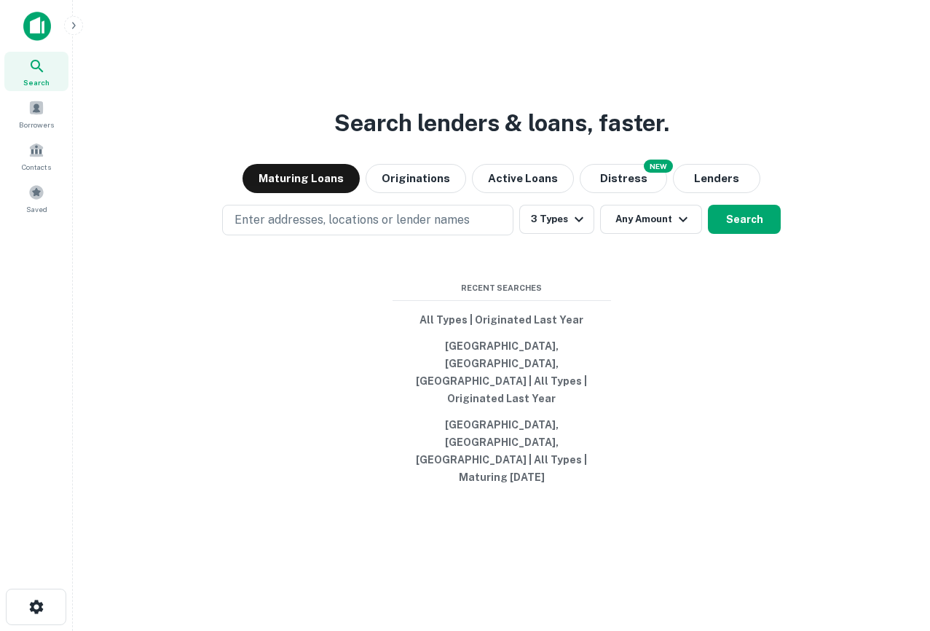
click at [33, 89] on div "Search" at bounding box center [36, 71] width 64 height 39
click at [71, 21] on icon "button" at bounding box center [74, 26] width 12 height 12
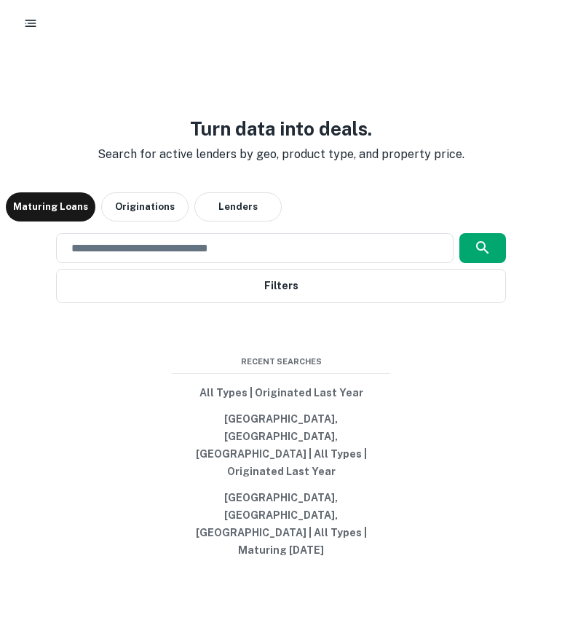
click at [19, 27] on button "button" at bounding box center [30, 23] width 26 height 26
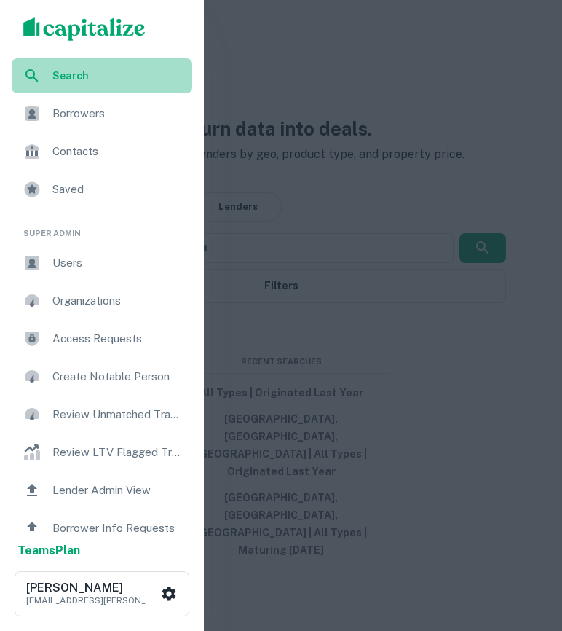
click at [71, 71] on span "Search" at bounding box center [117, 76] width 131 height 16
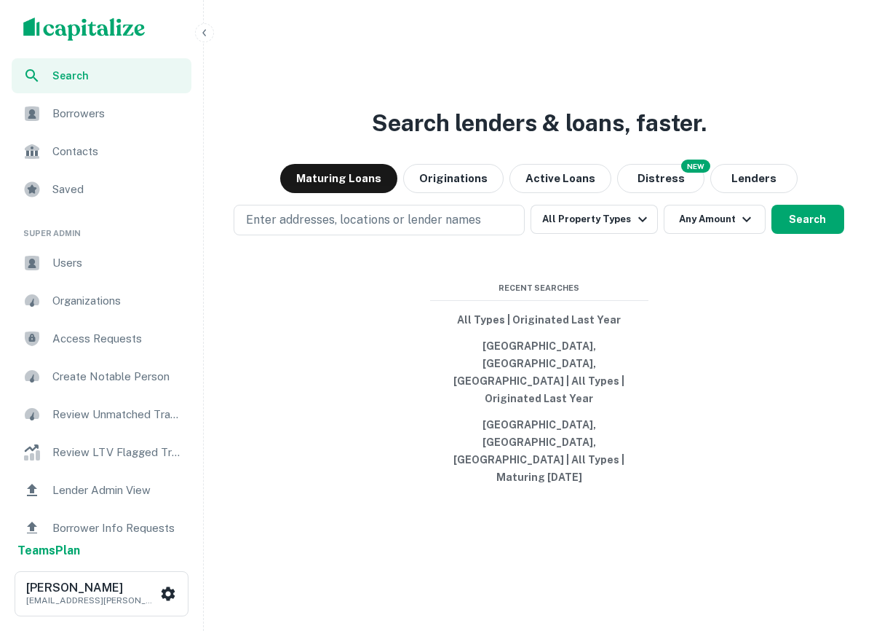
click at [210, 27] on button "button" at bounding box center [204, 32] width 19 height 19
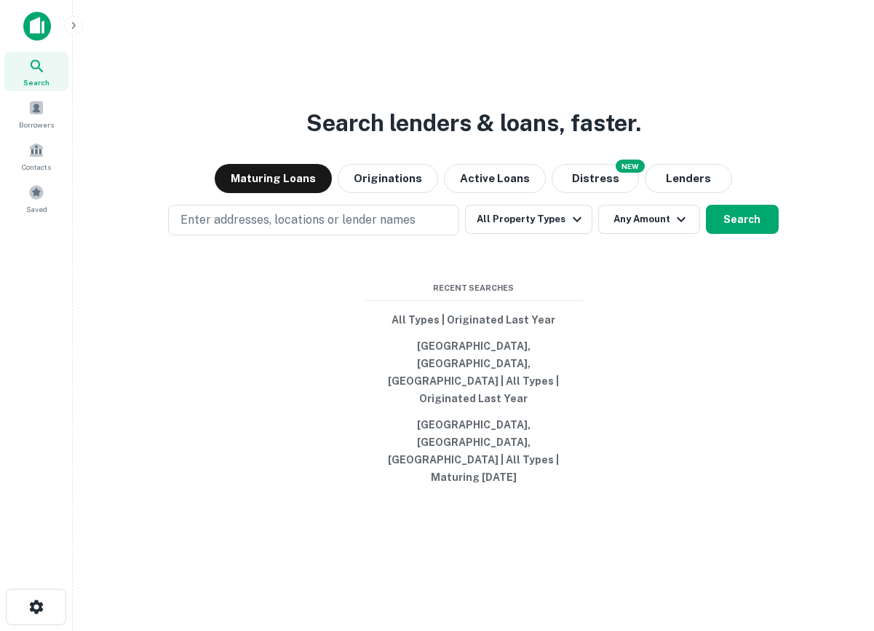
click at [561, 103] on main "Search lenders & loans, faster. Maturing Loans Originations Active Loans NEW Di…" at bounding box center [474, 315] width 802 height 631
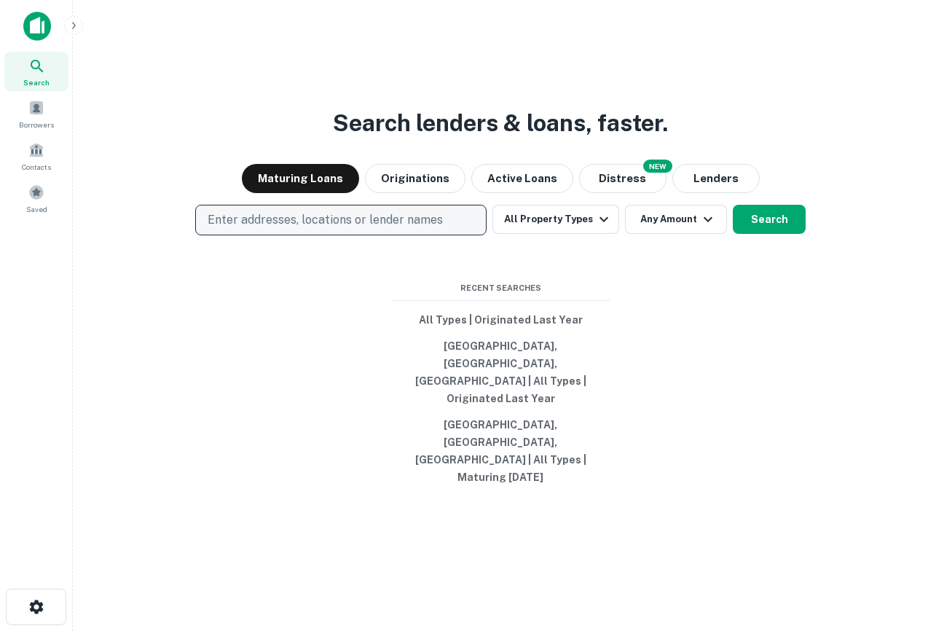
click at [425, 229] on p "Enter addresses, locations or lender names" at bounding box center [324, 219] width 235 height 17
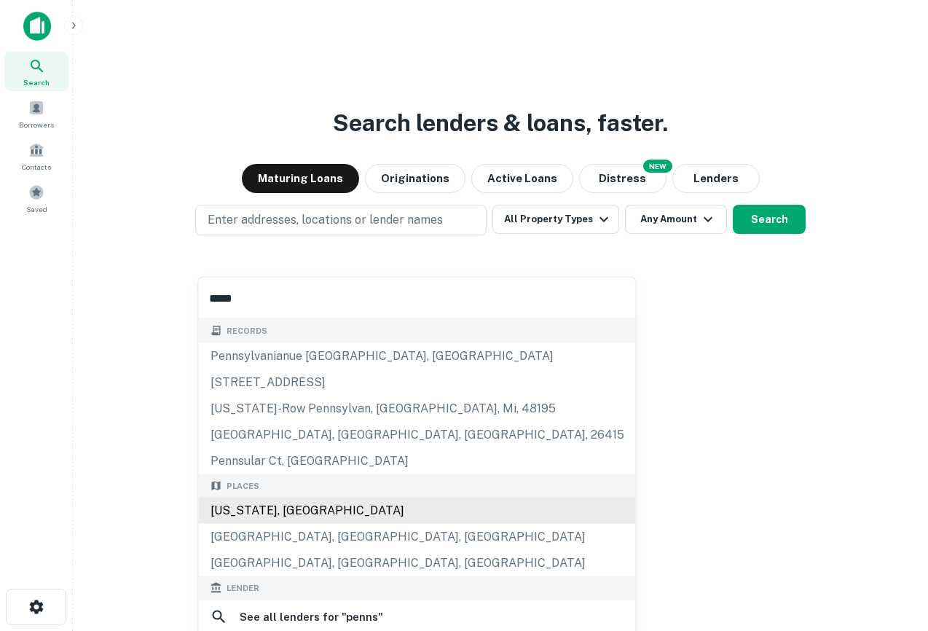
click at [338, 508] on div "[US_STATE], [GEOGRAPHIC_DATA]" at bounding box center [417, 510] width 437 height 26
click at [344, 512] on div "[US_STATE], [GEOGRAPHIC_DATA]" at bounding box center [417, 510] width 437 height 26
click at [356, 511] on div "[US_STATE], [GEOGRAPHIC_DATA]" at bounding box center [417, 510] width 437 height 26
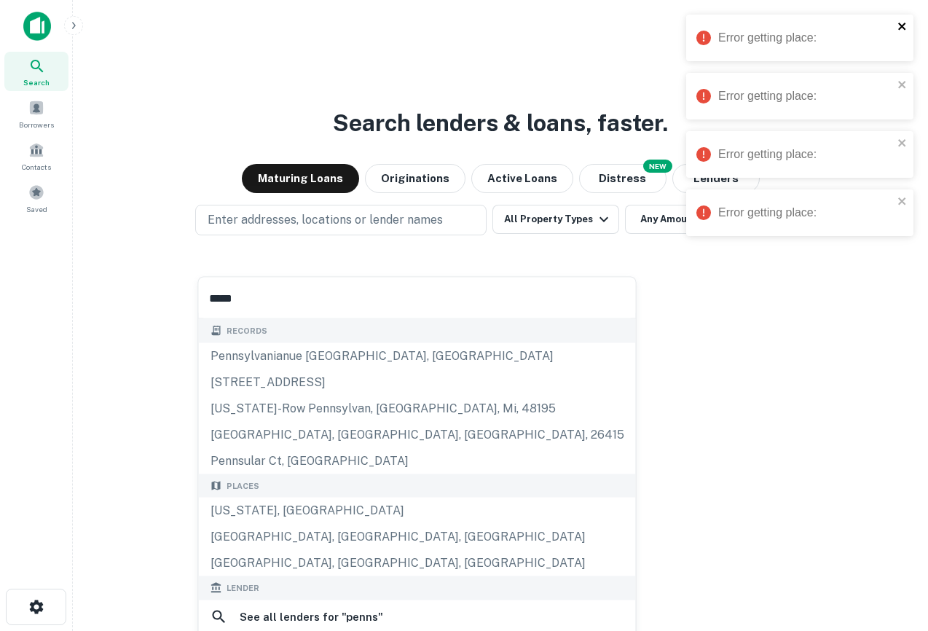
type input "*****"
click at [561, 23] on icon "close" at bounding box center [901, 26] width 10 height 12
click at [561, 82] on icon "close" at bounding box center [902, 85] width 10 height 12
click at [561, 85] on icon "close" at bounding box center [901, 84] width 7 height 7
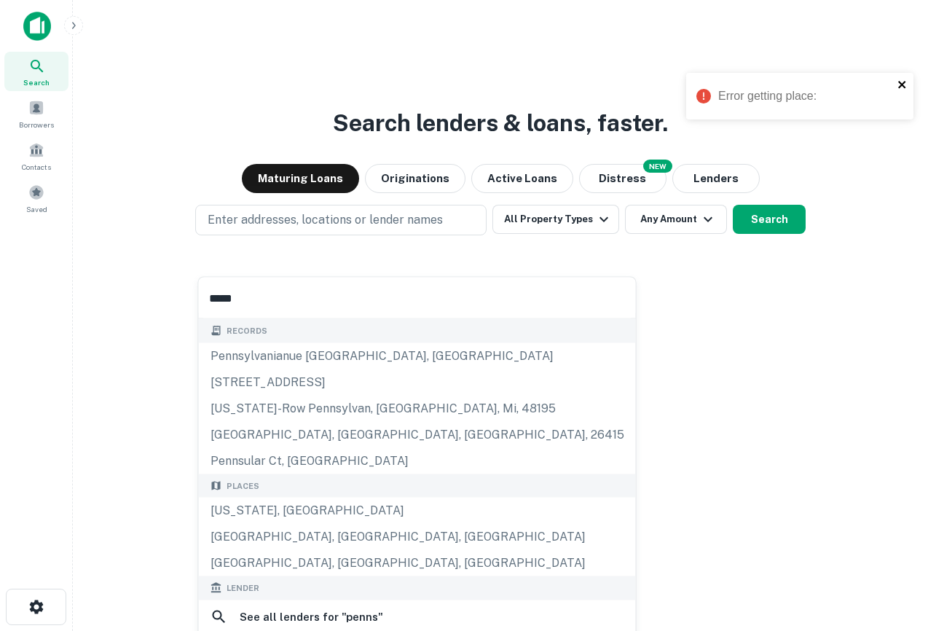
click at [561, 82] on icon "close" at bounding box center [902, 85] width 10 height 12
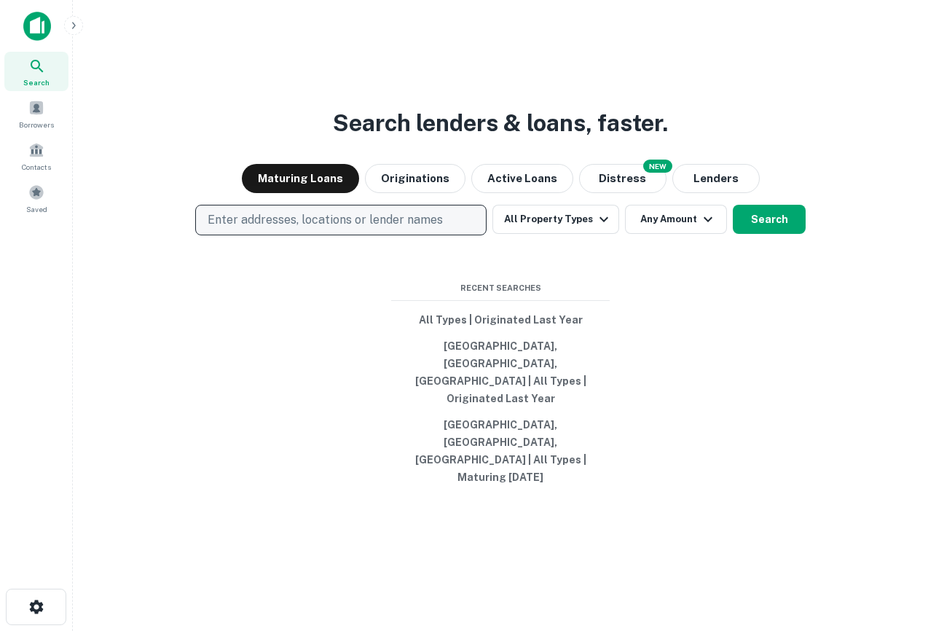
click at [276, 229] on p "Enter addresses, locations or lender names" at bounding box center [324, 219] width 235 height 17
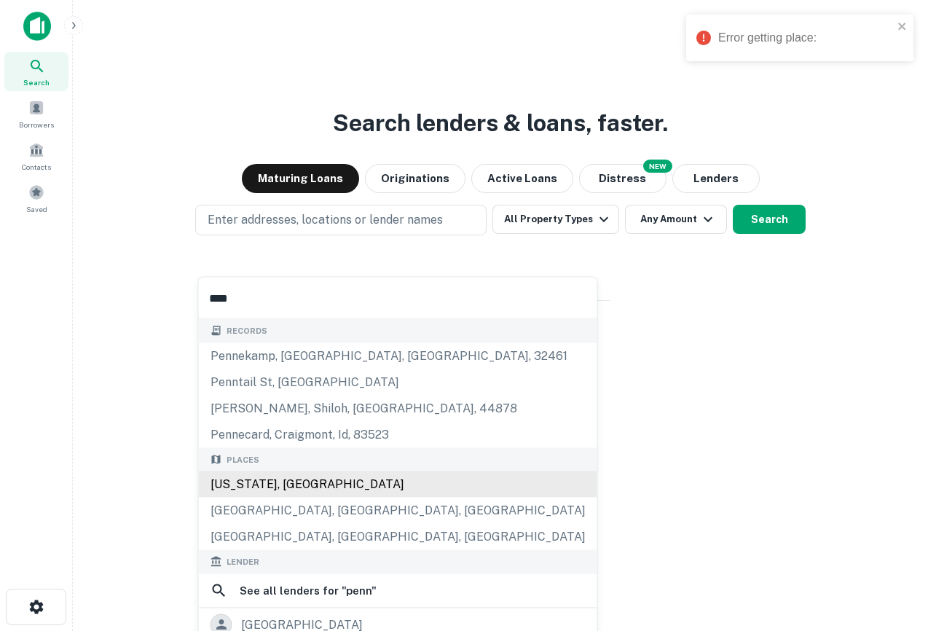
click at [284, 483] on div "[US_STATE], [GEOGRAPHIC_DATA]" at bounding box center [398, 484] width 398 height 26
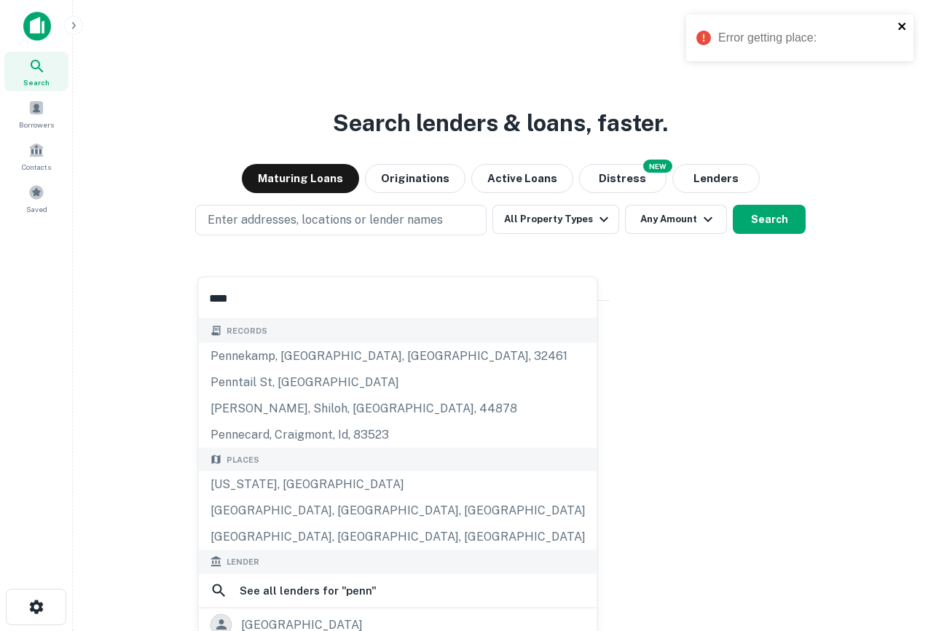
type input "****"
click at [906, 28] on icon "close" at bounding box center [902, 26] width 10 height 12
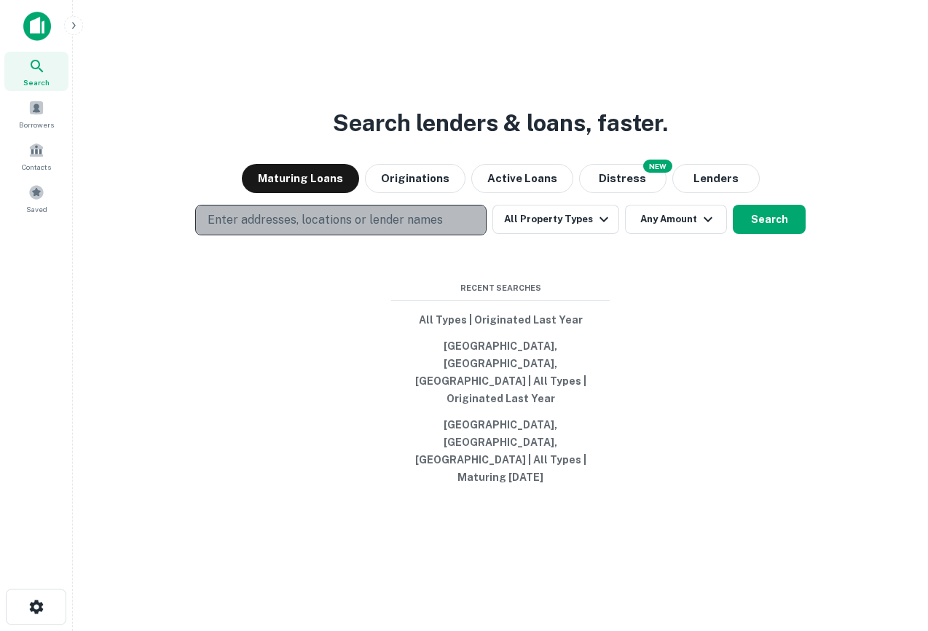
click at [398, 229] on p "Enter addresses, locations or lender names" at bounding box center [324, 219] width 235 height 17
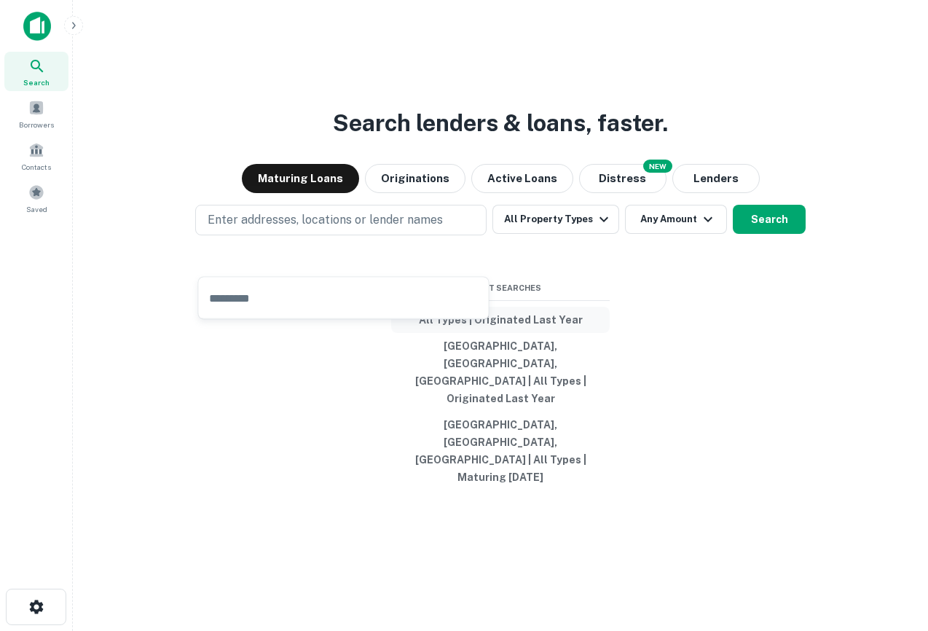
click at [521, 333] on button "All Types | Originated Last Year" at bounding box center [500, 320] width 218 height 26
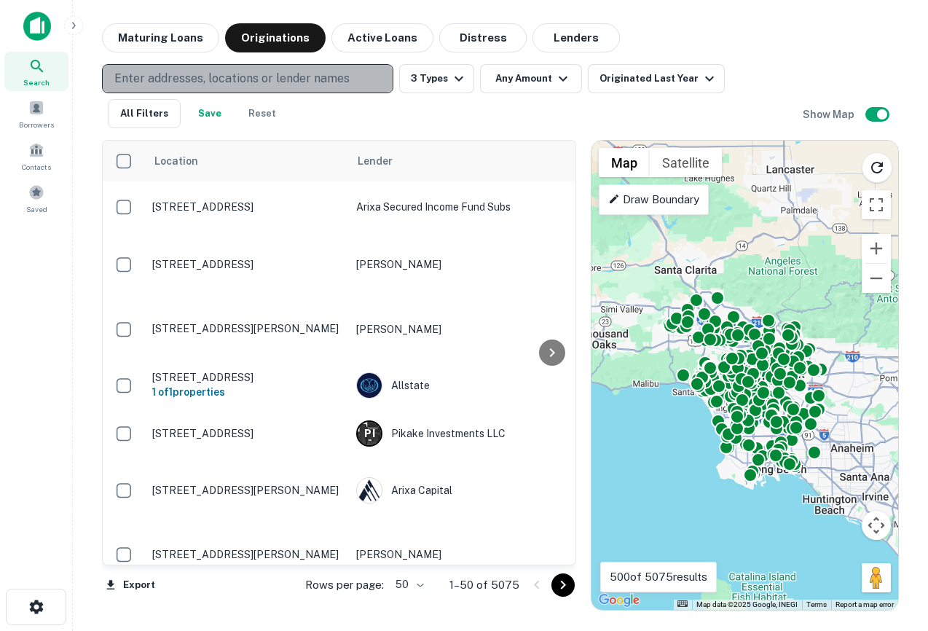
click at [269, 79] on p "Enter addresses, locations or lender names" at bounding box center [231, 78] width 235 height 17
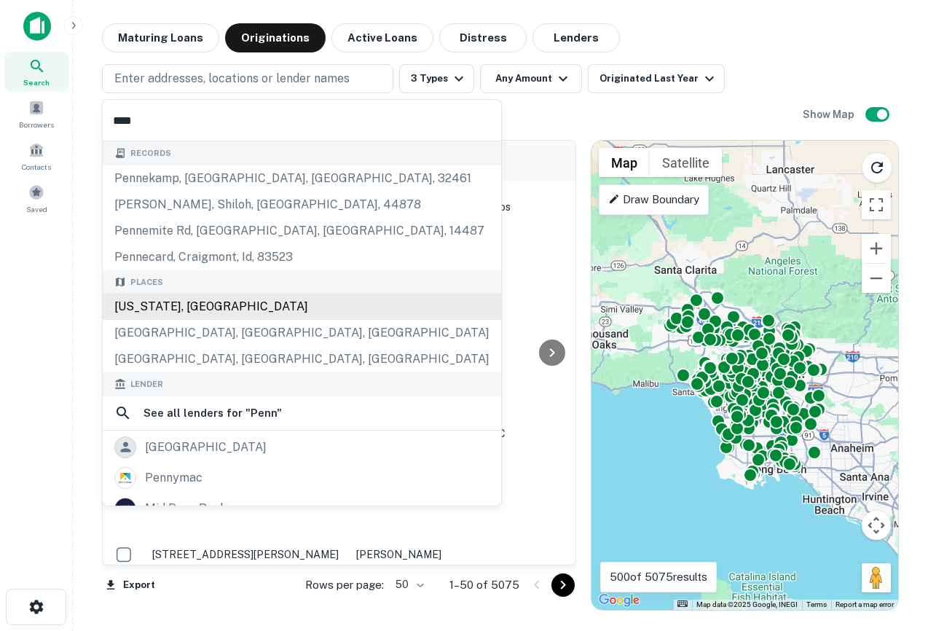
click at [205, 307] on div "[US_STATE], [GEOGRAPHIC_DATA]" at bounding box center [302, 306] width 398 height 26
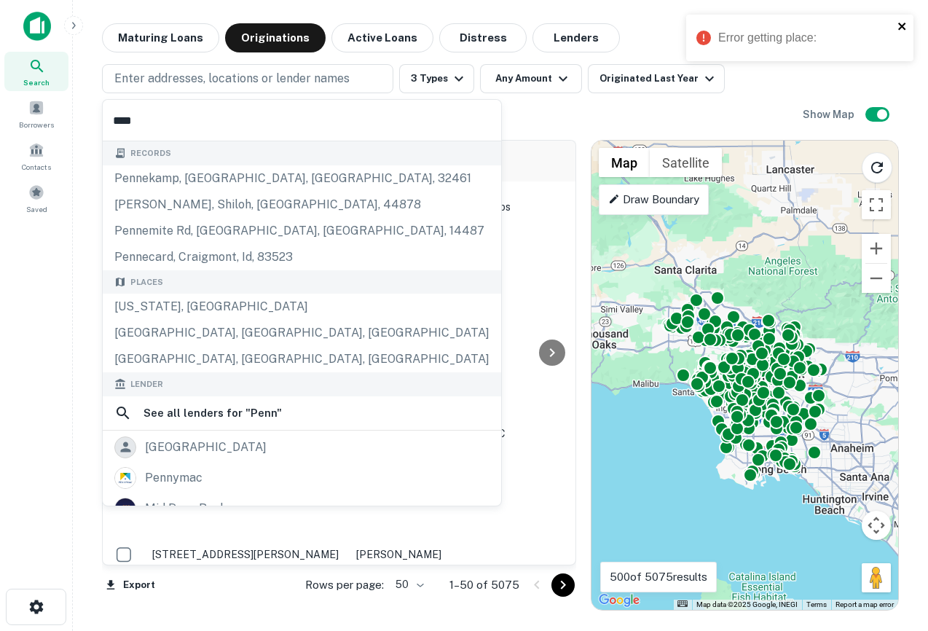
type input "****"
click at [905, 23] on icon "close" at bounding box center [902, 26] width 10 height 12
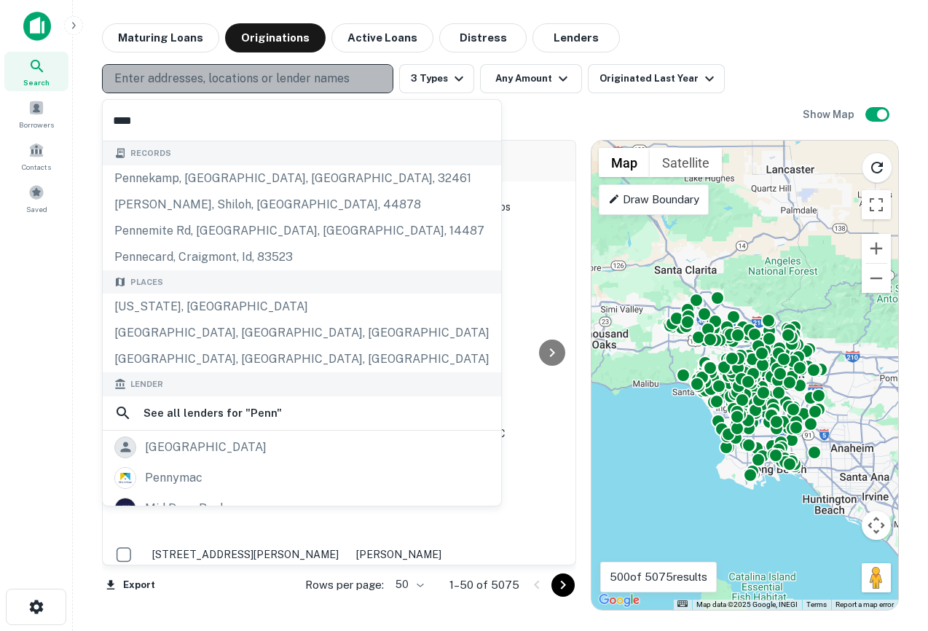
click at [296, 74] on p "Enter addresses, locations or lender names" at bounding box center [231, 78] width 235 height 17
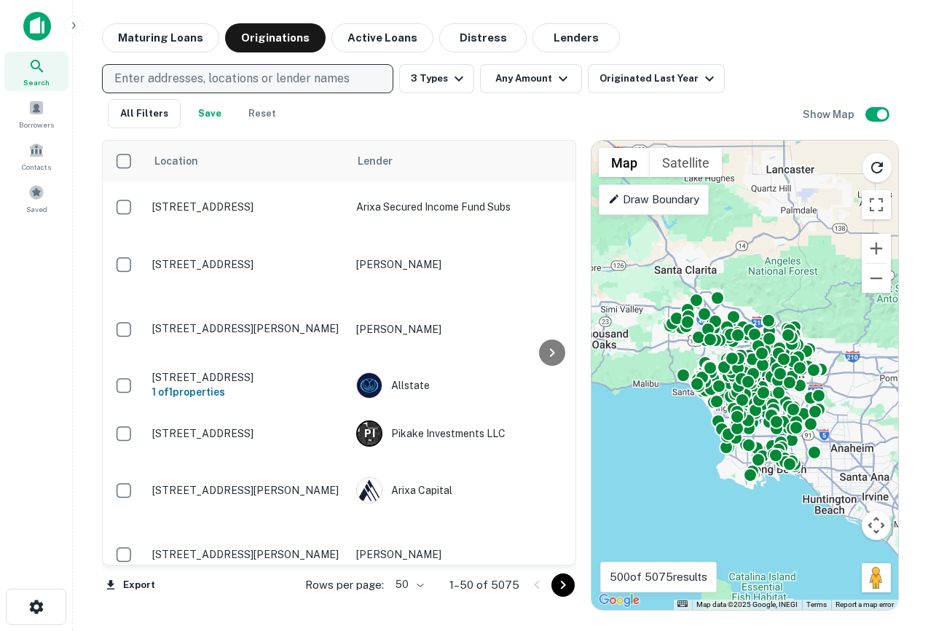
click at [102, 64] on button "Enter addresses, locations or lender names" at bounding box center [247, 78] width 291 height 29
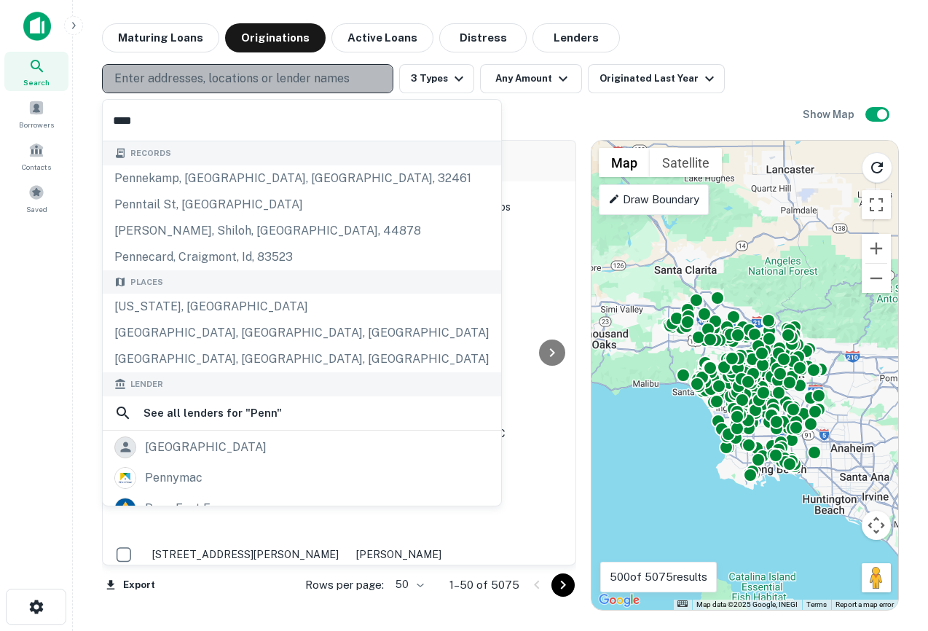
click at [250, 78] on p "Enter addresses, locations or lender names" at bounding box center [231, 78] width 235 height 17
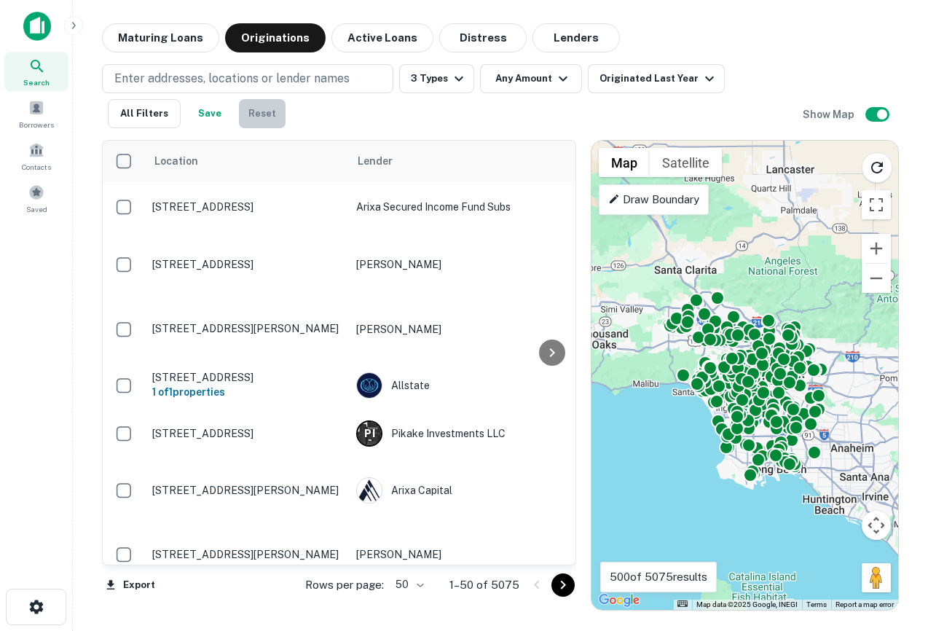
click at [239, 114] on button "Reset" at bounding box center [262, 113] width 47 height 29
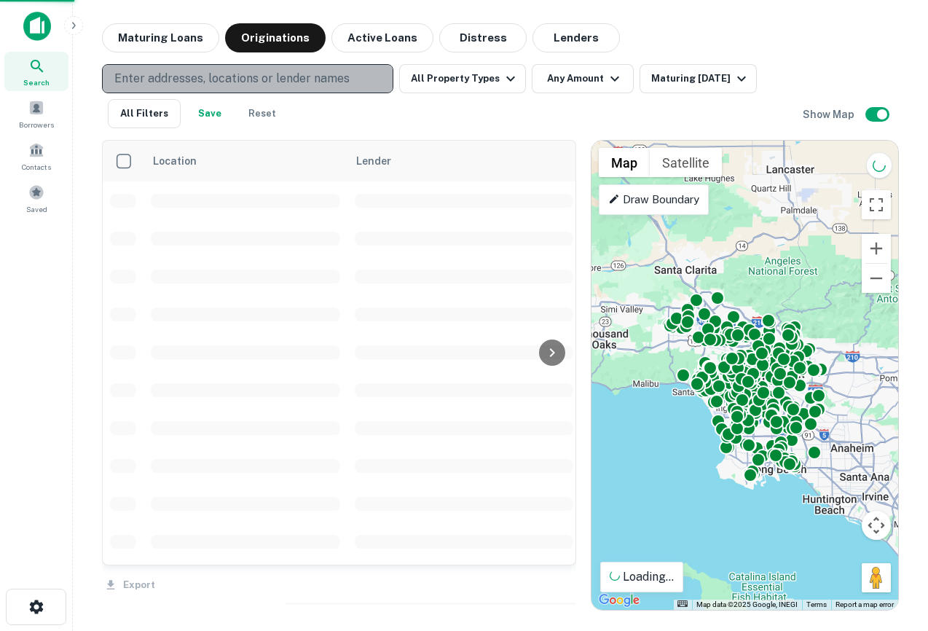
click at [163, 72] on p "Enter addresses, locations or lender names" at bounding box center [231, 78] width 235 height 17
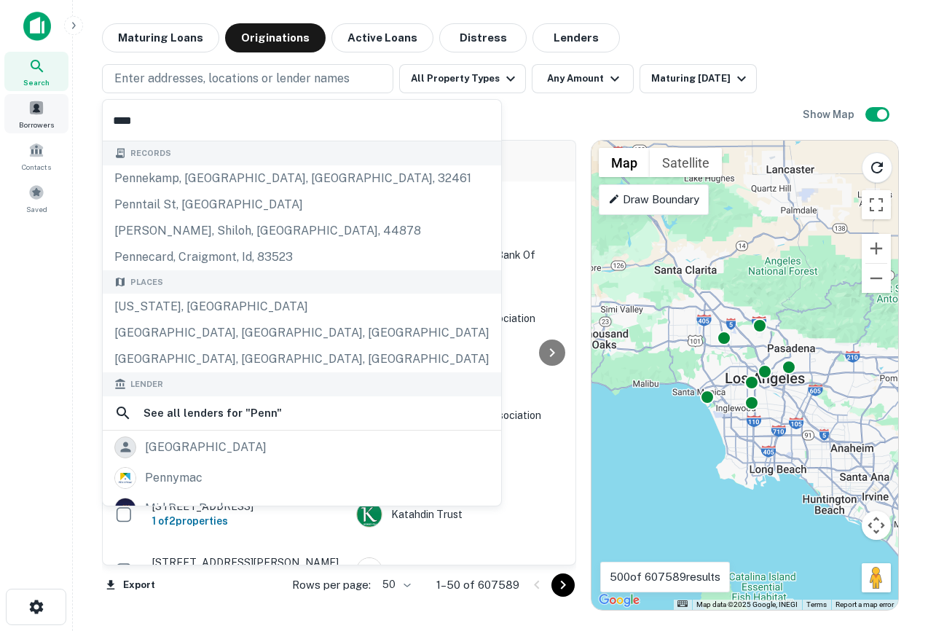
drag, startPoint x: 150, startPoint y: 122, endPoint x: 63, endPoint y: 122, distance: 86.6
click at [63, 122] on body "Search Borrowers Contacts Saved Maturing Loans Originations Active Loans Distre…" at bounding box center [464, 315] width 928 height 631
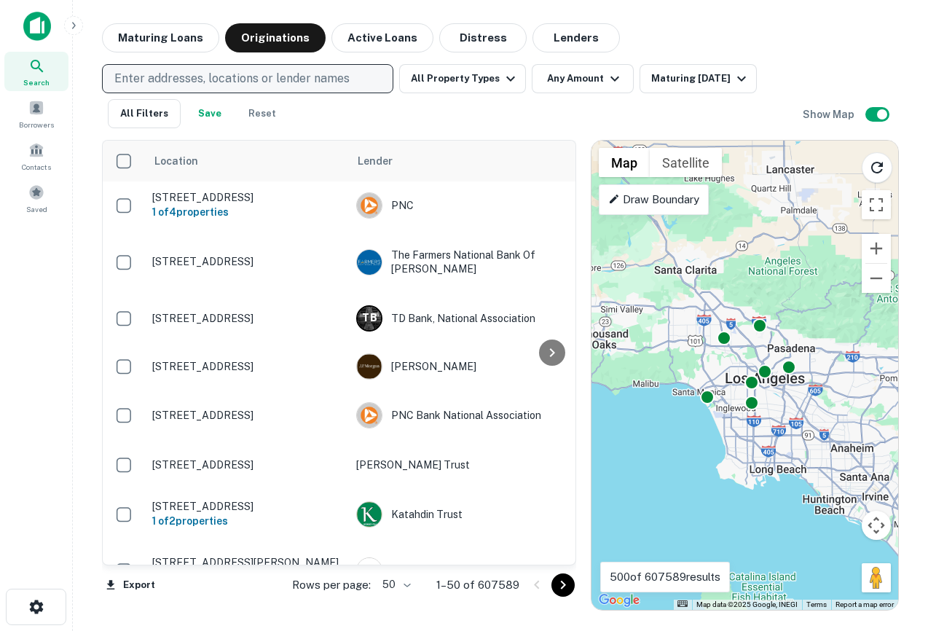
click at [189, 73] on p "Enter addresses, locations or lender names" at bounding box center [231, 78] width 235 height 17
type input "*"
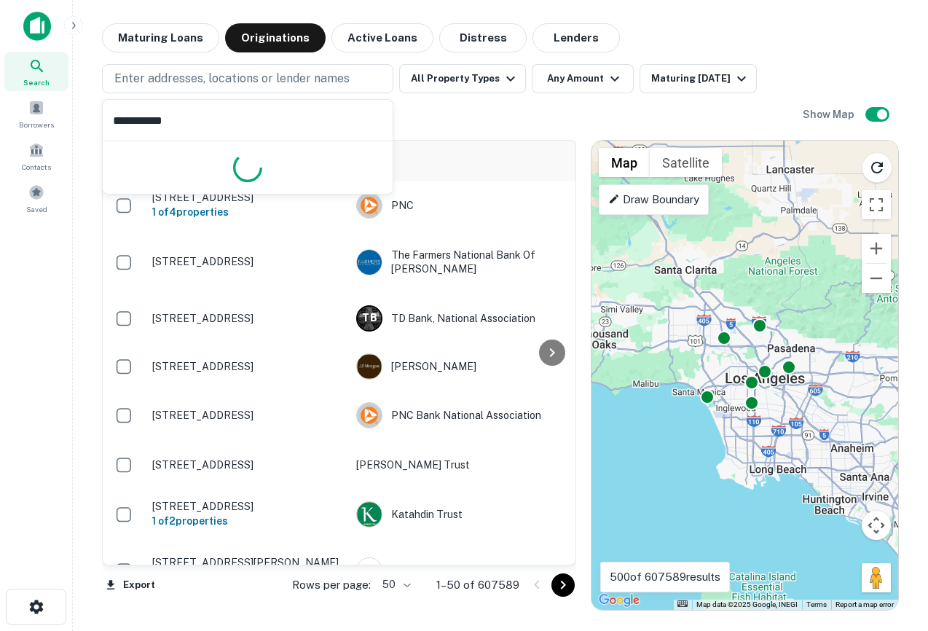
type input "**********"
click at [37, 33] on img at bounding box center [37, 26] width 28 height 29
click at [37, 24] on img at bounding box center [37, 26] width 28 height 29
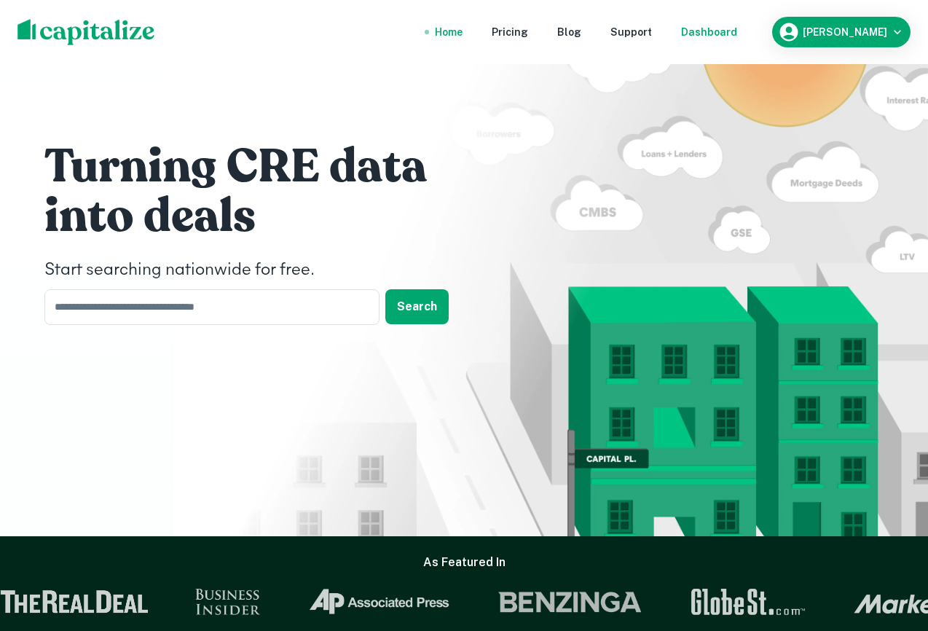
click at [737, 33] on div "Dashboard" at bounding box center [709, 32] width 56 height 16
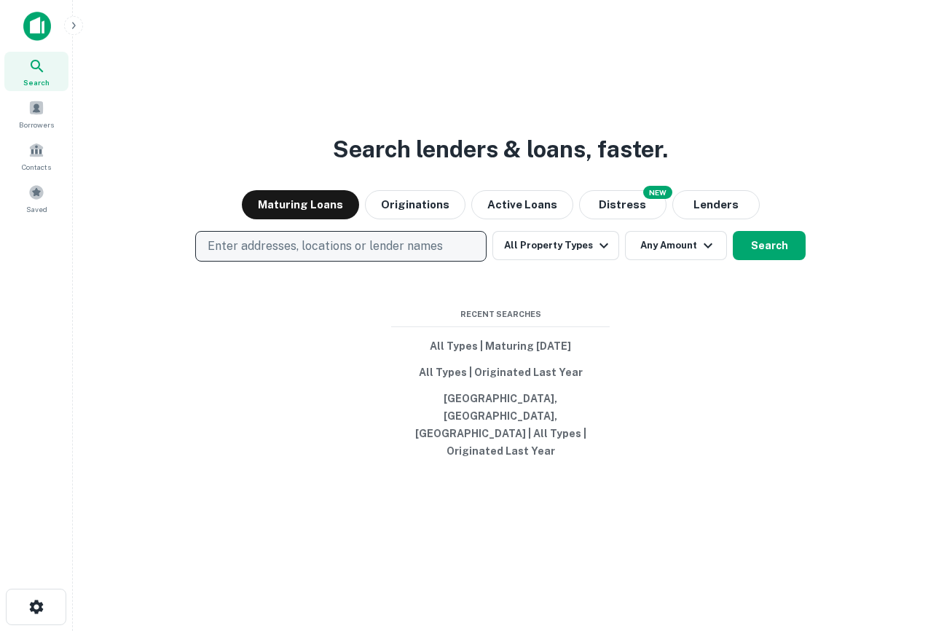
click at [307, 255] on p "Enter addresses, locations or lender names" at bounding box center [324, 245] width 235 height 17
type input "***"
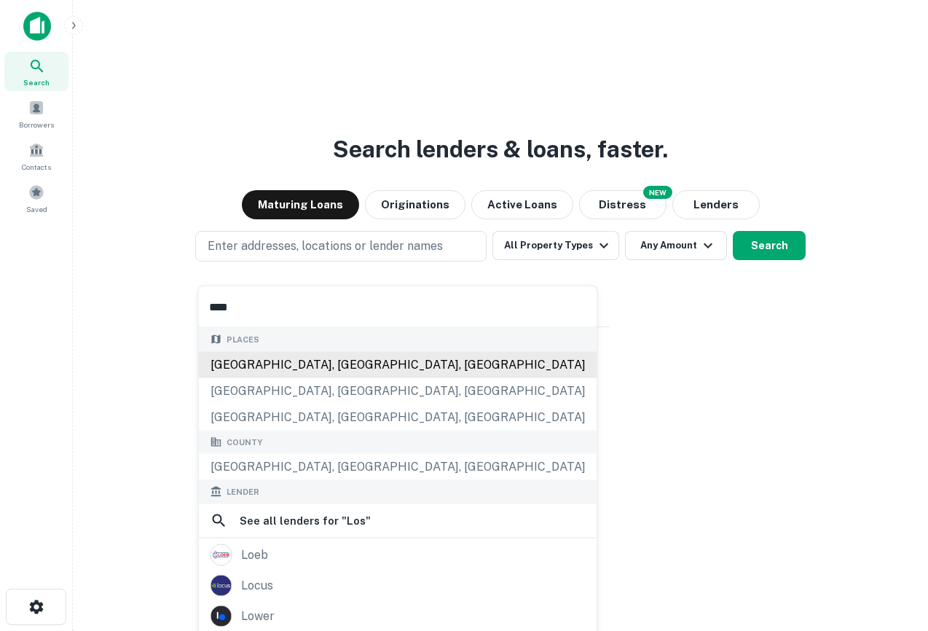
click at [258, 369] on div "Places Los Angeles, CA, USA Los Alamitos, CA, USA Los Angeles County, CA, USA" at bounding box center [398, 379] width 398 height 103
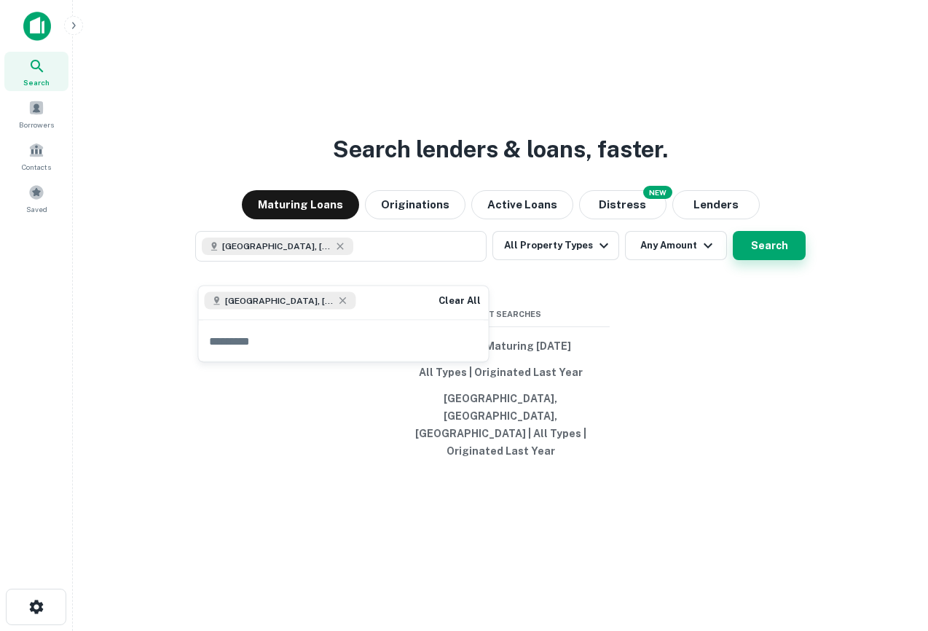
click at [743, 260] on button "Search" at bounding box center [768, 245] width 73 height 29
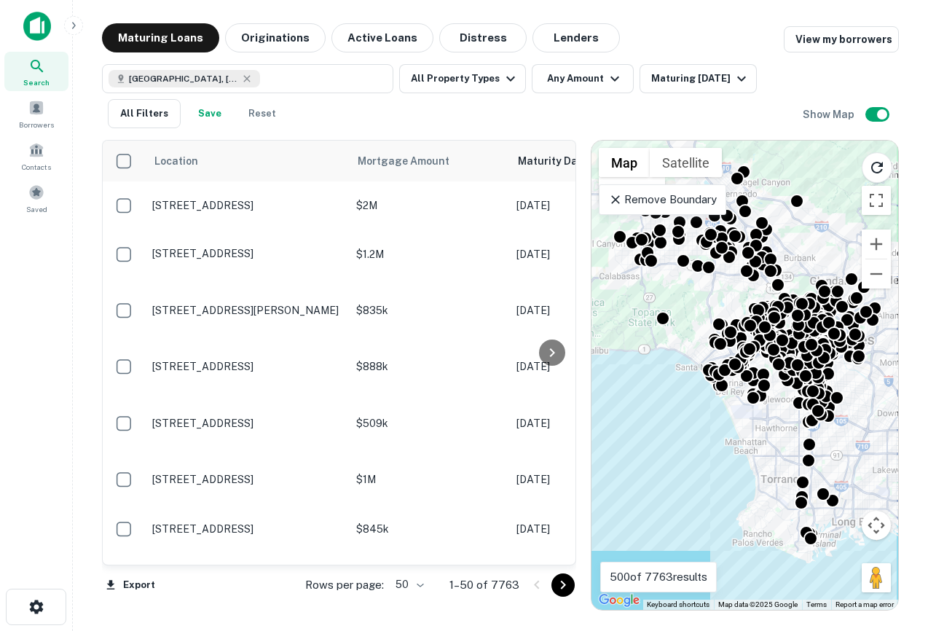
click at [684, 201] on p "Remove Boundary" at bounding box center [662, 199] width 108 height 17
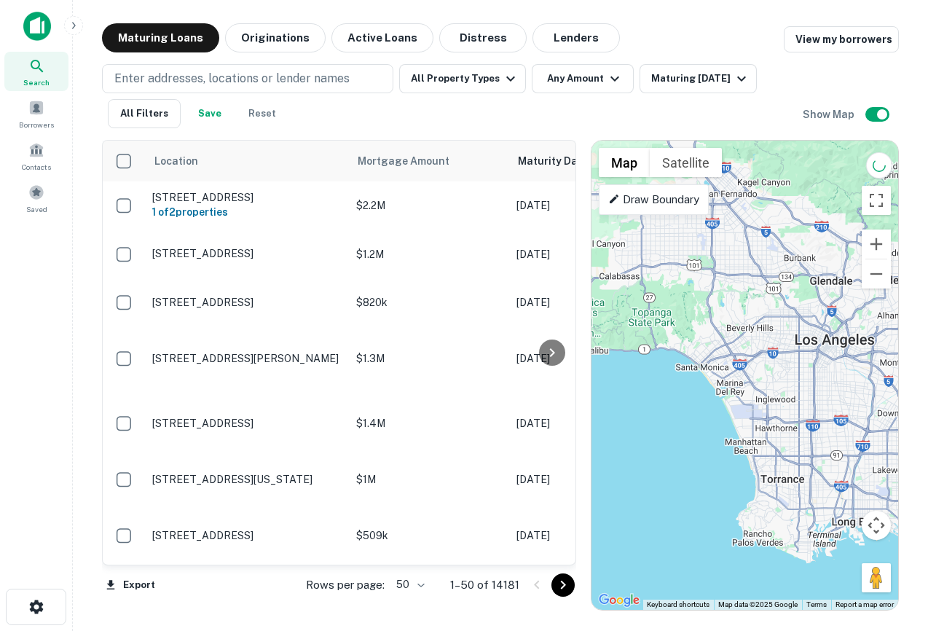
drag, startPoint x: 762, startPoint y: 319, endPoint x: 728, endPoint y: 320, distance: 34.3
click at [728, 320] on div at bounding box center [744, 375] width 307 height 469
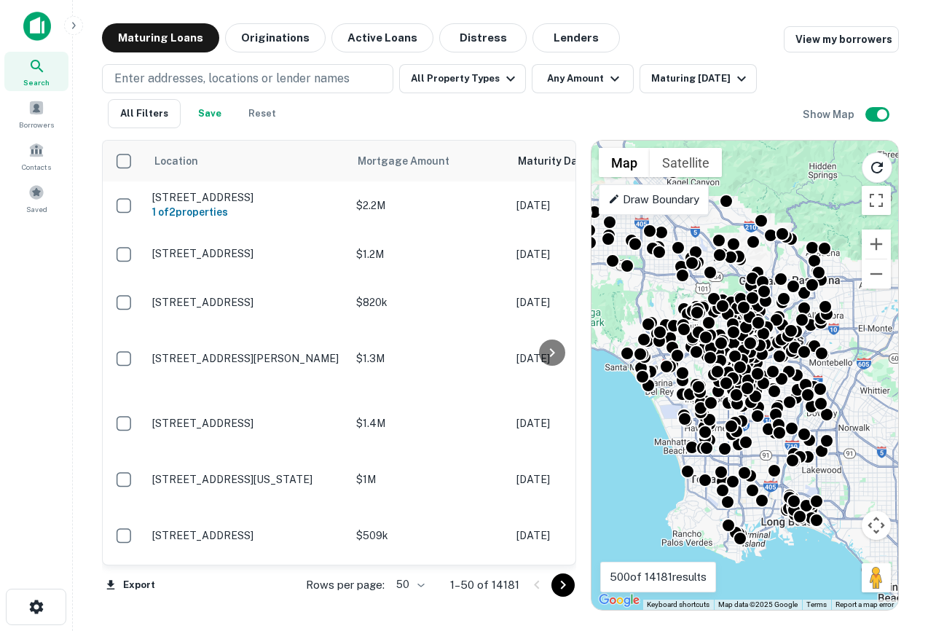
click at [29, 29] on img at bounding box center [37, 26] width 28 height 29
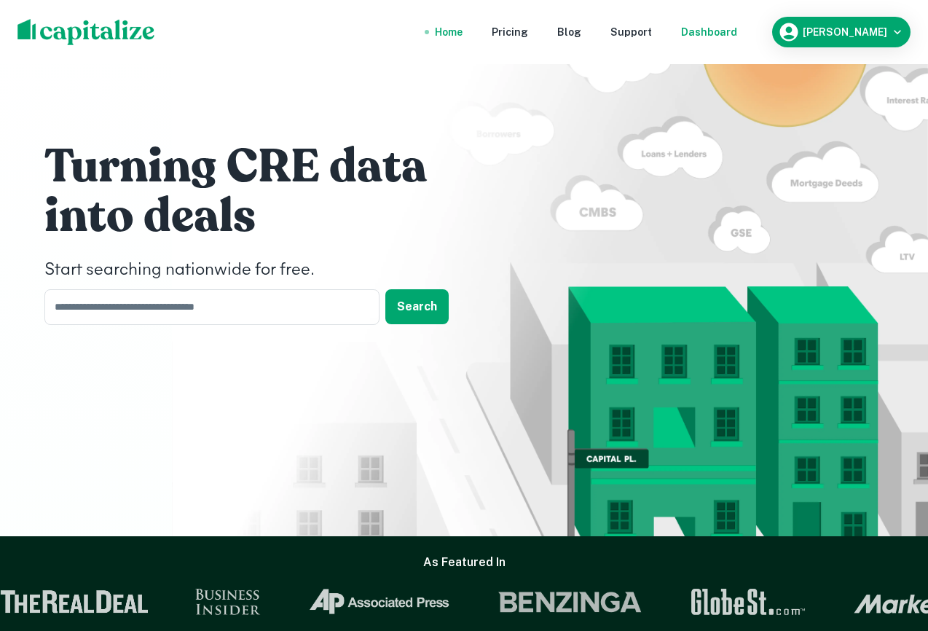
click at [736, 31] on div "Dashboard" at bounding box center [709, 32] width 56 height 16
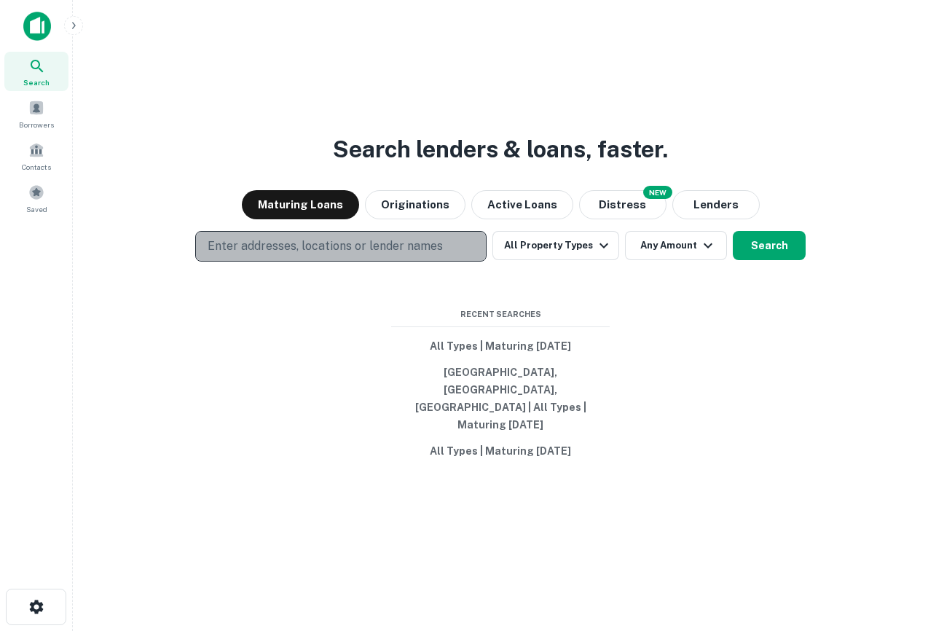
click at [399, 255] on p "Enter addresses, locations or lender names" at bounding box center [324, 245] width 235 height 17
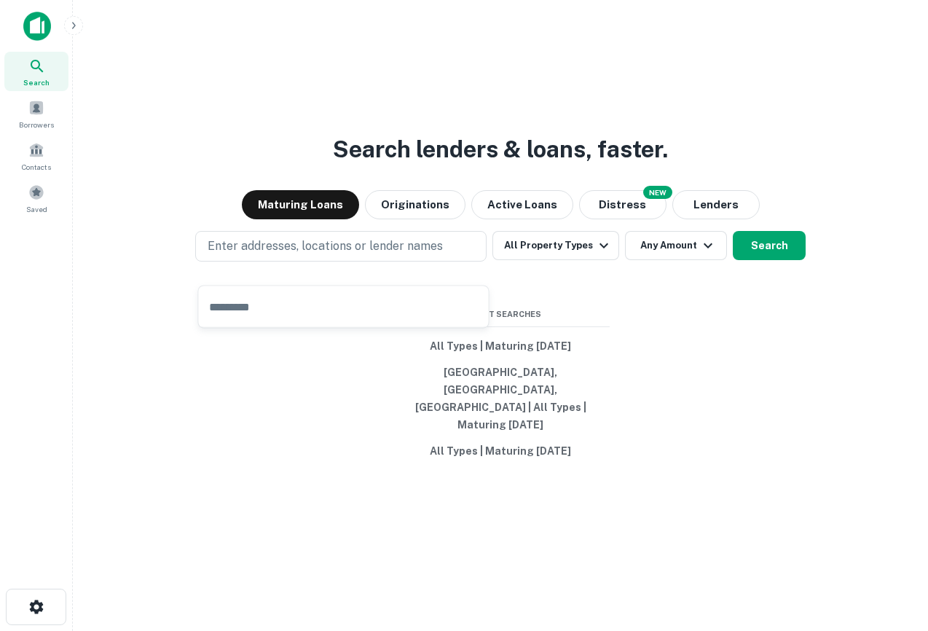
click at [289, 304] on input "text" at bounding box center [344, 306] width 290 height 41
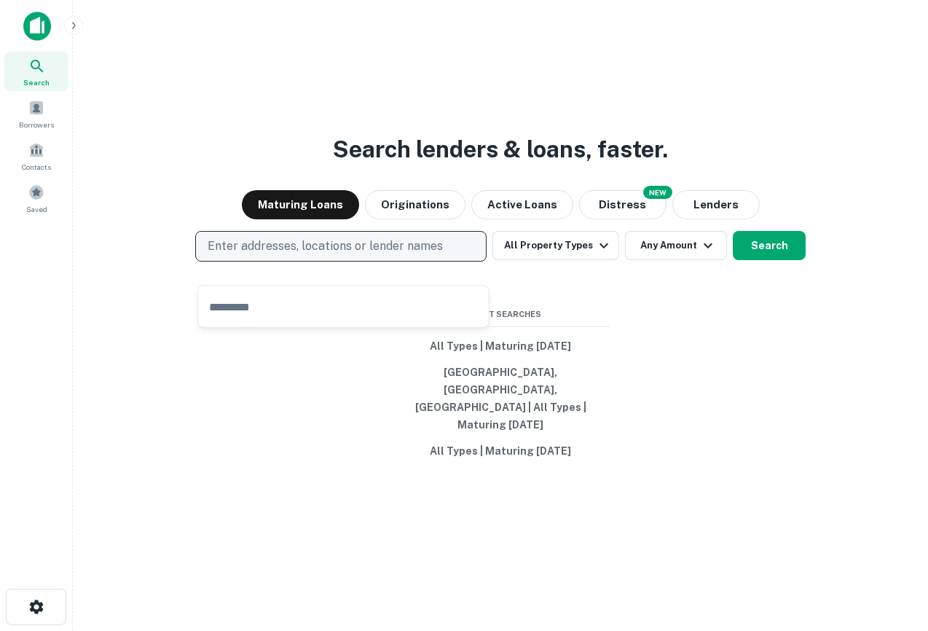
click at [400, 255] on p "Enter addresses, locations or lender names" at bounding box center [324, 245] width 235 height 17
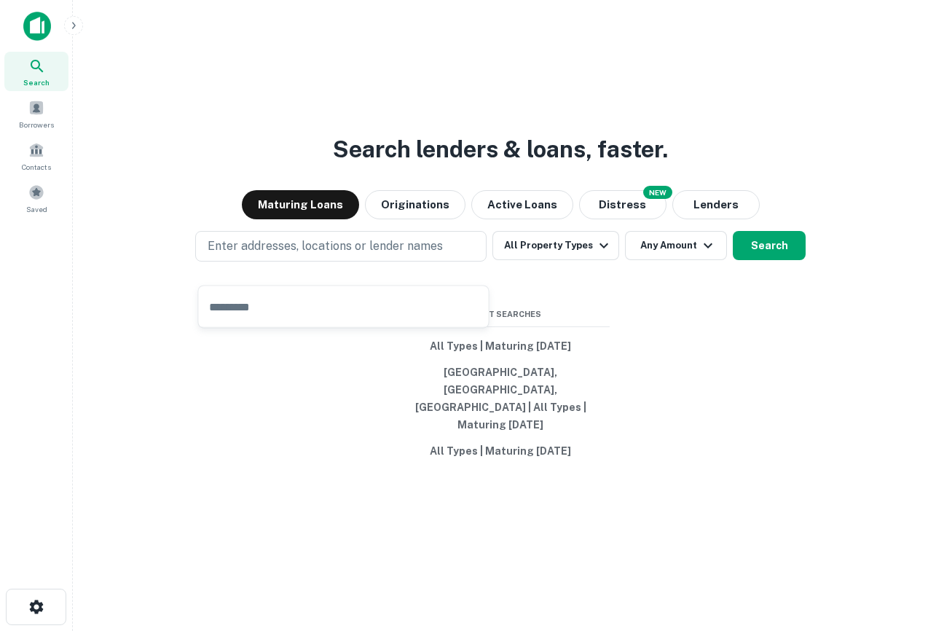
click at [341, 313] on input "text" at bounding box center [344, 306] width 290 height 41
type input "*"
click at [670, 308] on div "Search lenders & loans, faster. Maturing Loans Originations Active Loans NEW Di…" at bounding box center [499, 350] width 831 height 631
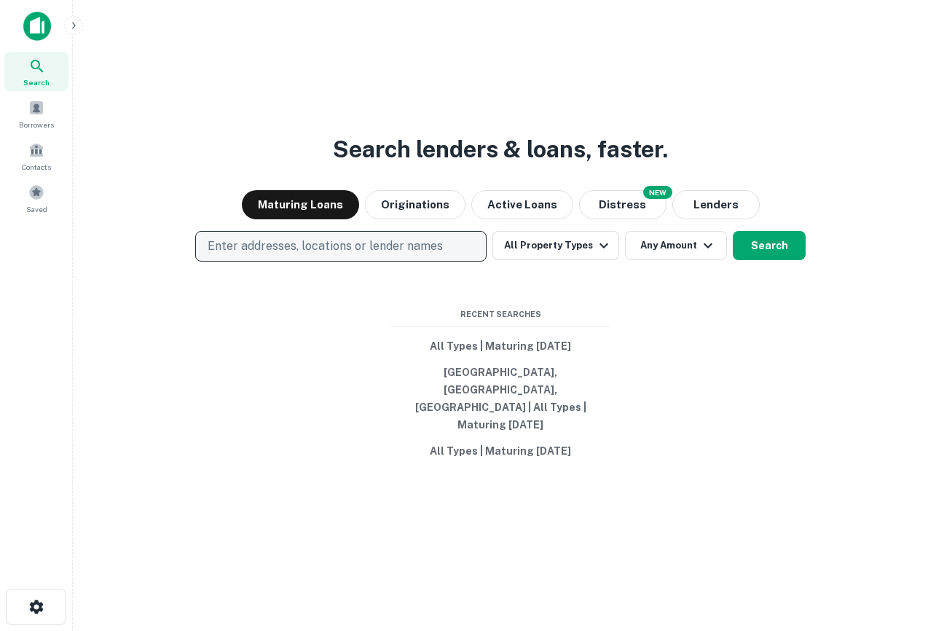
click at [371, 255] on p "Enter addresses, locations or lender names" at bounding box center [324, 245] width 235 height 17
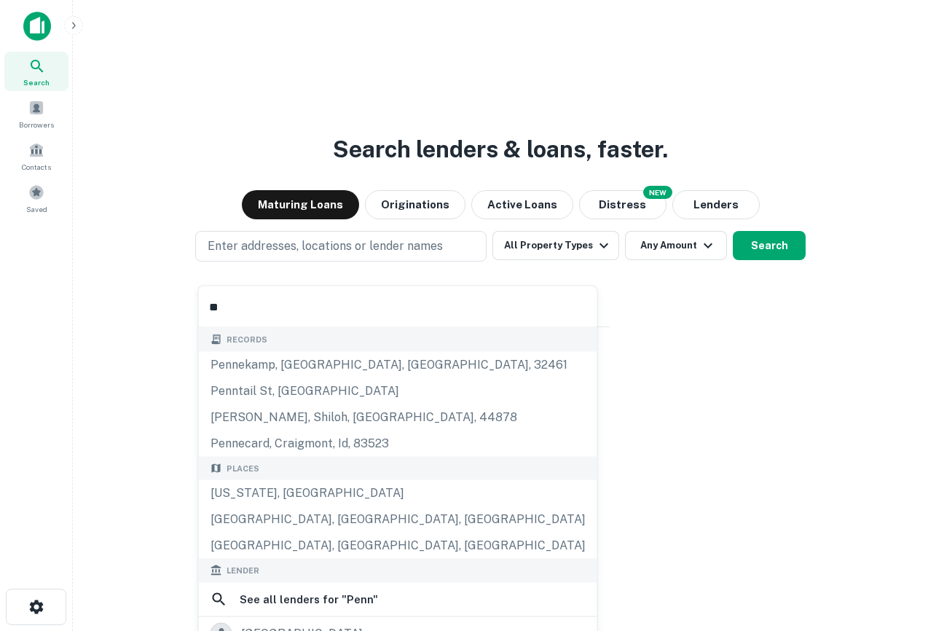
type input "*"
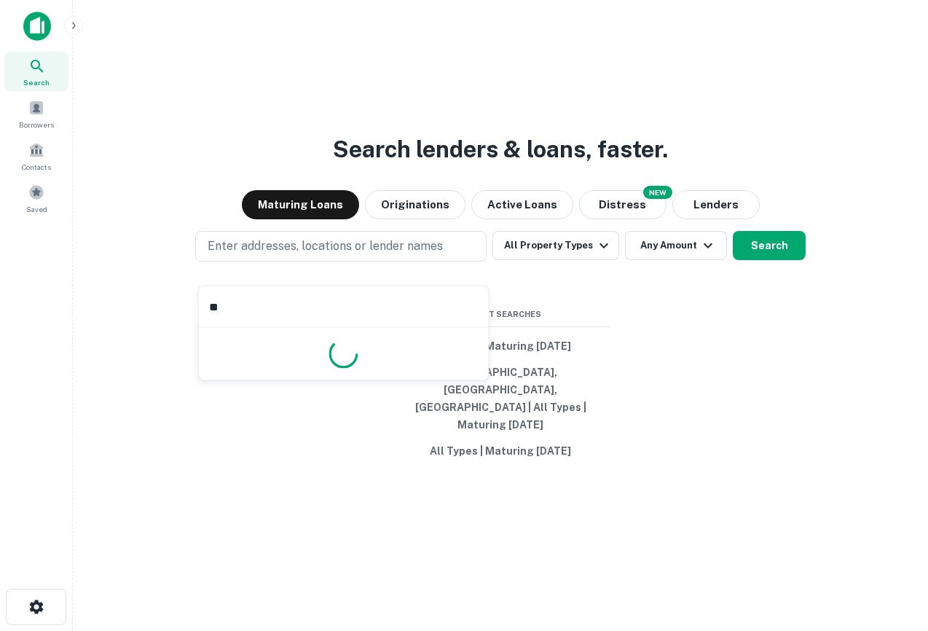
type input "*"
type input "********"
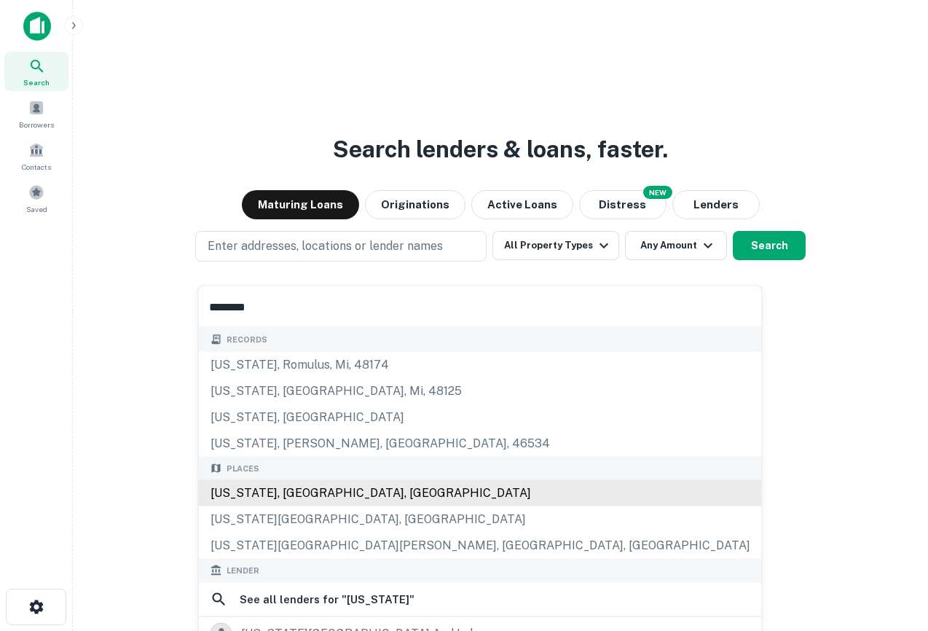
click at [270, 486] on div "New York, NY, USA" at bounding box center [480, 493] width 563 height 26
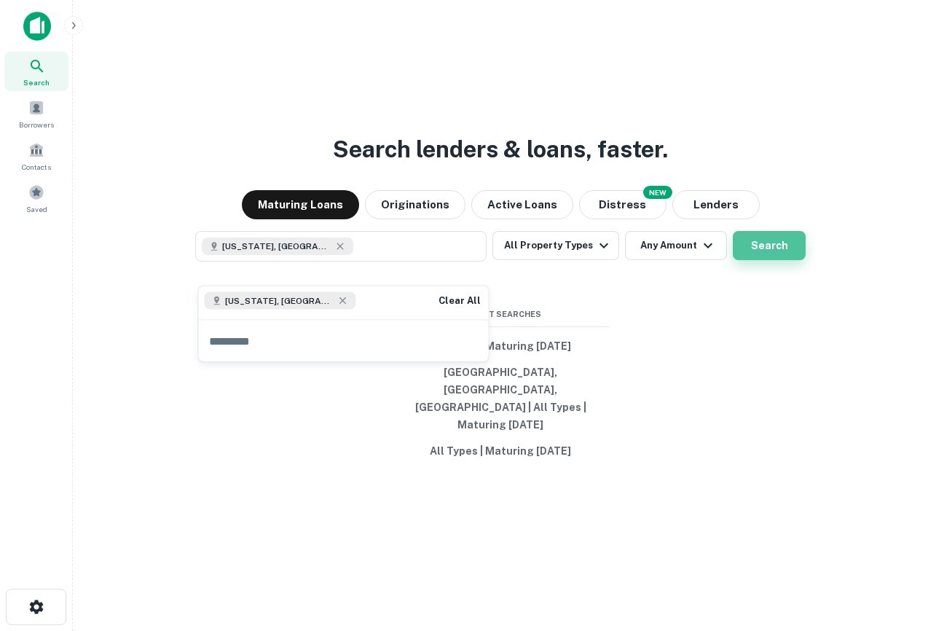
click at [743, 253] on button "Search" at bounding box center [768, 245] width 73 height 29
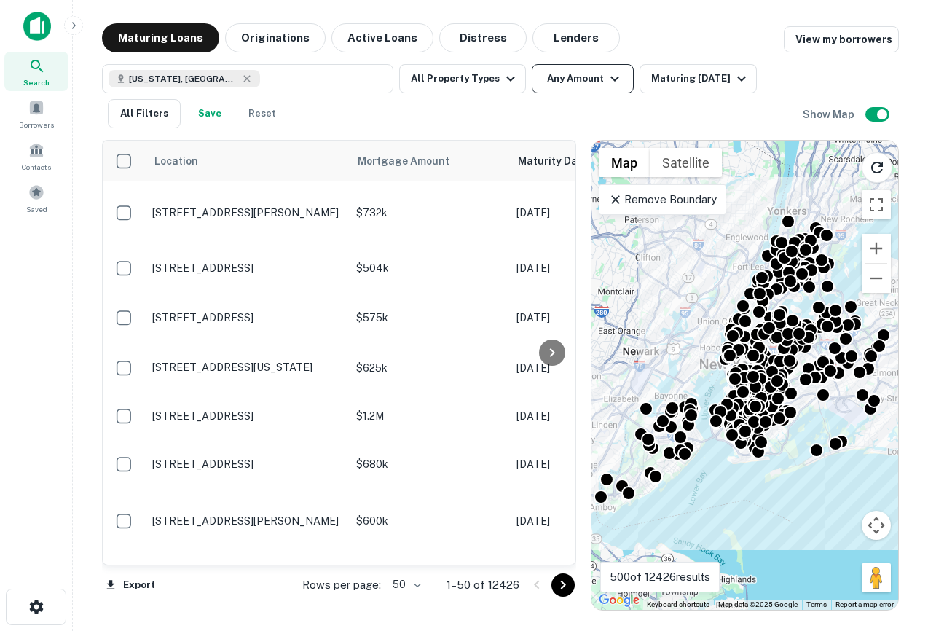
click at [665, 201] on p "Remove Boundary" at bounding box center [662, 199] width 108 height 17
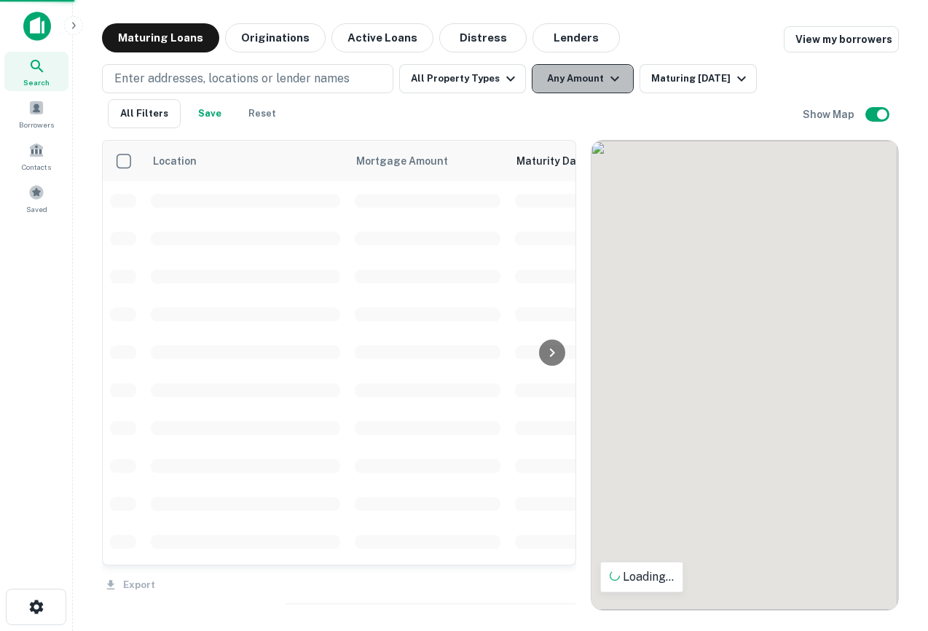
click at [578, 74] on button "Any Amount" at bounding box center [582, 78] width 102 height 29
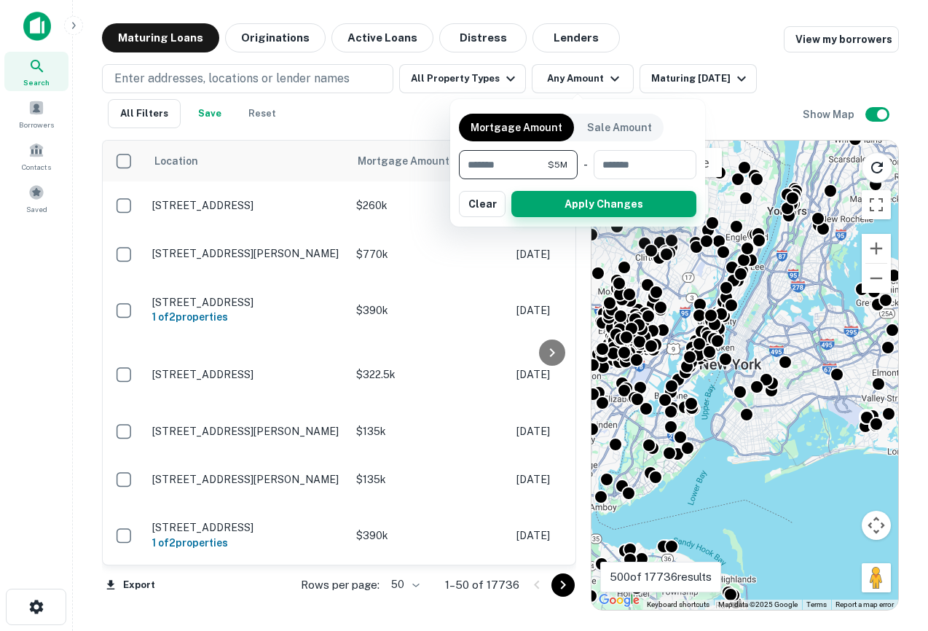
type input "*******"
click at [618, 200] on button "Apply Changes" at bounding box center [603, 204] width 185 height 26
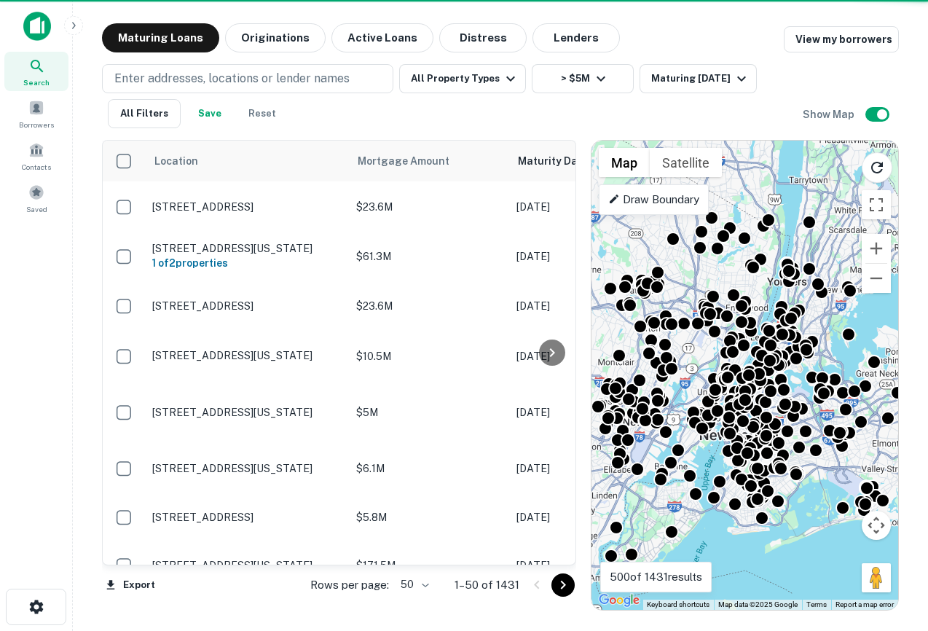
drag, startPoint x: 654, startPoint y: 357, endPoint x: 651, endPoint y: 429, distance: 72.1
click at [651, 429] on div "To navigate, press the arrow keys. To activate drag with keyboard, press Alt + …" at bounding box center [744, 375] width 307 height 469
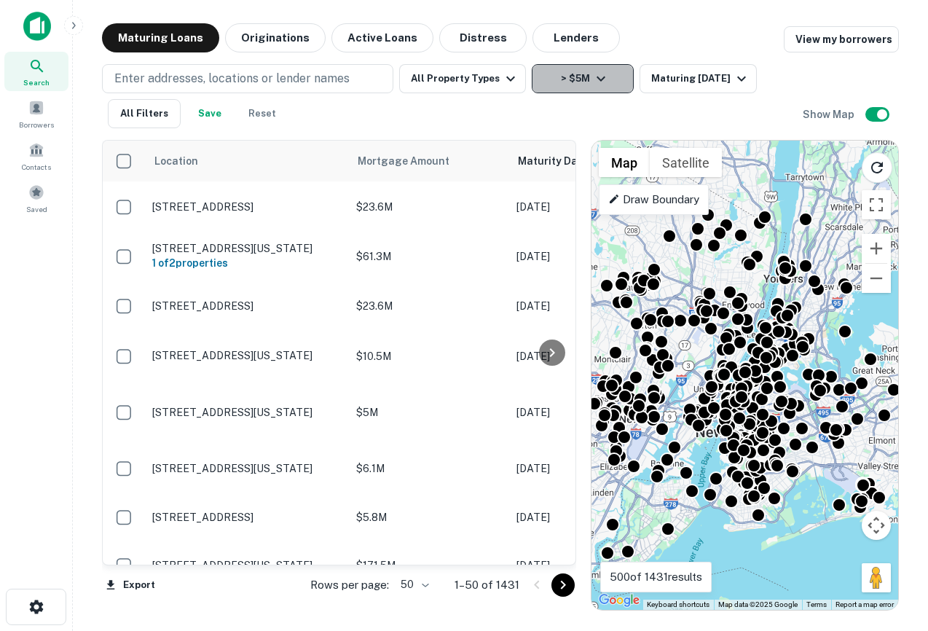
click at [620, 81] on button "> $5M" at bounding box center [582, 78] width 102 height 29
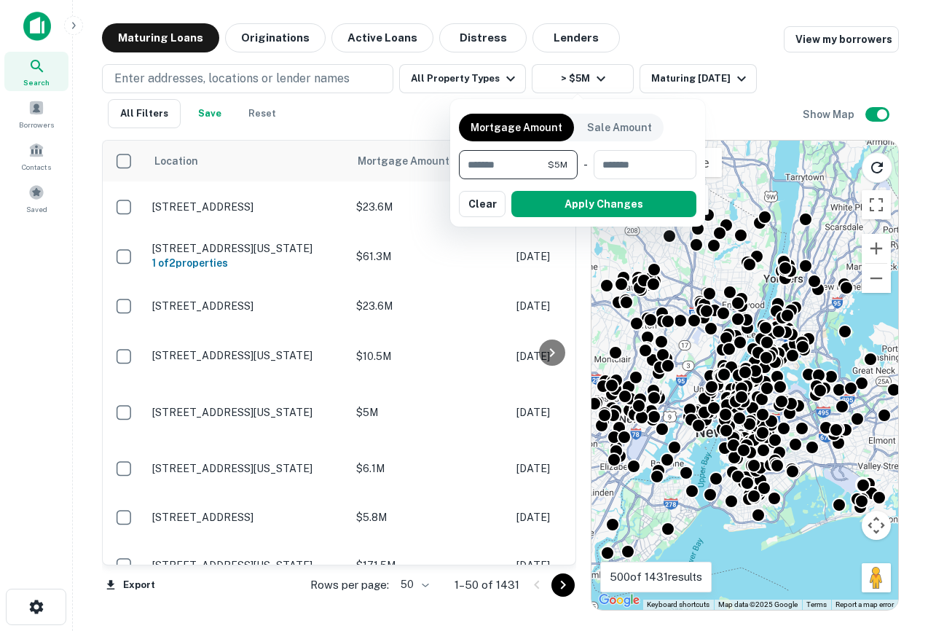
click at [471, 162] on input "*******" at bounding box center [503, 164] width 89 height 29
type input "*******"
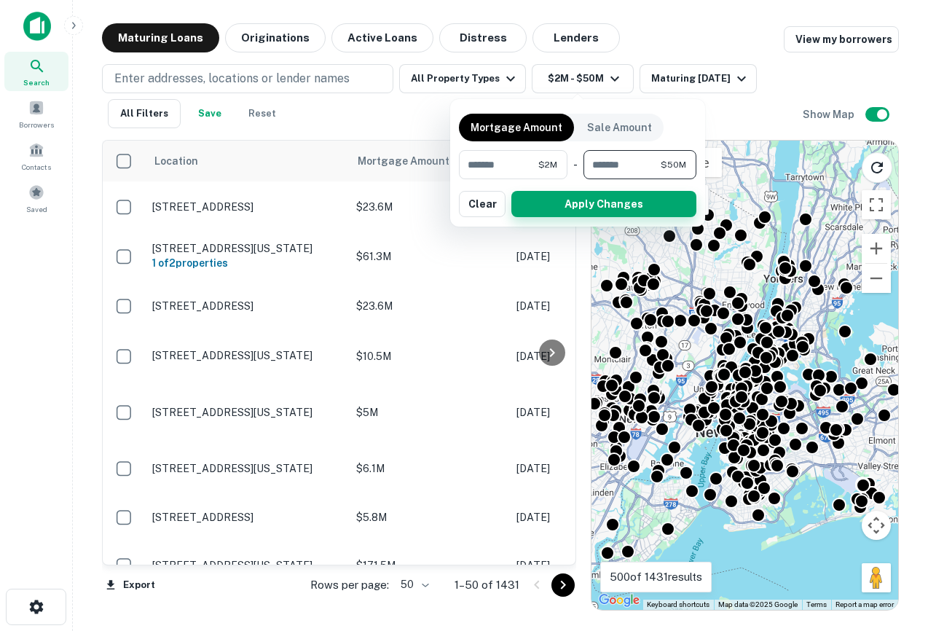
type input "********"
click at [623, 194] on button "Apply Changes" at bounding box center [603, 204] width 185 height 26
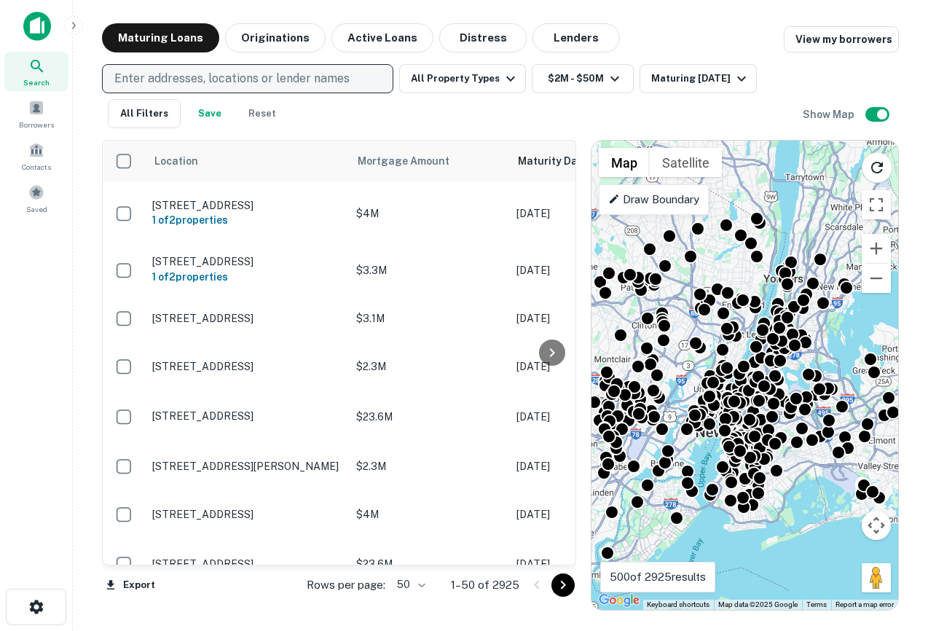
click at [258, 68] on button "Enter addresses, locations or lender names" at bounding box center [247, 78] width 291 height 29
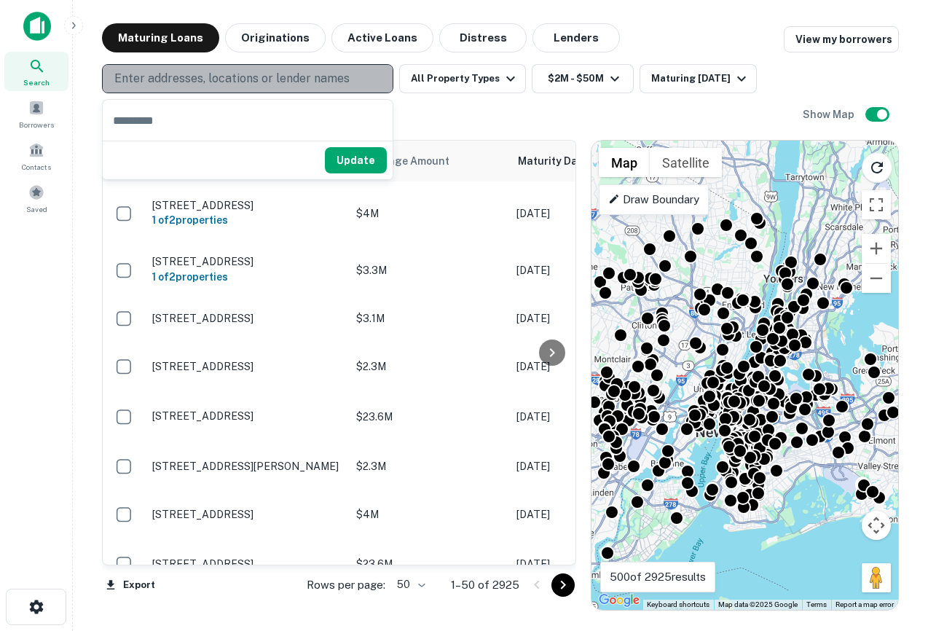
click at [298, 84] on p "Enter addresses, locations or lender names" at bounding box center [231, 78] width 235 height 17
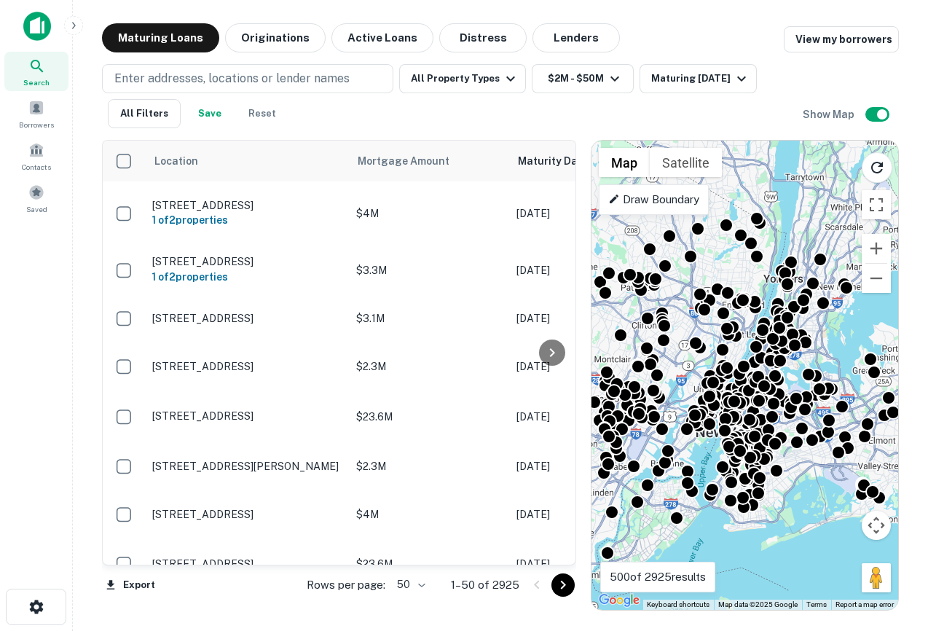
click at [486, 127] on div "Enter addresses, locations or lender names All Property Types $2M - $50M Maturi…" at bounding box center [452, 96] width 700 height 64
click at [143, 103] on button "All Filters" at bounding box center [144, 113] width 73 height 29
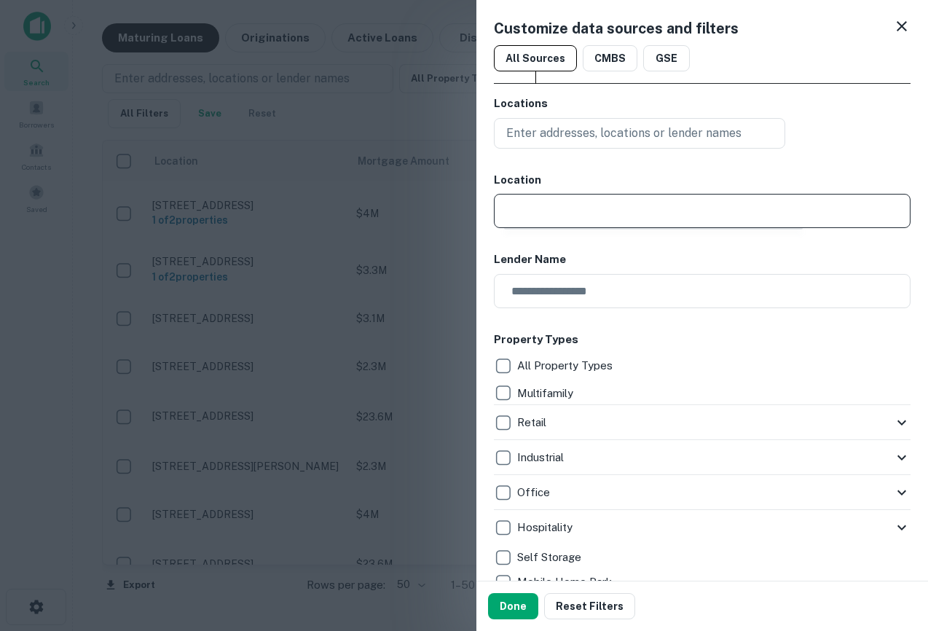
click at [538, 216] on input "text" at bounding box center [707, 211] width 406 height 34
click at [898, 33] on icon at bounding box center [901, 25] width 17 height 17
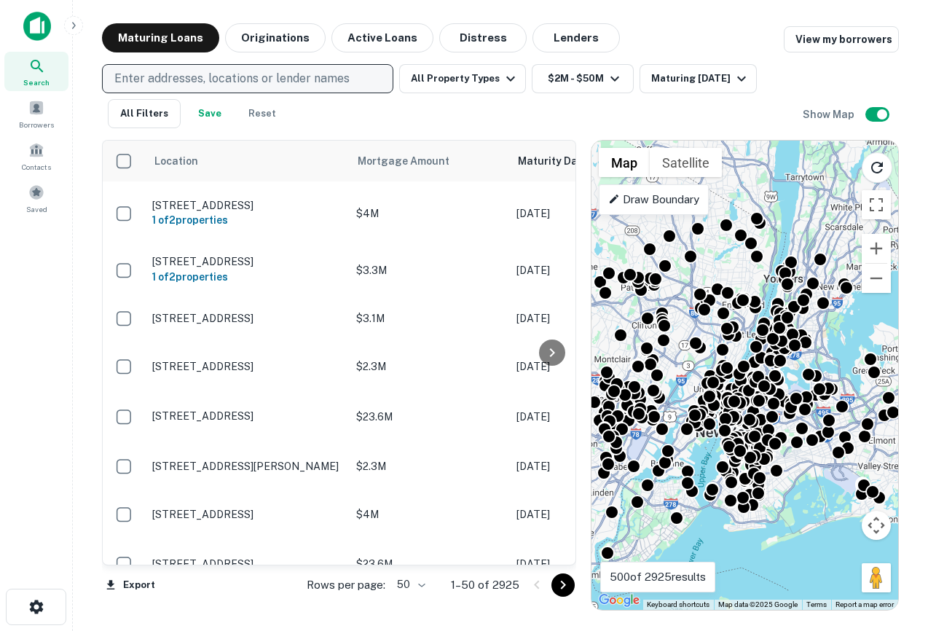
click at [197, 87] on p "Enter addresses, locations or lender names" at bounding box center [231, 78] width 235 height 17
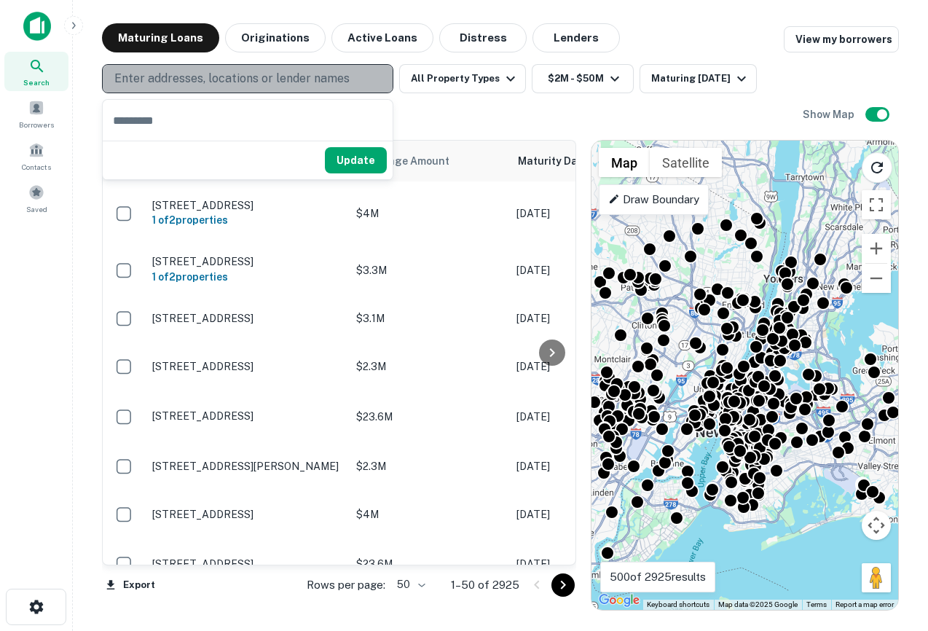
click at [210, 79] on p "Enter addresses, locations or lender names" at bounding box center [231, 78] width 235 height 17
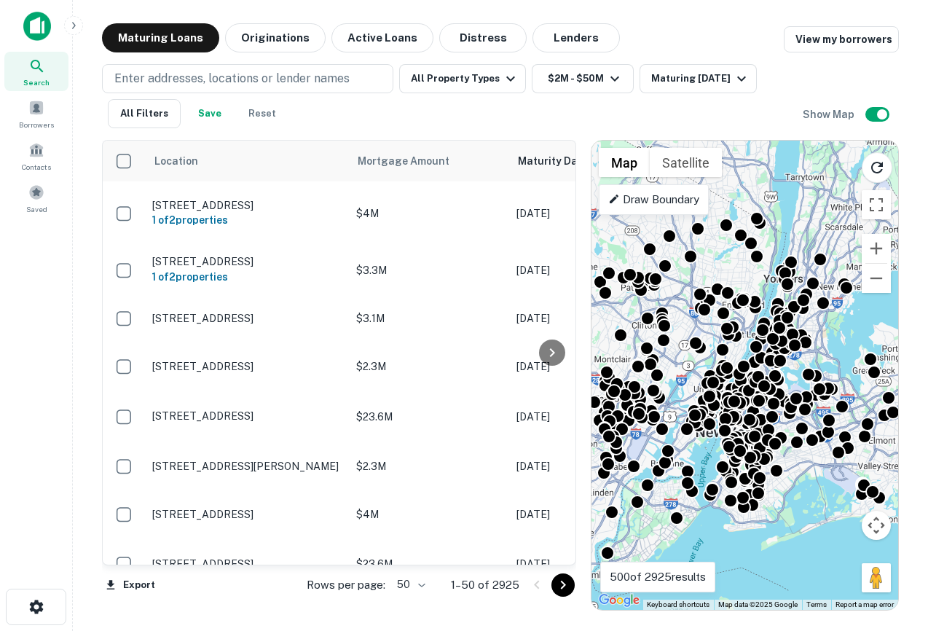
click at [102, 64] on button "Enter addresses, locations or lender names" at bounding box center [247, 78] width 291 height 29
click at [178, 127] on input "text" at bounding box center [248, 120] width 290 height 41
type input "*"
type input "**********"
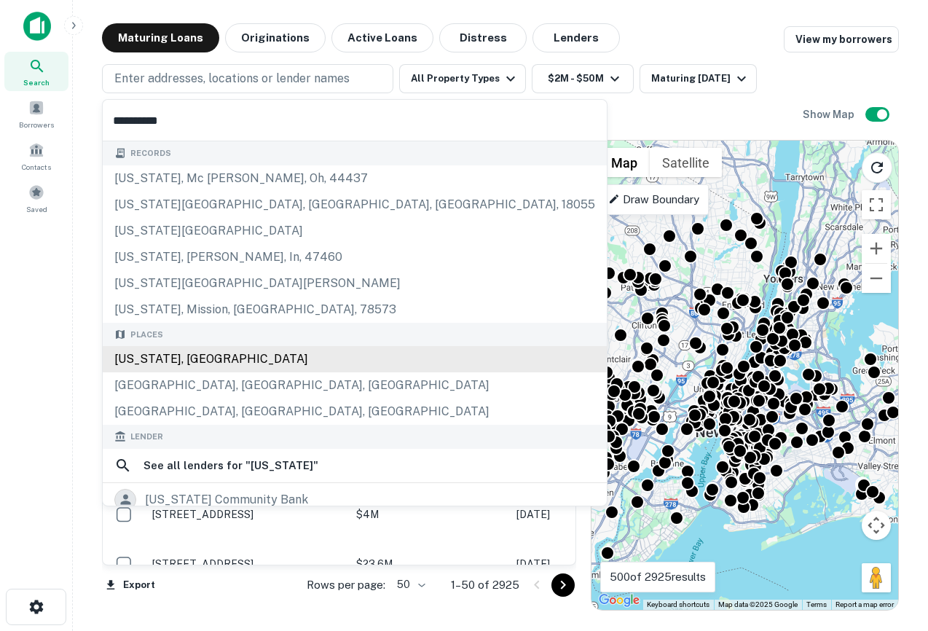
click at [193, 359] on div "Places New Jersey, USA Jersey City, NJ, USA Maywood, NJ, USA" at bounding box center [355, 374] width 504 height 103
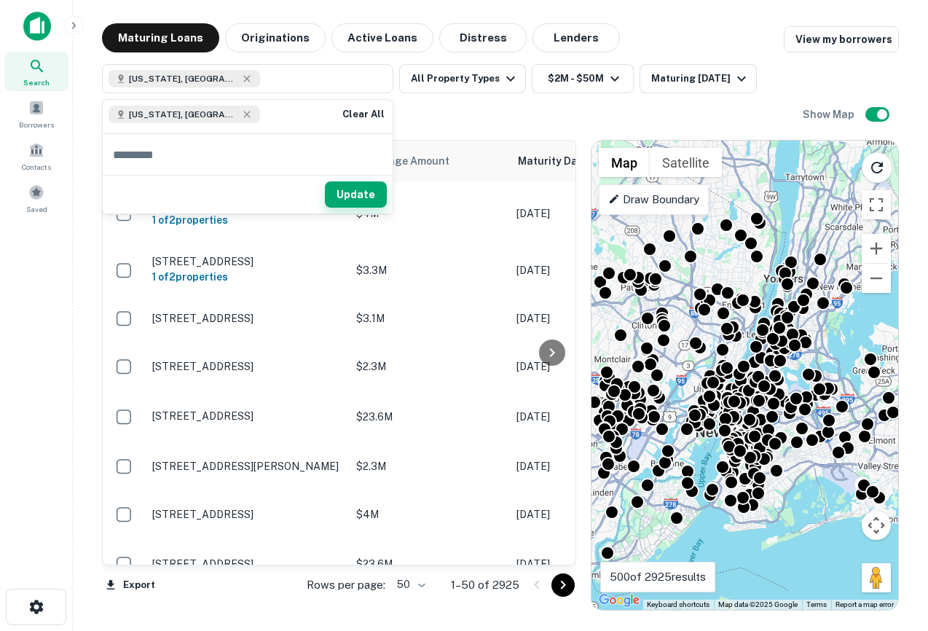
click at [373, 199] on button "Update" at bounding box center [356, 194] width 62 height 26
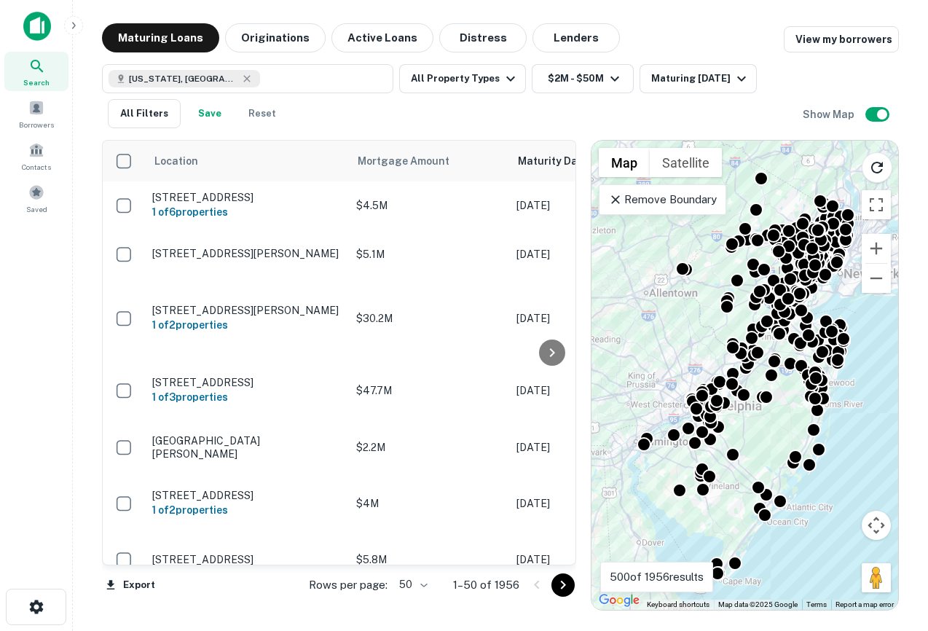
drag, startPoint x: 871, startPoint y: 366, endPoint x: 870, endPoint y: 387, distance: 21.1
click at [870, 387] on div "To activate drag with keyboard, press Alt + Enter. Once in keyboard drag state,…" at bounding box center [744, 375] width 307 height 469
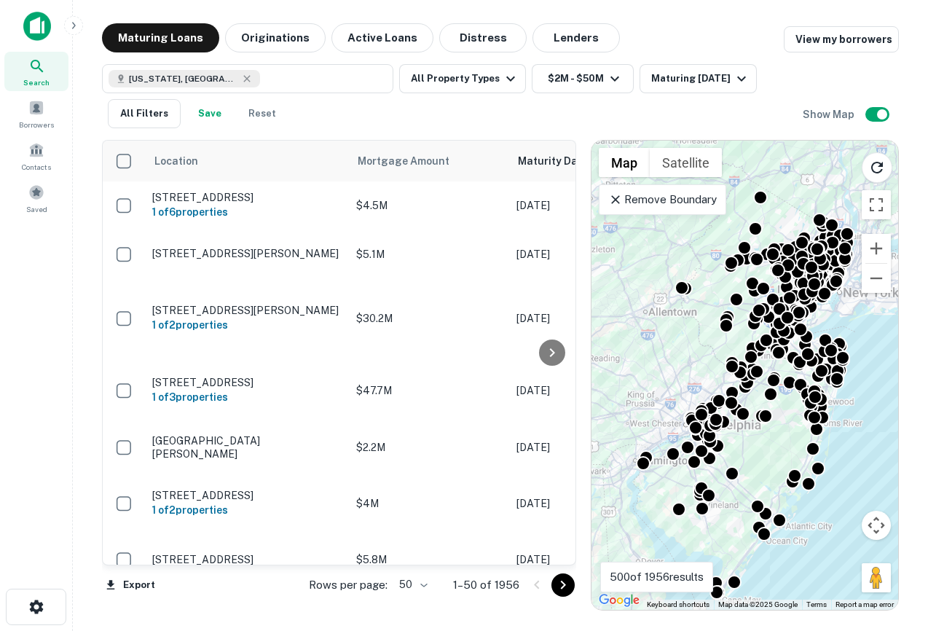
click at [665, 202] on p "Remove Boundary" at bounding box center [662, 199] width 108 height 17
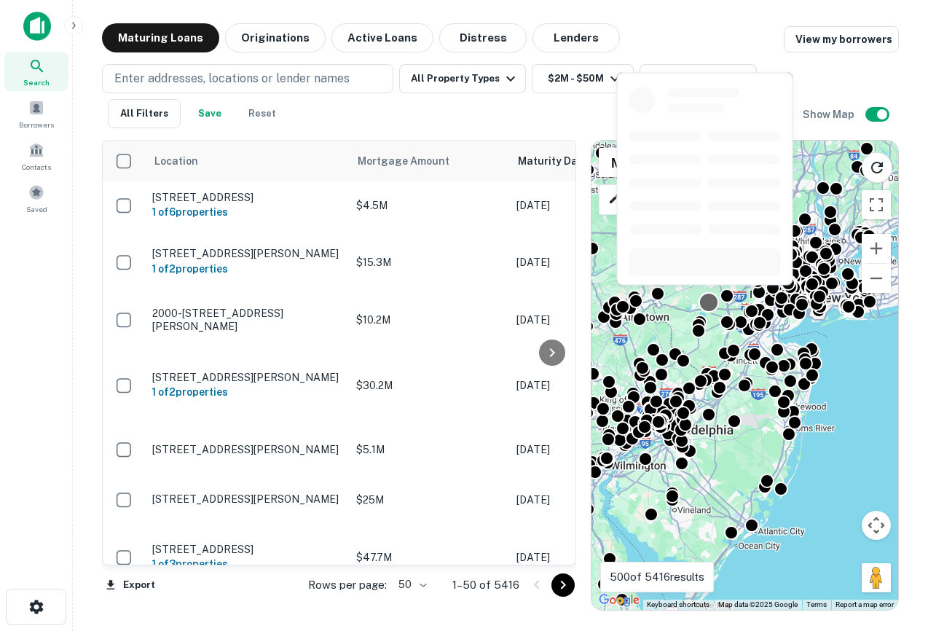
drag, startPoint x: 730, startPoint y: 301, endPoint x: 701, endPoint y: 307, distance: 28.8
click at [701, 307] on div at bounding box center [708, 302] width 21 height 21
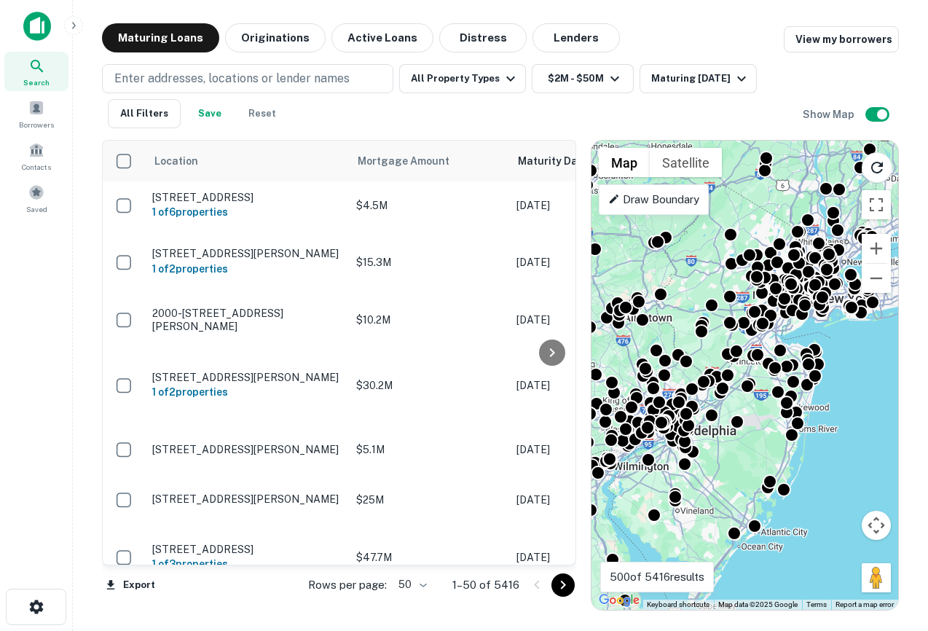
click at [435, 128] on div "Location Mortgage Amount Maturity Date sorted ascending Borrower Lender Purpose…" at bounding box center [500, 369] width 797 height 482
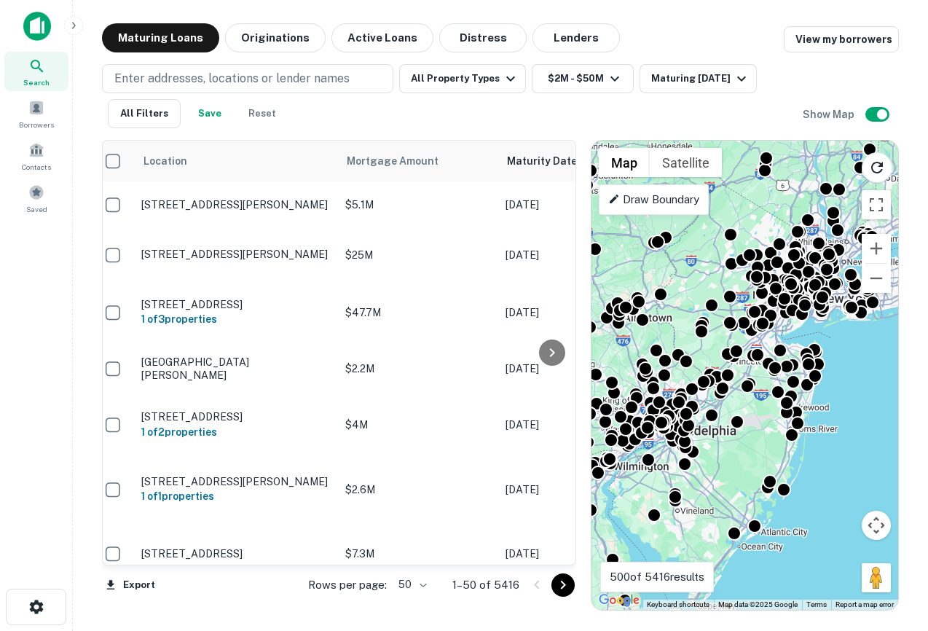
scroll to position [0, 11]
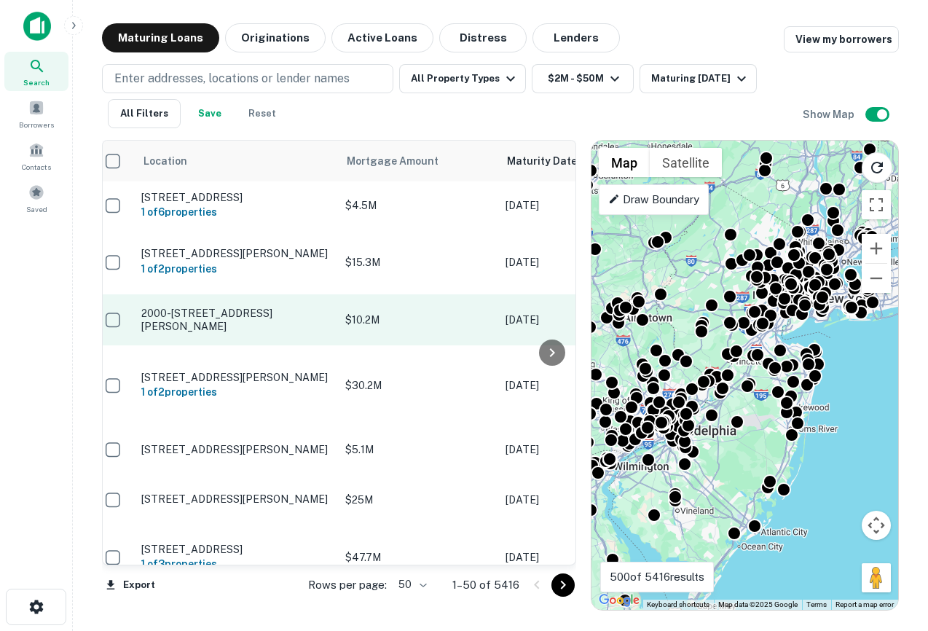
click at [244, 327] on p "2000-20 E Hagert St Philadelphia, PA 19125" at bounding box center [235, 320] width 189 height 26
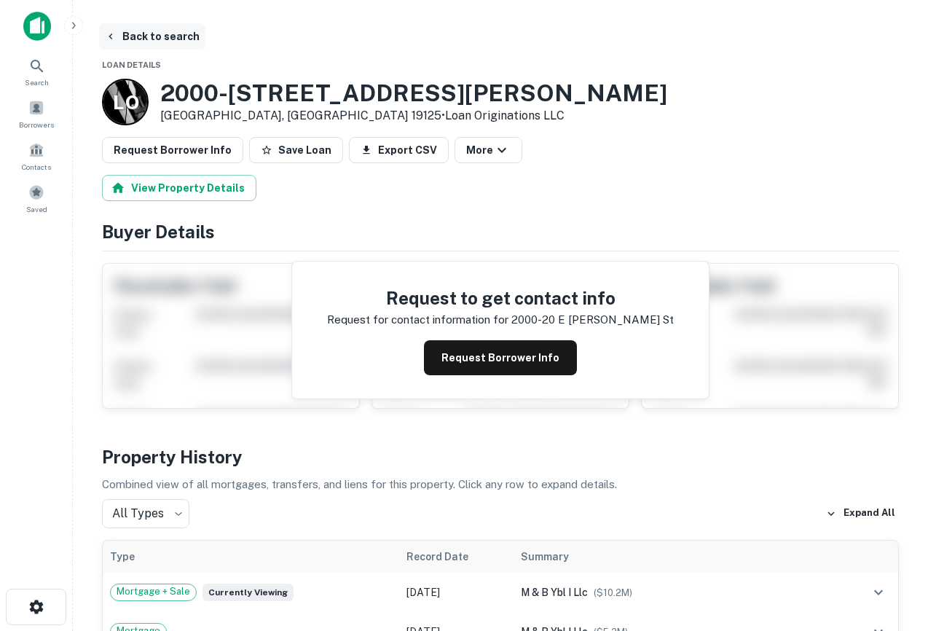
click at [106, 40] on icon "button" at bounding box center [111, 37] width 12 height 12
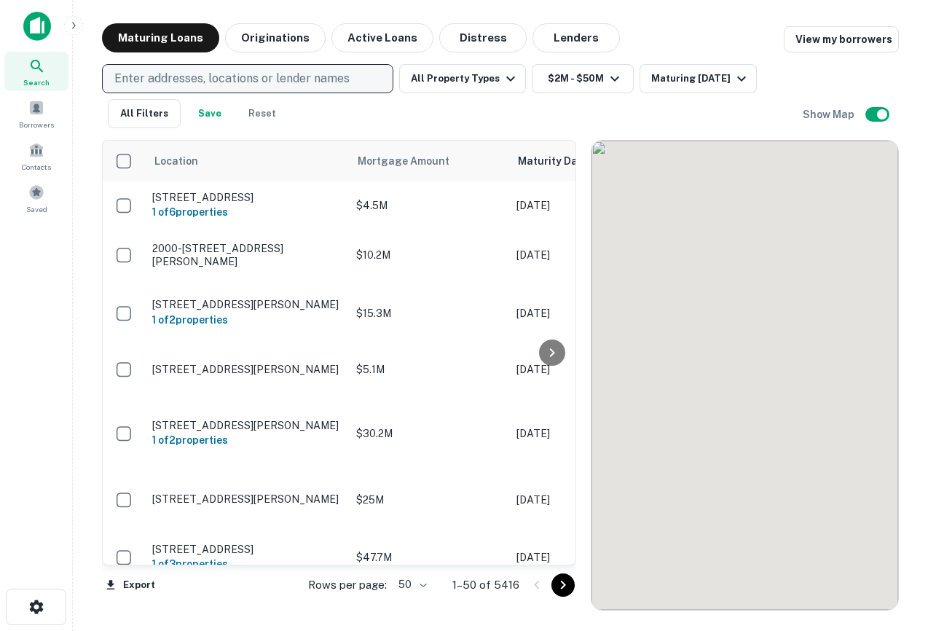
click at [179, 75] on p "Enter addresses, locations or lender names" at bounding box center [231, 78] width 235 height 17
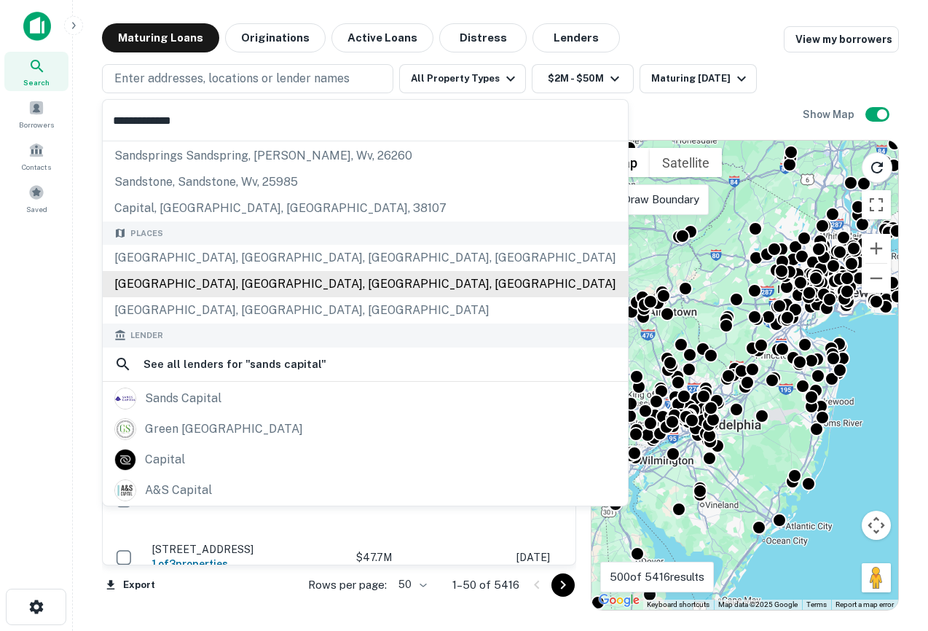
scroll to position [103, 0]
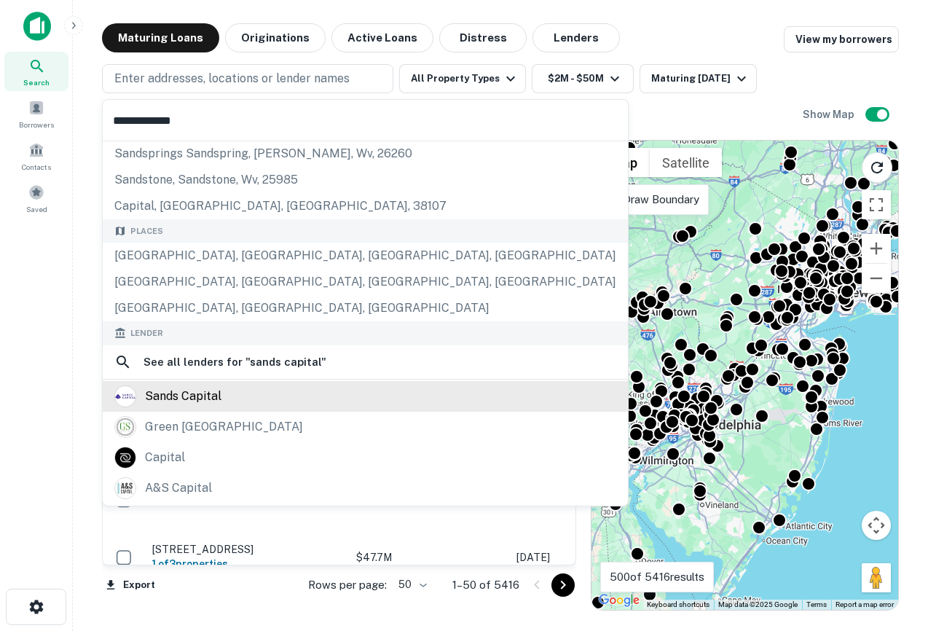
type input "**********"
click at [274, 400] on div "sands capital" at bounding box center [365, 396] width 502 height 22
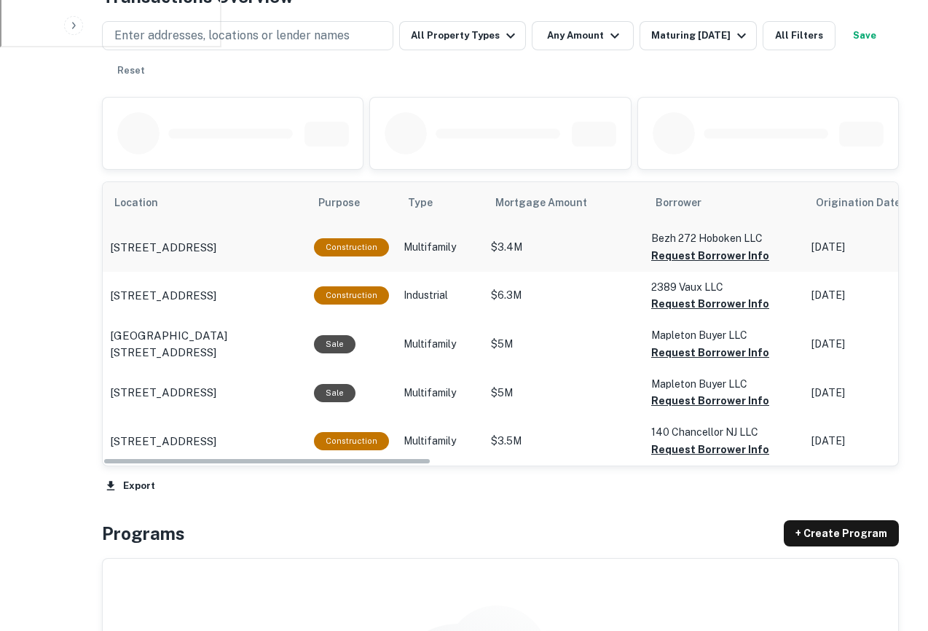
scroll to position [697, 0]
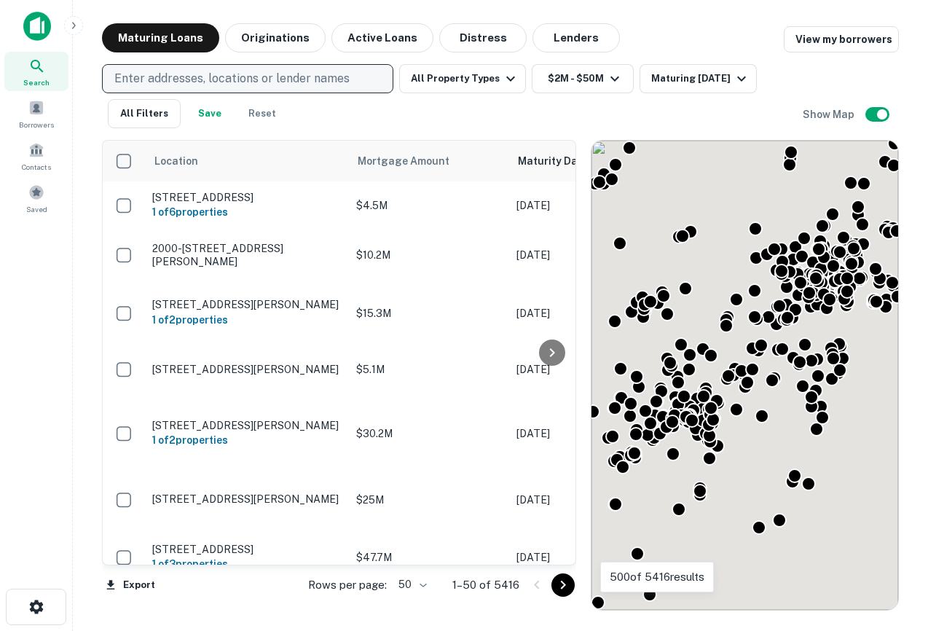
click at [160, 72] on p "Enter addresses, locations or lender names" at bounding box center [231, 78] width 235 height 17
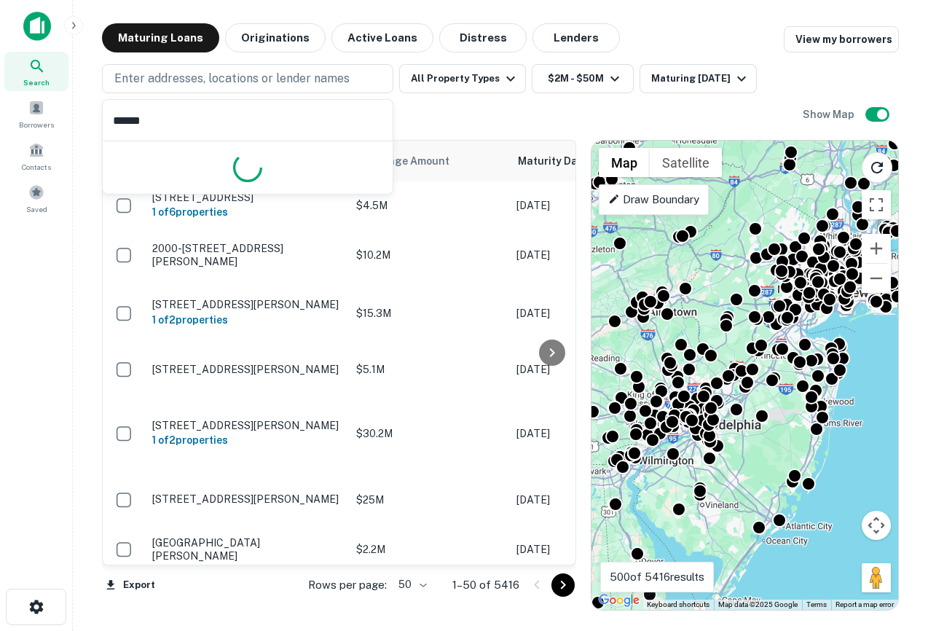
type input "*******"
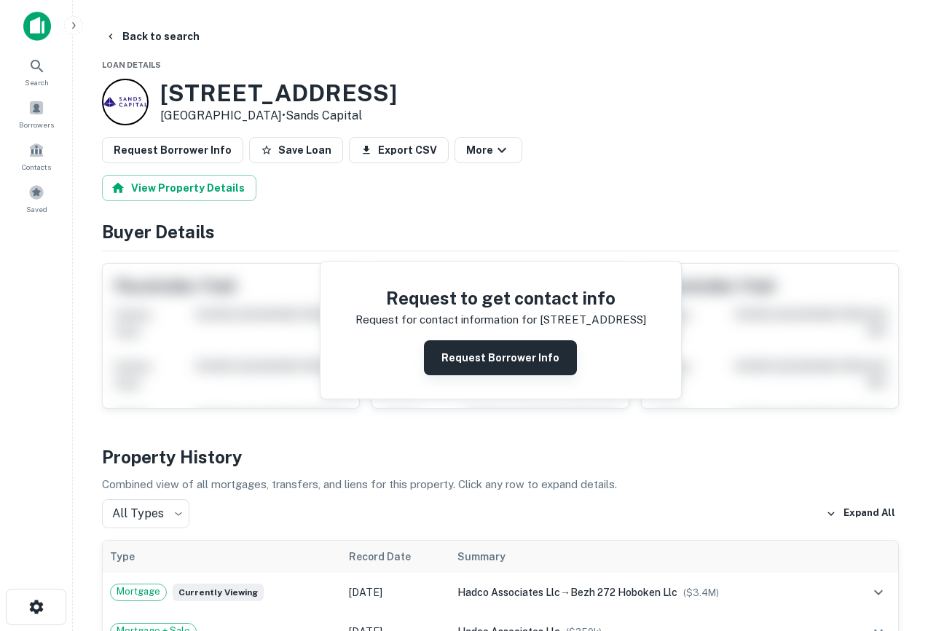
click at [517, 360] on button "Request Borrower Info" at bounding box center [500, 357] width 153 height 35
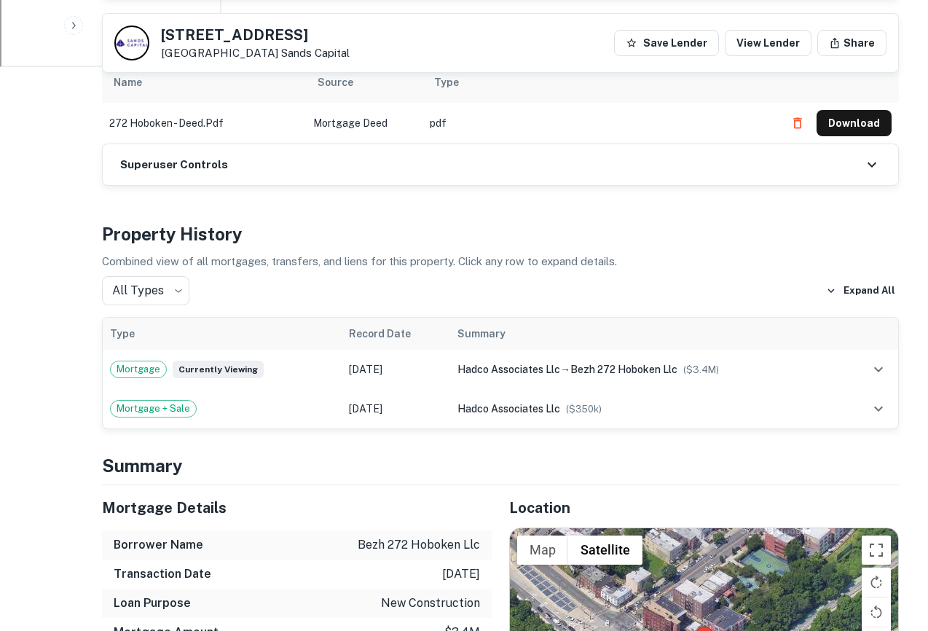
scroll to position [676, 0]
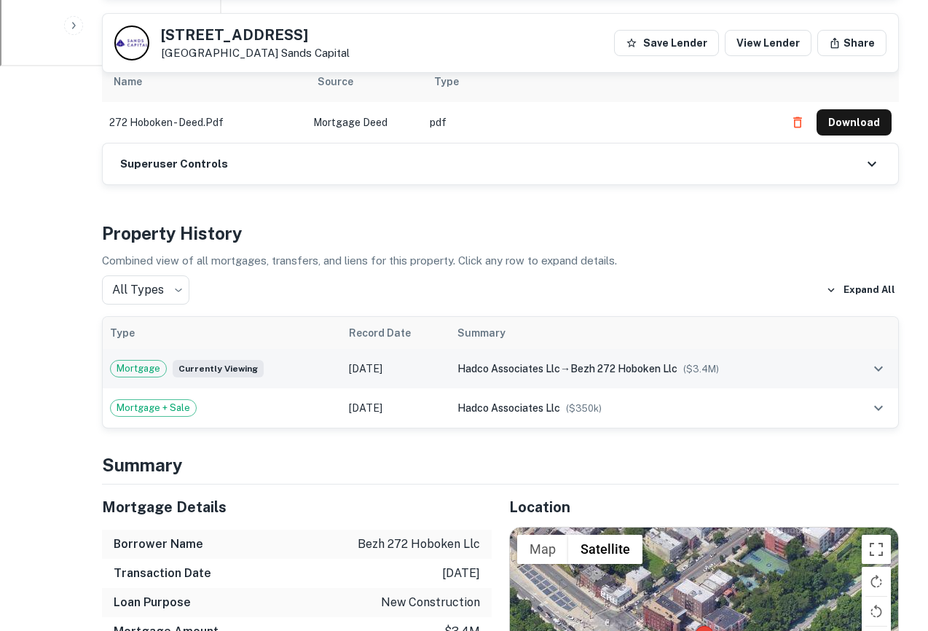
click at [759, 374] on div "hadco associates llc → bezh 272 hoboken llc ($ 3.4M )" at bounding box center [645, 368] width 377 height 16
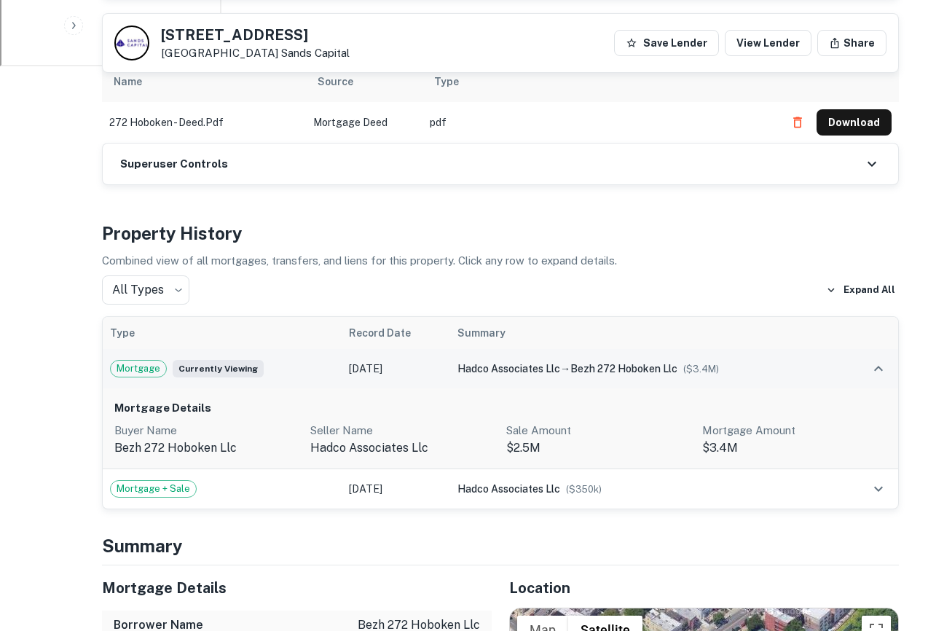
click at [759, 374] on div "hadco associates llc → bezh 272 hoboken llc ($ 3.4M )" at bounding box center [645, 368] width 377 height 16
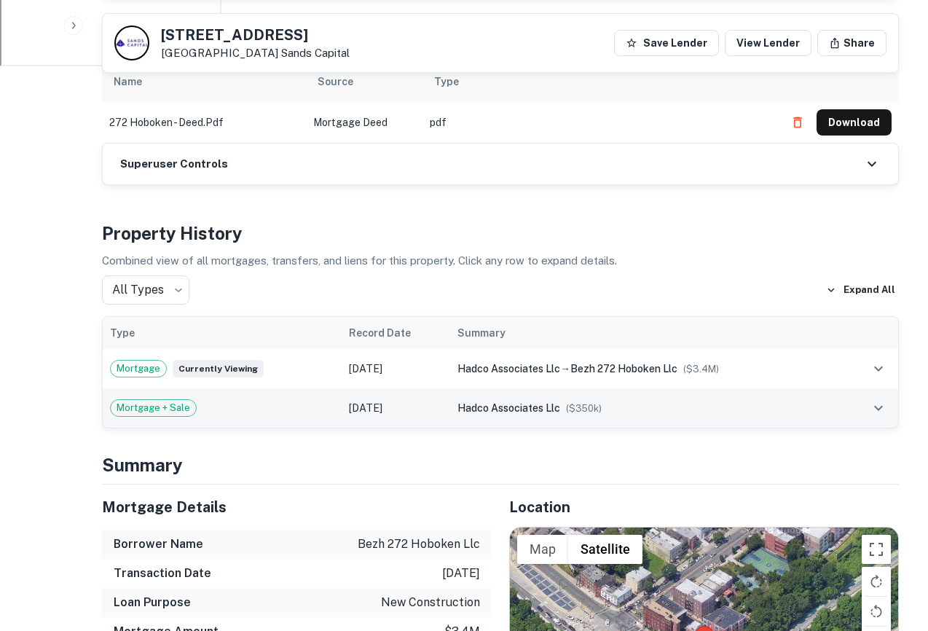
click at [373, 403] on td "Feb 22, 2018" at bounding box center [395, 407] width 108 height 39
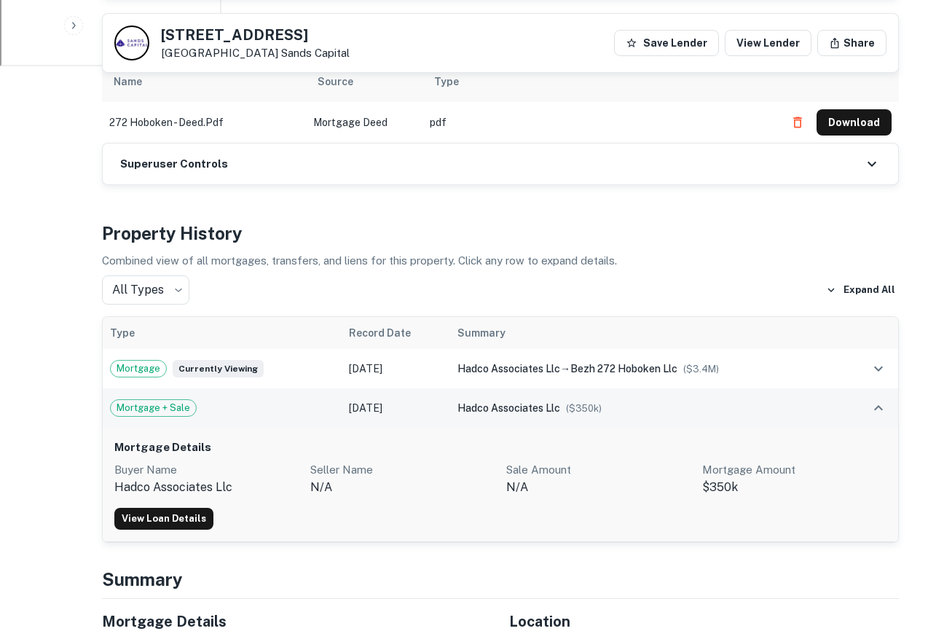
click at [328, 388] on td "Mortgage + Sale" at bounding box center [222, 407] width 239 height 39
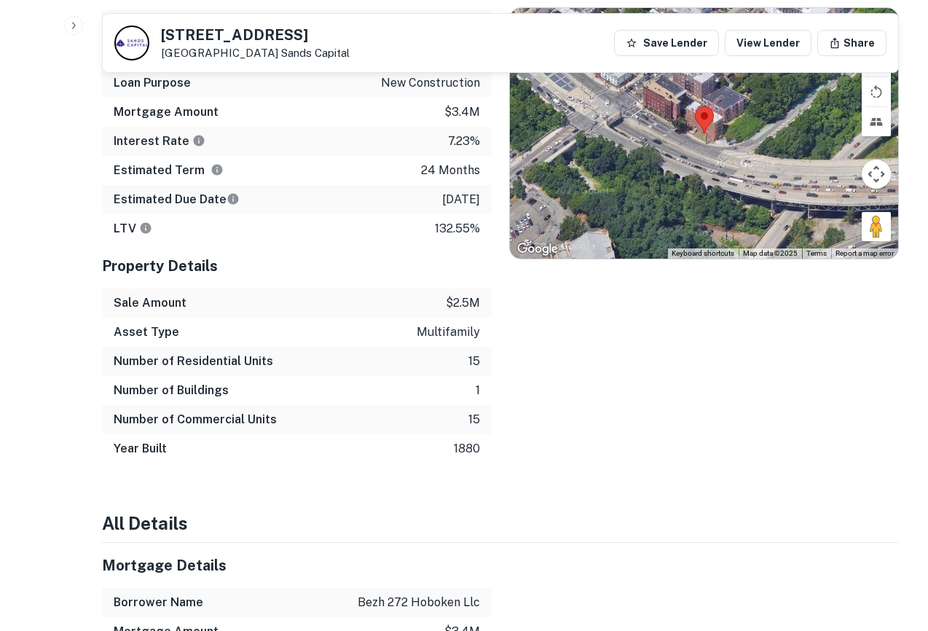
scroll to position [1202, 0]
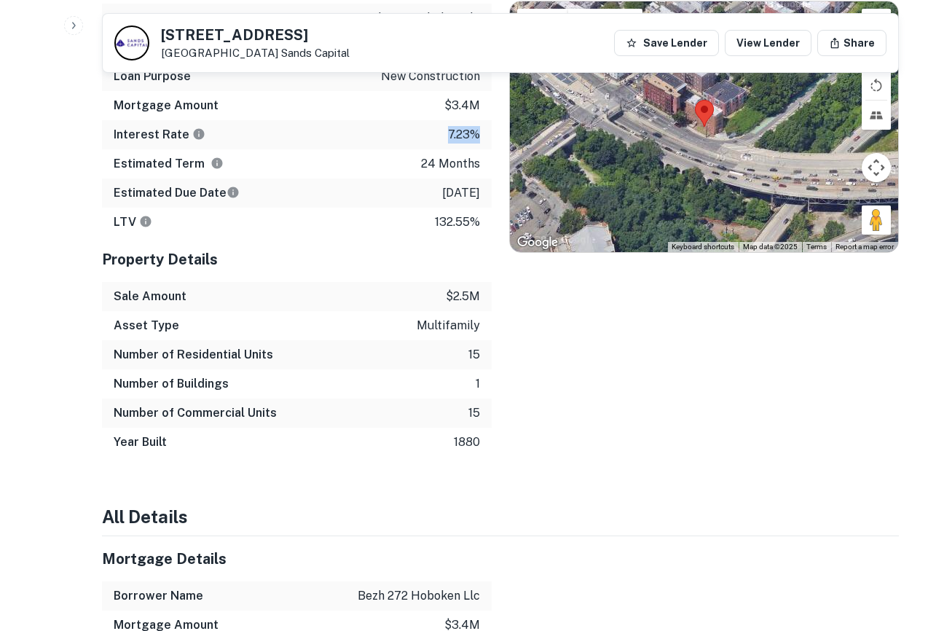
drag, startPoint x: 486, startPoint y: 138, endPoint x: 410, endPoint y: 138, distance: 76.5
click at [410, 138] on div "Interest Rate 7.23%" at bounding box center [297, 134] width 390 height 29
click at [412, 173] on div "Estimated Term 24 months" at bounding box center [297, 163] width 390 height 29
drag, startPoint x: 440, startPoint y: 173, endPoint x: 473, endPoint y: 173, distance: 33.5
click at [473, 173] on div "Estimated Term 24 months" at bounding box center [297, 163] width 390 height 29
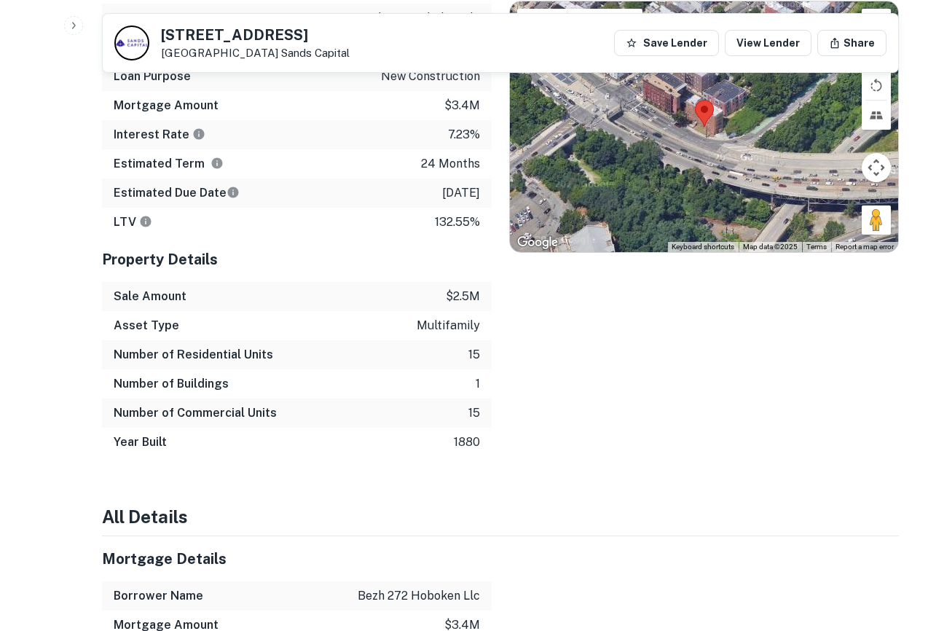
drag, startPoint x: 483, startPoint y: 205, endPoint x: 378, endPoint y: 192, distance: 105.7
click at [378, 192] on div "Estimated Due Date 10/9/2025" at bounding box center [297, 192] width 390 height 29
click at [424, 245] on div "Property Details" at bounding box center [297, 259] width 390 height 45
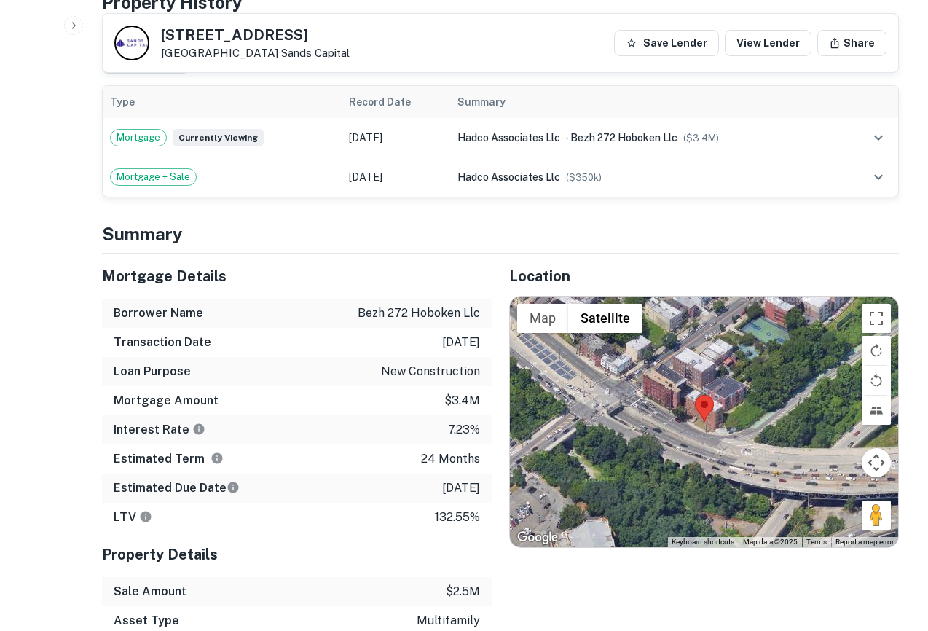
scroll to position [915, 0]
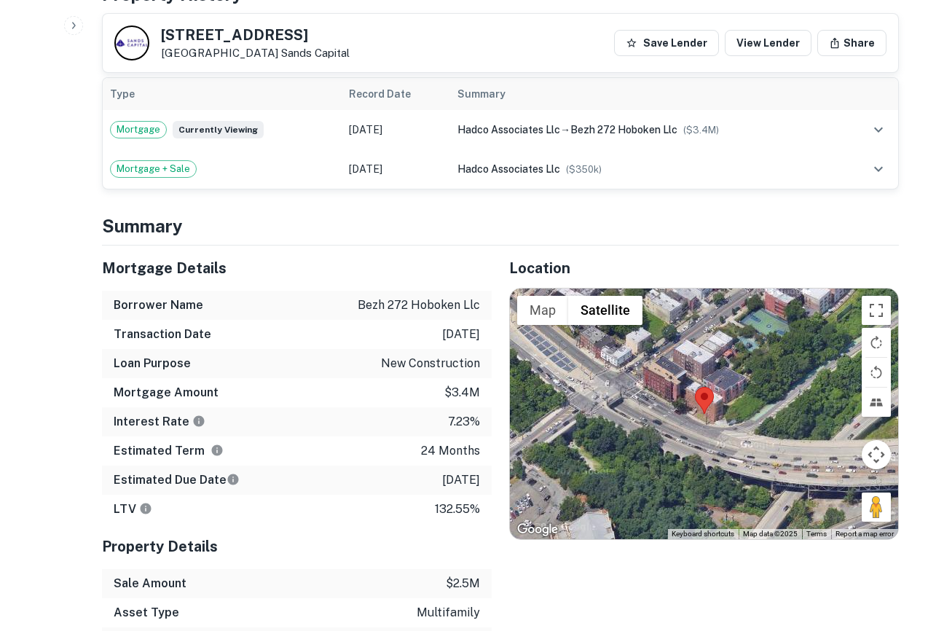
drag, startPoint x: 489, startPoint y: 481, endPoint x: 420, endPoint y: 475, distance: 68.7
click at [421, 476] on div "Estimated Due Date 10/9/2025" at bounding box center [297, 479] width 390 height 29
click at [420, 475] on div "Estimated Due Date 10/9/2025" at bounding box center [297, 479] width 390 height 29
drag, startPoint x: 487, startPoint y: 481, endPoint x: 424, endPoint y: 483, distance: 62.7
click at [424, 483] on div "Estimated Due Date 10/9/2025" at bounding box center [297, 479] width 390 height 29
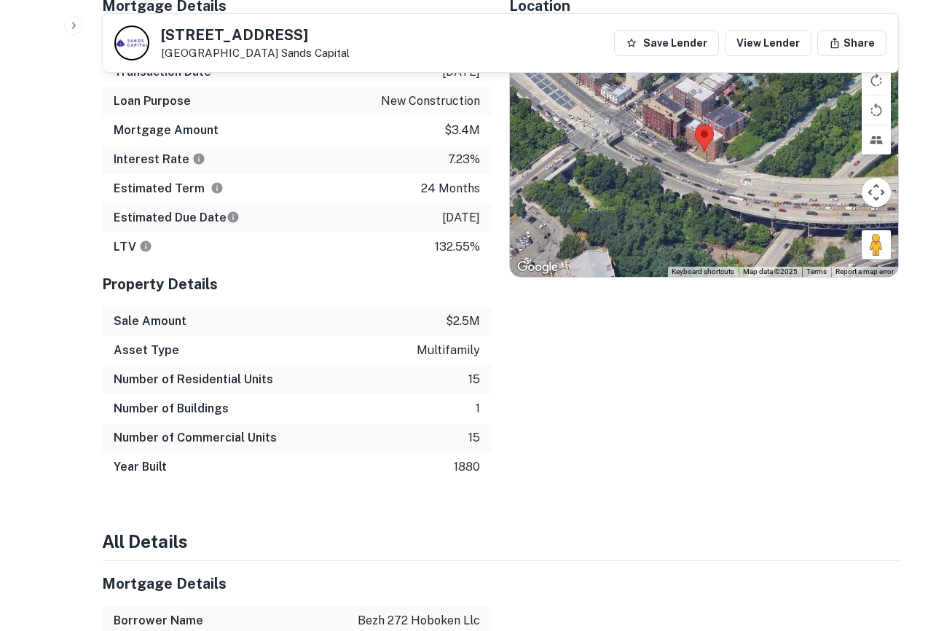
scroll to position [1186, 0]
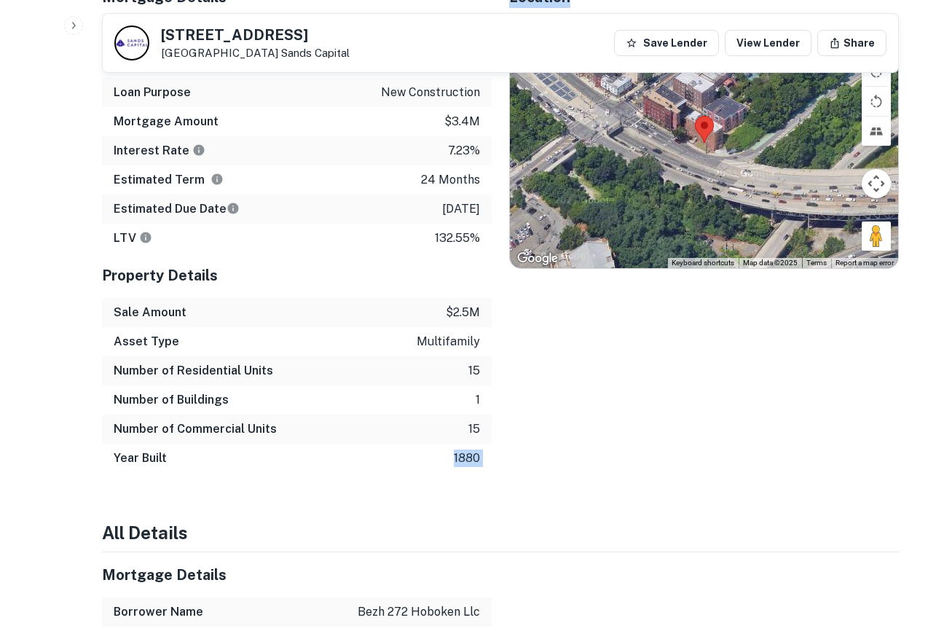
drag, startPoint x: 520, startPoint y: 471, endPoint x: 300, endPoint y: 445, distance: 221.4
click at [300, 445] on div "Mortgage Details Borrower Name bezh 272 hoboken llc Transaction Date 10/9/2023 …" at bounding box center [491, 224] width 814 height 498
click at [300, 445] on div "Year Built 1880" at bounding box center [297, 457] width 390 height 29
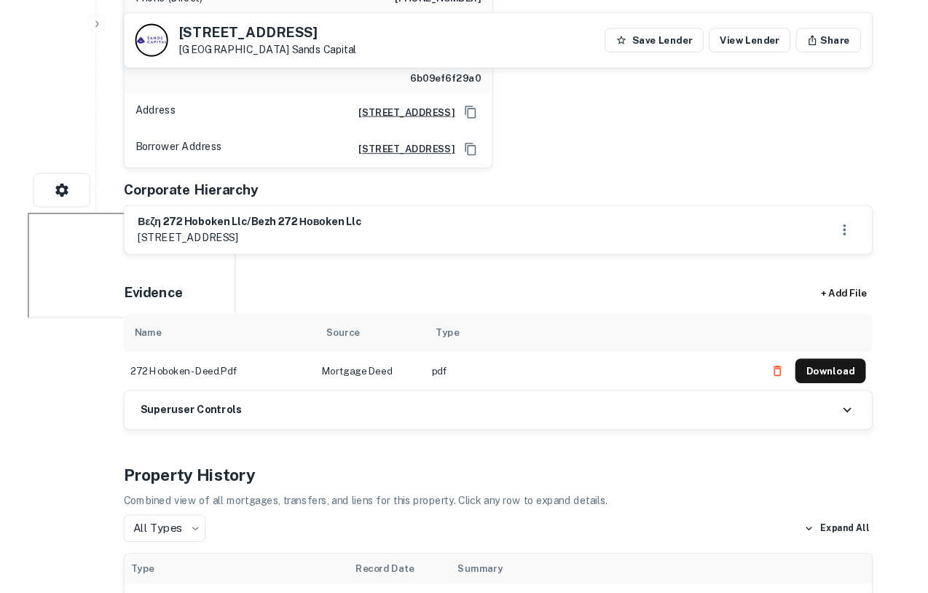
scroll to position [0, 0]
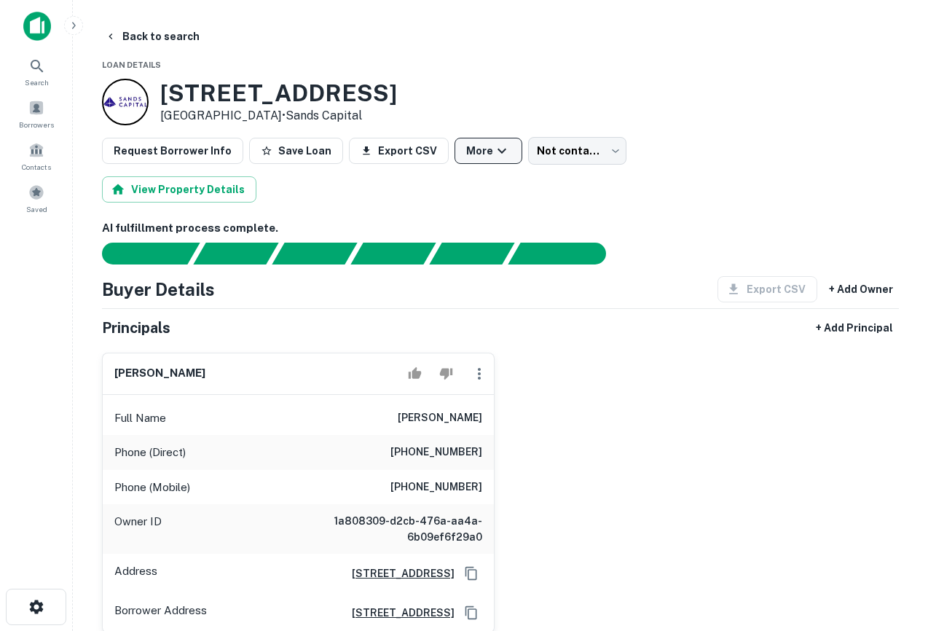
click at [493, 147] on icon "button" at bounding box center [501, 150] width 17 height 17
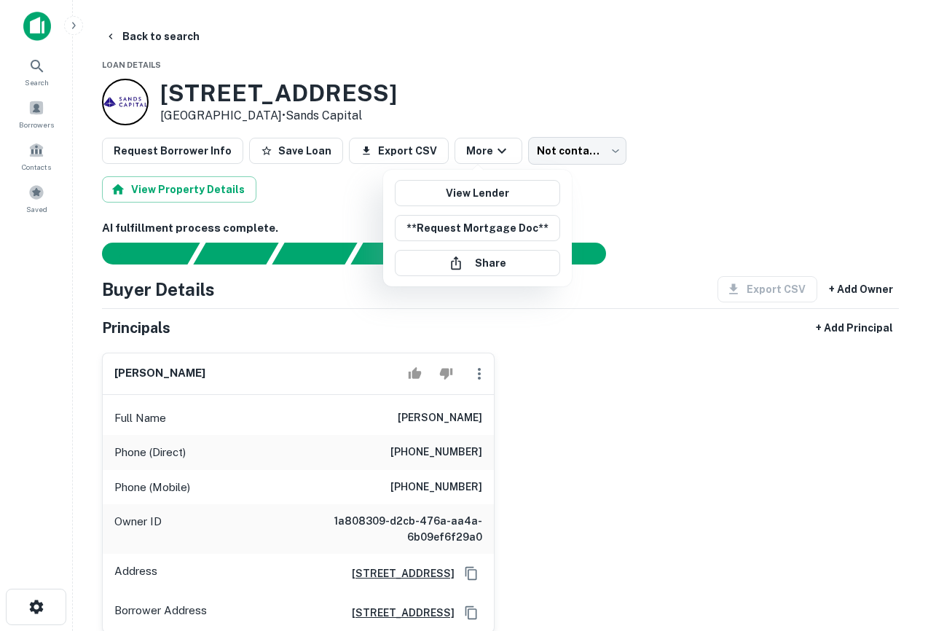
click at [715, 162] on div at bounding box center [464, 315] width 928 height 631
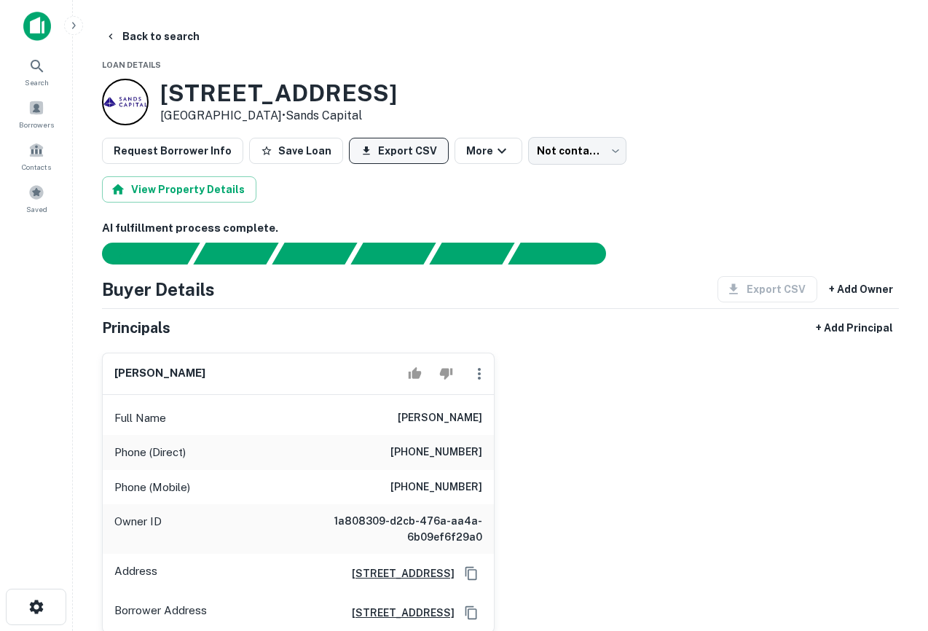
click at [389, 152] on button "Export CSV" at bounding box center [399, 151] width 100 height 26
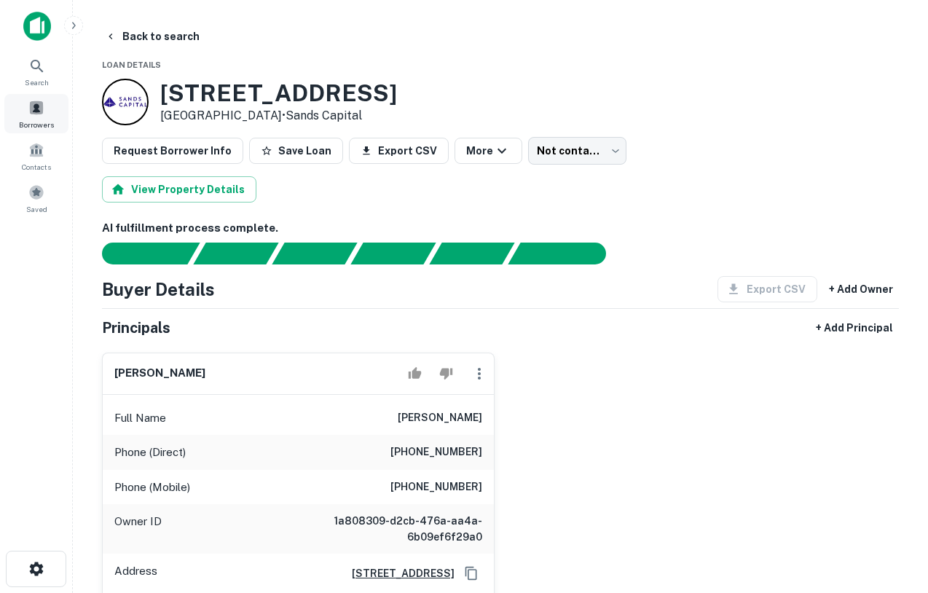
click at [39, 114] on span at bounding box center [36, 108] width 16 height 16
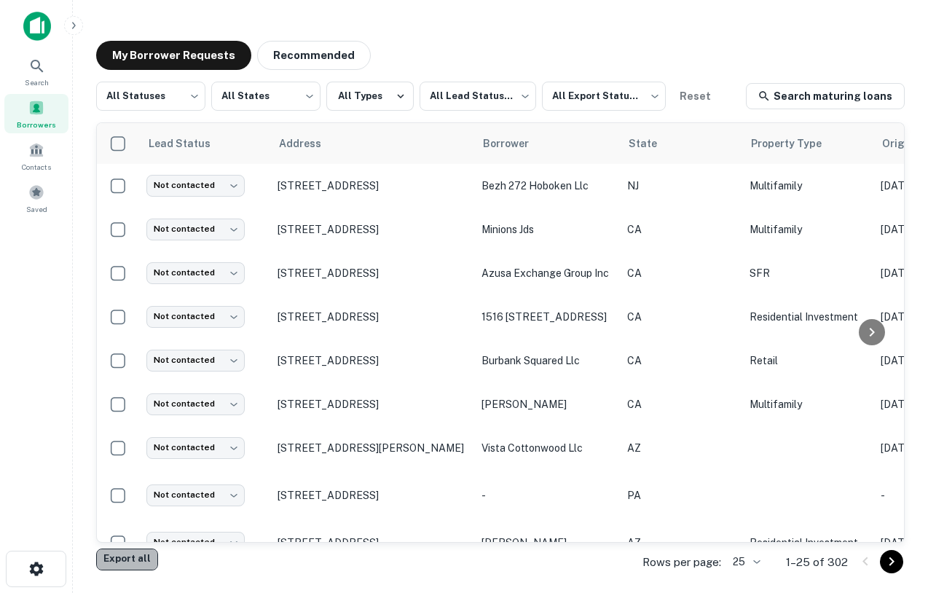
click at [139, 560] on button "Export all" at bounding box center [127, 559] width 62 height 22
click at [548, 44] on div "My Borrower Requests Recommended" at bounding box center [500, 55] width 808 height 29
click at [37, 66] on icon at bounding box center [36, 66] width 17 height 17
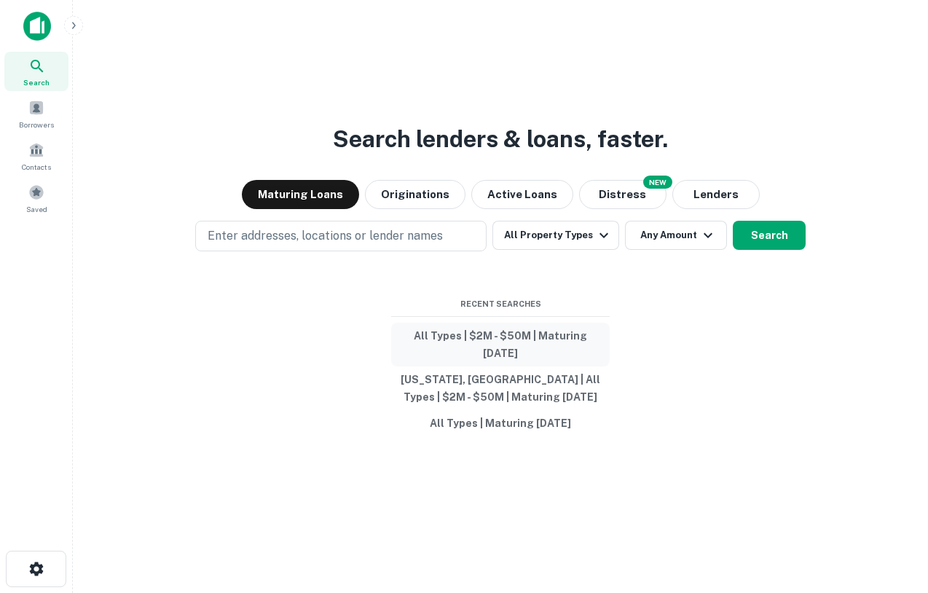
click at [482, 343] on button "All Types | $2M - $50M | Maturing [DATE]" at bounding box center [500, 345] width 218 height 44
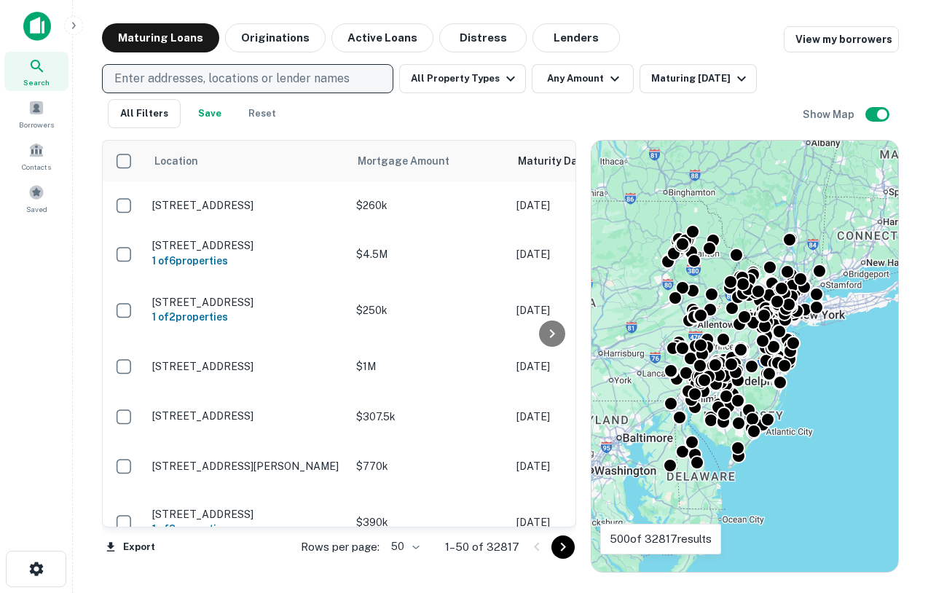
click at [307, 84] on p "Enter addresses, locations or lender names" at bounding box center [231, 78] width 235 height 17
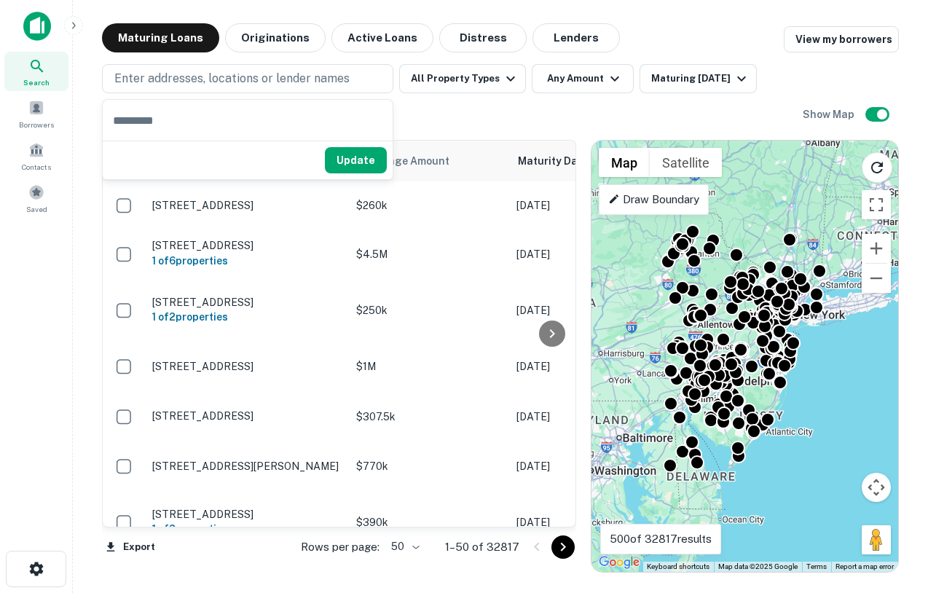
click at [39, 478] on div "Search Borrowers Contacts Saved" at bounding box center [36, 274] width 72 height 548
click at [127, 544] on button "Export" at bounding box center [130, 547] width 57 height 22
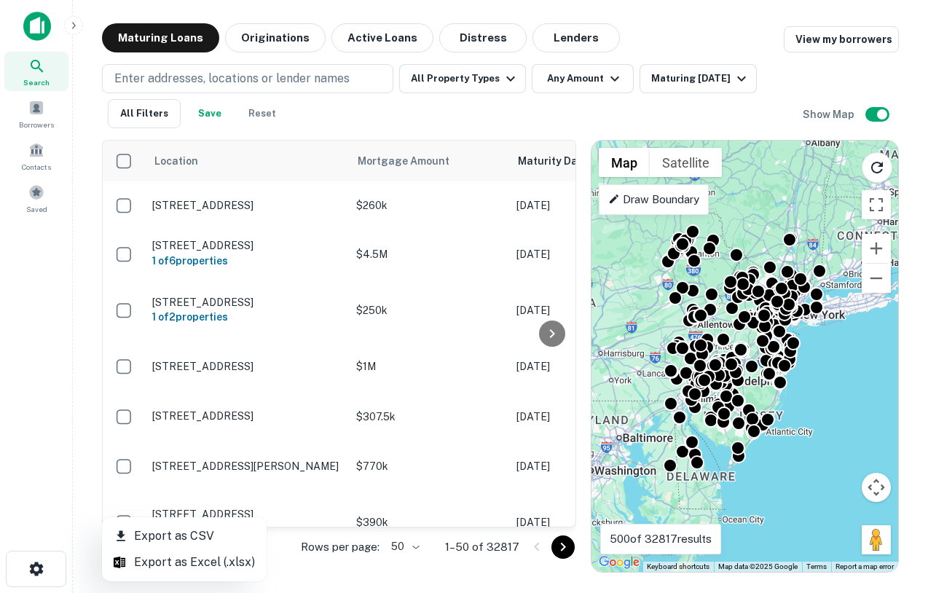
click at [46, 382] on div at bounding box center [464, 296] width 928 height 593
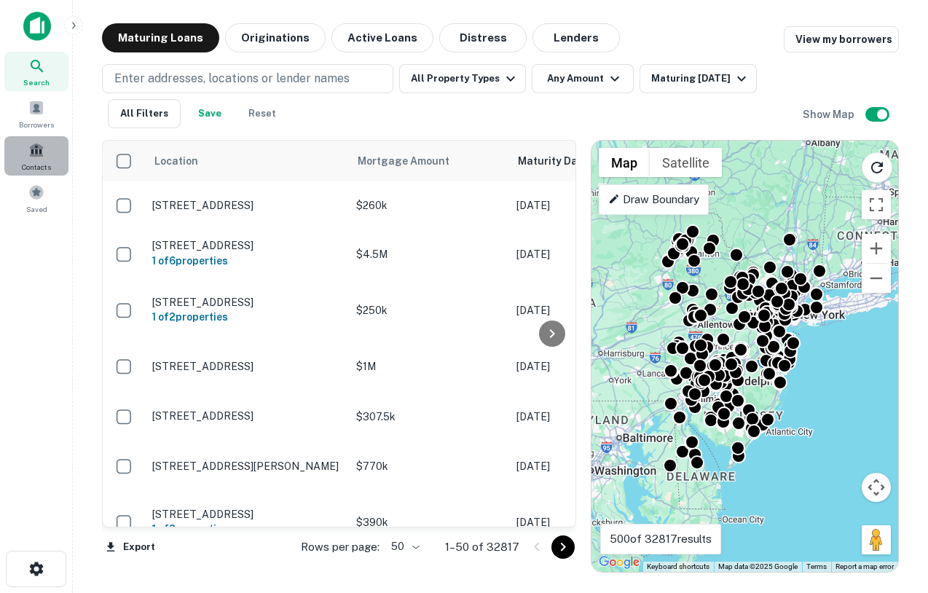
click at [37, 154] on span at bounding box center [36, 150] width 16 height 16
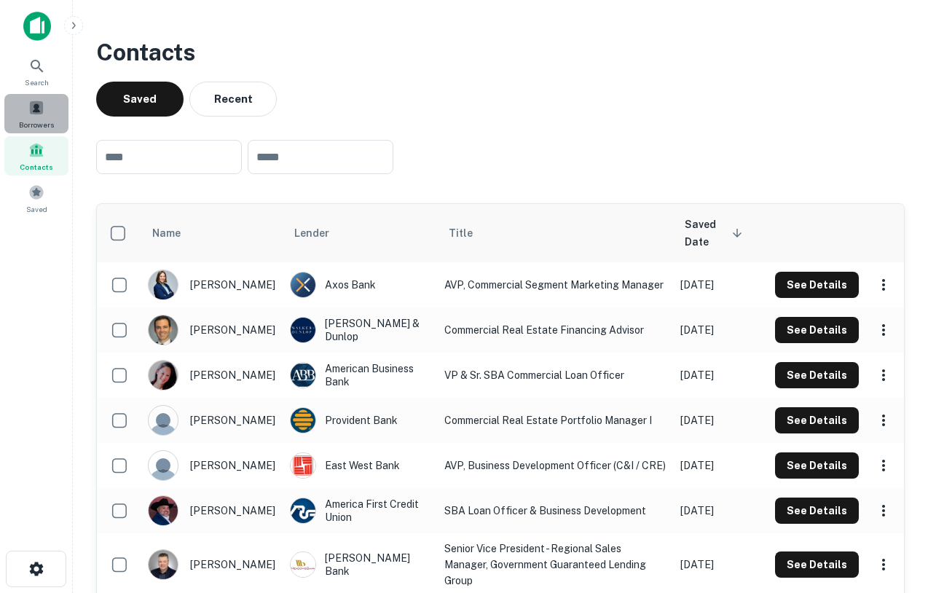
click at [41, 116] on div "Borrowers" at bounding box center [36, 113] width 64 height 39
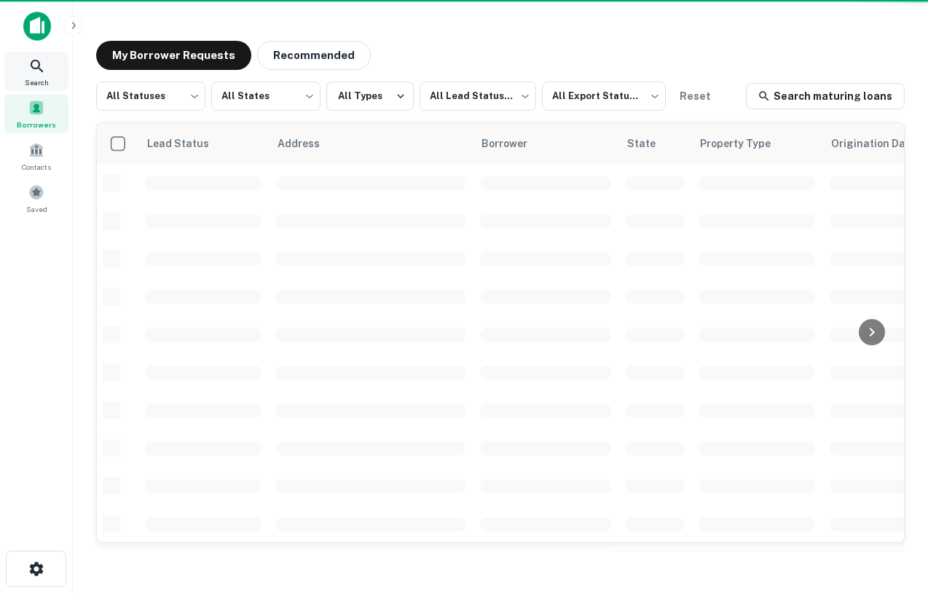
click at [43, 64] on icon at bounding box center [36, 66] width 17 height 17
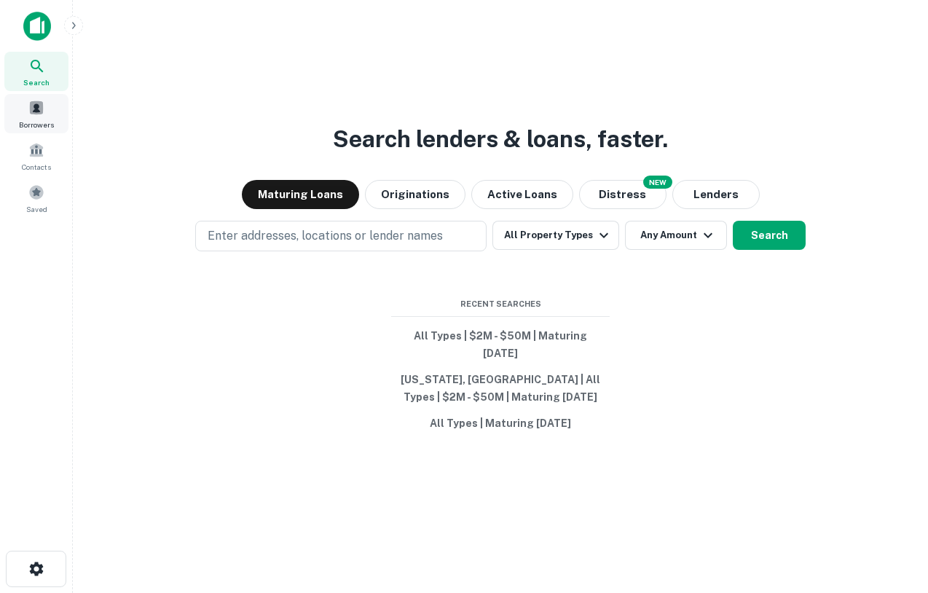
click at [50, 119] on span "Borrowers" at bounding box center [36, 125] width 35 height 12
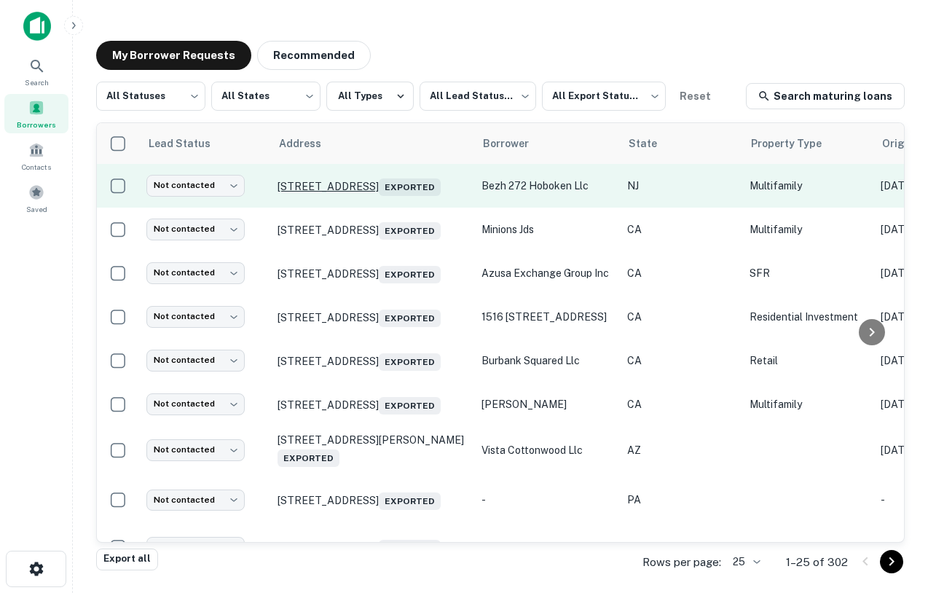
click at [362, 178] on p "[STREET_ADDRESS] Exported" at bounding box center [371, 185] width 189 height 20
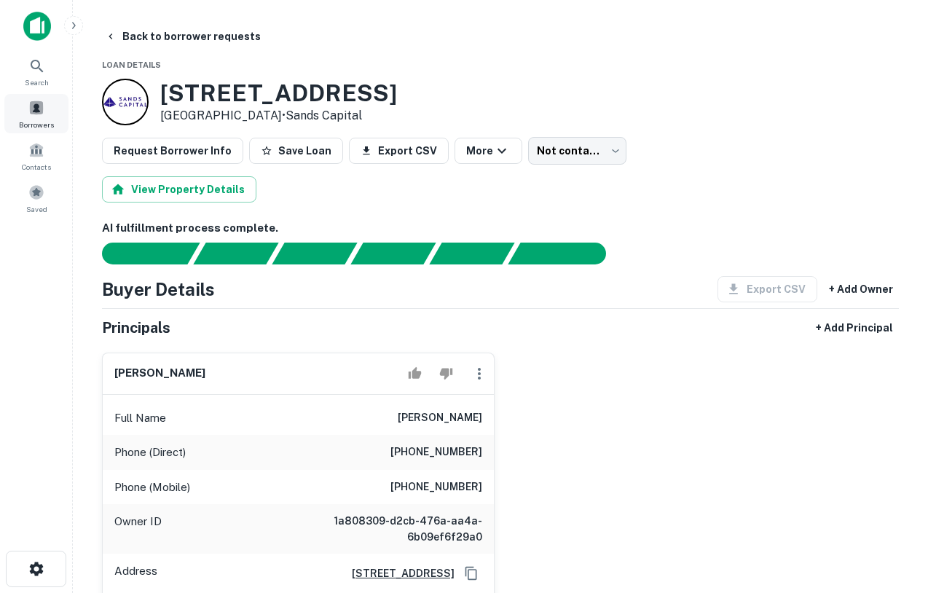
click at [33, 100] on span at bounding box center [36, 108] width 16 height 16
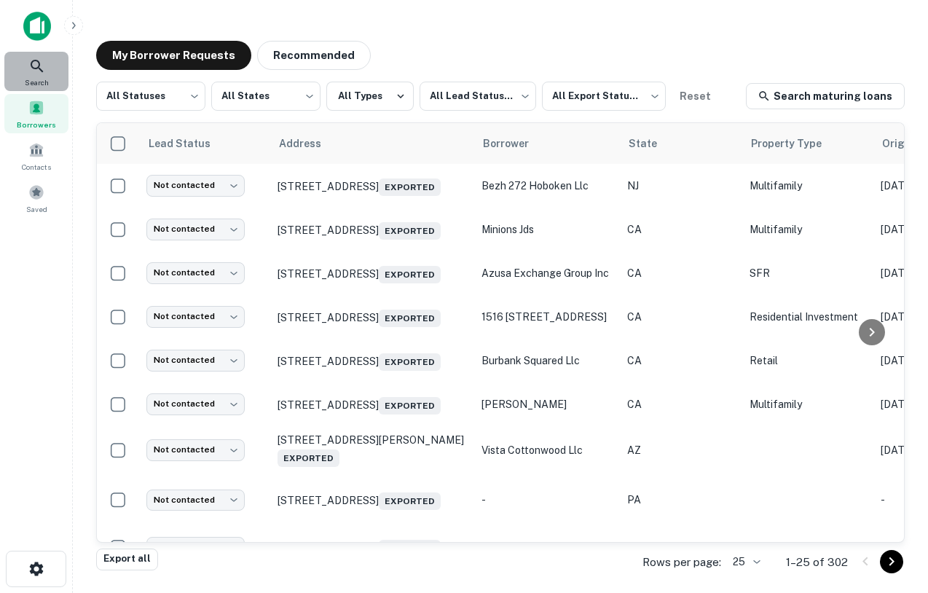
click at [37, 65] on icon at bounding box center [36, 66] width 17 height 17
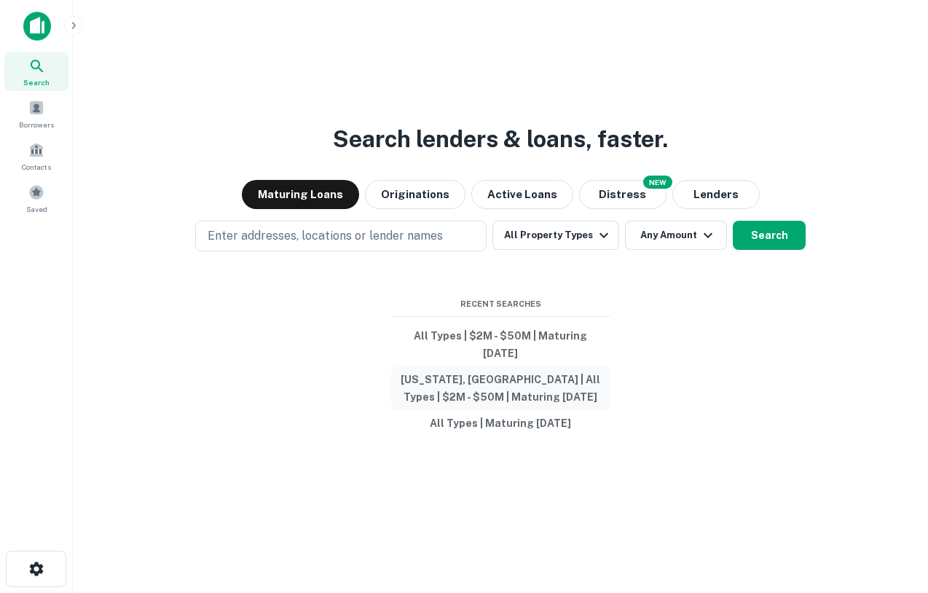
click at [475, 373] on button "[US_STATE], [GEOGRAPHIC_DATA] | All Types | $2M - $50M | Maturing [DATE]" at bounding box center [500, 388] width 218 height 44
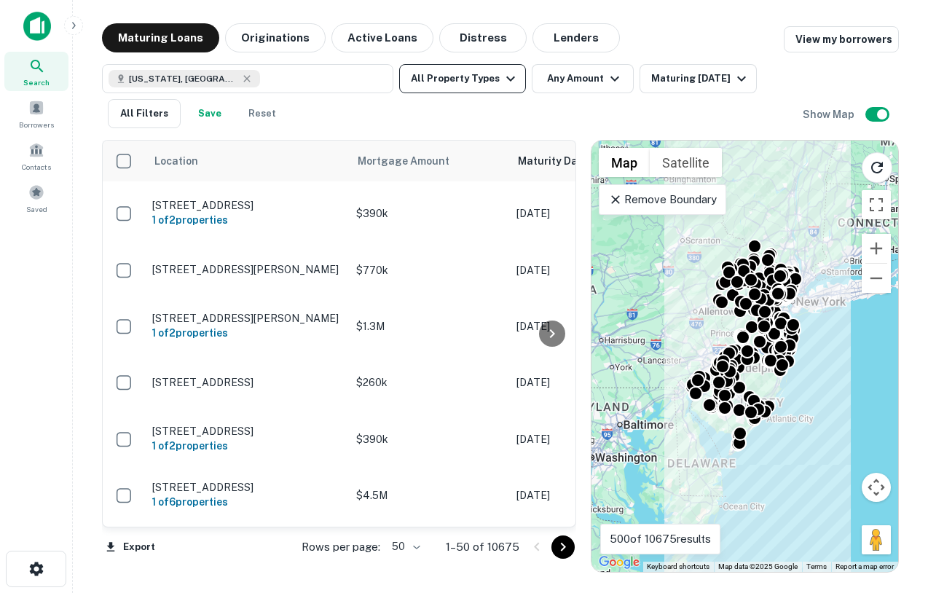
click at [482, 75] on button "All Property Types" at bounding box center [462, 78] width 127 height 29
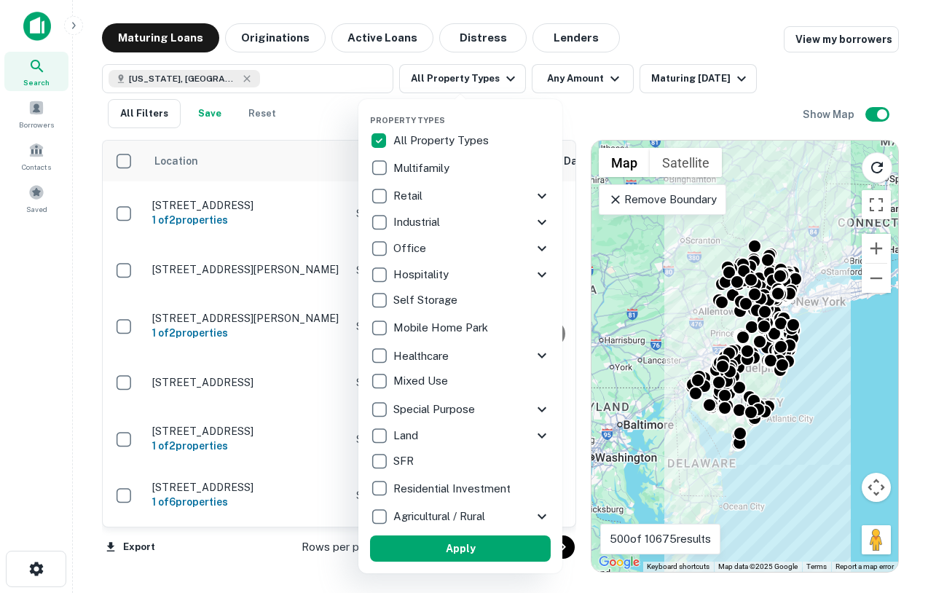
click at [598, 83] on div at bounding box center [464, 296] width 928 height 593
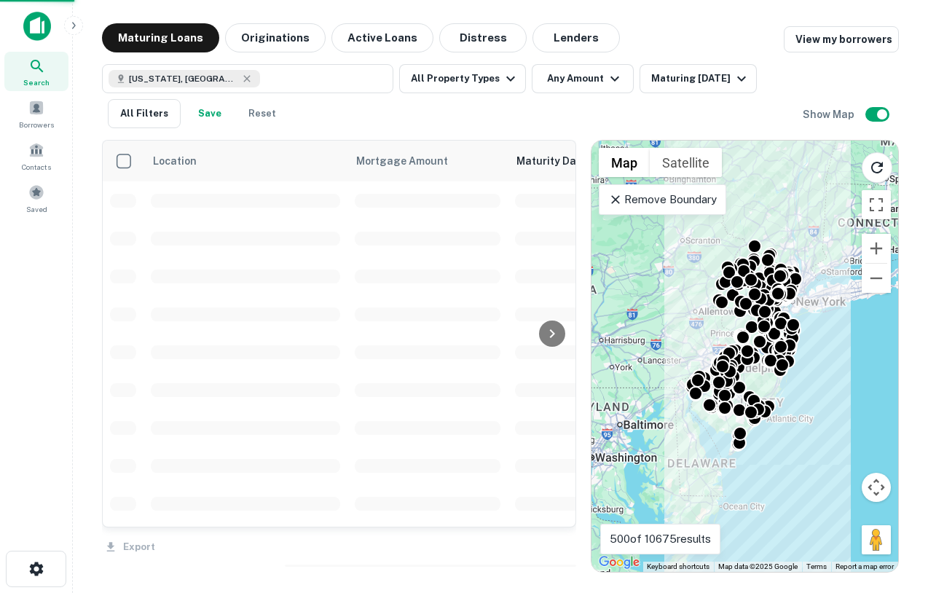
click at [593, 78] on div at bounding box center [464, 296] width 928 height 593
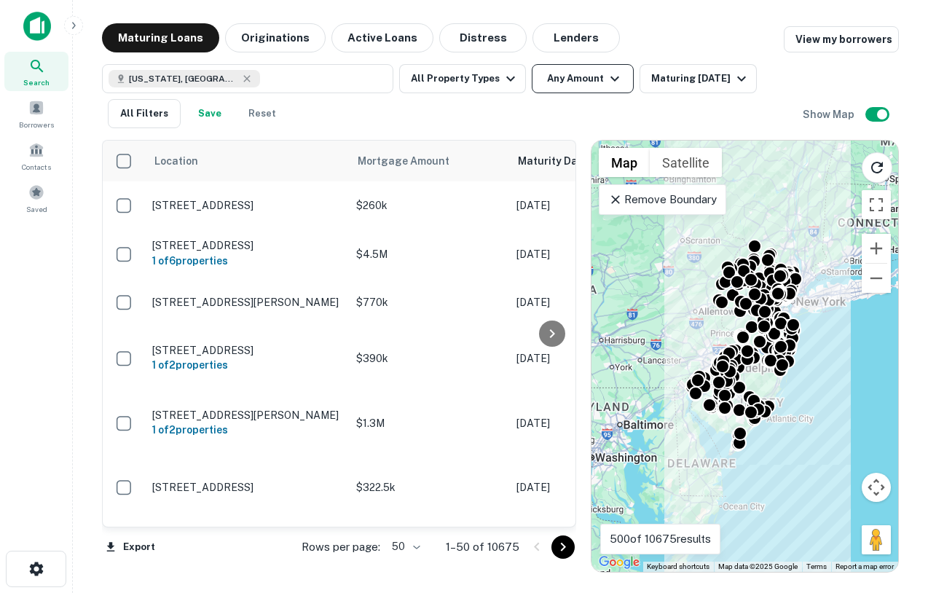
click at [569, 89] on button "Any Amount" at bounding box center [582, 78] width 102 height 29
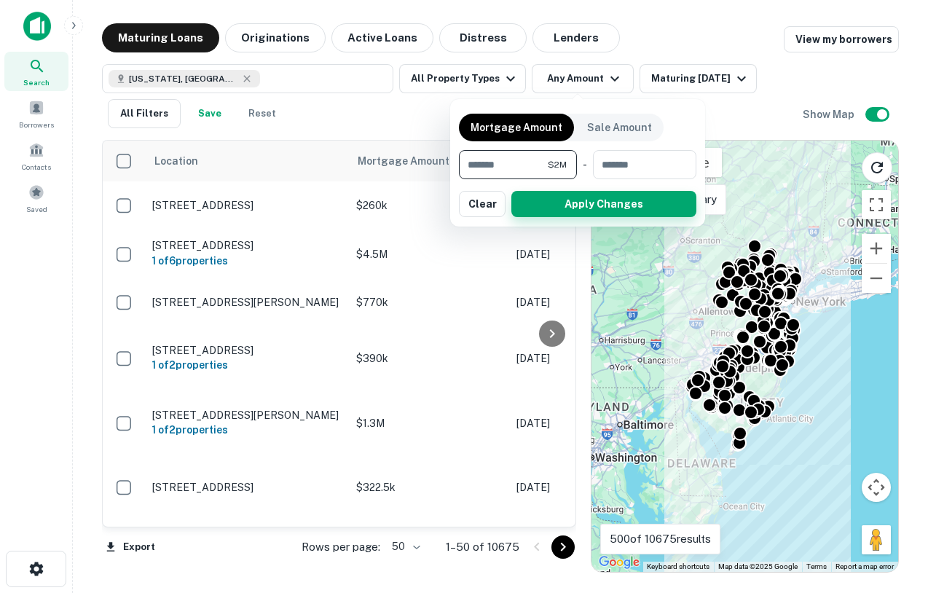
type input "*******"
click at [593, 205] on button "Apply Changes" at bounding box center [603, 204] width 185 height 26
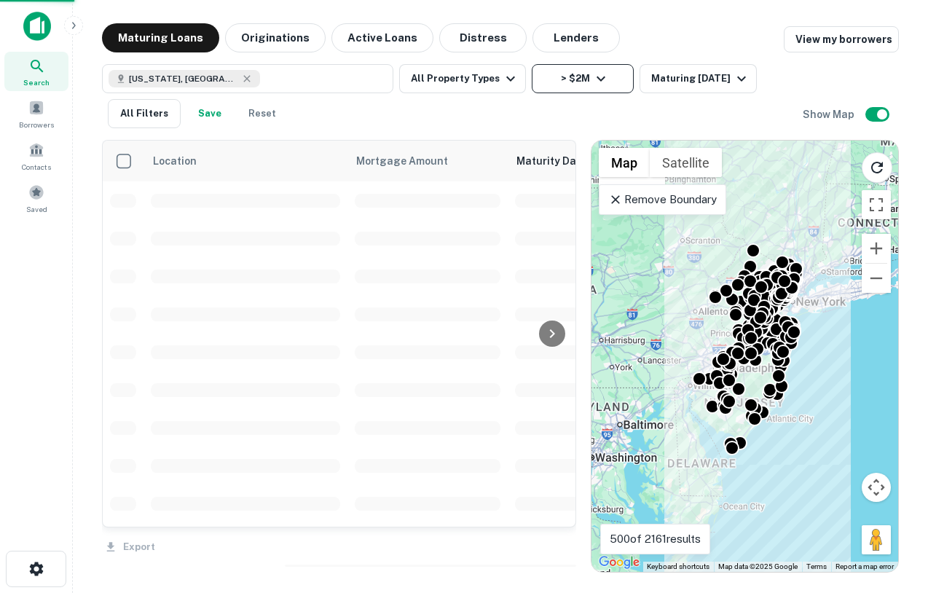
click at [613, 74] on button "> $2M" at bounding box center [582, 78] width 102 height 29
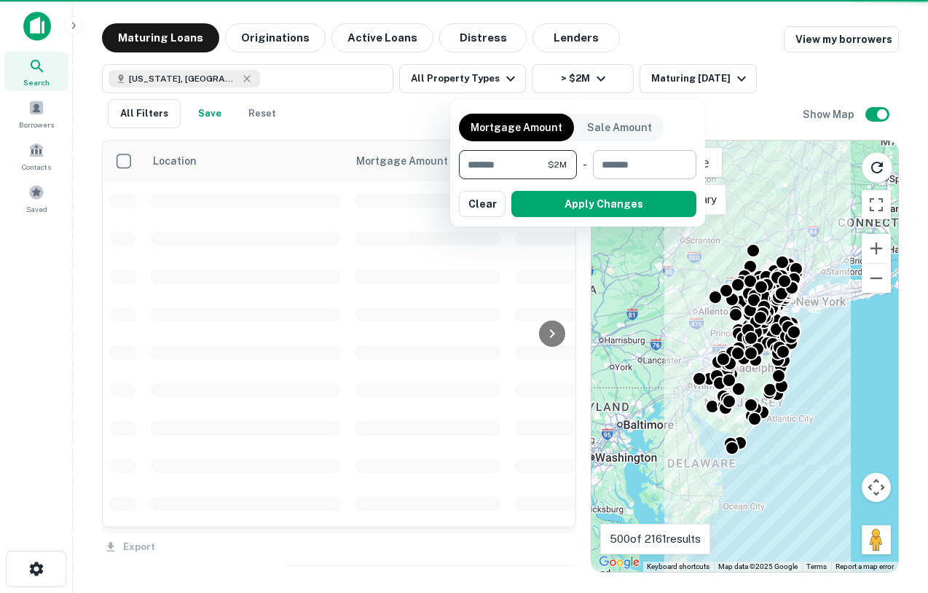
click at [638, 159] on input "number" at bounding box center [639, 164] width 93 height 29
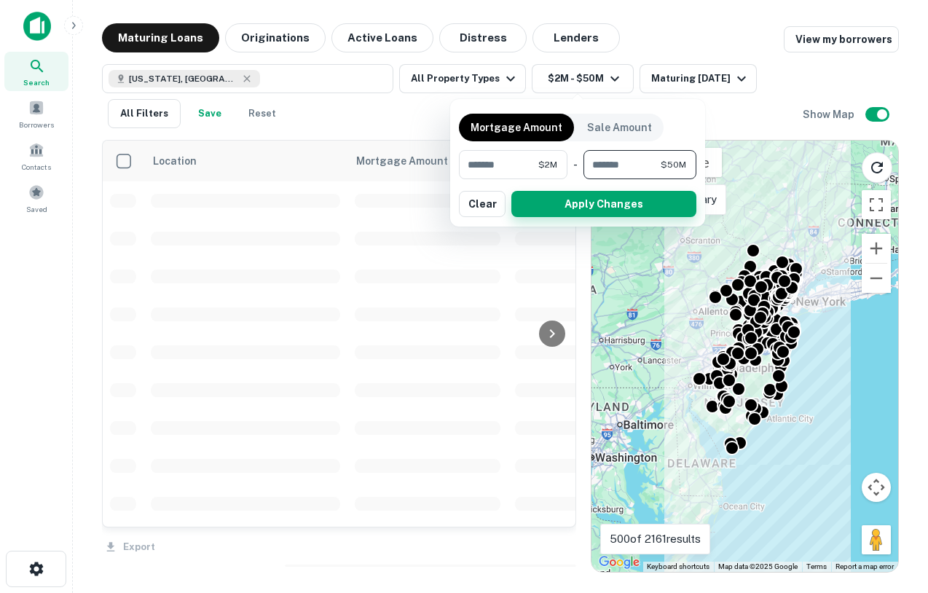
type input "********"
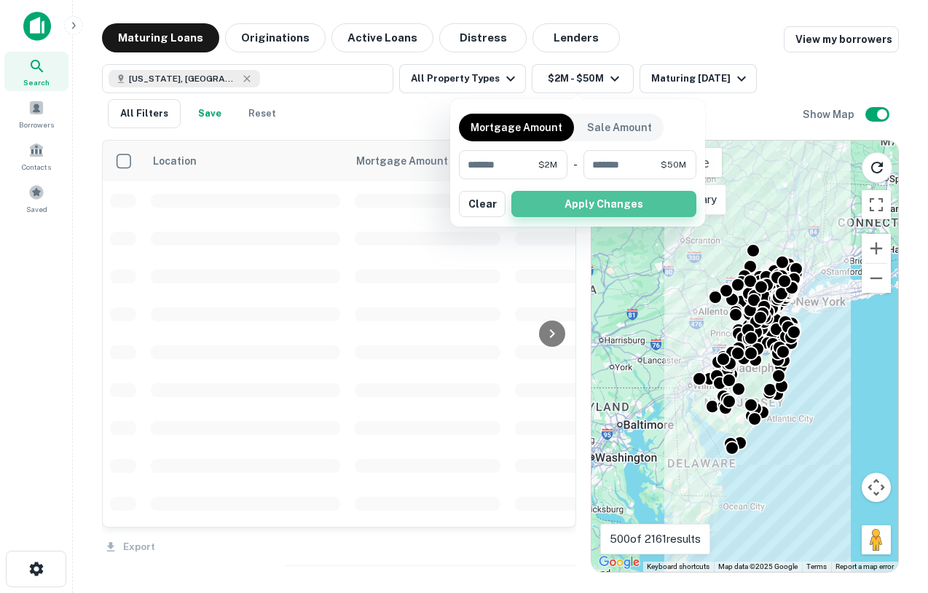
click at [596, 205] on button "Apply Changes" at bounding box center [603, 204] width 185 height 26
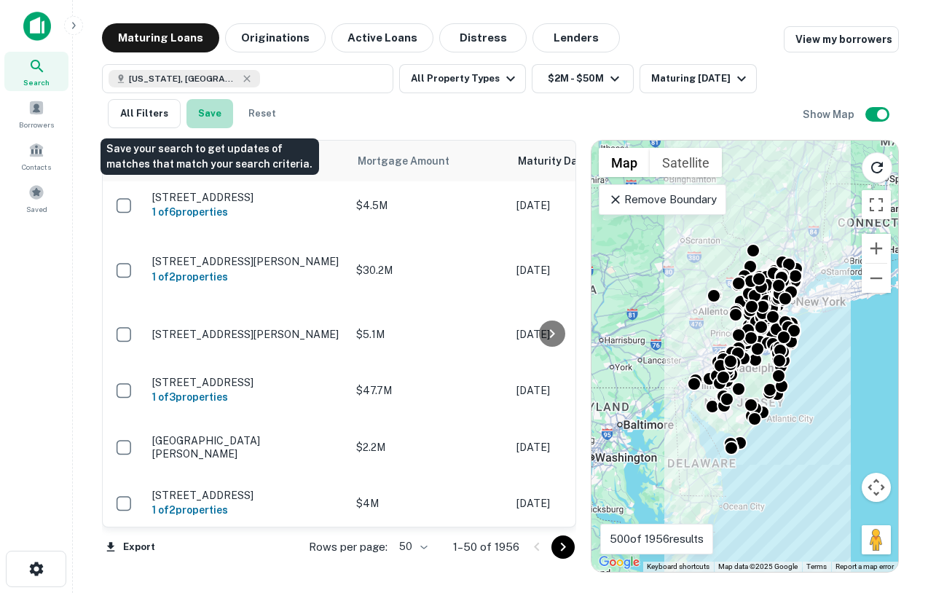
click at [209, 112] on button "Save" at bounding box center [209, 113] width 47 height 29
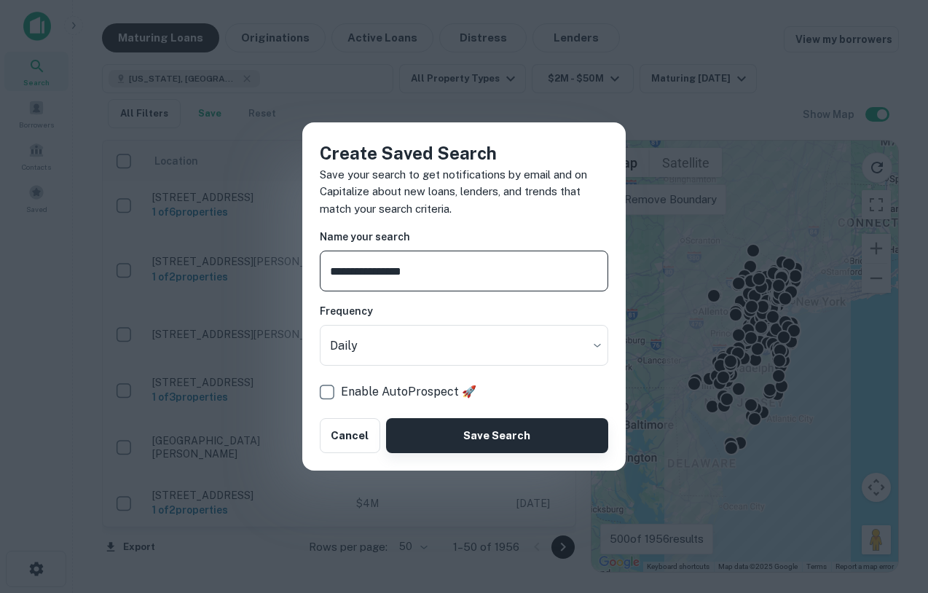
type input "**********"
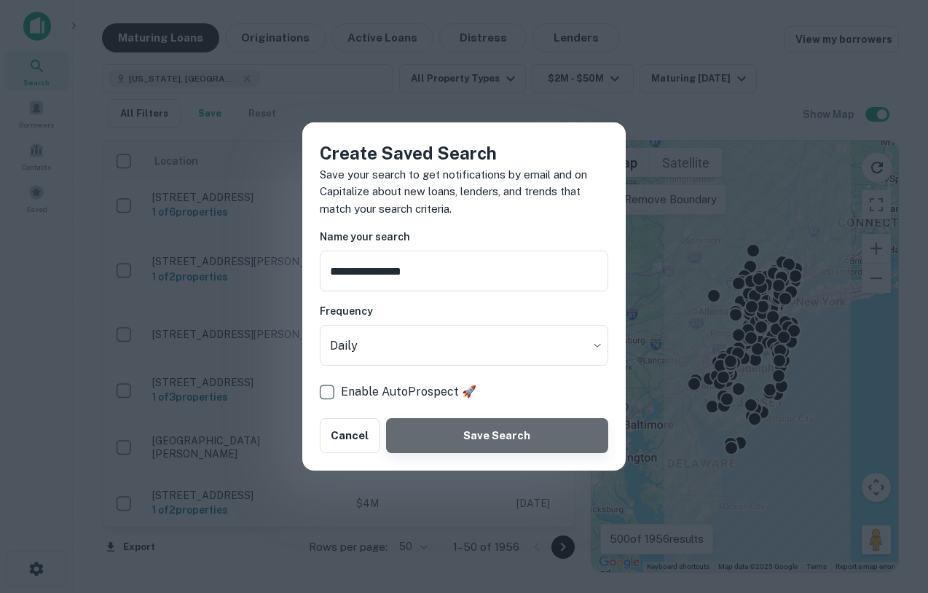
click at [517, 435] on button "Save Search" at bounding box center [497, 435] width 222 height 35
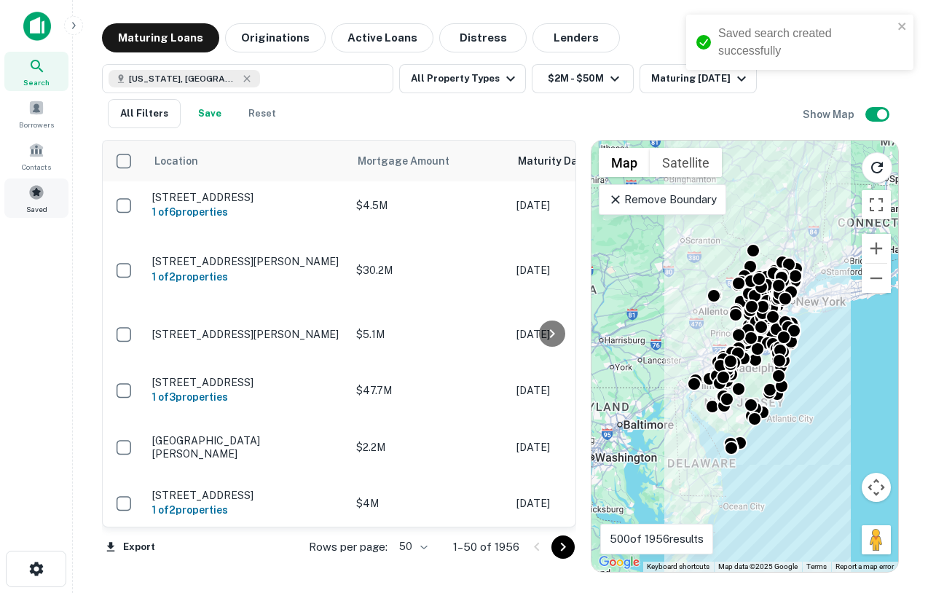
click at [41, 198] on span at bounding box center [36, 192] width 16 height 16
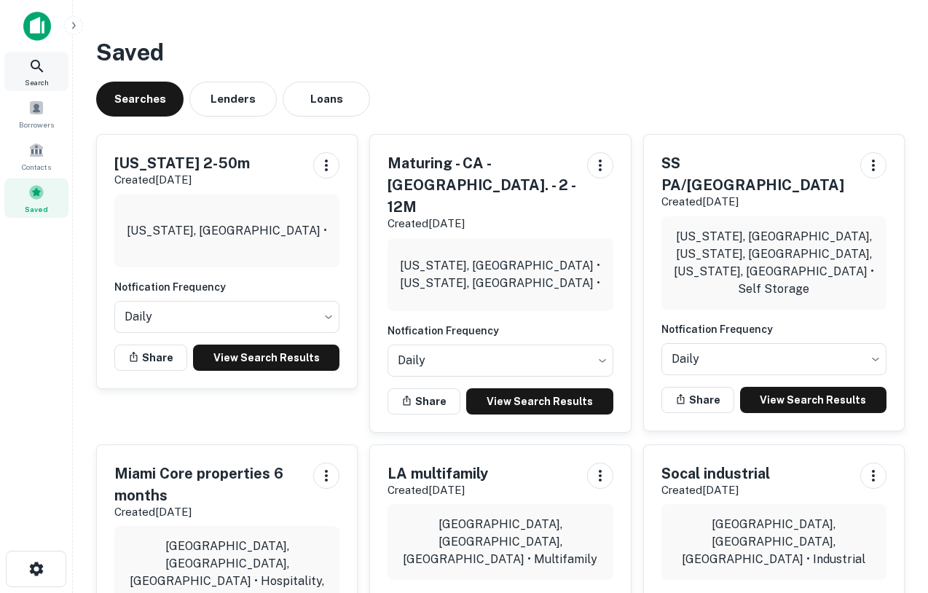
click at [39, 72] on icon at bounding box center [36, 66] width 17 height 17
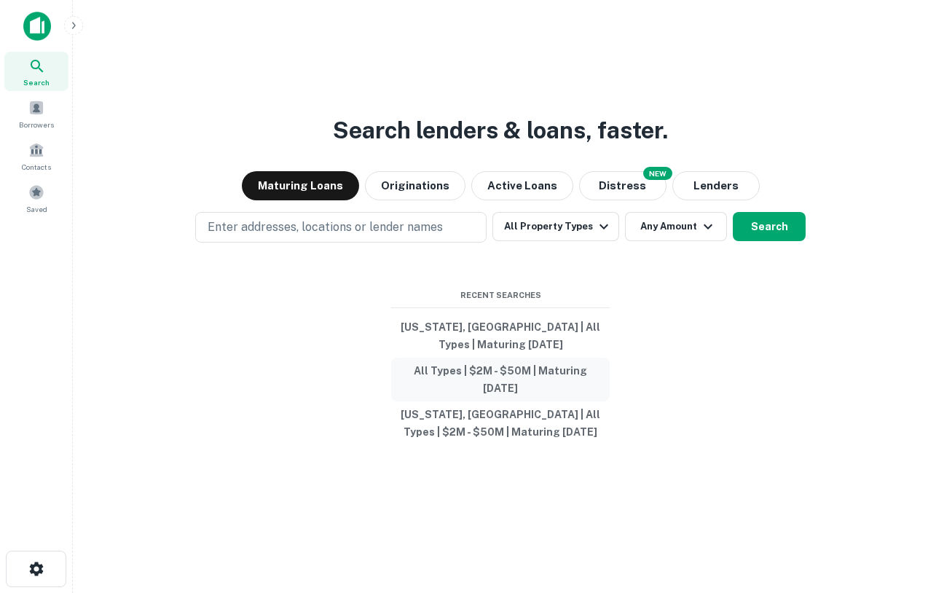
click at [494, 377] on button "All Types | $2M - $50M | Maturing [DATE]" at bounding box center [500, 379] width 218 height 44
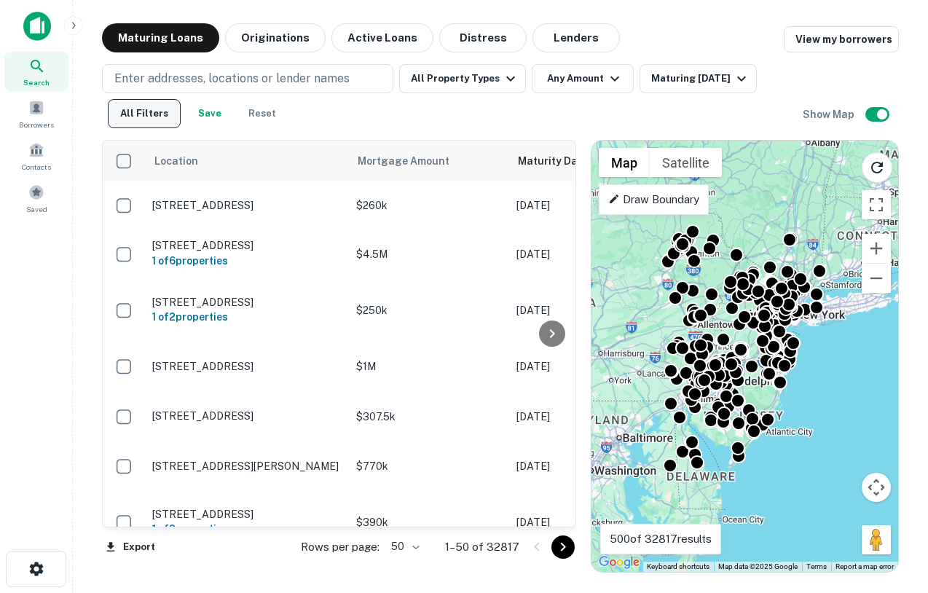
click at [175, 119] on button "All Filters" at bounding box center [144, 113] width 73 height 29
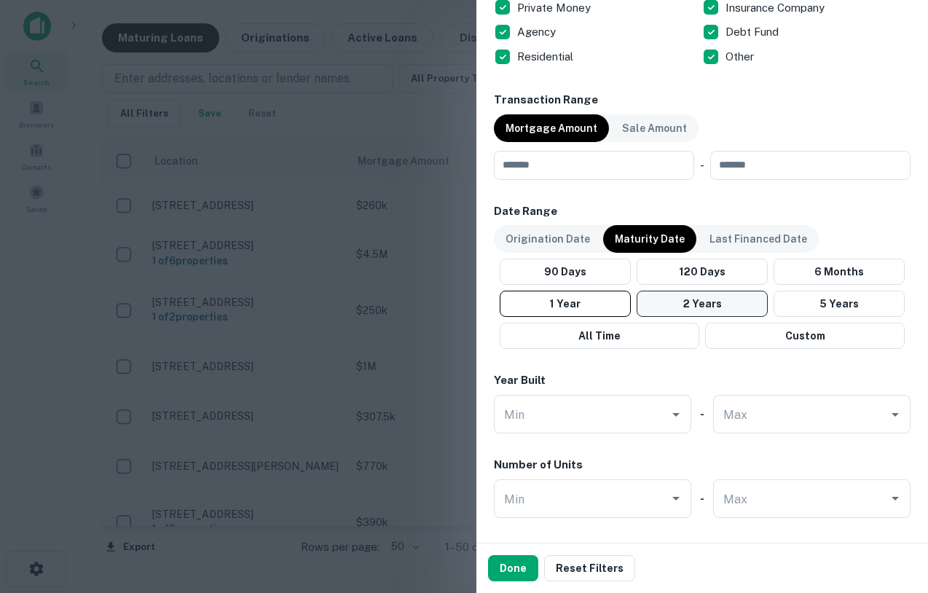
scroll to position [1004, 0]
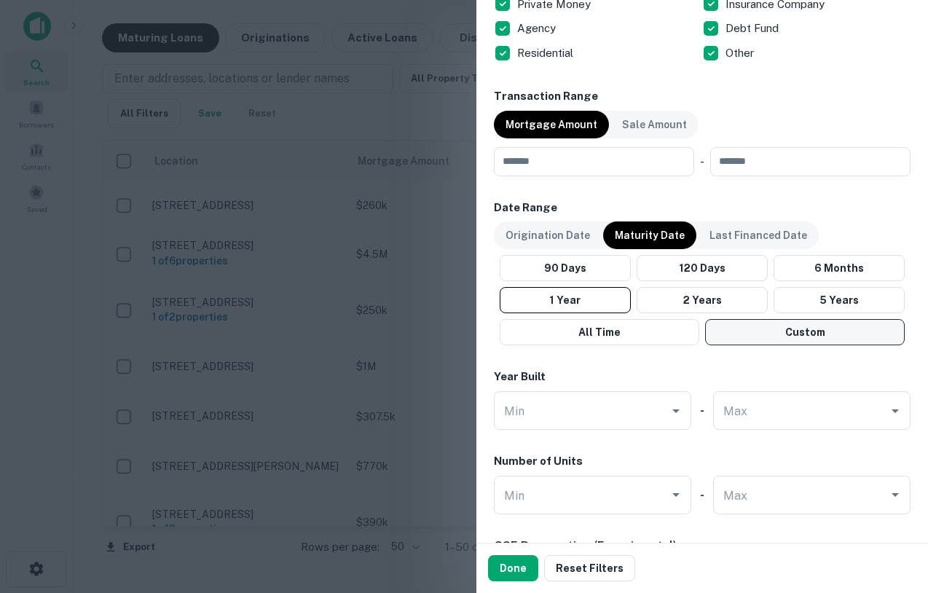
click at [772, 336] on button "Custom" at bounding box center [804, 332] width 199 height 26
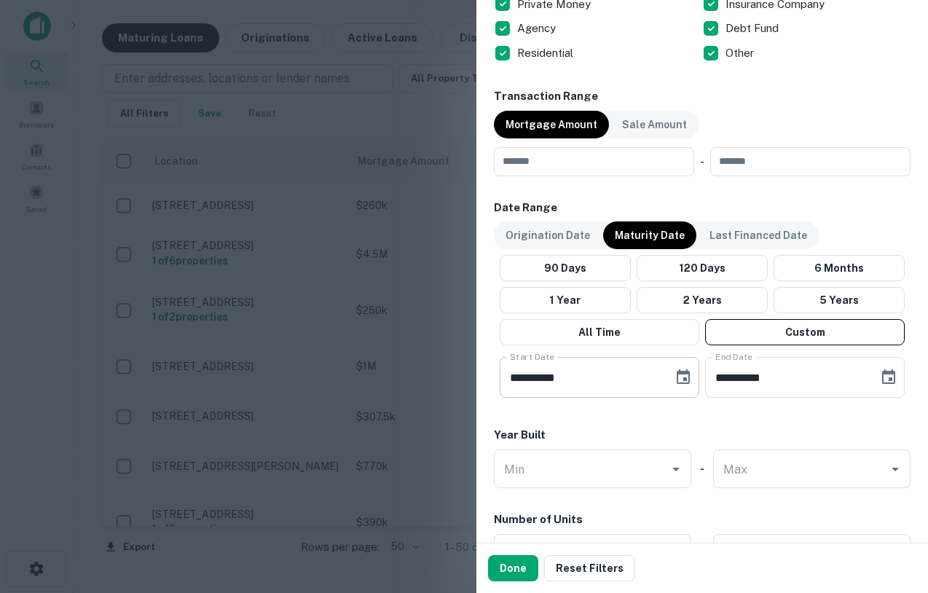
click at [610, 372] on input "**********" at bounding box center [580, 377] width 163 height 41
click at [520, 379] on input "**********" at bounding box center [580, 377] width 163 height 41
click at [580, 379] on input "**********" at bounding box center [580, 377] width 163 height 41
click at [579, 379] on input "**********" at bounding box center [580, 377] width 163 height 41
click at [591, 379] on input "**********" at bounding box center [580, 377] width 163 height 41
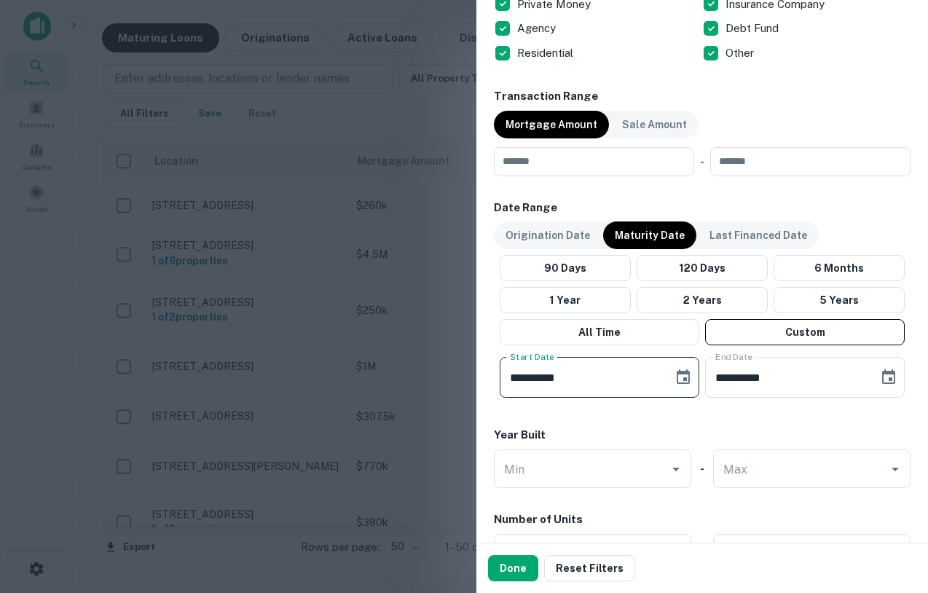
click at [564, 379] on input "**********" at bounding box center [580, 377] width 163 height 41
type input "**********"
click at [775, 376] on input "**********" at bounding box center [786, 377] width 163 height 41
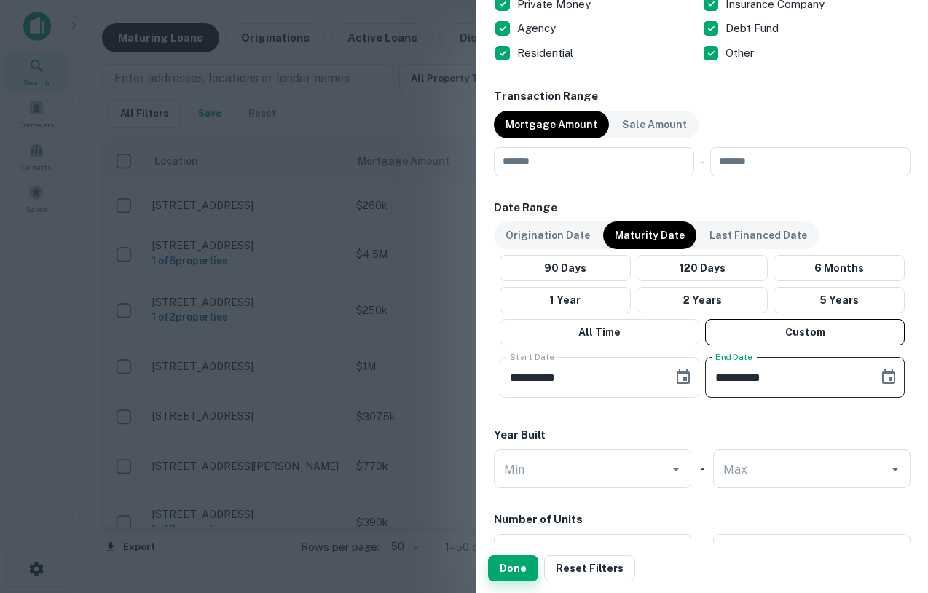
type input "**********"
click at [528, 564] on button "Done" at bounding box center [513, 568] width 50 height 26
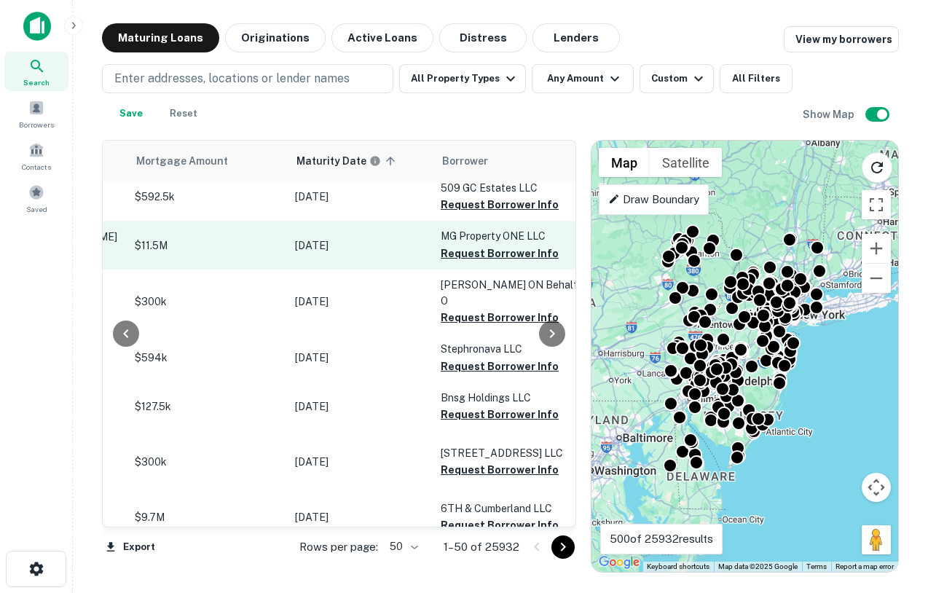
scroll to position [9, 224]
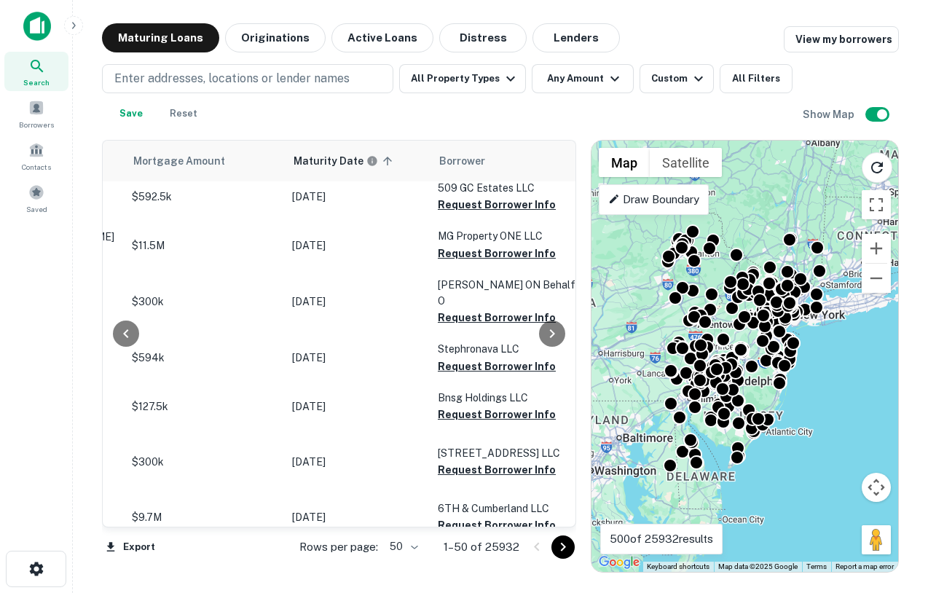
click at [281, 58] on div "Enter addresses, locations or lender names All Property Types Any Amount Custom…" at bounding box center [500, 90] width 797 height 76
click at [276, 51] on button "Originations" at bounding box center [275, 37] width 100 height 29
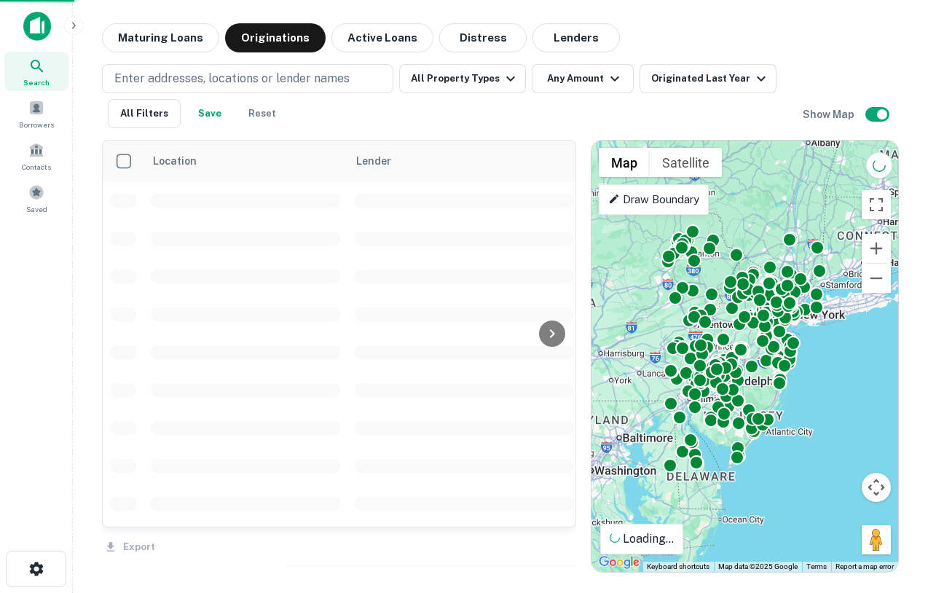
scroll to position [9, 0]
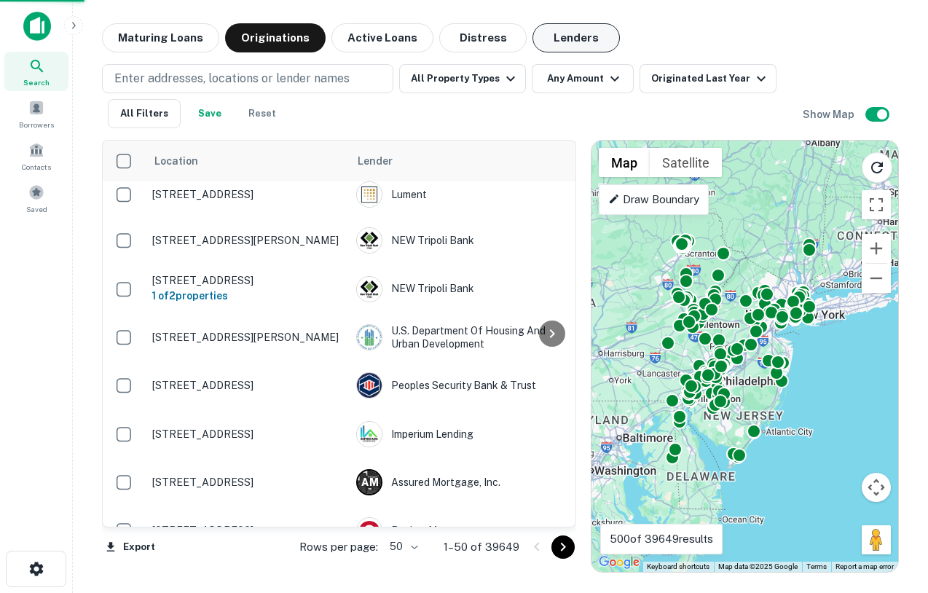
click at [588, 39] on button "Lenders" at bounding box center [575, 37] width 87 height 29
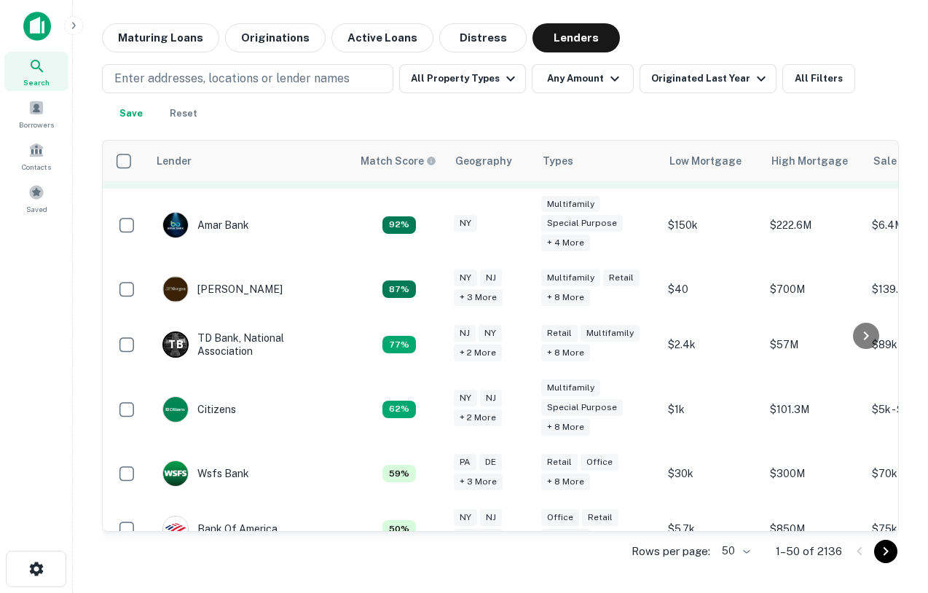
scroll to position [122, 0]
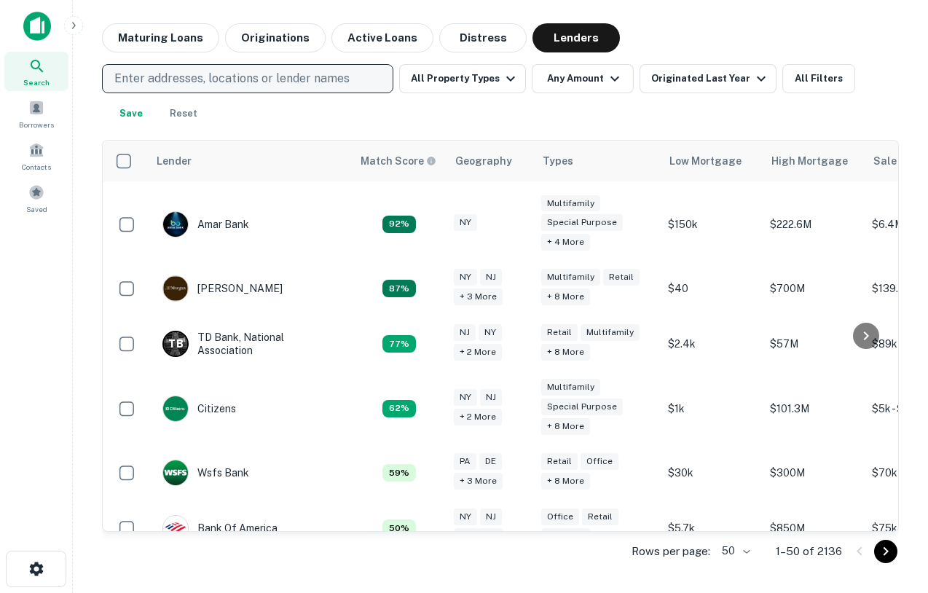
click at [245, 77] on p "Enter addresses, locations or lender names" at bounding box center [231, 78] width 235 height 17
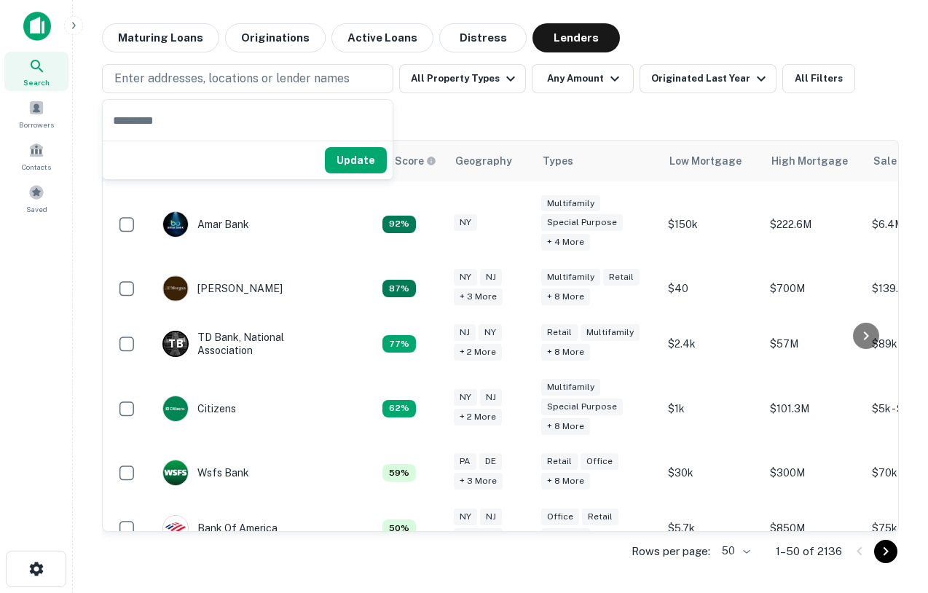
click at [440, 110] on div "Enter addresses, locations or lender names All Property Types Any Amount Origin…" at bounding box center [500, 96] width 797 height 64
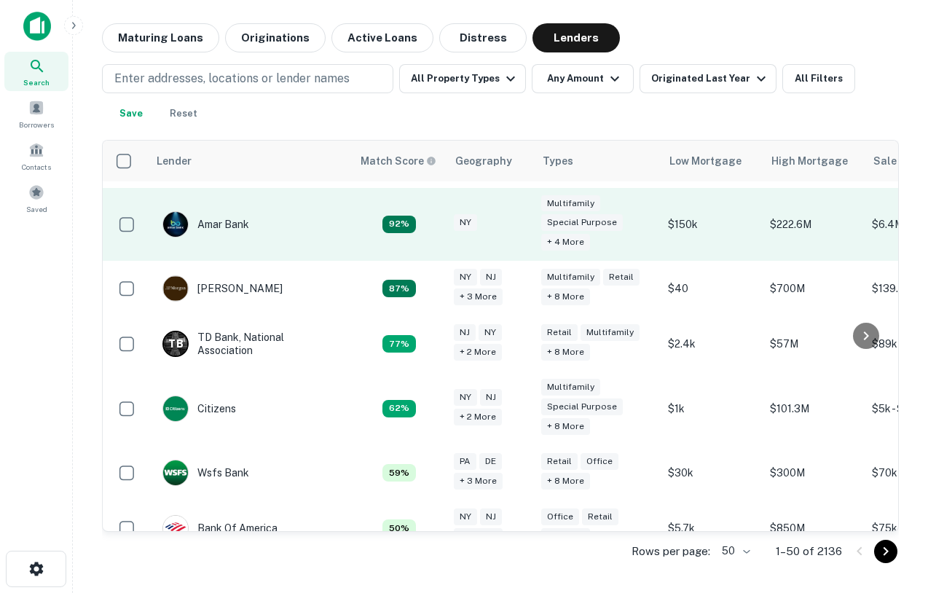
scroll to position [0, 0]
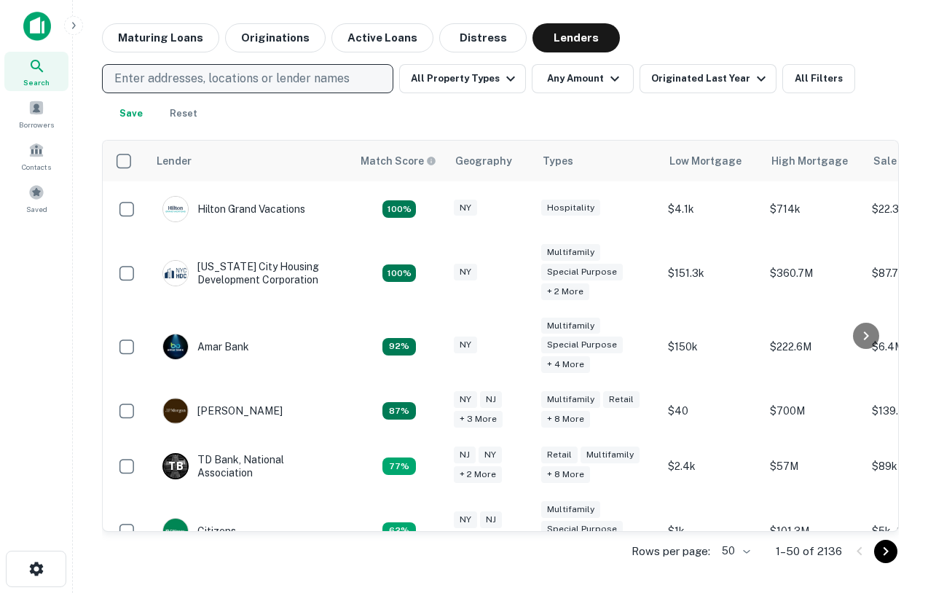
click at [220, 70] on p "Enter addresses, locations or lender names" at bounding box center [231, 78] width 235 height 17
type input "**********"
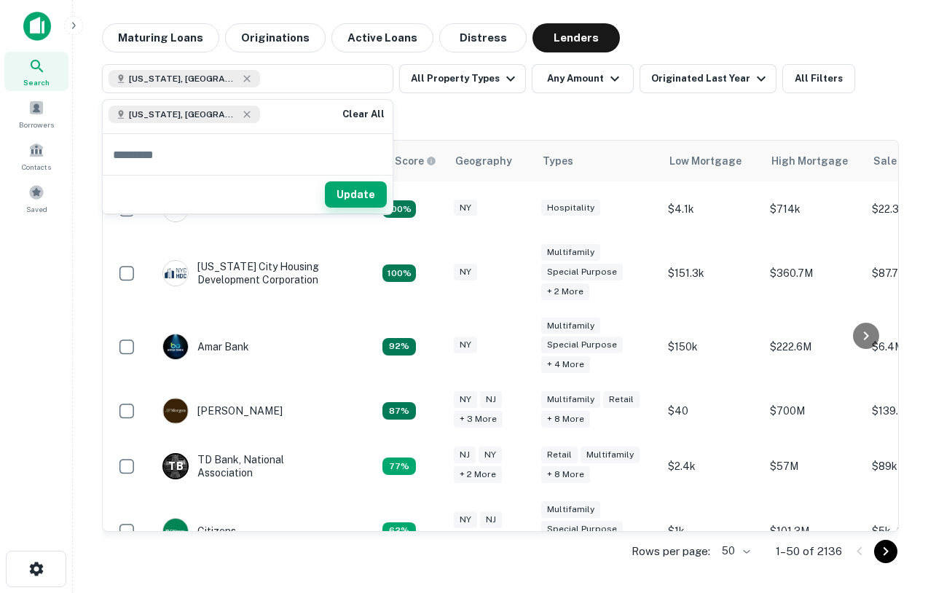
click at [344, 198] on button "Update" at bounding box center [356, 194] width 62 height 26
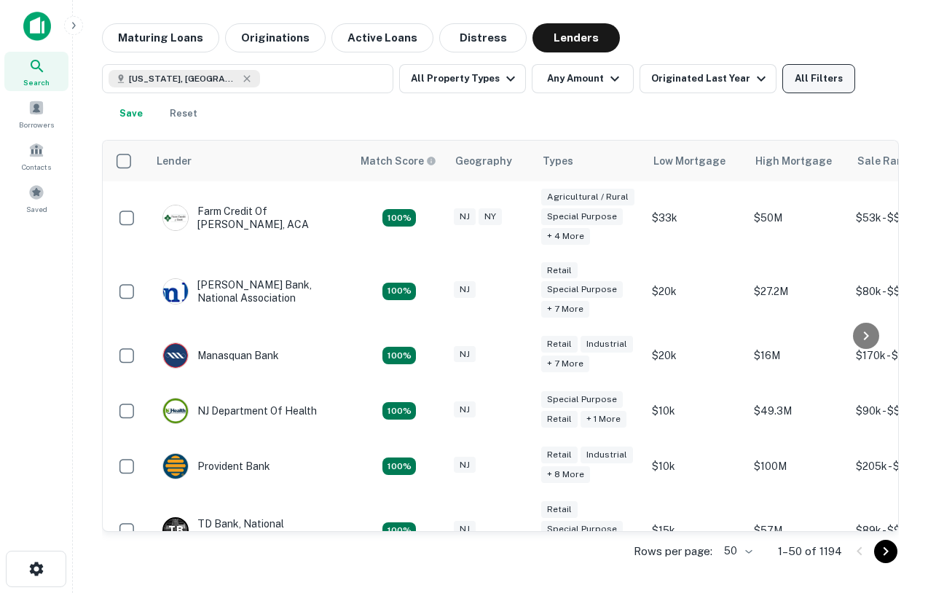
click at [824, 75] on button "All Filters" at bounding box center [818, 78] width 73 height 29
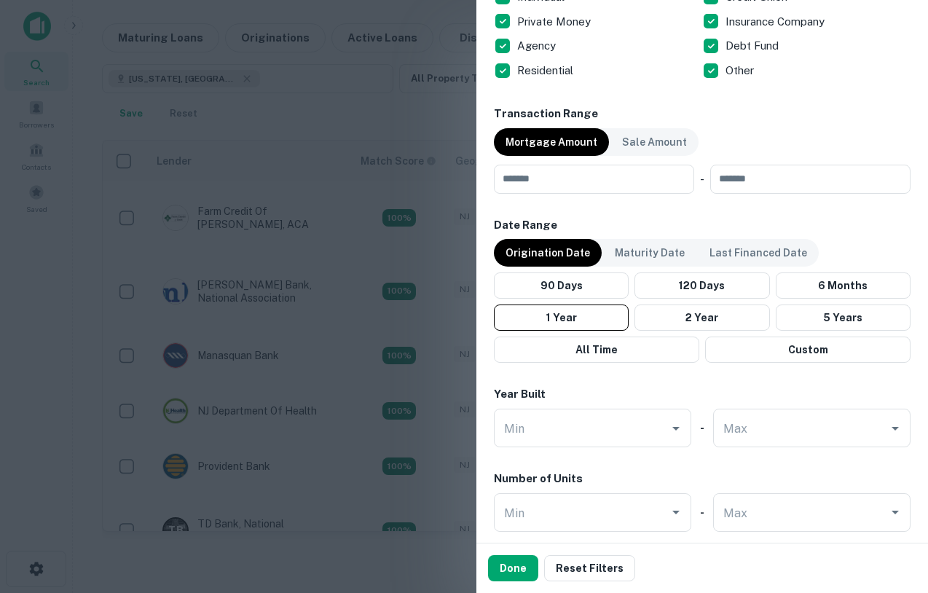
scroll to position [997, 0]
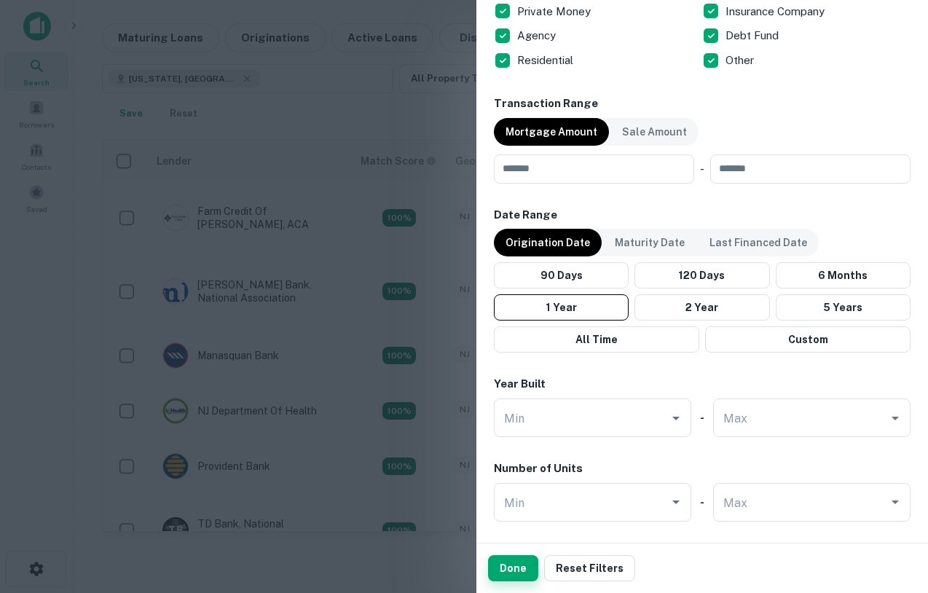
click at [502, 574] on button "Done" at bounding box center [513, 568] width 50 height 26
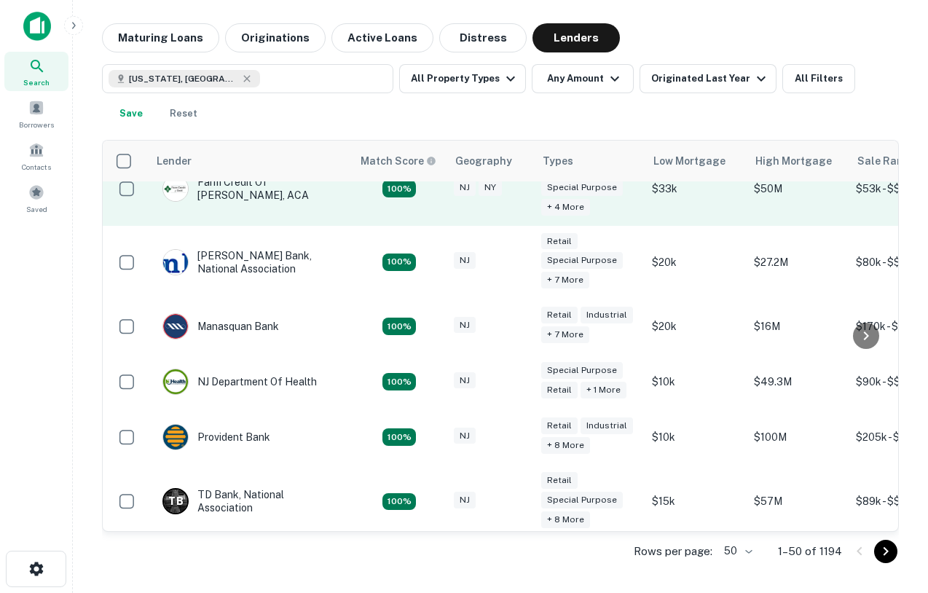
scroll to position [0, 0]
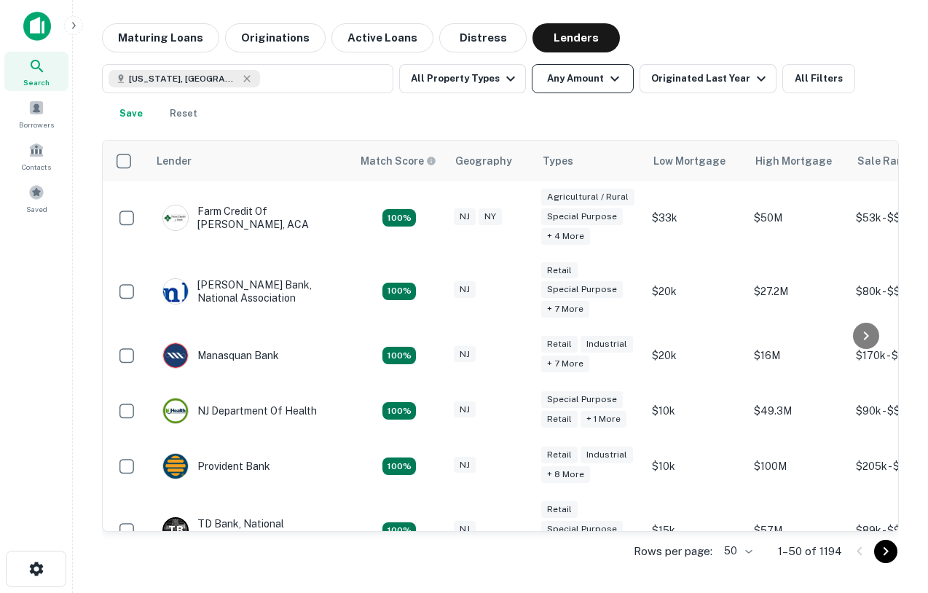
click at [556, 79] on button "Any Amount" at bounding box center [582, 78] width 102 height 29
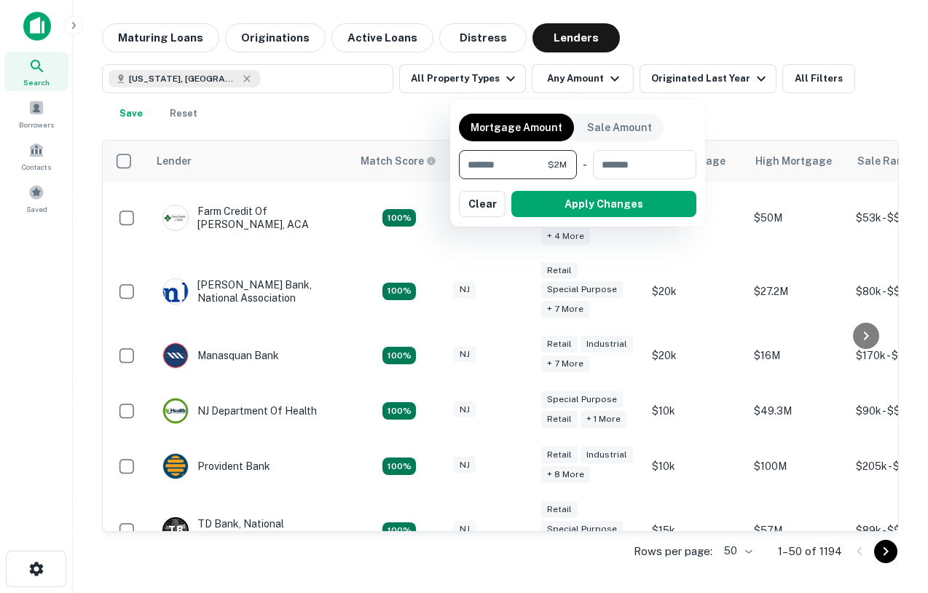
type input "*******"
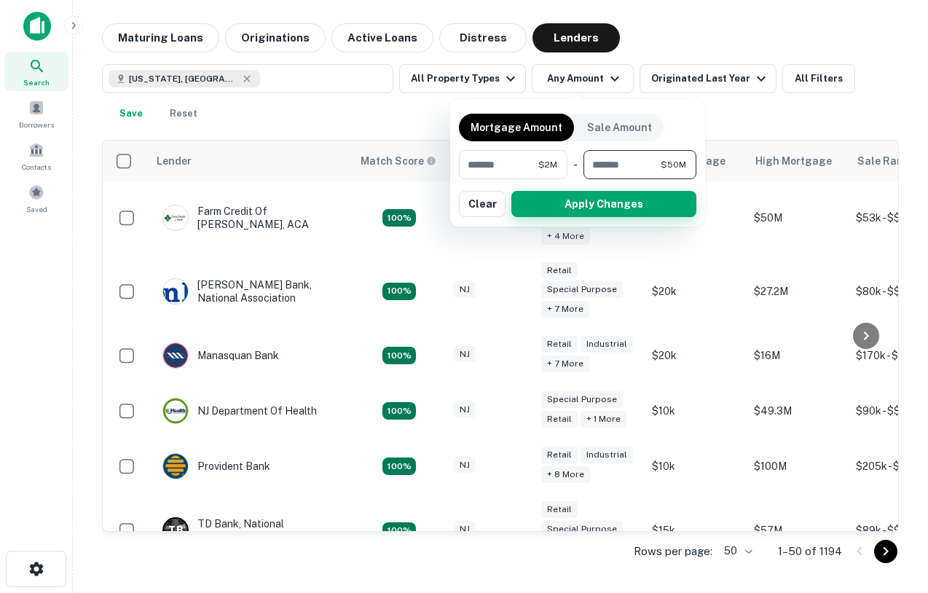
type input "********"
click at [643, 198] on button "Apply Changes" at bounding box center [603, 204] width 185 height 26
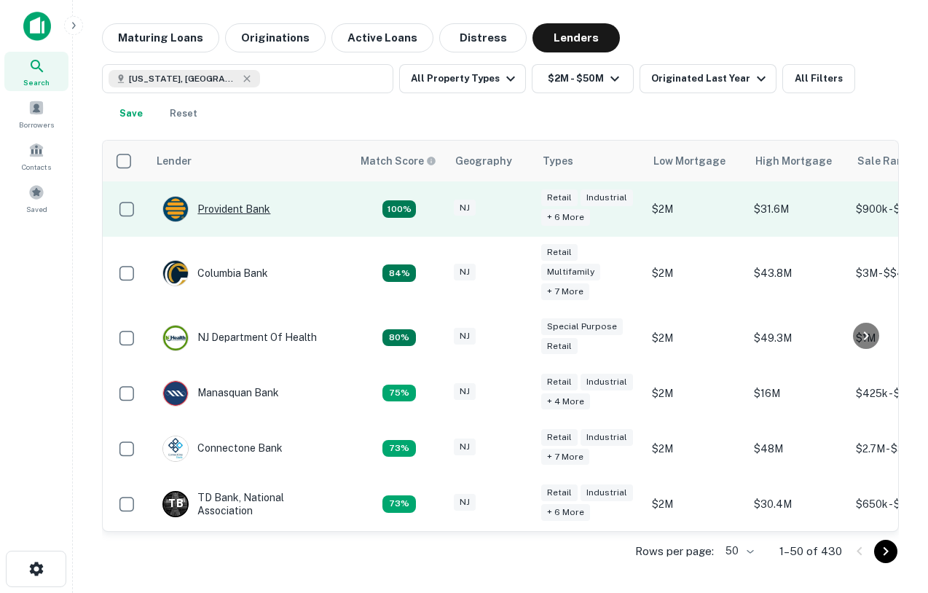
click at [225, 212] on div "Provident Bank" at bounding box center [216, 209] width 108 height 26
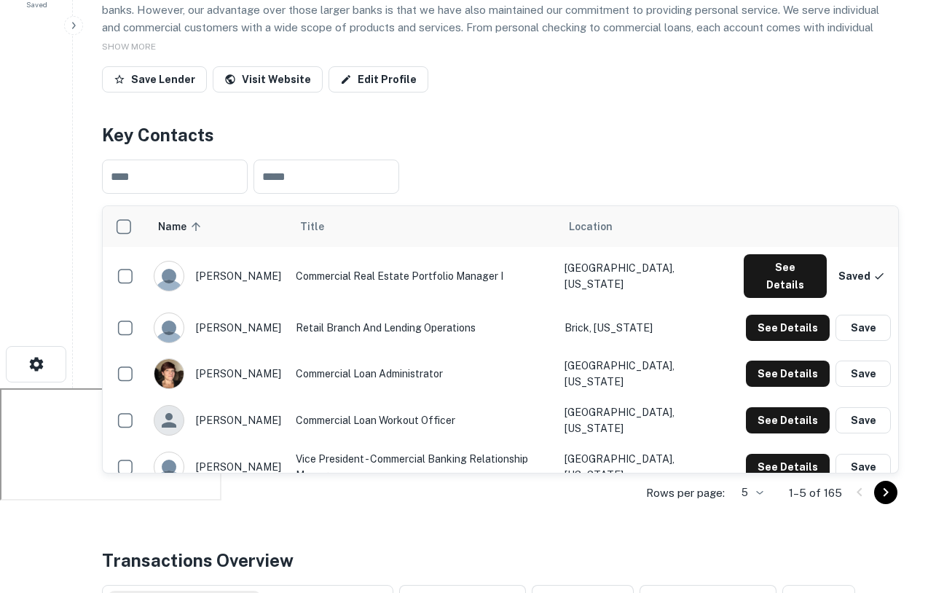
scroll to position [206, 0]
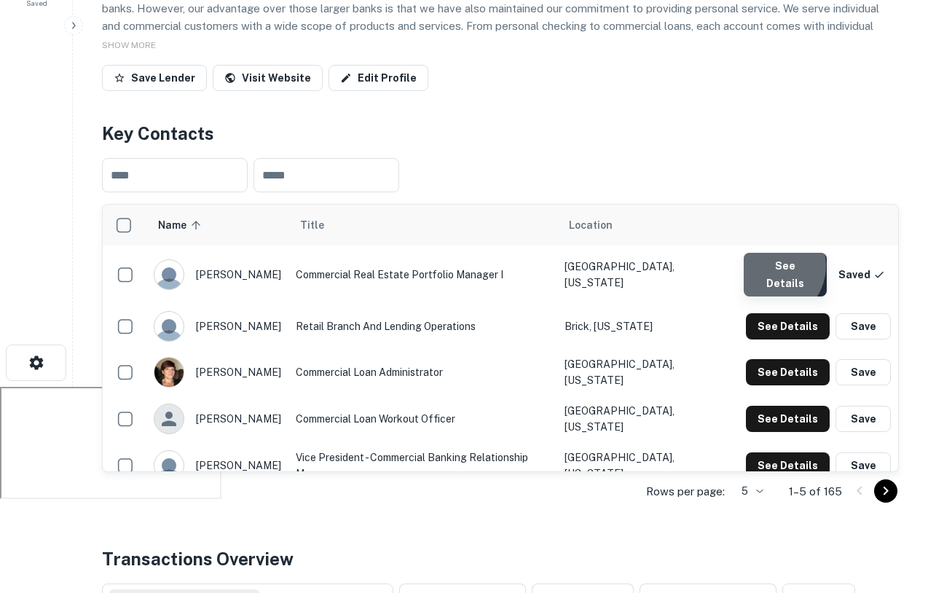
click at [772, 268] on button "See Details" at bounding box center [785, 275] width 84 height 44
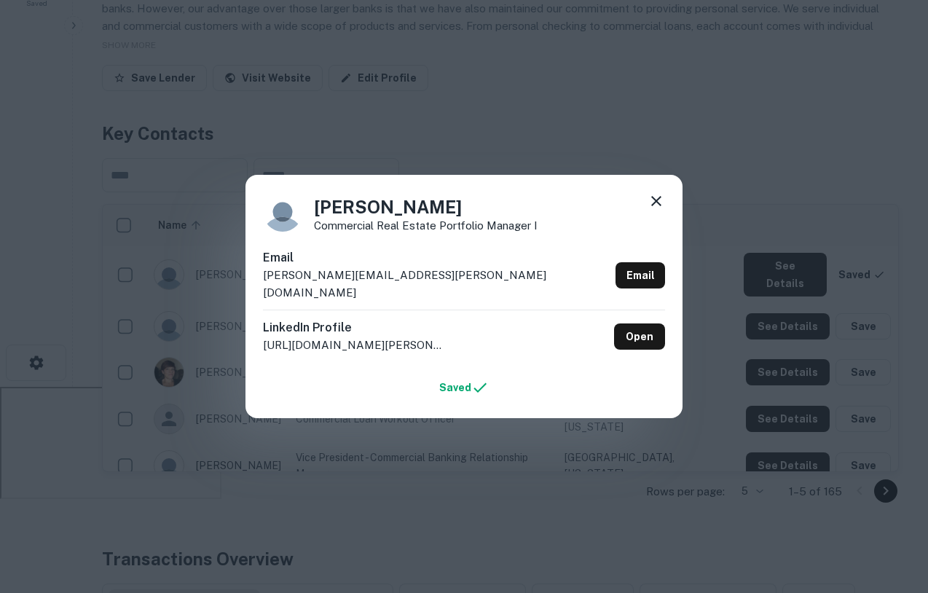
click at [648, 209] on icon at bounding box center [655, 200] width 17 height 17
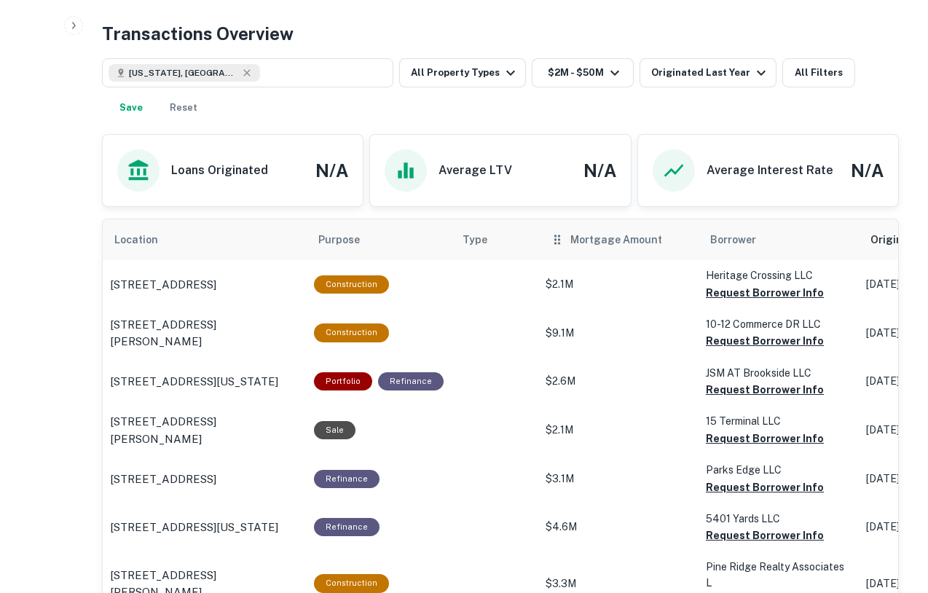
scroll to position [711, 0]
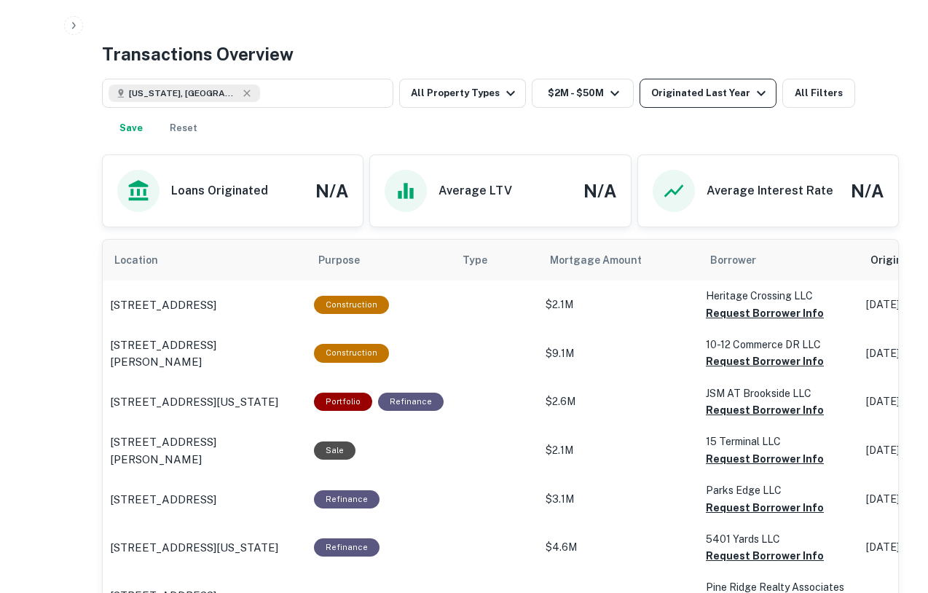
click at [703, 94] on div "Originated Last Year" at bounding box center [710, 92] width 119 height 17
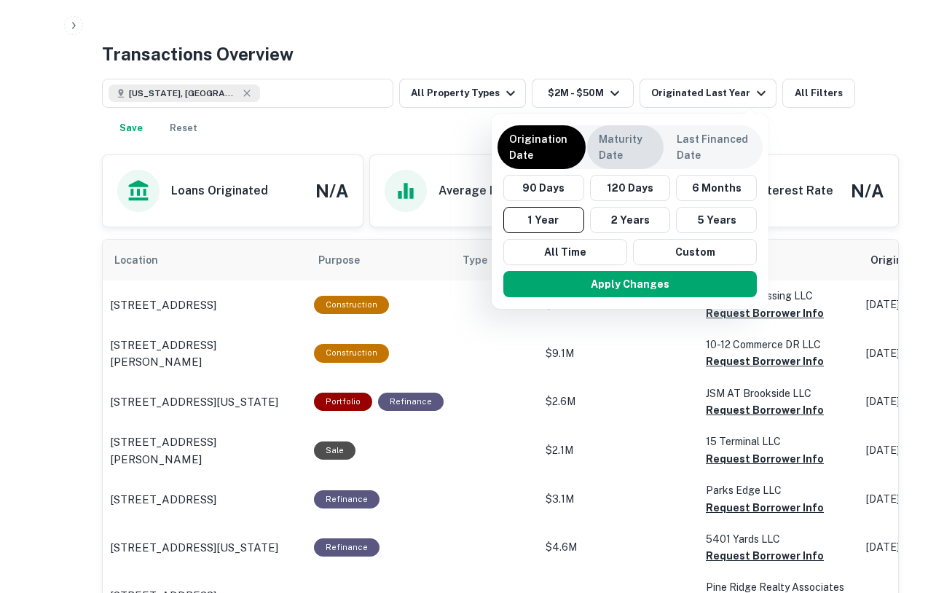
click at [622, 133] on p "Maturity Date" at bounding box center [624, 147] width 53 height 32
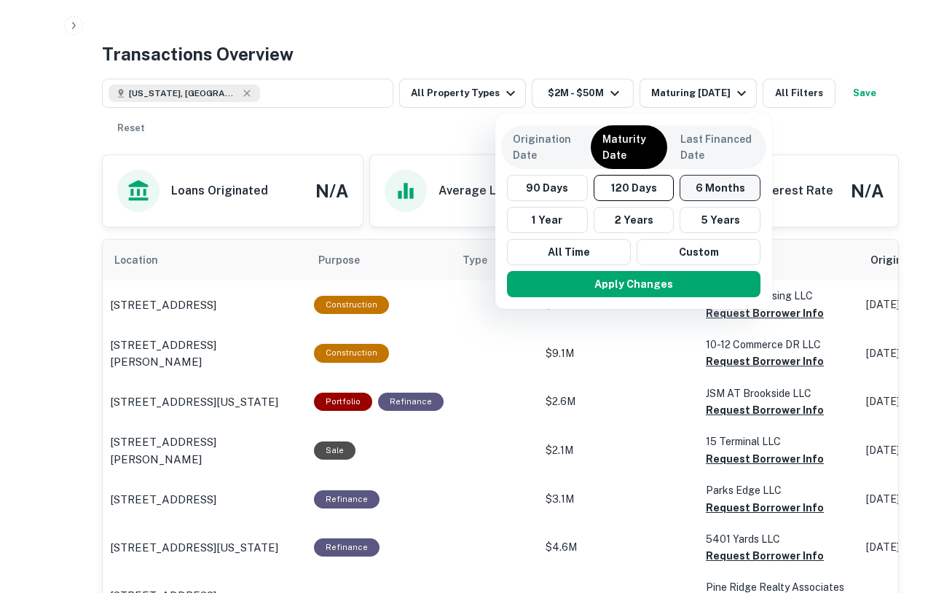
click at [711, 180] on button "6 Months" at bounding box center [719, 188] width 81 height 26
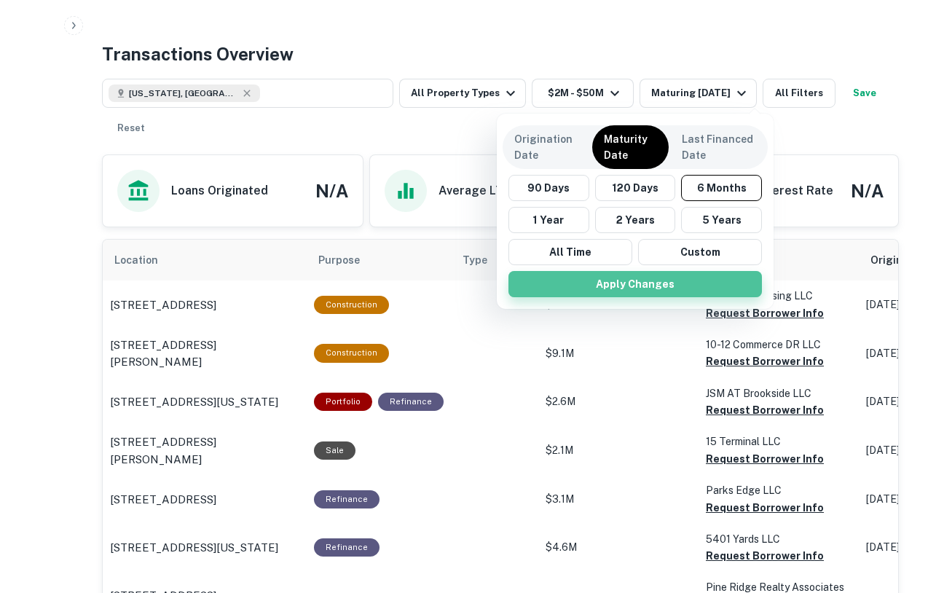
click at [658, 285] on button "Apply Changes" at bounding box center [634, 284] width 253 height 26
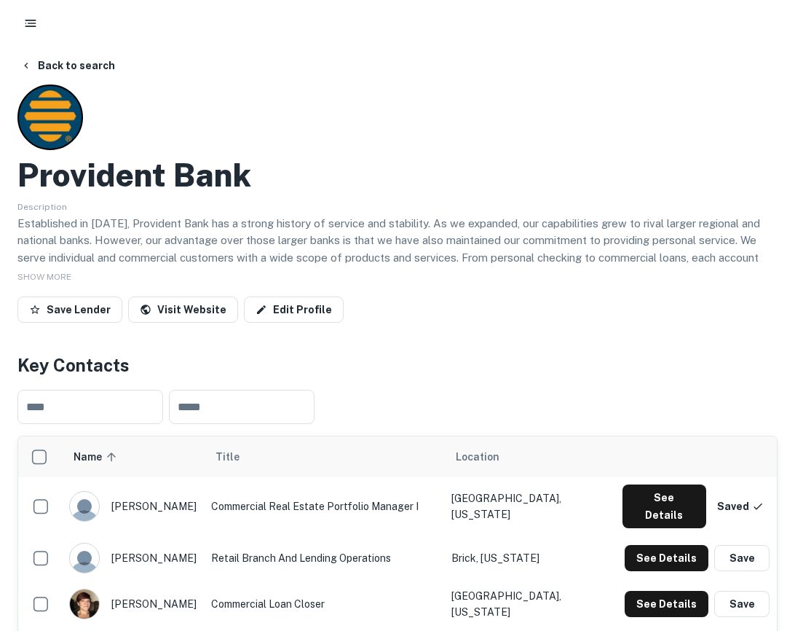
click at [33, 24] on icon "button" at bounding box center [30, 23] width 15 height 15
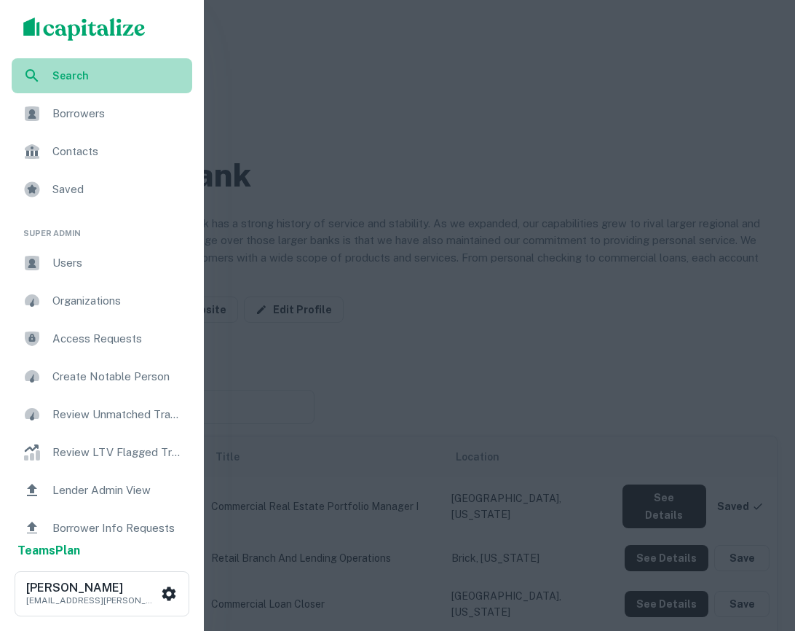
click at [127, 77] on span "Search" at bounding box center [117, 76] width 131 height 16
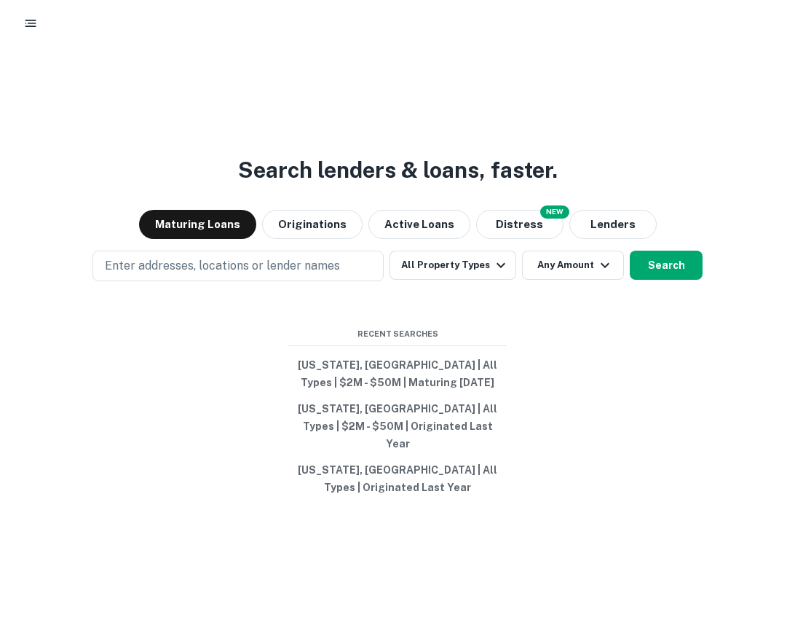
click at [27, 27] on icon "button" at bounding box center [30, 23] width 15 height 15
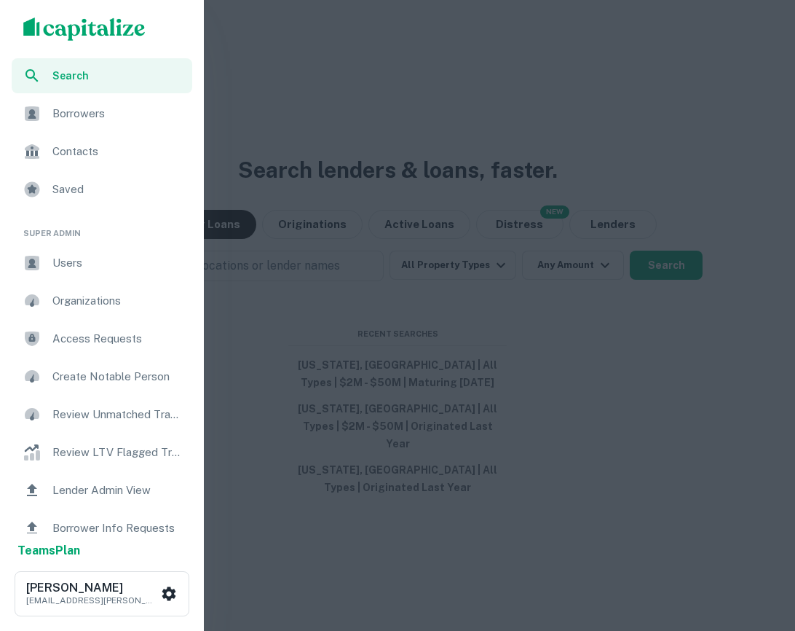
click at [92, 267] on span "Users" at bounding box center [117, 262] width 131 height 17
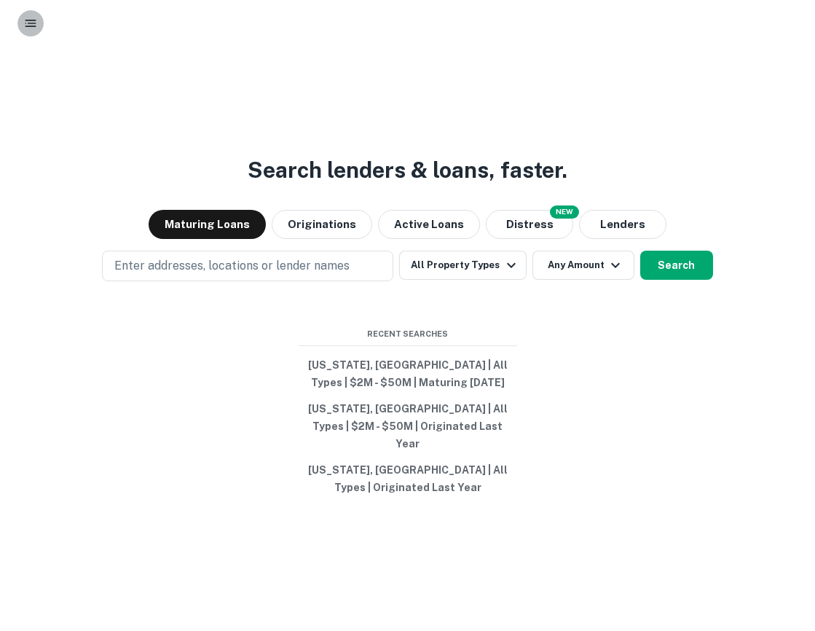
click at [30, 31] on button "button" at bounding box center [30, 23] width 26 height 26
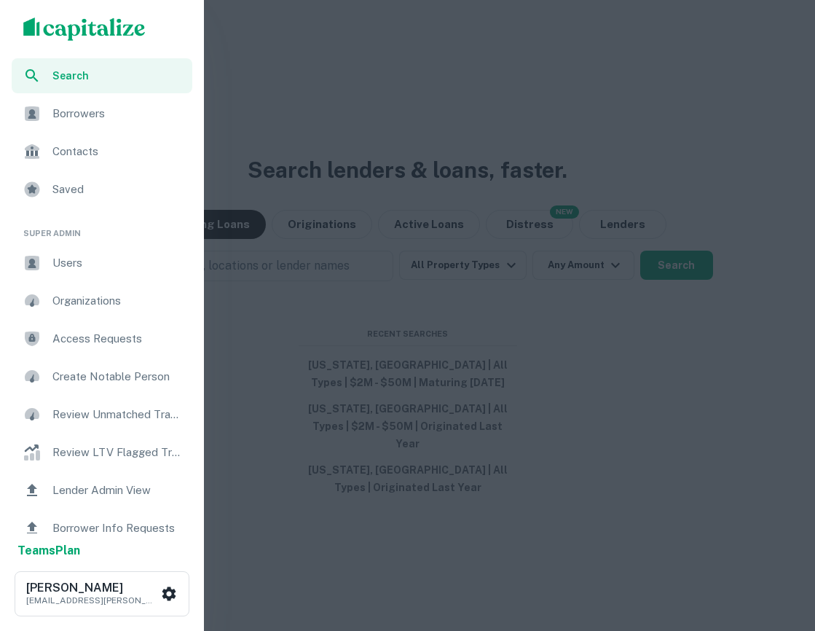
click at [76, 60] on div "Search" at bounding box center [102, 75] width 181 height 35
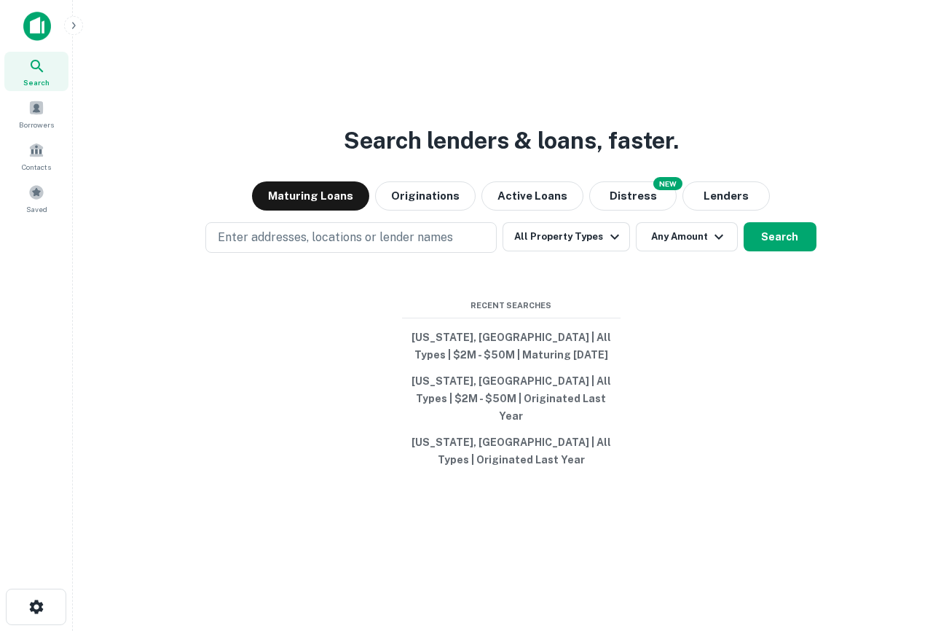
click at [88, 25] on div "Search lenders & loans, faster. Maturing Loans Originations Active Loans NEW Di…" at bounding box center [510, 338] width 853 height 631
click at [75, 23] on icon "button" at bounding box center [74, 26] width 12 height 12
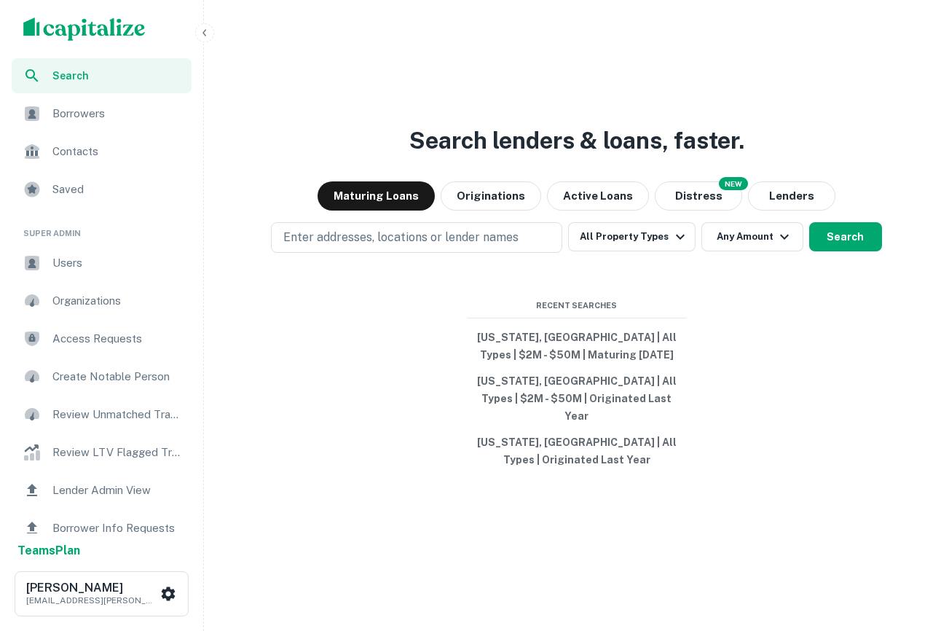
click at [81, 266] on span "Users" at bounding box center [117, 262] width 130 height 17
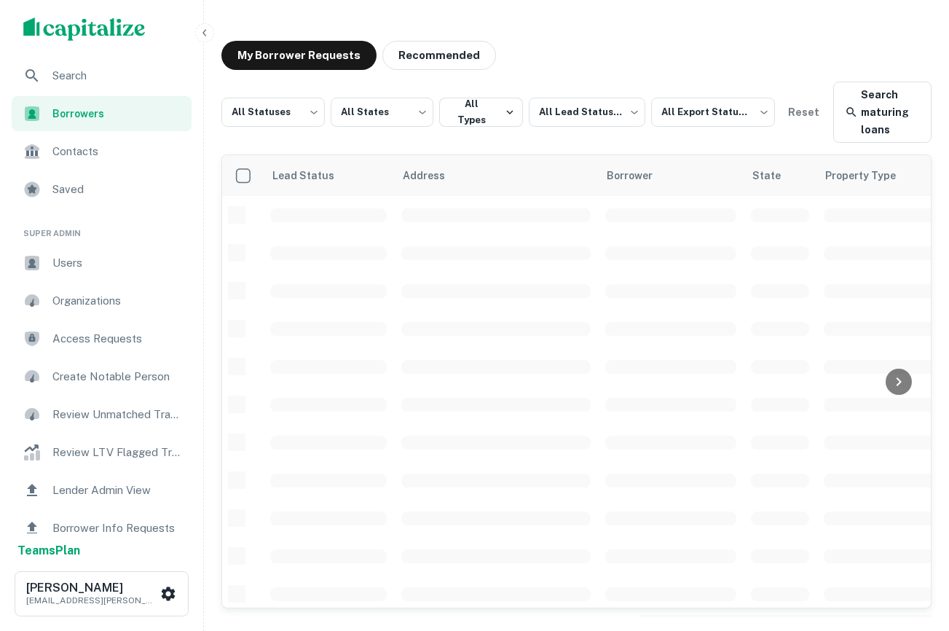
scroll to position [9, 0]
click at [72, 84] on span "Search" at bounding box center [117, 75] width 130 height 17
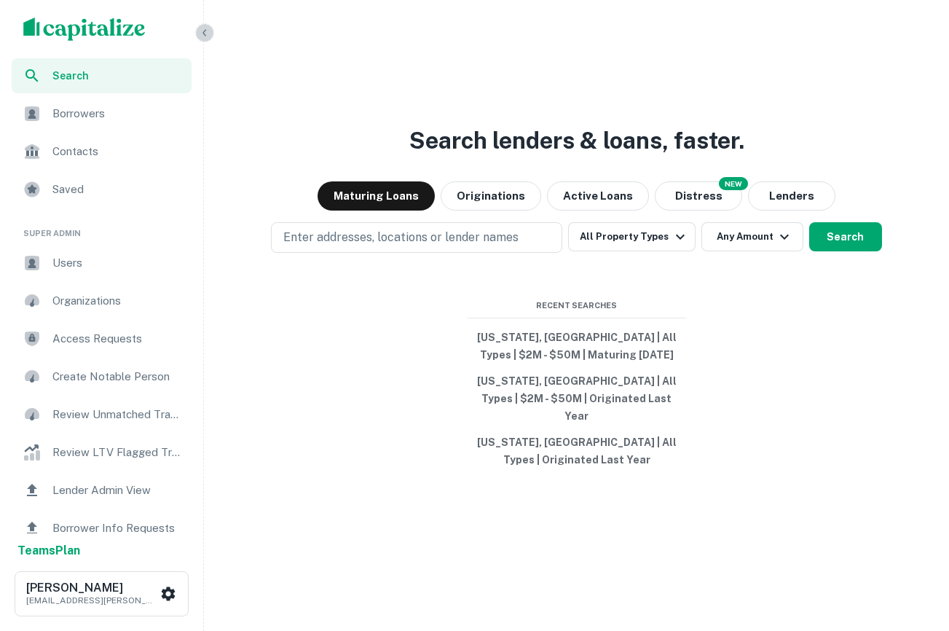
click at [200, 28] on icon "button" at bounding box center [205, 33] width 12 height 12
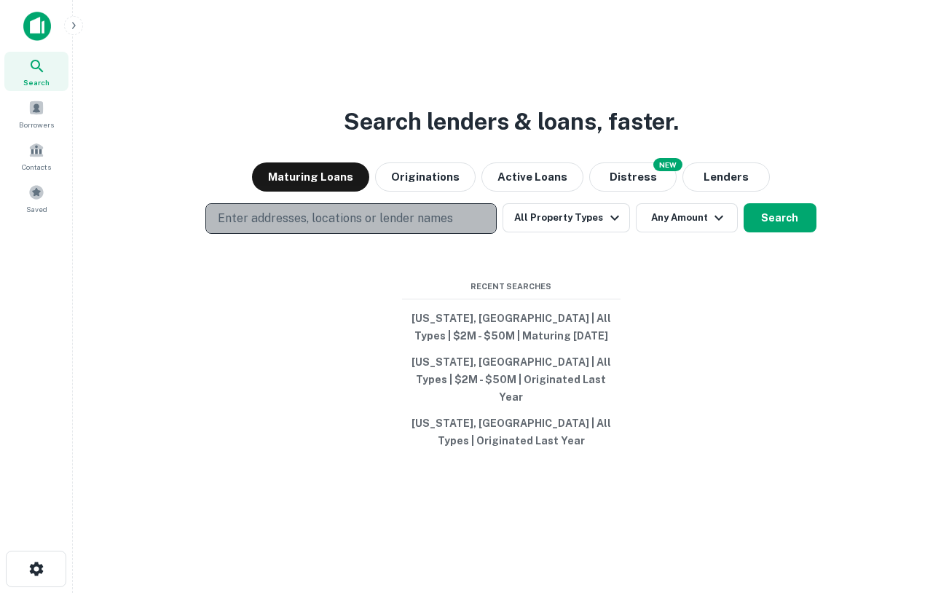
click at [396, 234] on button "Enter addresses, locations or lender names" at bounding box center [350, 218] width 291 height 31
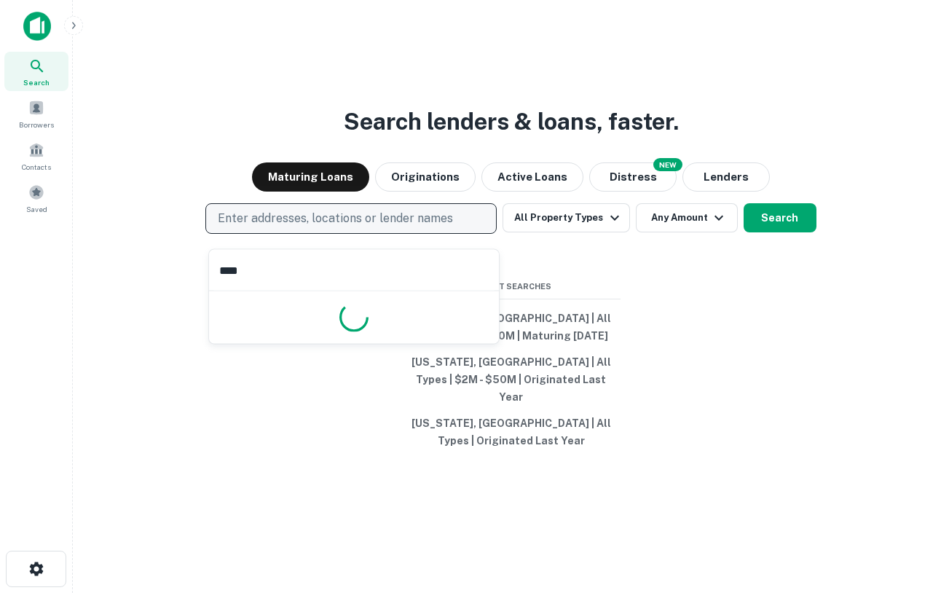
type input "*****"
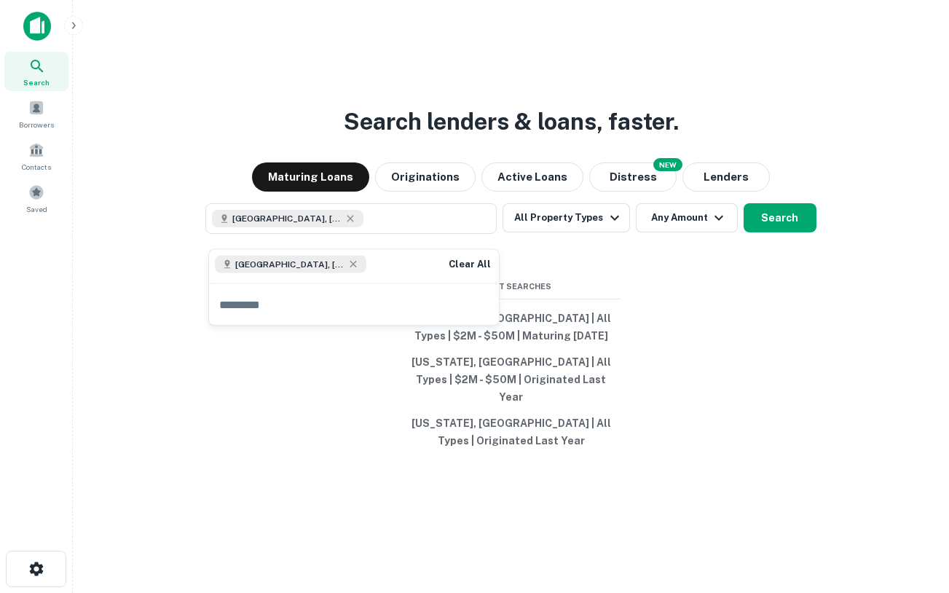
click at [673, 327] on div "Search lenders & loans, faster. Maturing Loans Originations Active Loans NEW Di…" at bounding box center [510, 331] width 853 height 593
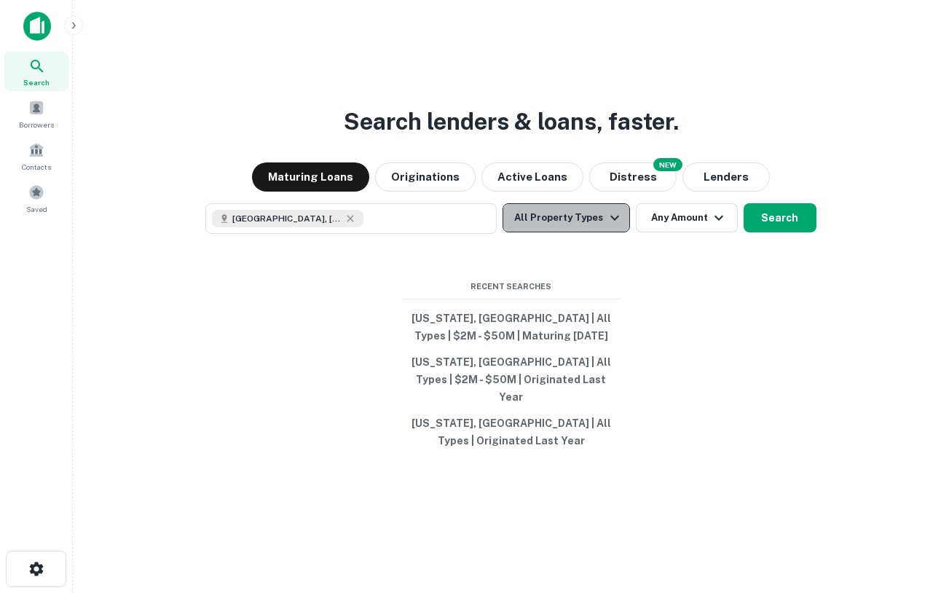
click at [606, 226] on icon "button" at bounding box center [614, 217] width 17 height 17
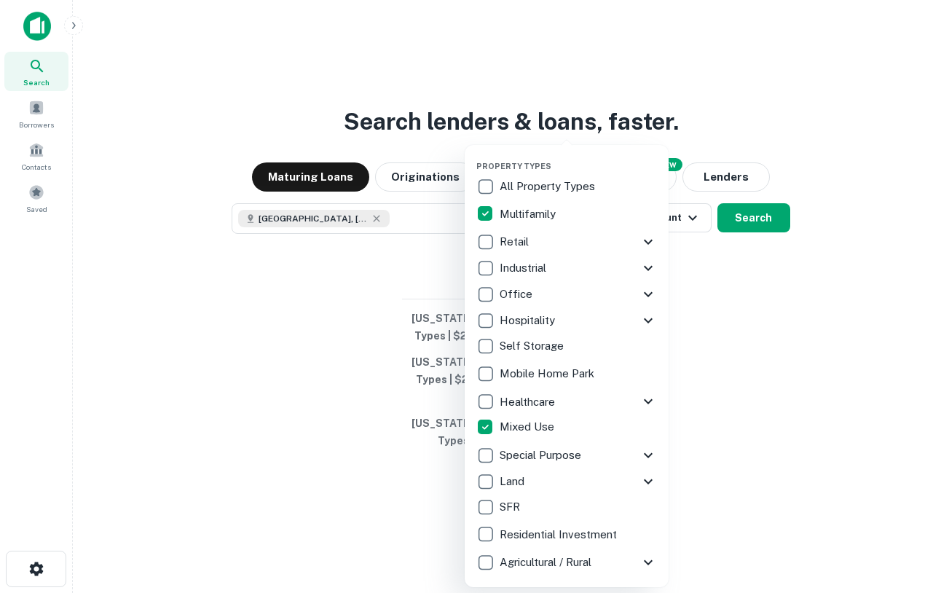
click at [791, 273] on div at bounding box center [474, 296] width 949 height 593
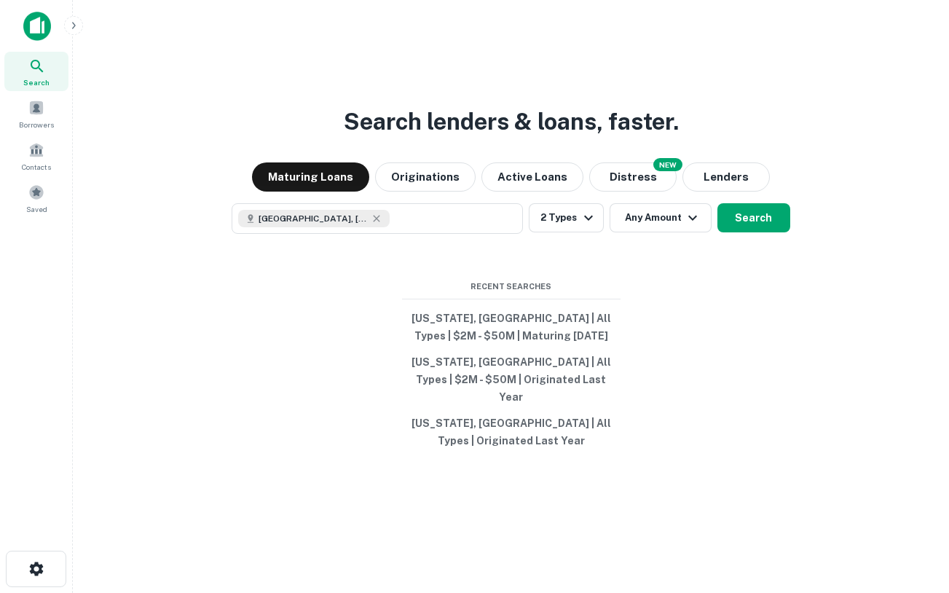
click at [554, 205] on div "Search lenders & loans, faster. Maturing Loans Originations Active Loans NEW Di…" at bounding box center [510, 331] width 853 height 593
click at [554, 226] on button "2 Types" at bounding box center [566, 217] width 74 height 29
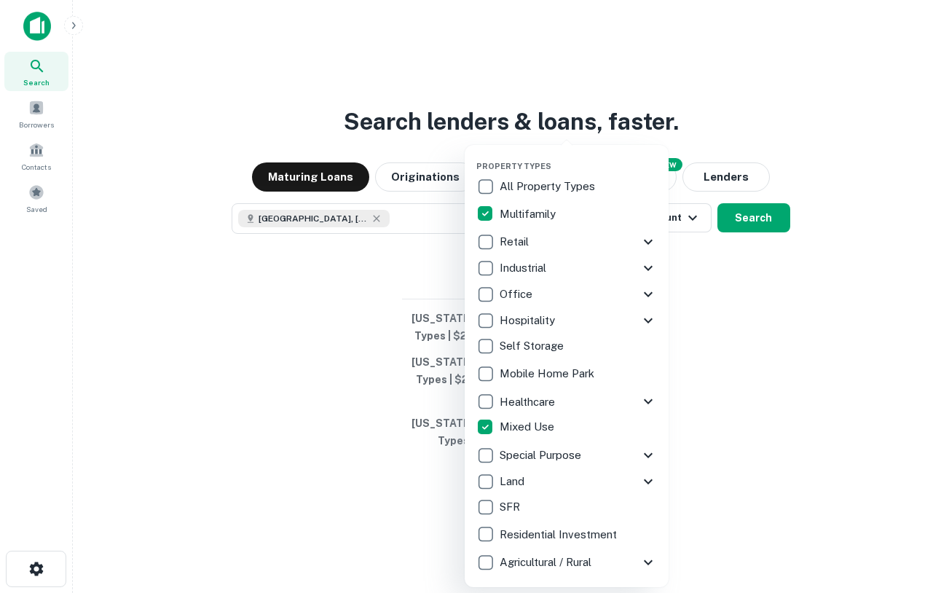
click at [785, 356] on div at bounding box center [474, 296] width 949 height 593
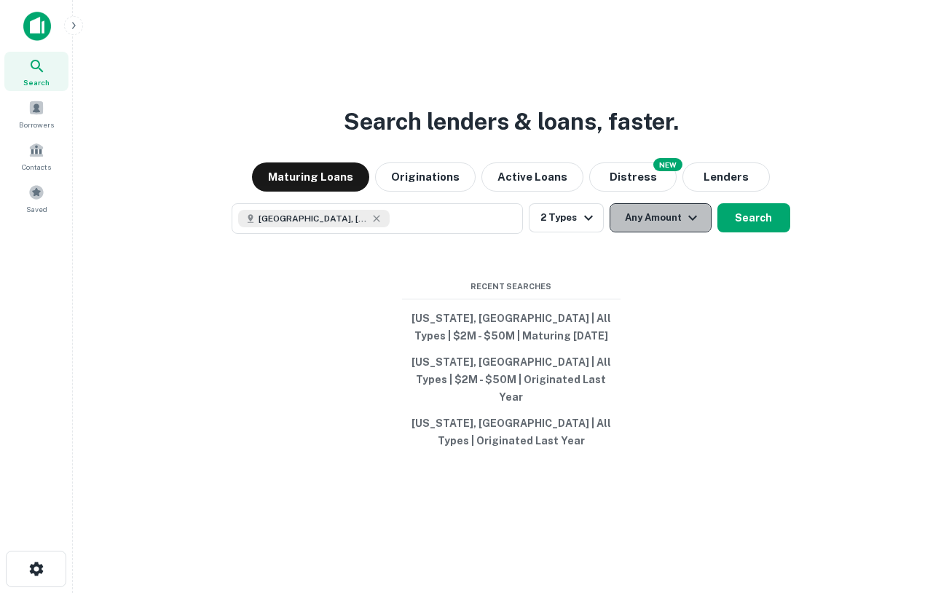
click at [668, 224] on button "Any Amount" at bounding box center [660, 217] width 102 height 29
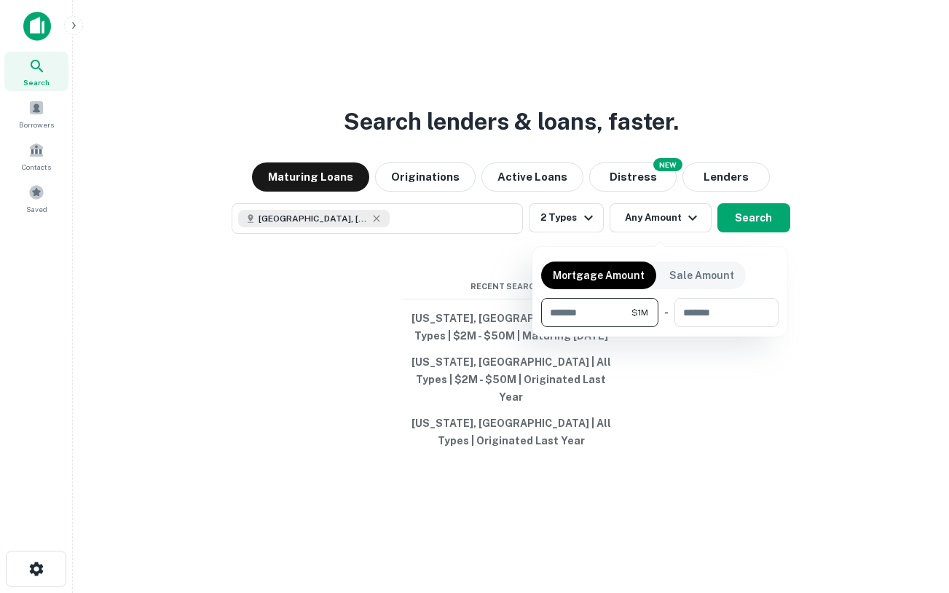
type input "*******"
type input "********"
click at [826, 354] on div at bounding box center [474, 296] width 949 height 593
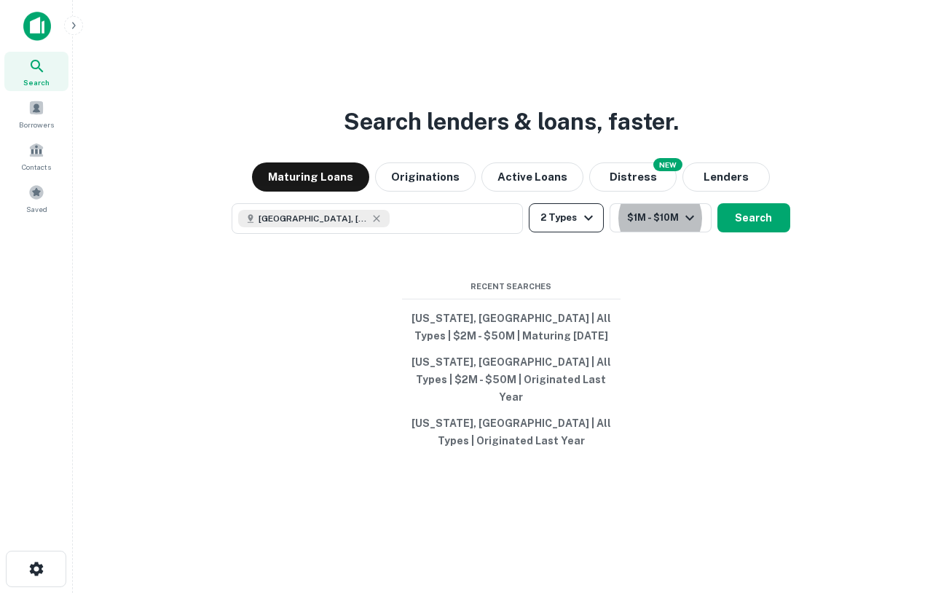
click at [582, 226] on icon "button" at bounding box center [588, 217] width 17 height 17
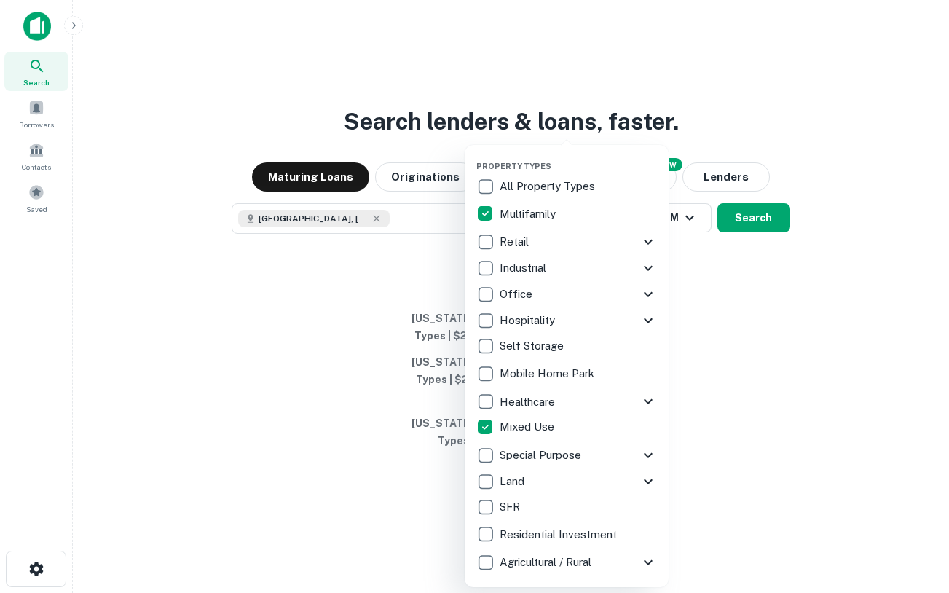
click at [695, 286] on div at bounding box center [474, 296] width 949 height 593
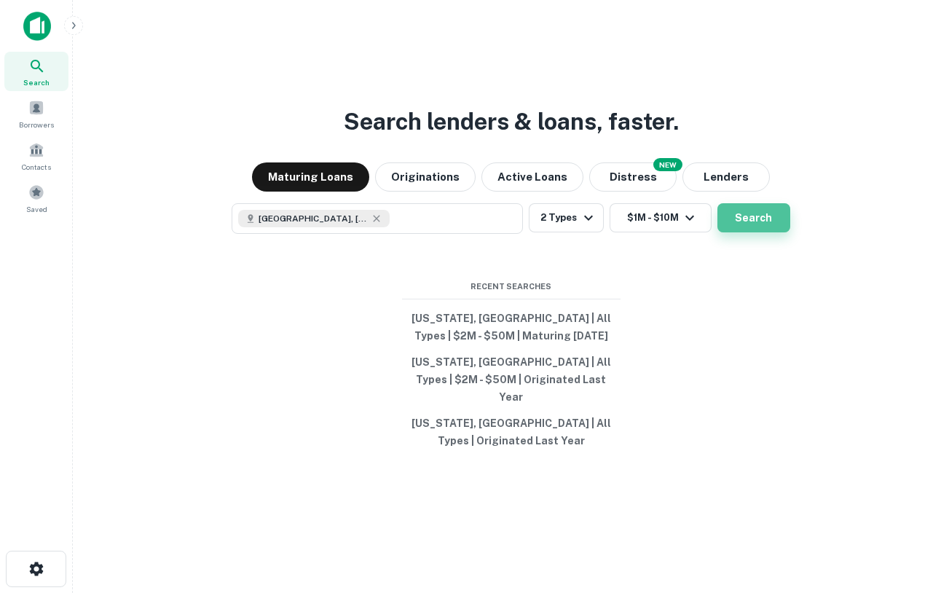
click at [753, 229] on button "Search" at bounding box center [753, 217] width 73 height 29
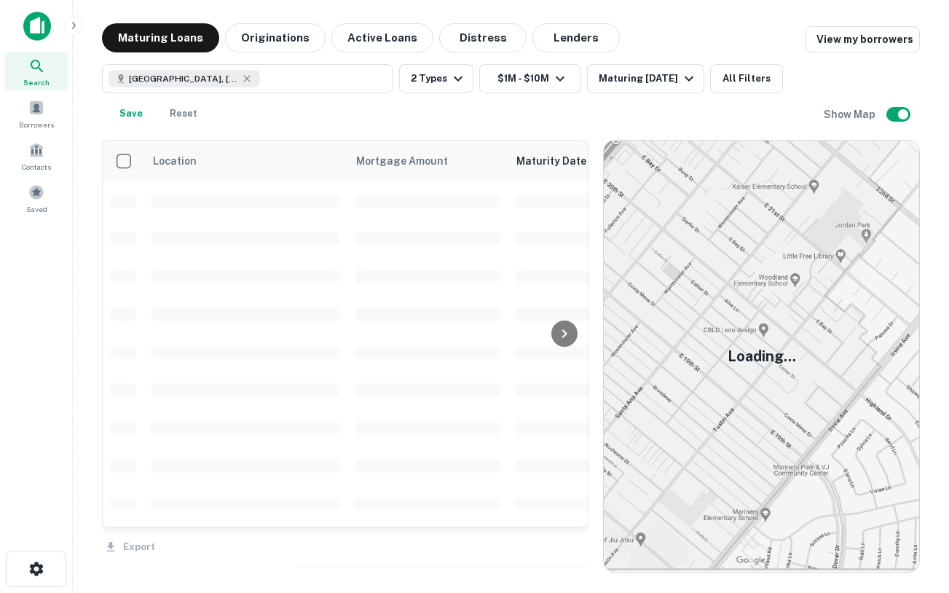
scroll to position [9, 0]
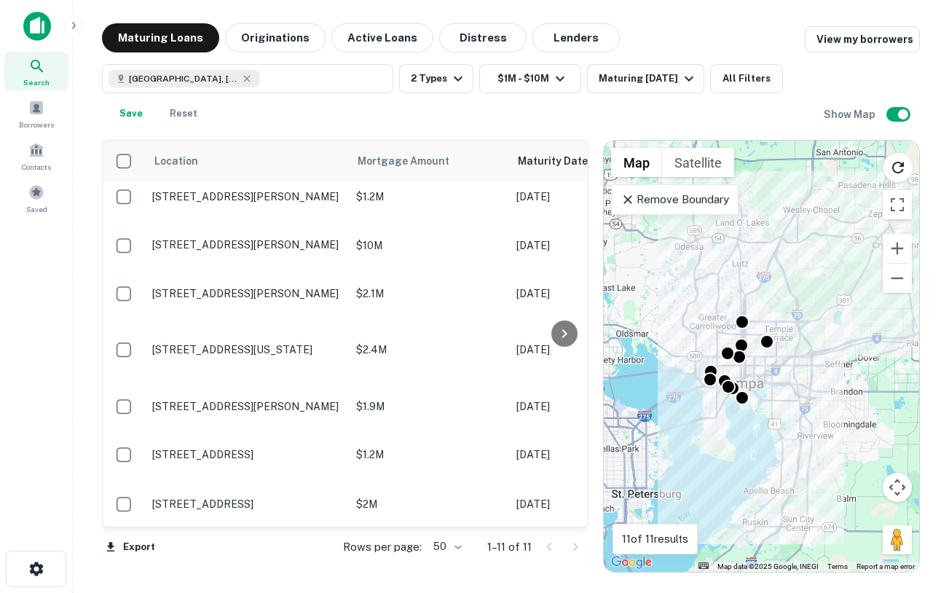
click at [695, 197] on p "Remove Boundary" at bounding box center [674, 199] width 108 height 17
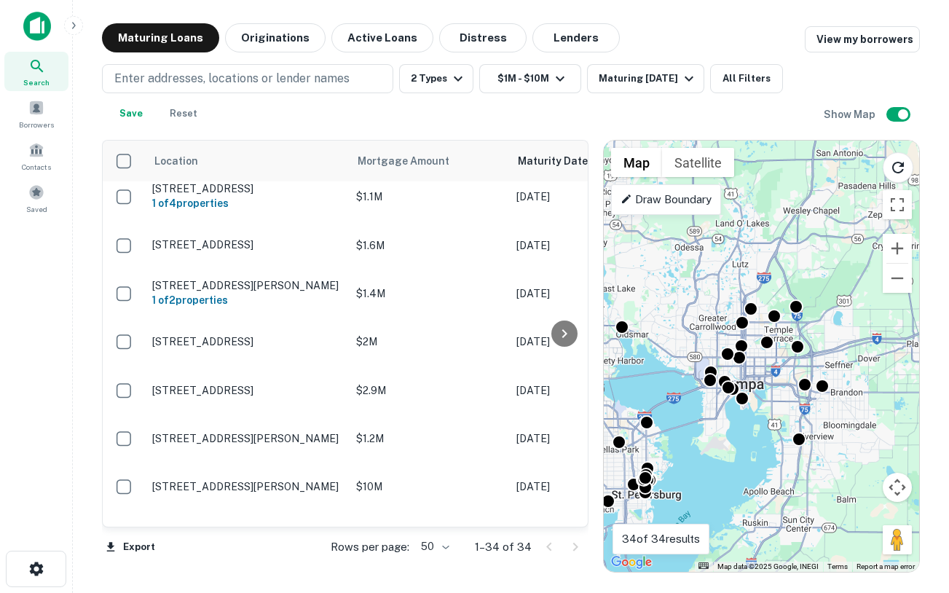
drag, startPoint x: 778, startPoint y: 419, endPoint x: 783, endPoint y: 448, distance: 30.2
click at [783, 448] on div "To activate drag with keyboard, press Alt + Enter. Once in keyboard drag state,…" at bounding box center [761, 356] width 315 height 431
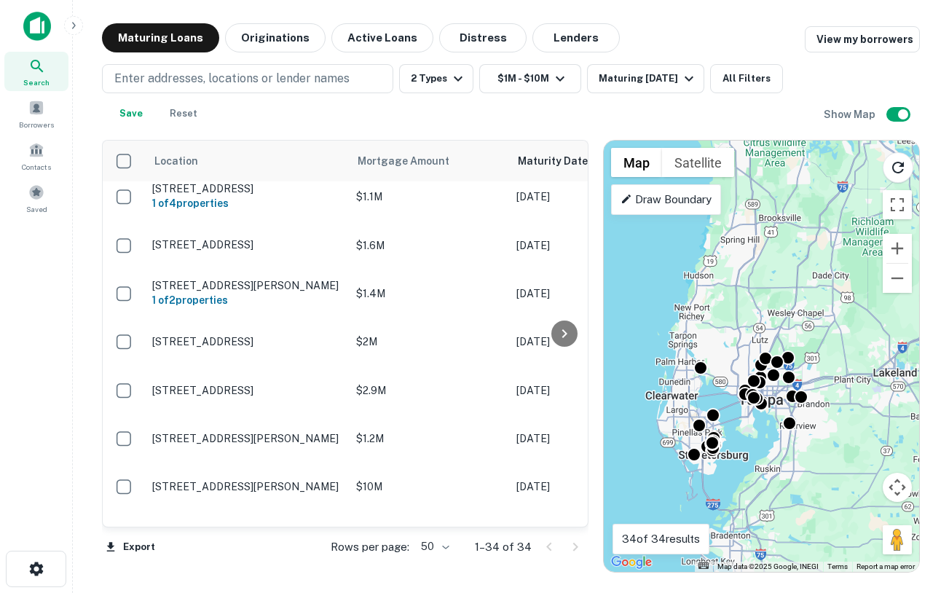
drag, startPoint x: 784, startPoint y: 445, endPoint x: 775, endPoint y: 408, distance: 37.4
click at [775, 408] on div "To activate drag with keyboard, press Alt + Enter. Once in keyboard drag state,…" at bounding box center [761, 356] width 315 height 431
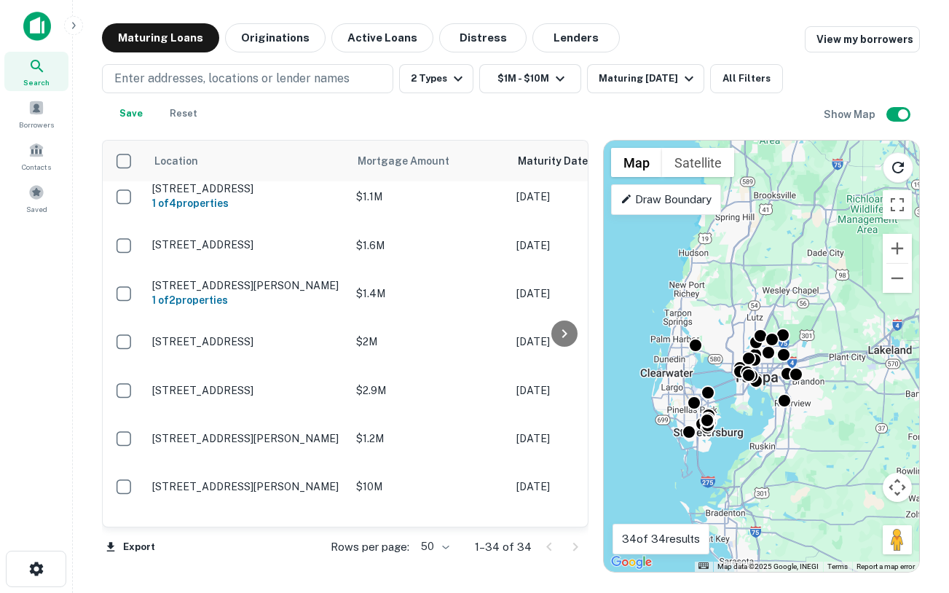
drag, startPoint x: 755, startPoint y: 309, endPoint x: 754, endPoint y: 293, distance: 16.0
click at [755, 293] on div "To activate drag with keyboard, press Alt + Enter. Once in keyboard drag state,…" at bounding box center [761, 356] width 315 height 431
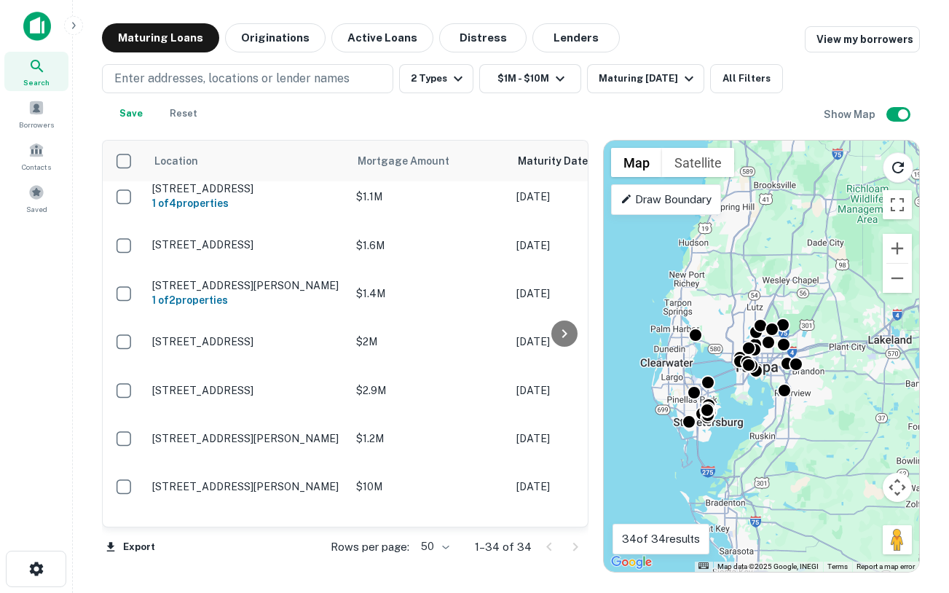
drag, startPoint x: 818, startPoint y: 332, endPoint x: 818, endPoint y: 323, distance: 8.8
click at [818, 323] on div "To activate drag with keyboard, press Alt + Enter. Once in keyboard drag state,…" at bounding box center [761, 356] width 315 height 431
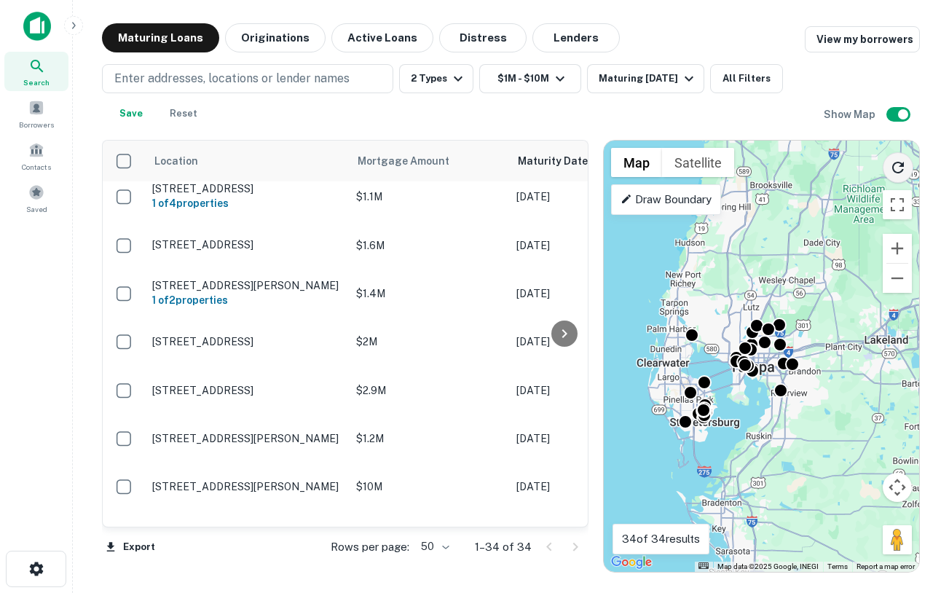
click at [896, 165] on icon "Reload search area" at bounding box center [897, 167] width 17 height 17
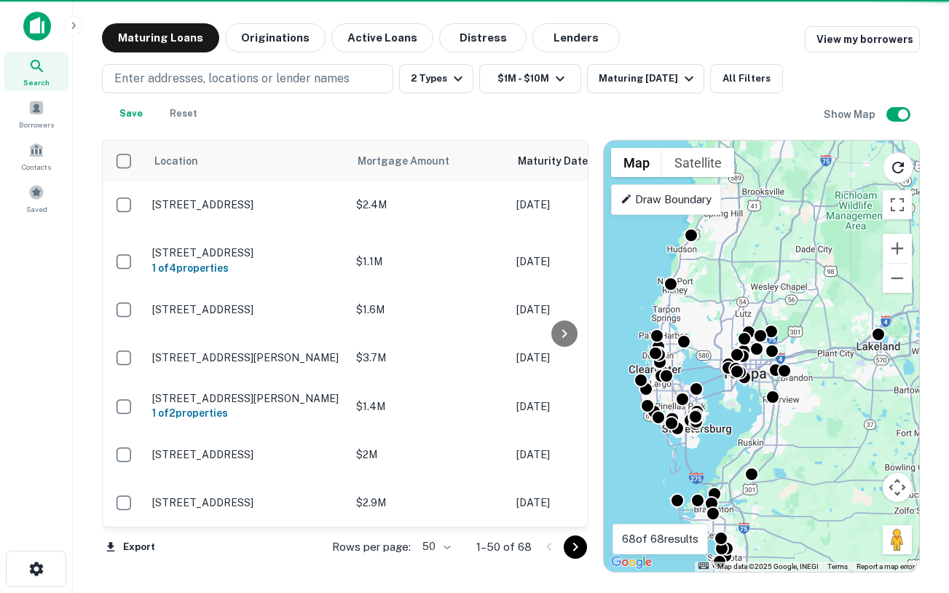
drag, startPoint x: 817, startPoint y: 265, endPoint x: 807, endPoint y: 267, distance: 10.4
click at [807, 267] on div "To activate drag with keyboard, press Alt + Enter. Once in keyboard drag state,…" at bounding box center [761, 356] width 315 height 431
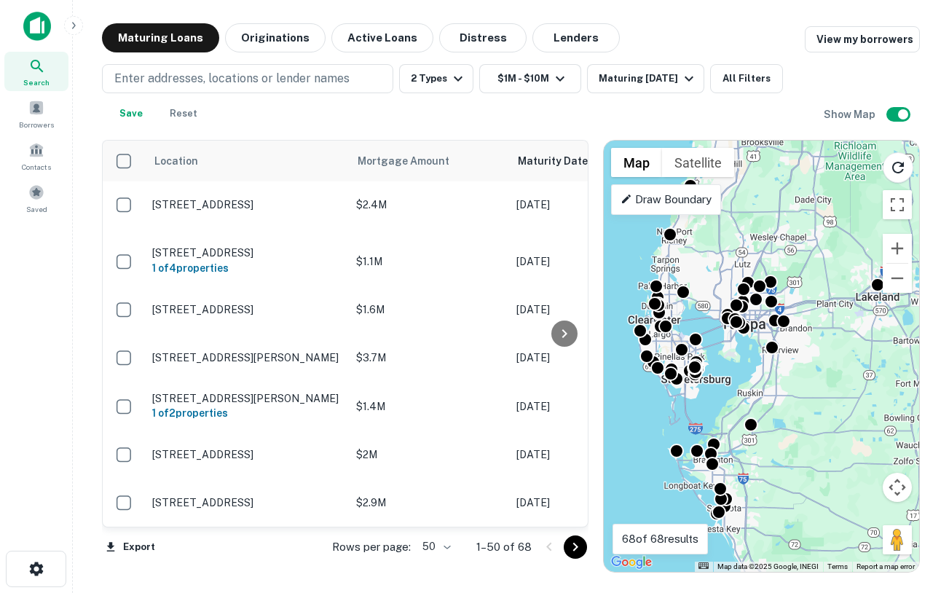
drag, startPoint x: 807, startPoint y: 267, endPoint x: 807, endPoint y: 221, distance: 45.9
click at [807, 221] on div "To activate drag with keyboard, press Alt + Enter. Once in keyboard drag state,…" at bounding box center [761, 356] width 315 height 431
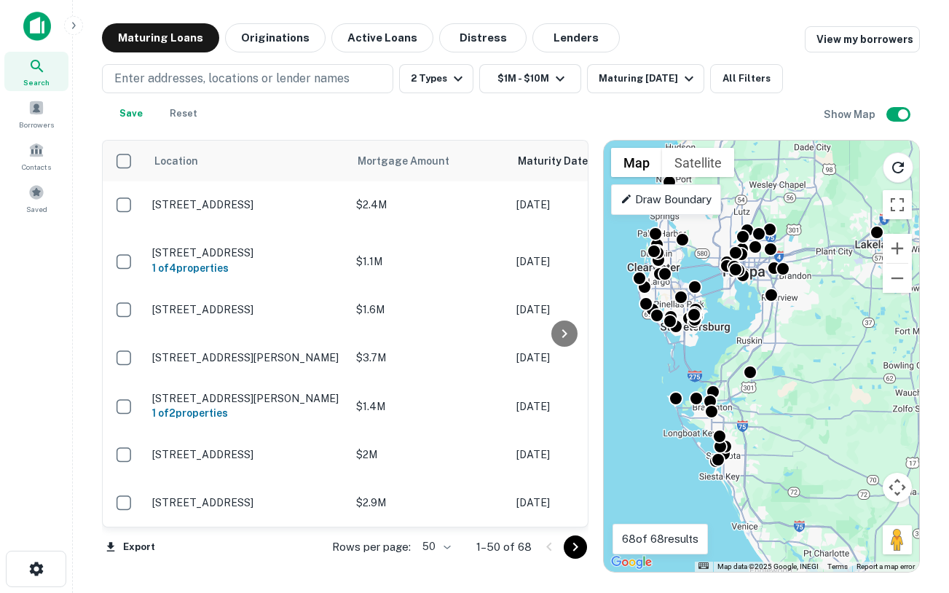
drag, startPoint x: 764, startPoint y: 432, endPoint x: 763, endPoint y: 408, distance: 24.8
click at [764, 408] on div "To activate drag with keyboard, press Alt + Enter. Once in keyboard drag state,…" at bounding box center [761, 356] width 315 height 431
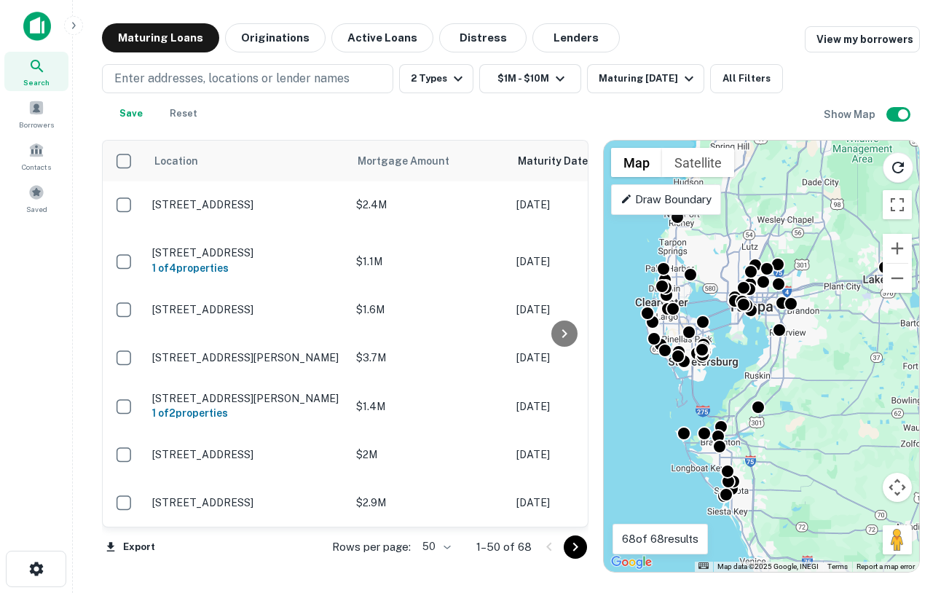
drag, startPoint x: 721, startPoint y: 377, endPoint x: 728, endPoint y: 406, distance: 30.0
click at [728, 406] on div "To activate drag with keyboard, press Alt + Enter. Once in keyboard drag state,…" at bounding box center [761, 356] width 315 height 431
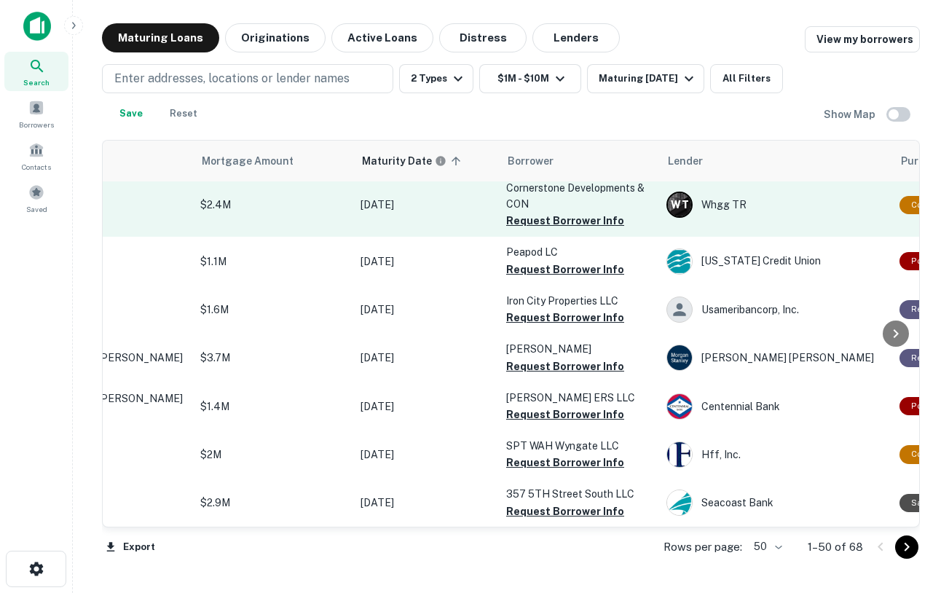
scroll to position [9, 0]
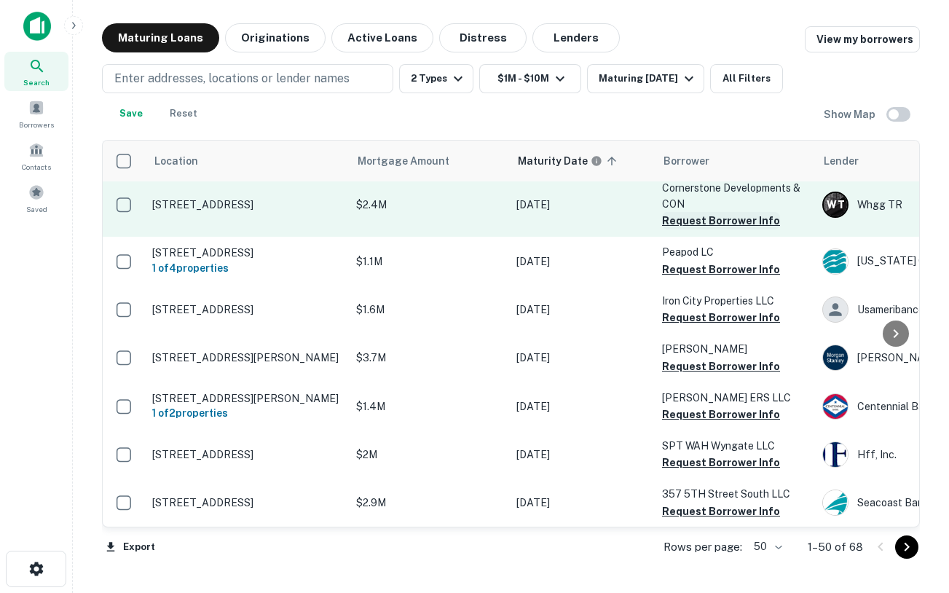
click at [708, 220] on button "Request Borrower Info" at bounding box center [721, 220] width 118 height 17
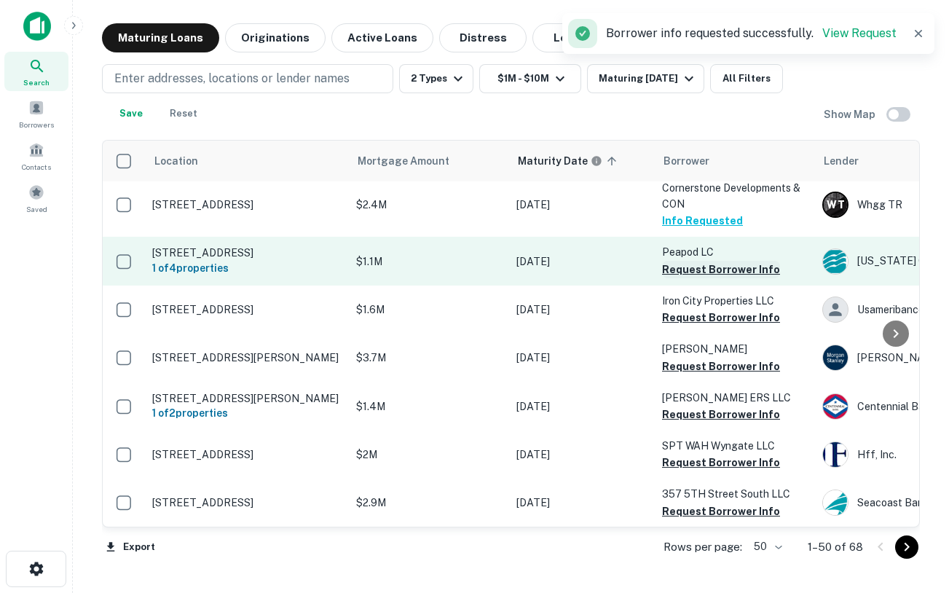
click at [705, 278] on button "Request Borrower Info" at bounding box center [721, 269] width 118 height 17
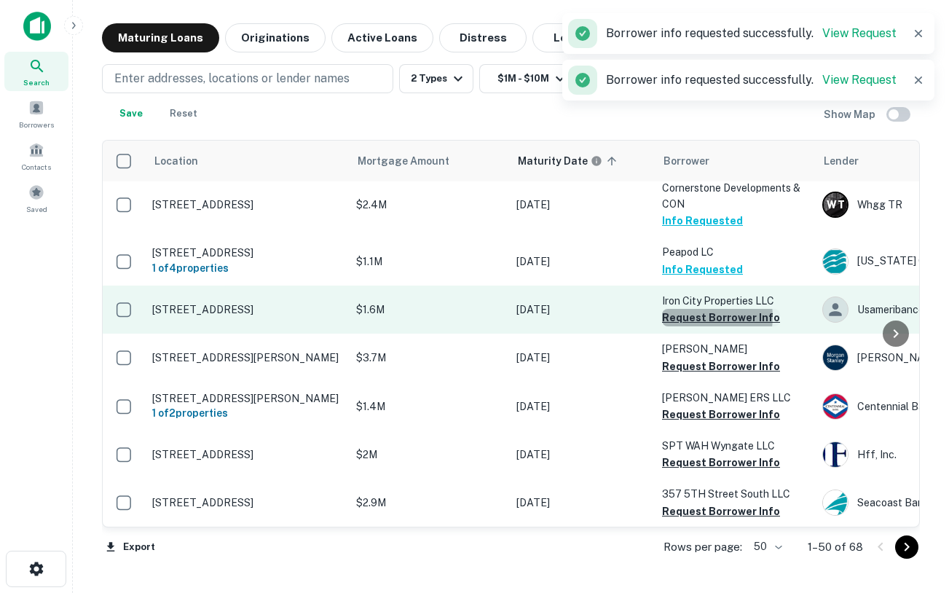
click at [697, 325] on button "Request Borrower Info" at bounding box center [721, 317] width 118 height 17
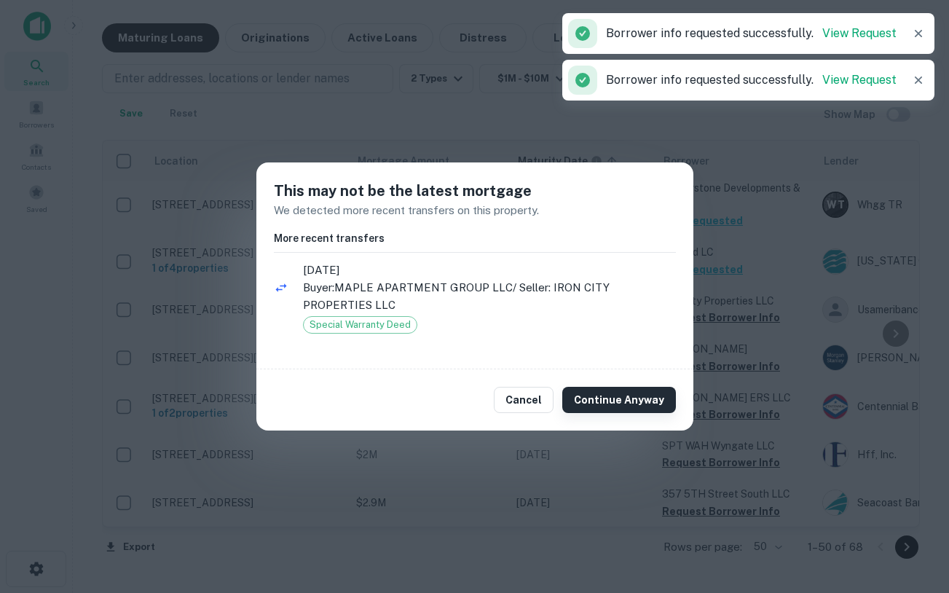
click at [628, 402] on button "Continue Anyway" at bounding box center [619, 400] width 114 height 26
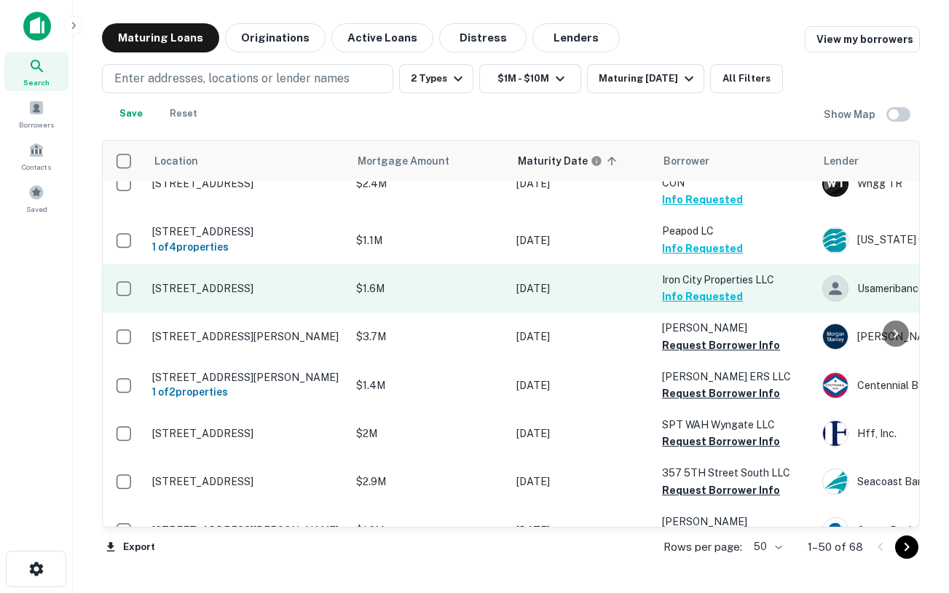
scroll to position [0, 0]
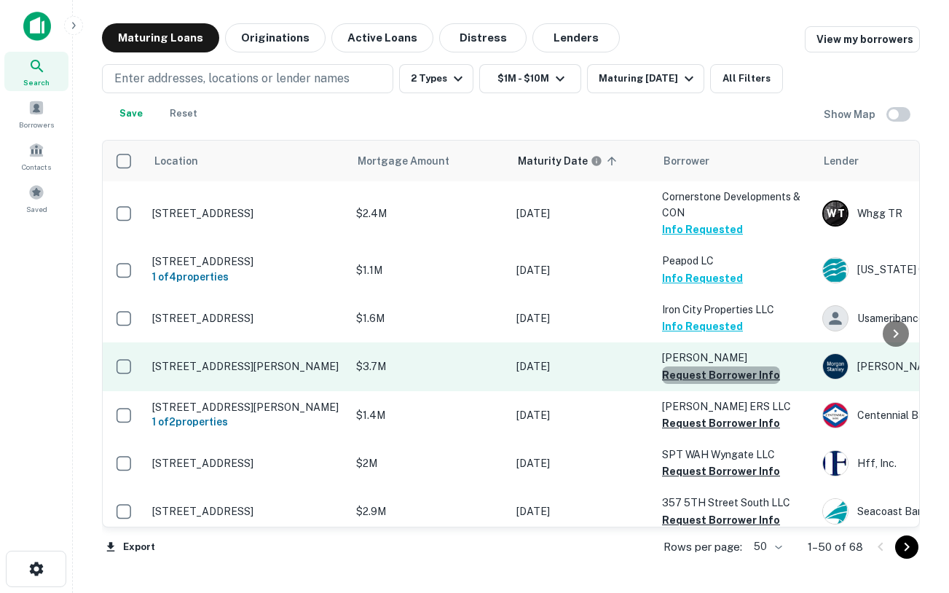
click at [731, 381] on button "Request Borrower Info" at bounding box center [721, 374] width 118 height 17
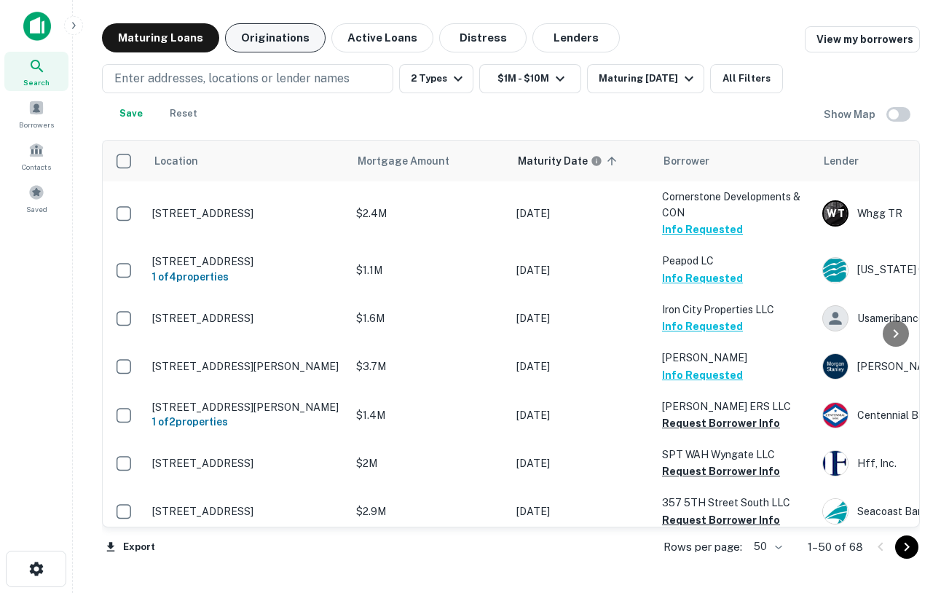
click at [284, 43] on button "Originations" at bounding box center [275, 37] width 100 height 29
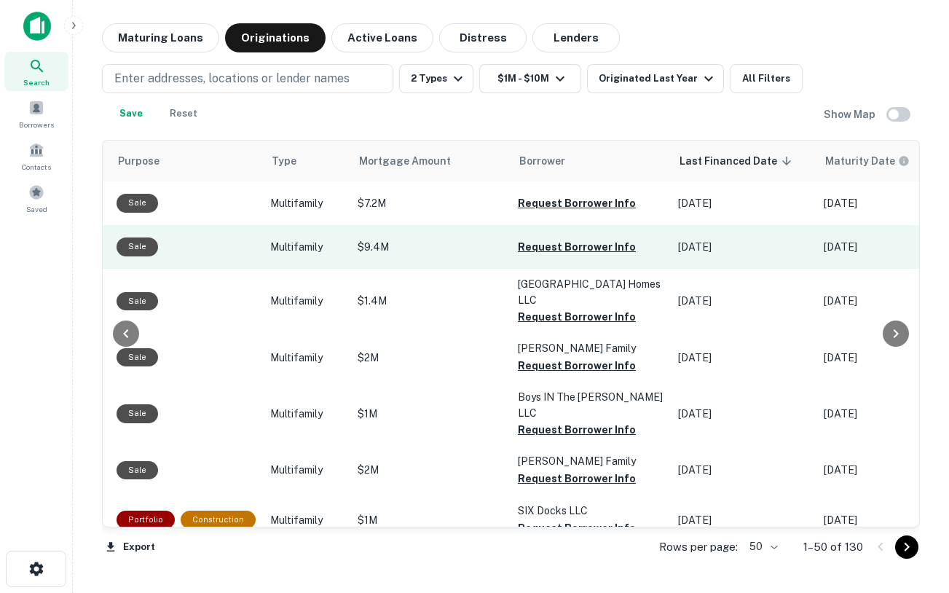
scroll to position [0, 473]
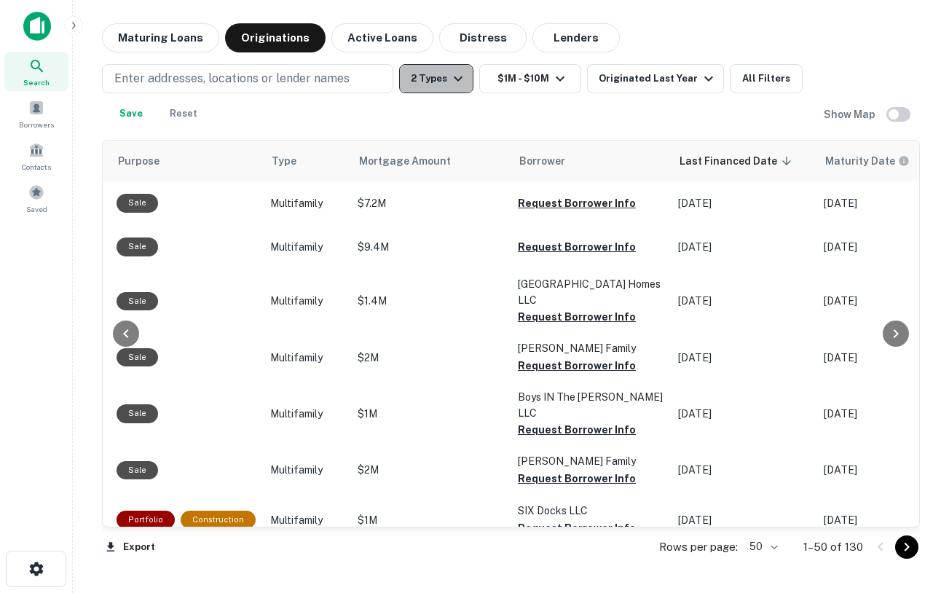
click at [462, 80] on icon "button" at bounding box center [457, 78] width 17 height 17
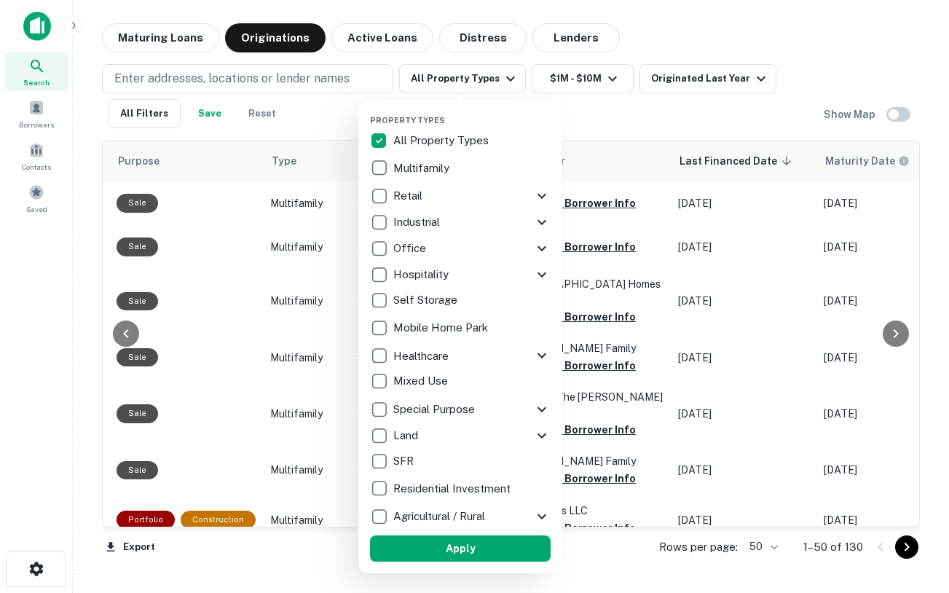
click at [458, 541] on button "Apply" at bounding box center [460, 548] width 181 height 26
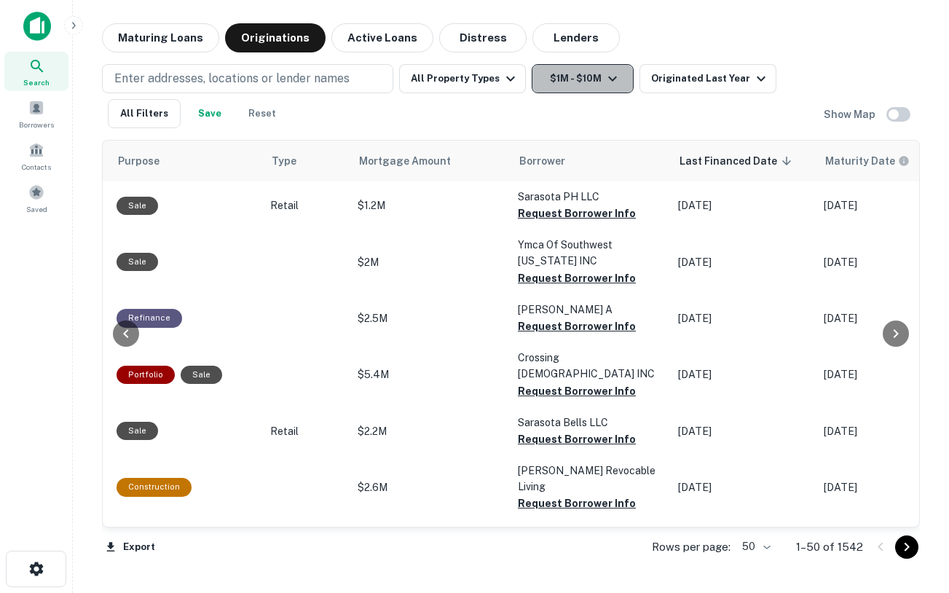
click at [590, 87] on button "$1M - $10M" at bounding box center [582, 78] width 102 height 29
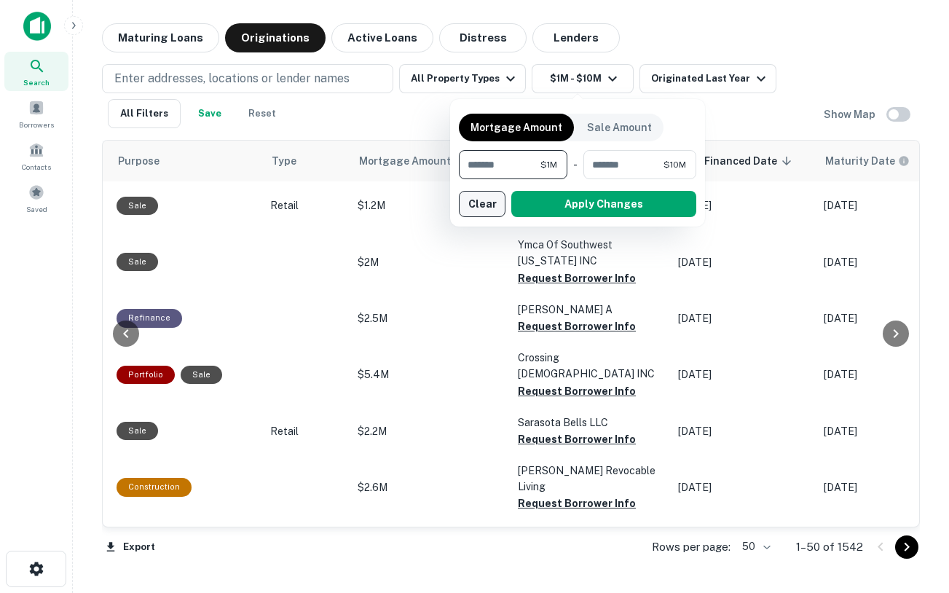
click at [493, 202] on button "Clear" at bounding box center [482, 204] width 47 height 26
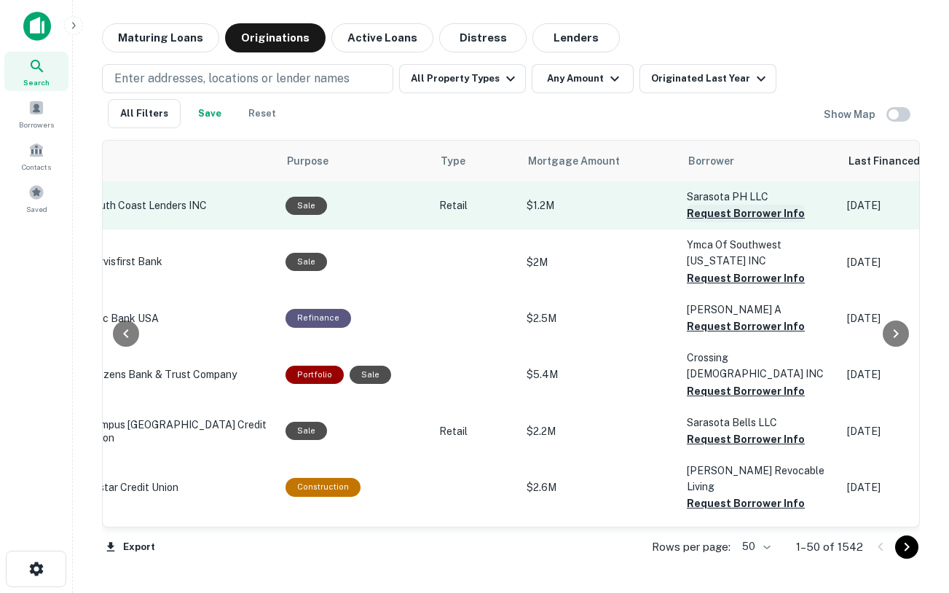
scroll to position [0, 302]
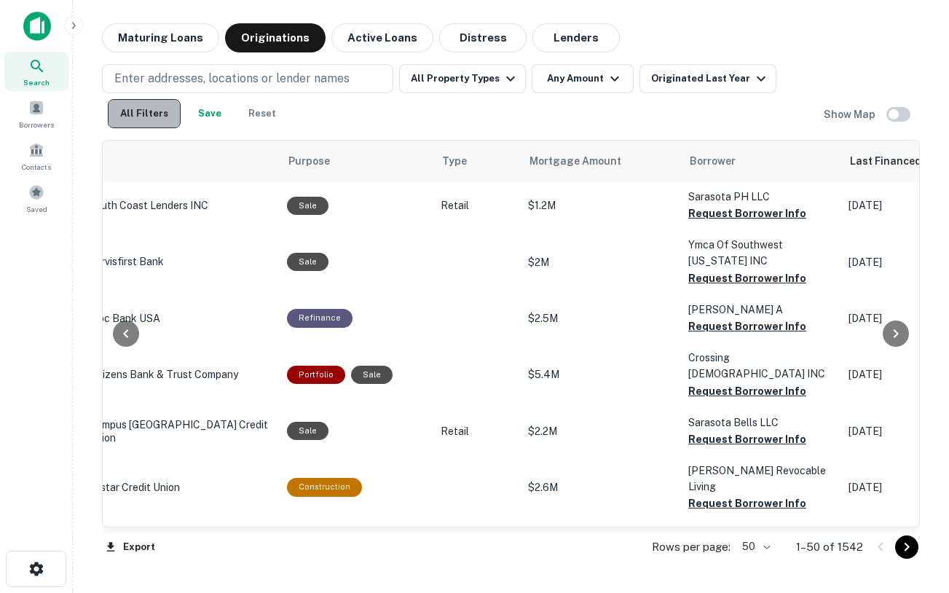
click at [166, 116] on button "All Filters" at bounding box center [144, 113] width 73 height 29
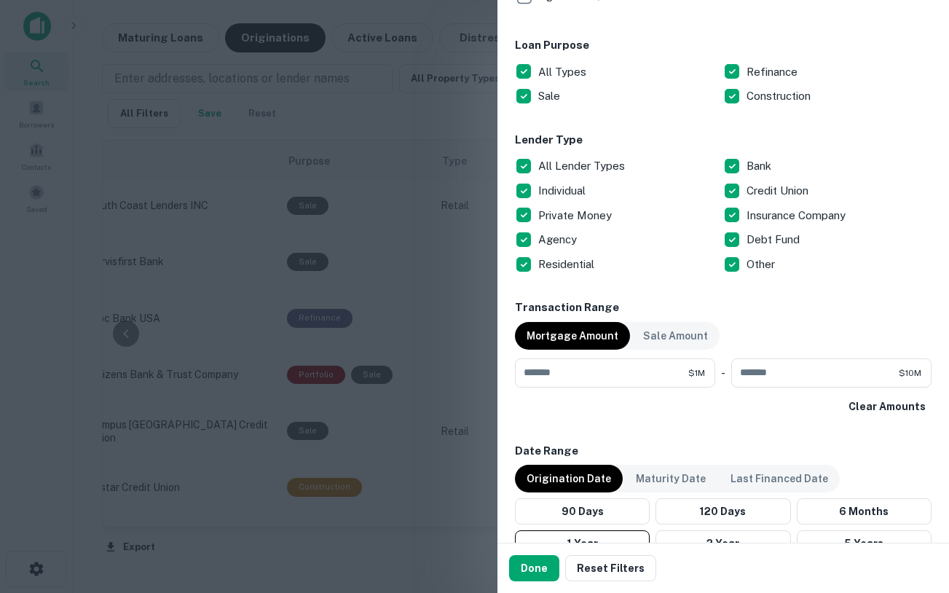
scroll to position [724, 0]
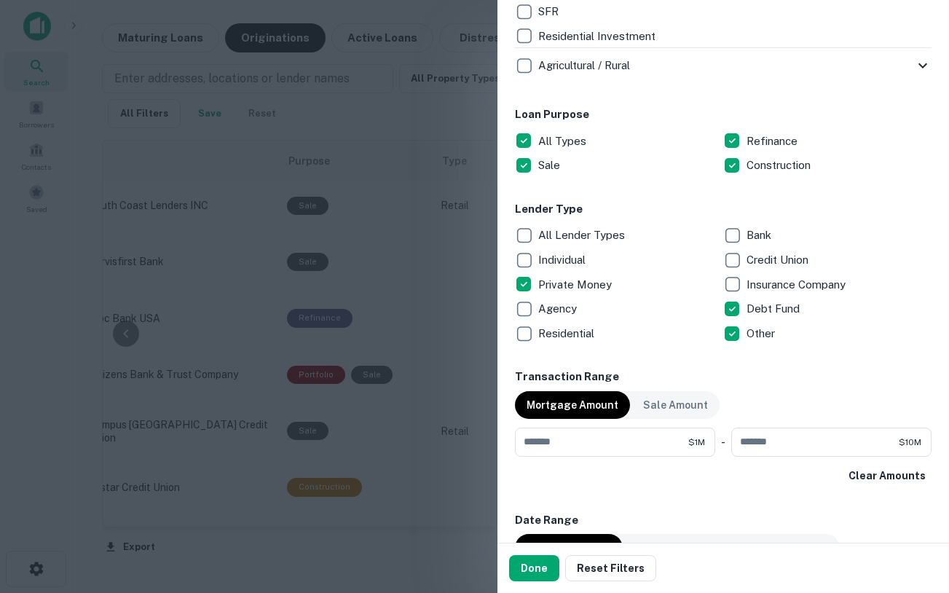
click at [538, 260] on p "Individual" at bounding box center [563, 259] width 50 height 17
click at [523, 562] on button "Done" at bounding box center [534, 568] width 50 height 26
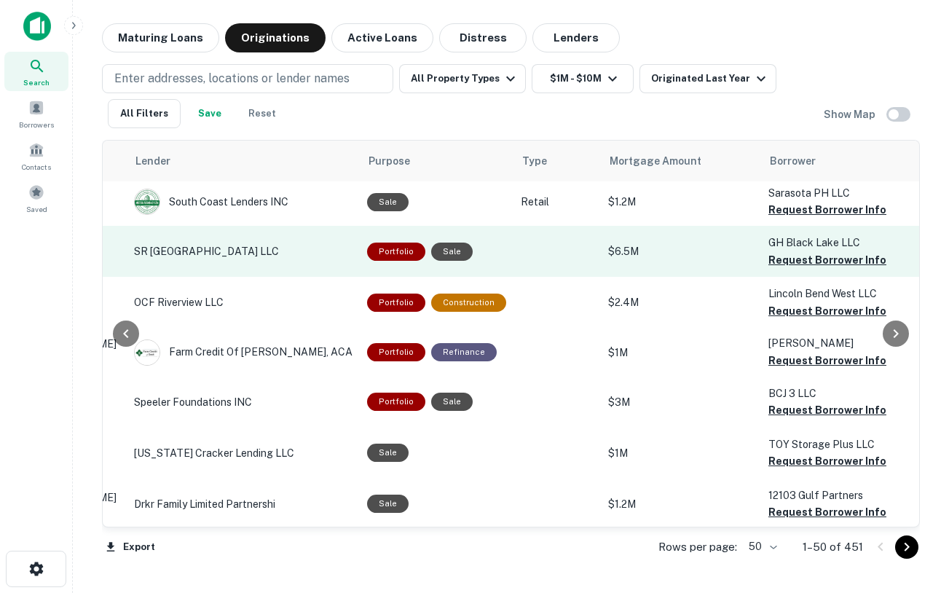
scroll to position [4, 215]
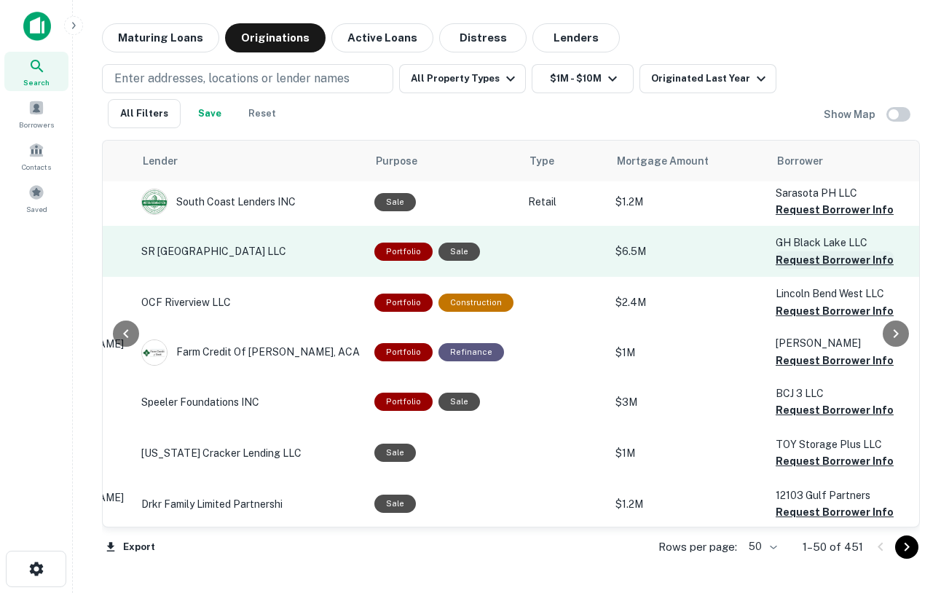
click at [854, 259] on button "Request Borrower Info" at bounding box center [834, 259] width 118 height 17
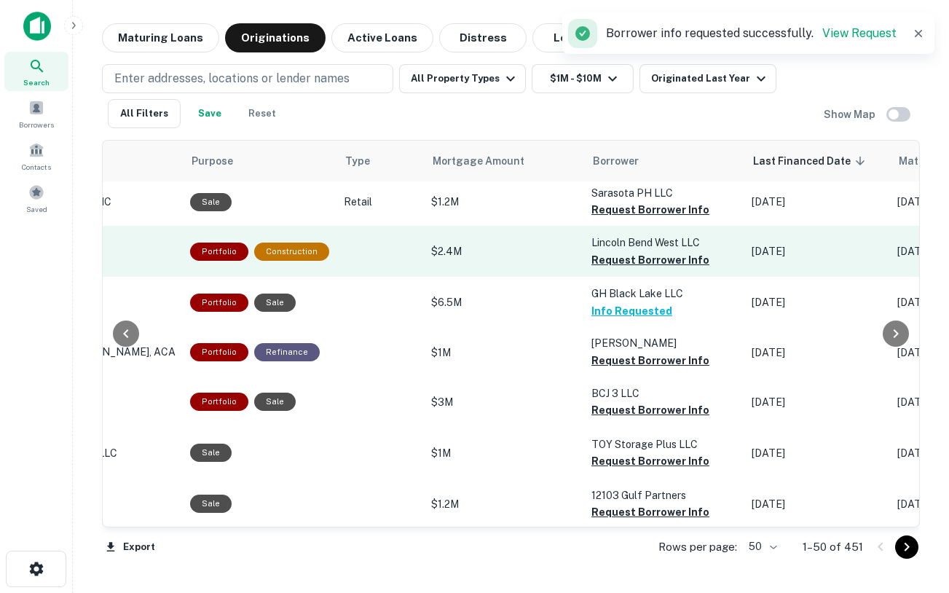
scroll to position [4, 425]
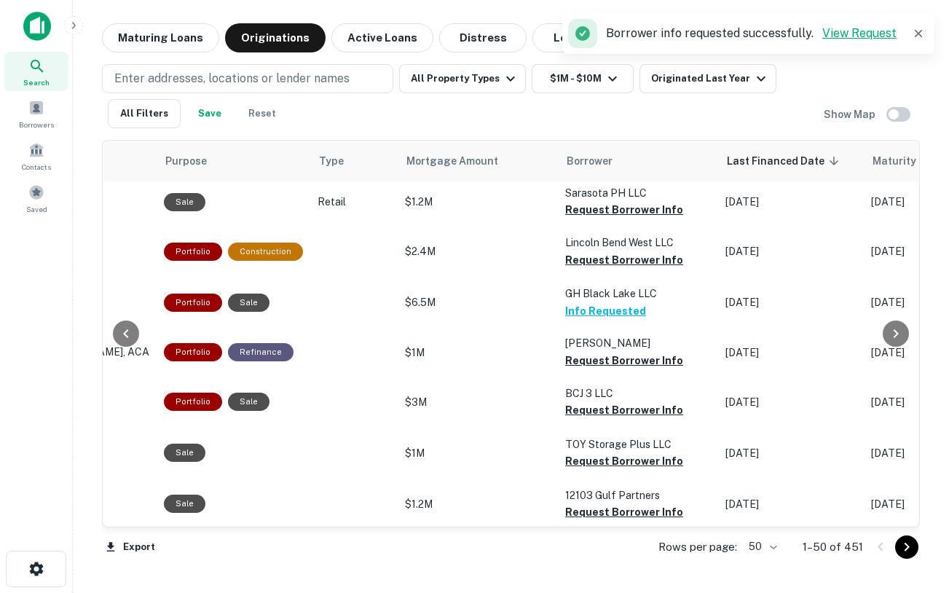
click at [847, 36] on link "View Request" at bounding box center [859, 33] width 74 height 14
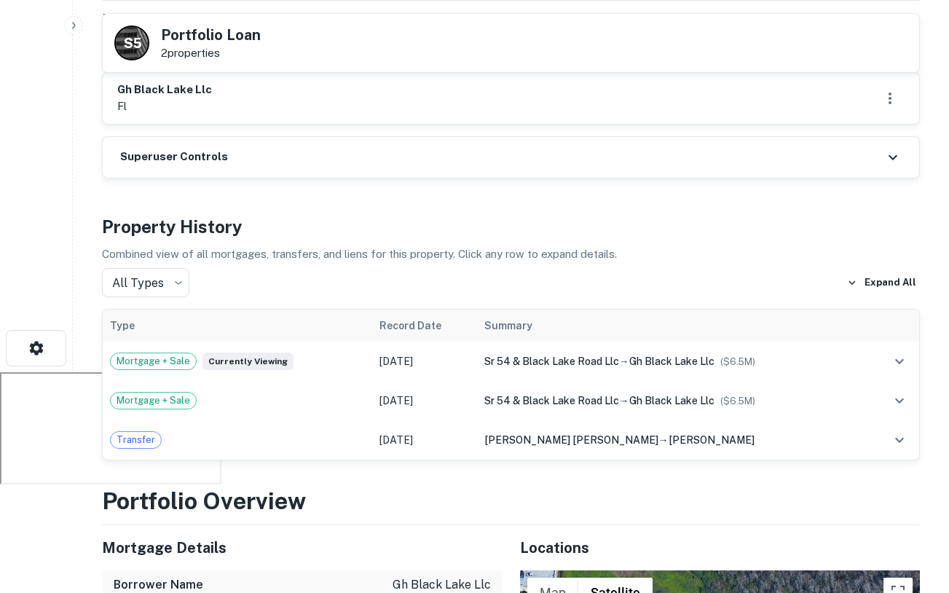
scroll to position [221, 0]
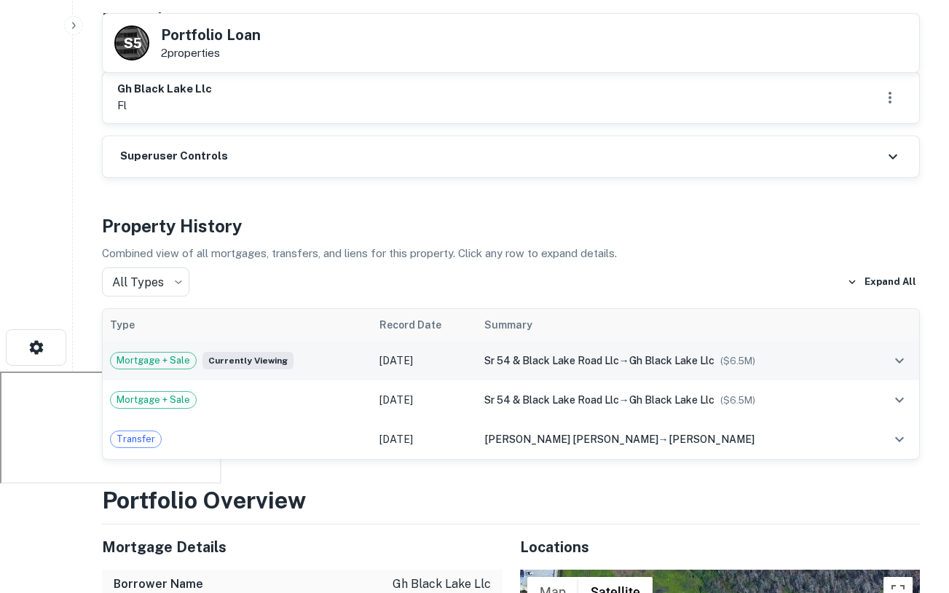
click at [806, 358] on div "sr 54 & black lake road llc → gh black lake llc ($ 6.5M )" at bounding box center [671, 360] width 374 height 16
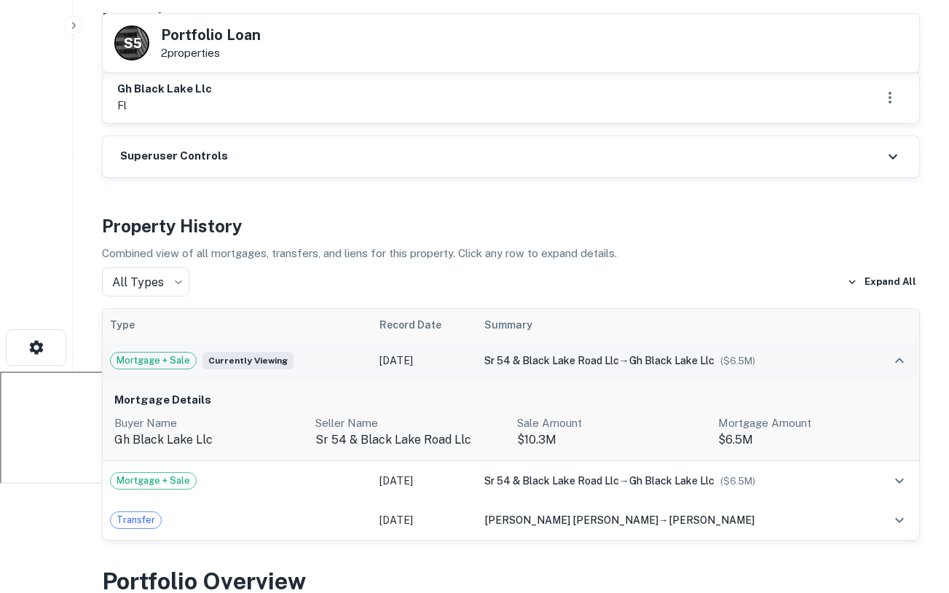
click at [804, 357] on div "sr 54 & black lake road llc → gh black lake llc ($ 6.5M )" at bounding box center [671, 360] width 374 height 16
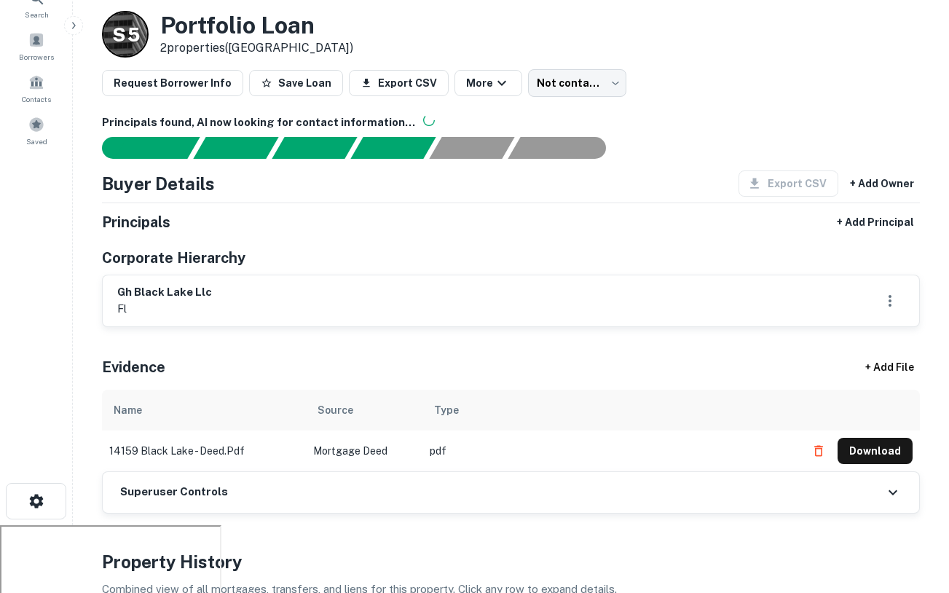
scroll to position [0, 0]
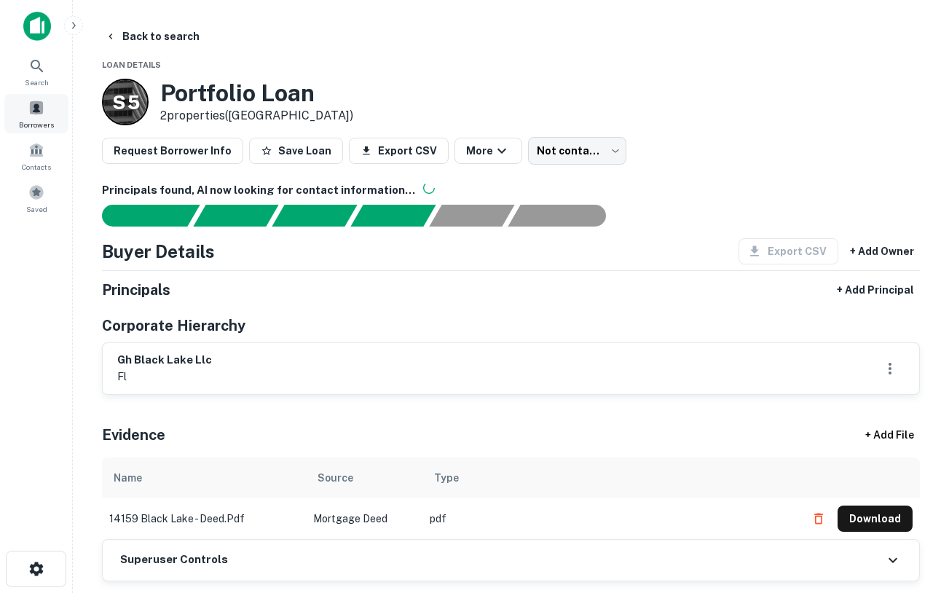
click at [28, 108] on span at bounding box center [36, 108] width 16 height 16
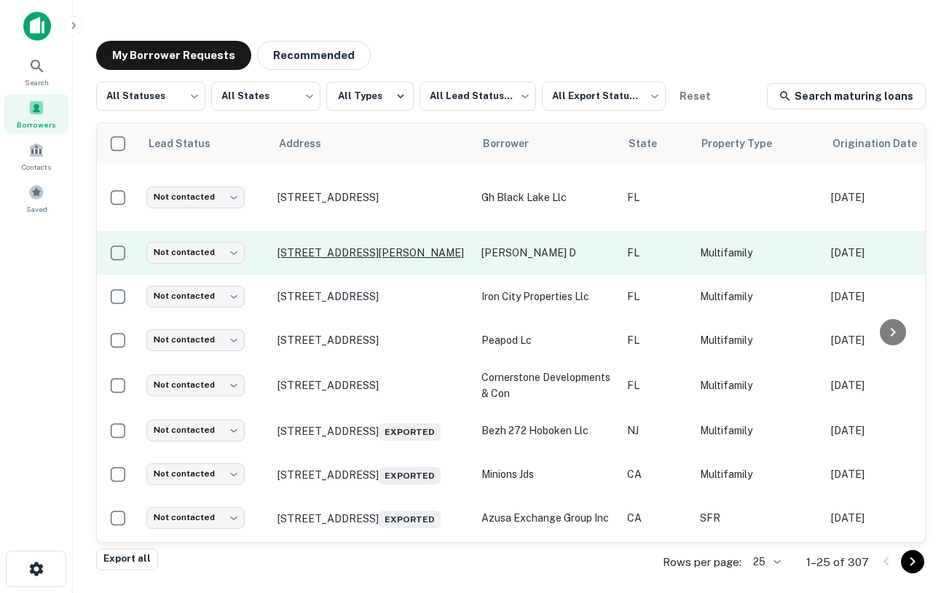
click at [365, 246] on p "[STREET_ADDRESS][PERSON_NAME]" at bounding box center [371, 252] width 189 height 13
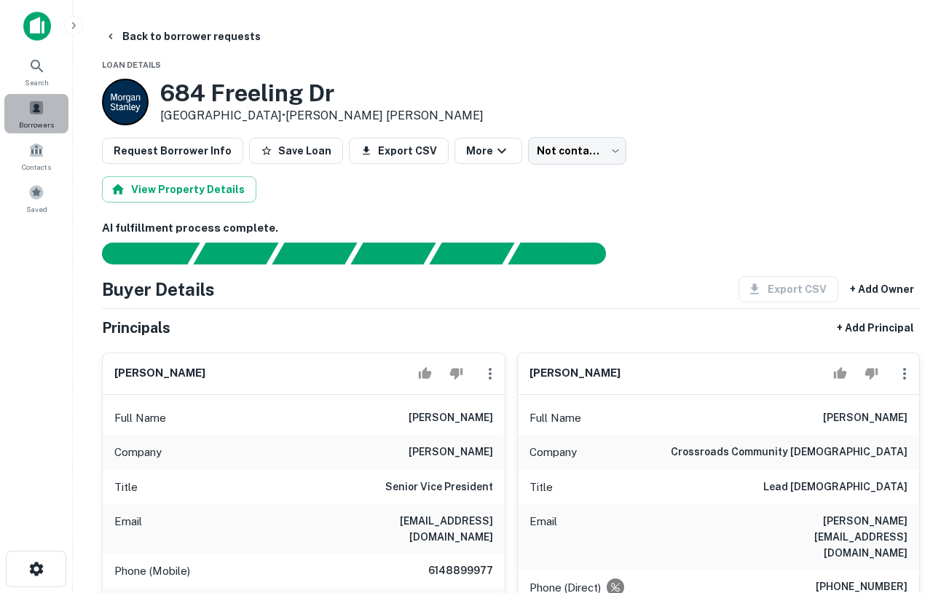
click at [54, 109] on div "Borrowers" at bounding box center [36, 113] width 64 height 39
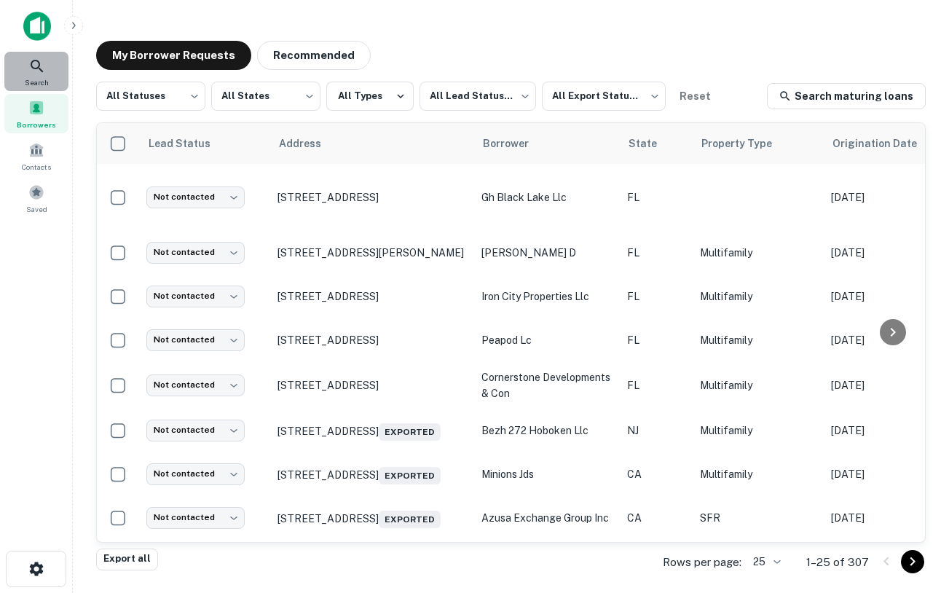
click at [39, 72] on icon at bounding box center [36, 66] width 17 height 17
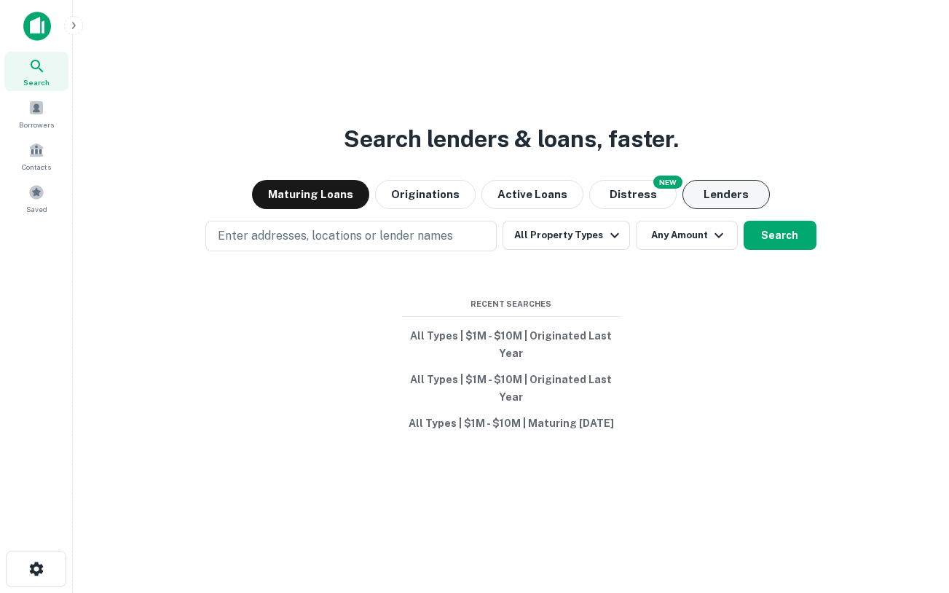
click at [692, 199] on button "Lenders" at bounding box center [725, 194] width 87 height 29
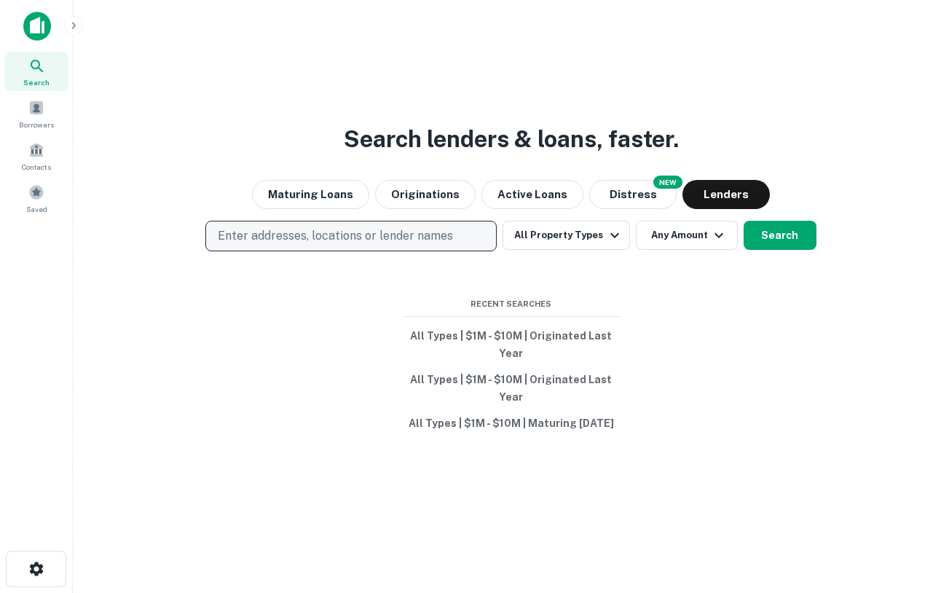
click at [393, 235] on p "Enter addresses, locations or lender names" at bounding box center [335, 235] width 235 height 17
type input "*"
type input "*******"
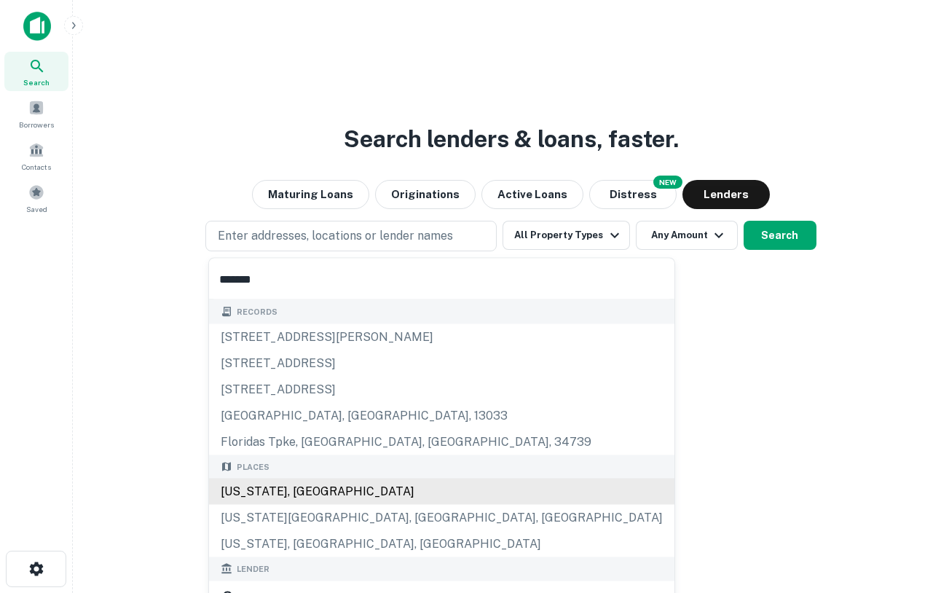
click at [276, 498] on div "[US_STATE], [GEOGRAPHIC_DATA]" at bounding box center [441, 491] width 465 height 26
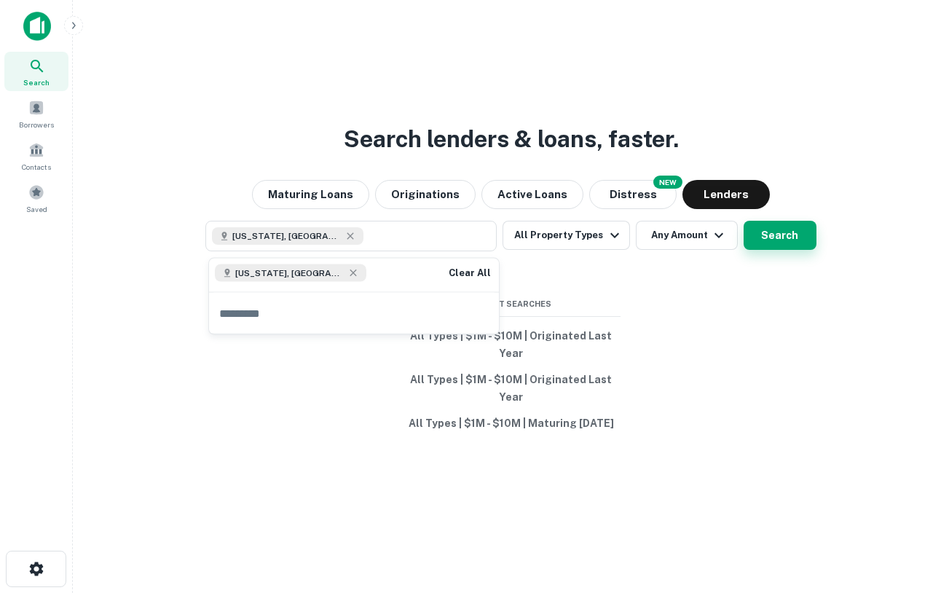
click at [791, 237] on button "Search" at bounding box center [779, 235] width 73 height 29
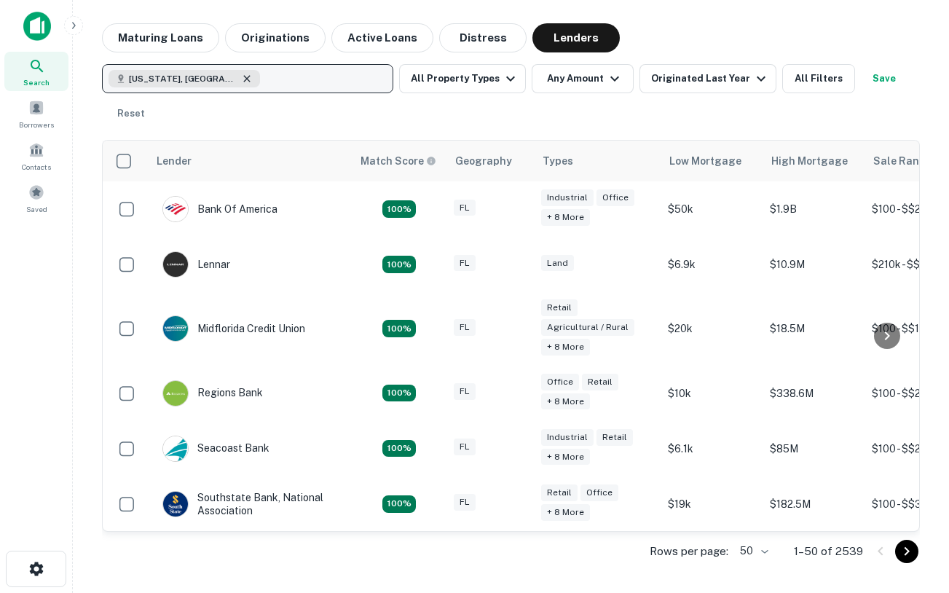
click at [243, 81] on icon "button" at bounding box center [246, 78] width 7 height 7
type input "*****"
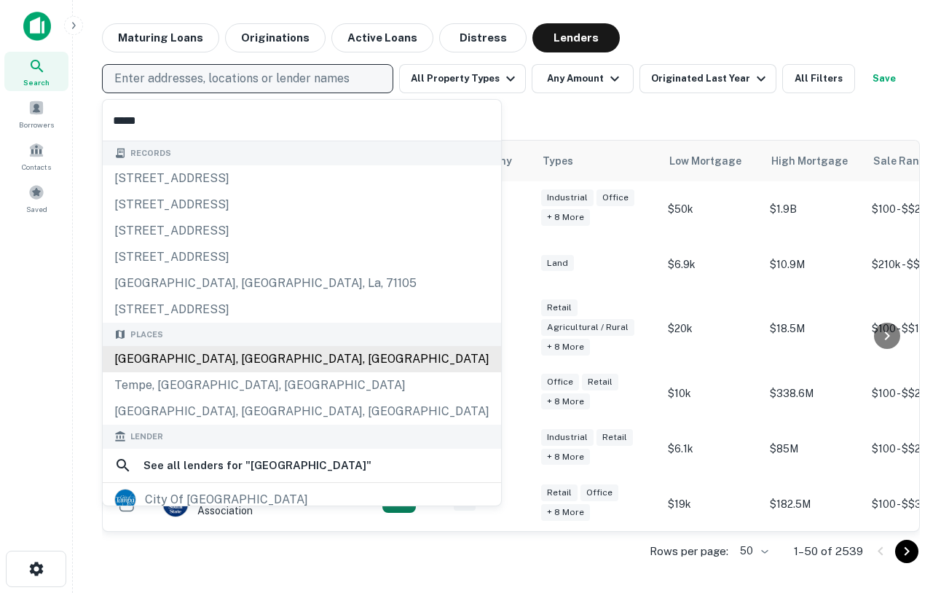
click at [174, 361] on div "[GEOGRAPHIC_DATA], [GEOGRAPHIC_DATA], [GEOGRAPHIC_DATA]" at bounding box center [302, 359] width 398 height 26
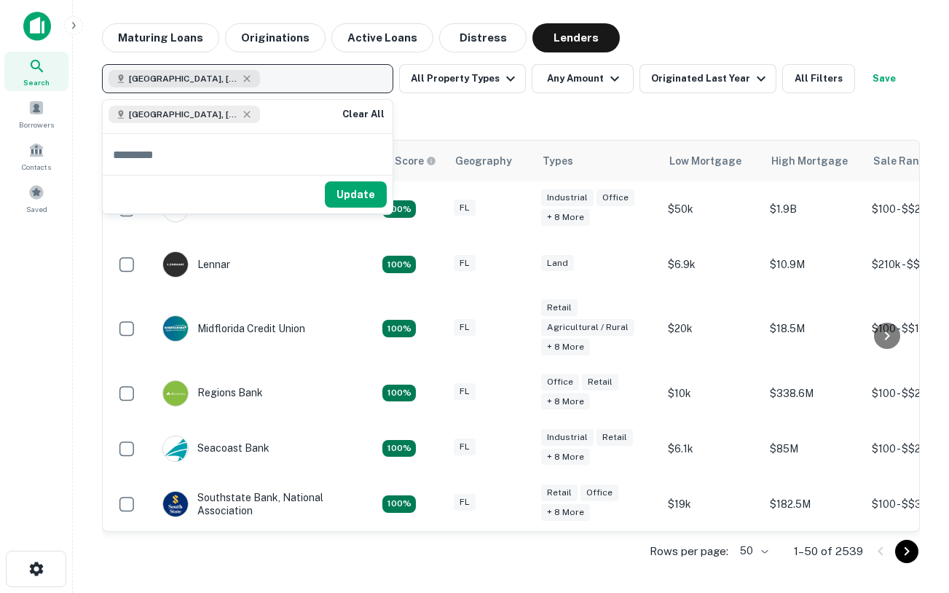
click at [459, 127] on div "[GEOGRAPHIC_DATA], [GEOGRAPHIC_DATA], [GEOGRAPHIC_DATA] All Property Types Any …" at bounding box center [511, 96] width 818 height 64
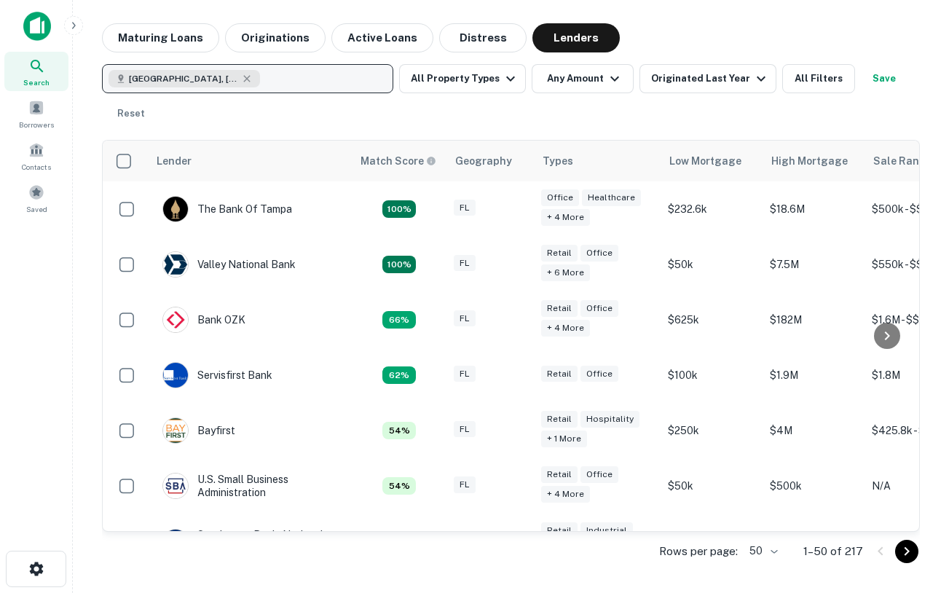
click at [234, 82] on button "[GEOGRAPHIC_DATA], [GEOGRAPHIC_DATA], [GEOGRAPHIC_DATA]" at bounding box center [247, 78] width 291 height 29
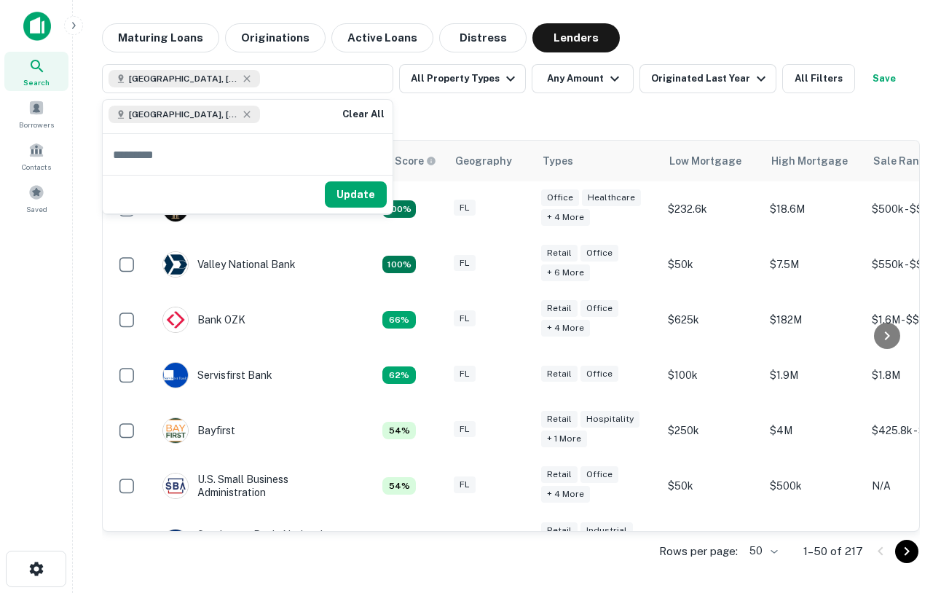
click at [458, 130] on div "Lender Match Score Geography Types Low Mortgage High Mortgage Sale Range The Ba…" at bounding box center [511, 350] width 818 height 444
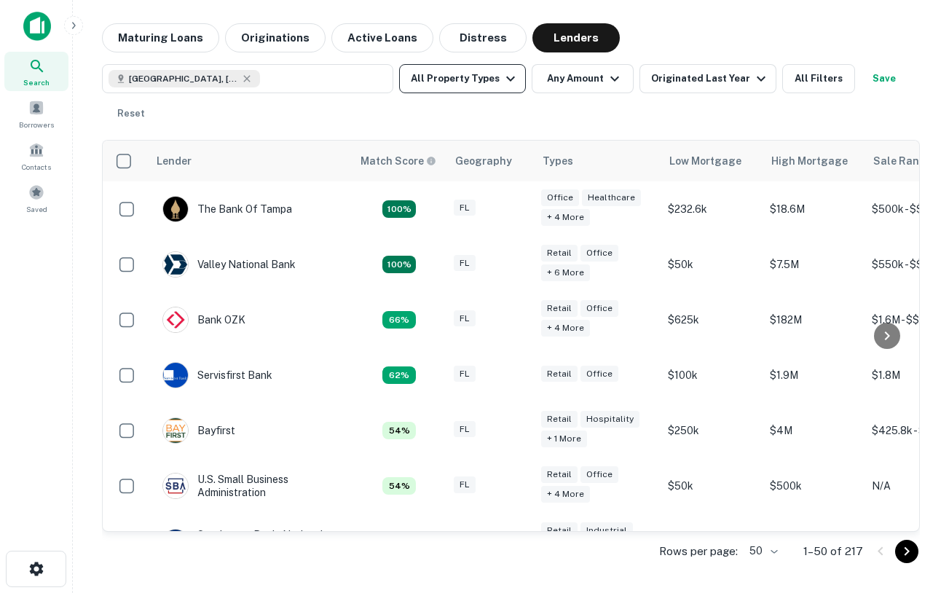
click at [463, 84] on button "All Property Types" at bounding box center [462, 78] width 127 height 29
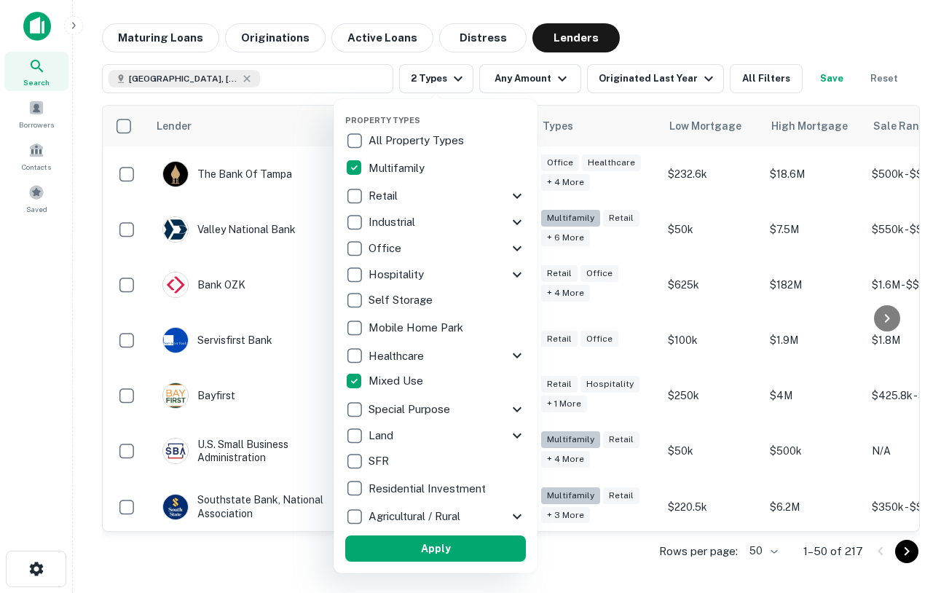
click at [417, 544] on button "Apply" at bounding box center [435, 548] width 181 height 26
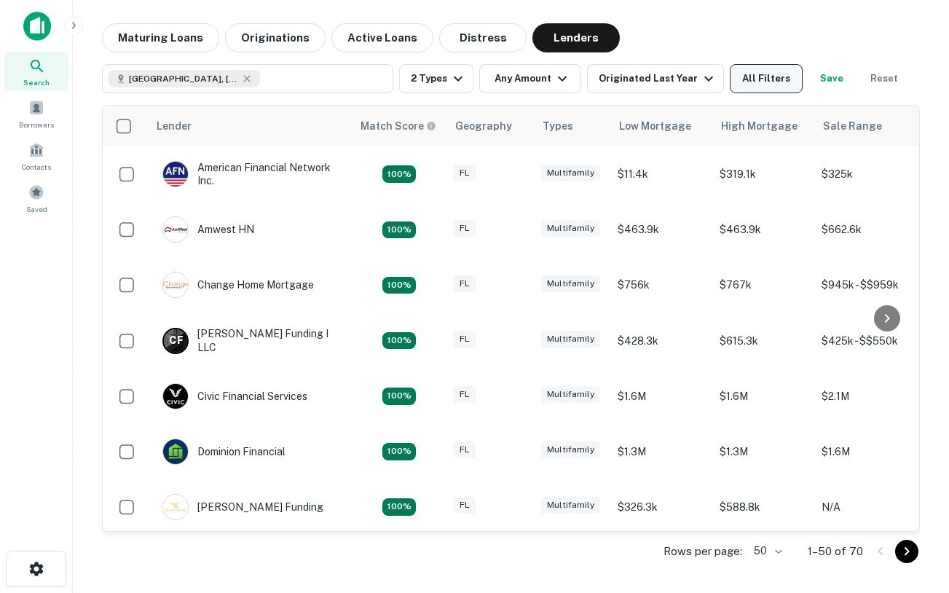
click at [772, 87] on button "All Filters" at bounding box center [766, 78] width 73 height 29
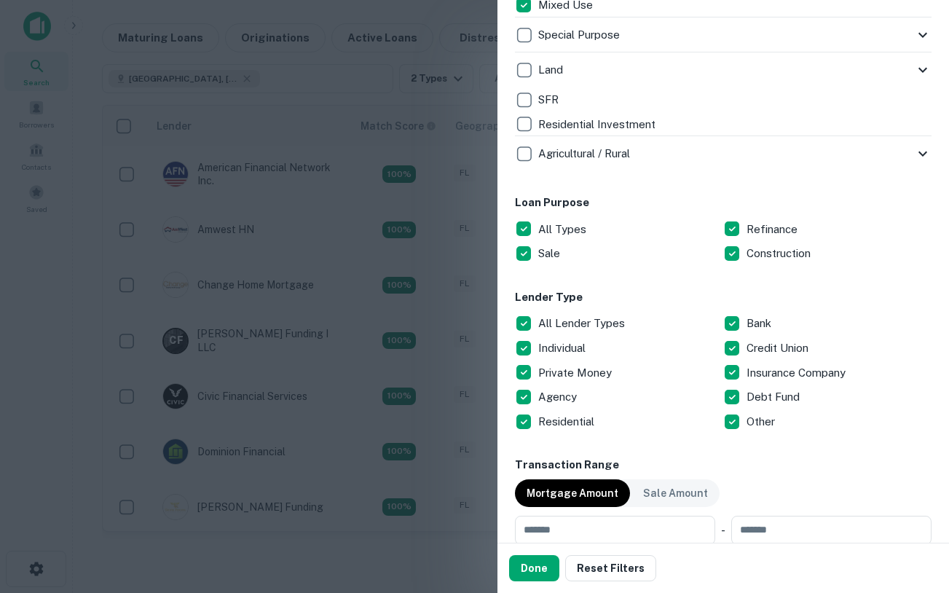
scroll to position [634, 0]
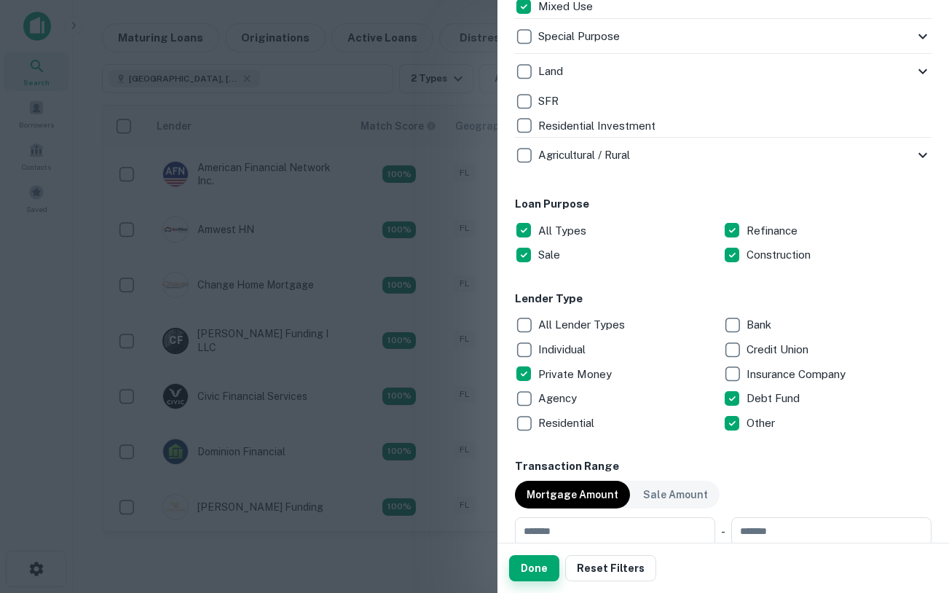
click at [538, 572] on button "Done" at bounding box center [534, 568] width 50 height 26
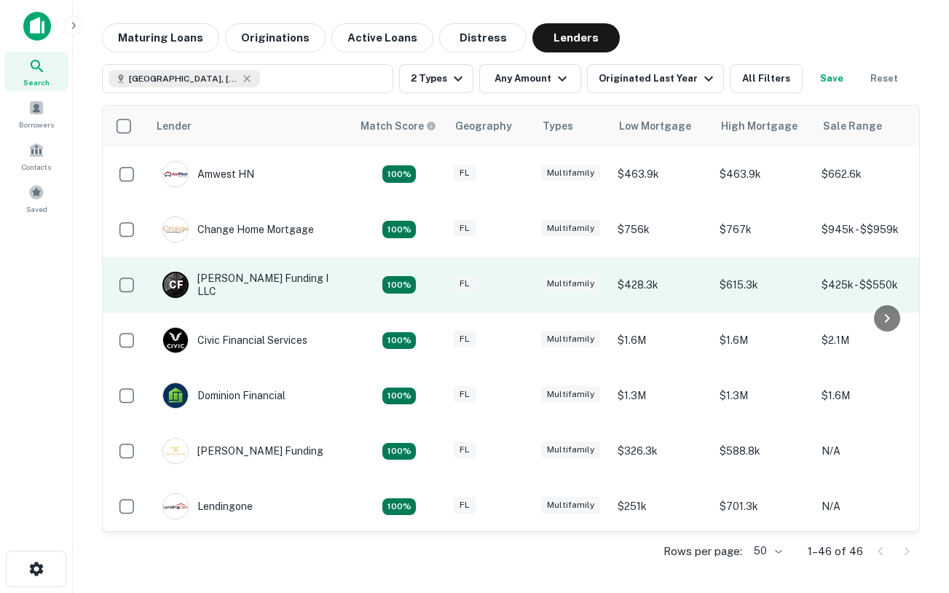
scroll to position [0, 1]
click at [231, 280] on div "[PERSON_NAME] Funding I LLC" at bounding box center [249, 285] width 175 height 26
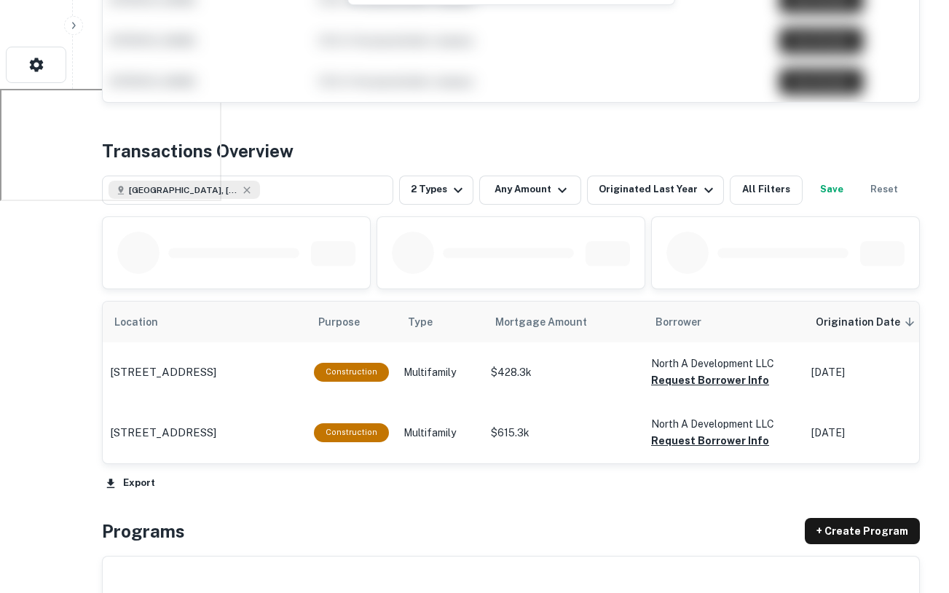
scroll to position [519, 0]
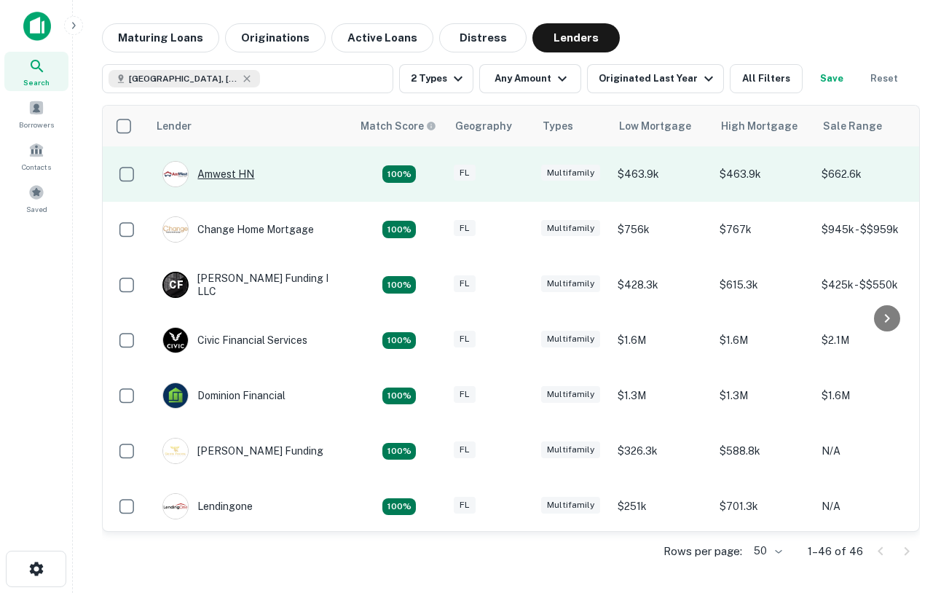
click at [226, 170] on div "Amwest HN" at bounding box center [208, 174] width 92 height 26
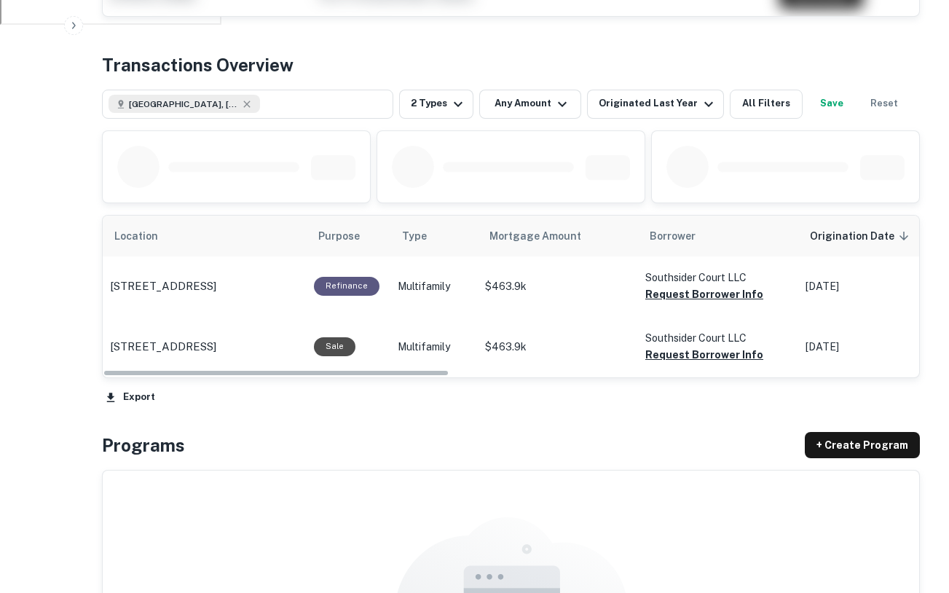
scroll to position [696, 0]
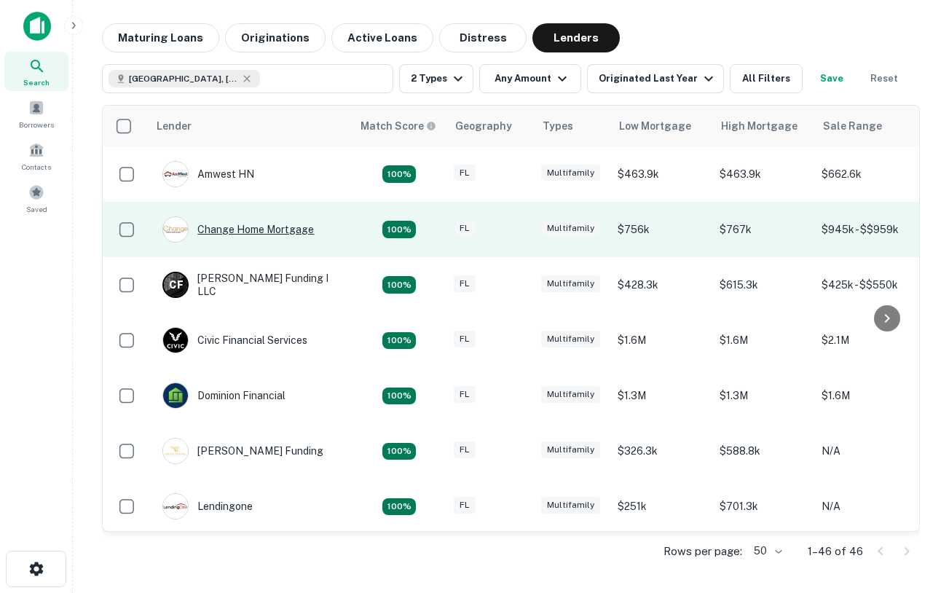
click at [253, 235] on div "Change Home Mortgage" at bounding box center [237, 229] width 151 height 26
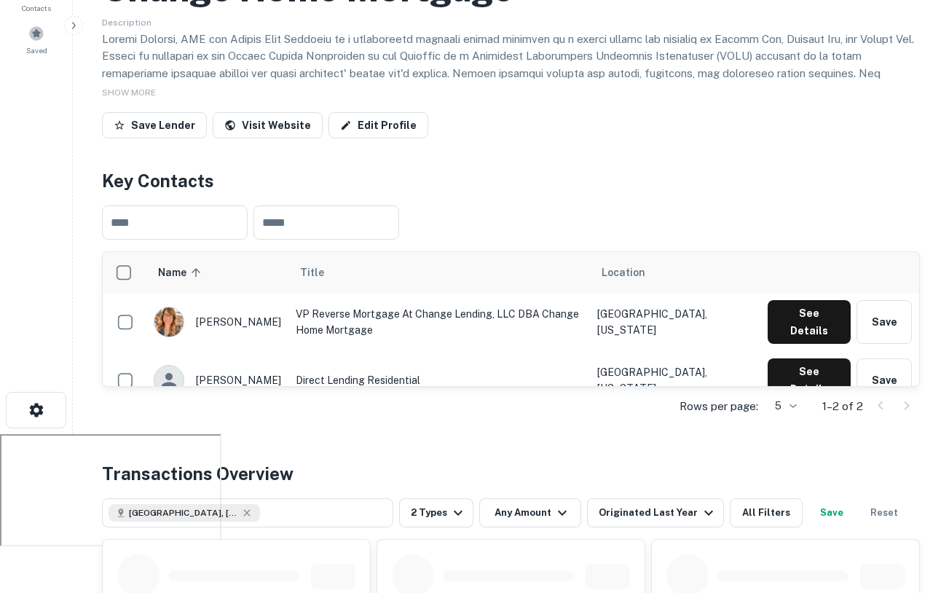
scroll to position [162, 0]
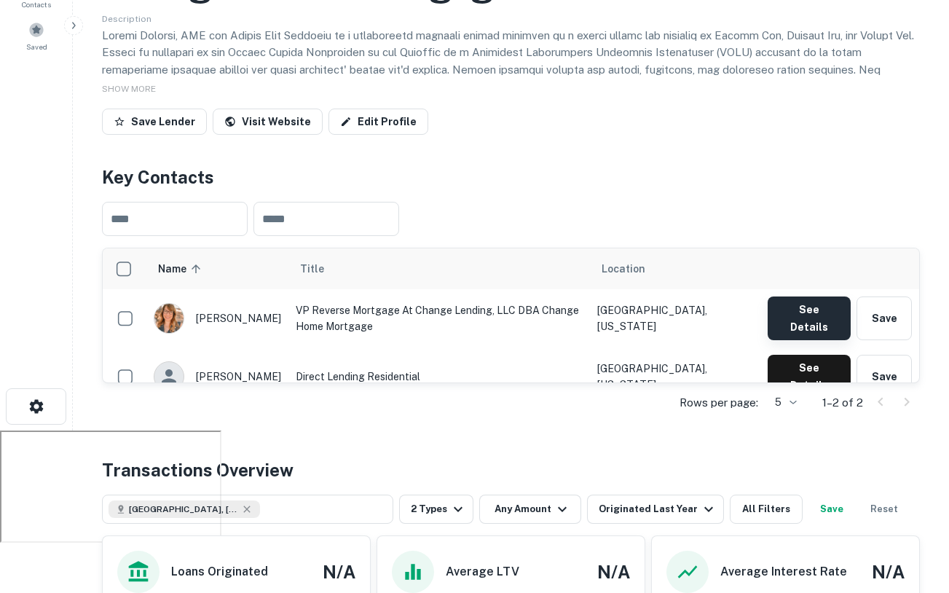
click at [778, 312] on button "See Details" at bounding box center [808, 318] width 83 height 44
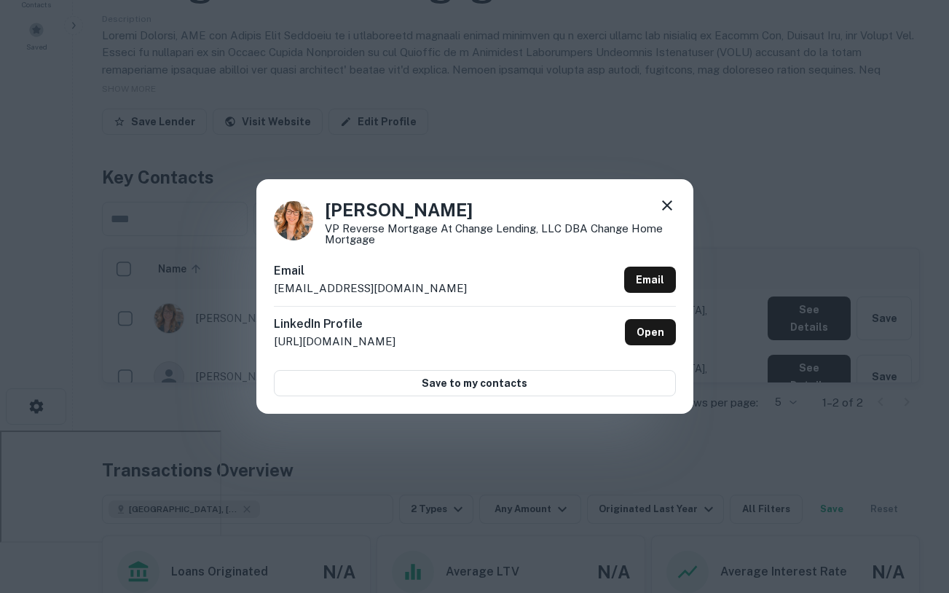
click at [673, 208] on icon at bounding box center [666, 205] width 17 height 17
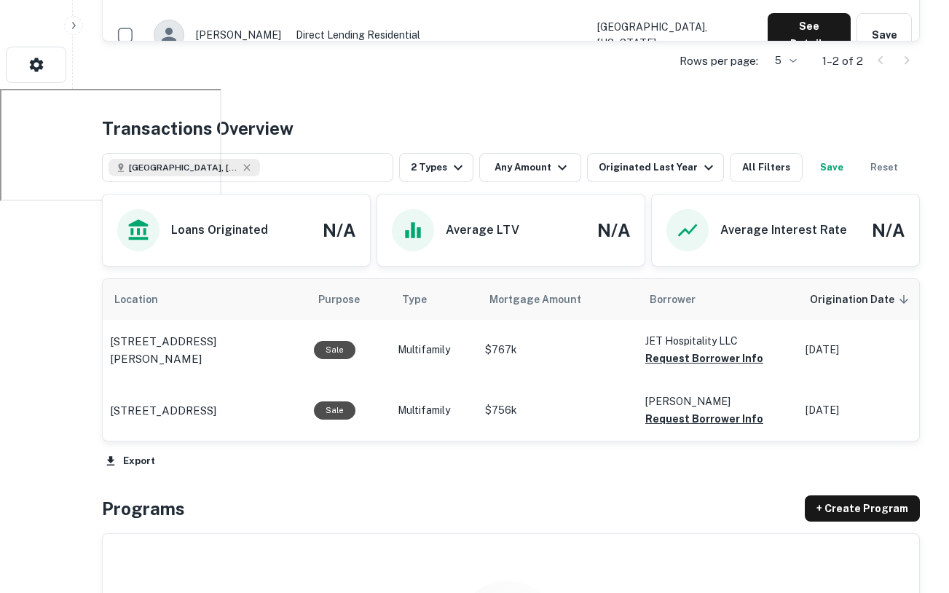
scroll to position [506, 0]
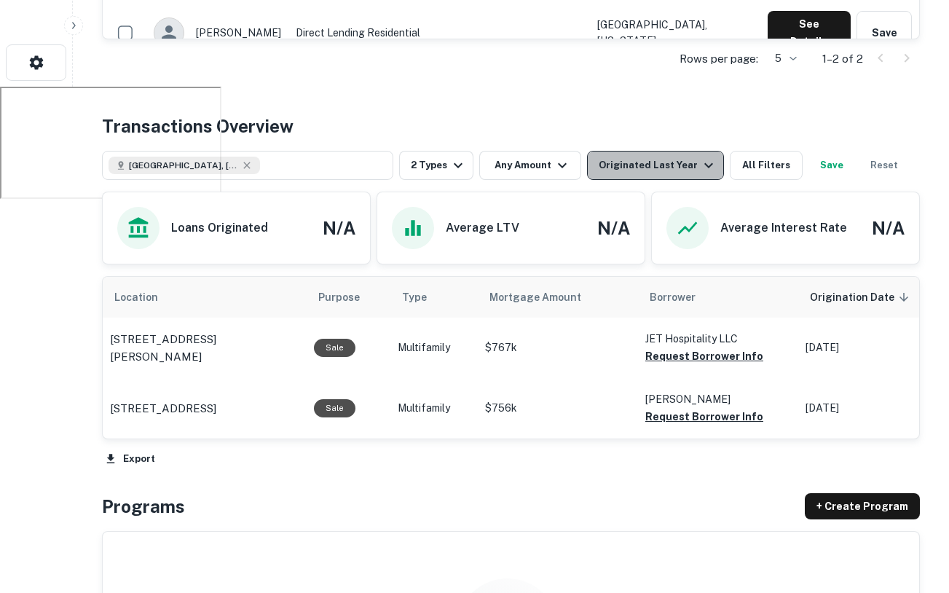
click at [667, 164] on div "Originated Last Year" at bounding box center [657, 165] width 119 height 17
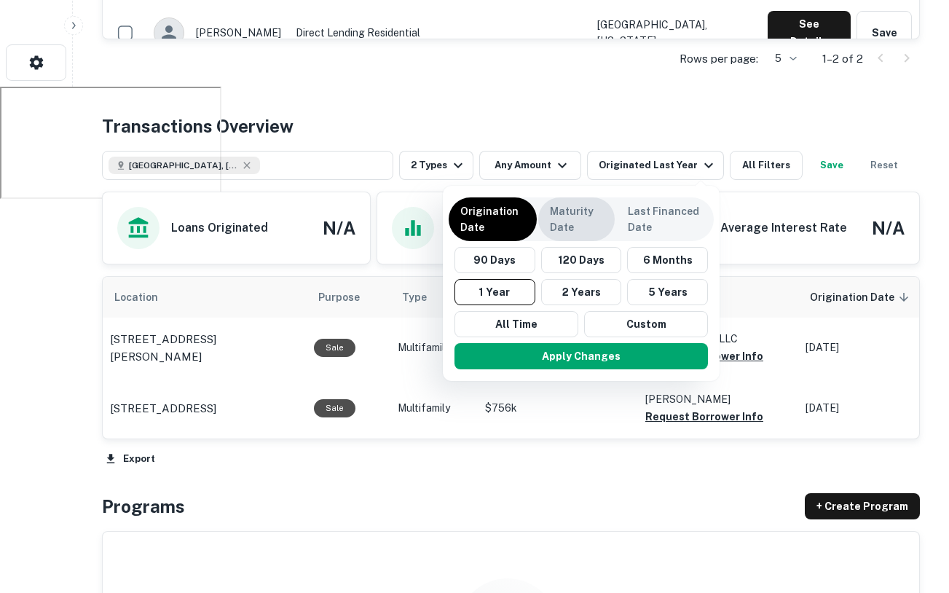
click at [545, 212] on div "Maturity Date" at bounding box center [576, 219] width 76 height 44
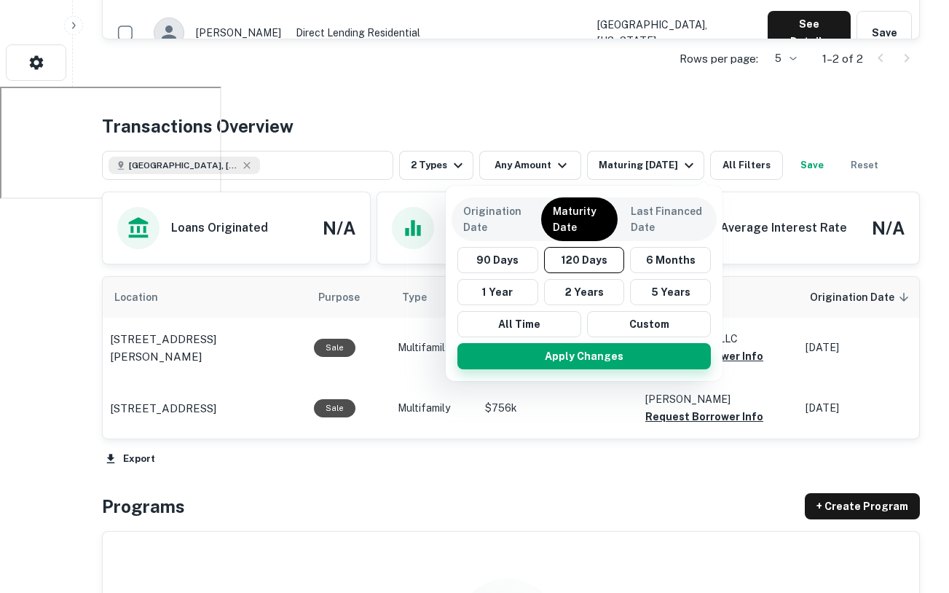
click at [574, 350] on button "Apply Changes" at bounding box center [583, 356] width 253 height 26
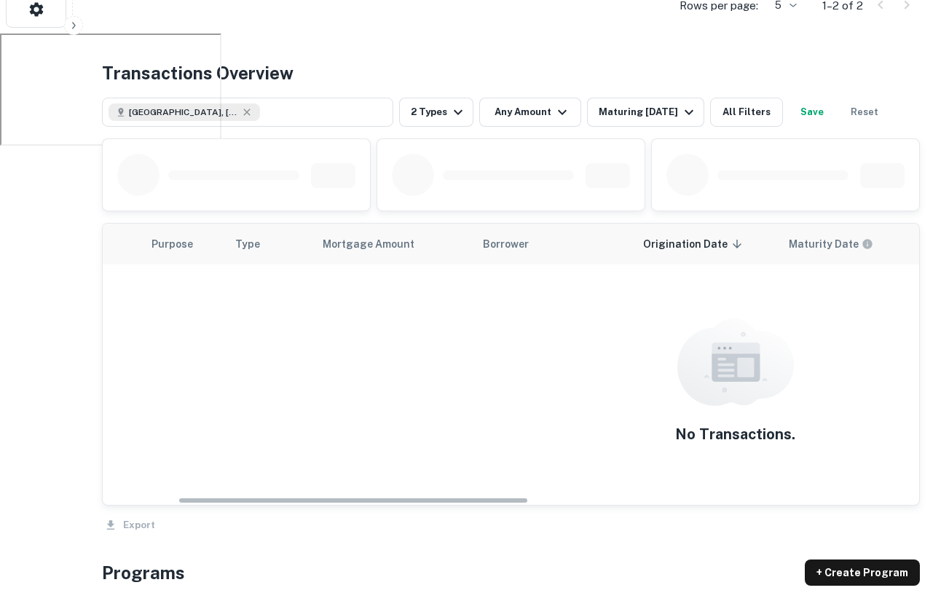
scroll to position [0, 175]
click at [672, 106] on div "Maturing In 120 Days" at bounding box center [647, 111] width 99 height 17
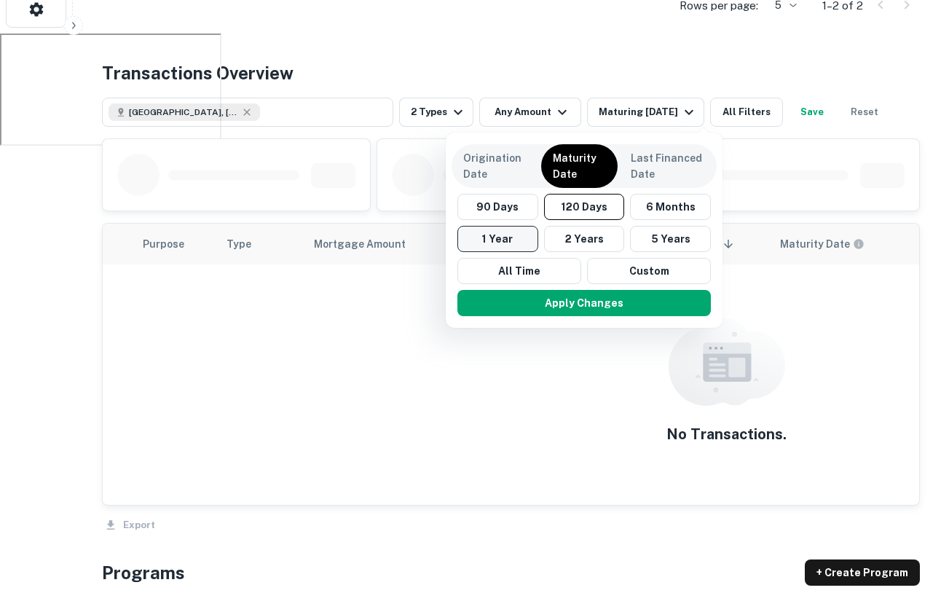
click at [509, 241] on button "1 Year" at bounding box center [497, 239] width 81 height 26
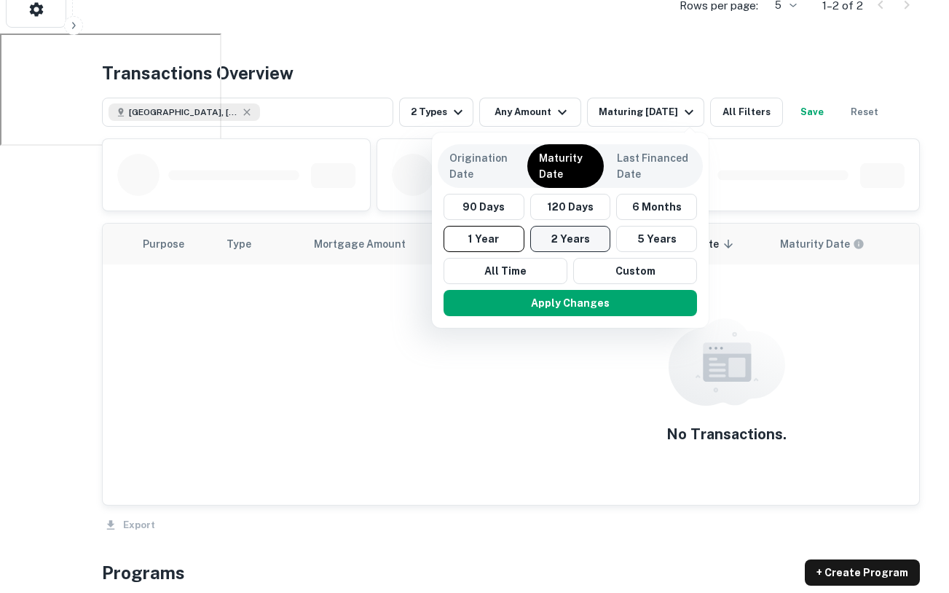
click at [554, 234] on button "2 Years" at bounding box center [570, 239] width 81 height 26
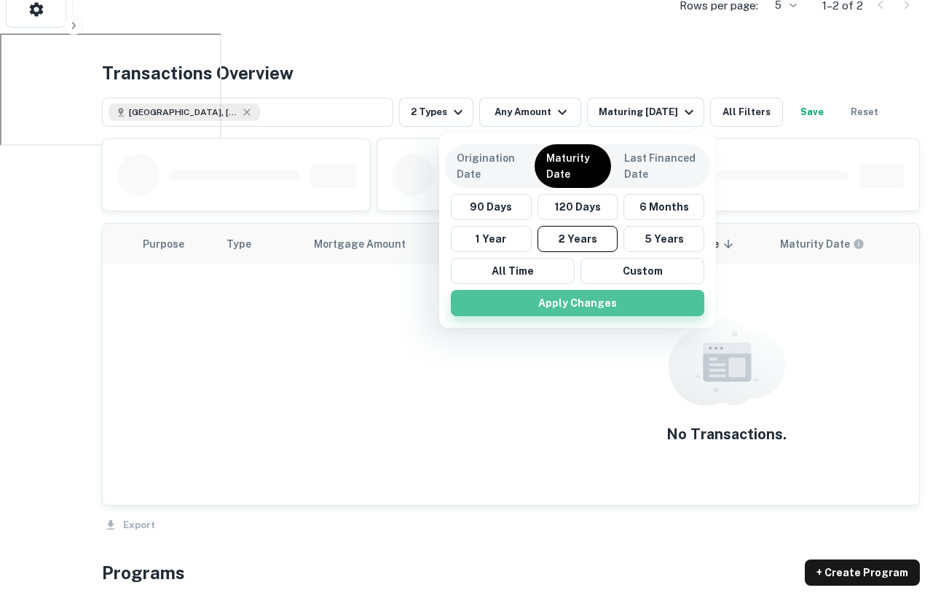
click at [592, 301] on button "Apply Changes" at bounding box center [577, 303] width 253 height 26
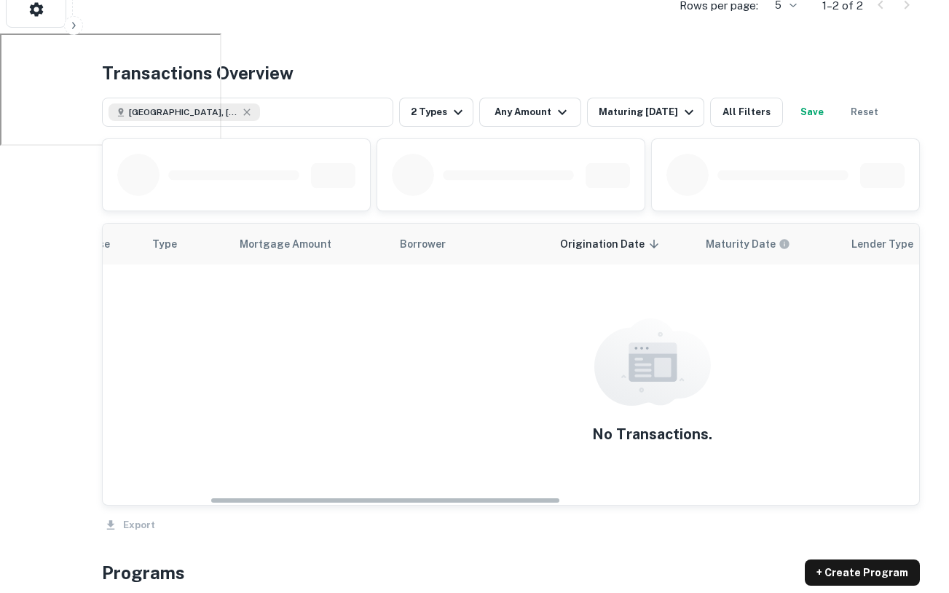
scroll to position [414, 0]
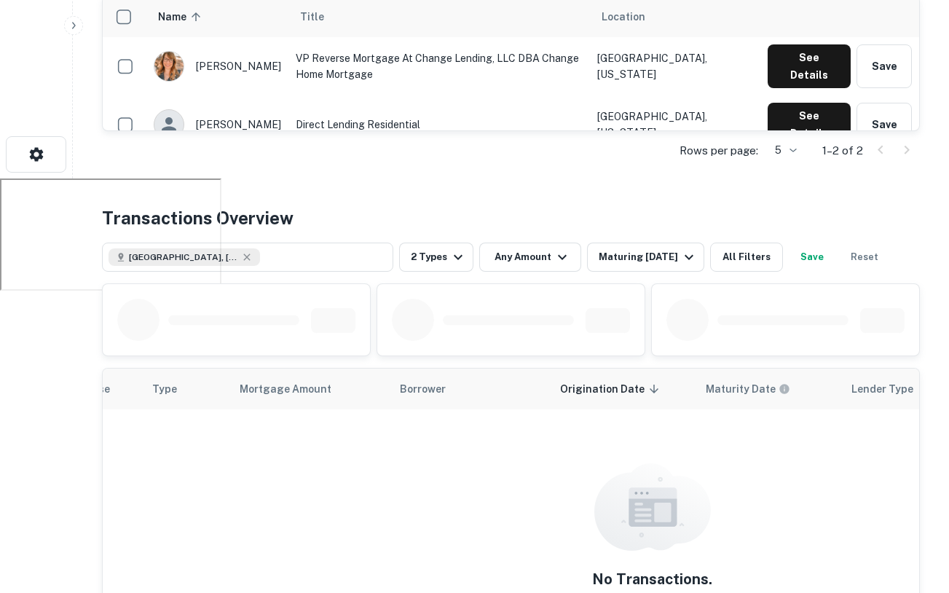
scroll to position [559, 0]
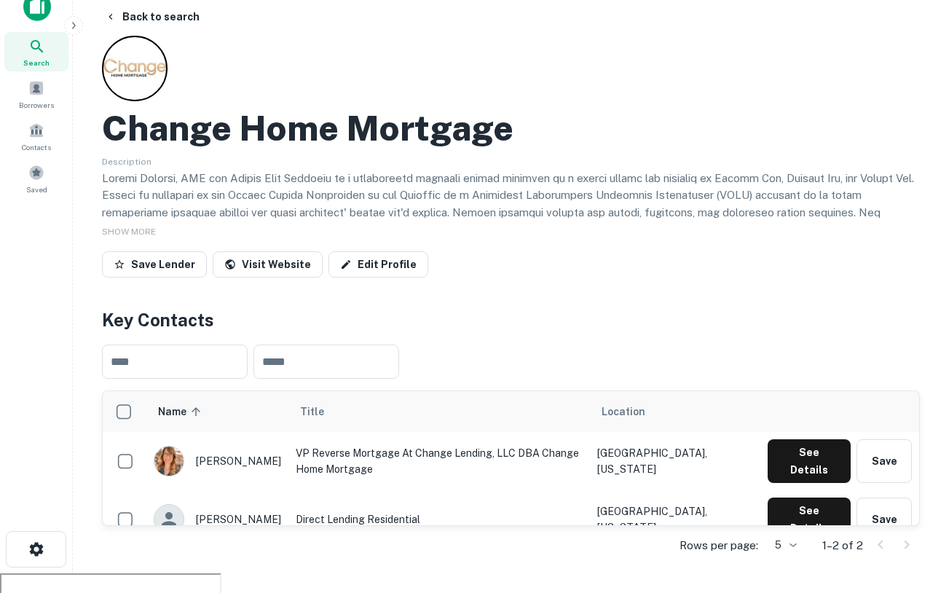
scroll to position [21, 0]
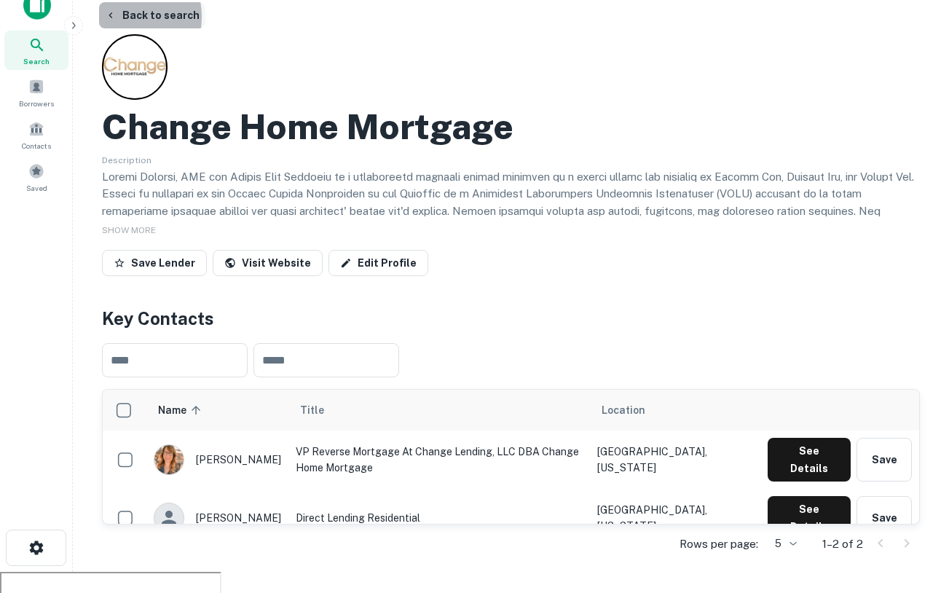
click at [116, 17] on icon "button" at bounding box center [111, 15] width 12 height 12
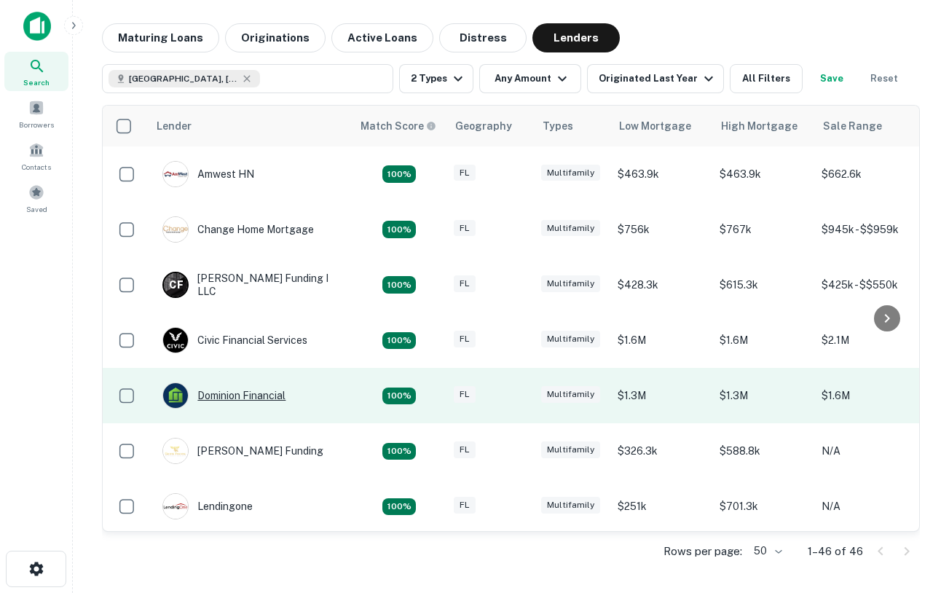
click at [237, 392] on div "Dominion Financial" at bounding box center [223, 395] width 123 height 26
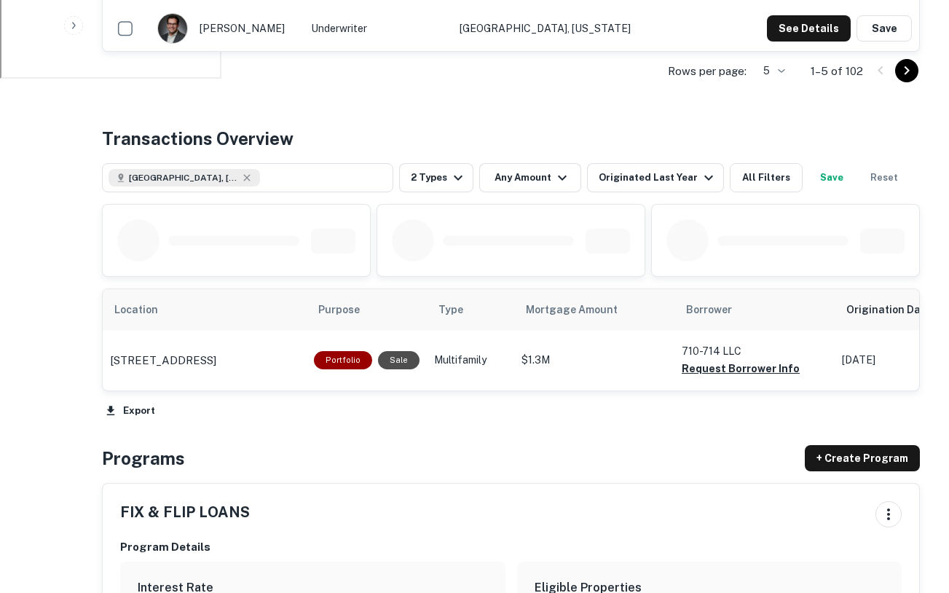
scroll to position [650, 0]
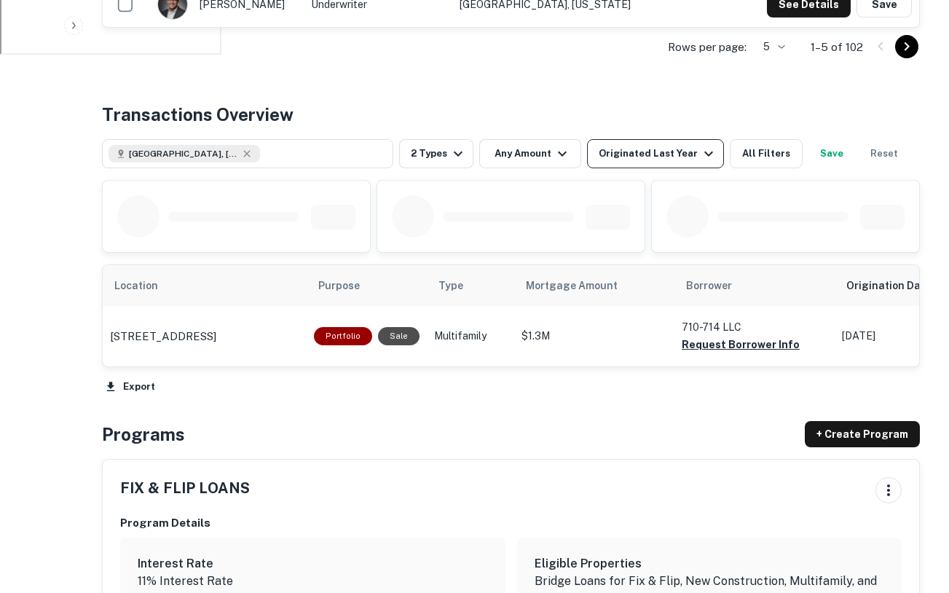
click at [628, 159] on div "Originated Last Year" at bounding box center [657, 153] width 119 height 17
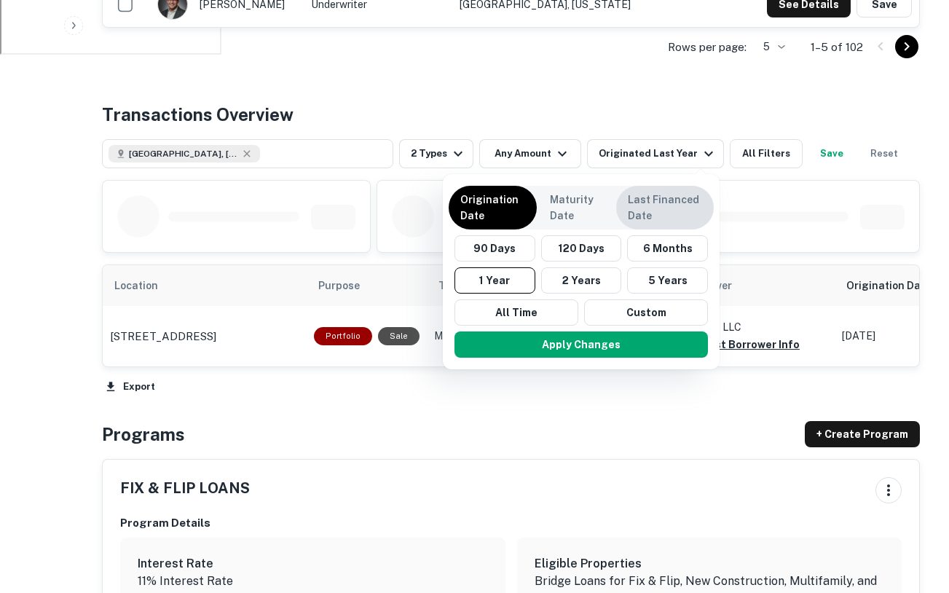
click at [660, 221] on p "Last Financed Date" at bounding box center [665, 207] width 74 height 32
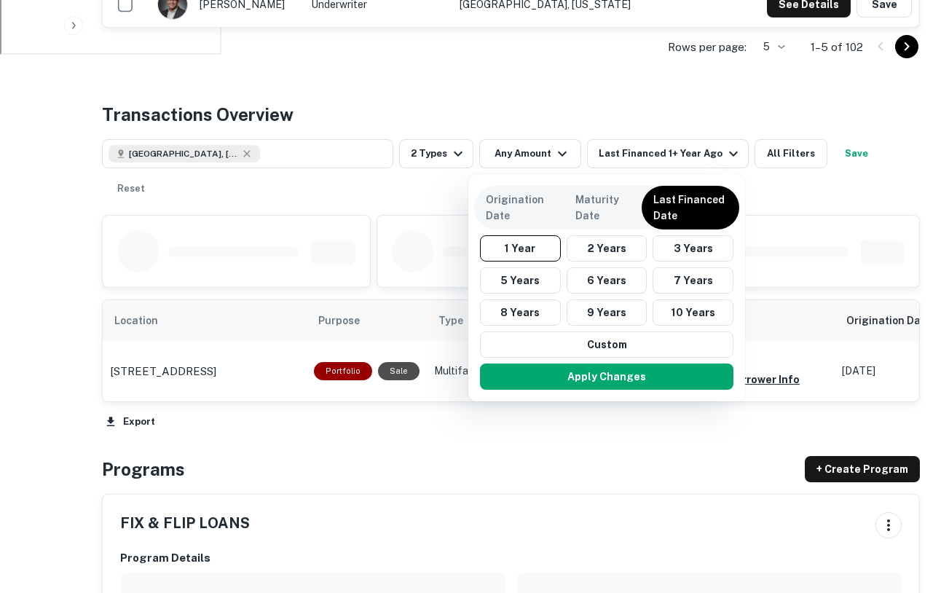
click at [195, 154] on div at bounding box center [474, 296] width 949 height 593
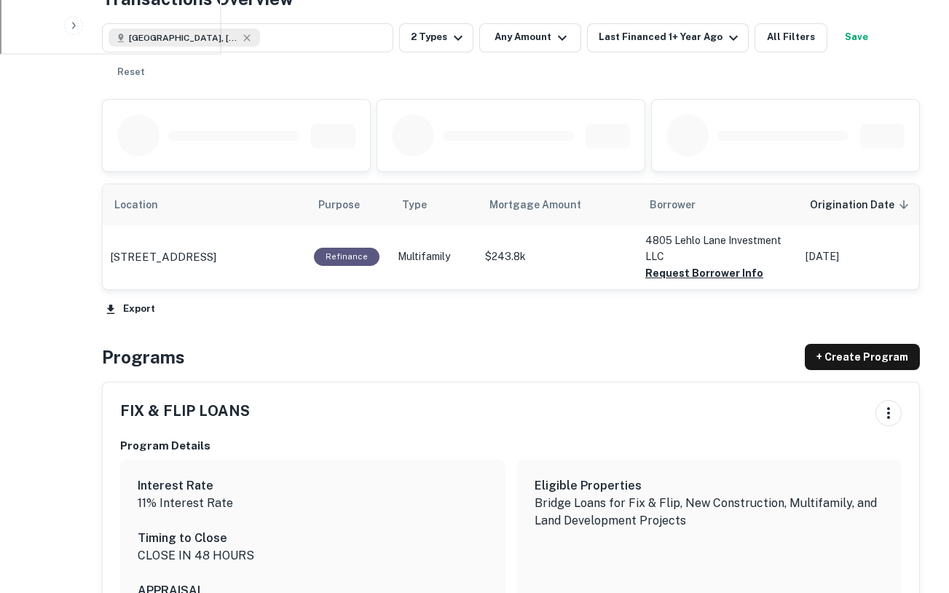
click at [206, 155] on div at bounding box center [208, 135] width 182 height 42
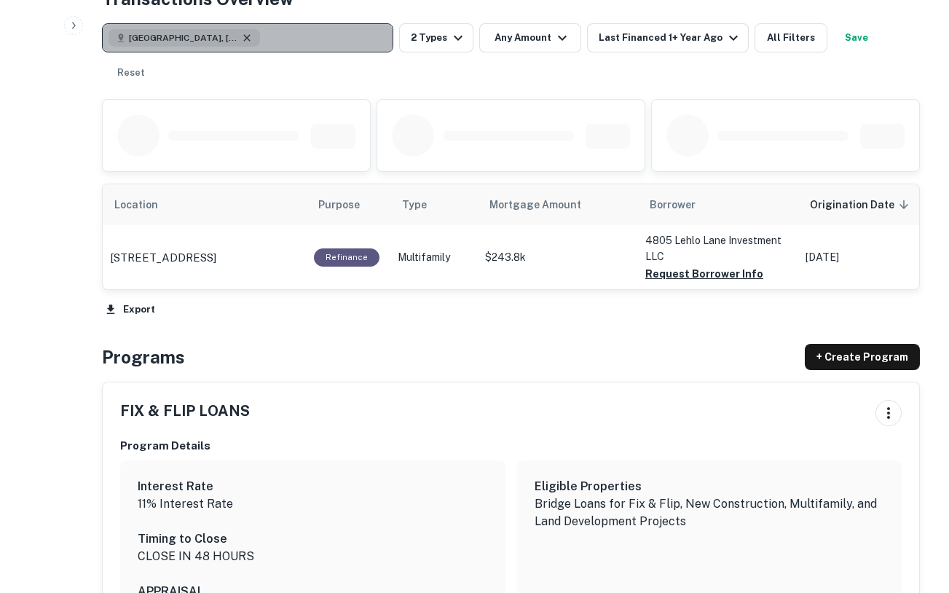
click at [241, 32] on icon "button" at bounding box center [247, 38] width 12 height 12
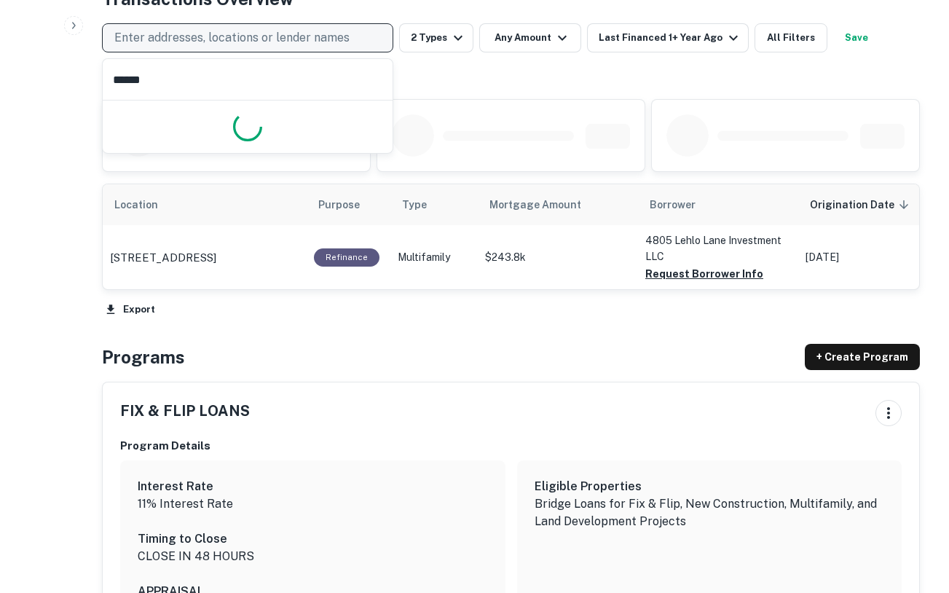
type input "*******"
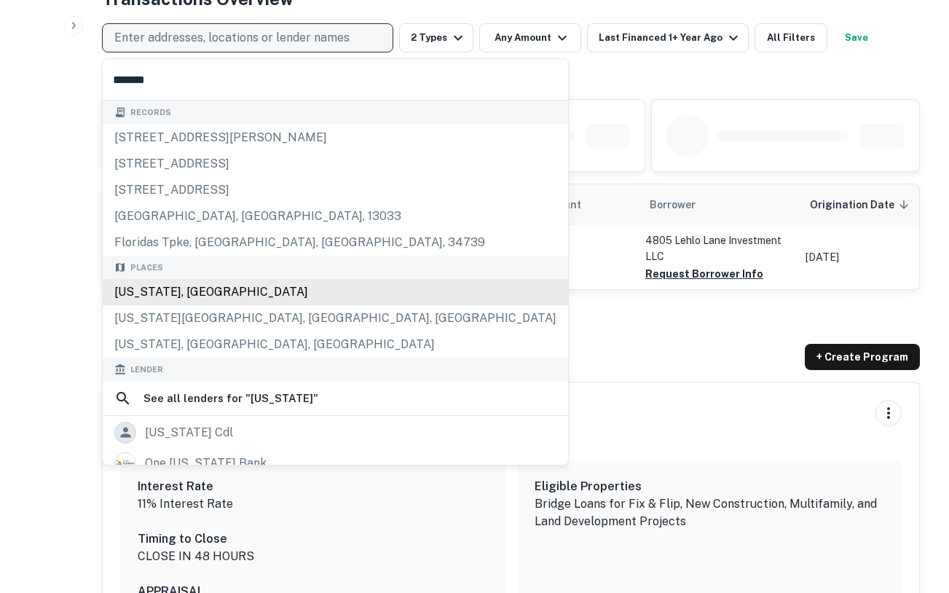
click at [146, 288] on div "[US_STATE], [GEOGRAPHIC_DATA]" at bounding box center [335, 292] width 465 height 26
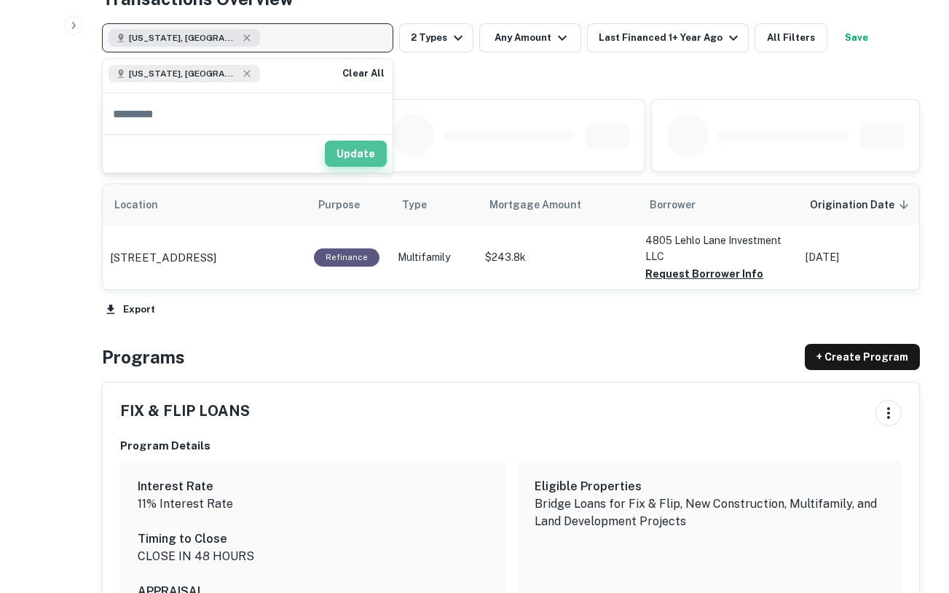
click at [355, 160] on button "Update" at bounding box center [356, 154] width 62 height 26
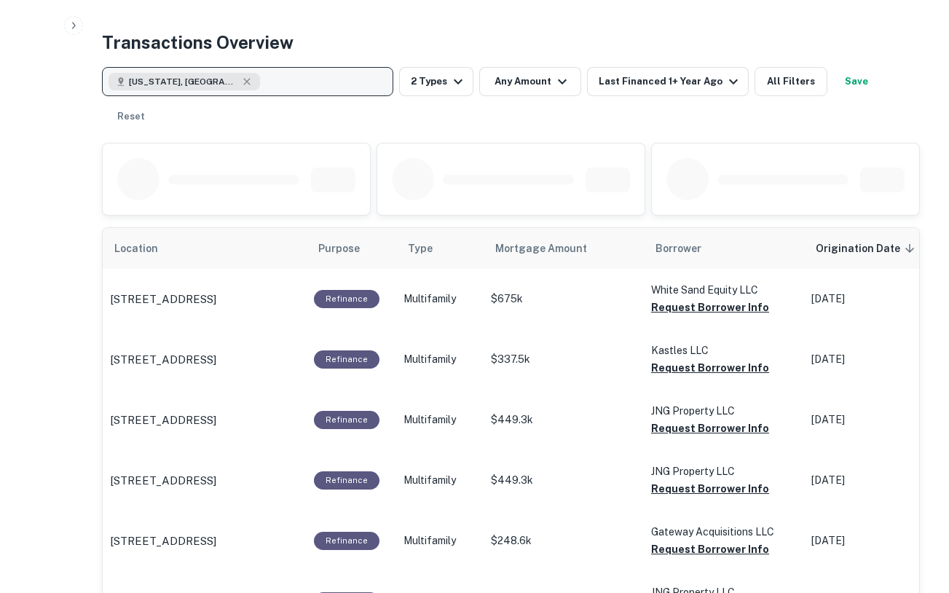
scroll to position [707, 0]
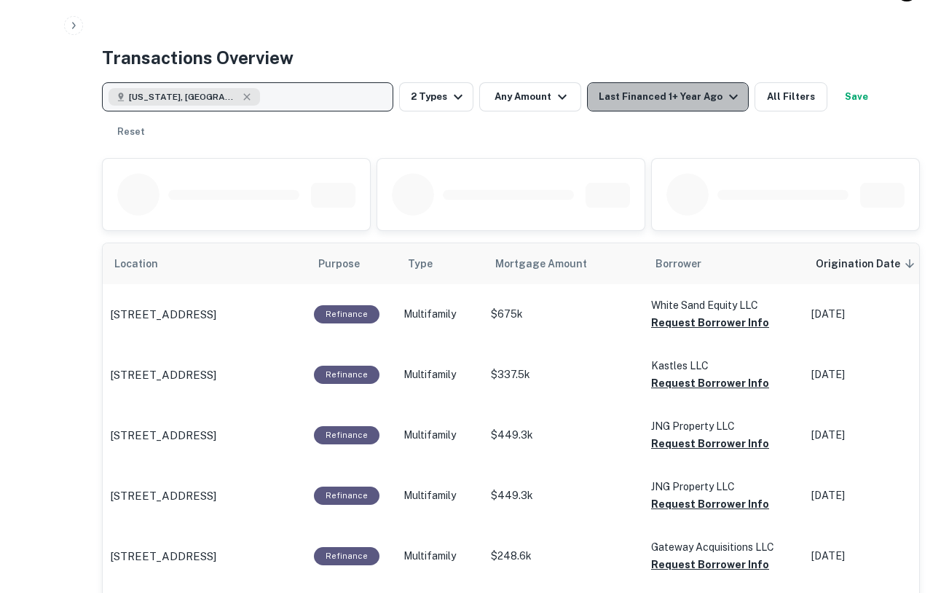
click at [687, 95] on div "Last Financed 1+ Year Ago" at bounding box center [669, 96] width 143 height 17
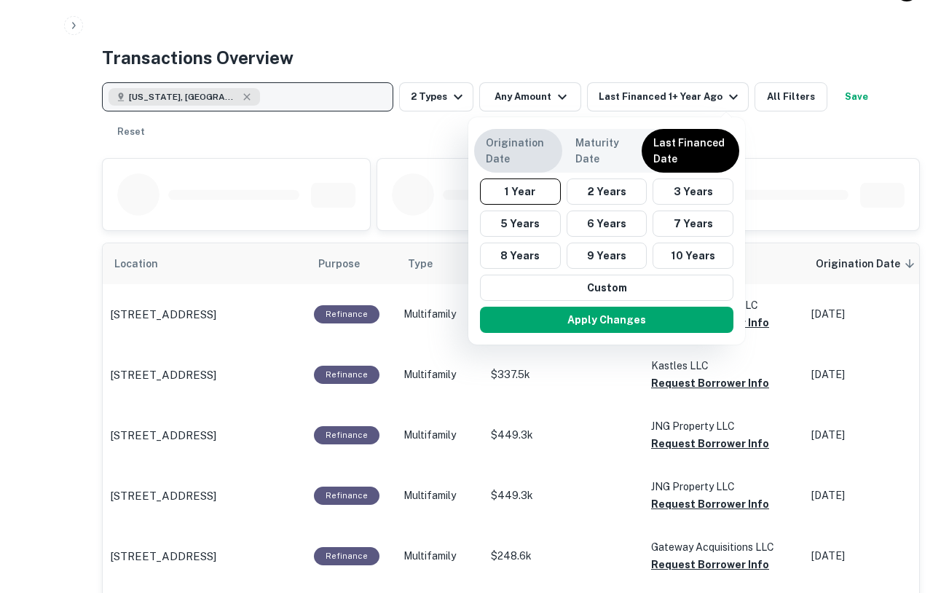
click at [529, 157] on p "Origination Date" at bounding box center [518, 151] width 65 height 32
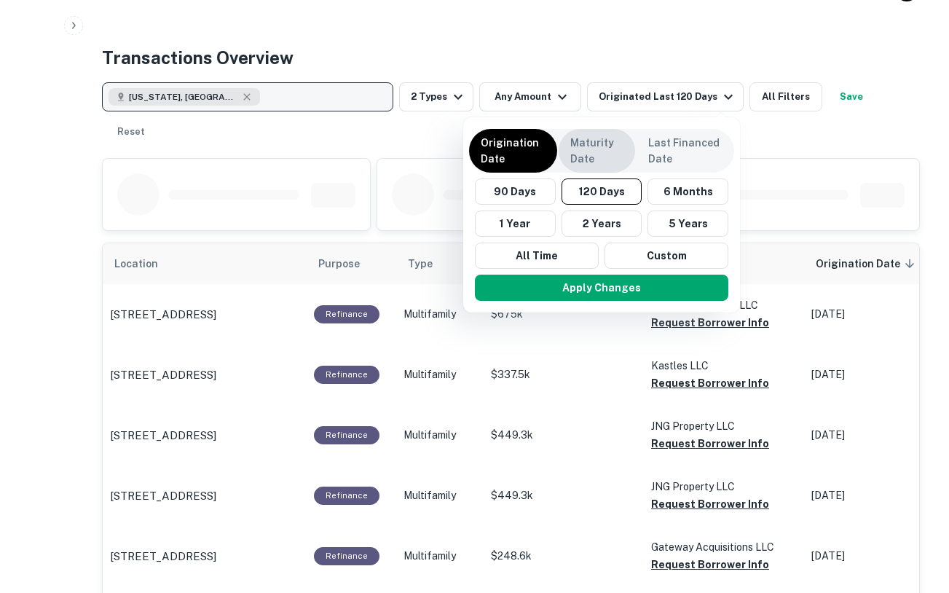
click at [592, 151] on p "Maturity Date" at bounding box center [596, 151] width 53 height 32
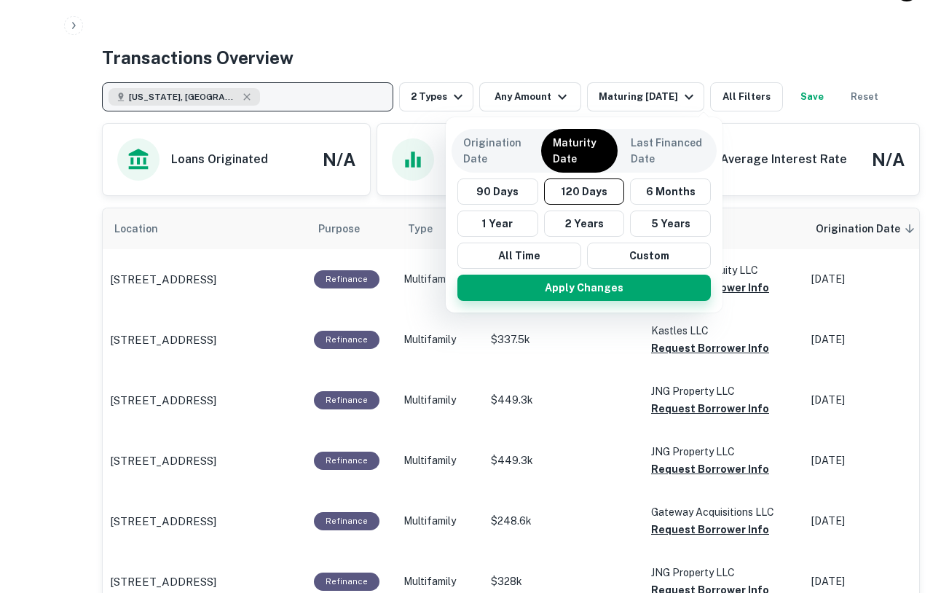
click at [604, 288] on button "Apply Changes" at bounding box center [583, 287] width 253 height 26
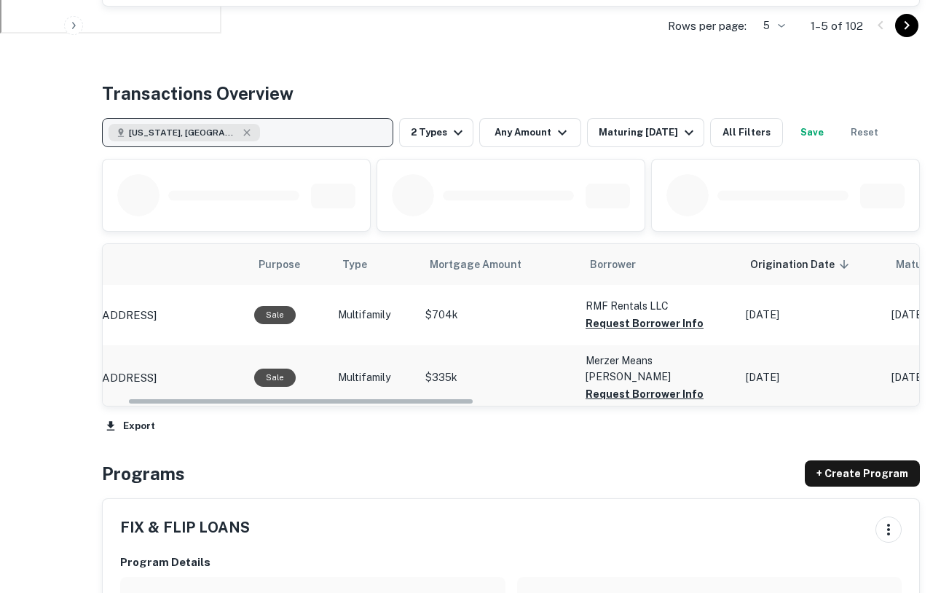
scroll to position [672, 0]
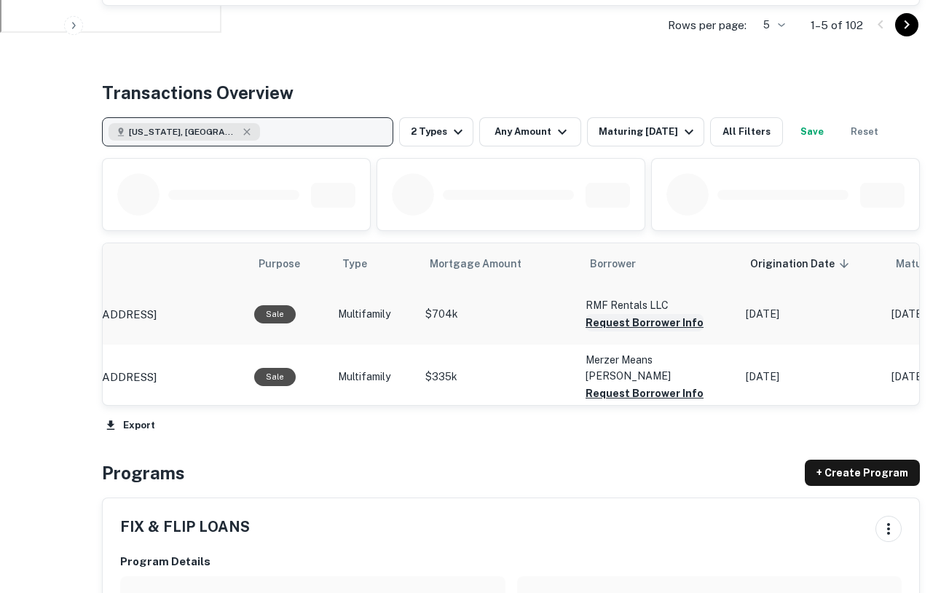
click at [626, 327] on button "Request Borrower Info" at bounding box center [644, 322] width 118 height 17
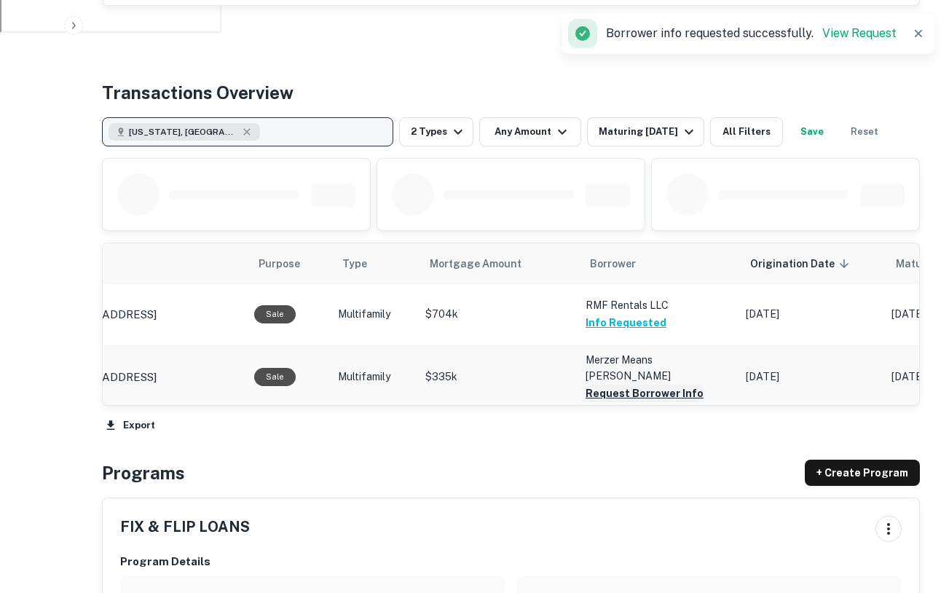
click at [665, 387] on button "Request Borrower Info" at bounding box center [644, 392] width 118 height 17
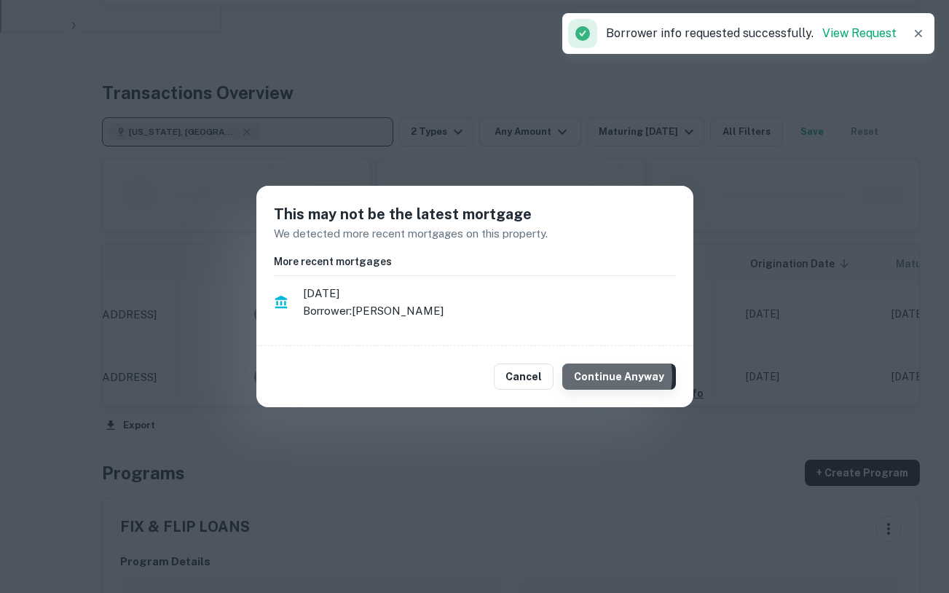
click at [606, 376] on button "Continue Anyway" at bounding box center [619, 376] width 114 height 26
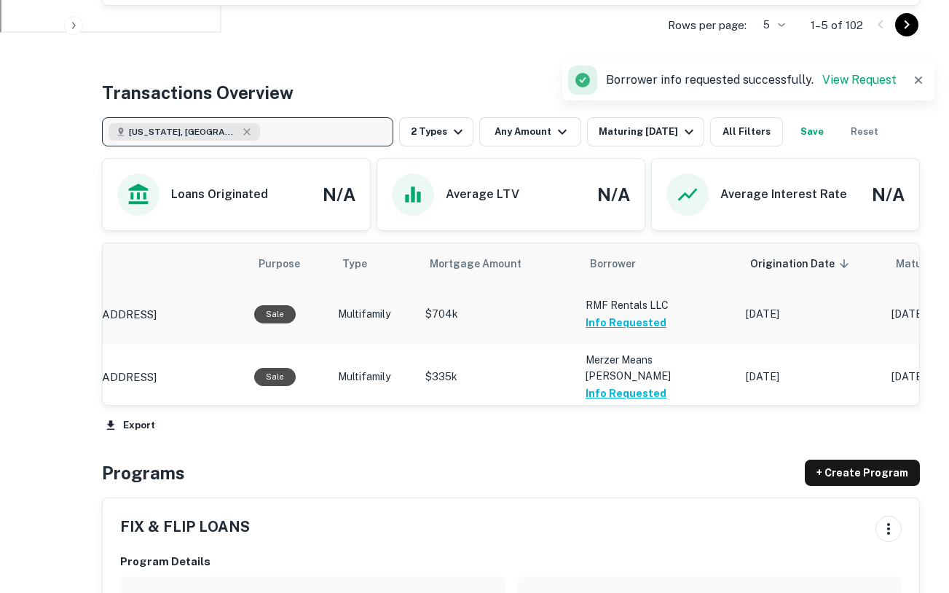
scroll to position [590, 0]
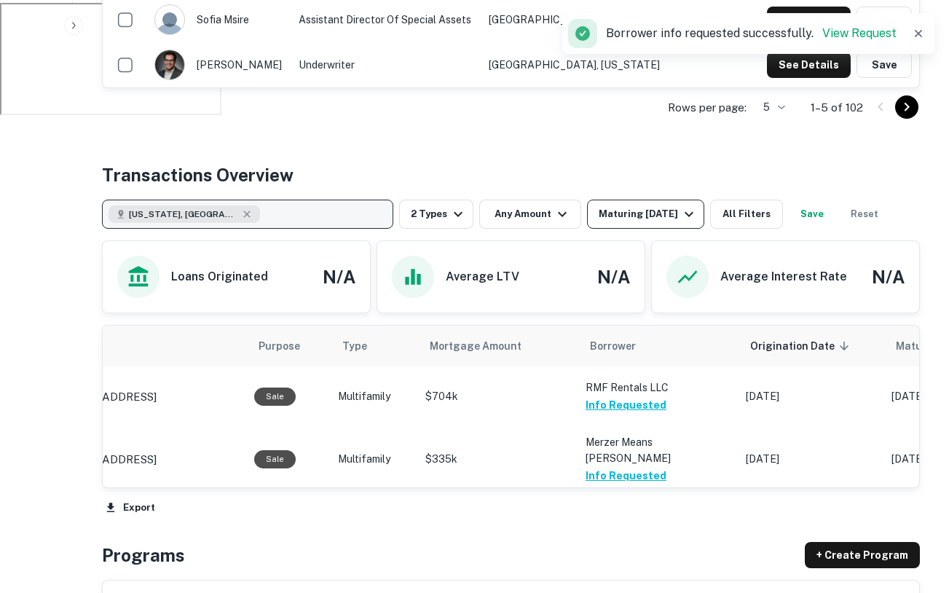
click at [600, 218] on div "Maturing In 120 Days" at bounding box center [647, 213] width 99 height 17
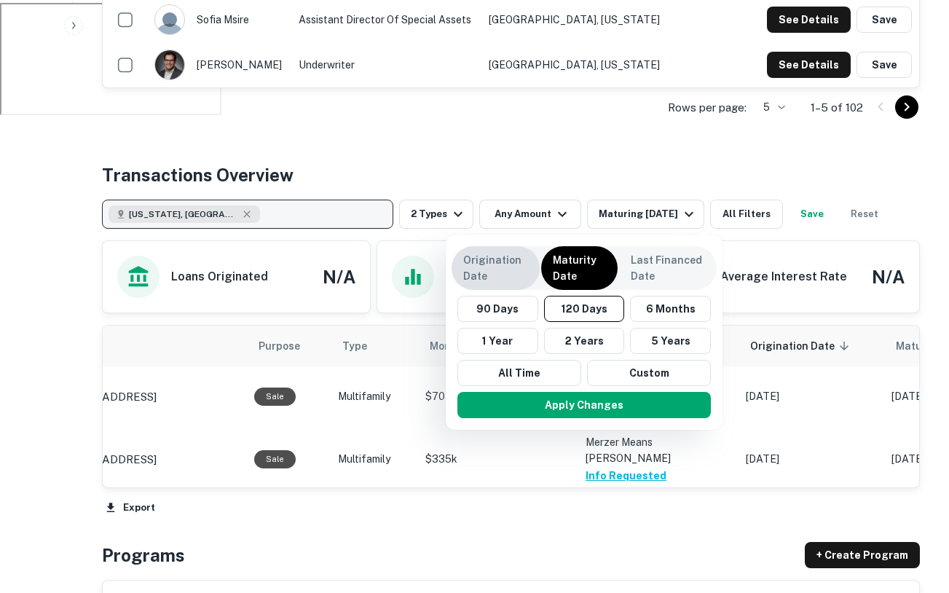
click at [493, 264] on p "Origination Date" at bounding box center [495, 268] width 65 height 32
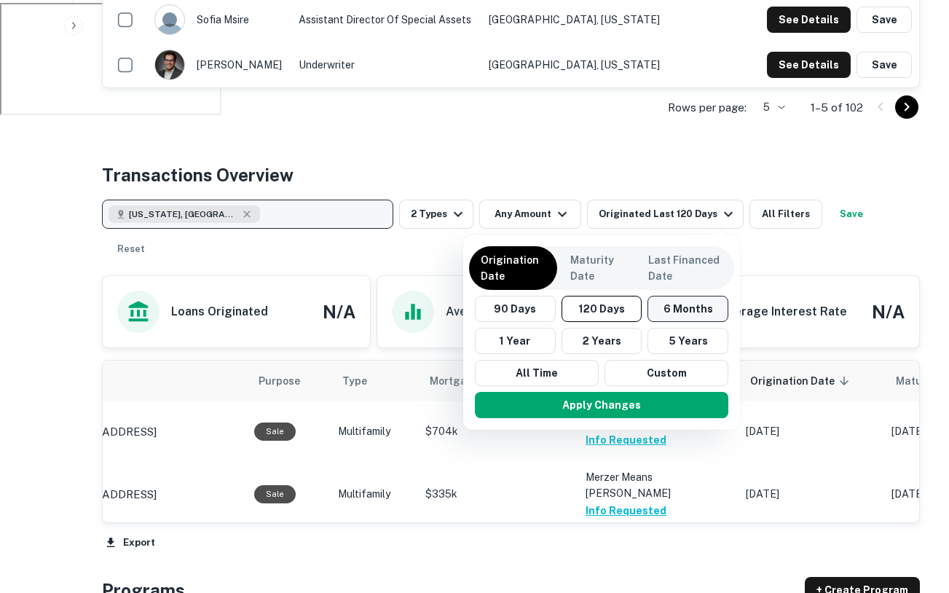
click at [663, 315] on button "6 Months" at bounding box center [687, 309] width 81 height 26
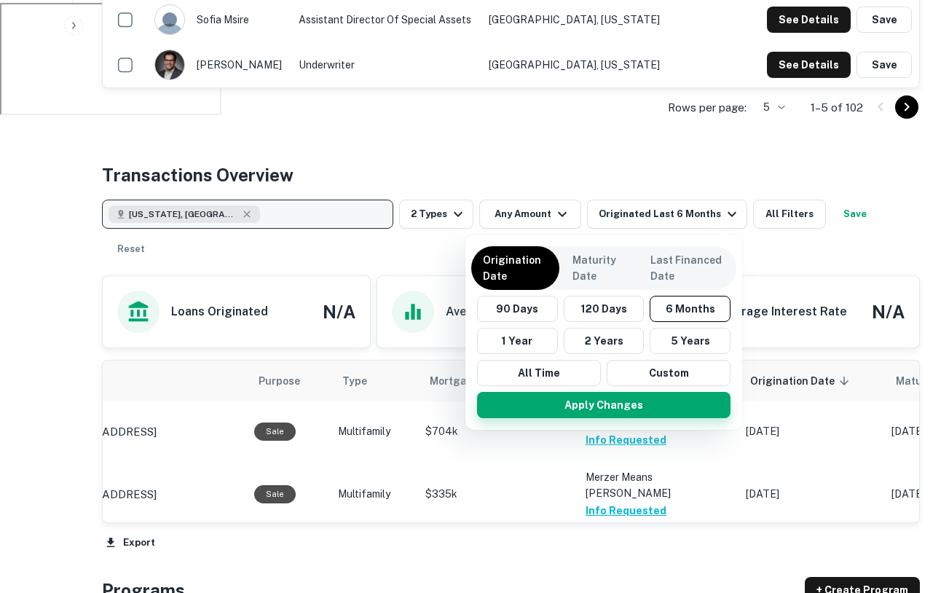
click at [614, 395] on button "Apply Changes" at bounding box center [603, 405] width 253 height 26
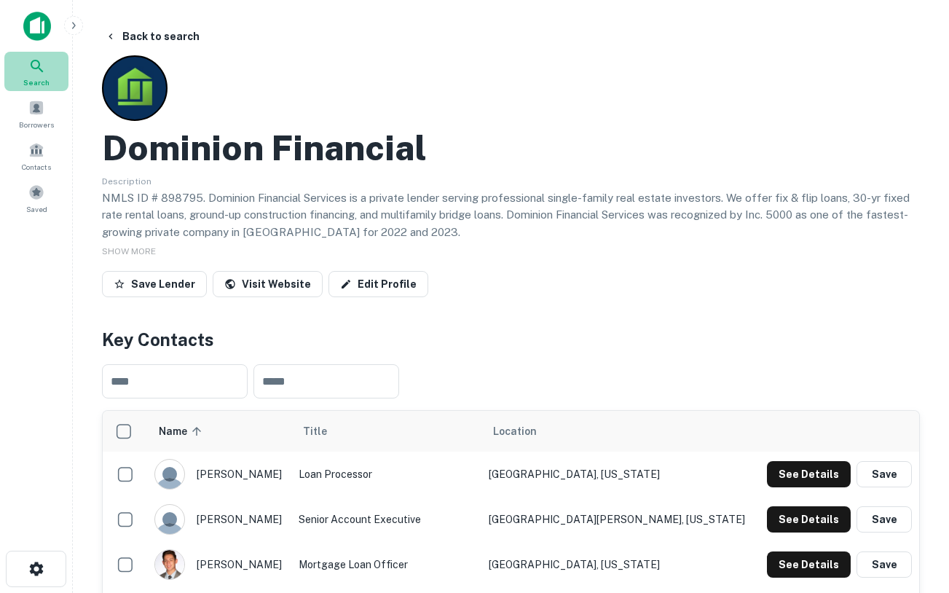
click at [33, 71] on icon at bounding box center [36, 66] width 17 height 17
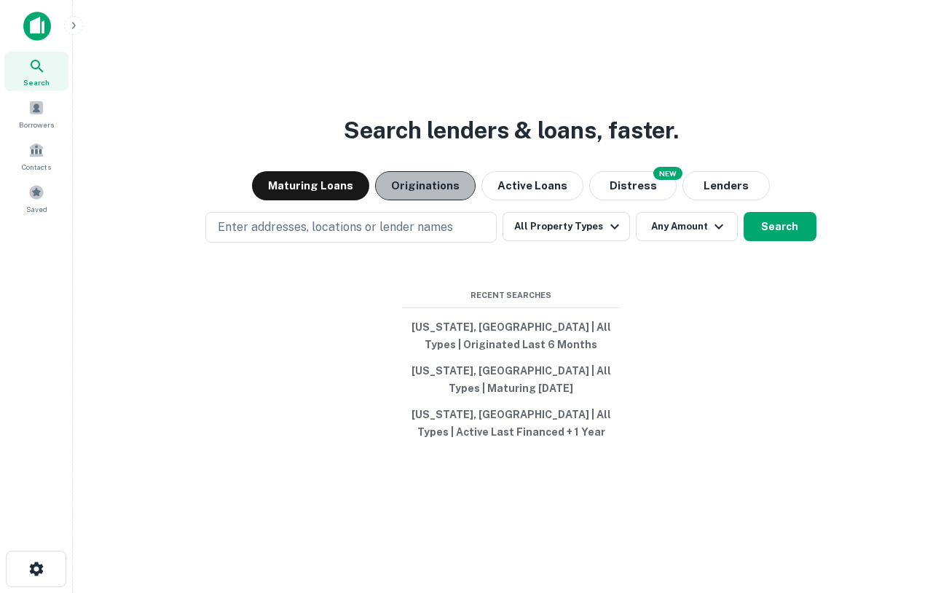
click at [424, 175] on button "Originations" at bounding box center [425, 185] width 100 height 29
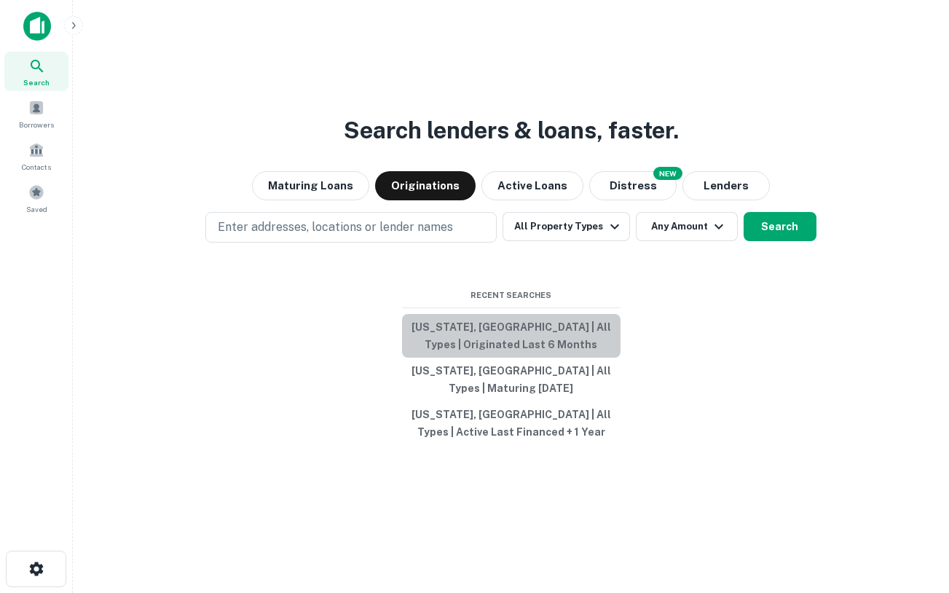
click at [518, 344] on button "[US_STATE], [GEOGRAPHIC_DATA] | All Types | Originated Last 6 Months" at bounding box center [511, 336] width 218 height 44
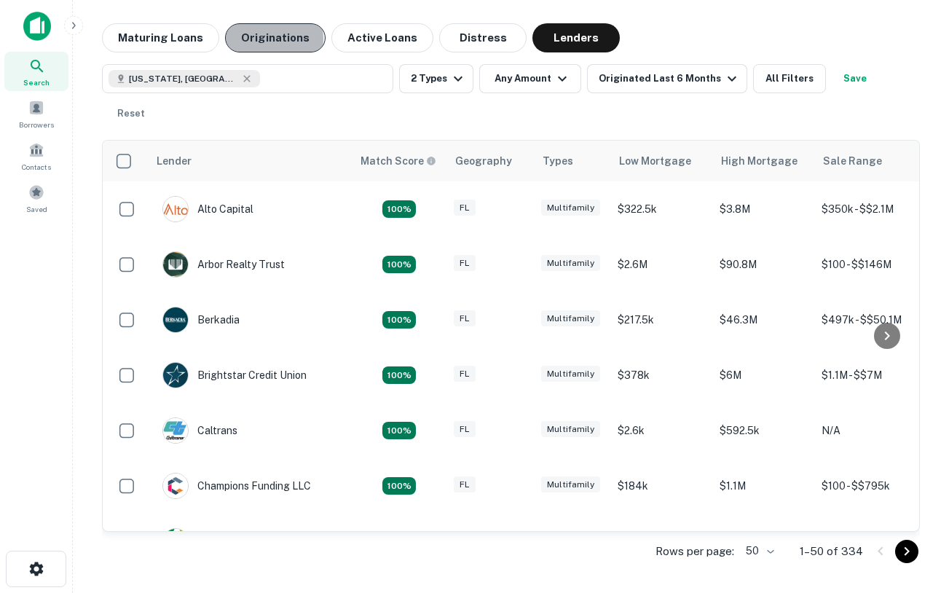
click at [269, 39] on button "Originations" at bounding box center [275, 37] width 100 height 29
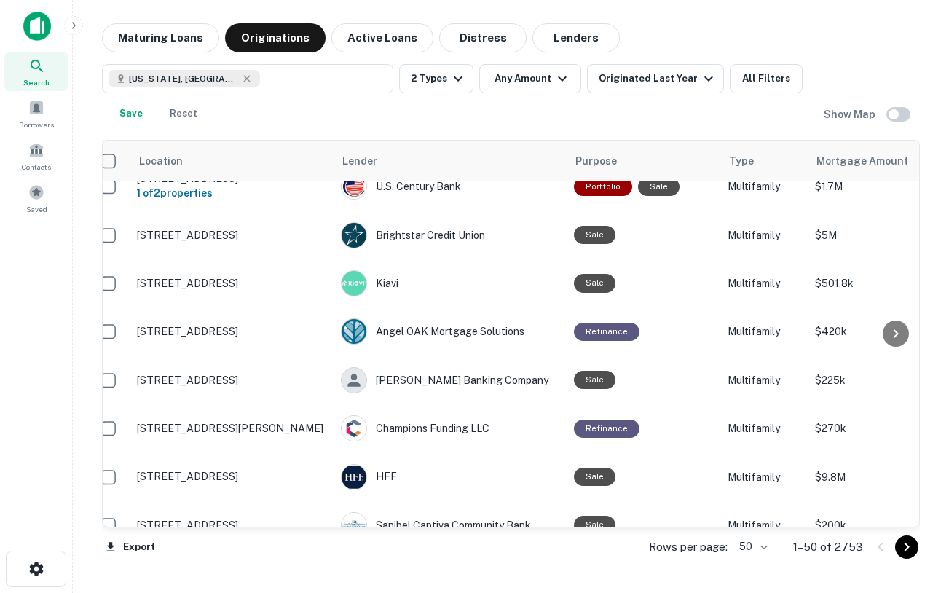
scroll to position [221, 15]
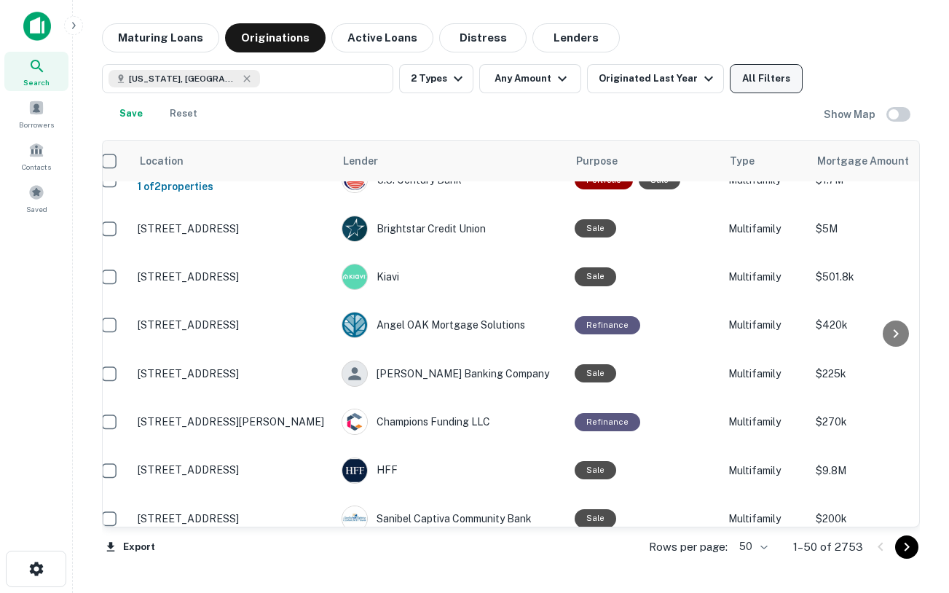
click at [738, 84] on button "All Filters" at bounding box center [766, 78] width 73 height 29
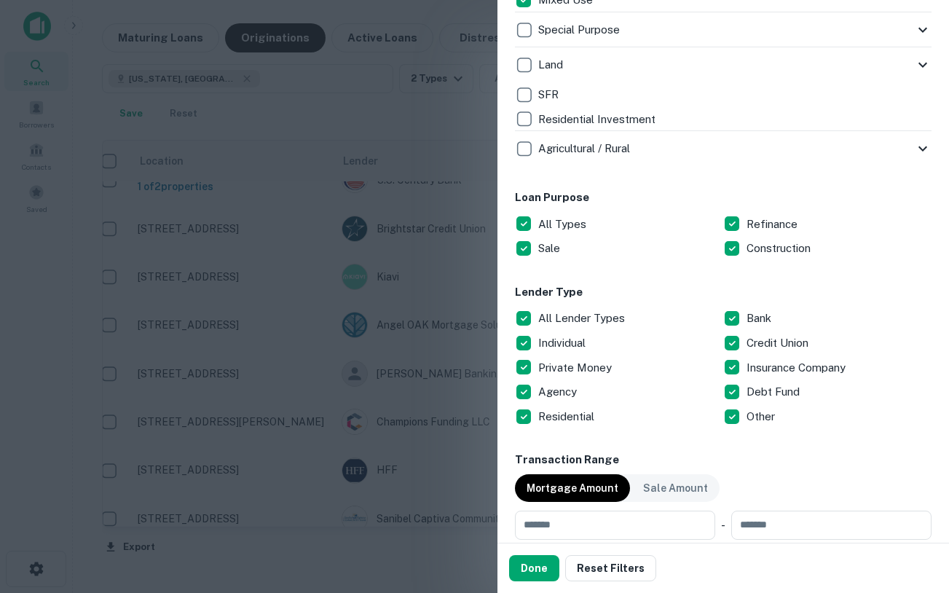
scroll to position [639, 0]
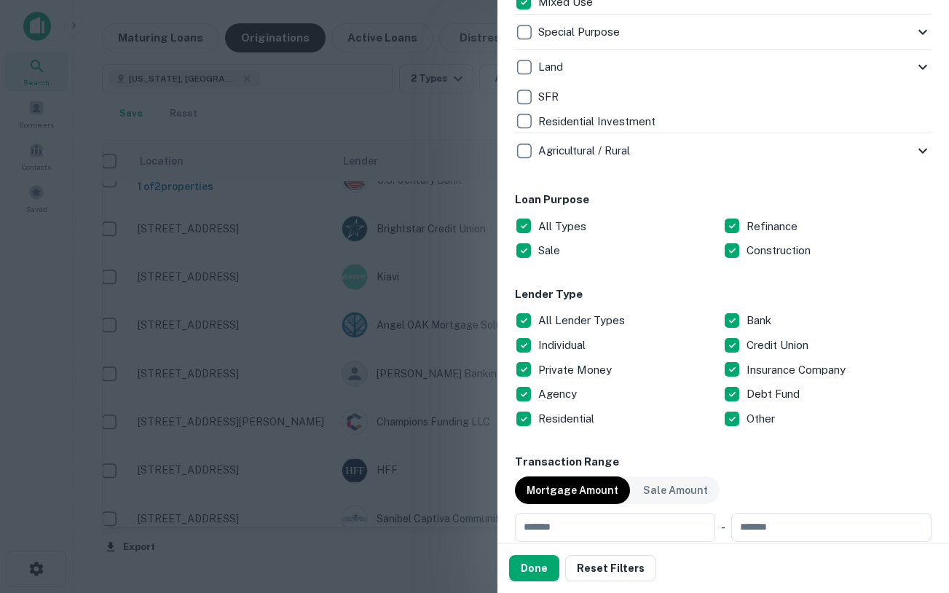
click at [513, 316] on div "Customize data sources and filters All Sources CMBS GSE Locations [US_STATE], […" at bounding box center [722, 271] width 451 height 542
click at [541, 574] on button "Done" at bounding box center [534, 568] width 50 height 26
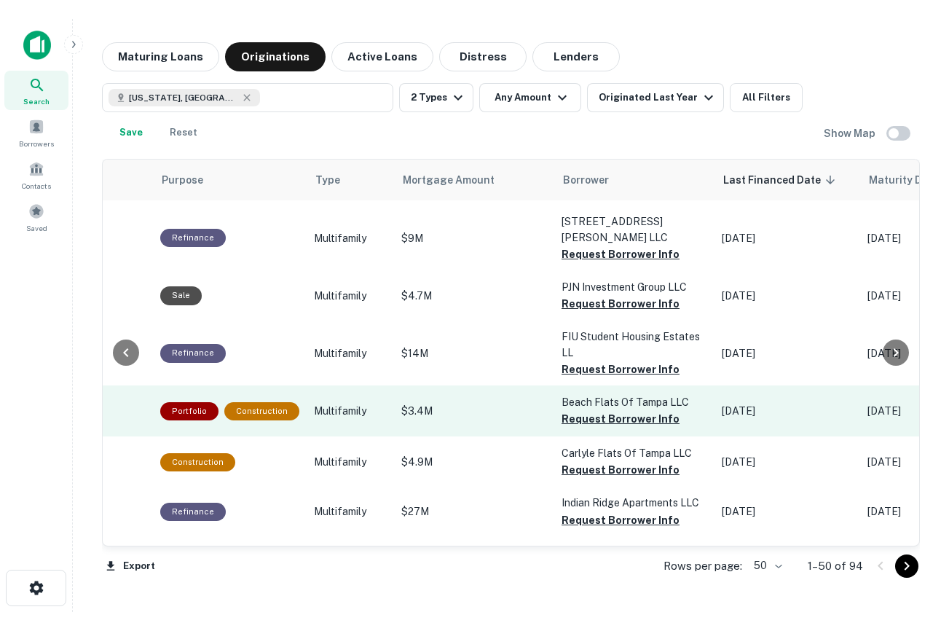
scroll to position [749, 436]
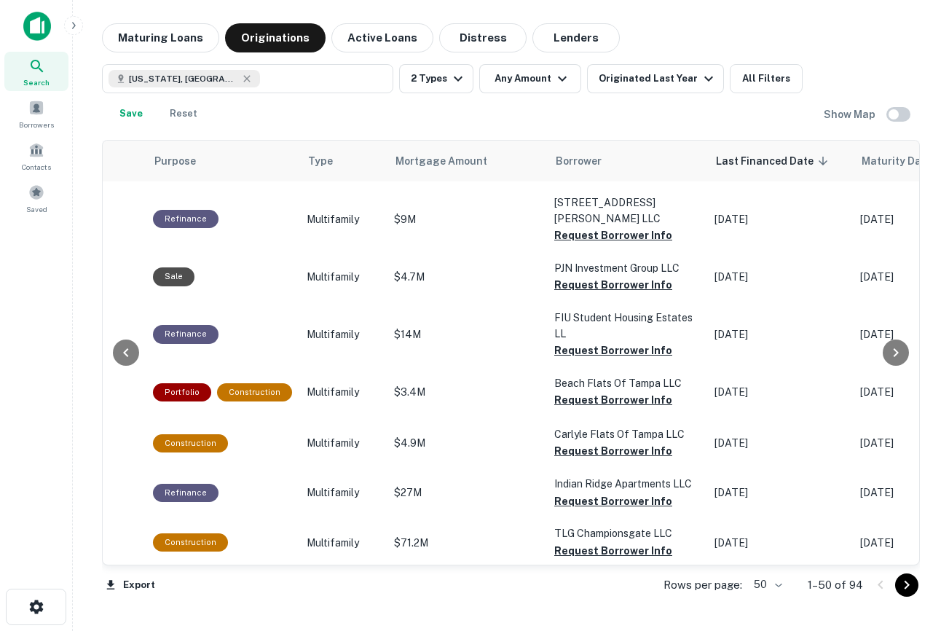
click at [36, 31] on img at bounding box center [37, 26] width 28 height 29
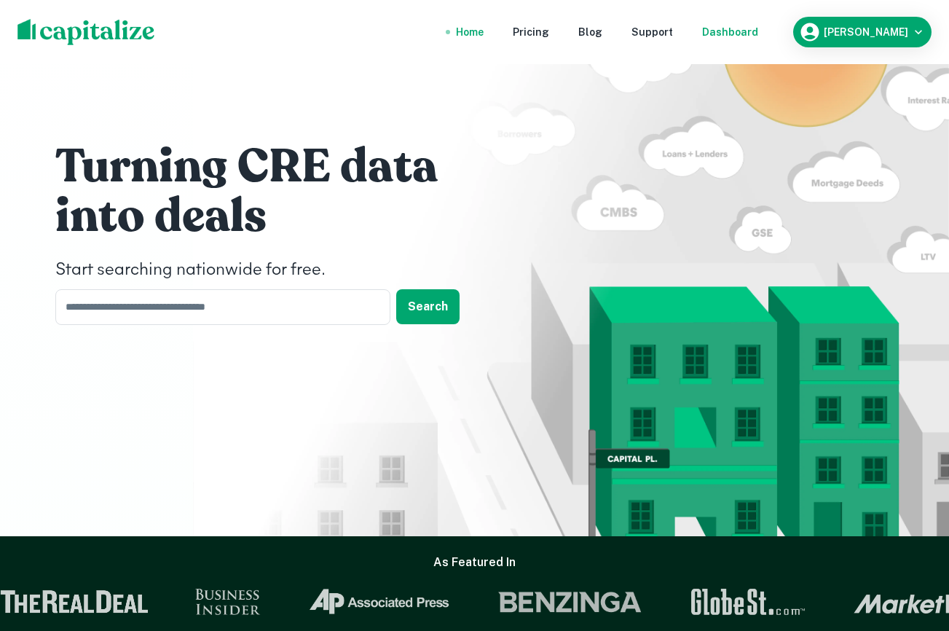
click at [758, 28] on div "Dashboard" at bounding box center [730, 32] width 56 height 16
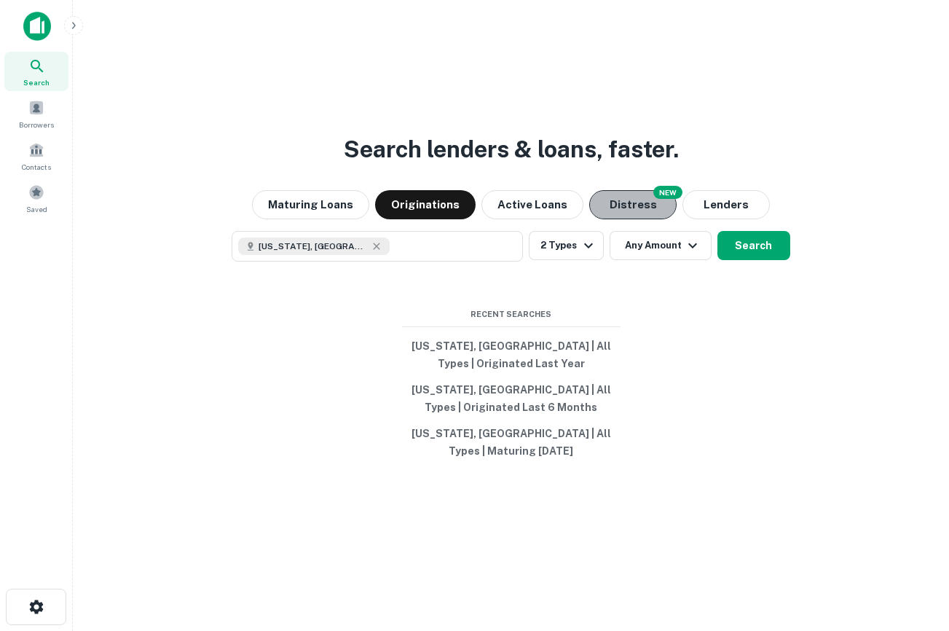
click at [624, 206] on button "Distress" at bounding box center [632, 204] width 87 height 29
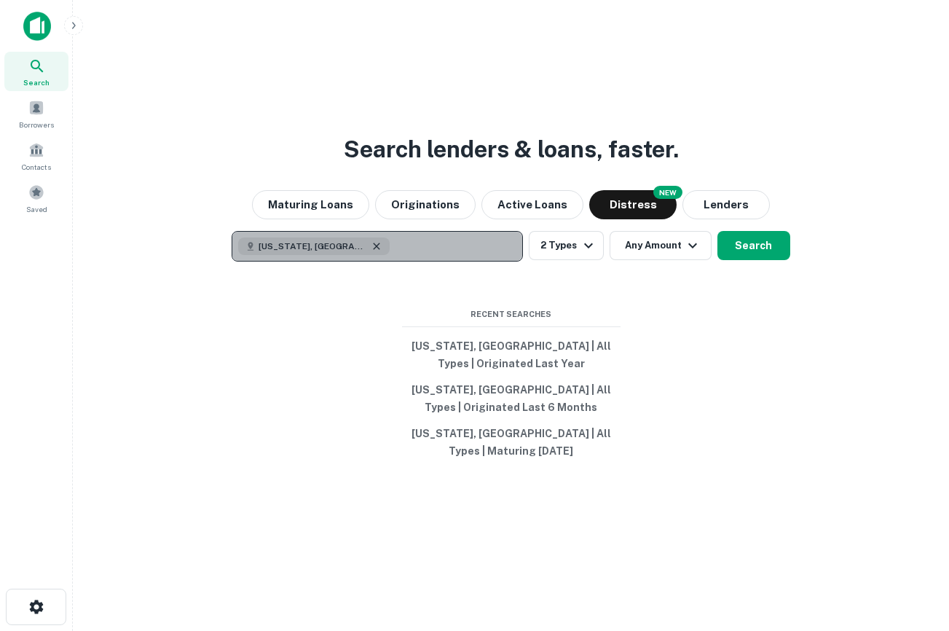
click at [371, 247] on icon "button" at bounding box center [377, 246] width 12 height 12
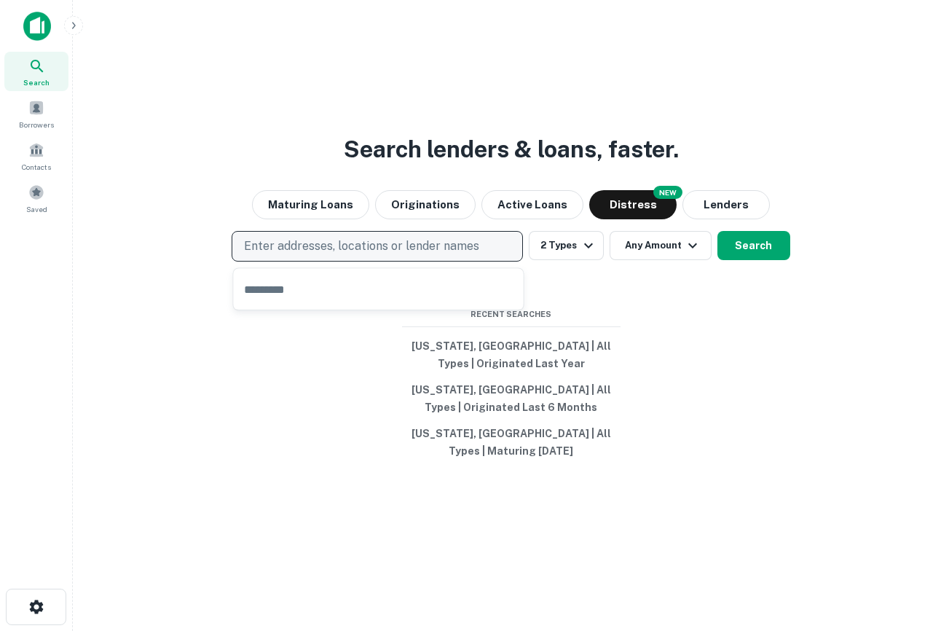
click at [661, 291] on div "Search lenders & loans, faster. Maturing Loans Originations Active Loans NEW Di…" at bounding box center [510, 350] width 853 height 631
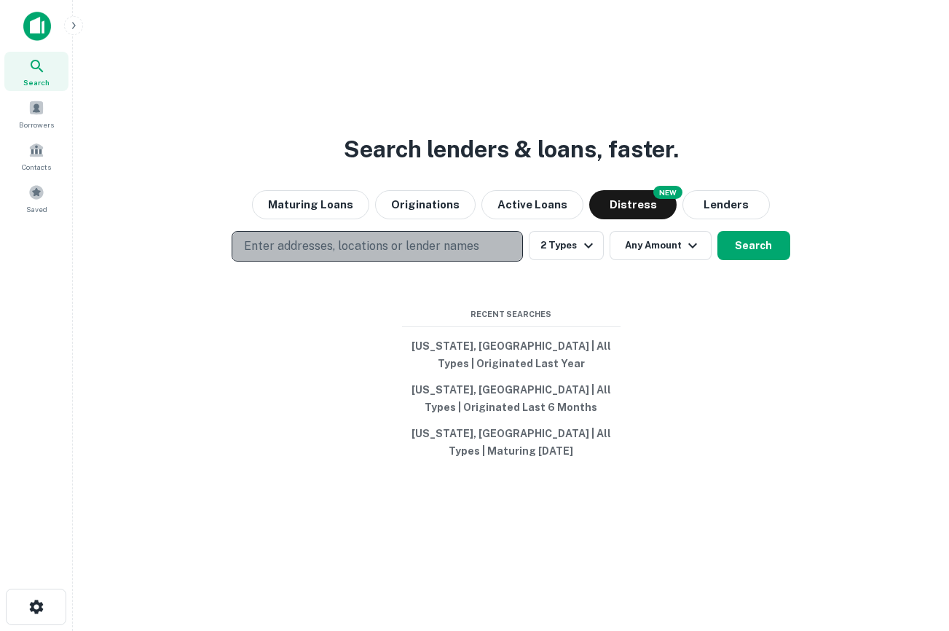
click at [456, 247] on p "Enter addresses, locations or lender names" at bounding box center [361, 245] width 235 height 17
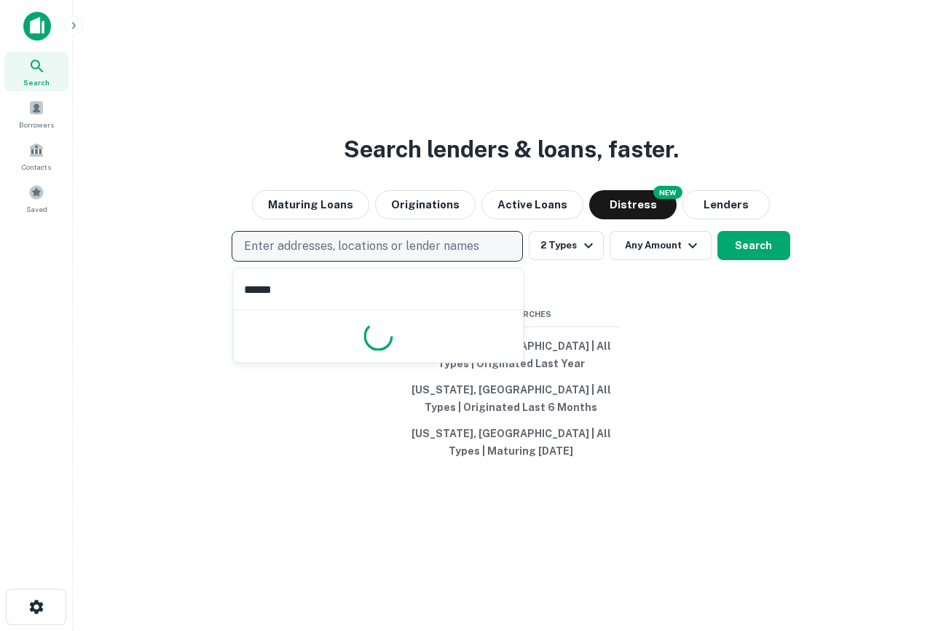
type input "*******"
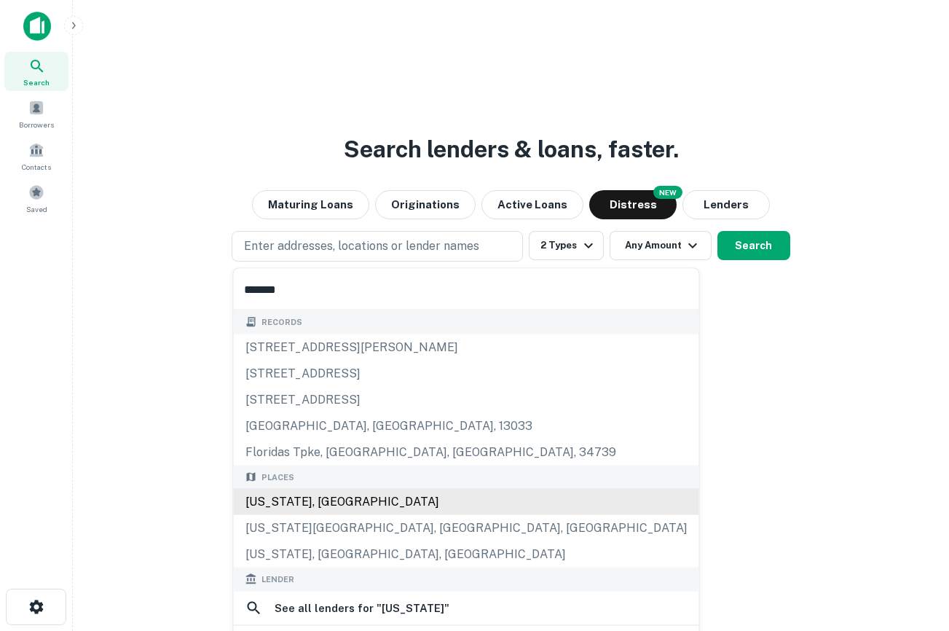
click at [348, 499] on div "[US_STATE], [GEOGRAPHIC_DATA]" at bounding box center [466, 502] width 465 height 26
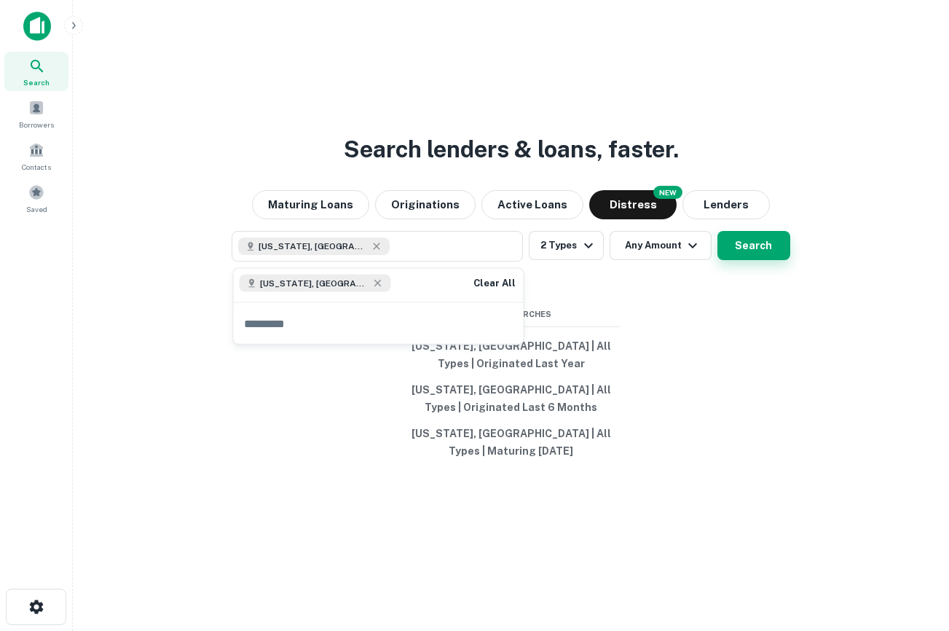
click at [748, 254] on button "Search" at bounding box center [753, 245] width 73 height 29
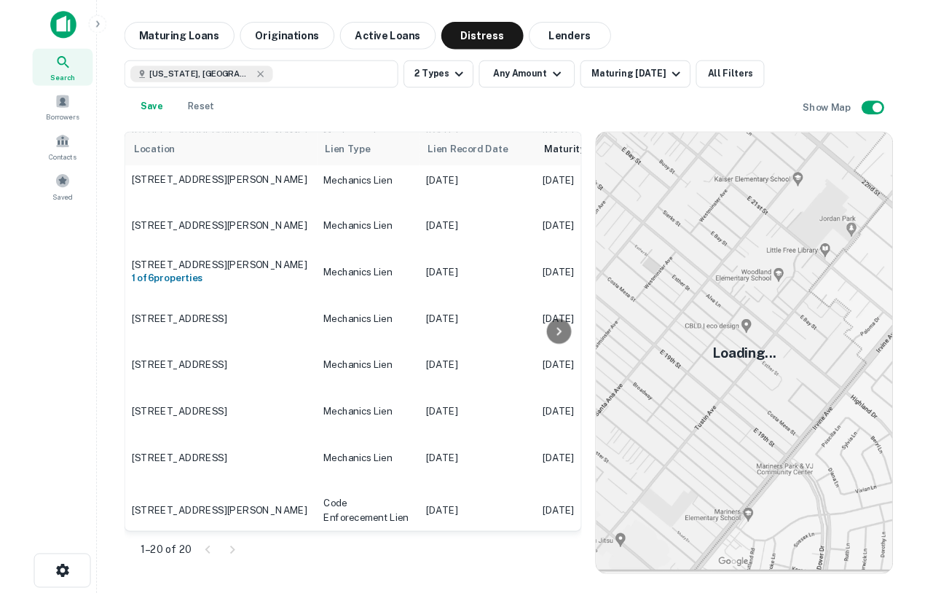
scroll to position [604, 0]
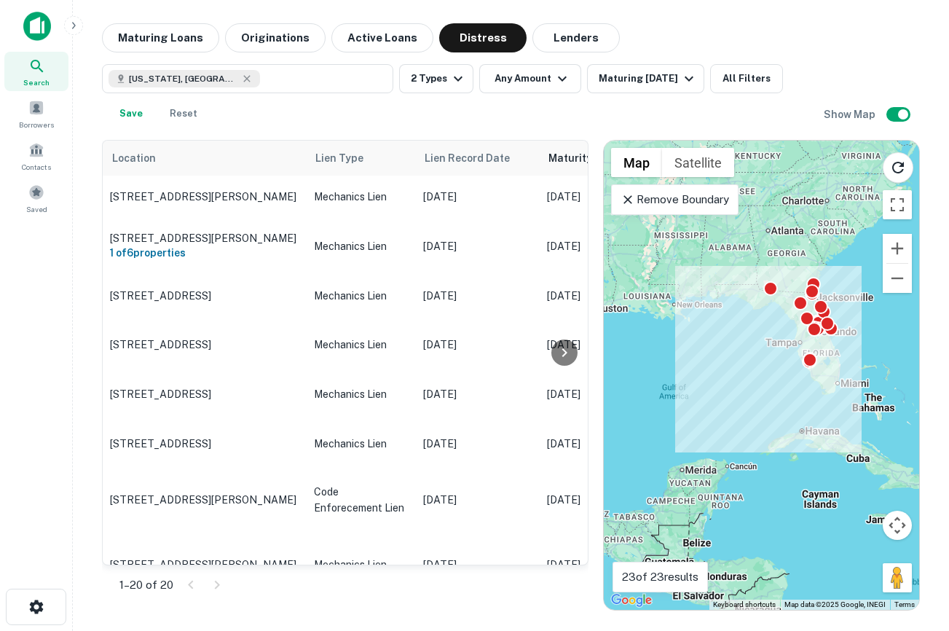
drag, startPoint x: 671, startPoint y: 205, endPoint x: 660, endPoint y: 120, distance: 85.9
click at [671, 205] on p "Remove Boundary" at bounding box center [674, 199] width 108 height 17
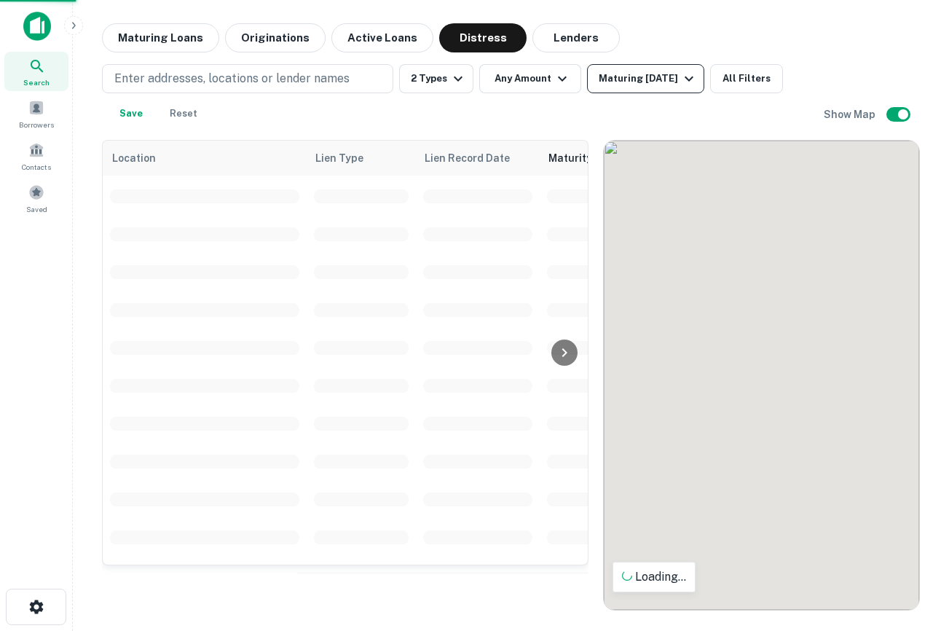
click at [639, 81] on div "Maturing In 1 Year" at bounding box center [647, 78] width 99 height 17
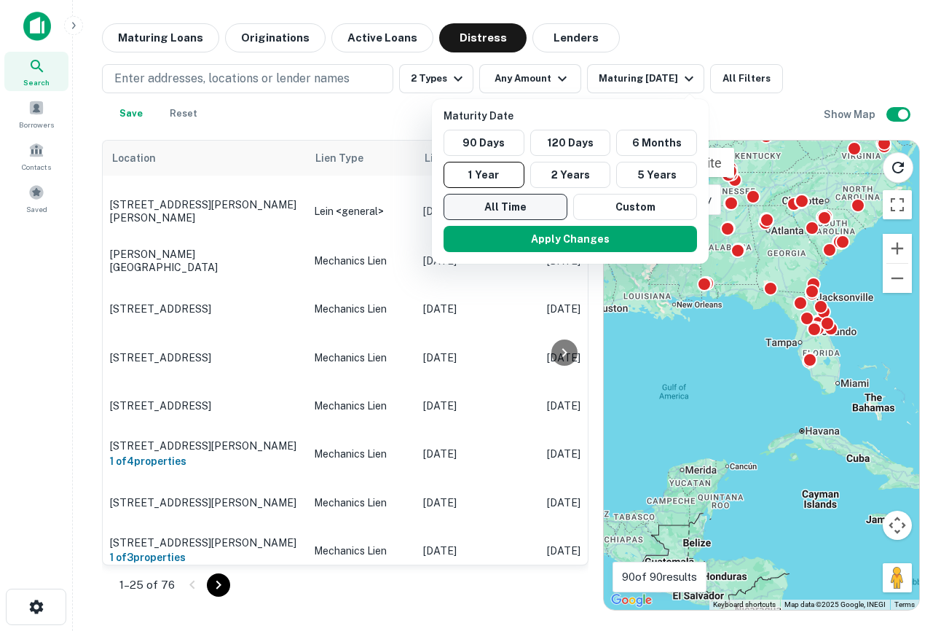
click at [528, 208] on button "All Time" at bounding box center [505, 207] width 124 height 26
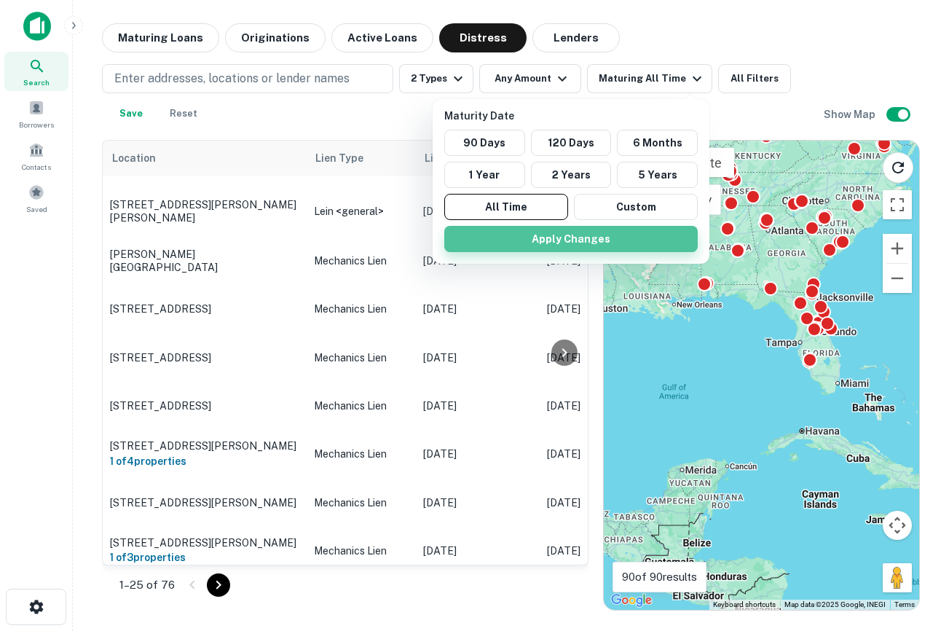
click at [566, 240] on button "Apply Changes" at bounding box center [570, 239] width 253 height 26
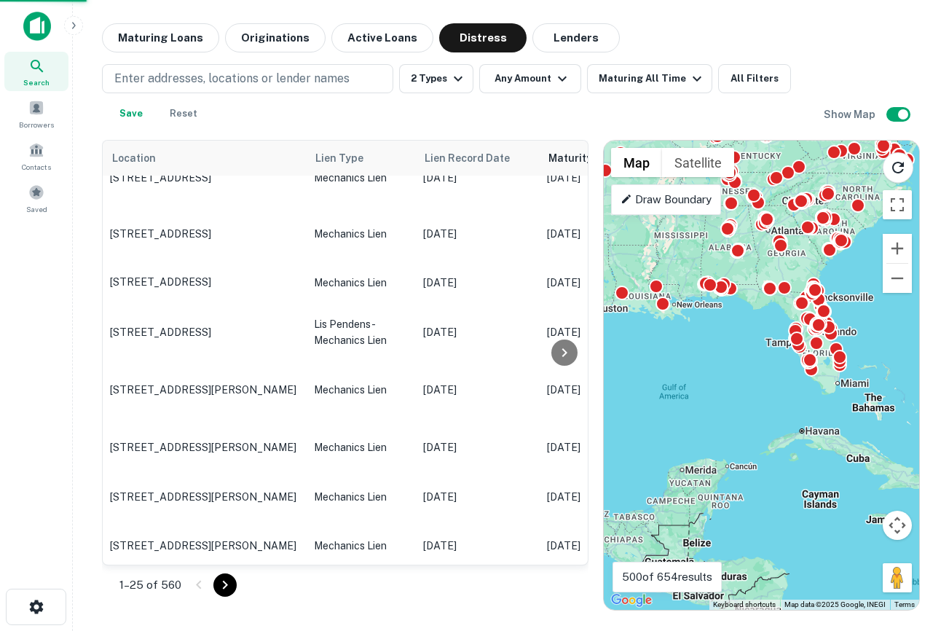
drag, startPoint x: 707, startPoint y: 274, endPoint x: 652, endPoint y: 376, distance: 115.6
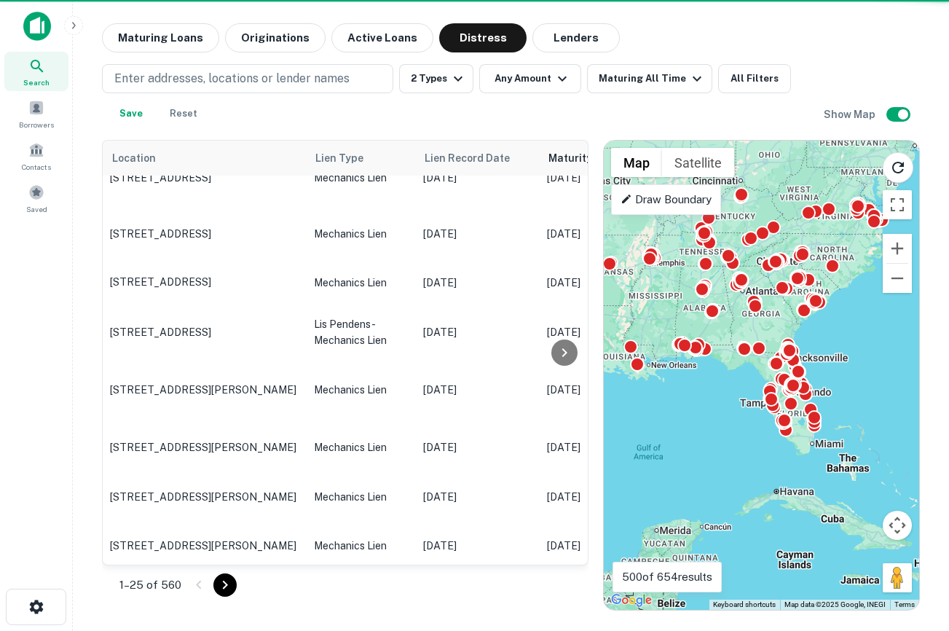
drag, startPoint x: 770, startPoint y: 332, endPoint x: 724, endPoint y: 427, distance: 104.9
click at [724, 427] on div "To activate drag with keyboard, press Alt + Enter. Once in keyboard drag state,…" at bounding box center [761, 375] width 315 height 469
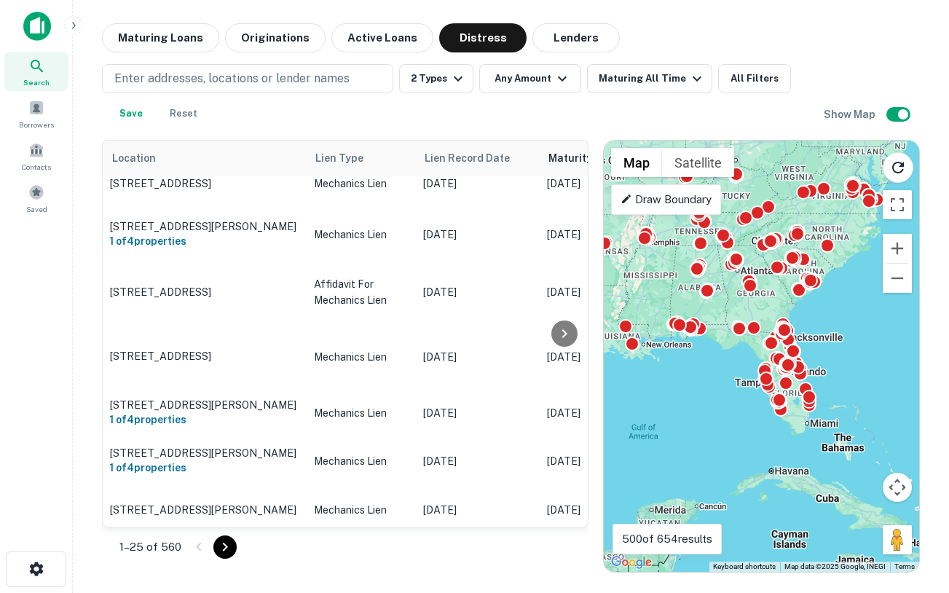
scroll to position [116, 0]
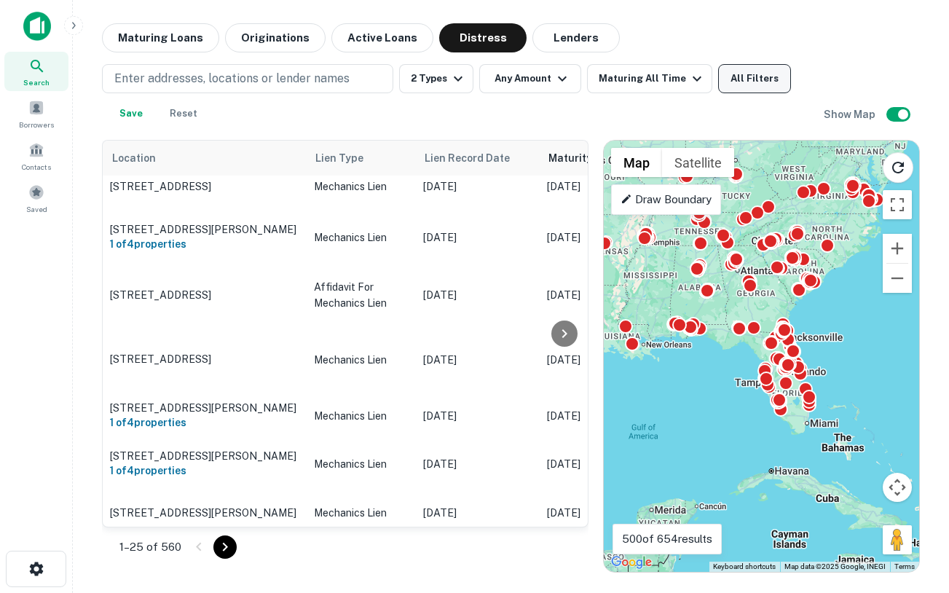
click at [732, 79] on button "All Filters" at bounding box center [754, 78] width 73 height 29
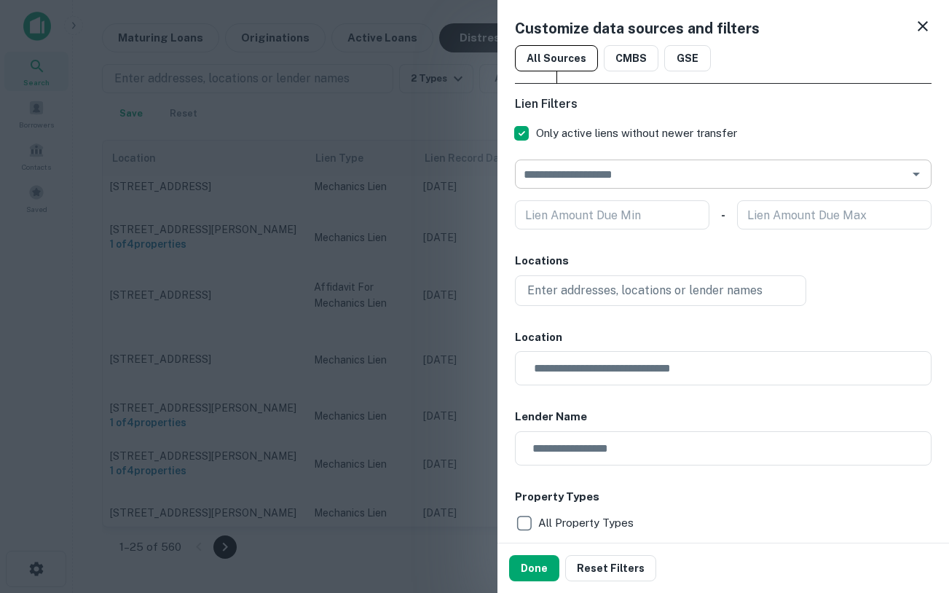
click at [572, 177] on input "text" at bounding box center [711, 174] width 384 height 20
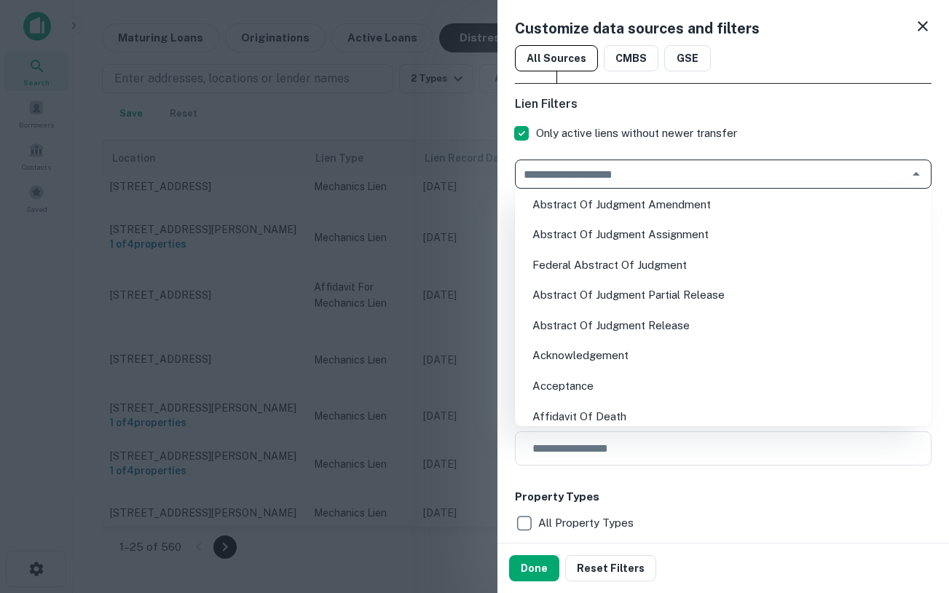
scroll to position [0, 0]
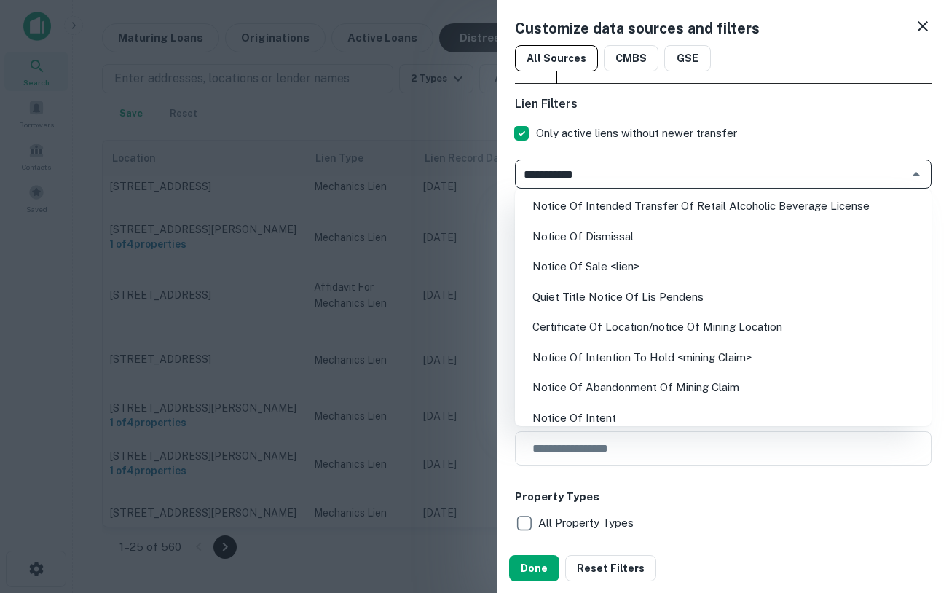
type input "**********"
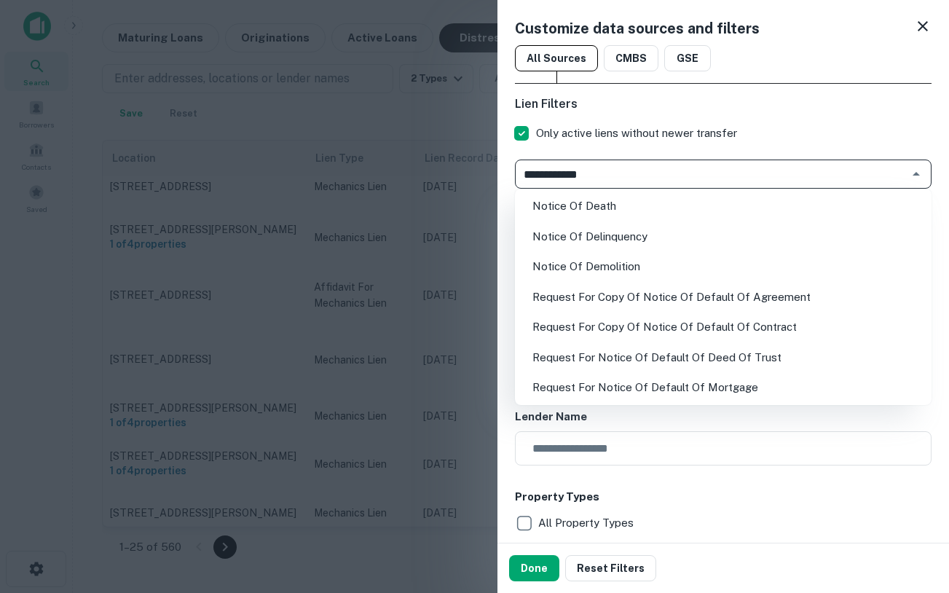
click at [605, 241] on li "Notice Of Delinquency" at bounding box center [723, 237] width 405 height 26
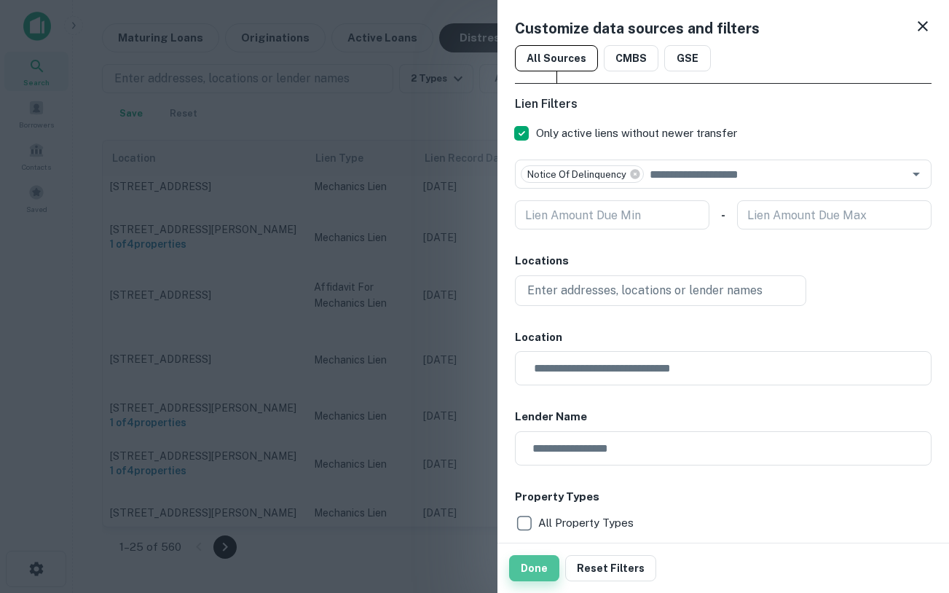
click at [528, 570] on button "Done" at bounding box center [534, 568] width 50 height 26
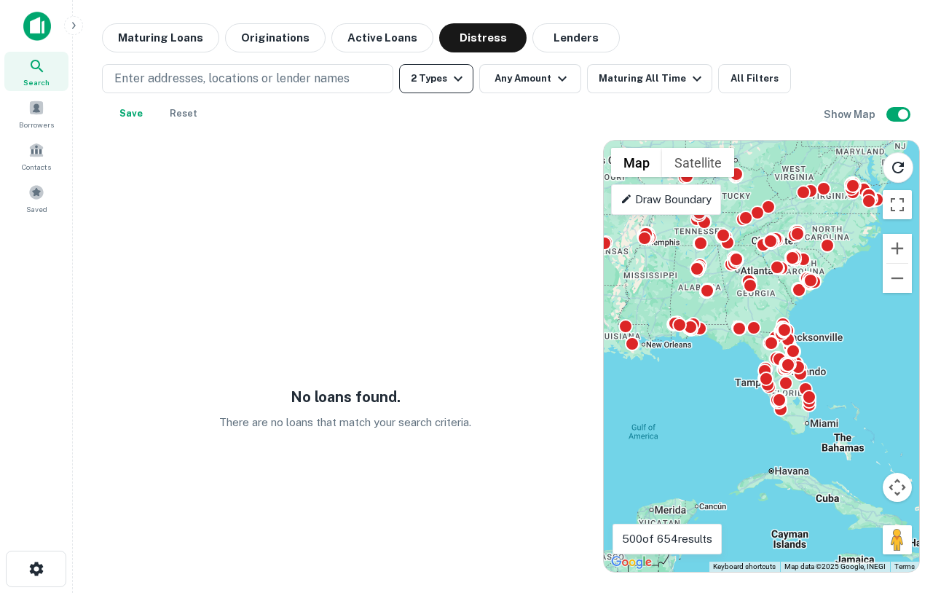
click at [408, 76] on button "2 Types" at bounding box center [436, 78] width 74 height 29
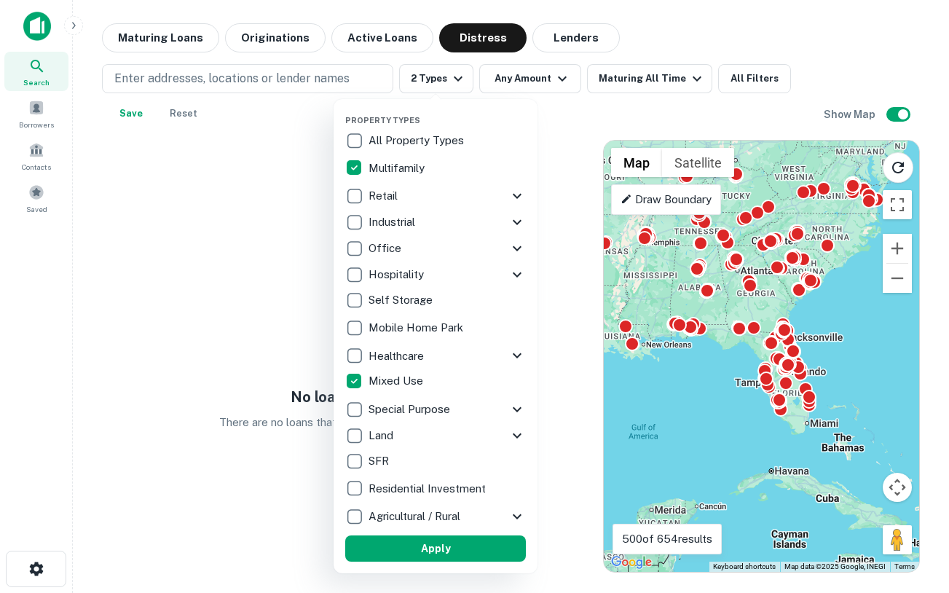
click at [199, 153] on div at bounding box center [474, 296] width 949 height 593
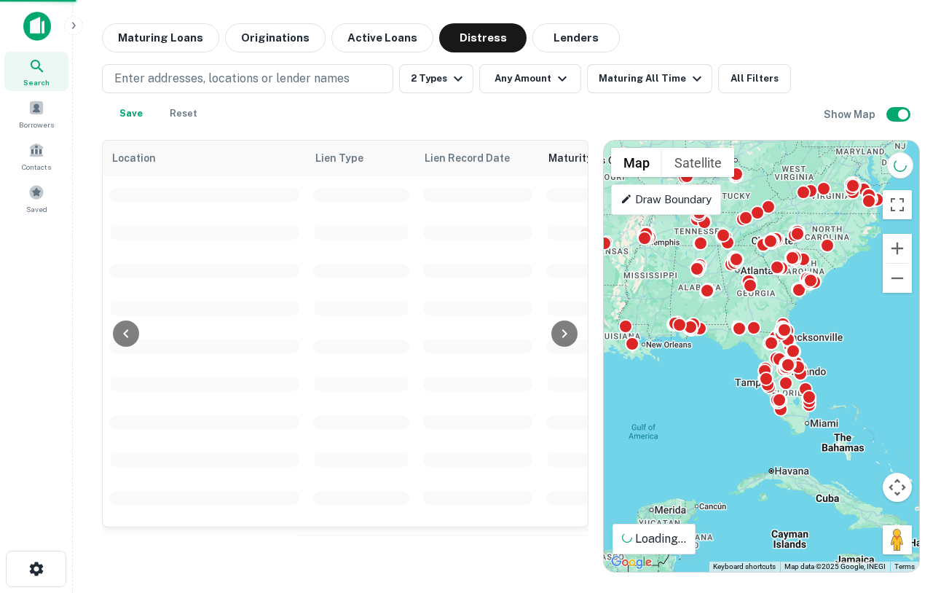
click at [178, 106] on div "Property Types All Property Types Multifamily Retail Storefront Auto Shop Bar S…" at bounding box center [474, 296] width 949 height 593
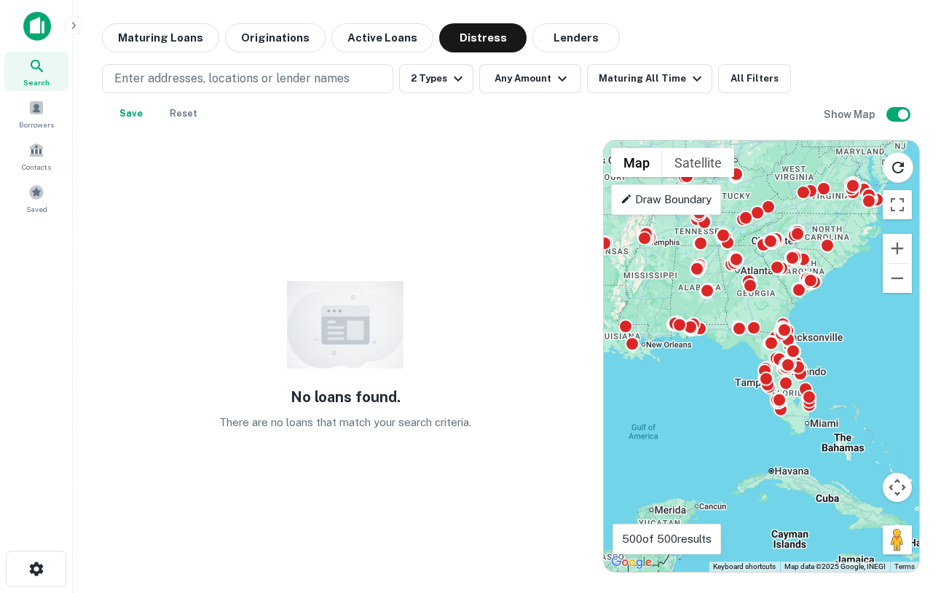
drag, startPoint x: 186, startPoint y: 109, endPoint x: 230, endPoint y: 112, distance: 43.8
click at [186, 109] on button "Reset" at bounding box center [183, 113] width 47 height 29
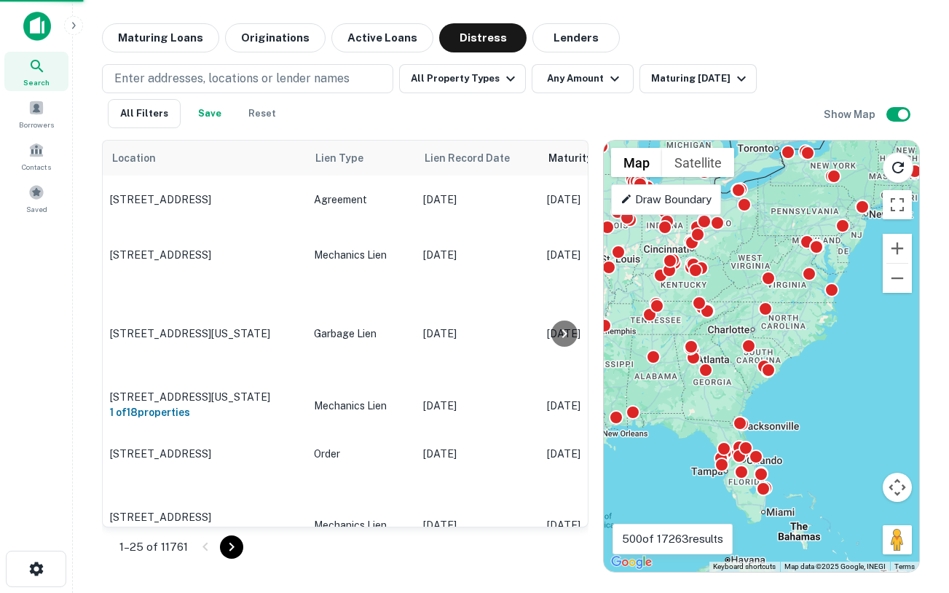
drag, startPoint x: 713, startPoint y: 259, endPoint x: 666, endPoint y: 348, distance: 100.3
click at [666, 349] on div "To activate drag with keyboard, press Alt + Enter. Once in keyboard drag state,…" at bounding box center [761, 356] width 315 height 431
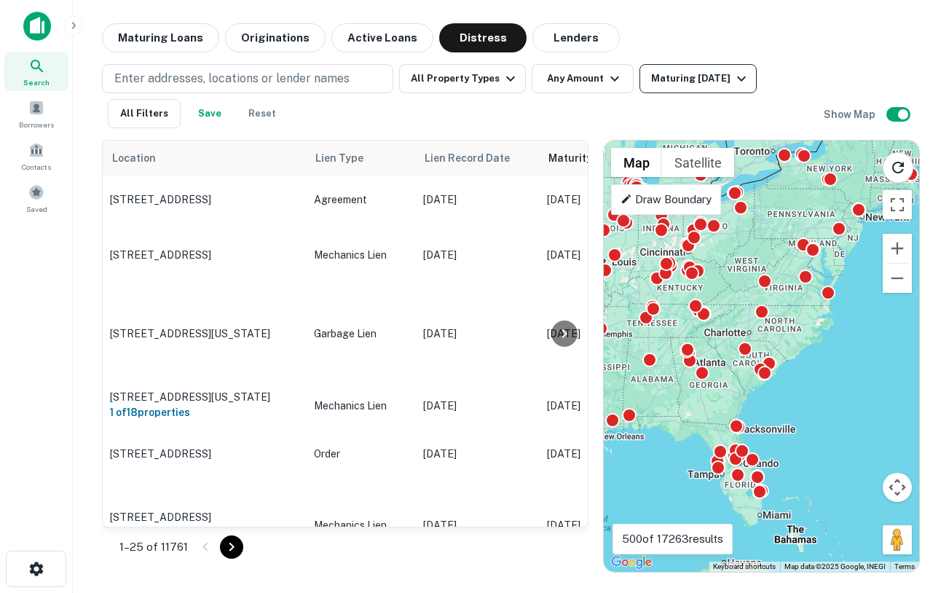
click at [724, 91] on button "Maturing [DATE]" at bounding box center [697, 78] width 117 height 29
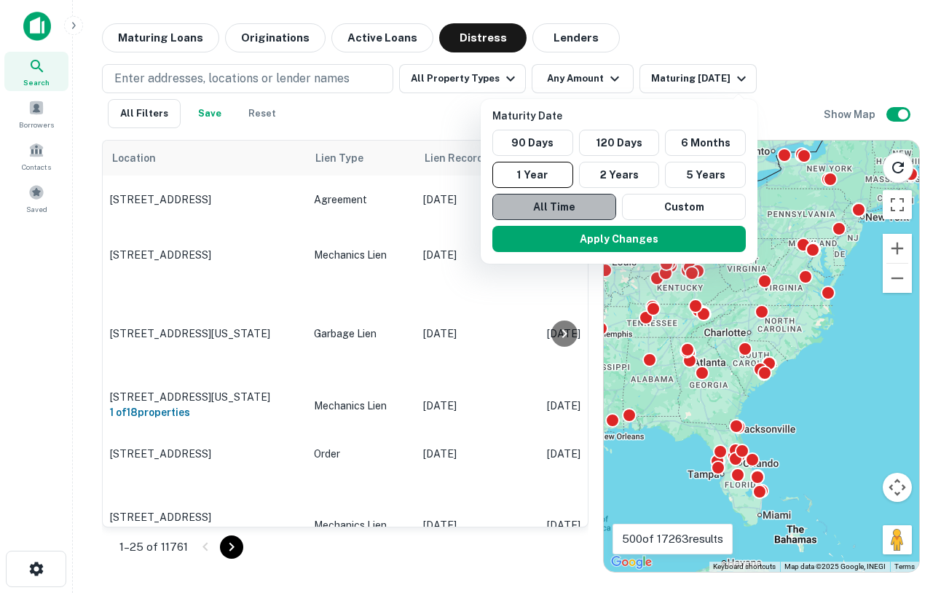
click at [531, 203] on button "All Time" at bounding box center [554, 207] width 124 height 26
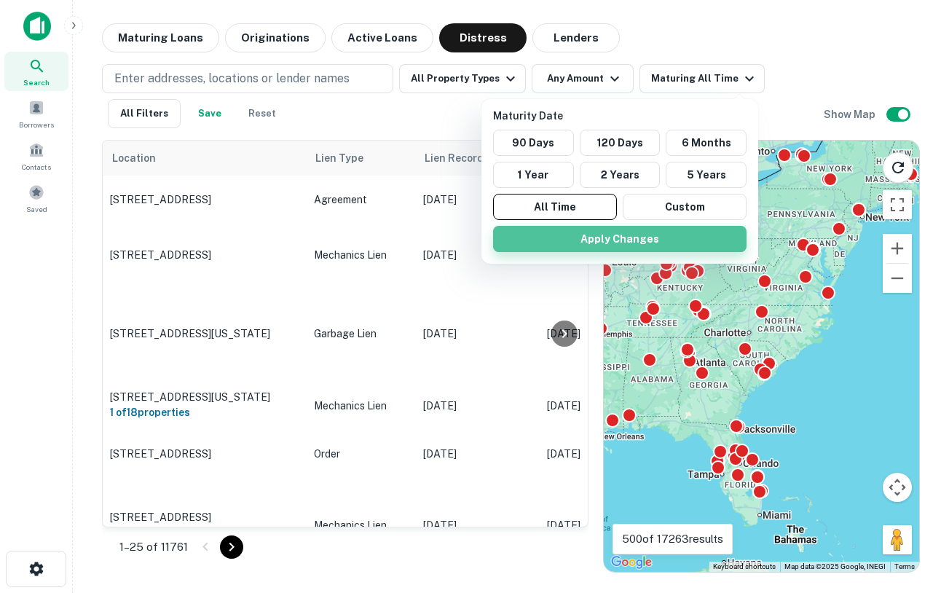
click at [556, 242] on button "Apply Changes" at bounding box center [619, 239] width 253 height 26
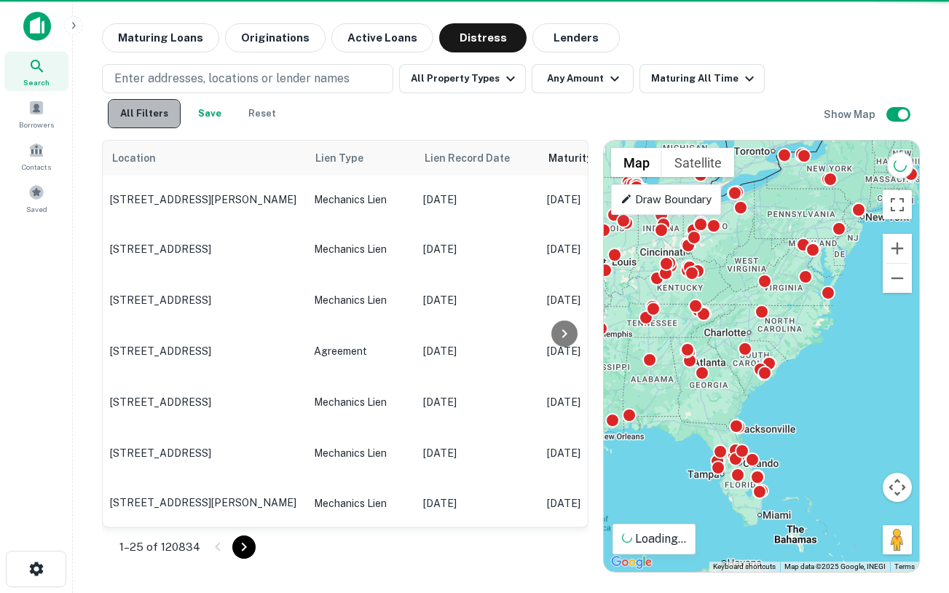
click at [151, 119] on button "All Filters" at bounding box center [144, 113] width 73 height 29
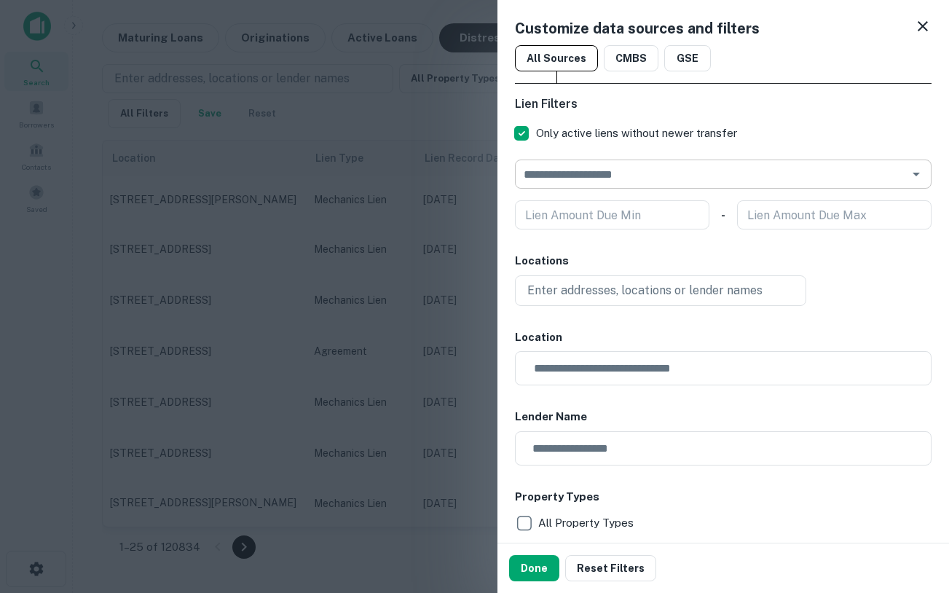
click at [668, 173] on input "text" at bounding box center [711, 174] width 384 height 20
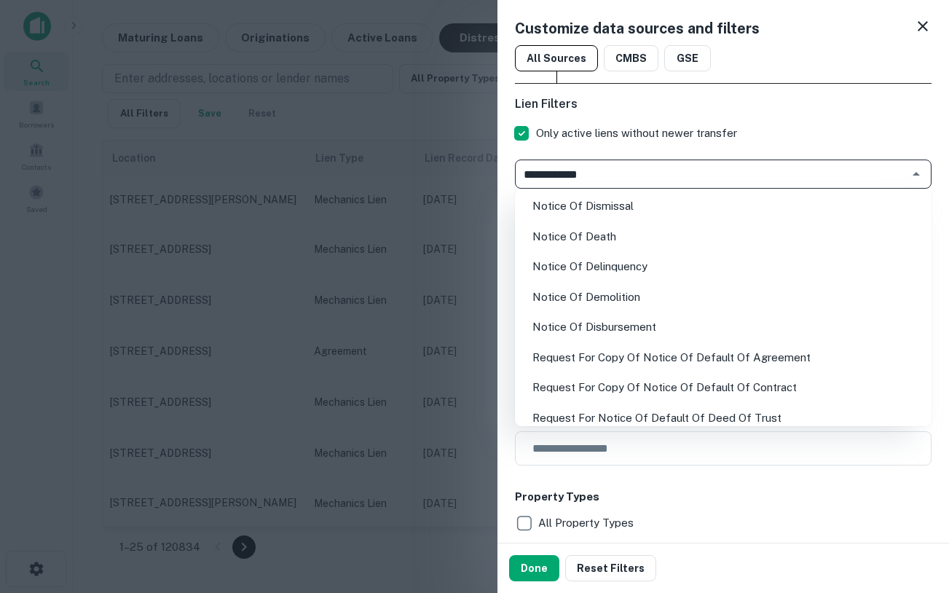
type input "**********"
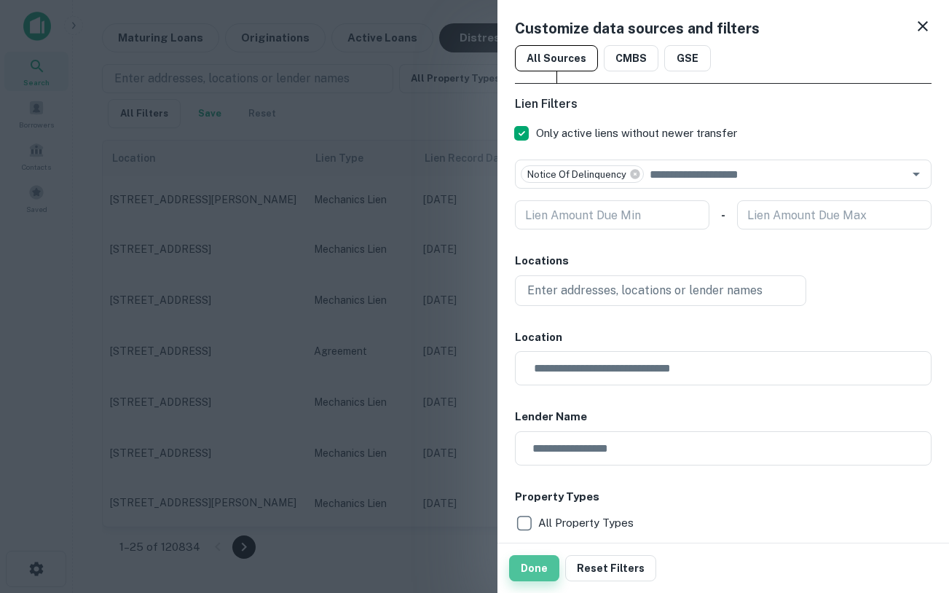
click at [527, 564] on button "Done" at bounding box center [534, 568] width 50 height 26
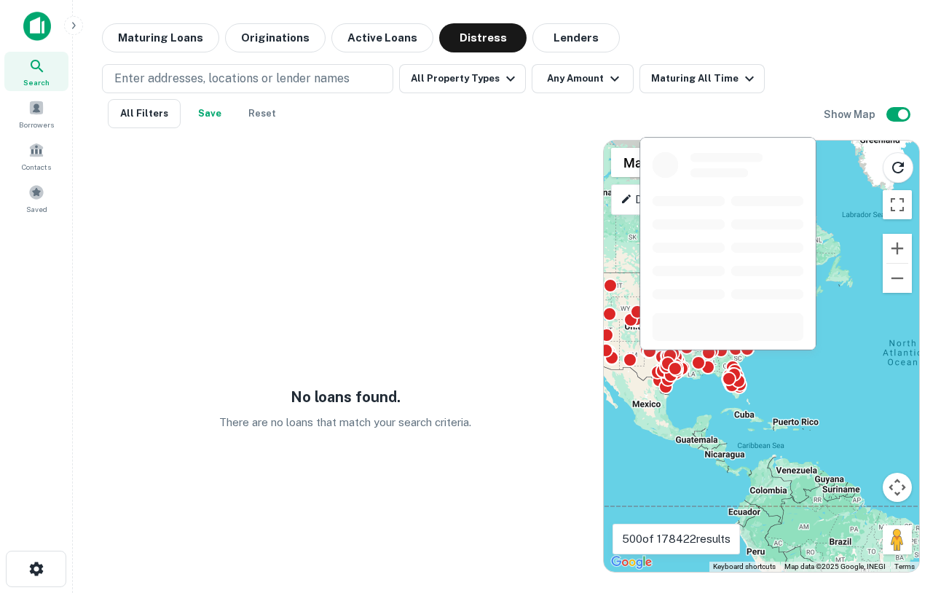
click at [734, 356] on body "Search Borrowers Contacts Saved Maturing Loans Originations Active Loans Distre…" at bounding box center [474, 296] width 949 height 593
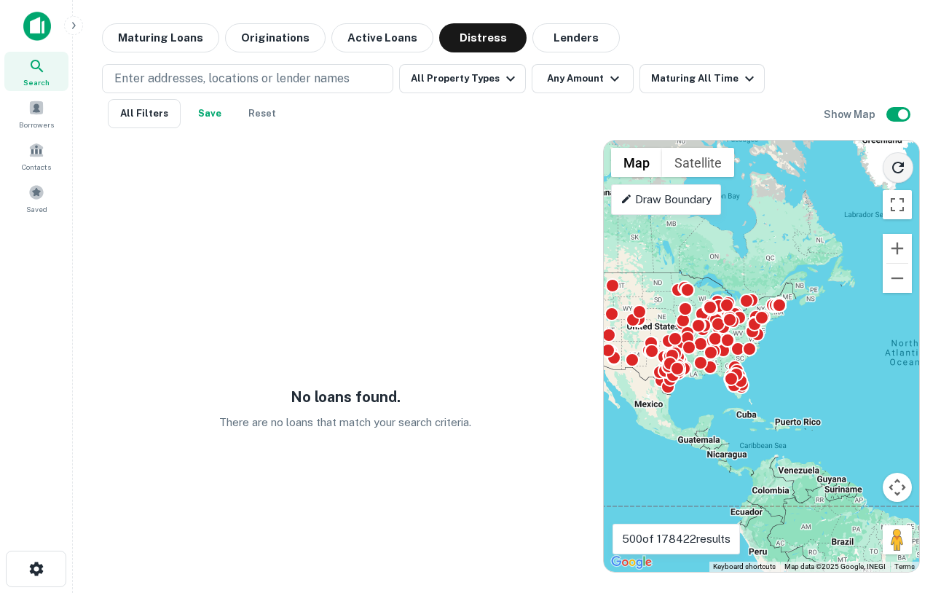
click at [889, 164] on icon "Reload search area" at bounding box center [897, 167] width 17 height 17
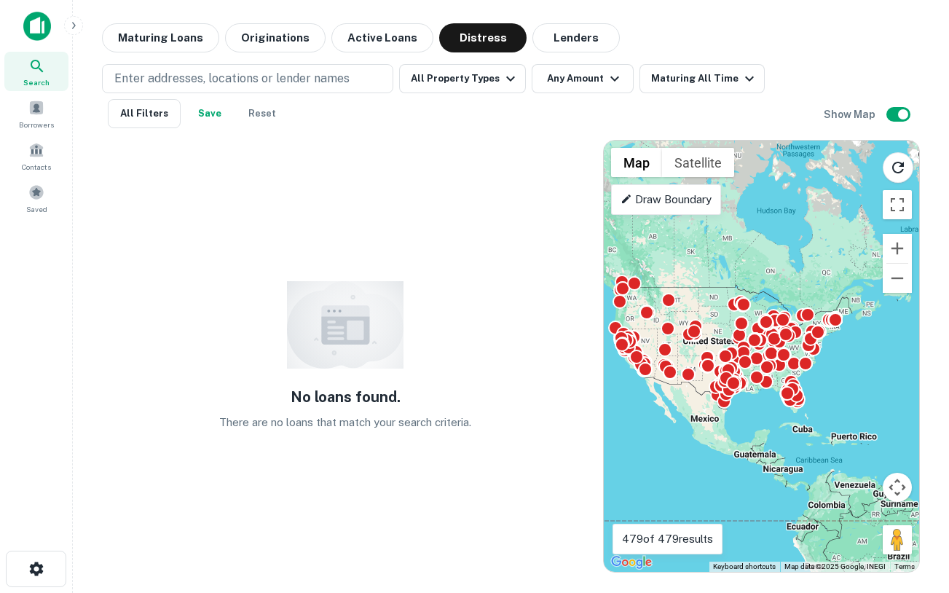
drag, startPoint x: 731, startPoint y: 285, endPoint x: 790, endPoint y: 297, distance: 60.3
click at [790, 297] on div "To activate drag with keyboard, press Alt + Enter. Once in keyboard drag state,…" at bounding box center [761, 356] width 315 height 431
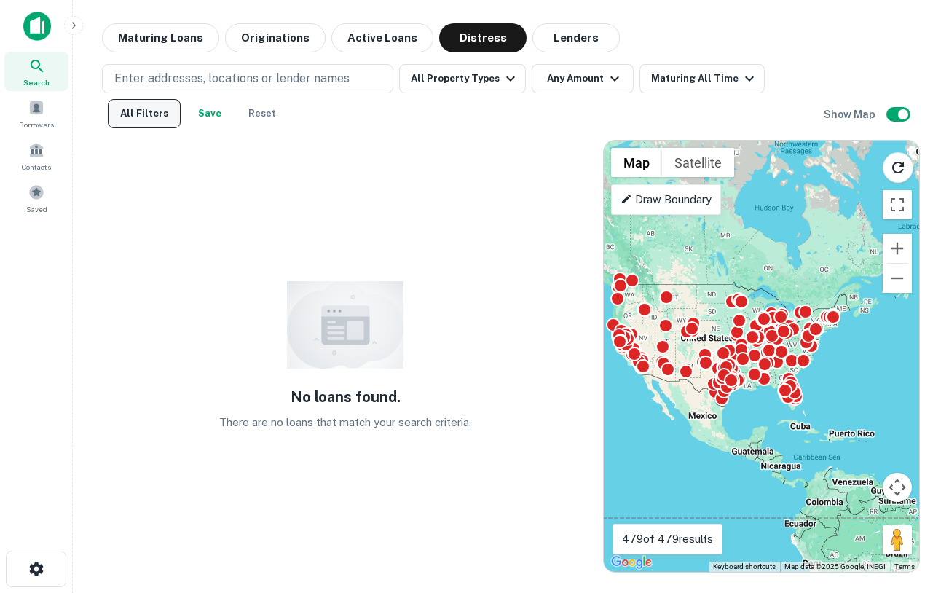
click at [170, 107] on button "All Filters" at bounding box center [144, 113] width 73 height 29
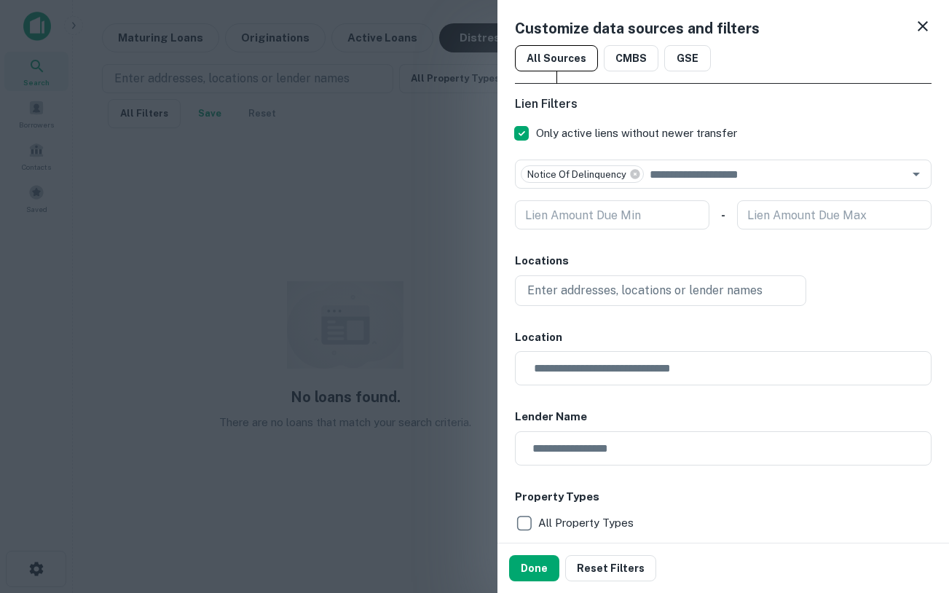
click at [264, 117] on div at bounding box center [474, 296] width 949 height 593
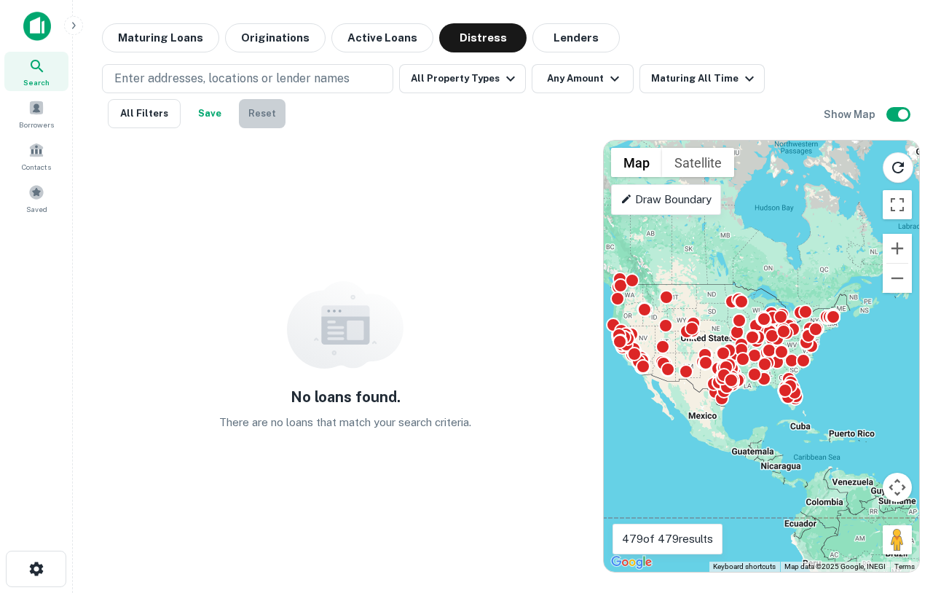
click at [265, 113] on button "Reset" at bounding box center [262, 113] width 47 height 29
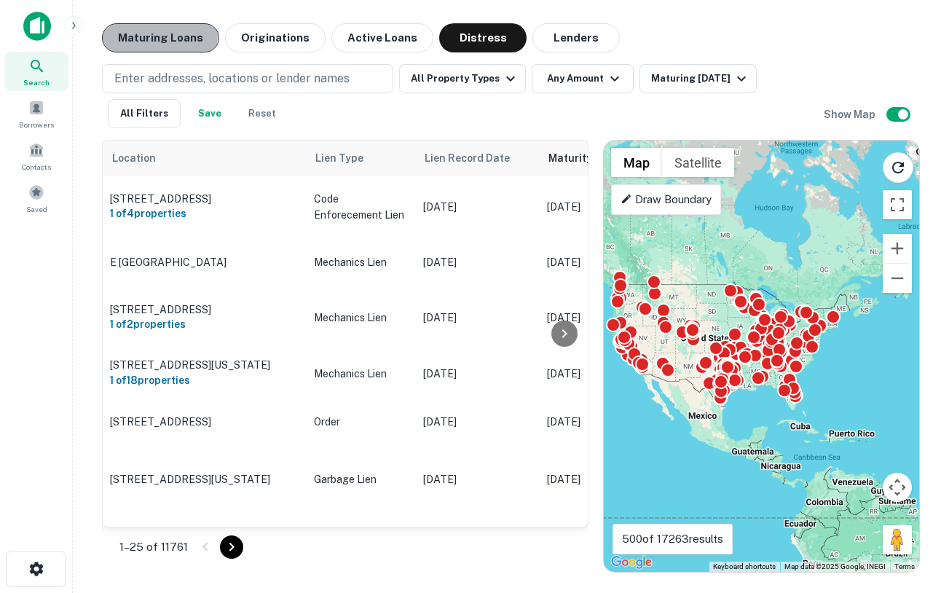
click at [158, 35] on button "Maturing Loans" at bounding box center [160, 37] width 117 height 29
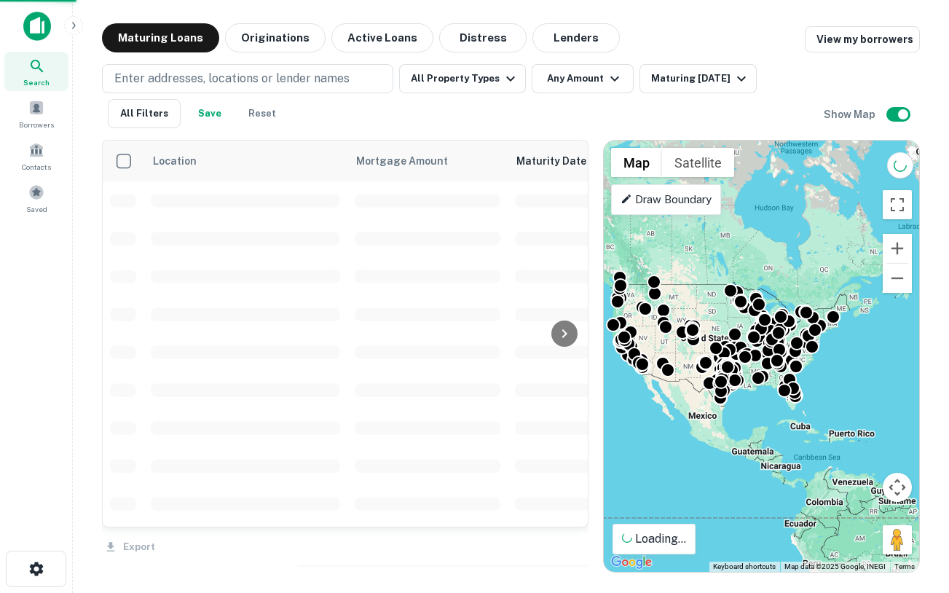
scroll to position [116, 0]
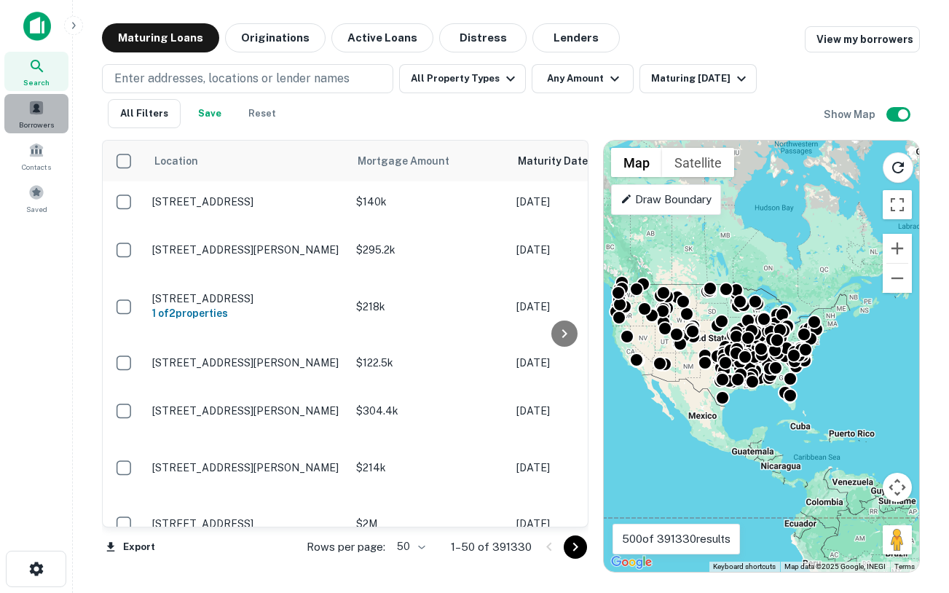
click at [36, 113] on span at bounding box center [36, 108] width 16 height 16
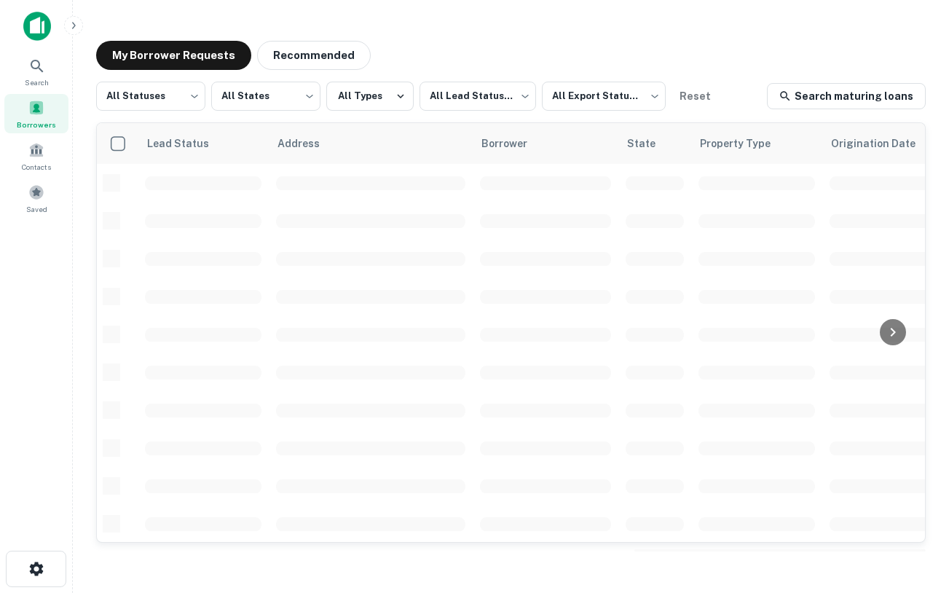
scroll to position [116, 0]
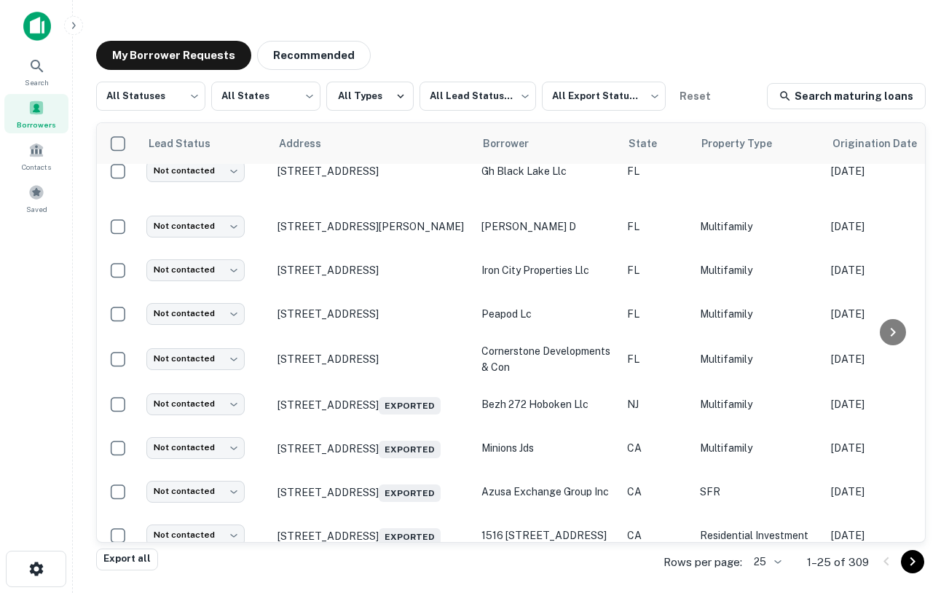
click at [26, 24] on img at bounding box center [37, 26] width 28 height 29
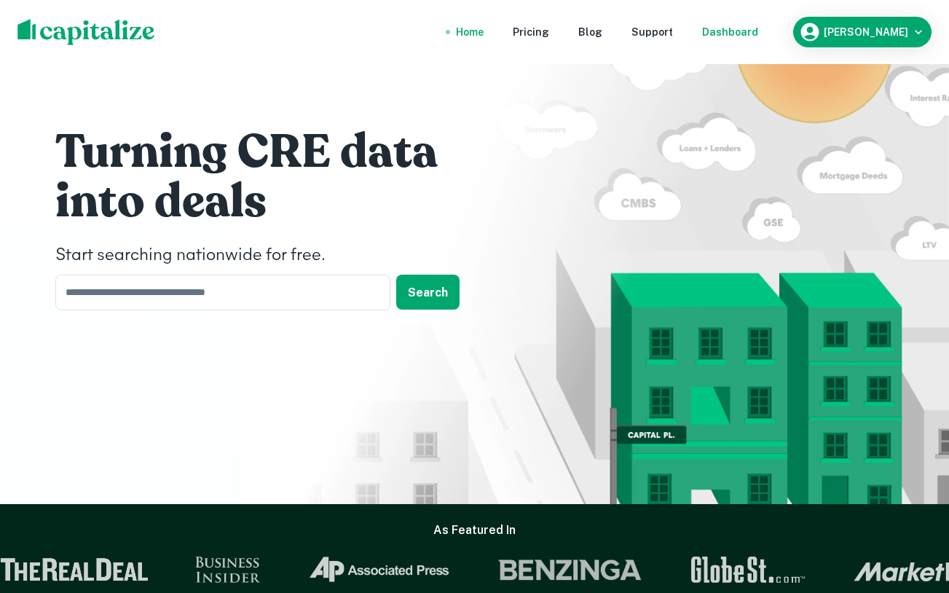
click at [753, 30] on div "Dashboard" at bounding box center [730, 32] width 56 height 16
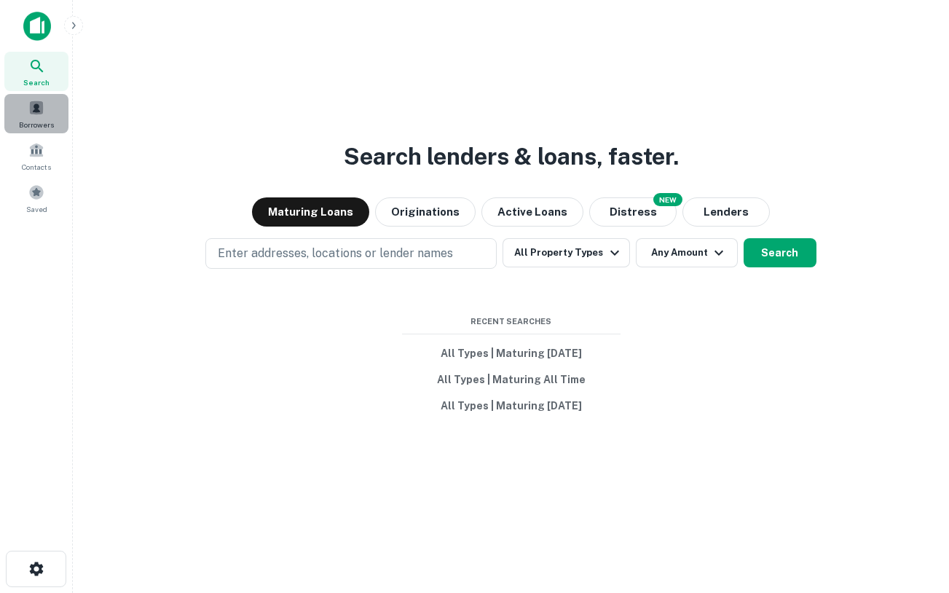
click at [32, 108] on span at bounding box center [36, 108] width 16 height 16
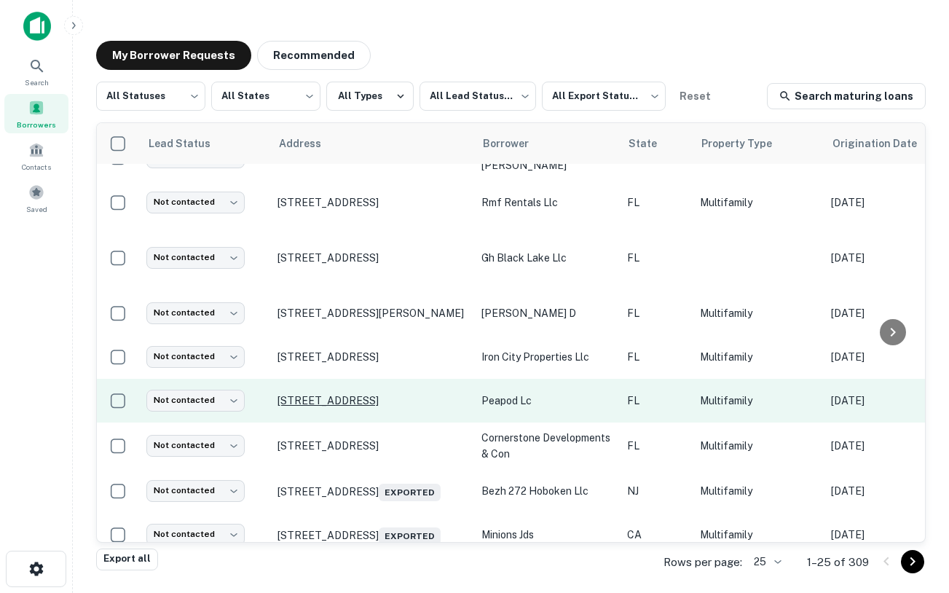
scroll to position [30, 0]
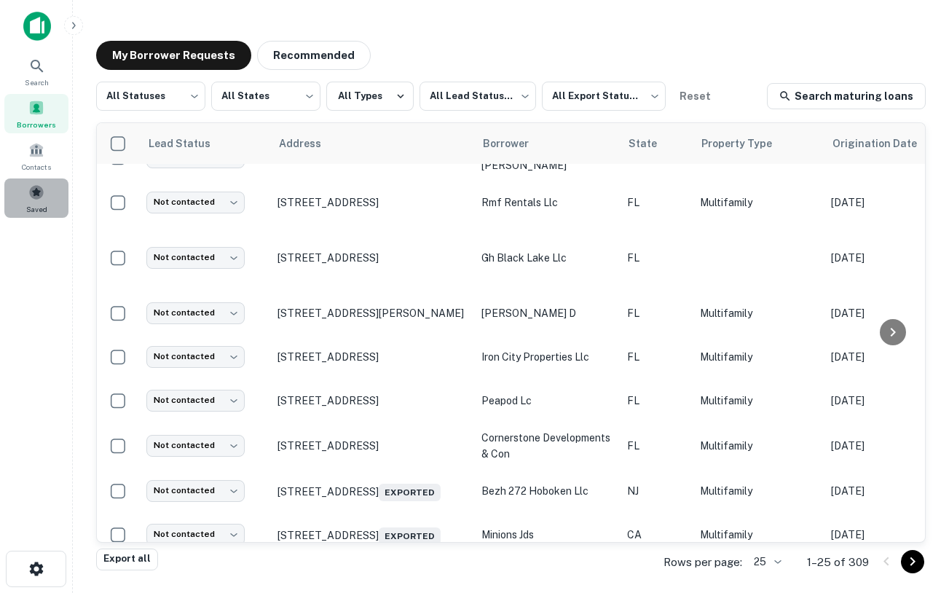
click at [36, 189] on span at bounding box center [36, 192] width 16 height 16
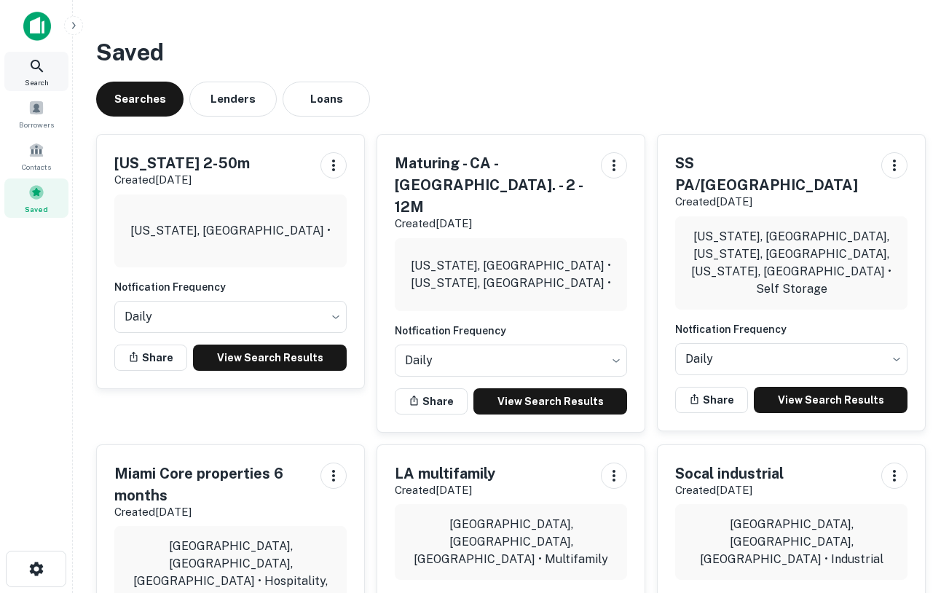
click at [41, 88] on div "Search" at bounding box center [36, 71] width 64 height 39
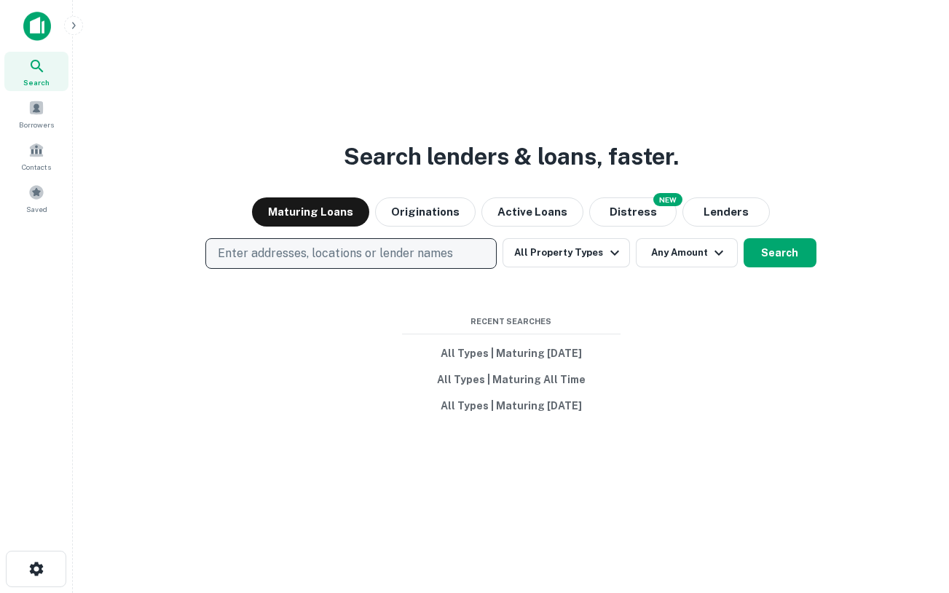
click at [400, 248] on p "Enter addresses, locations or lender names" at bounding box center [335, 253] width 235 height 17
type input "*****"
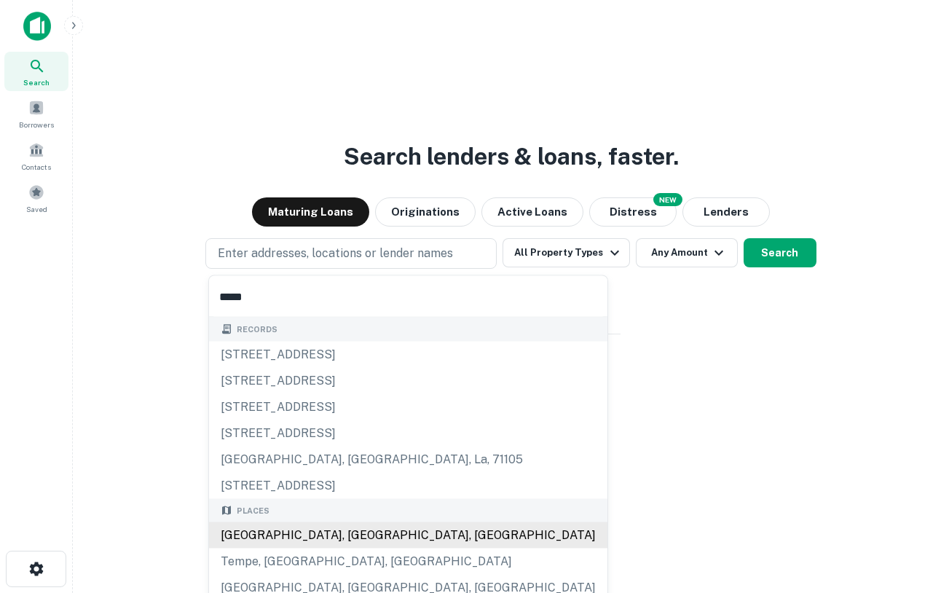
click at [283, 536] on div "[GEOGRAPHIC_DATA], [GEOGRAPHIC_DATA], [GEOGRAPHIC_DATA]" at bounding box center [408, 535] width 398 height 26
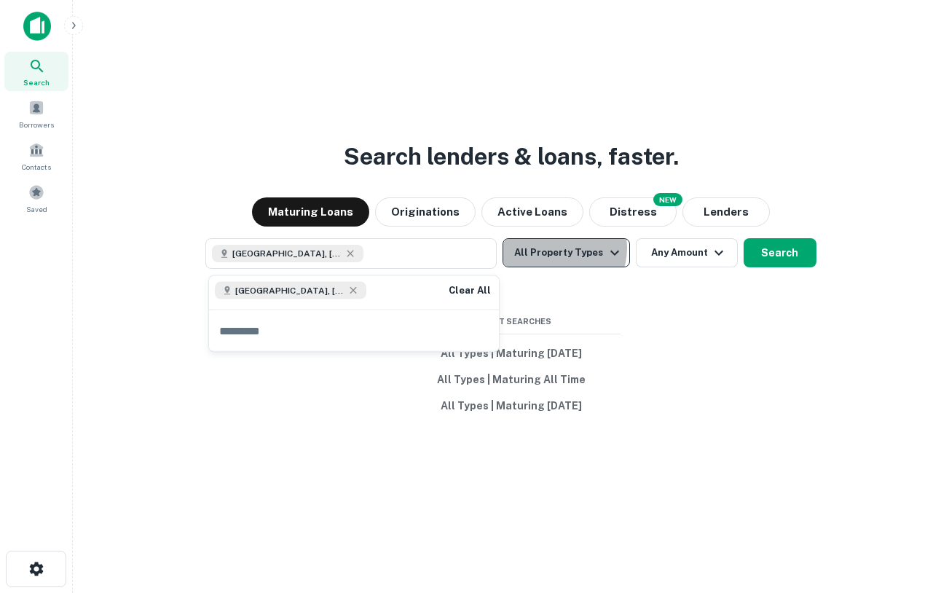
click at [556, 248] on button "All Property Types" at bounding box center [565, 252] width 127 height 29
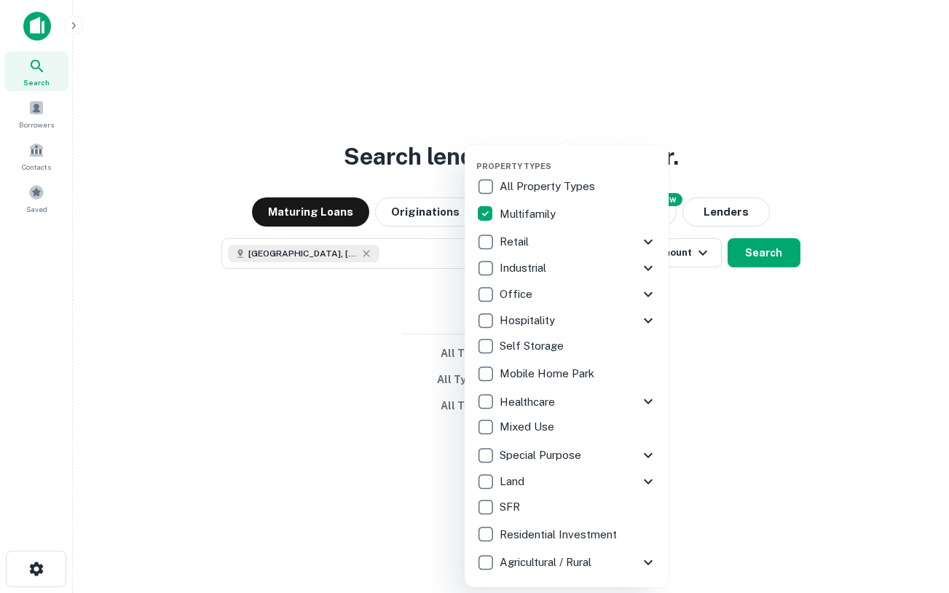
click at [759, 360] on div at bounding box center [474, 296] width 949 height 593
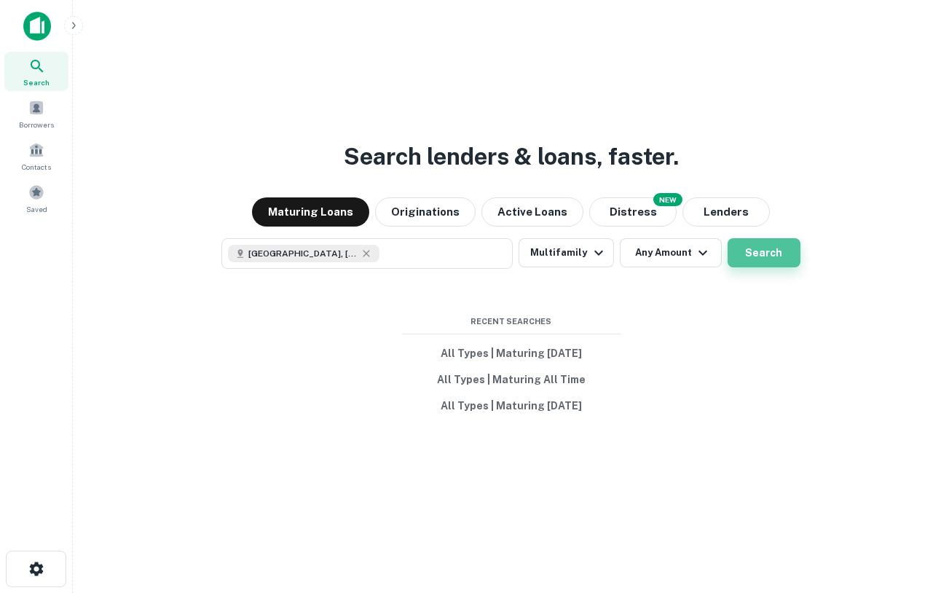
click at [753, 253] on button "Search" at bounding box center [763, 252] width 73 height 29
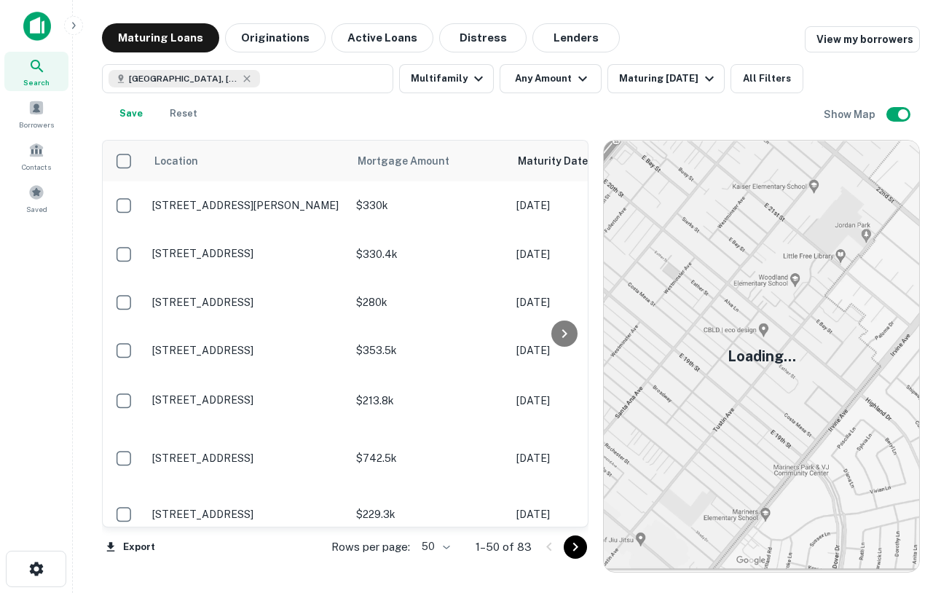
scroll to position [30, 0]
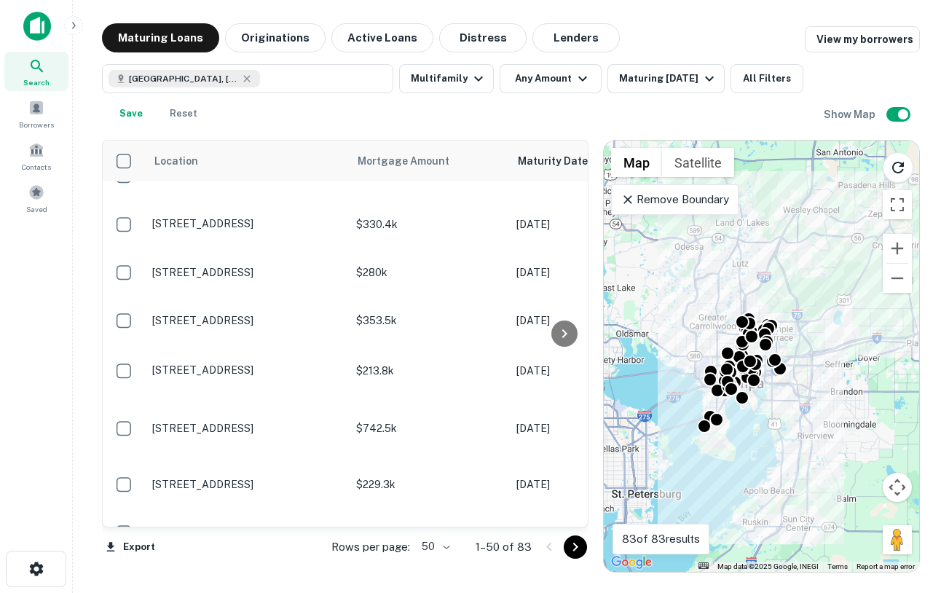
click at [121, 112] on button "Save" at bounding box center [131, 113] width 47 height 29
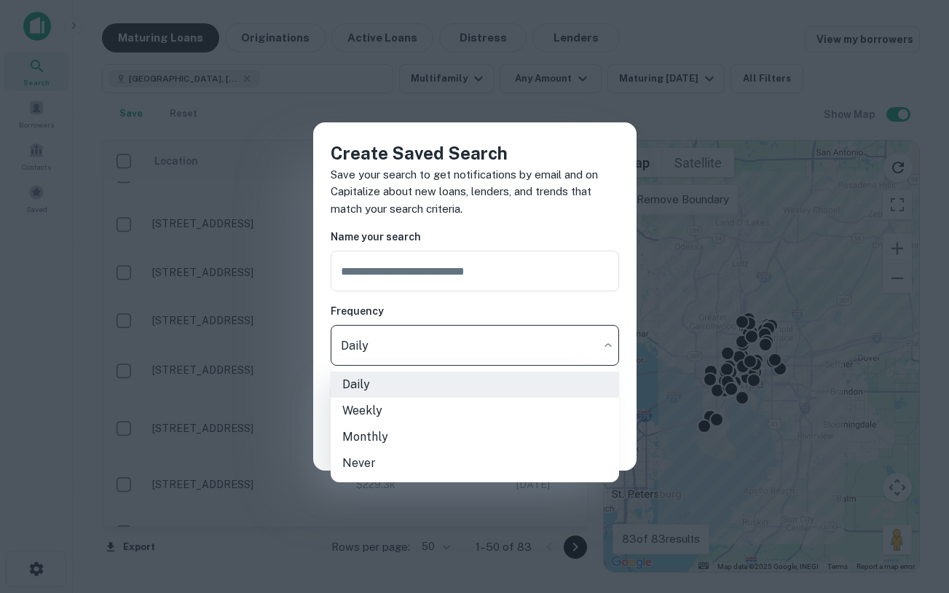
click at [487, 352] on body "Search Borrowers Contacts Saved Maturing Loans Originations Active Loans Distre…" at bounding box center [474, 296] width 949 height 593
click at [652, 77] on div at bounding box center [474, 296] width 949 height 593
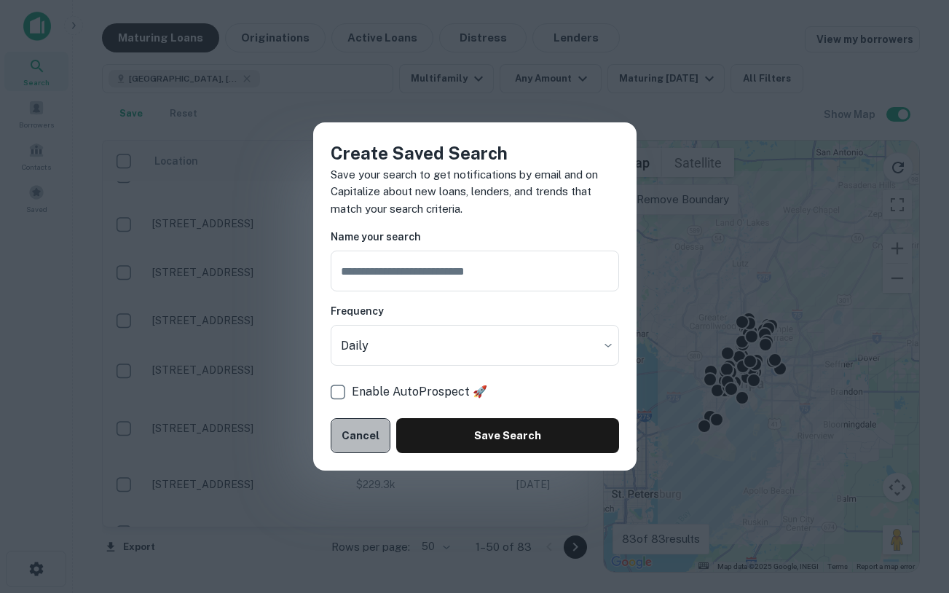
click at [350, 432] on button "Cancel" at bounding box center [361, 435] width 60 height 35
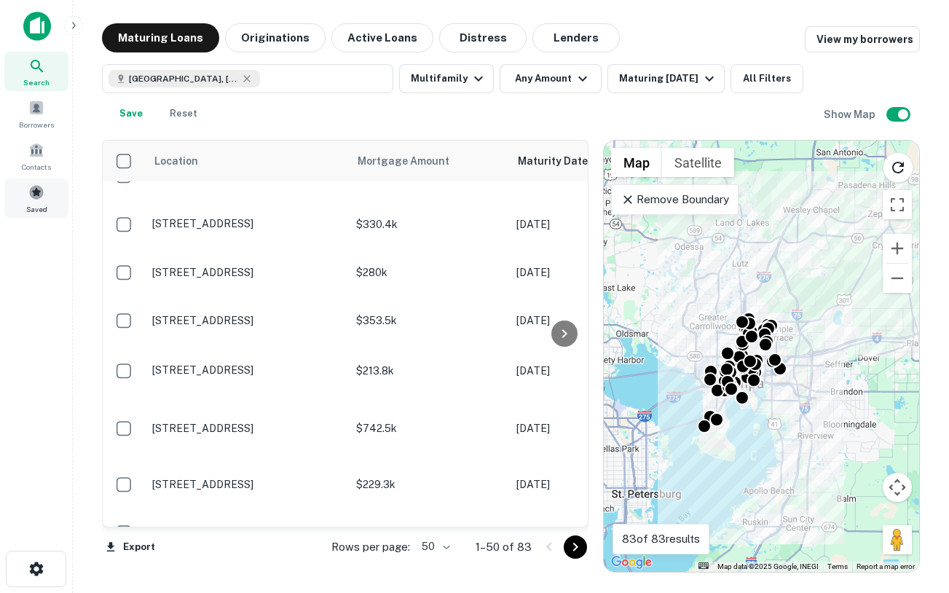
click at [39, 191] on span at bounding box center [36, 192] width 16 height 16
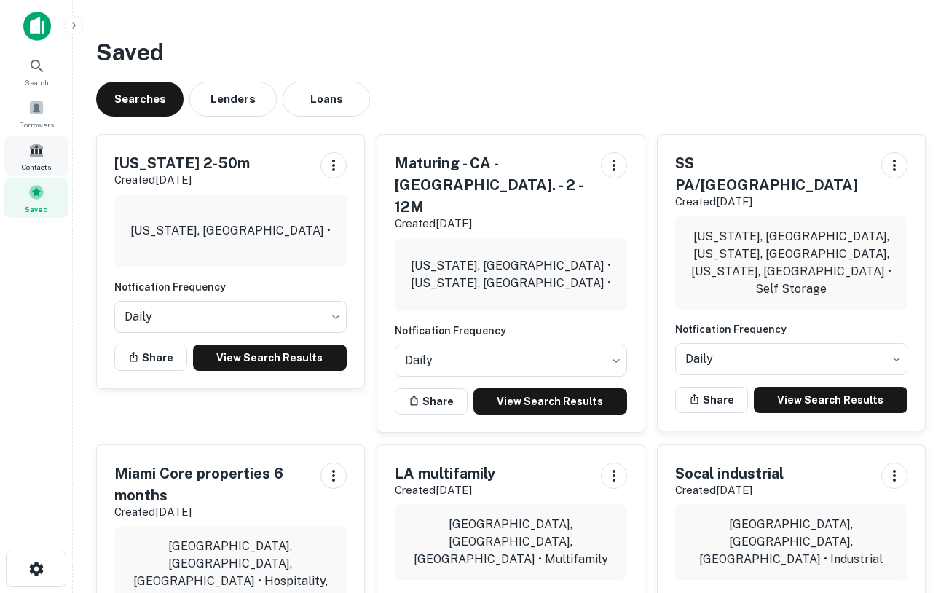
click at [33, 146] on span at bounding box center [36, 150] width 16 height 16
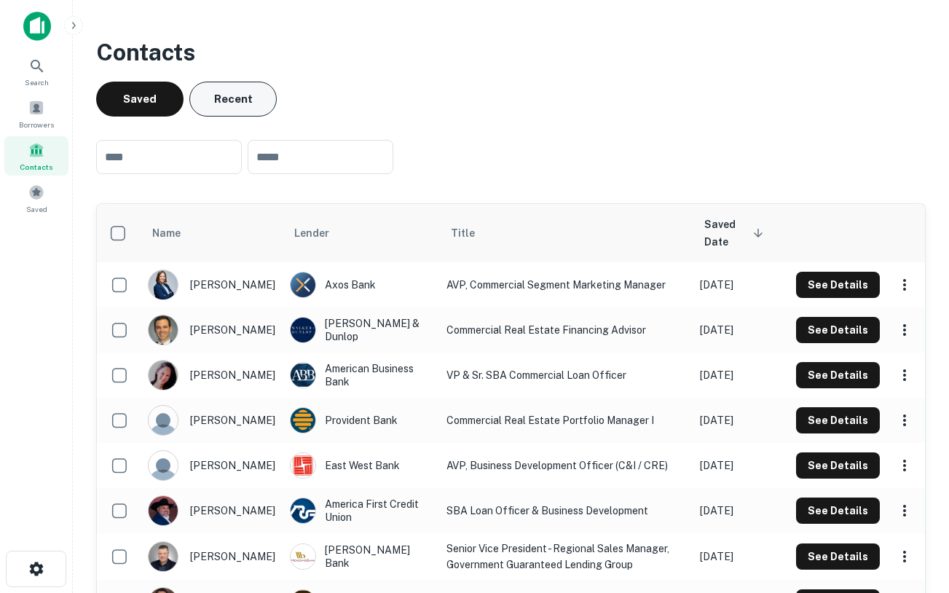
click at [227, 84] on button "Recent" at bounding box center [232, 99] width 87 height 35
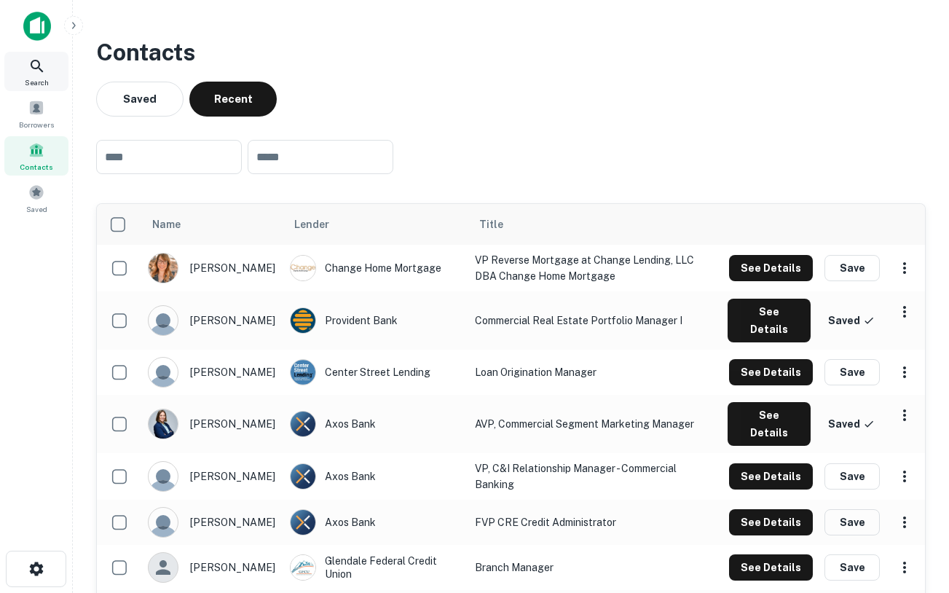
click at [47, 67] on div "Search" at bounding box center [36, 71] width 64 height 39
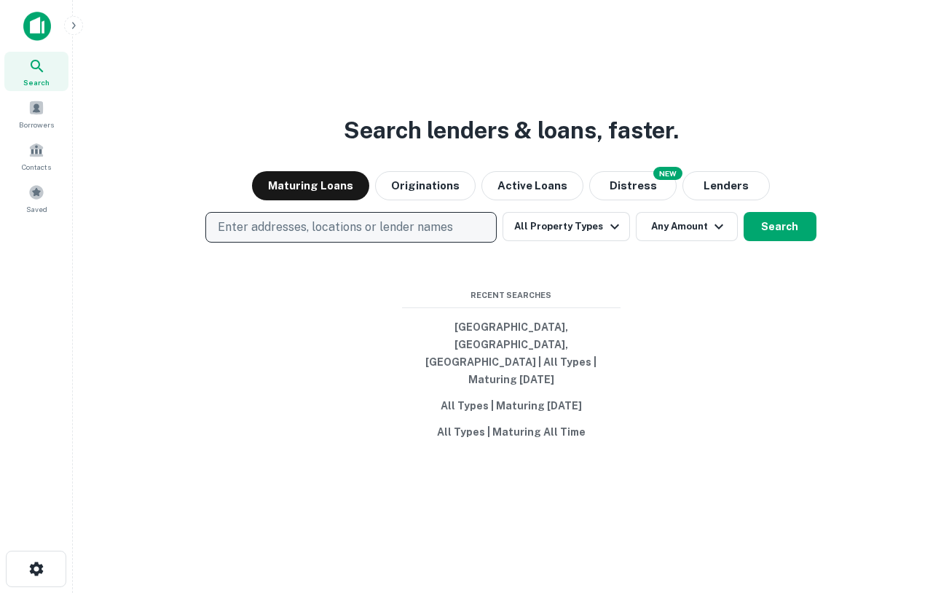
click at [355, 236] on p "Enter addresses, locations or lender names" at bounding box center [335, 226] width 235 height 17
type input "*********"
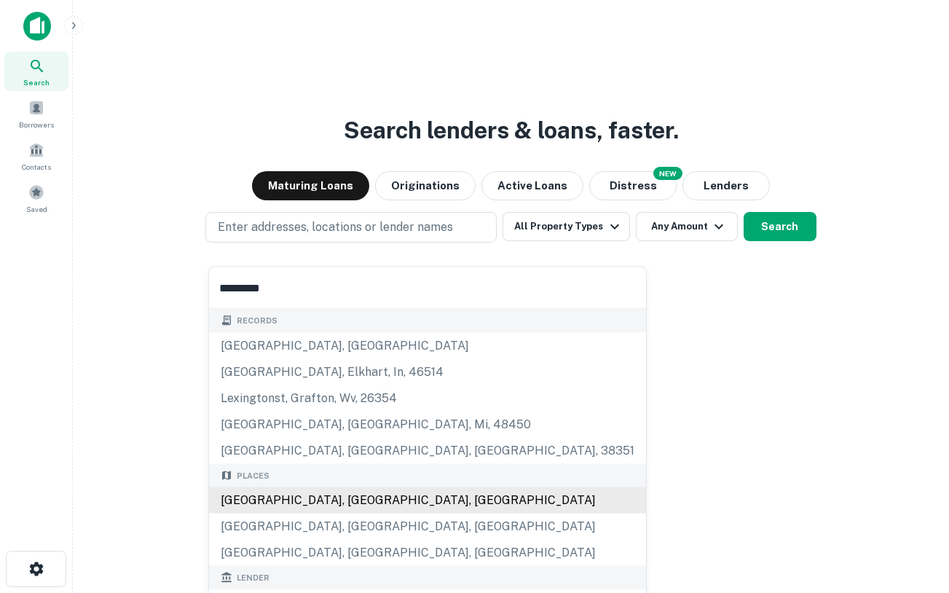
click at [270, 501] on div "[GEOGRAPHIC_DATA], [GEOGRAPHIC_DATA], [GEOGRAPHIC_DATA]" at bounding box center [427, 500] width 437 height 26
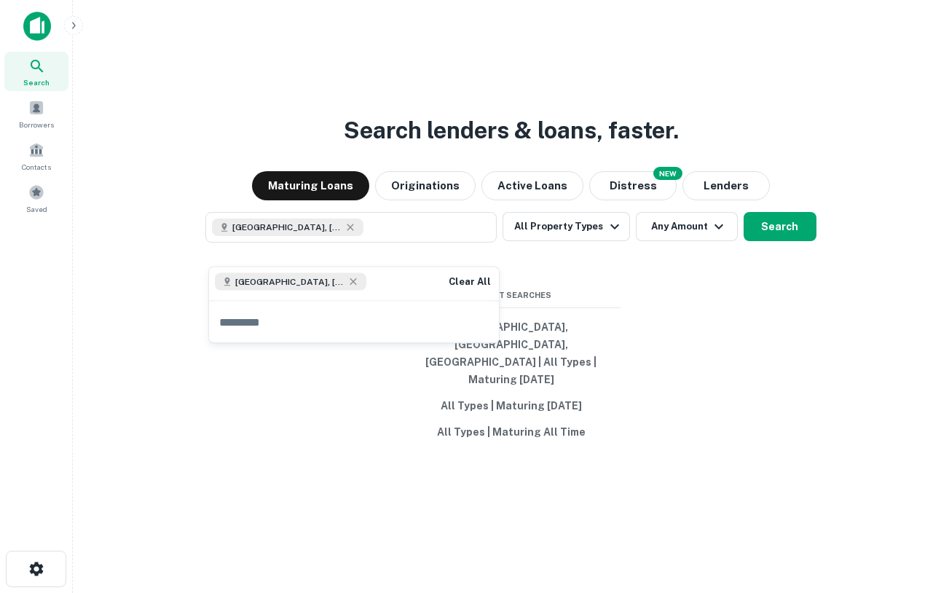
click at [770, 266] on div "Search lenders & loans, faster. Maturing Loans Originations Active Loans NEW Di…" at bounding box center [510, 331] width 853 height 593
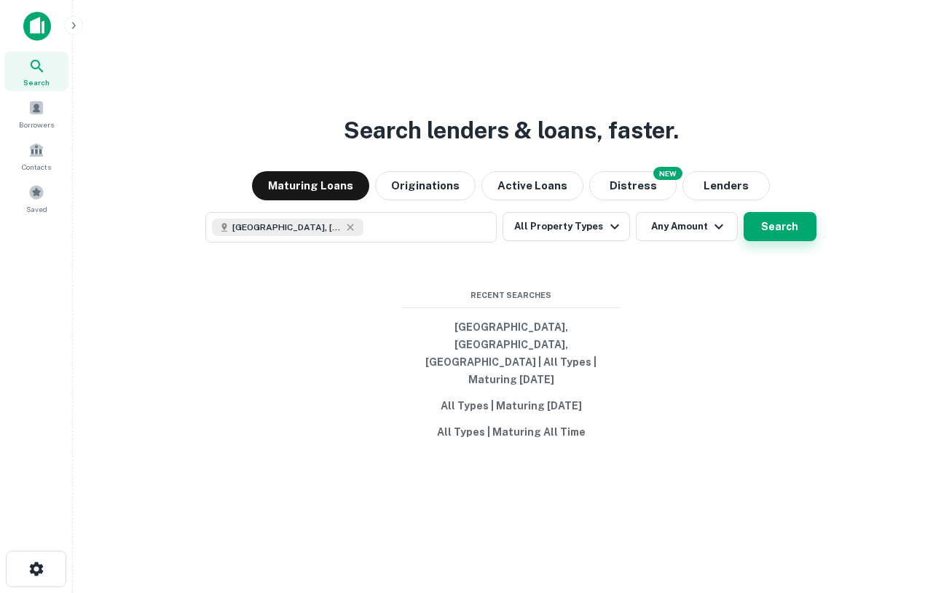
click at [765, 241] on button "Search" at bounding box center [779, 226] width 73 height 29
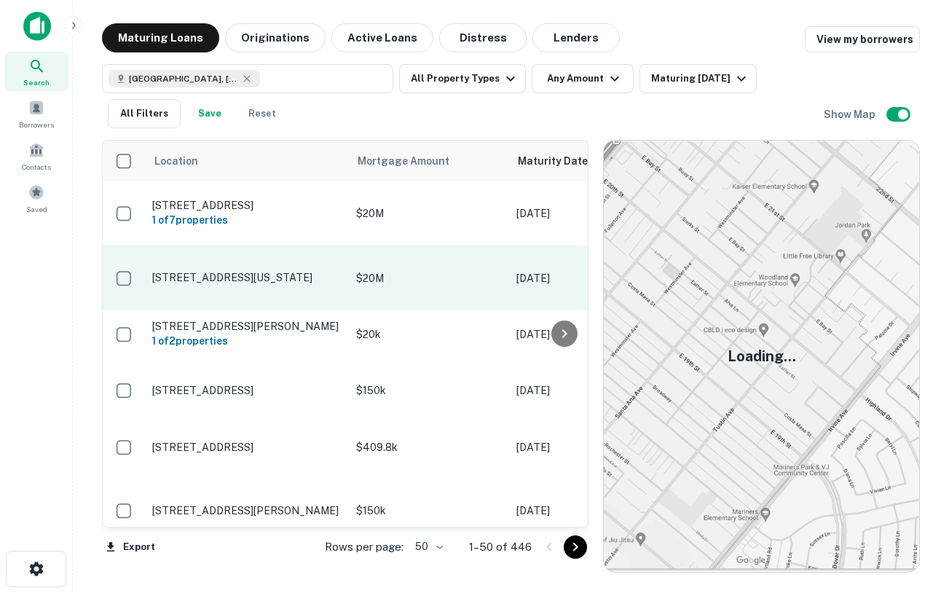
scroll to position [30, 0]
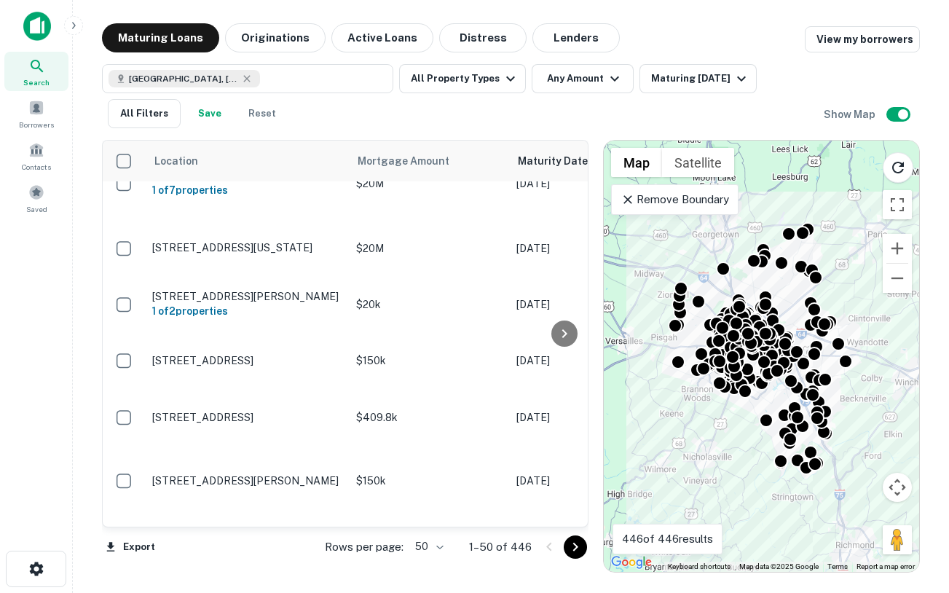
click at [641, 197] on p "Remove Boundary" at bounding box center [674, 199] width 108 height 17
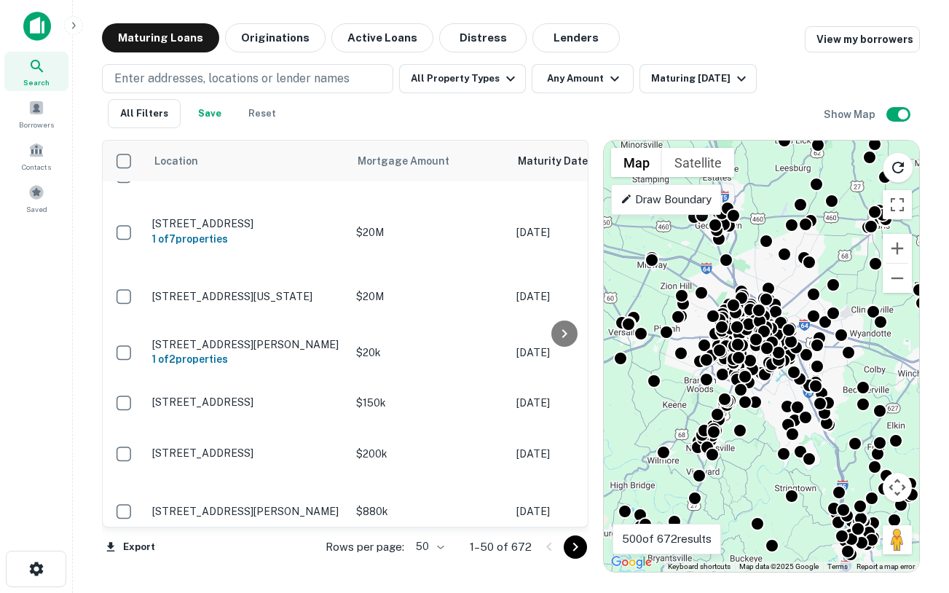
drag, startPoint x: 738, startPoint y: 256, endPoint x: 744, endPoint y: 240, distance: 17.3
click at [744, 240] on div "To activate drag with keyboard, press Alt + Enter. Once in keyboard drag state,…" at bounding box center [761, 356] width 315 height 431
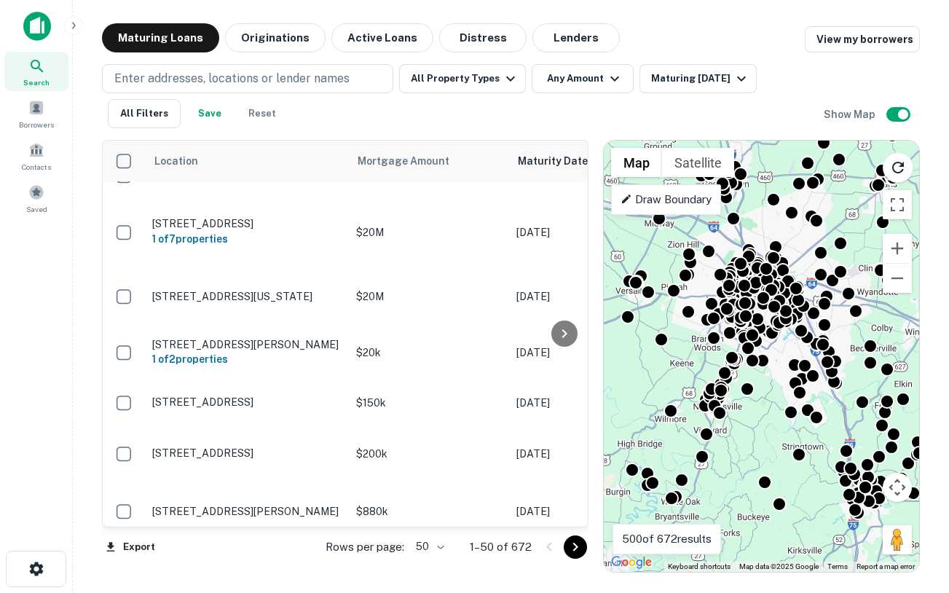
drag, startPoint x: 822, startPoint y: 250, endPoint x: 831, endPoint y: 207, distance: 43.8
click at [831, 207] on div "To activate drag with keyboard, press Alt + Enter. Once in keyboard drag state,…" at bounding box center [761, 356] width 315 height 431
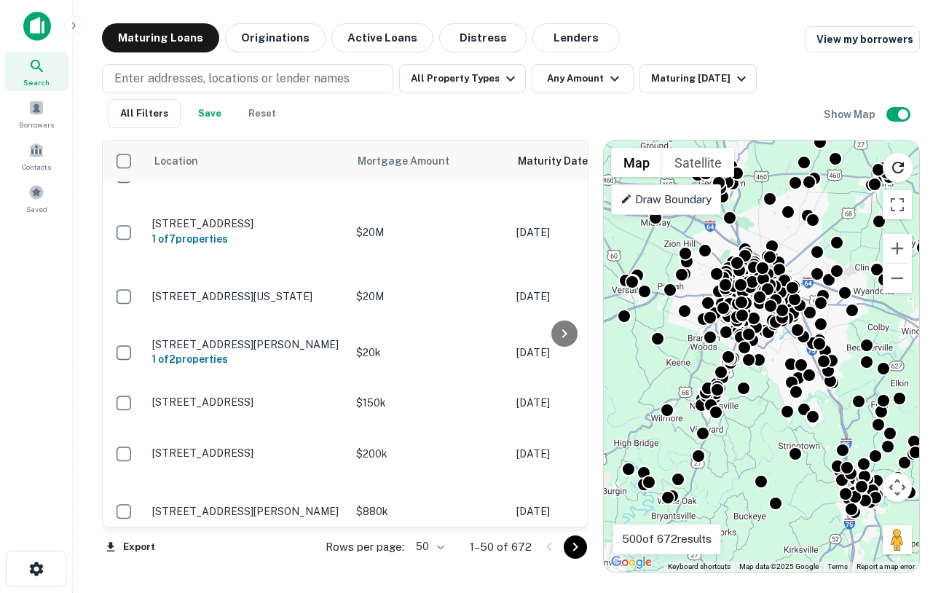
click at [800, 241] on div "To activate drag with keyboard, press Alt + Enter. Once in keyboard drag state,…" at bounding box center [761, 356] width 315 height 431
click at [477, 78] on button "All Property Types" at bounding box center [462, 78] width 127 height 29
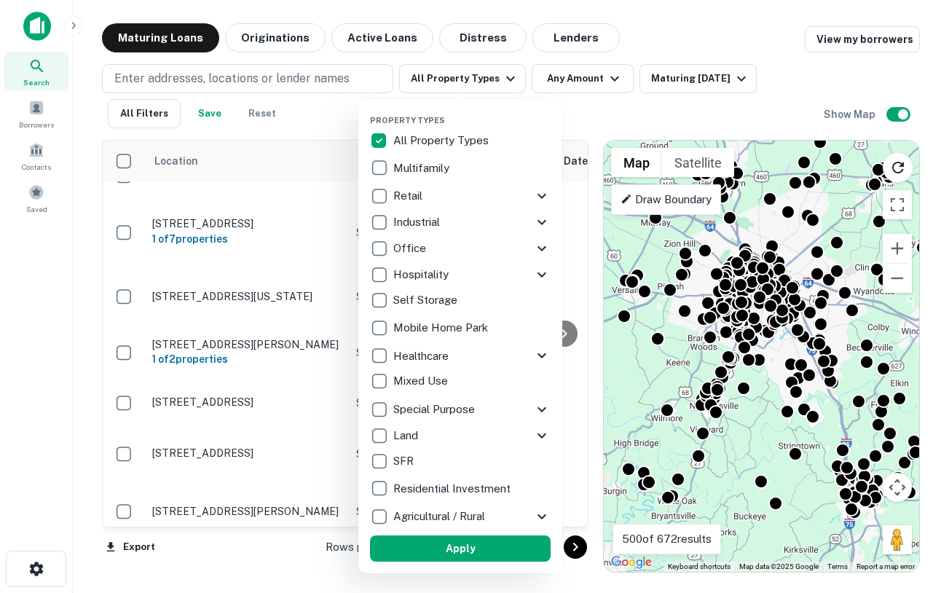
drag, startPoint x: 549, startPoint y: 81, endPoint x: 575, endPoint y: 80, distance: 26.2
click at [549, 80] on div at bounding box center [474, 296] width 949 height 593
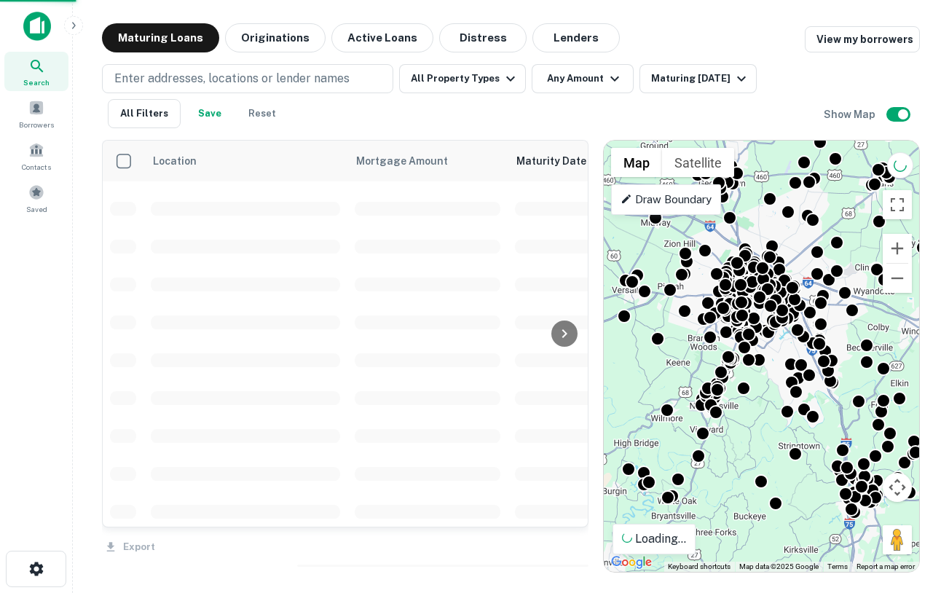
click at [575, 80] on div at bounding box center [474, 296] width 949 height 593
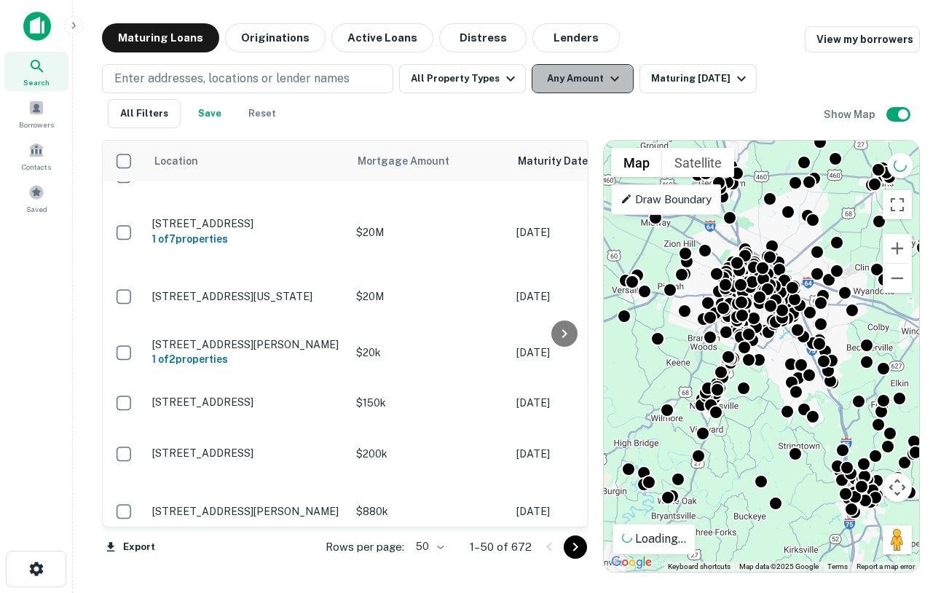
click at [596, 82] on button "Any Amount" at bounding box center [582, 78] width 102 height 29
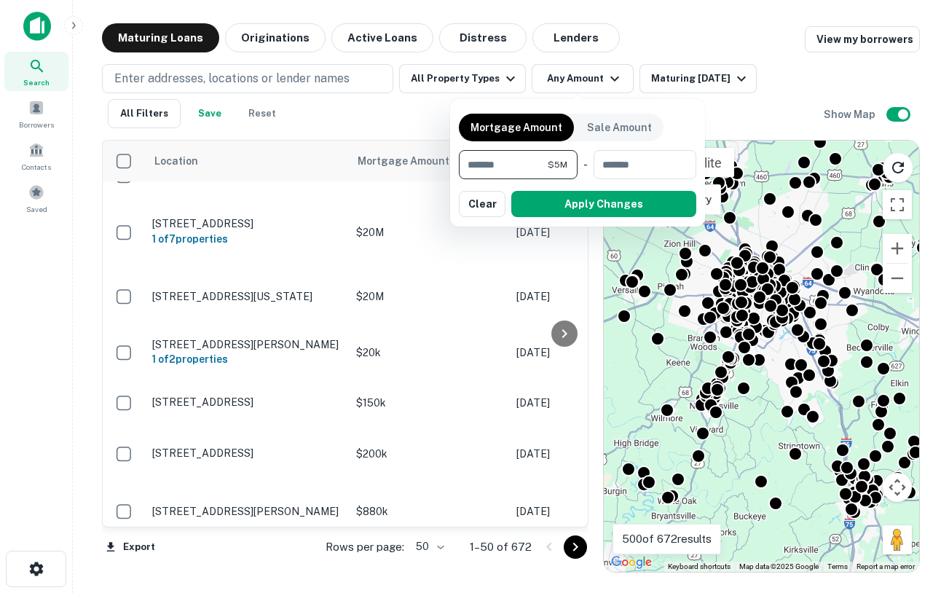
type input "*******"
click at [601, 195] on button "Apply Changes" at bounding box center [603, 204] width 185 height 26
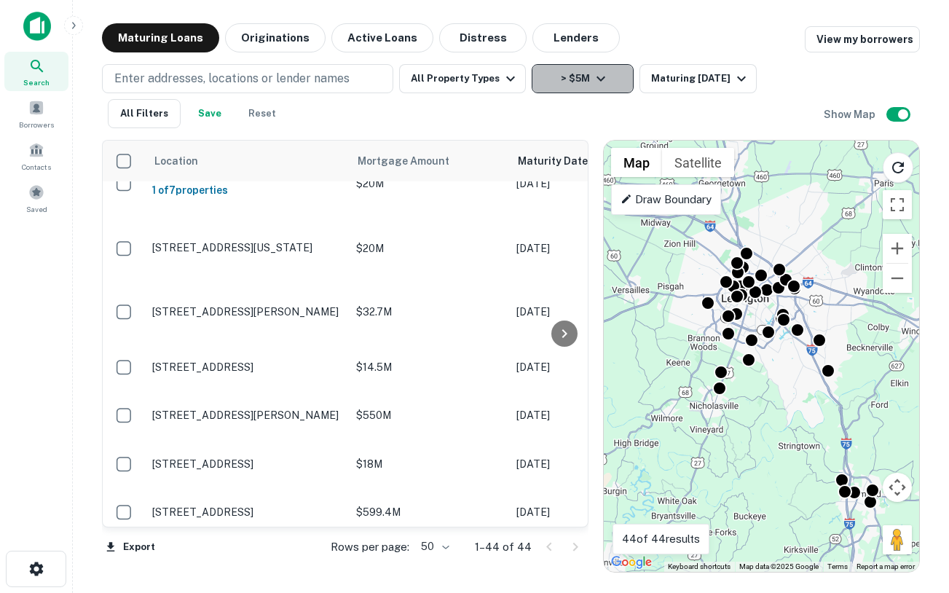
click at [617, 77] on button "> $5M" at bounding box center [582, 78] width 102 height 29
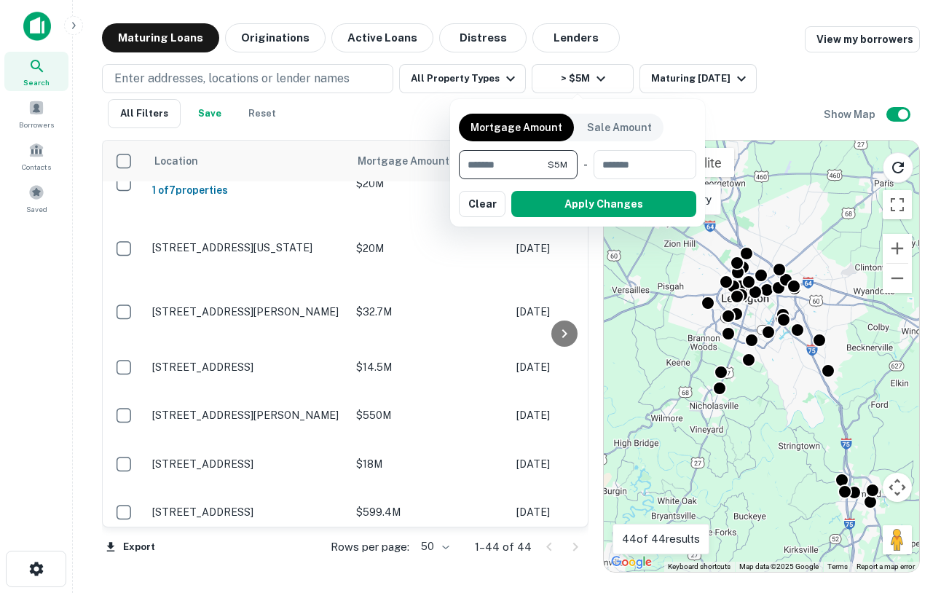
click at [526, 157] on input "*******" at bounding box center [503, 164] width 89 height 29
type input "*******"
click at [561, 199] on button "Apply Changes" at bounding box center [603, 204] width 185 height 26
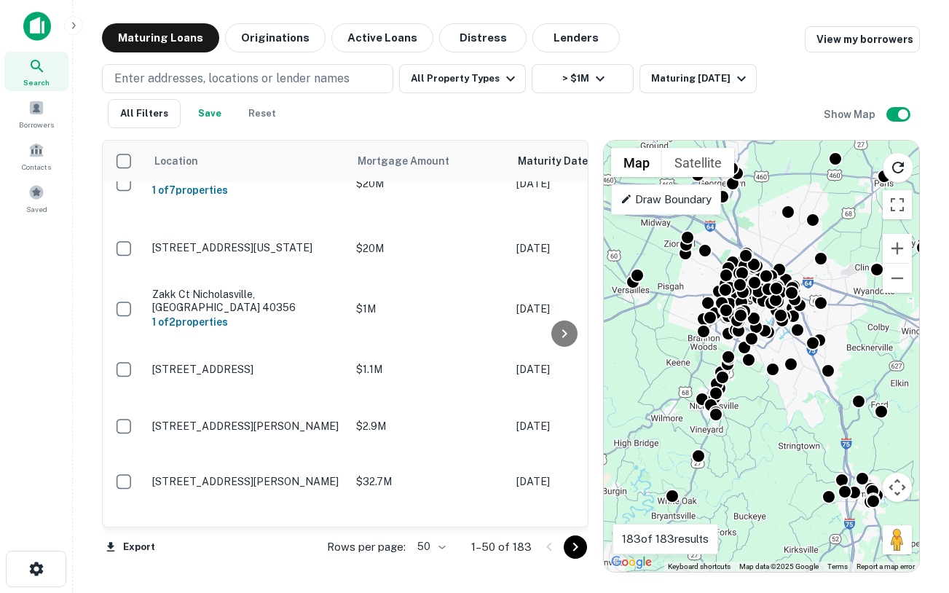
drag, startPoint x: 764, startPoint y: 343, endPoint x: 759, endPoint y: 380, distance: 37.5
click at [759, 380] on div "To activate drag with keyboard, press Alt + Enter. Once in keyboard drag state,…" at bounding box center [761, 356] width 315 height 431
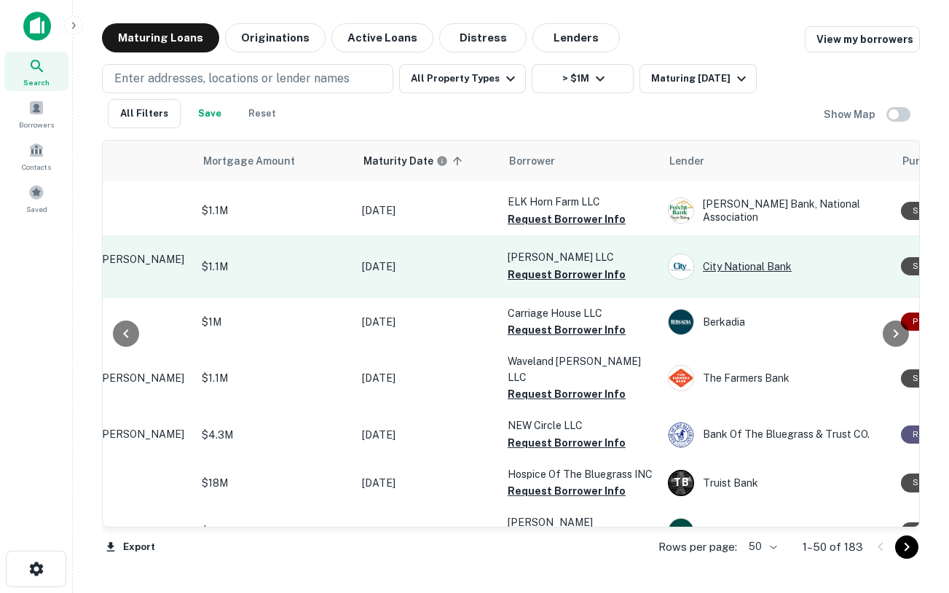
scroll to position [984, 146]
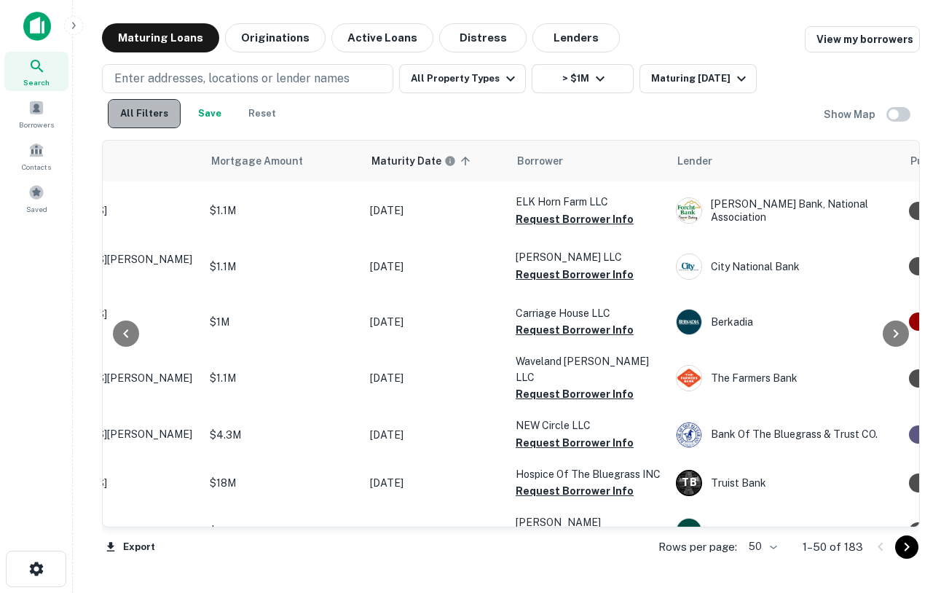
click at [170, 106] on button "All Filters" at bounding box center [144, 113] width 73 height 29
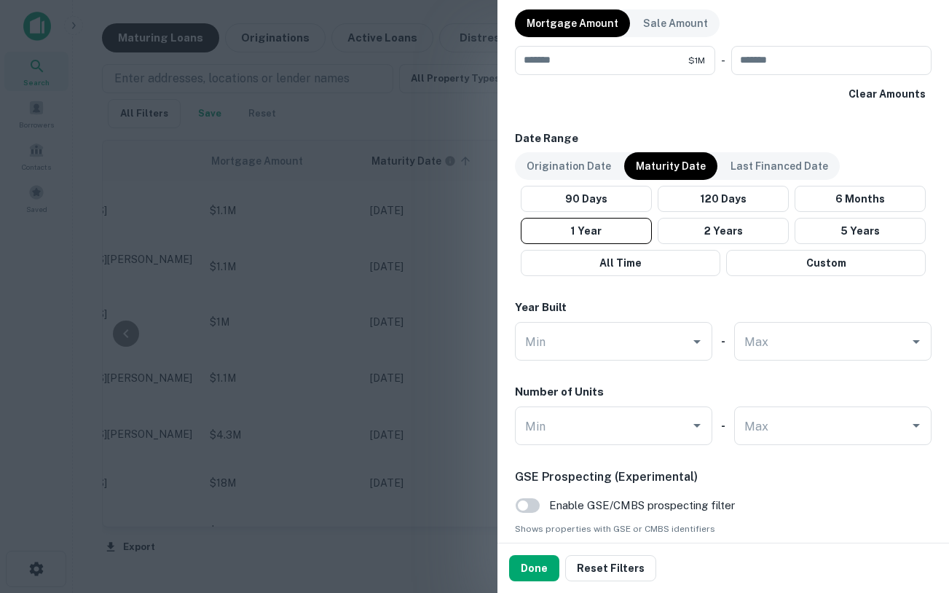
scroll to position [1104, 0]
click at [526, 564] on button "Done" at bounding box center [534, 568] width 50 height 26
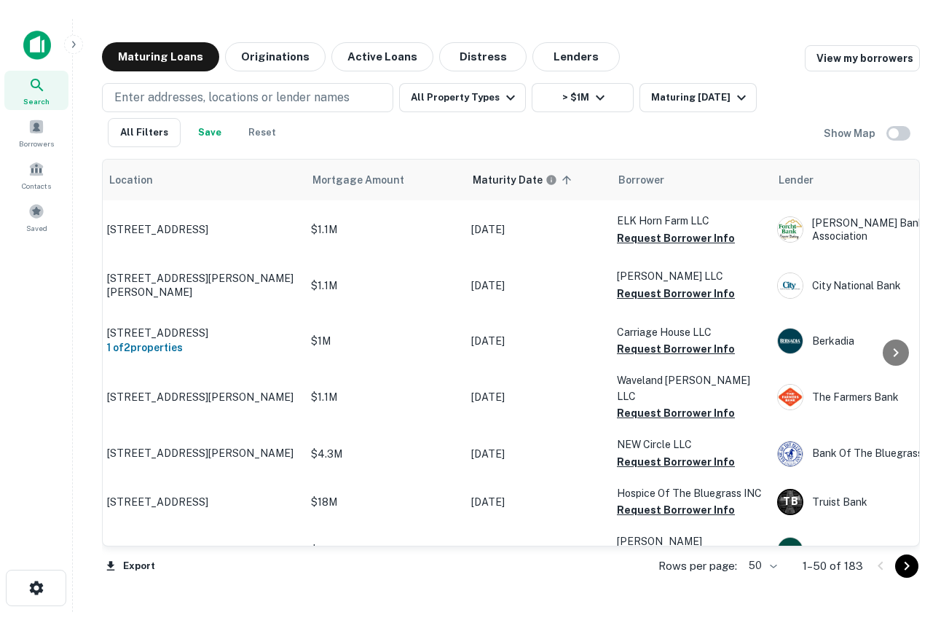
scroll to position [984, 0]
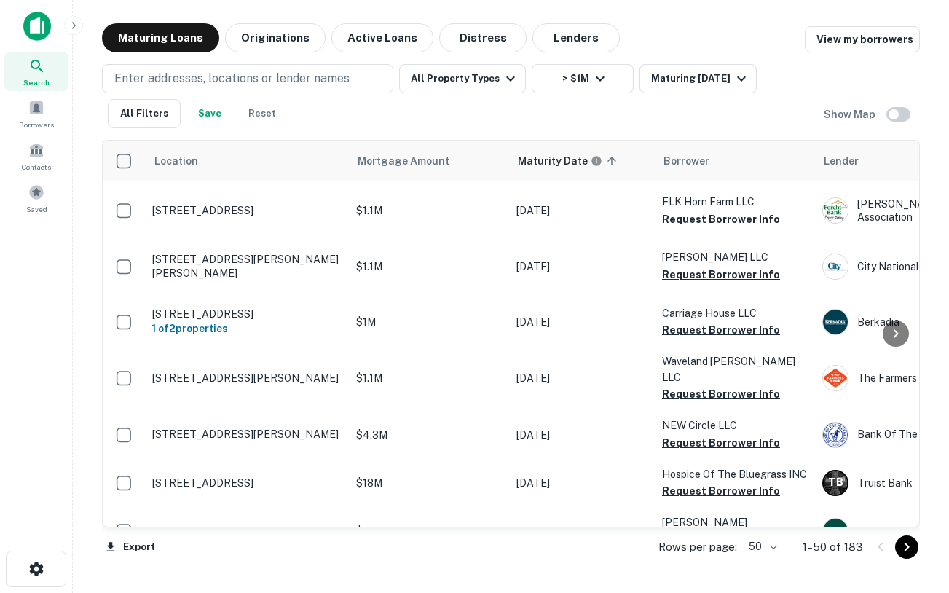
click at [924, 193] on div "Maturing Loans Originations Active Loans Distress Lenders View my borrowers Ent…" at bounding box center [510, 297] width 853 height 549
